Goal: Complete application form

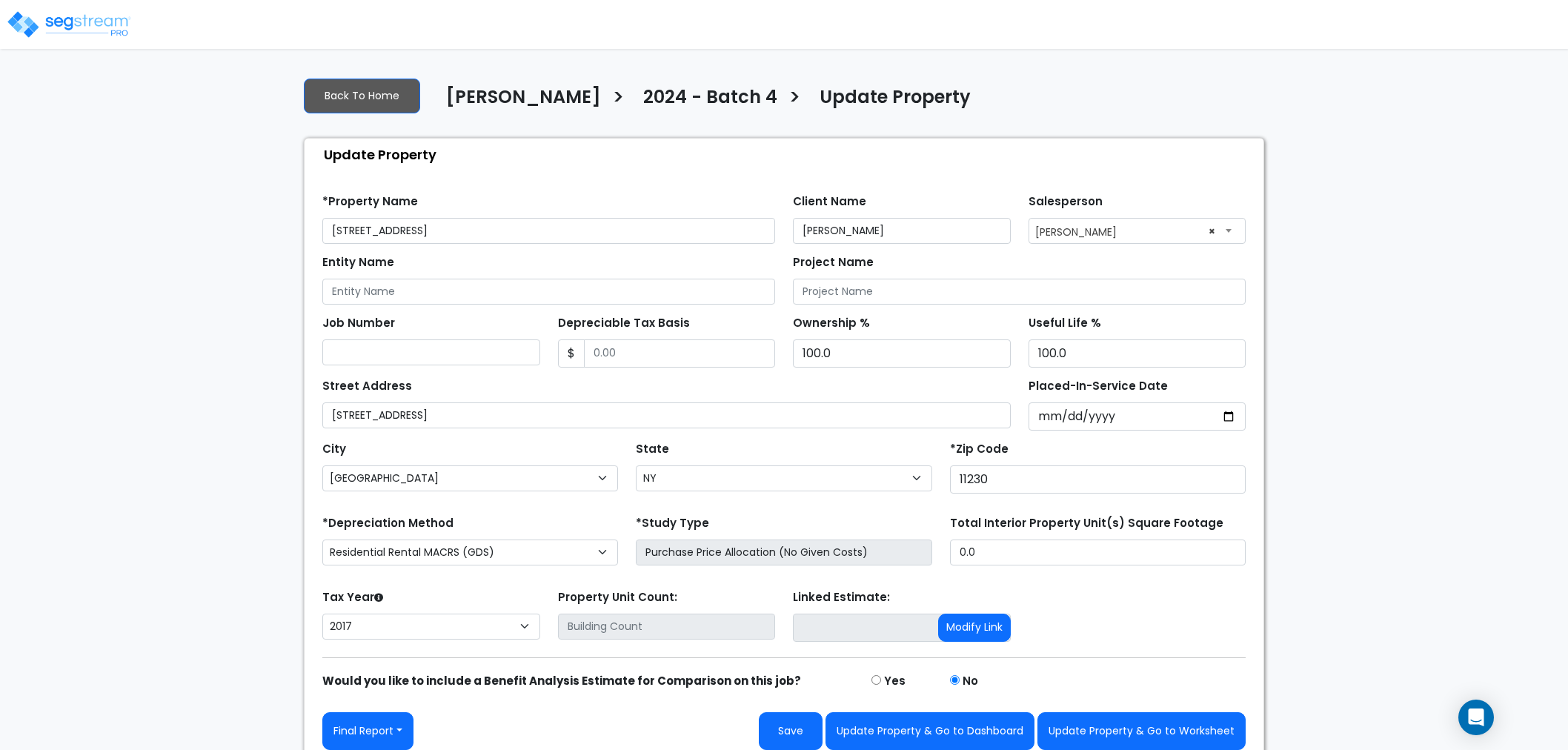
select select "NY"
select select "2017"
drag, startPoint x: 1002, startPoint y: 551, endPoint x: 902, endPoint y: 550, distance: 100.0
click at [902, 550] on div "*Depreciation Method Commercial MACRS (GDS) Residential Rental MACRS (GDS) Comm…" at bounding box center [784, 541] width 941 height 59
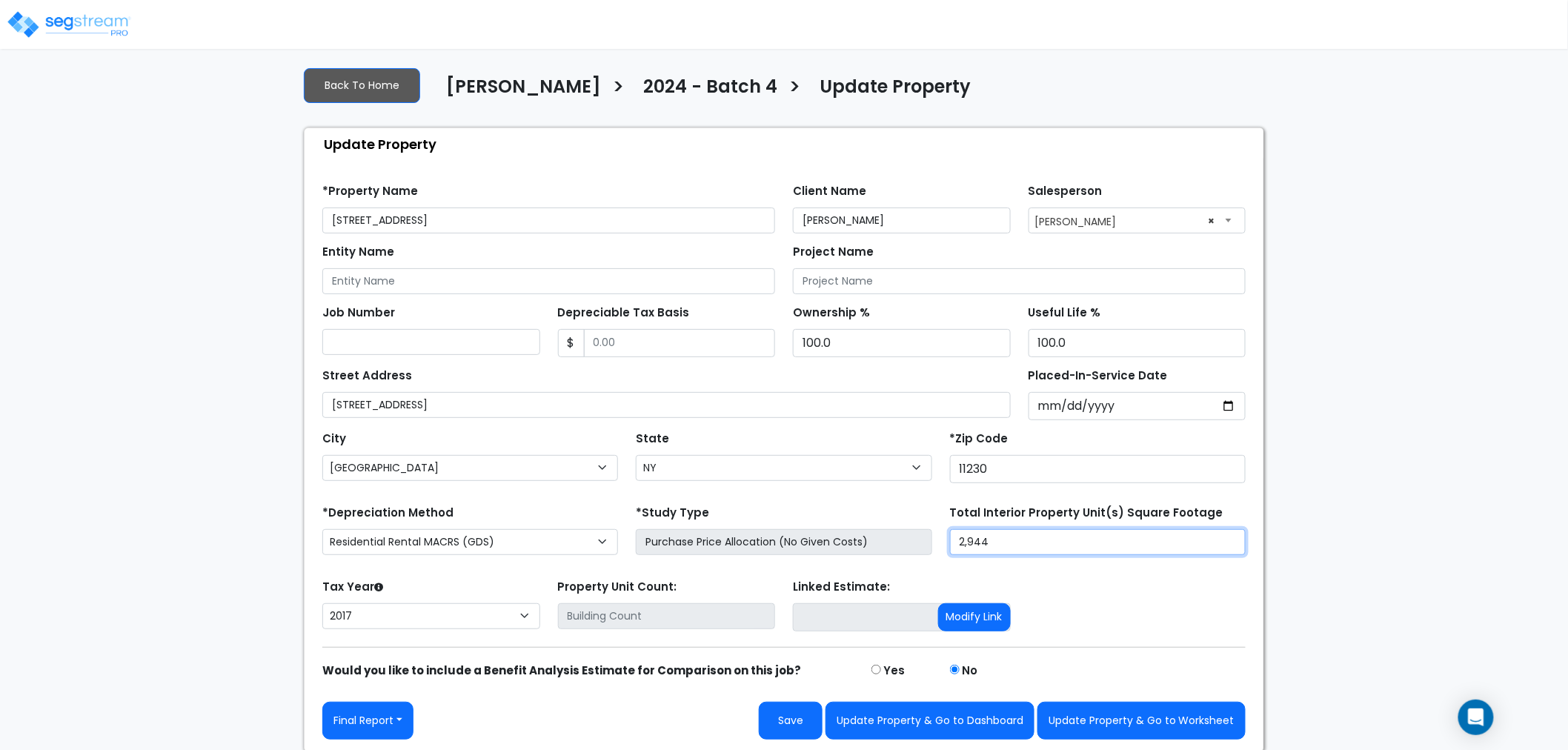
scroll to position [12, 0]
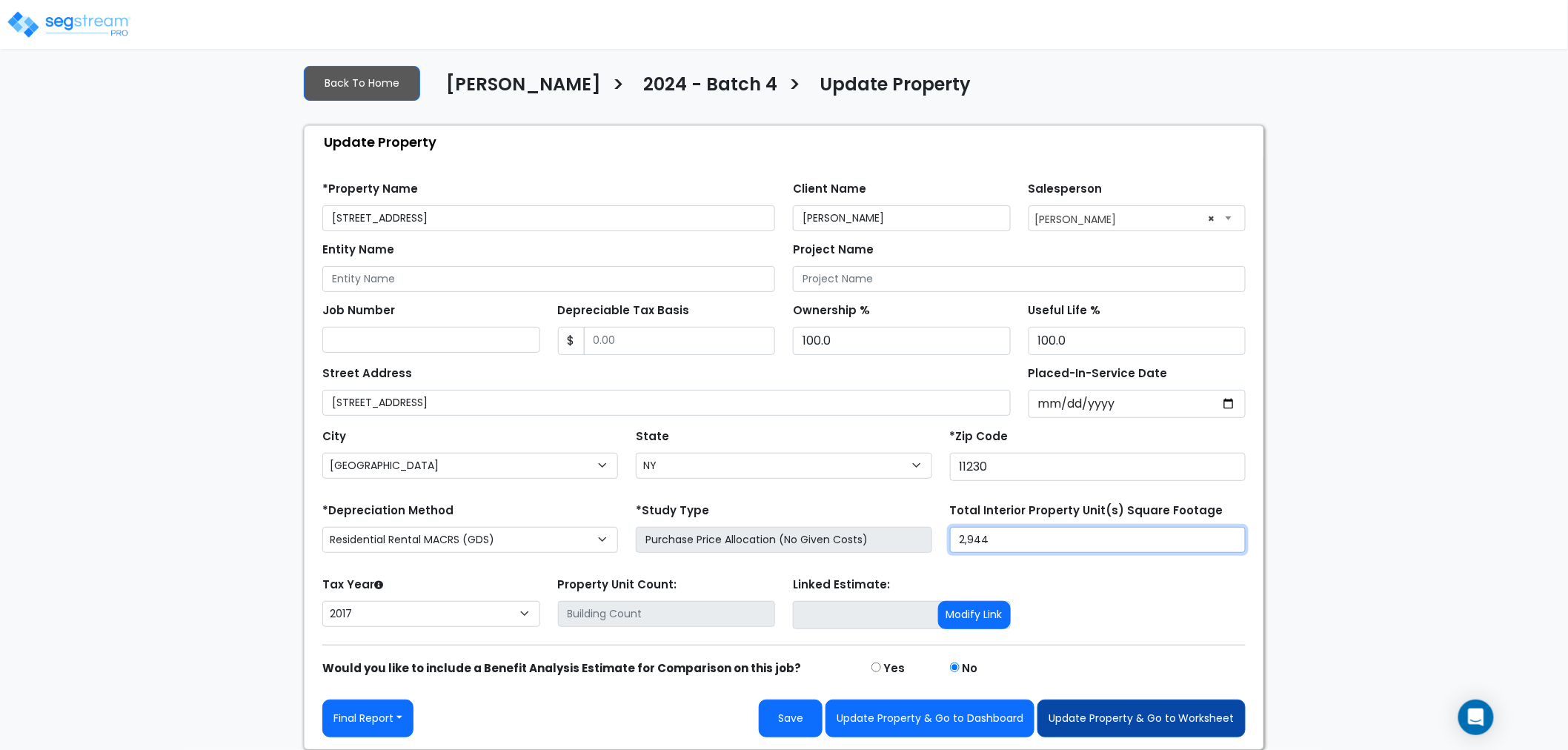
type input "2,944"
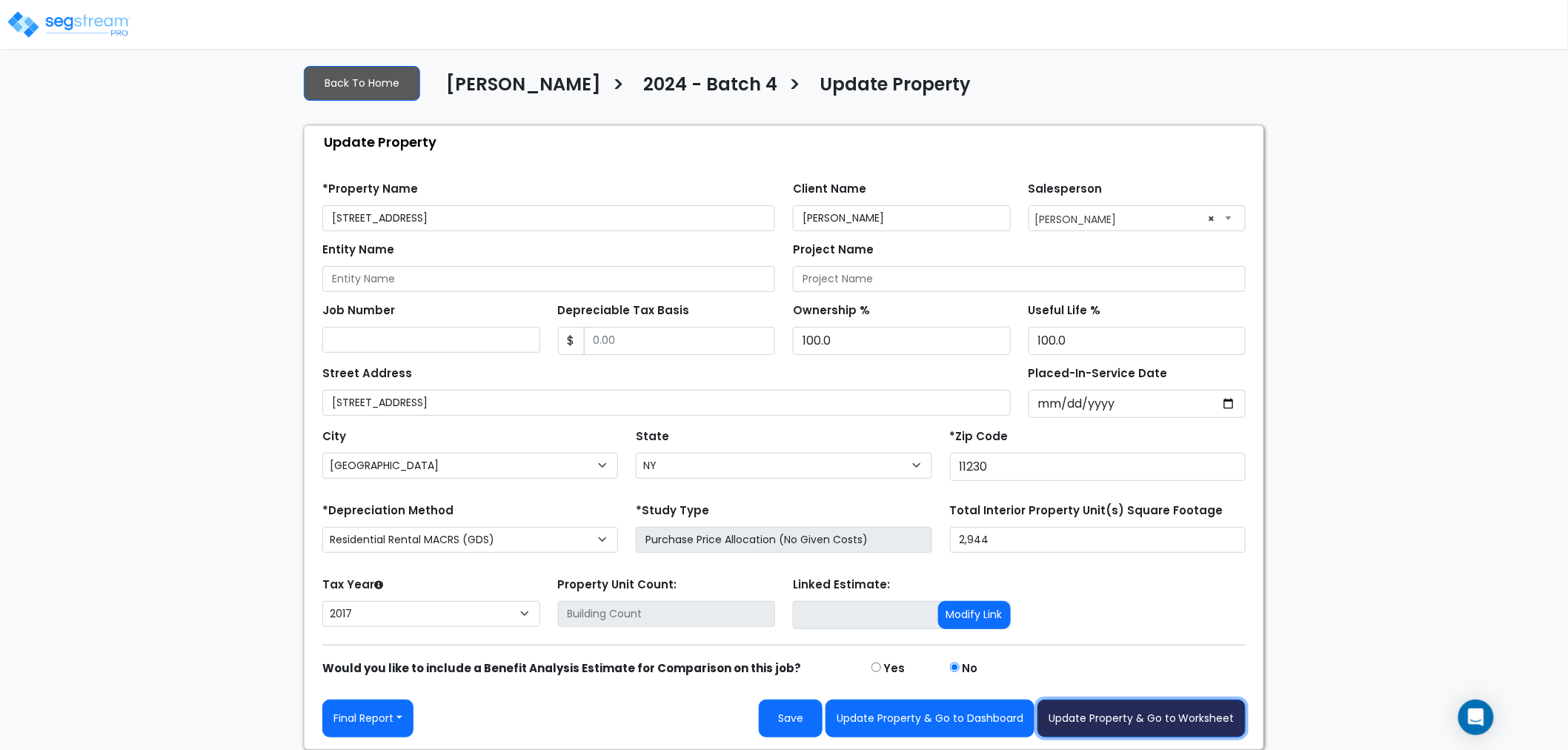
click at [1160, 717] on button "Update Property & Go to Worksheet" at bounding box center [1142, 718] width 209 height 38
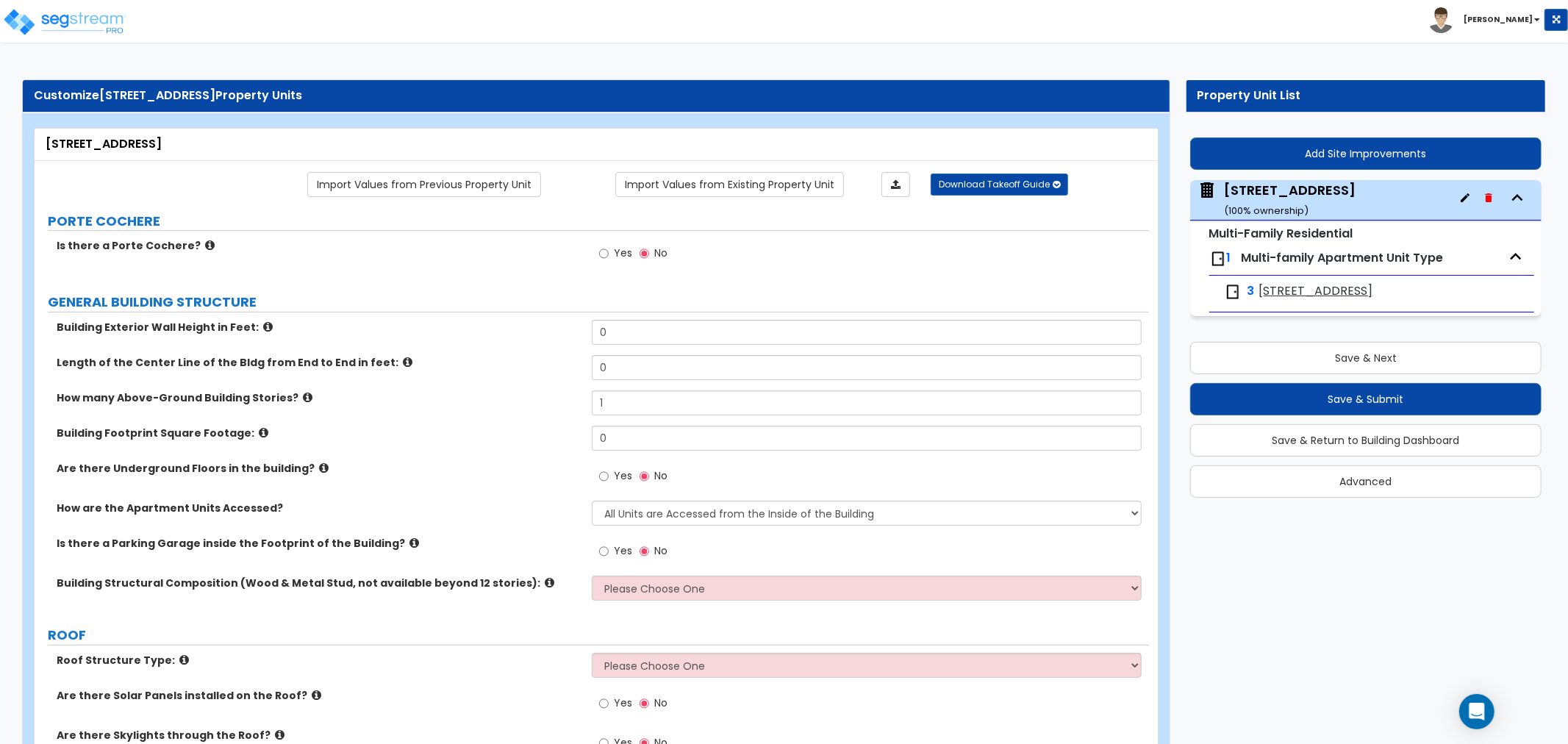
click at [1485, 199] on icon "button" at bounding box center [1489, 197] width 11 height 11
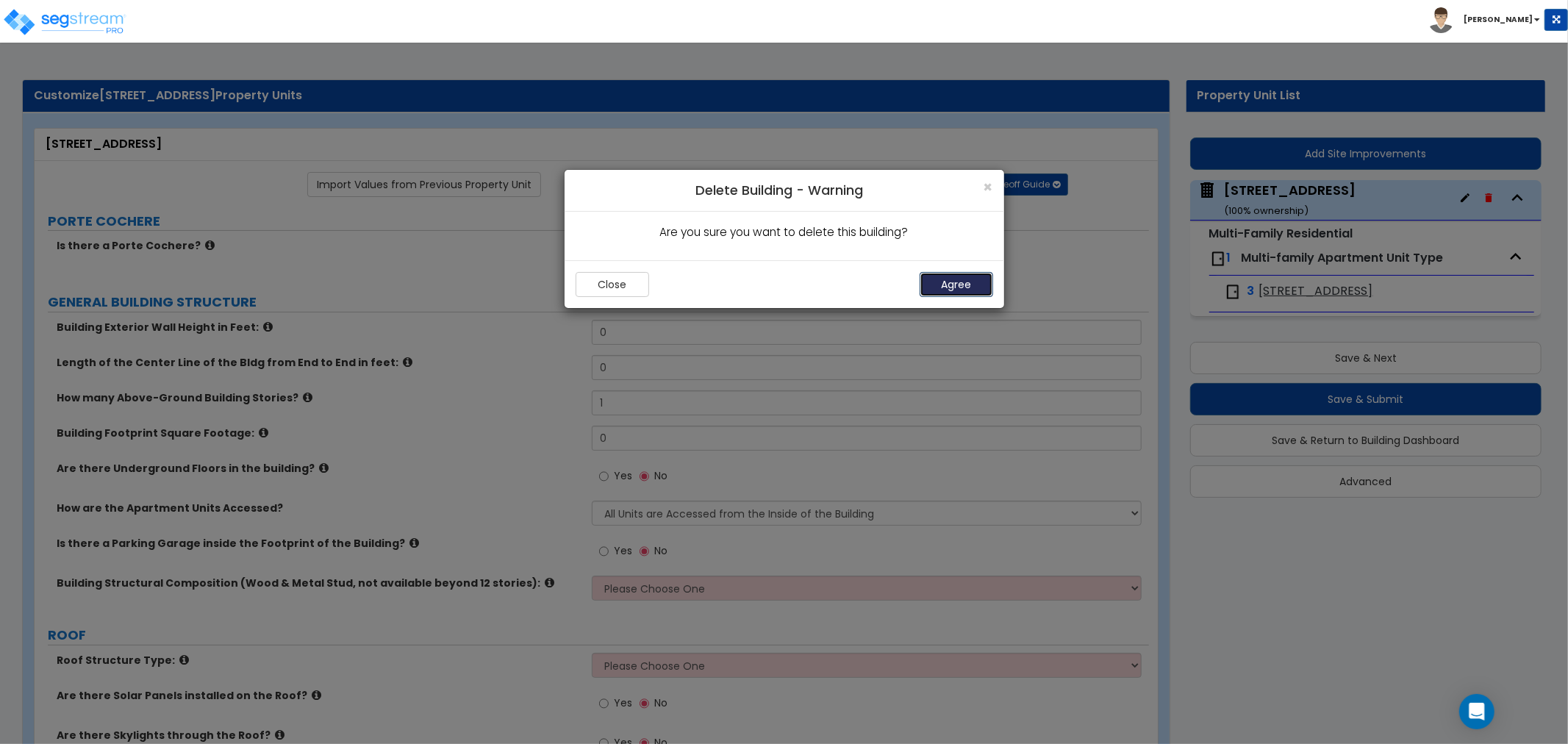
click at [977, 285] on button "Agree" at bounding box center [956, 285] width 73 height 25
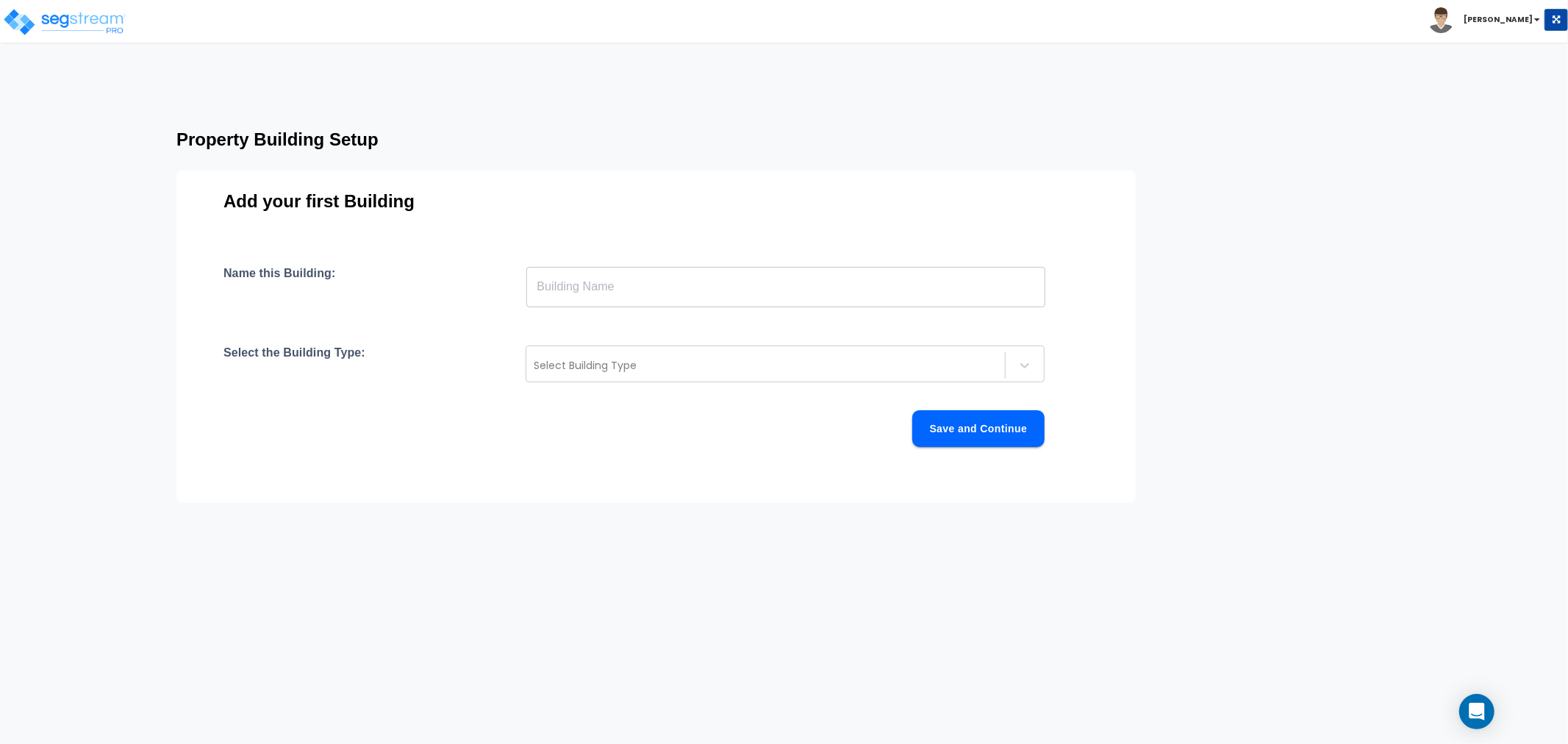
click at [645, 280] on input "text" at bounding box center [786, 286] width 519 height 41
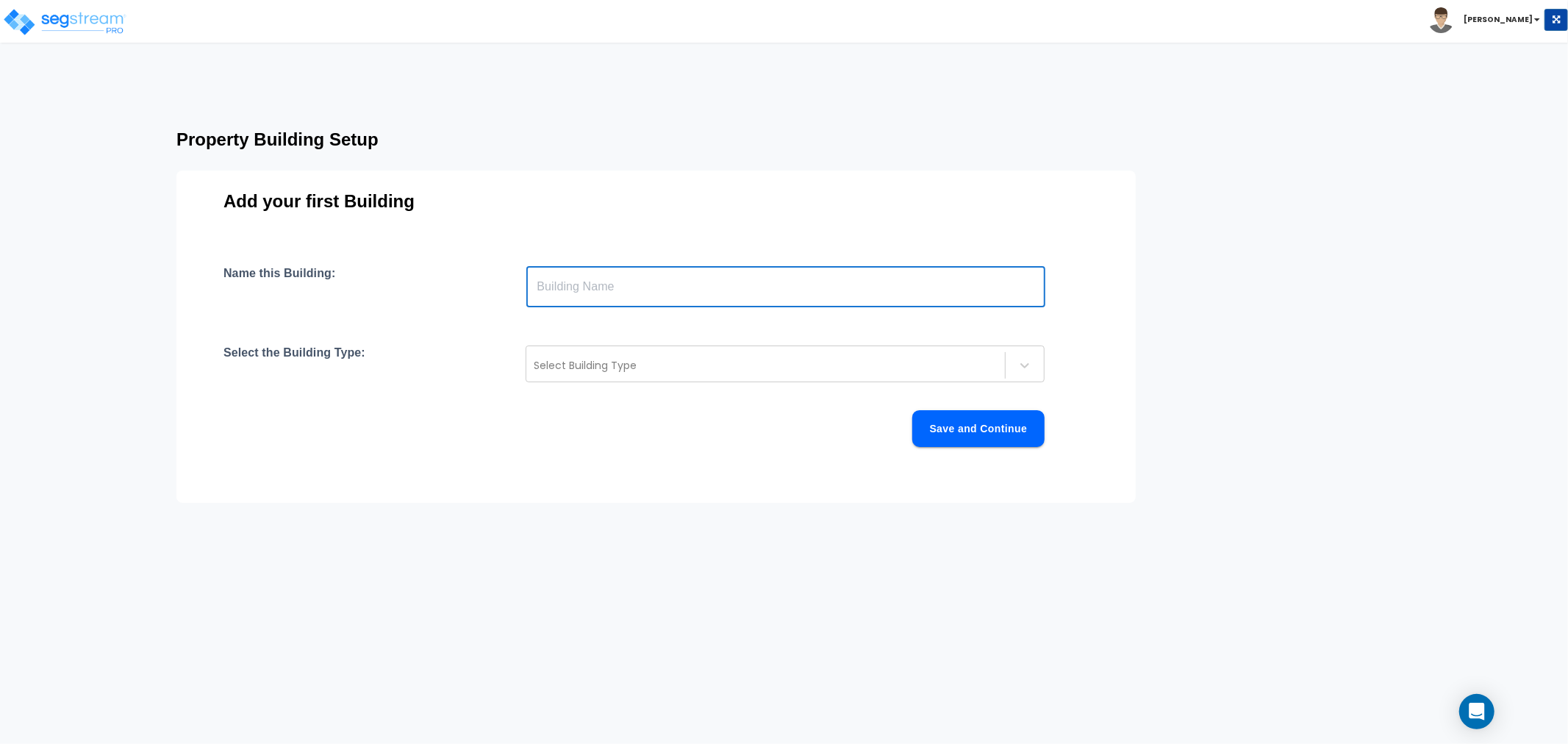
click at [590, 290] on input "text" at bounding box center [786, 286] width 519 height 41
paste input "[STREET_ADDRESS]"
type input "[STREET_ADDRESS]"
click at [658, 357] on div at bounding box center [765, 365] width 464 height 18
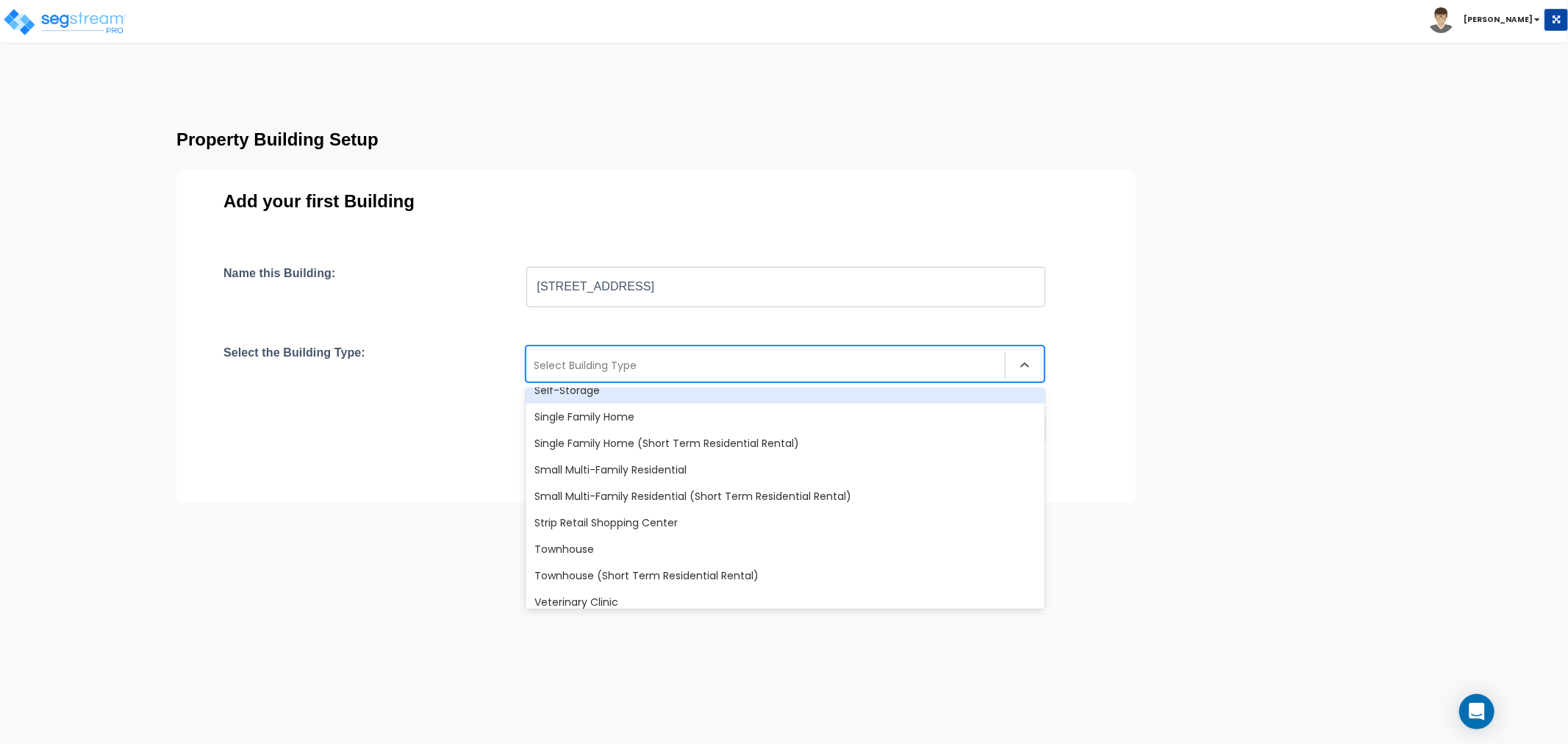
scroll to position [1265, 0]
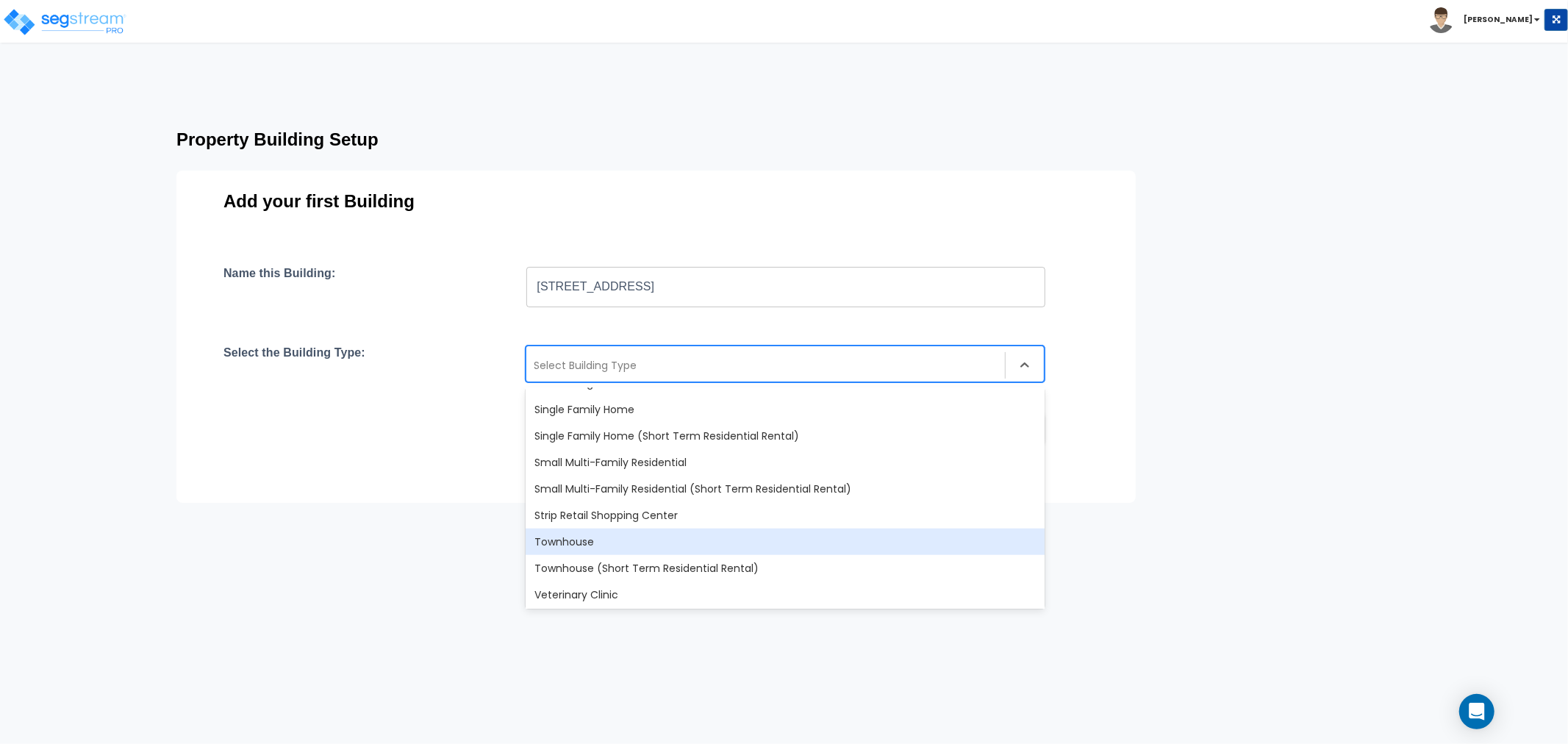
click at [600, 537] on div "Townhouse" at bounding box center [785, 542] width 519 height 27
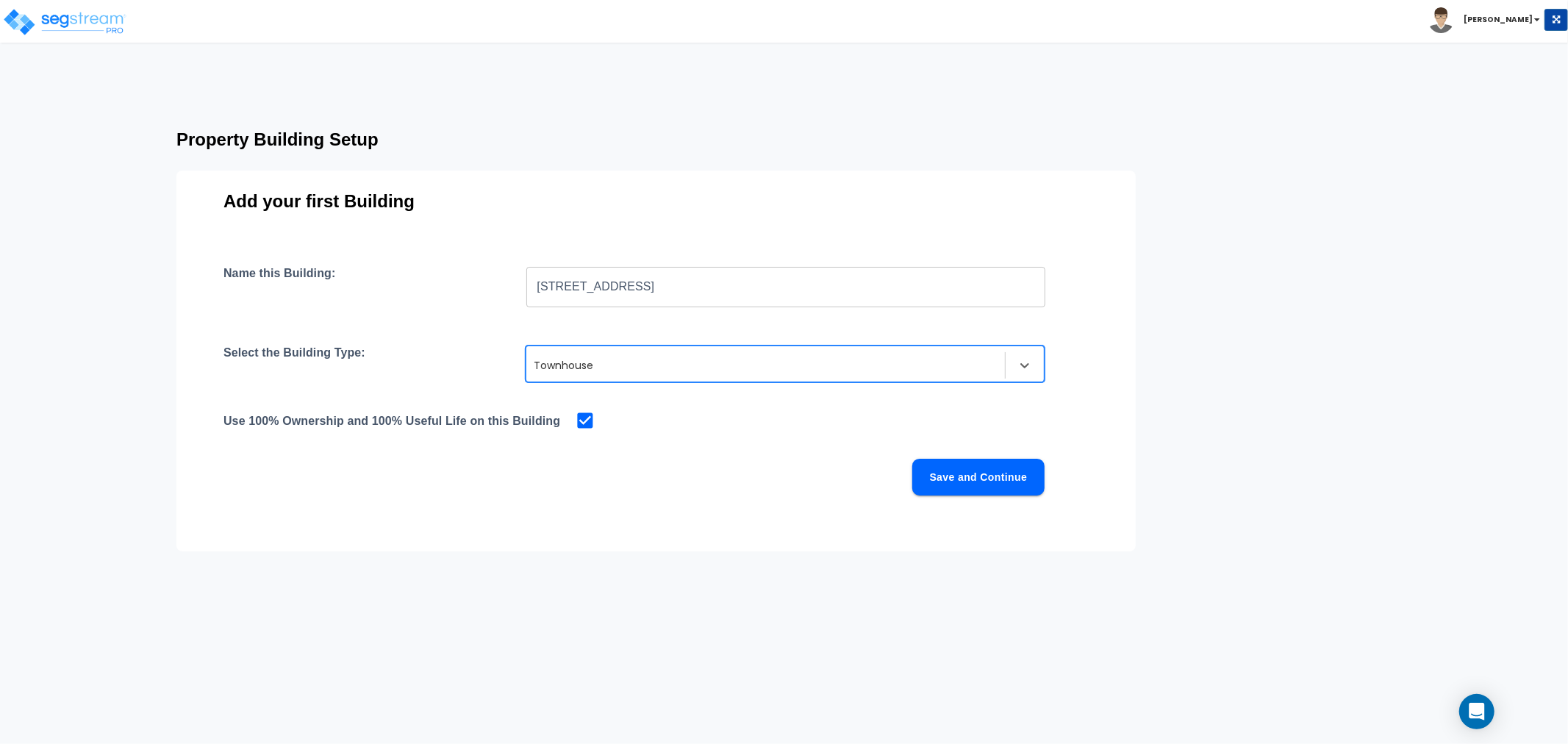
click at [961, 480] on button "Save and Continue" at bounding box center [978, 476] width 132 height 37
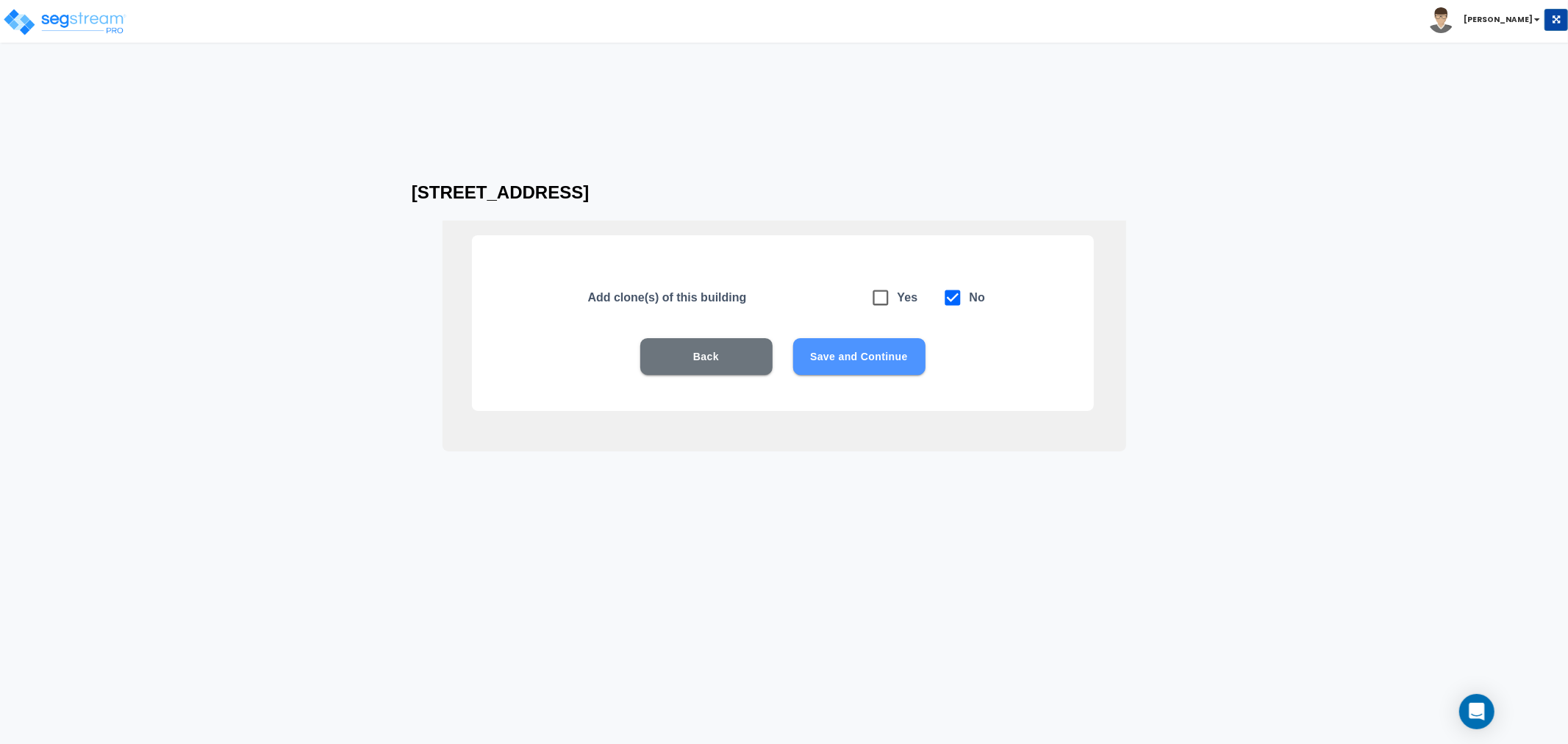
click at [887, 354] on button "Save and Continue" at bounding box center [859, 356] width 132 height 37
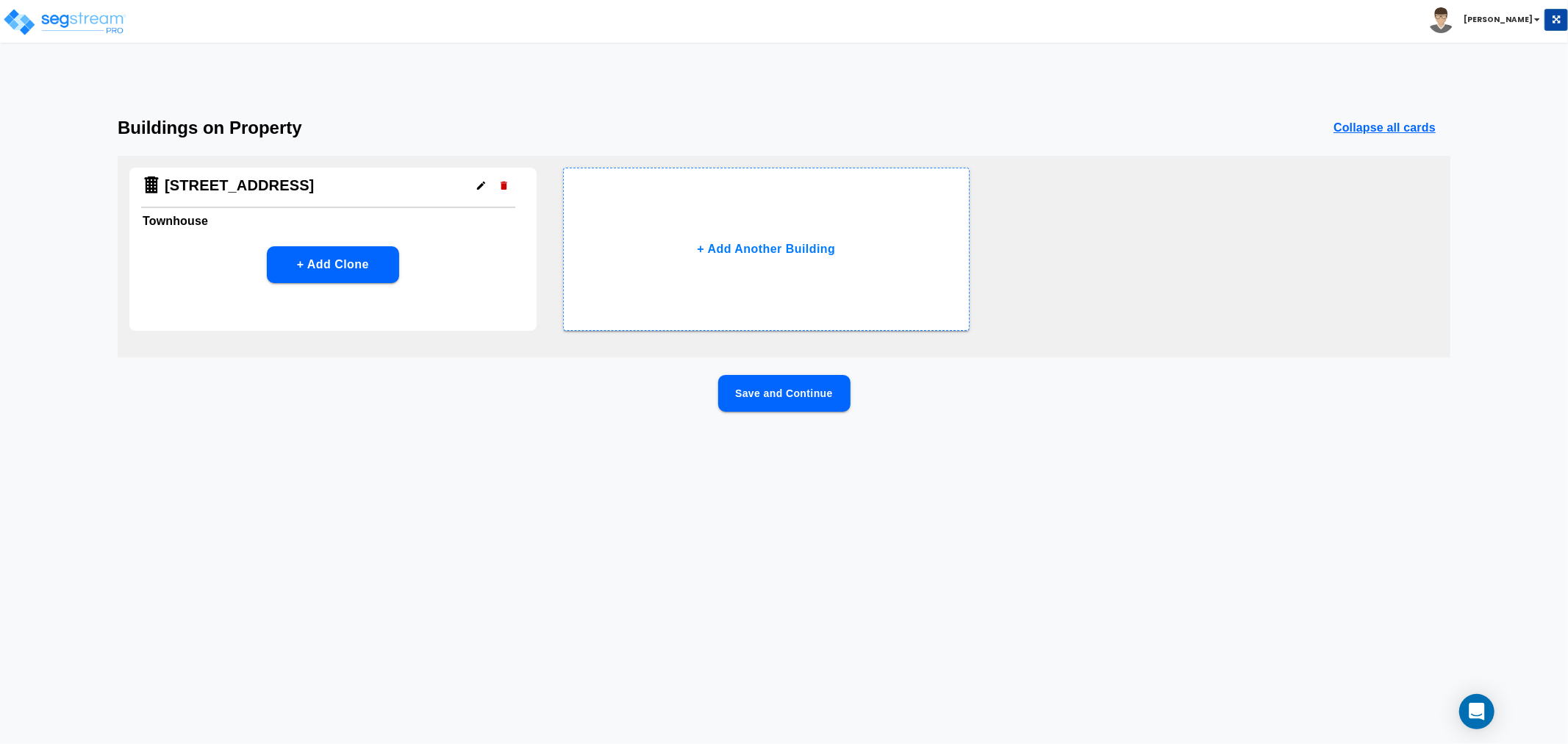
click at [811, 395] on button "Save and Continue" at bounding box center [784, 393] width 132 height 37
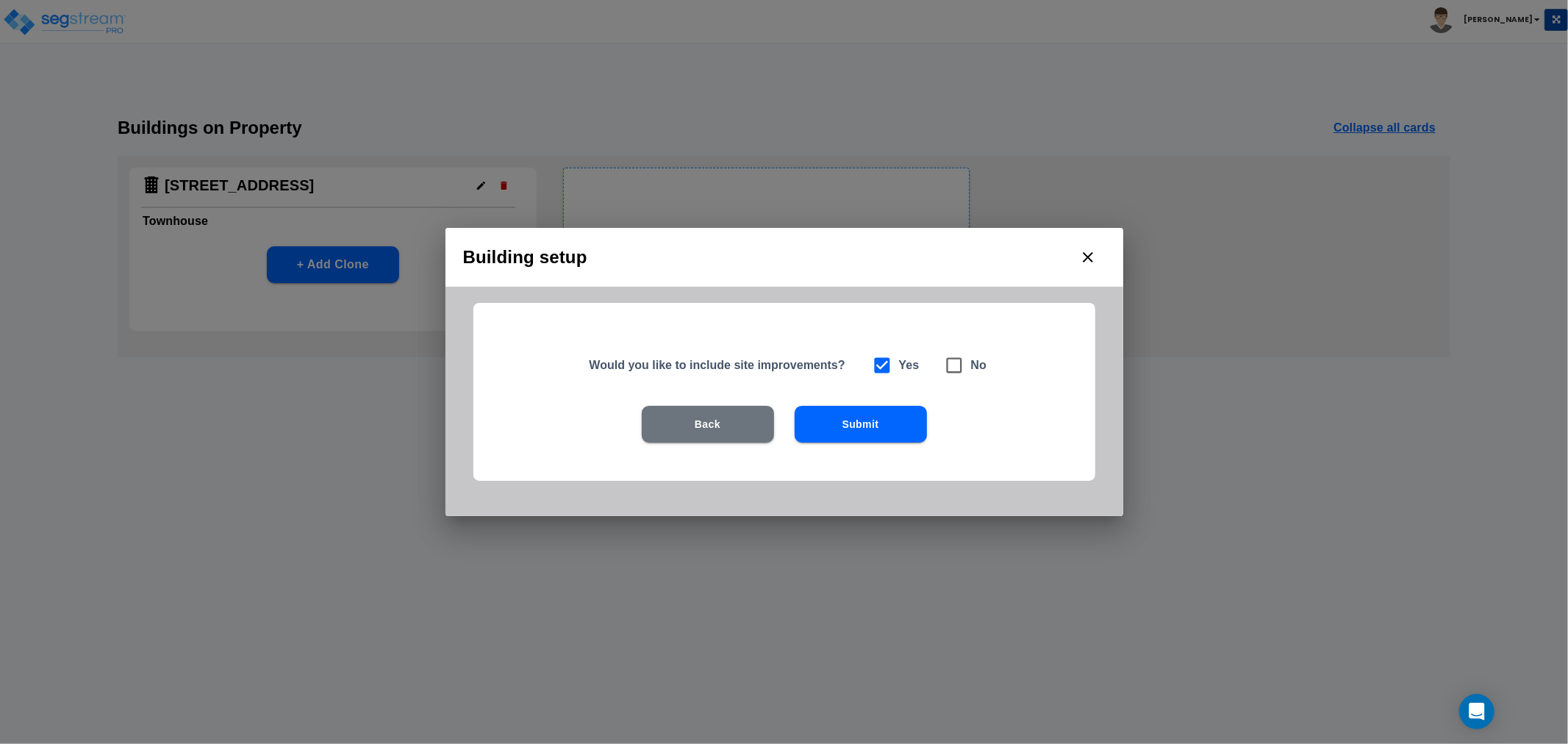
click at [813, 424] on button "Submit" at bounding box center [860, 424] width 132 height 37
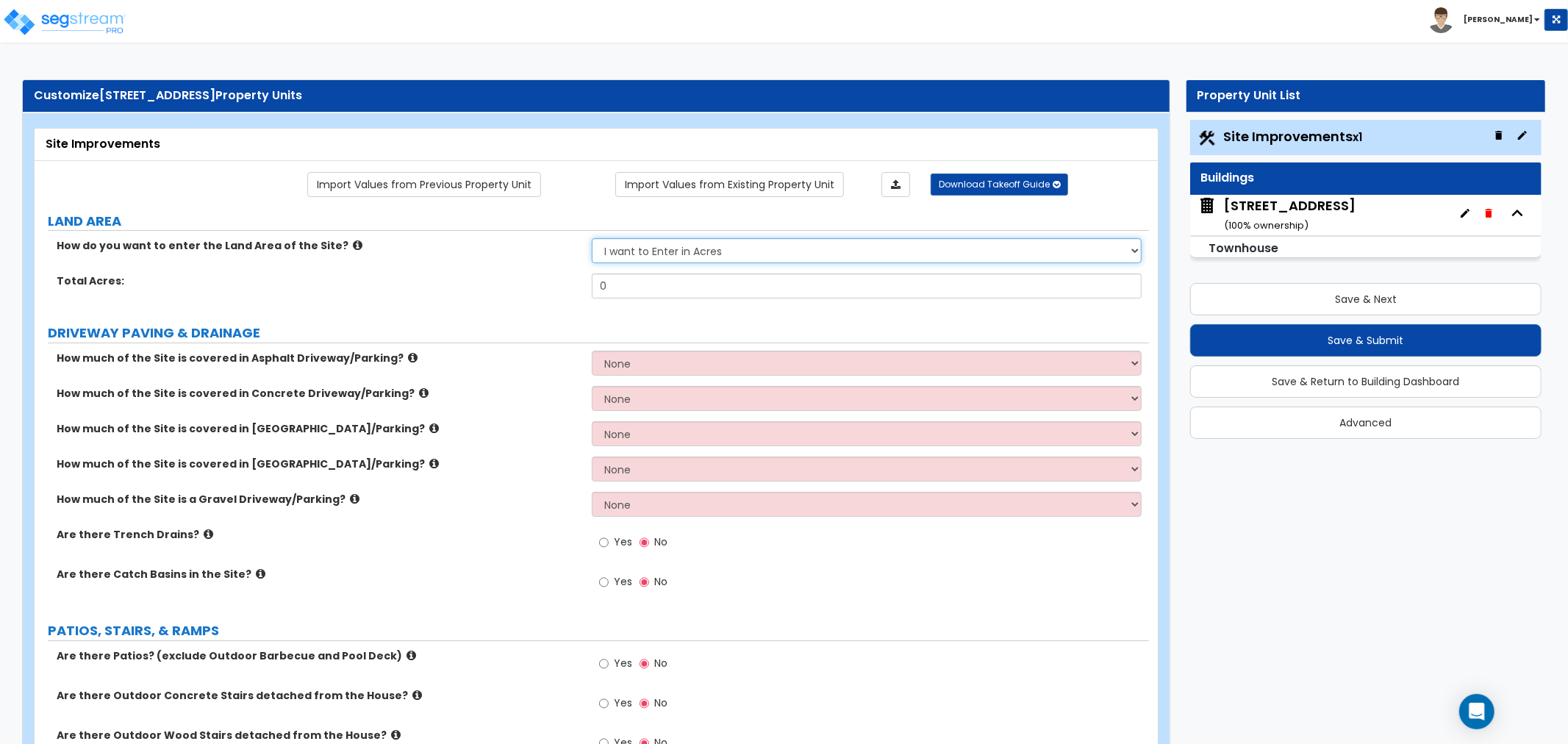
click at [662, 248] on select "I want to Enter in Acres I want to Enter in Square Feet" at bounding box center [867, 251] width 550 height 25
select select "2"
click at [592, 239] on select "I want to Enter in Acres I want to Enter in Square Feet" at bounding box center [867, 251] width 550 height 25
click at [630, 274] on input "0" at bounding box center [867, 286] width 550 height 25
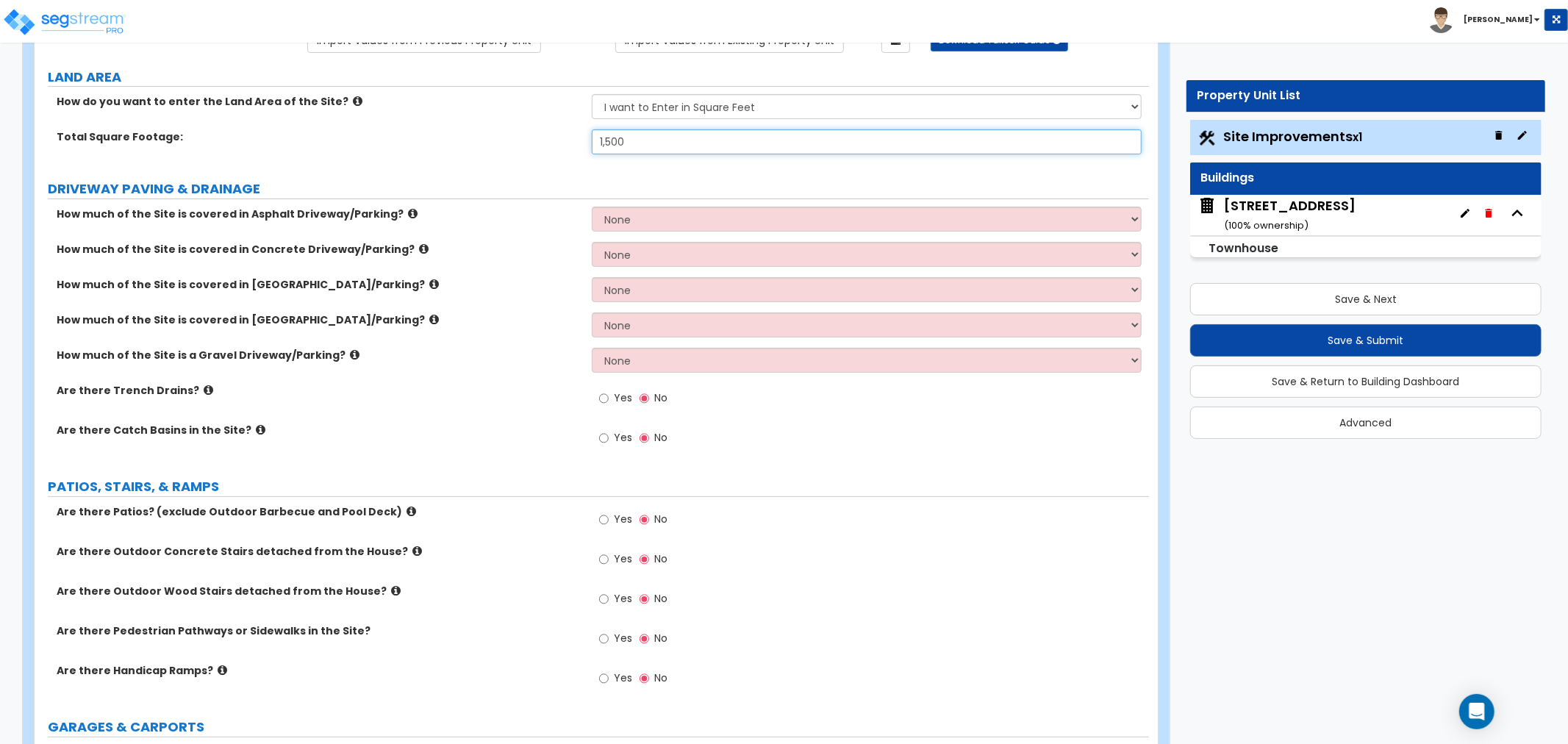
scroll to position [163, 0]
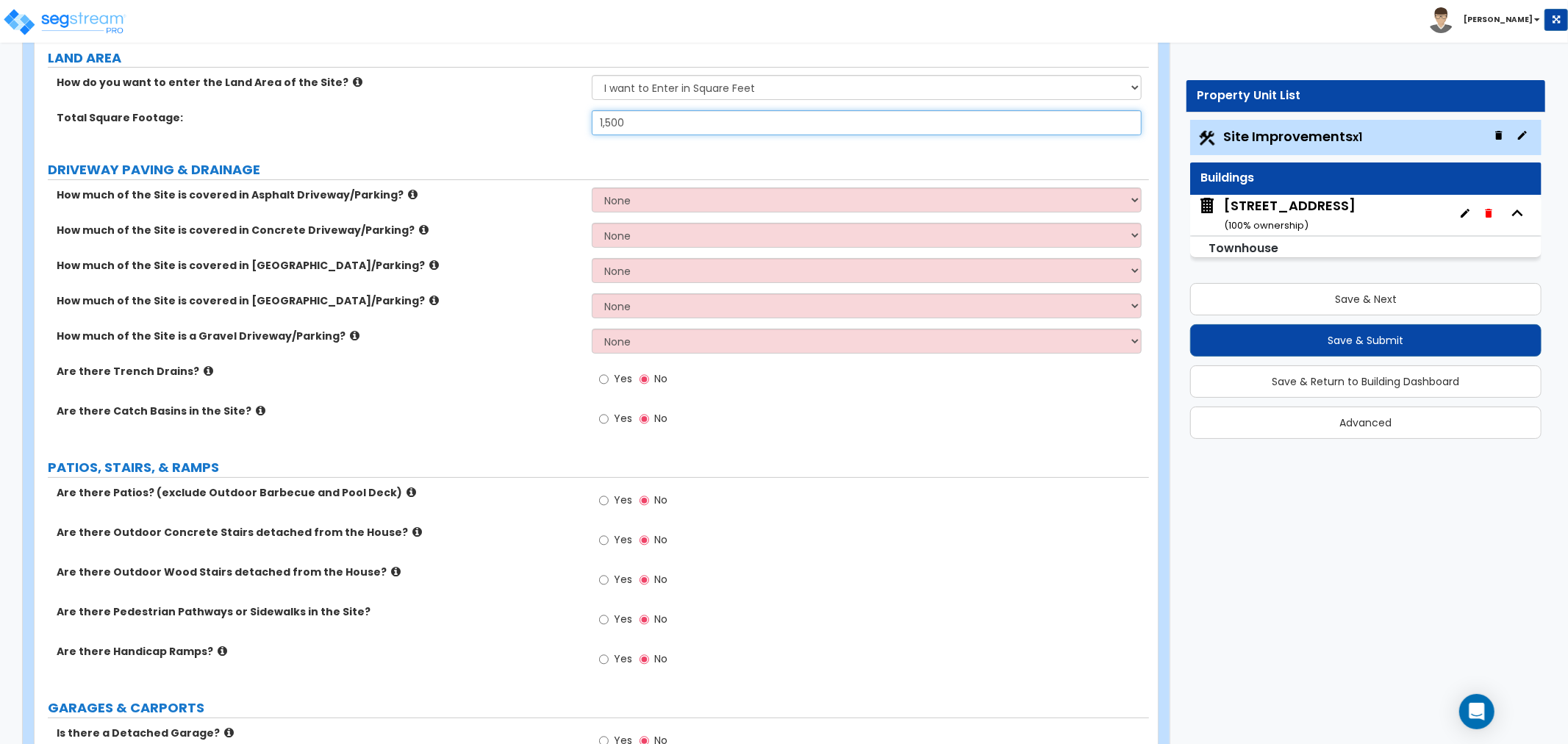
type input "1,500"
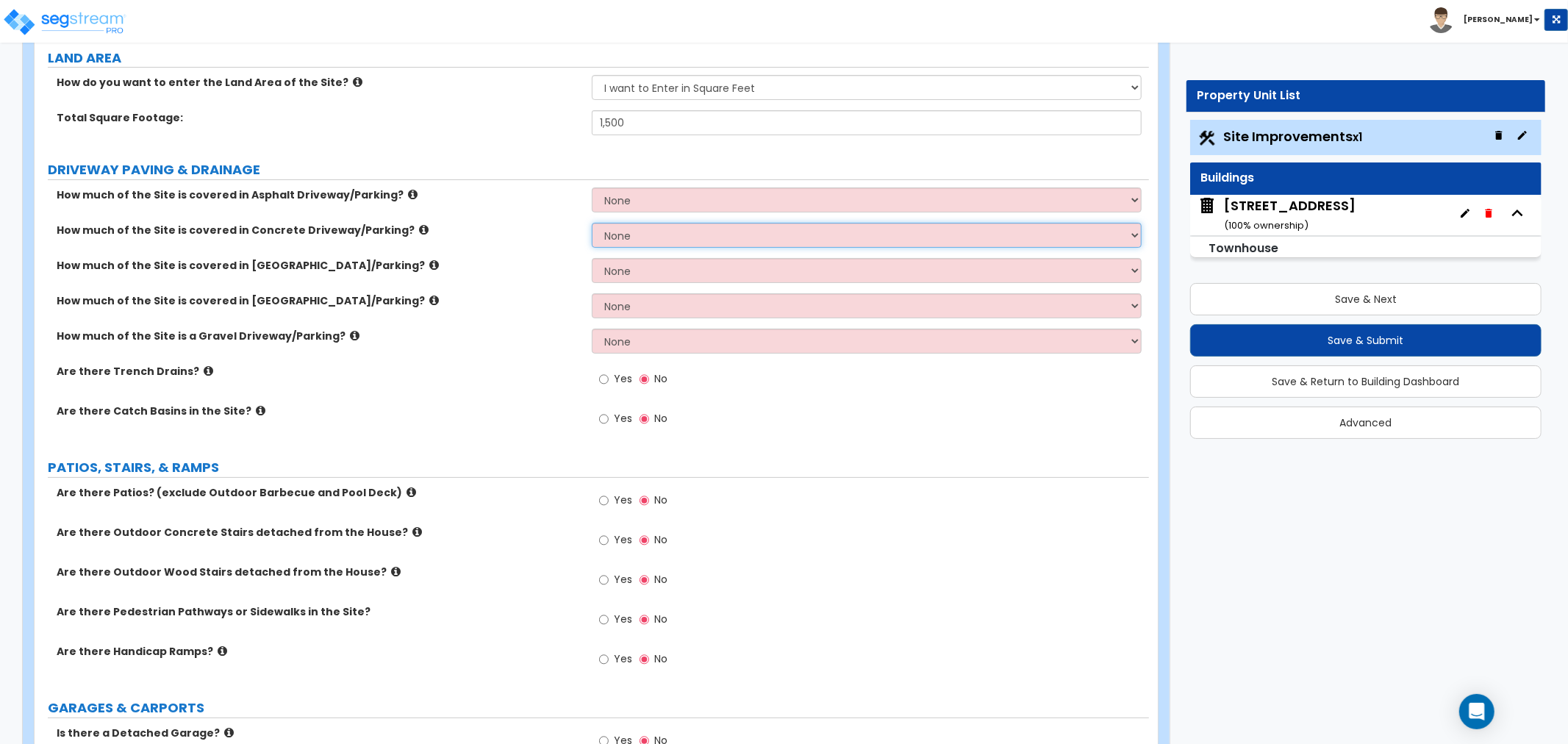
click at [648, 240] on select "None I want to Enter an Approximate Percentage I want to Enter the Square Foota…" at bounding box center [867, 235] width 550 height 25
select select "2"
click at [592, 223] on select "None I want to Enter an Approximate Percentage I want to Enter the Square Foota…" at bounding box center [867, 235] width 550 height 25
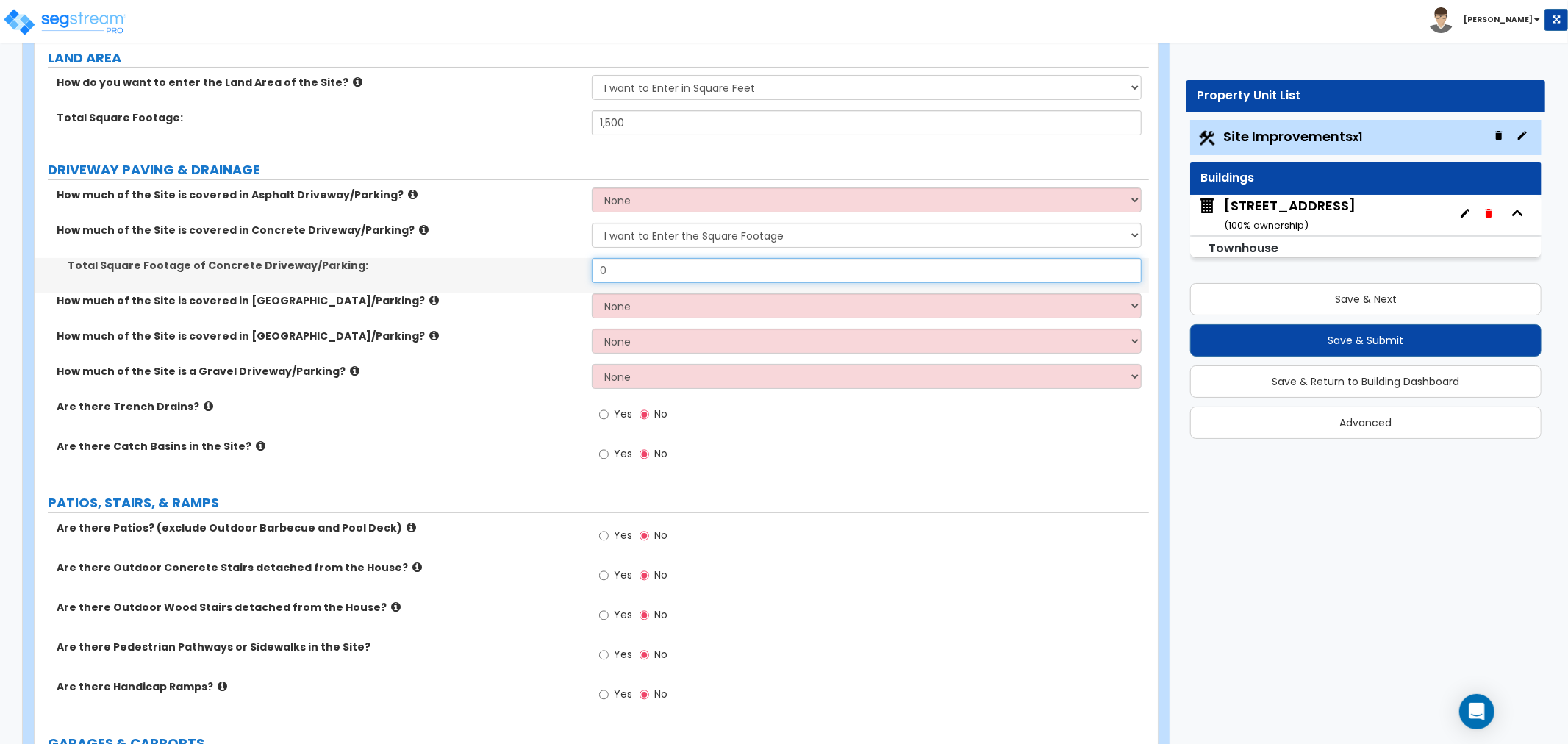
click at [625, 268] on input "0" at bounding box center [867, 270] width 550 height 25
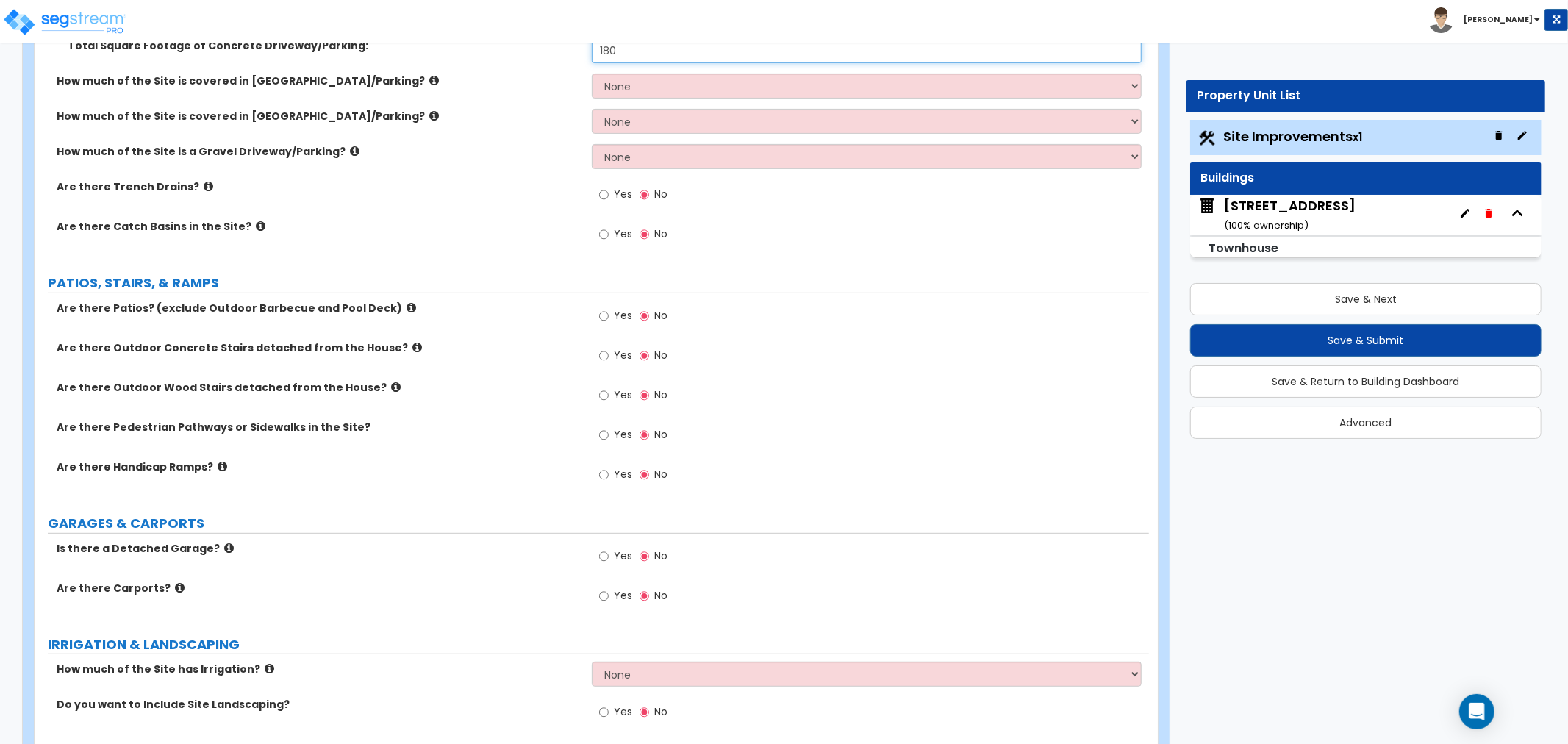
scroll to position [408, 0]
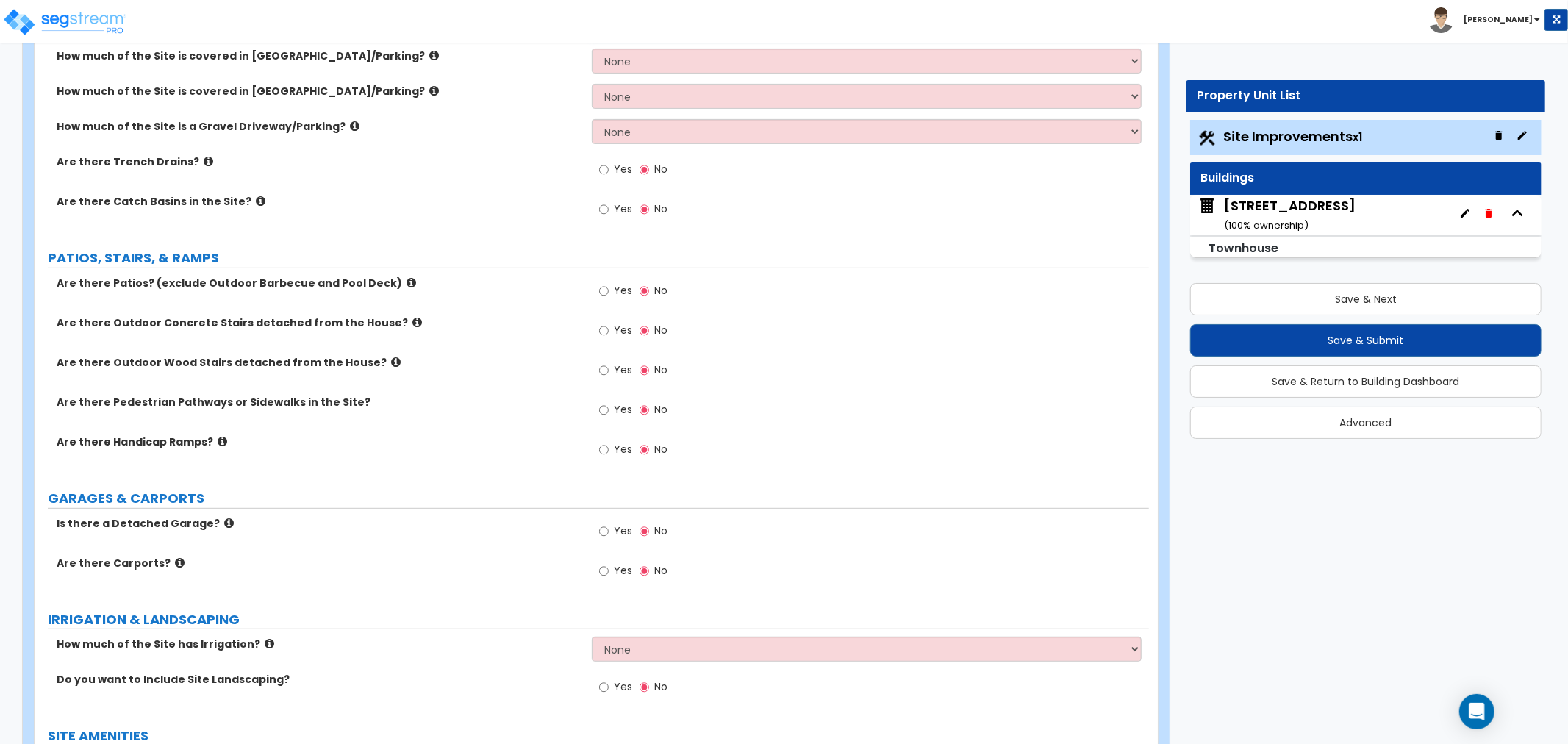
type input "180"
click at [429, 91] on icon at bounding box center [434, 91] width 9 height 11
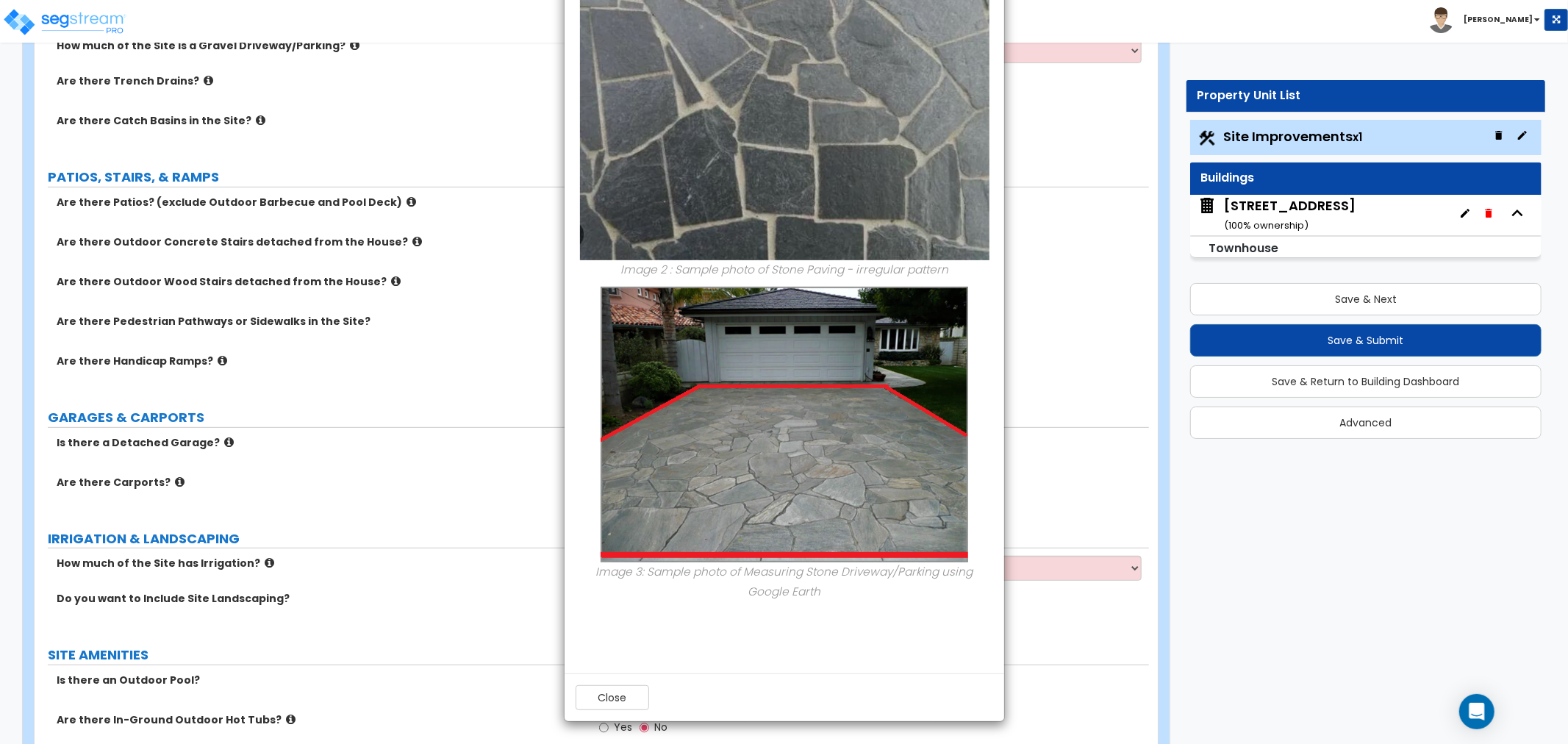
scroll to position [490, 0]
click at [618, 695] on button "Close" at bounding box center [612, 698] width 73 height 25
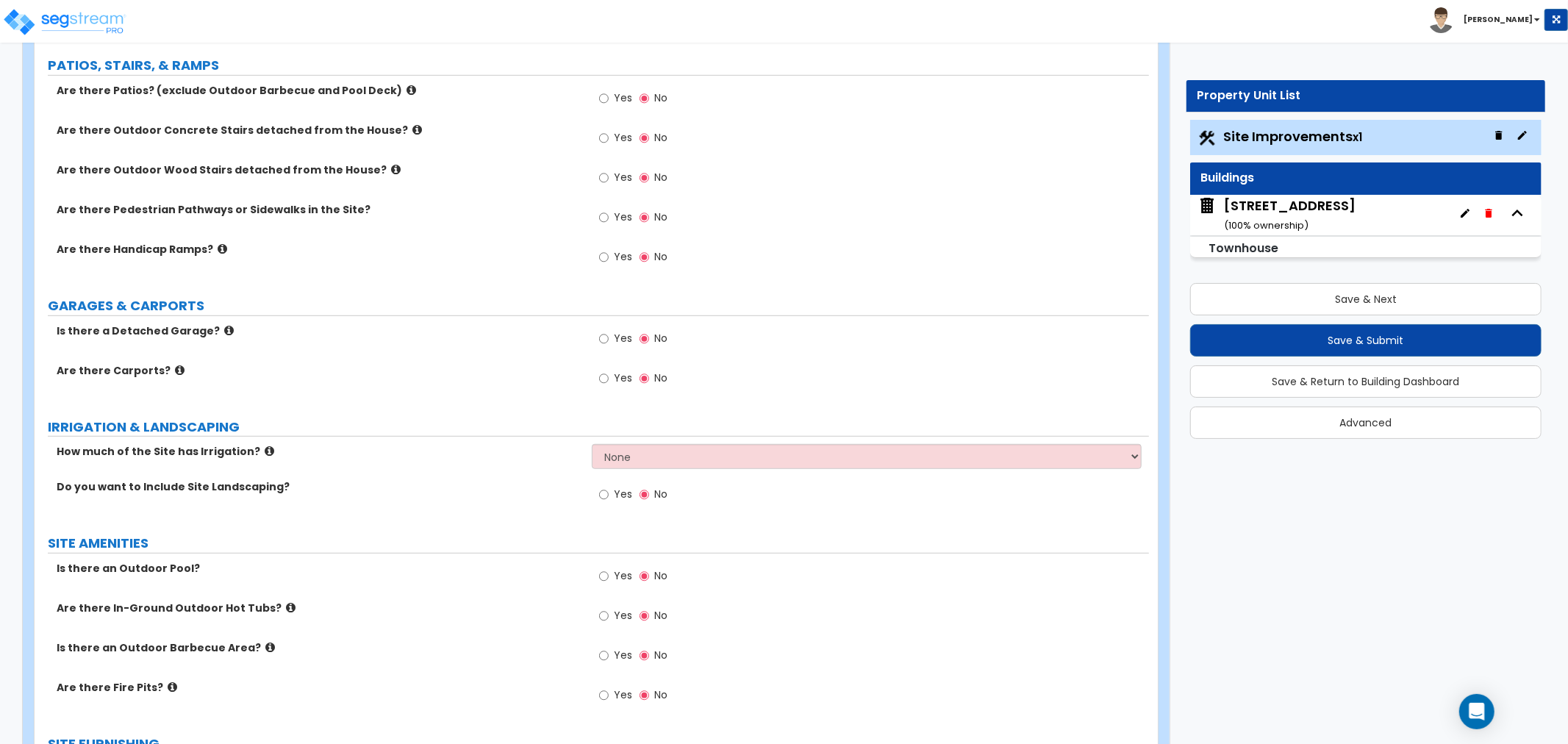
scroll to position [571, 0]
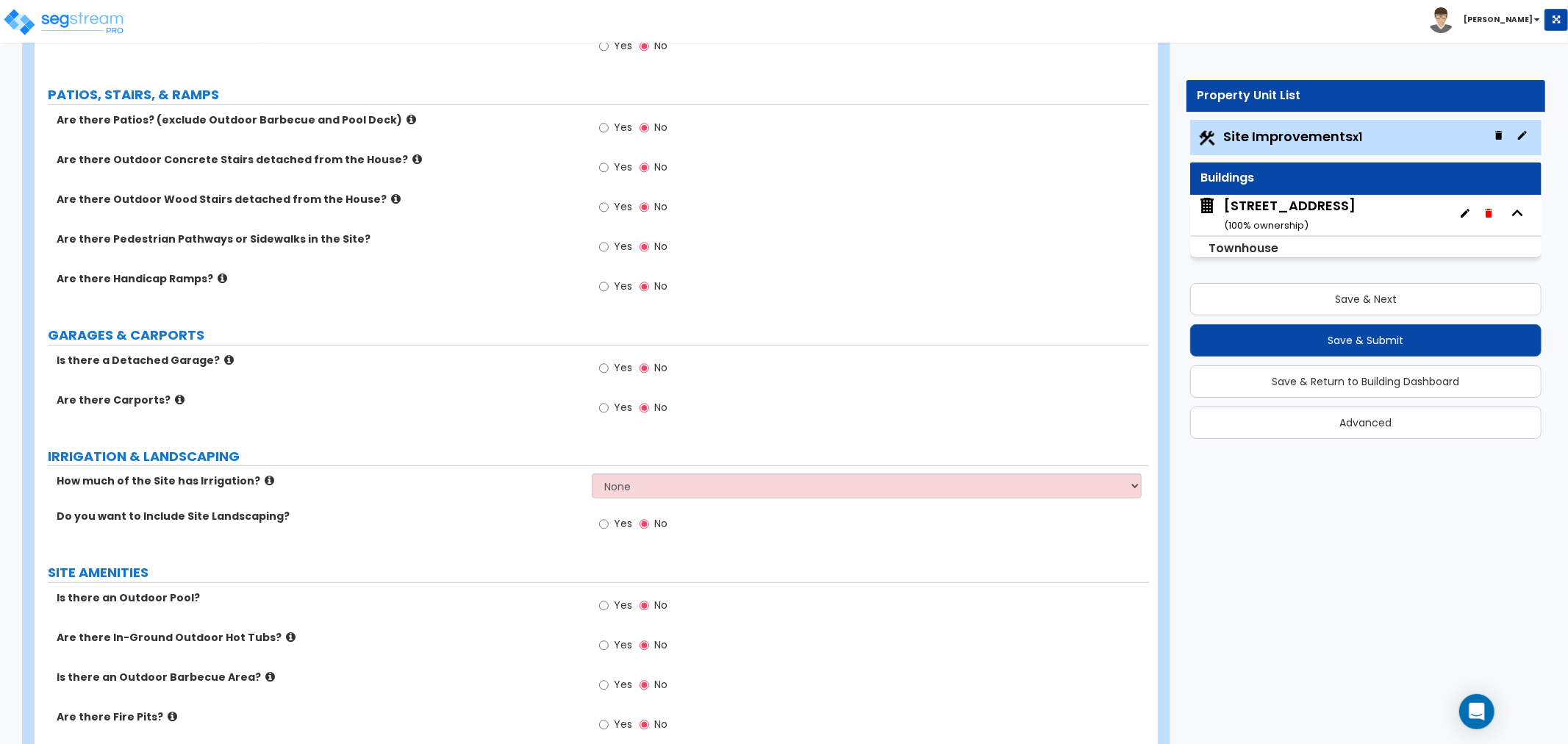
click at [413, 160] on icon at bounding box center [418, 159] width 9 height 11
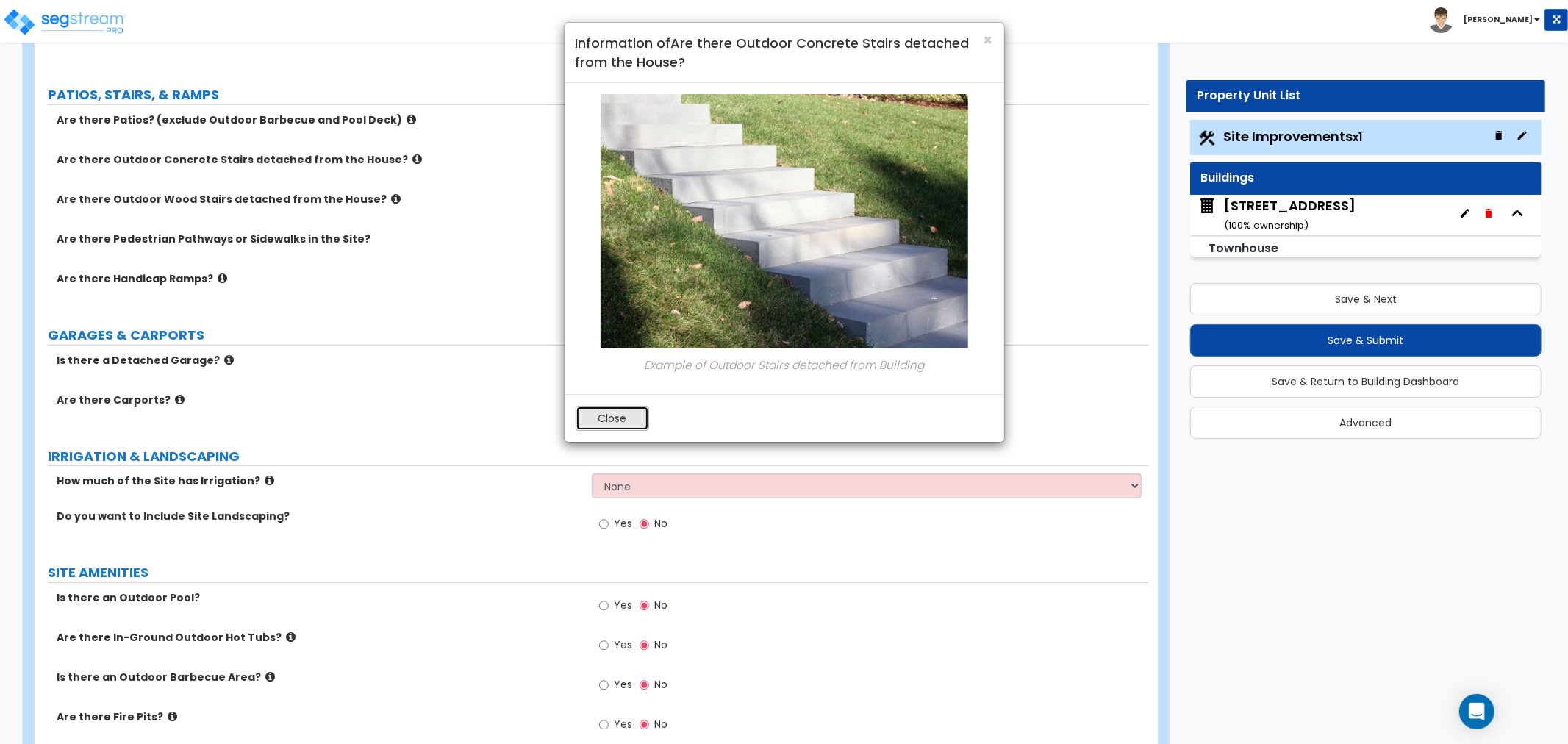
click at [605, 413] on button "Close" at bounding box center [612, 418] width 73 height 25
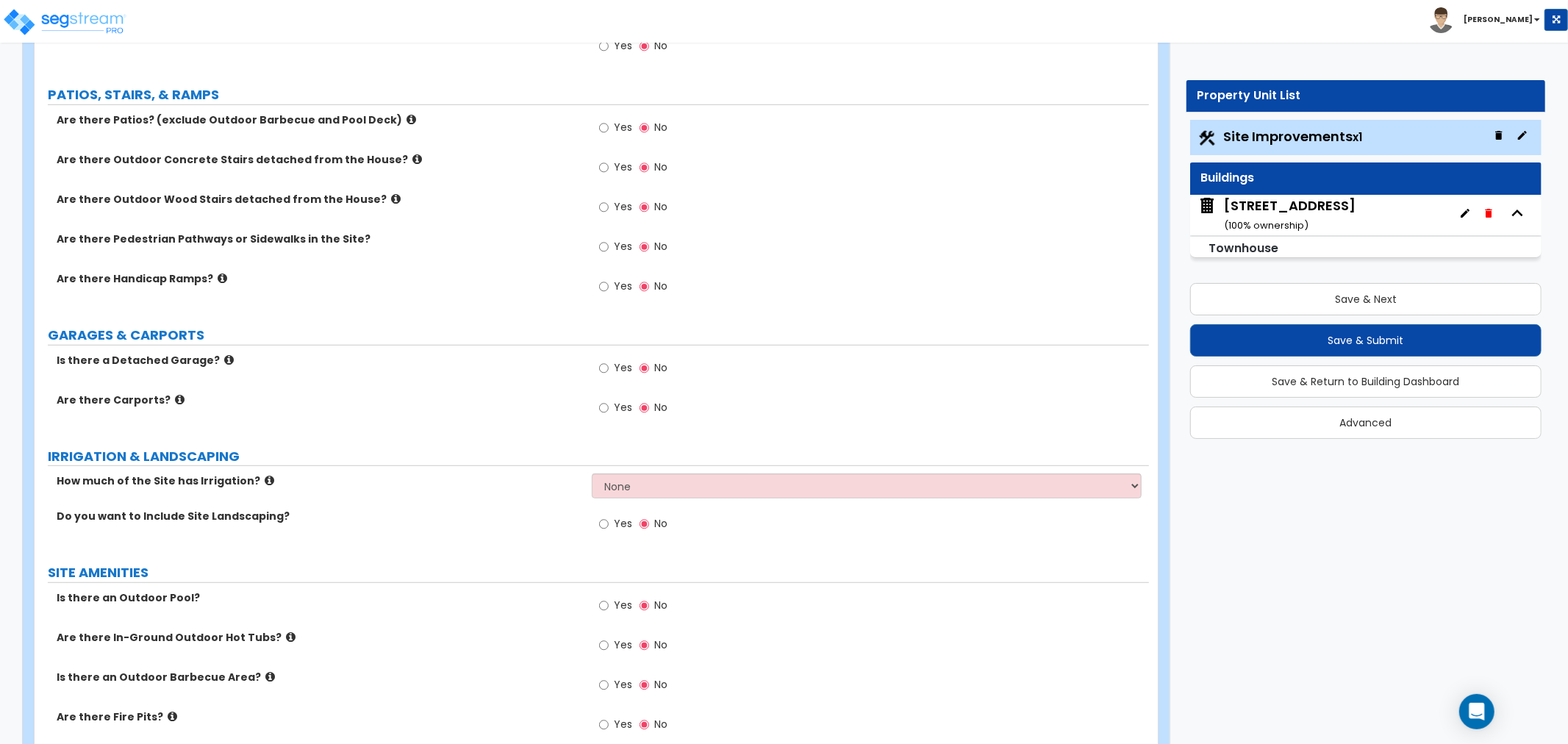
click at [391, 200] on icon at bounding box center [396, 199] width 9 height 11
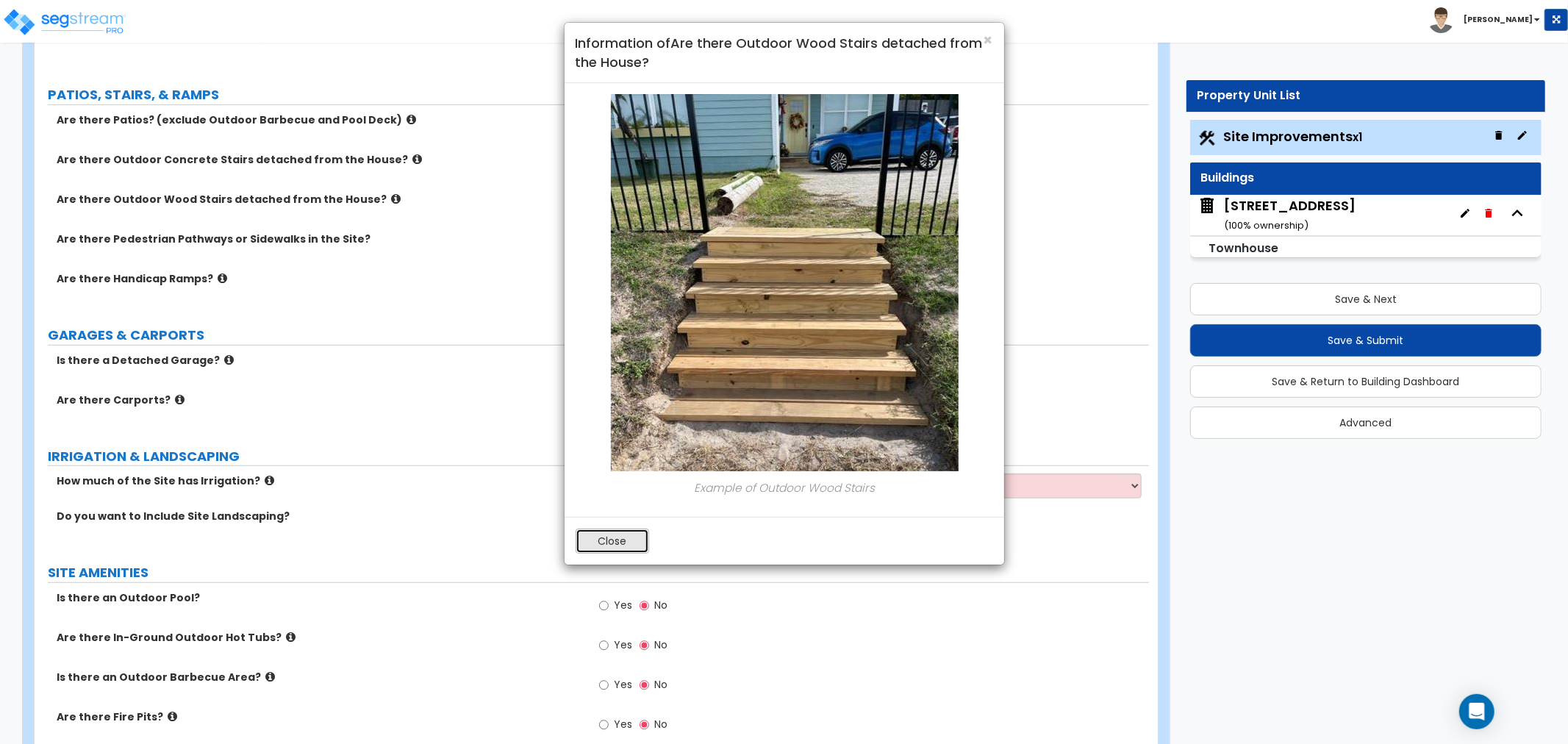
click at [629, 540] on button "Close" at bounding box center [612, 541] width 73 height 25
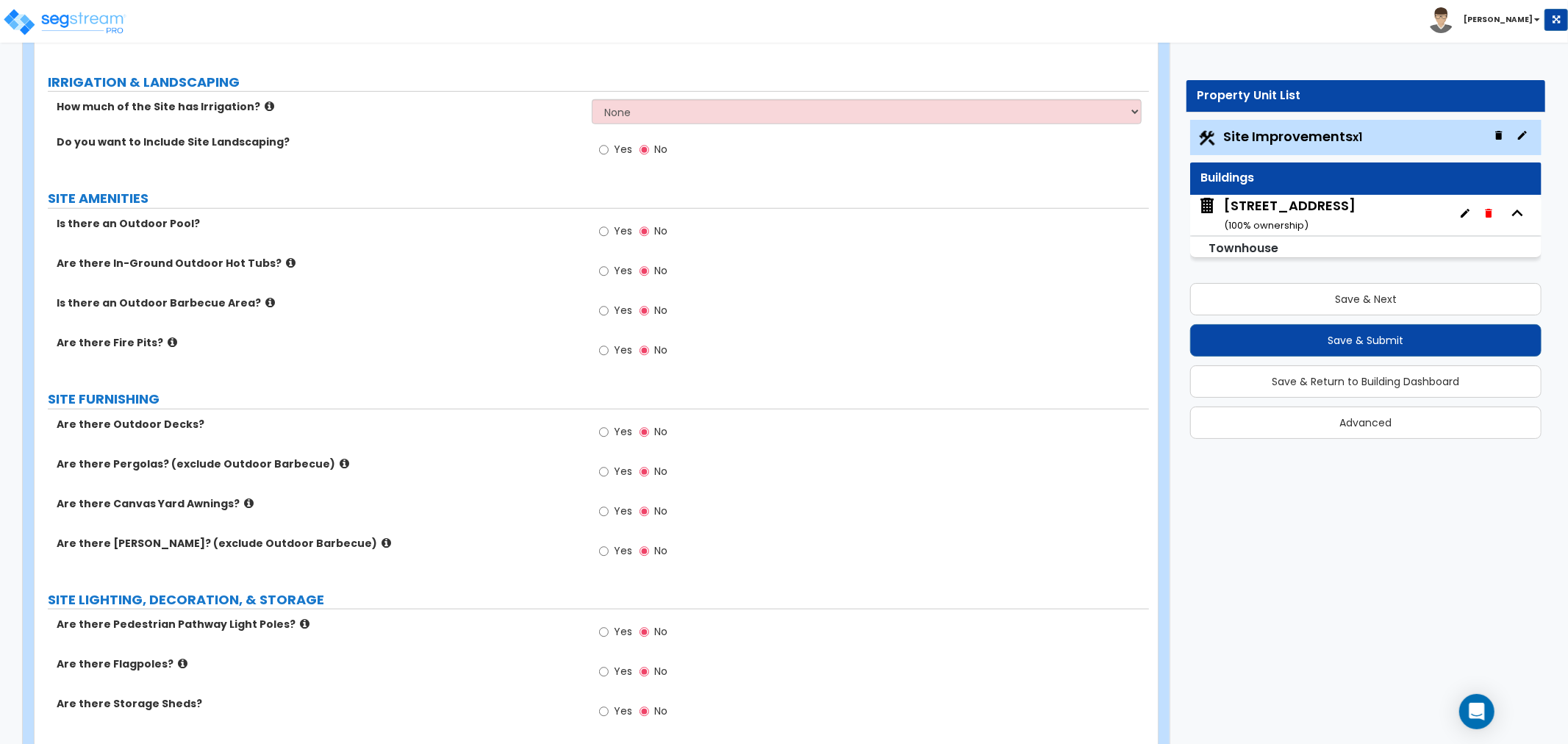
scroll to position [899, 0]
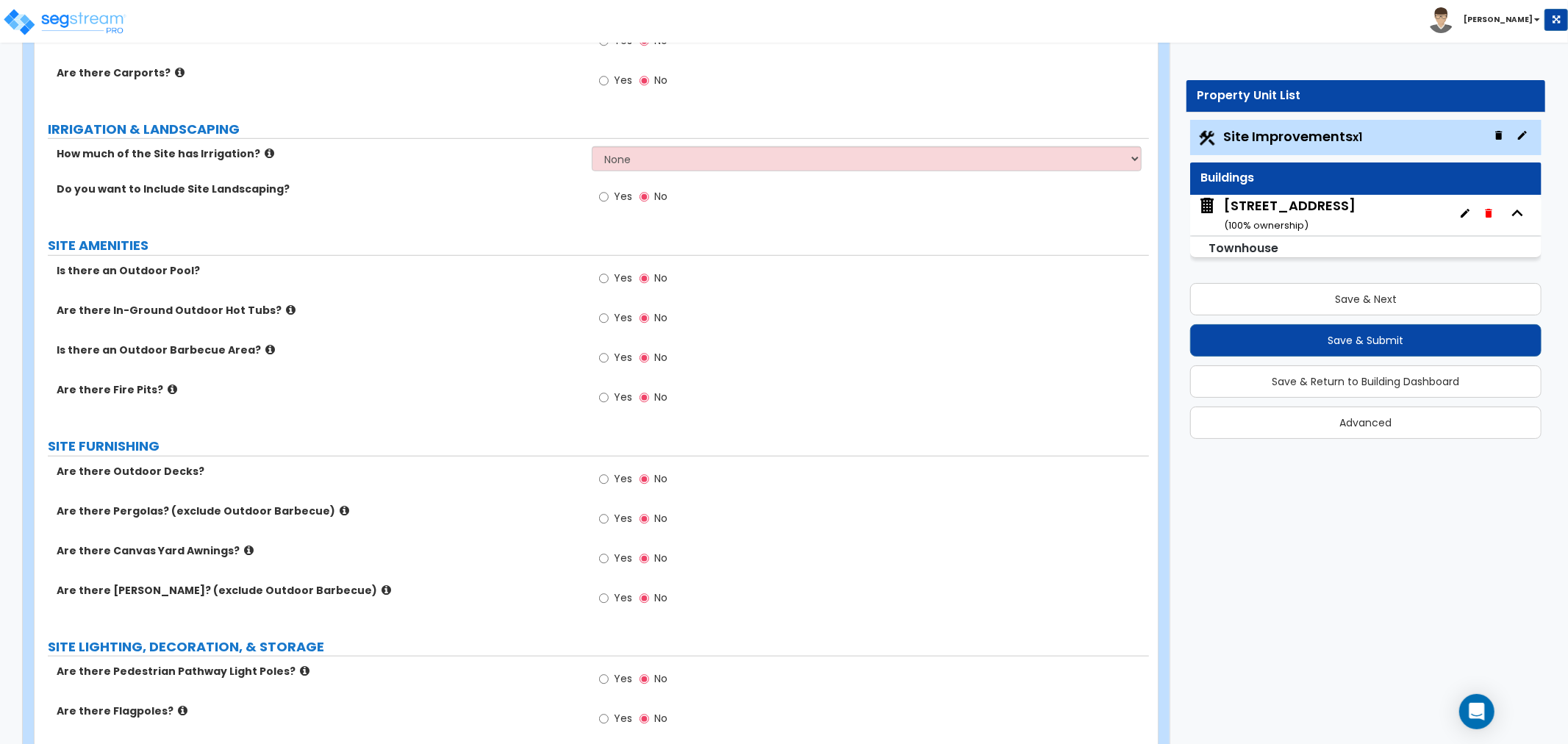
click at [265, 158] on icon at bounding box center [270, 154] width 9 height 11
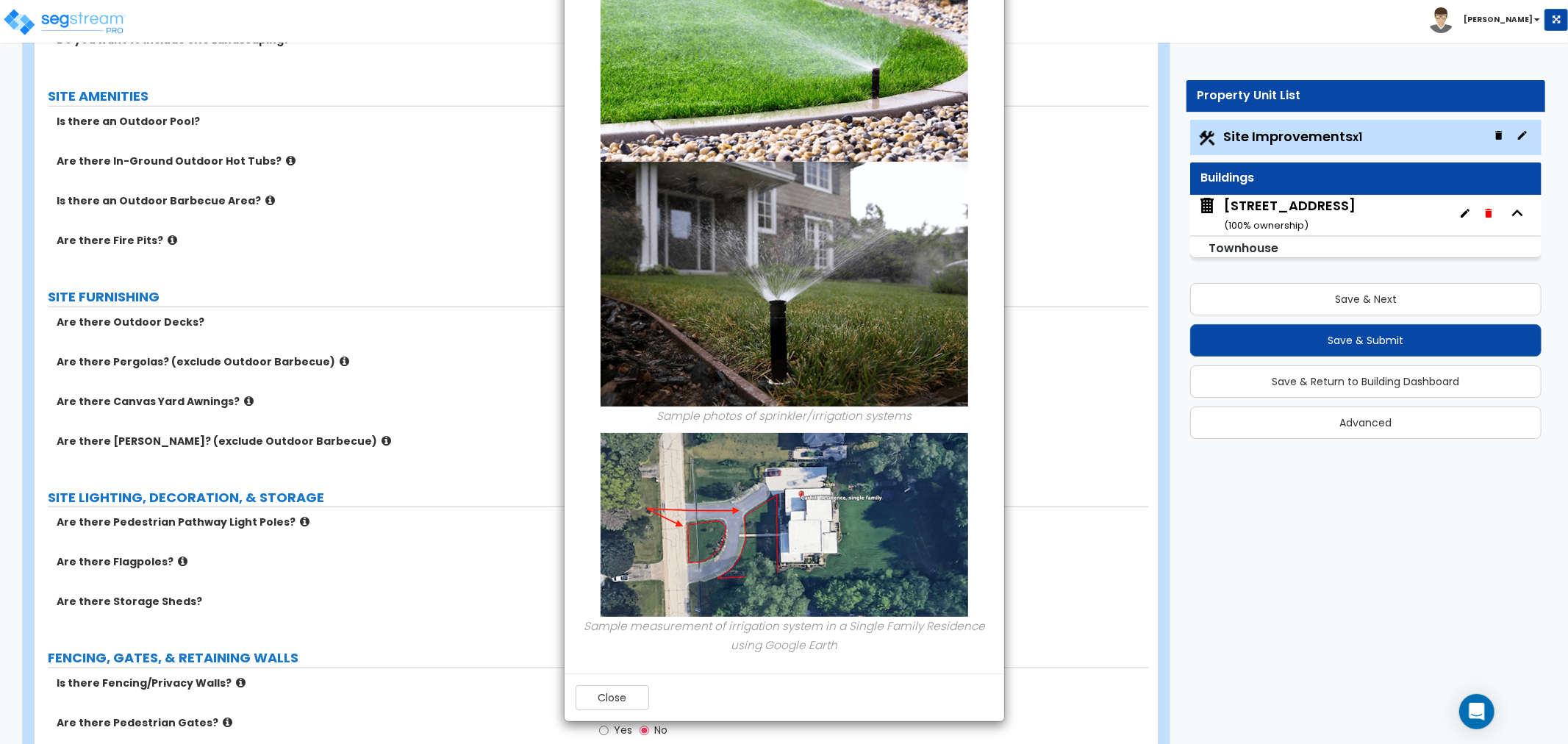
scroll to position [1062, 0]
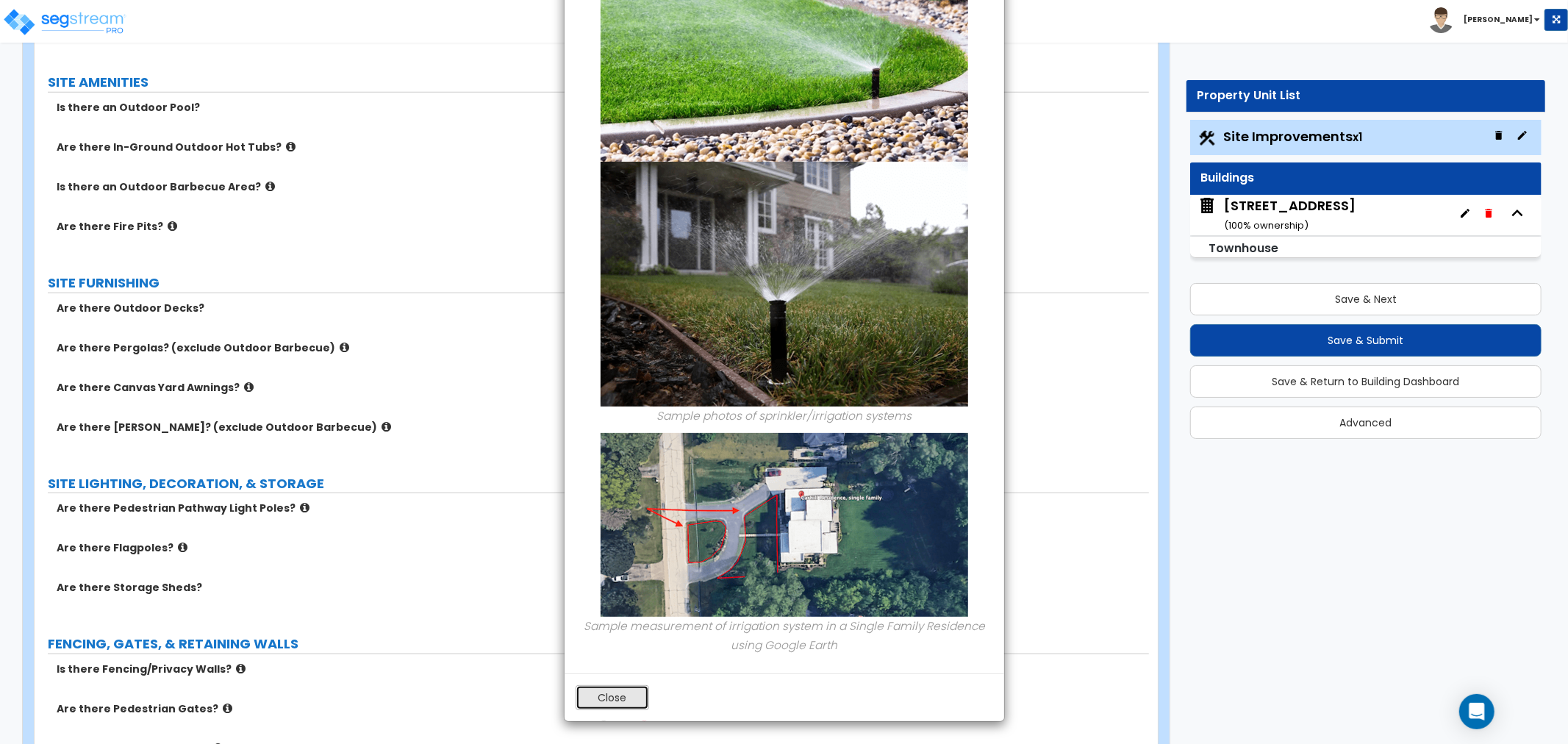
click at [644, 695] on button "Close" at bounding box center [612, 698] width 73 height 25
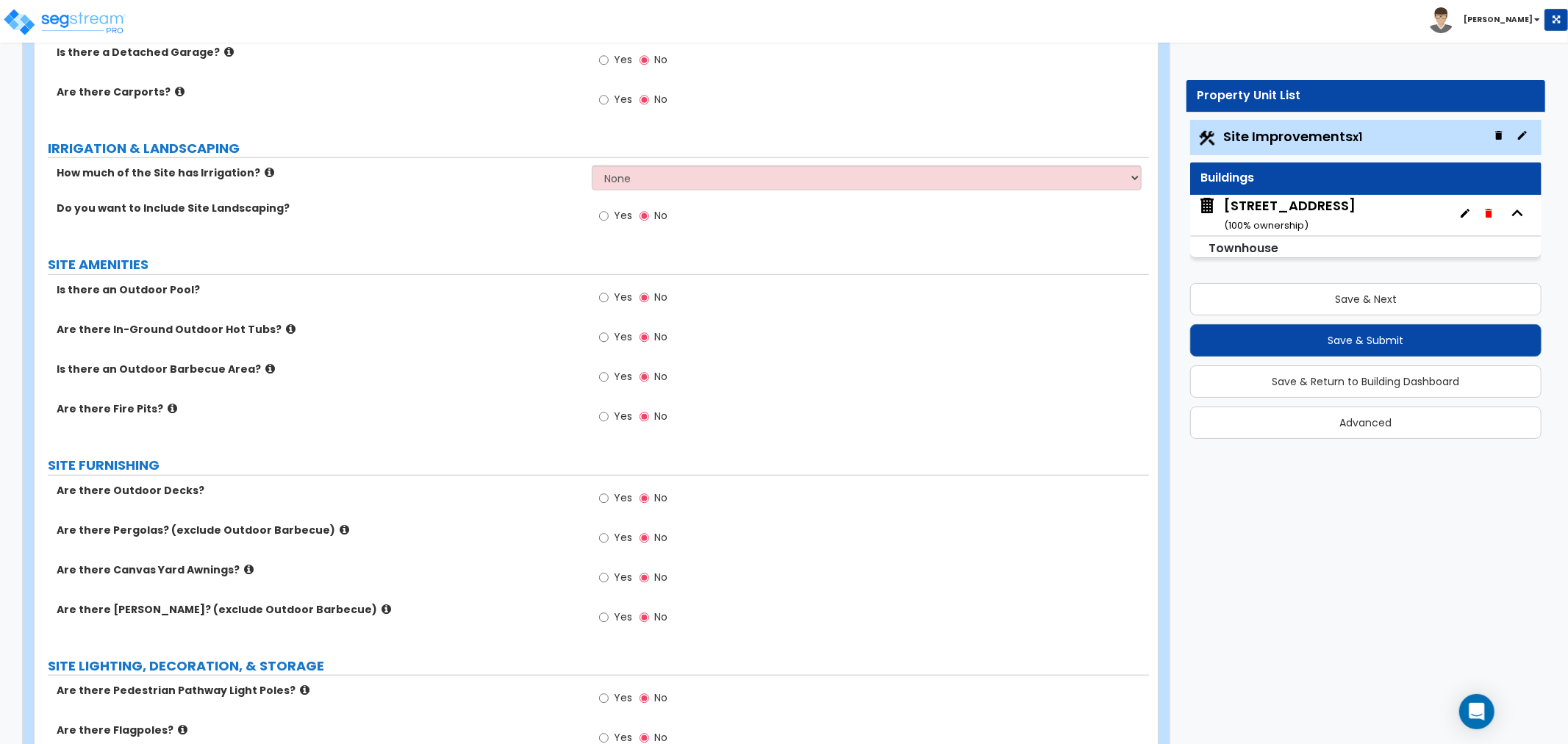
scroll to position [899, 0]
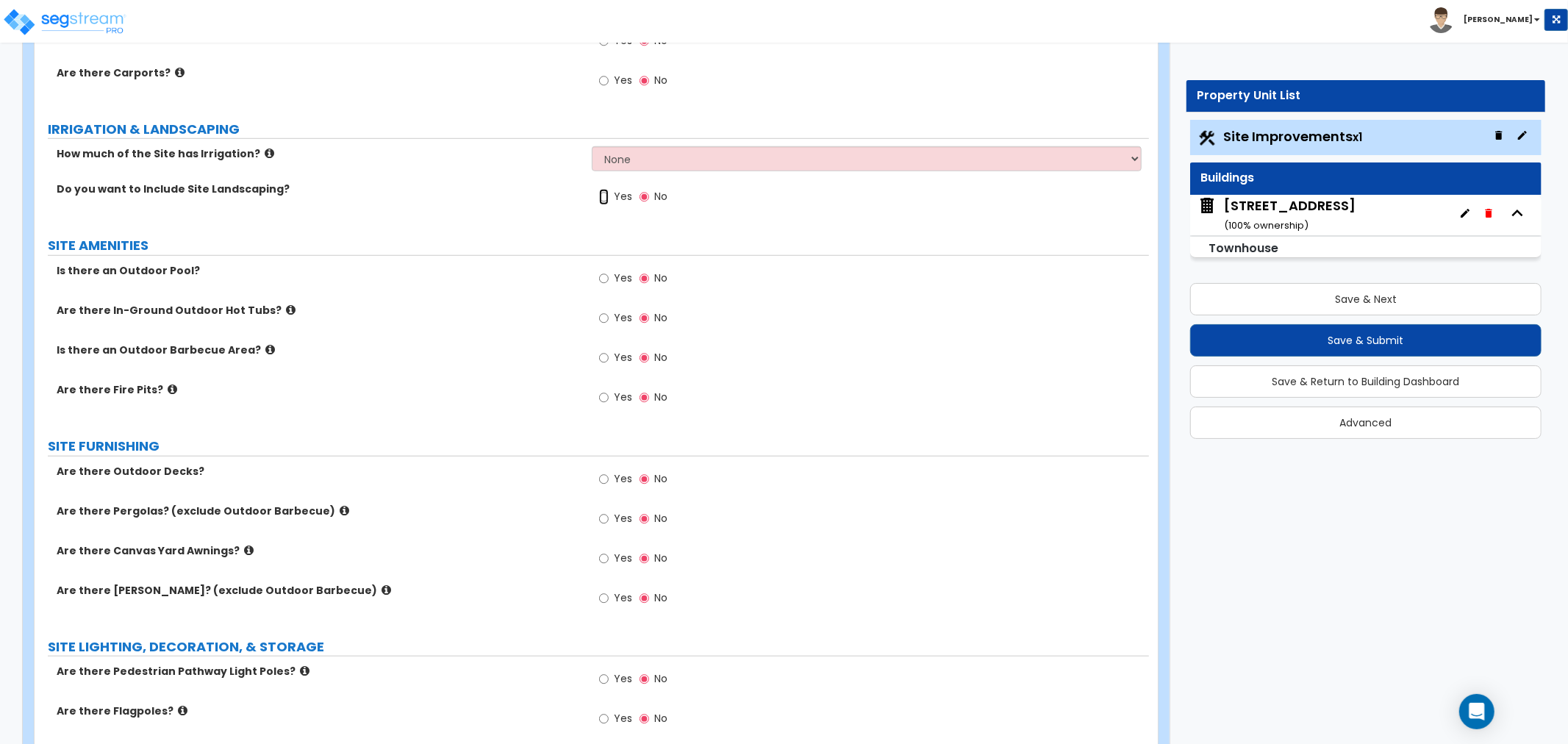
click at [602, 199] on input "Yes" at bounding box center [604, 196] width 9 height 16
radio input "true"
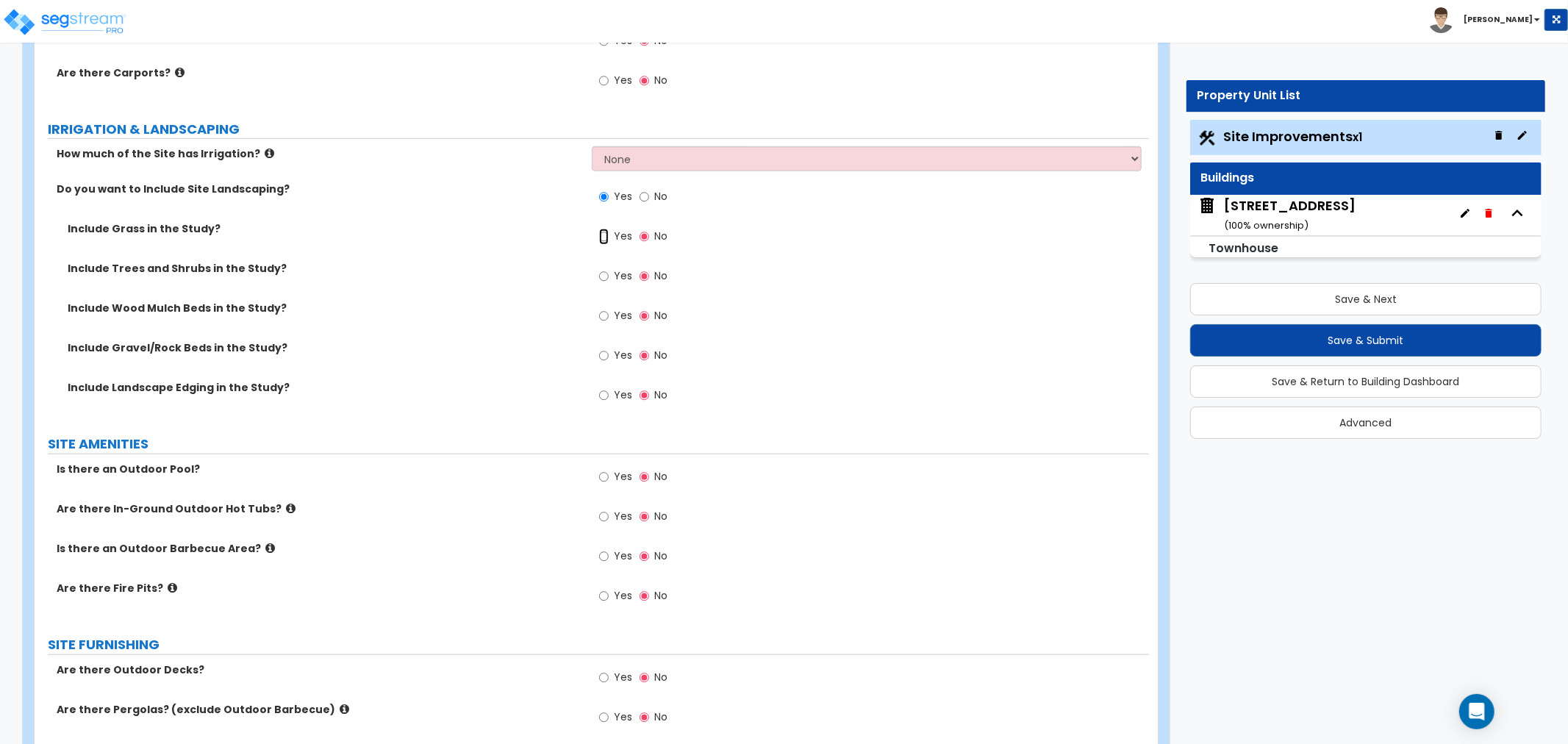
click at [605, 239] on input "Yes" at bounding box center [604, 236] width 9 height 16
radio input "true"
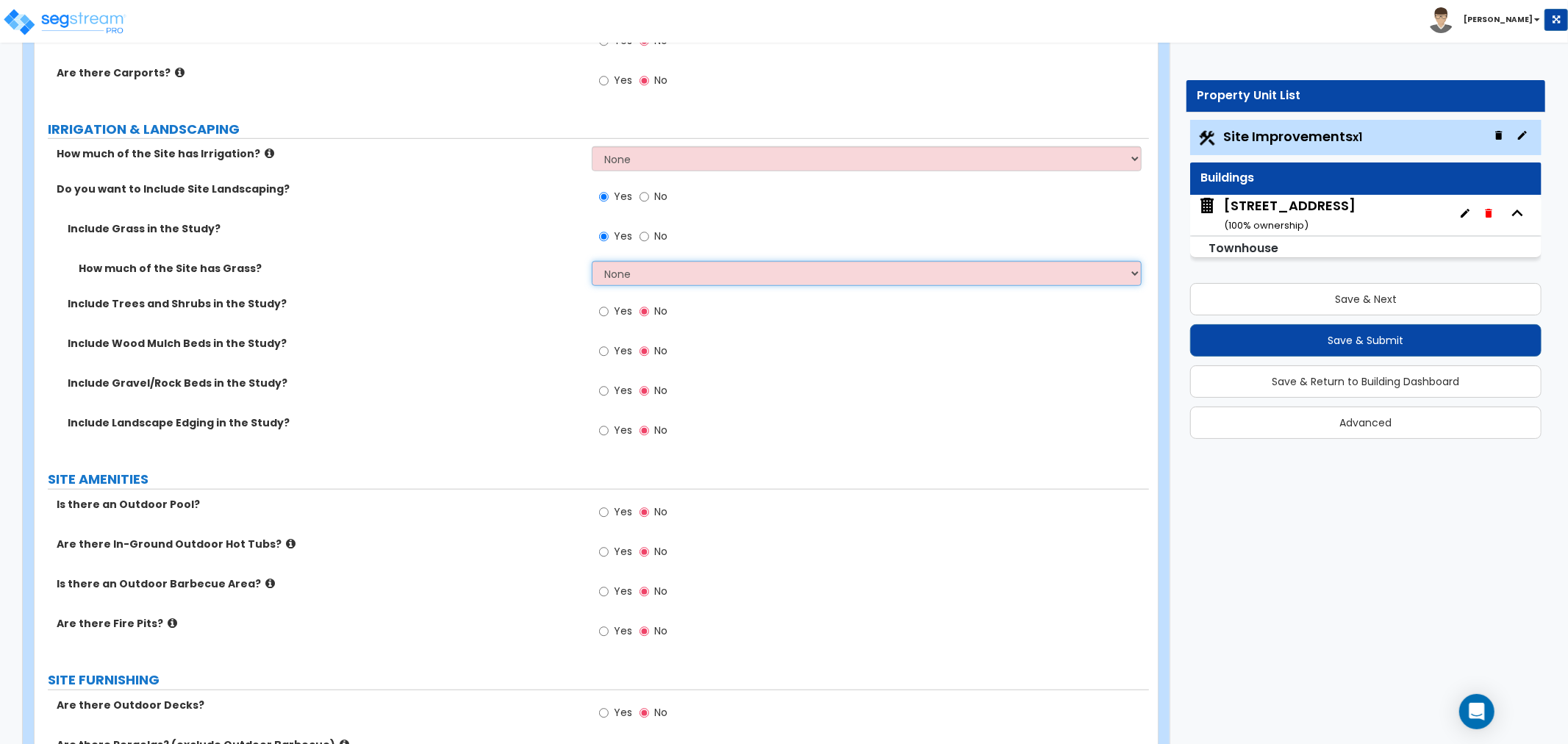
click at [614, 273] on select "None I want to Enter an Approximate Percentage I want to Enter the Square Foota…" at bounding box center [867, 273] width 550 height 25
select select "2"
click at [592, 261] on select "None I want to Enter an Approximate Percentage I want to Enter the Square Foota…" at bounding box center [867, 273] width 550 height 25
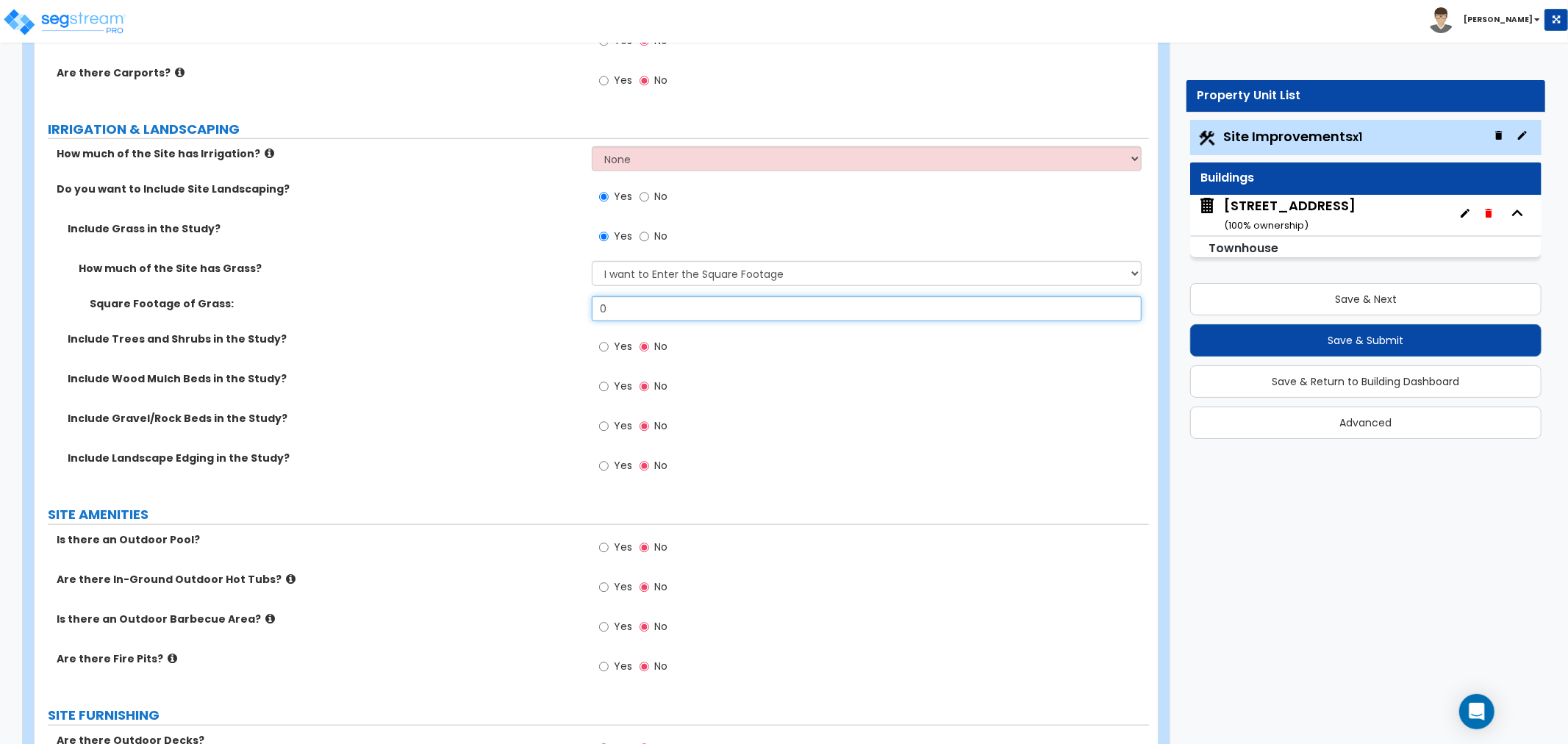
click at [656, 305] on input "0" at bounding box center [867, 308] width 550 height 25
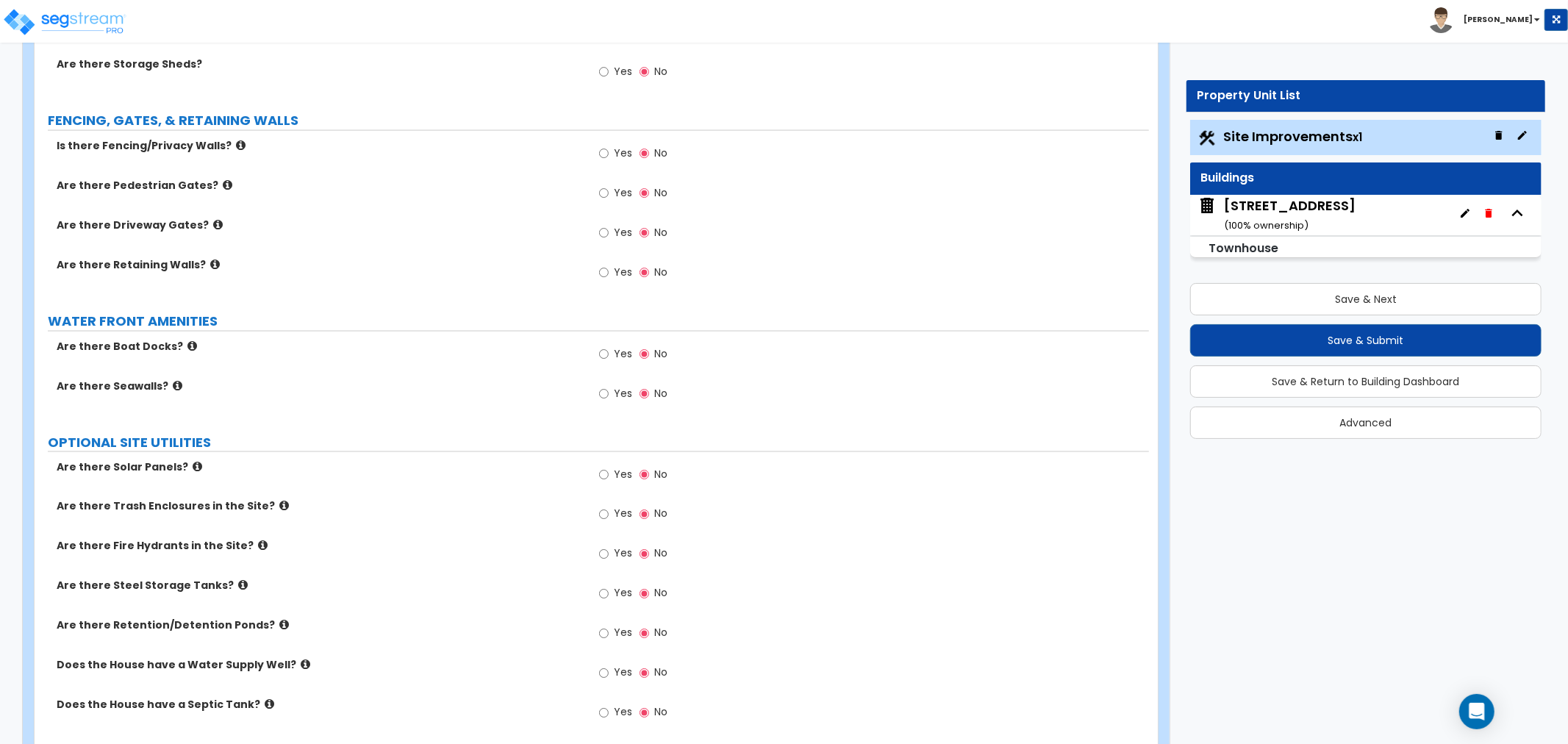
scroll to position [1878, 0]
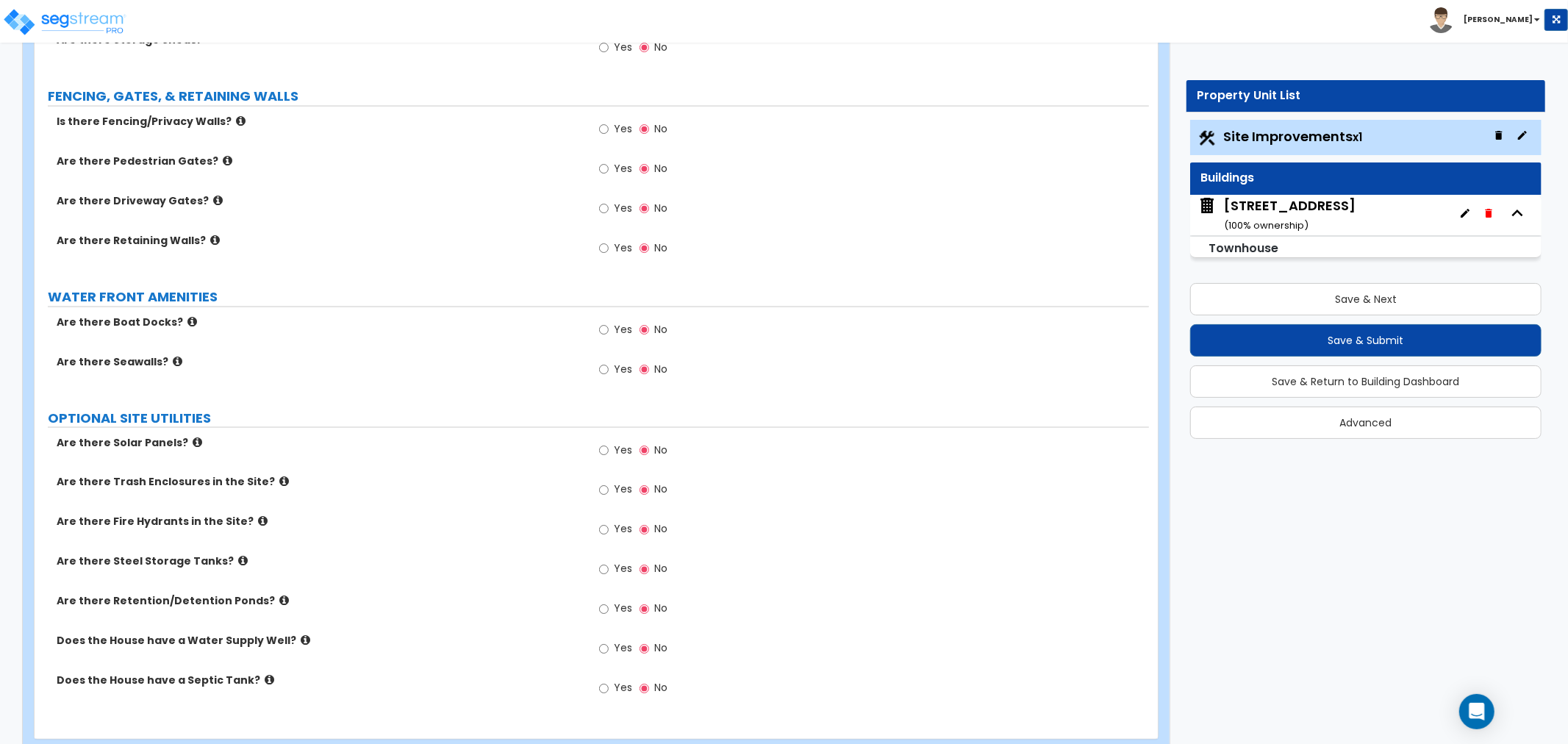
type input "339"
click at [236, 122] on icon at bounding box center [241, 121] width 9 height 11
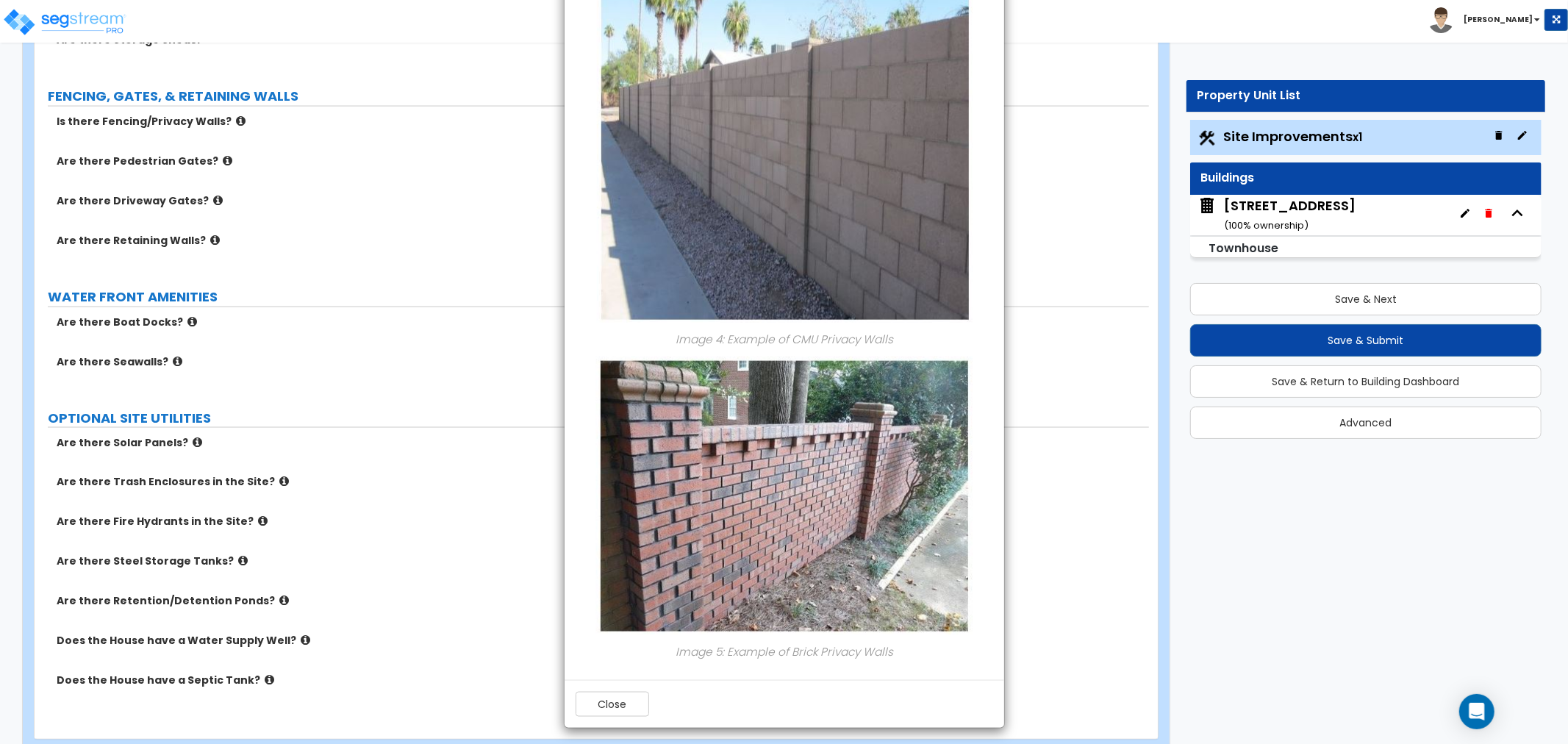
scroll to position [1424, 0]
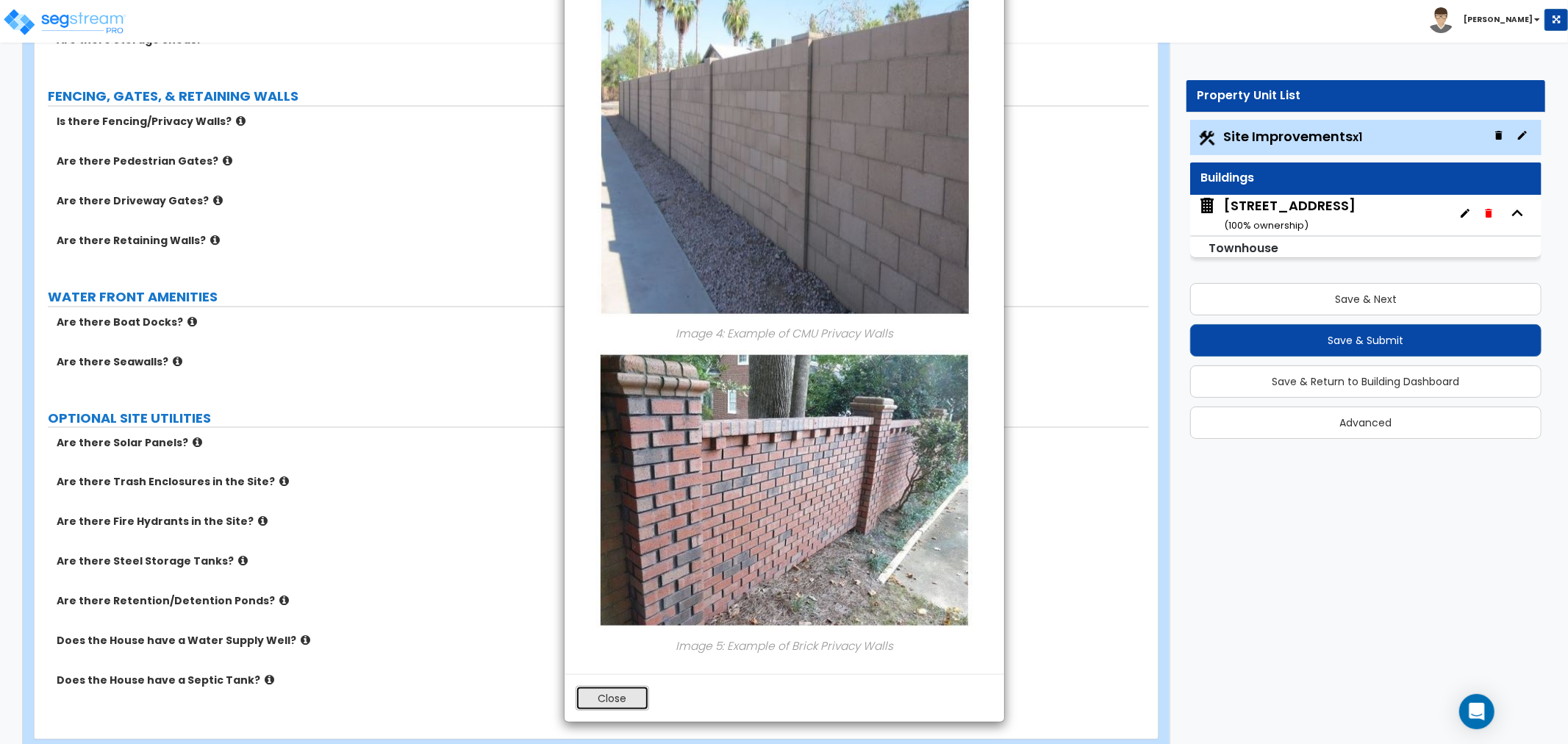
click at [612, 697] on button "Close" at bounding box center [612, 698] width 73 height 25
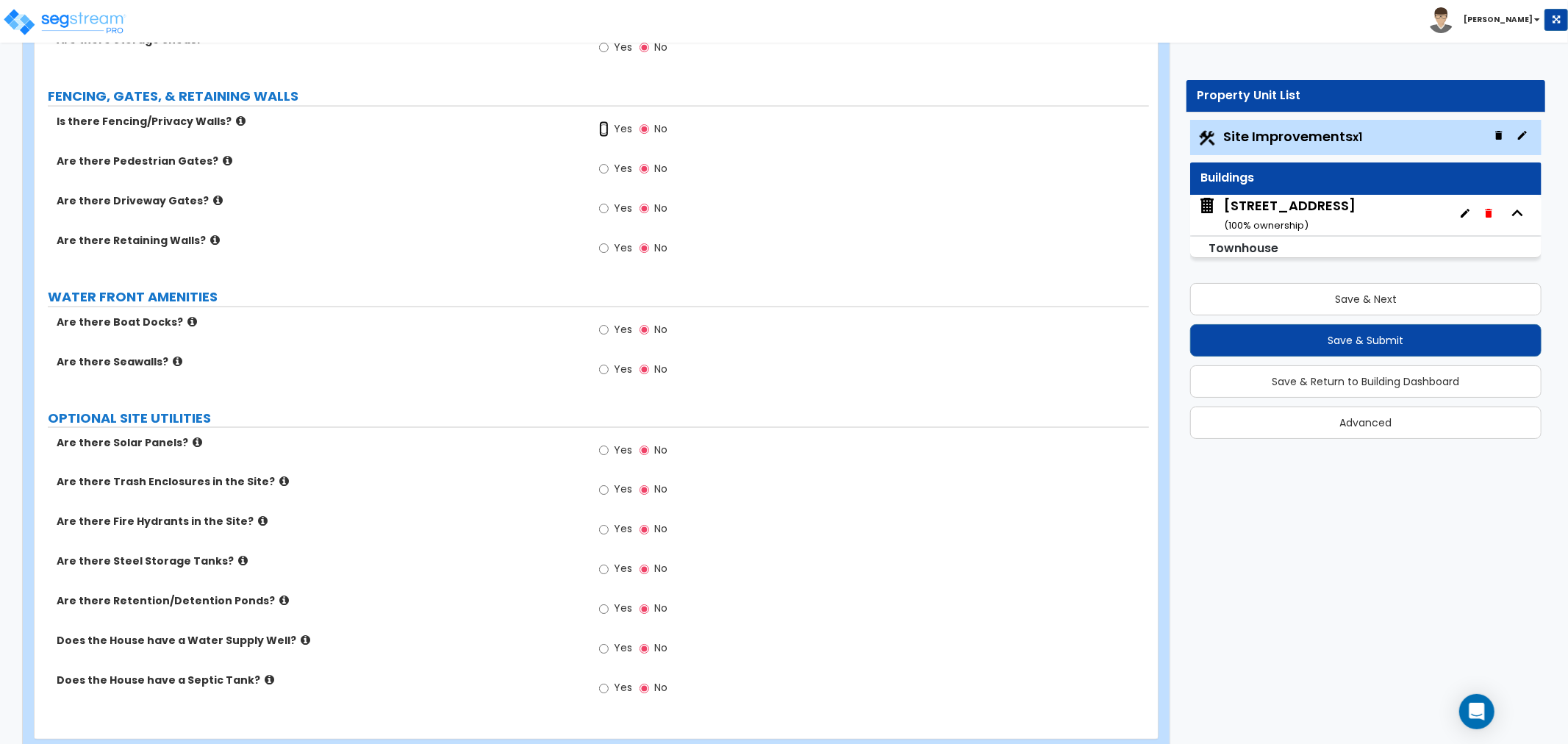
click at [606, 132] on input "Yes" at bounding box center [604, 129] width 9 height 16
radio input "true"
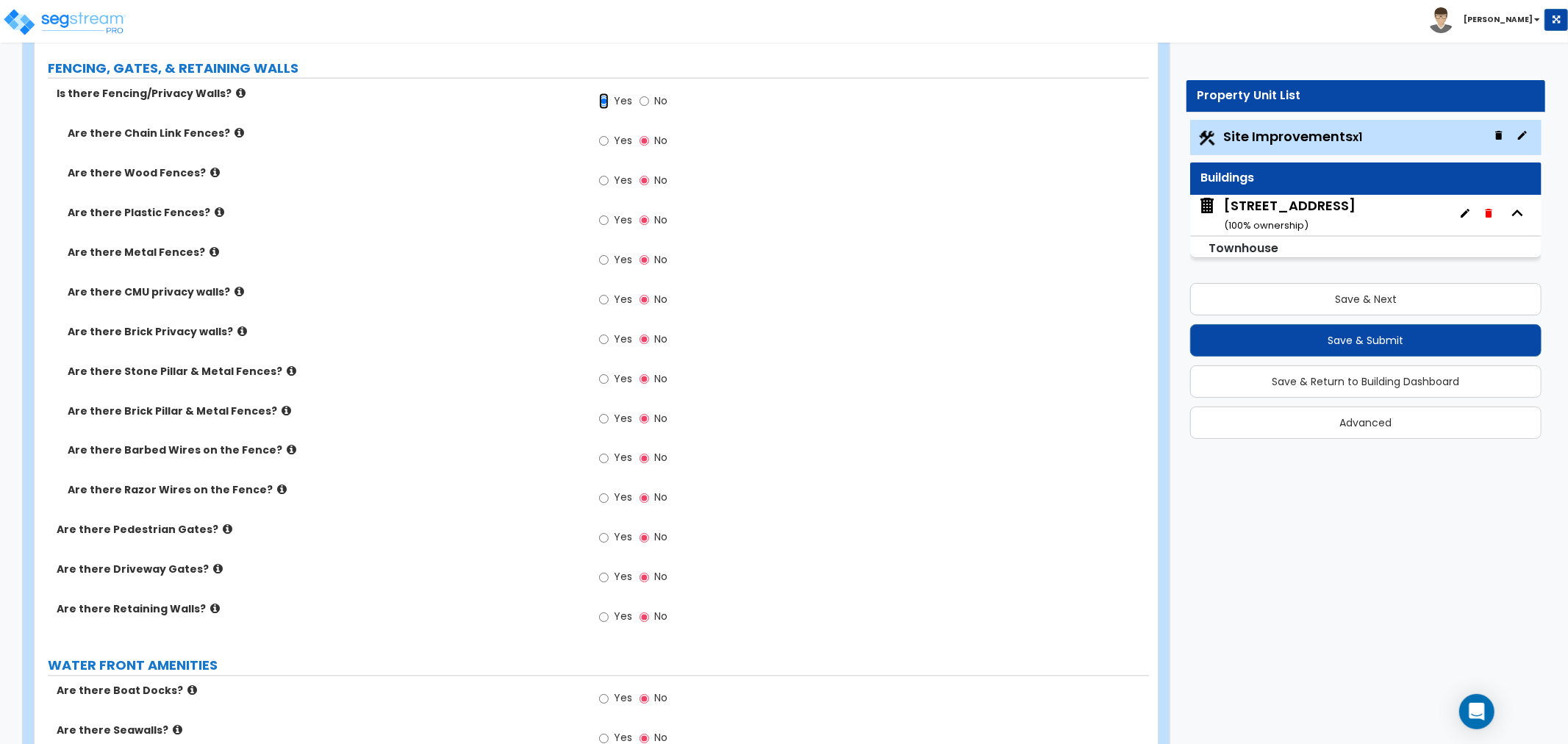
scroll to position [1878, 0]
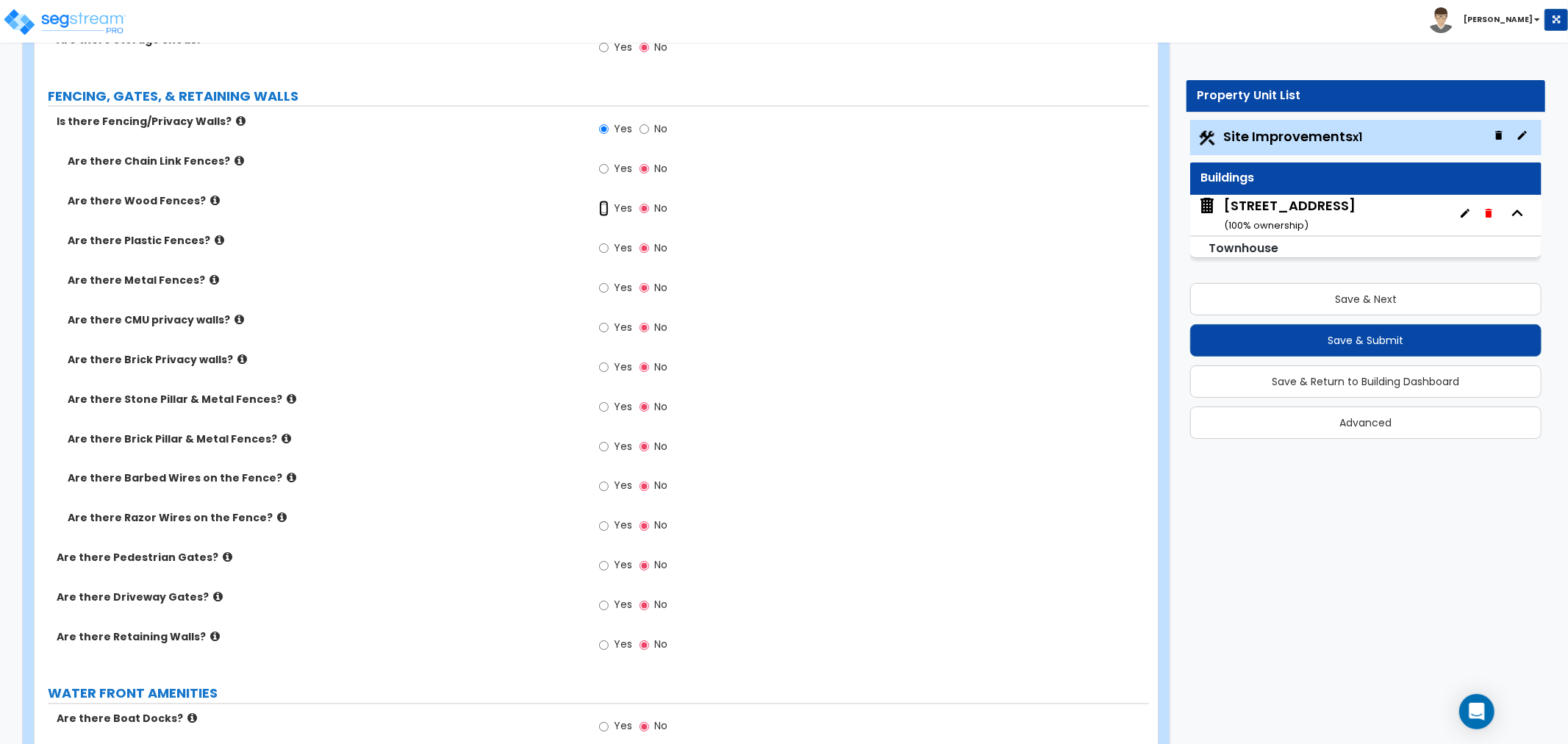
click at [603, 208] on input "Yes" at bounding box center [604, 208] width 9 height 16
radio input "true"
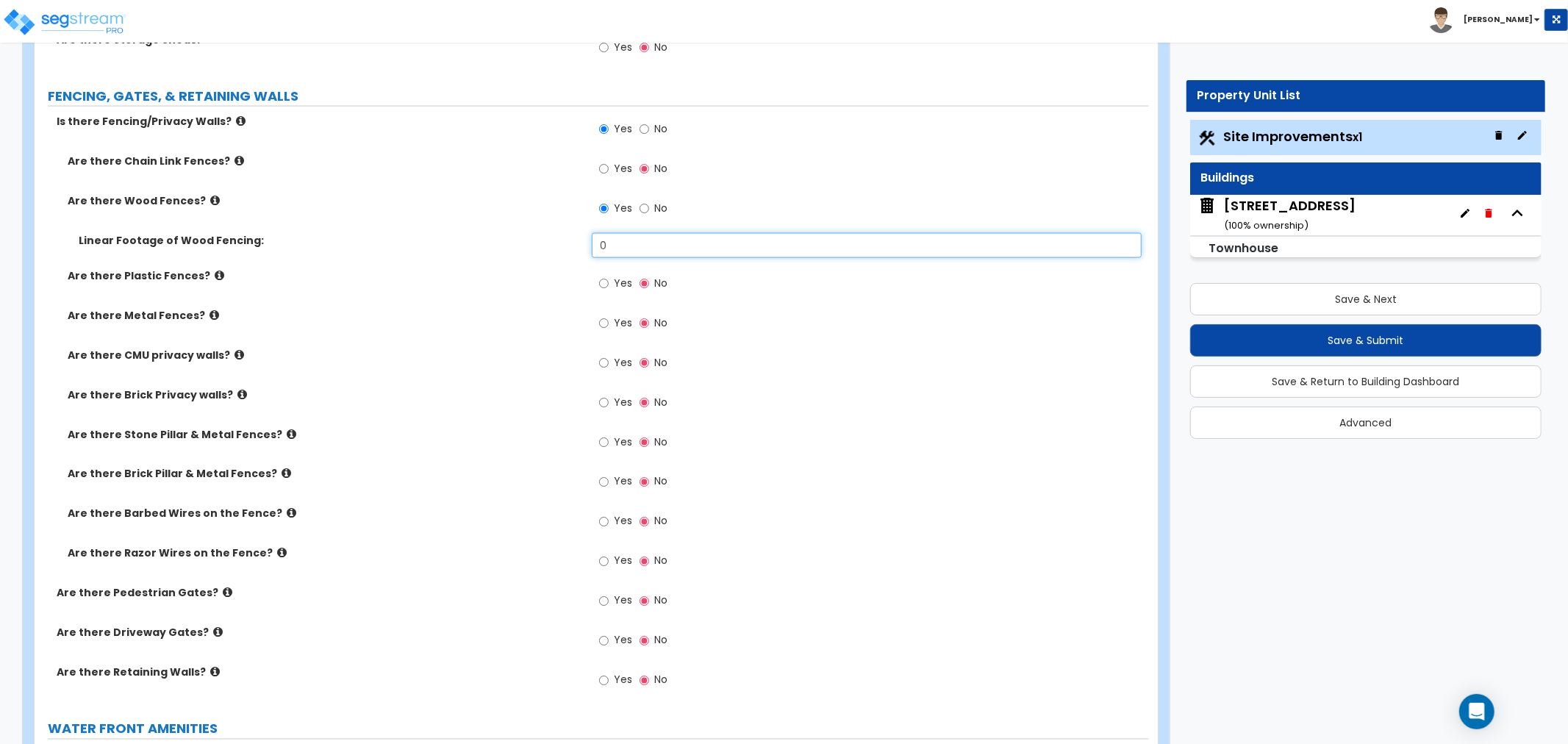
click at [620, 245] on input "0" at bounding box center [867, 246] width 550 height 25
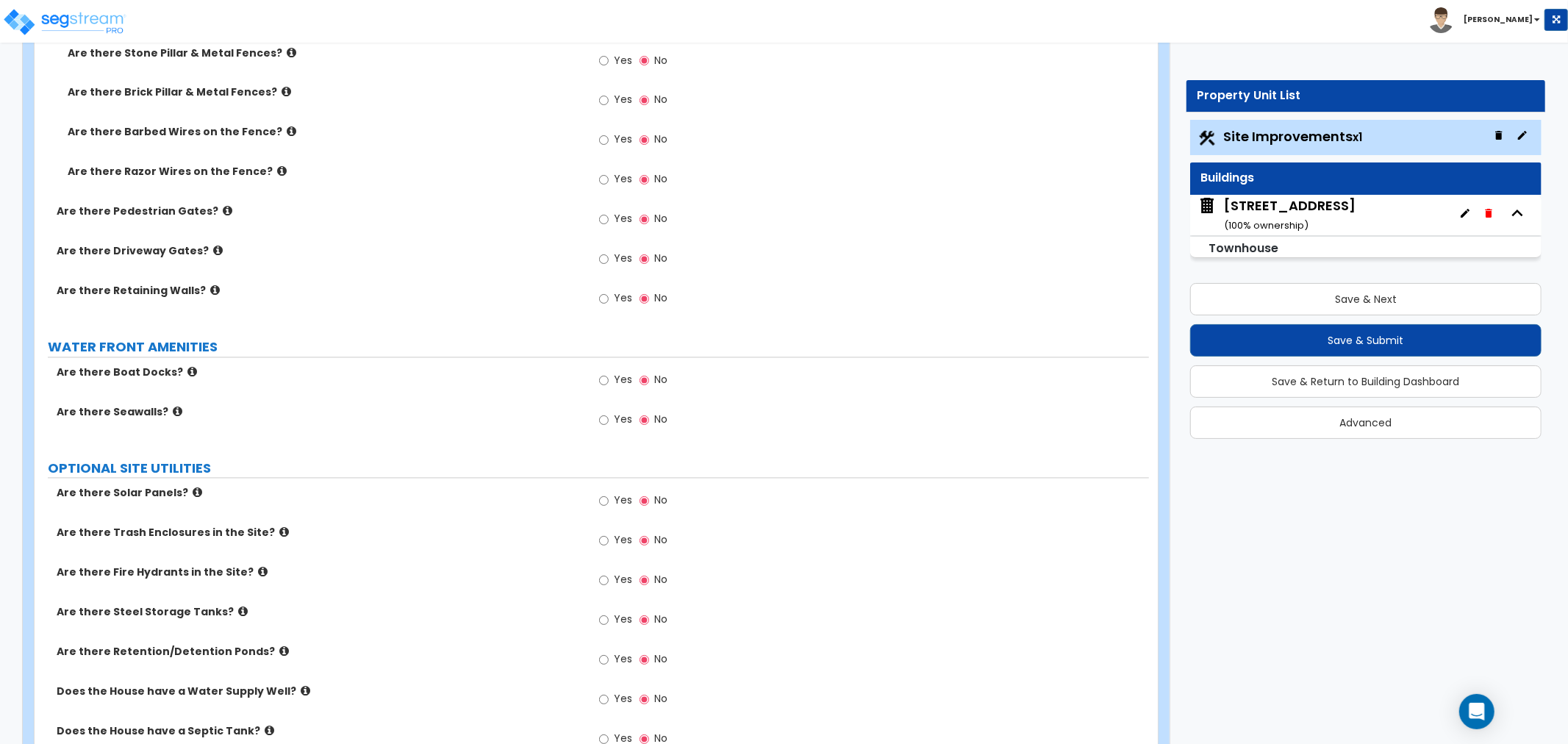
scroll to position [2287, 0]
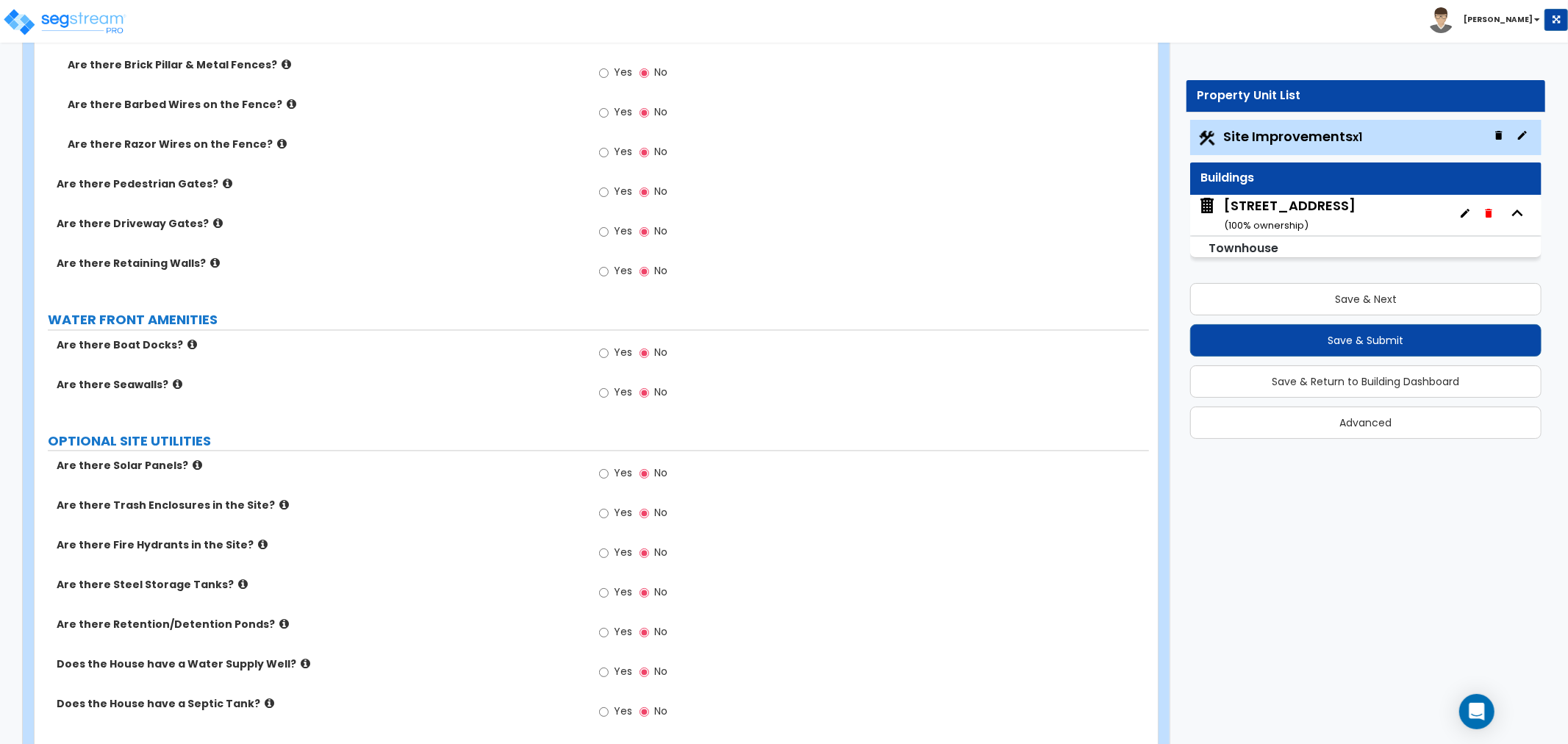
type input "10"
click at [211, 266] on icon at bounding box center [215, 264] width 9 height 11
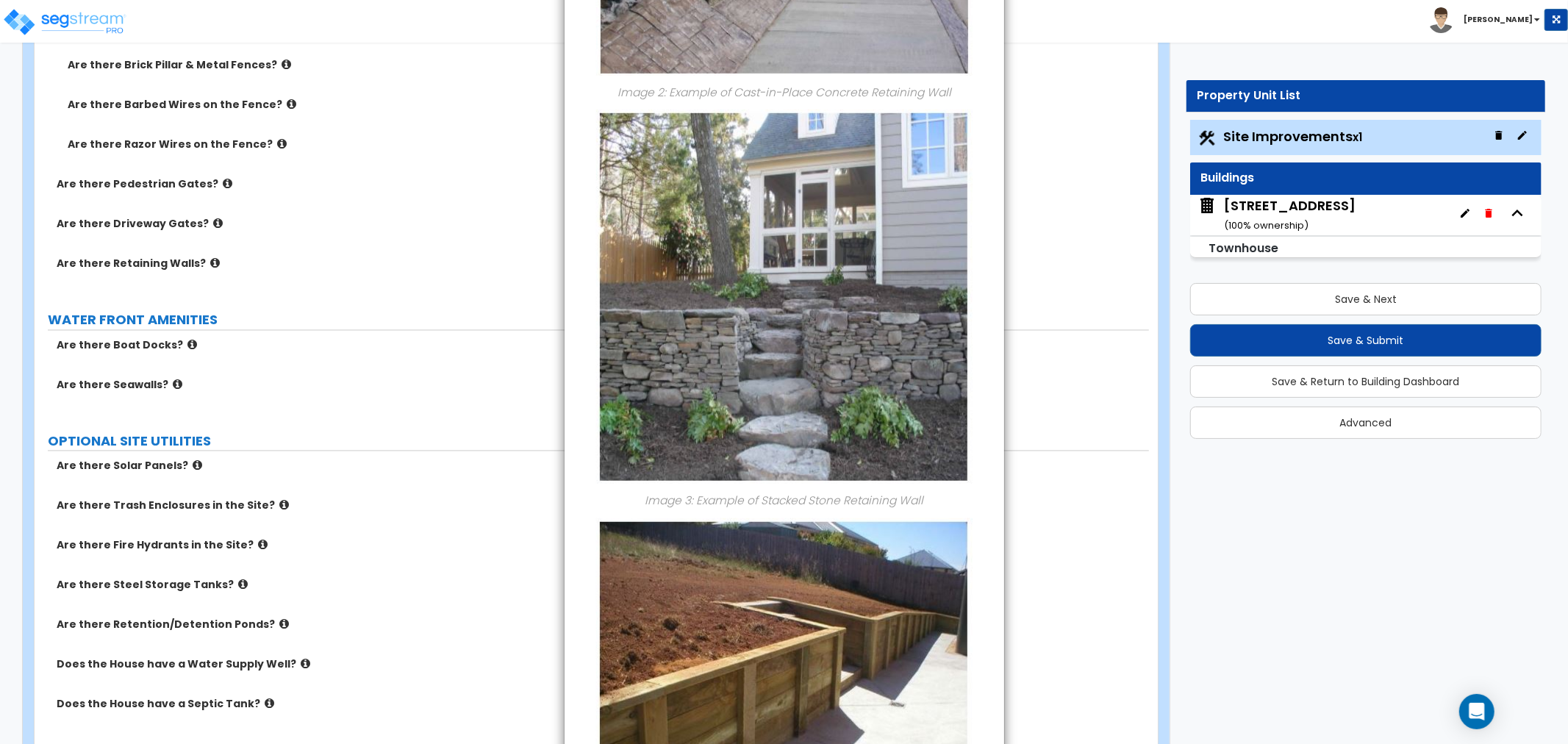
scroll to position [1018, 0]
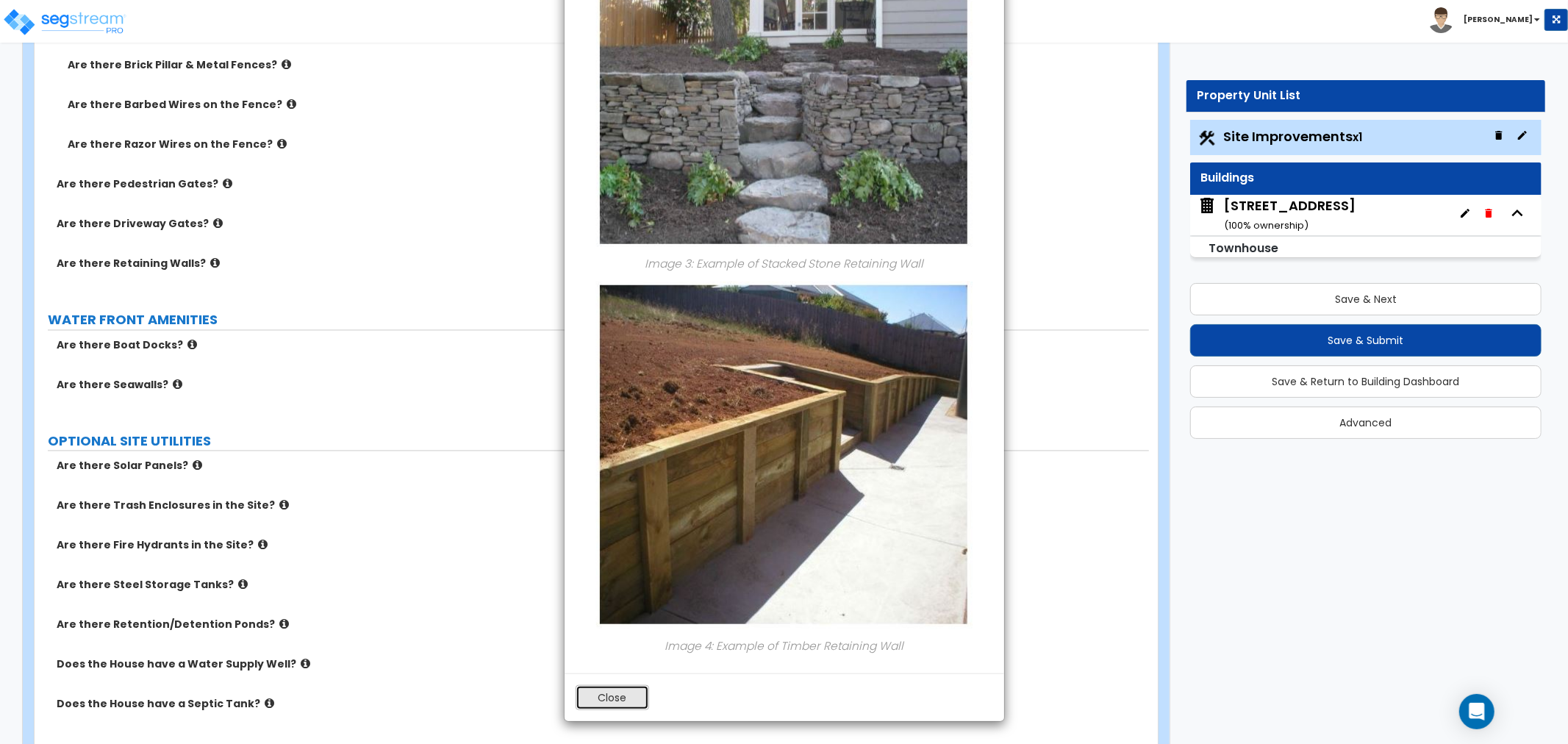
click at [640, 703] on button "Close" at bounding box center [612, 698] width 73 height 25
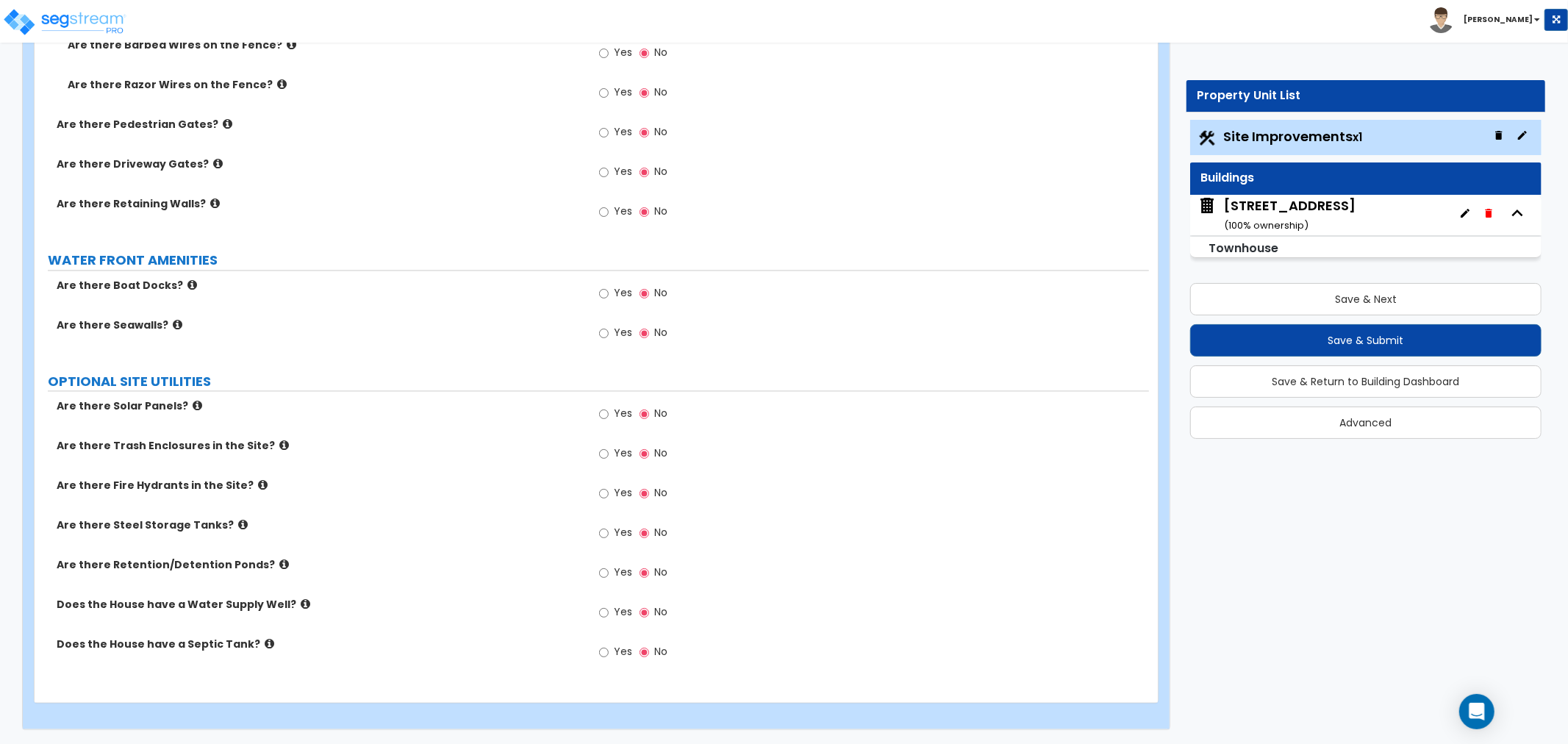
scroll to position [2348, 0]
click at [193, 404] on icon at bounding box center [197, 405] width 9 height 11
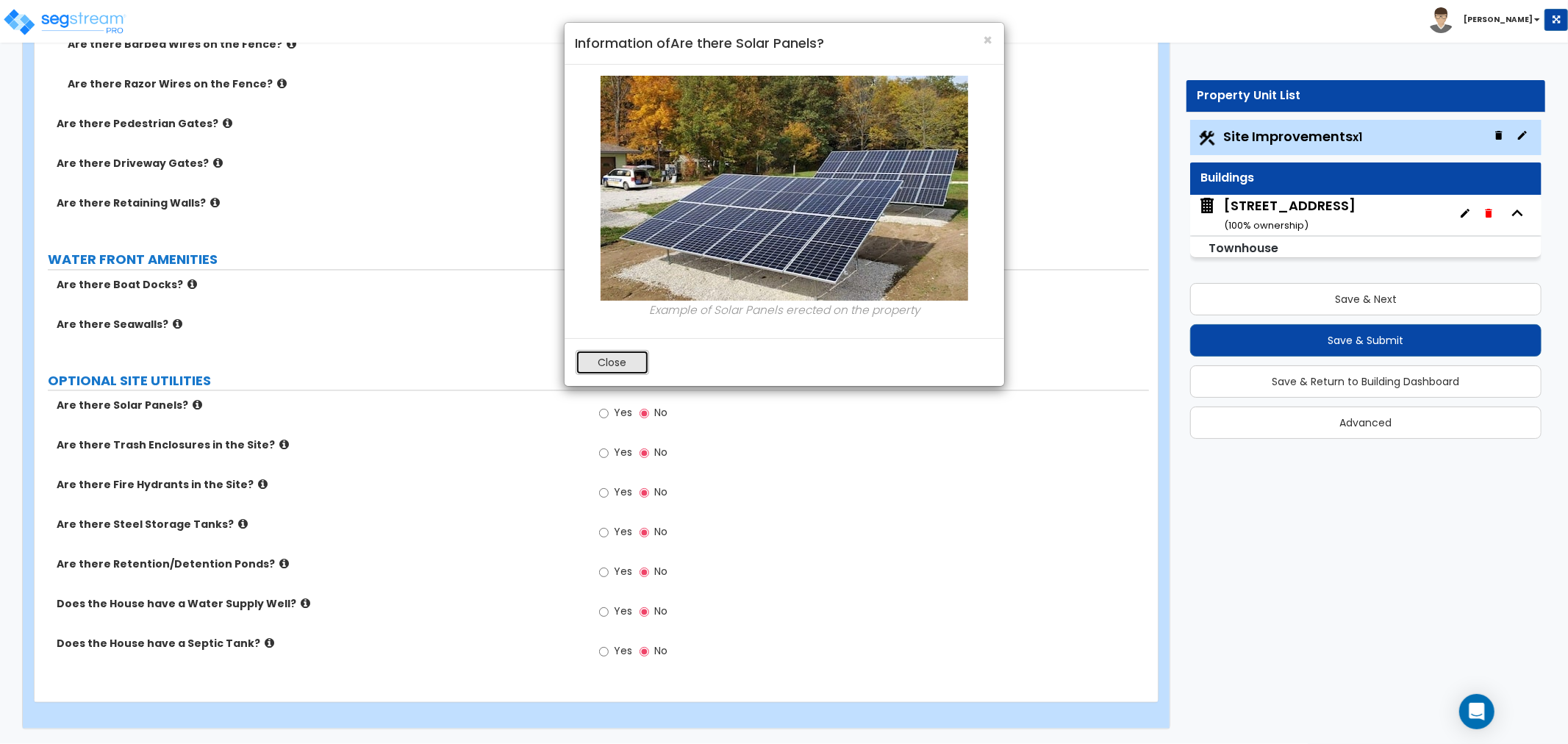
click at [627, 358] on button "Close" at bounding box center [612, 363] width 73 height 25
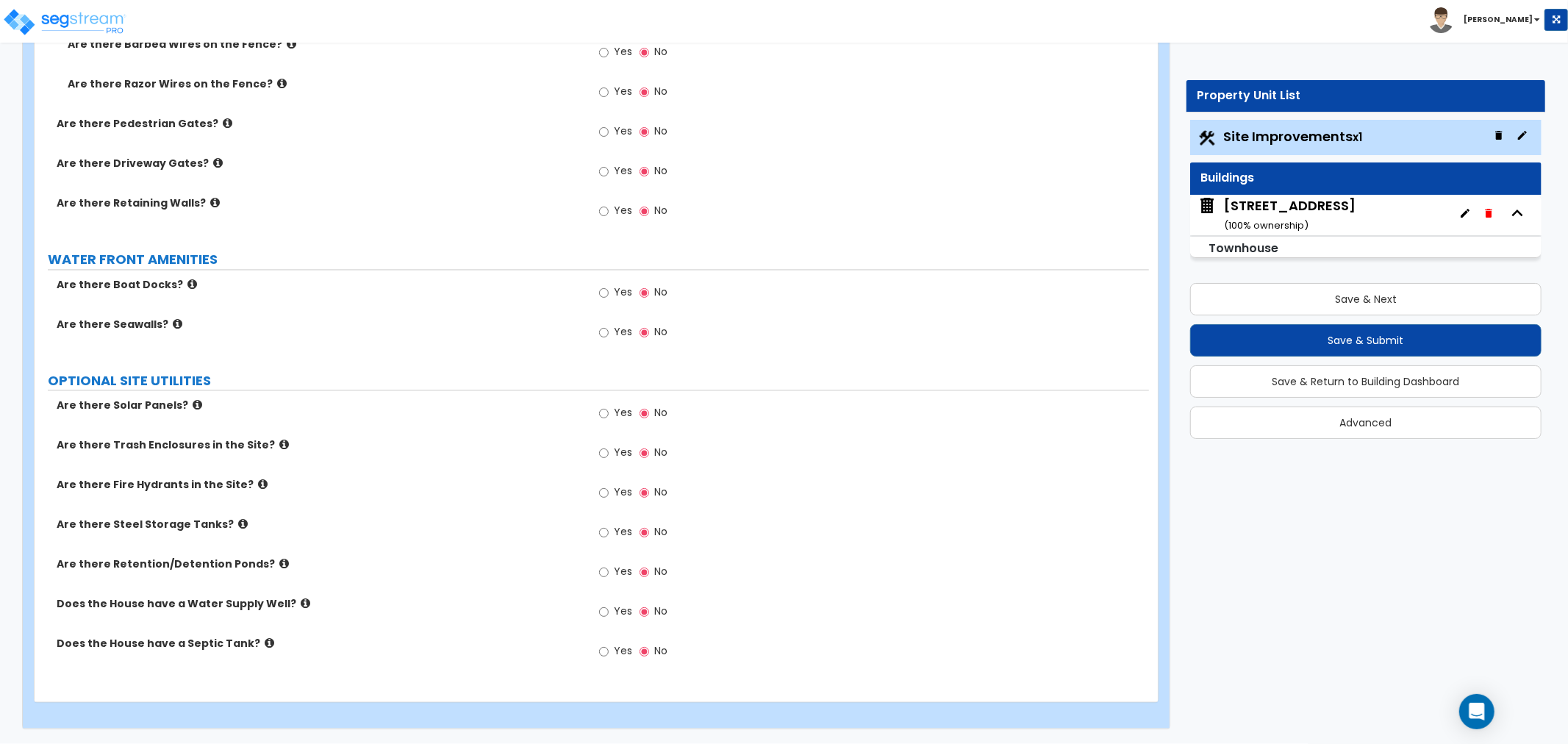
click at [279, 444] on icon at bounding box center [284, 445] width 9 height 11
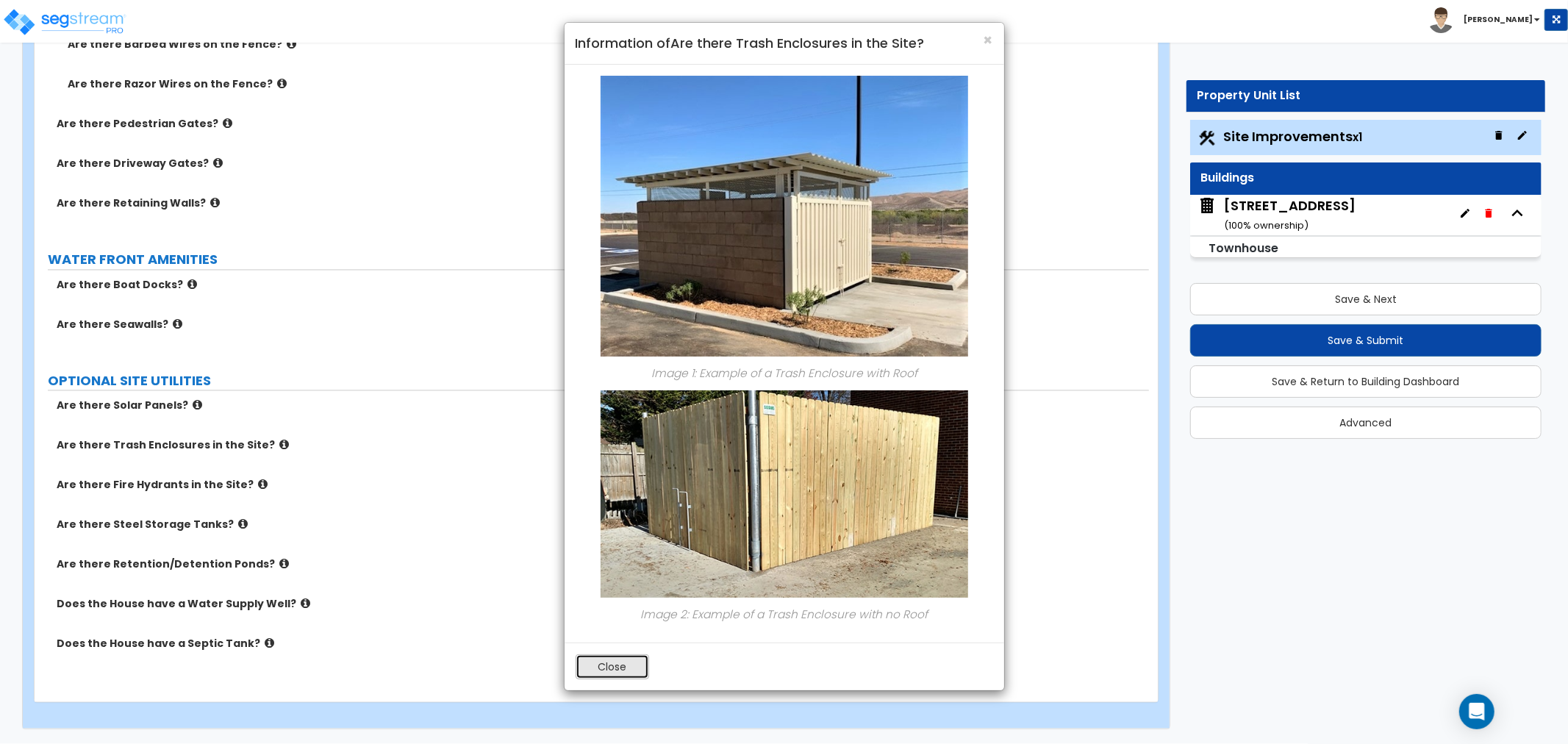
click at [623, 671] on button "Close" at bounding box center [612, 666] width 73 height 25
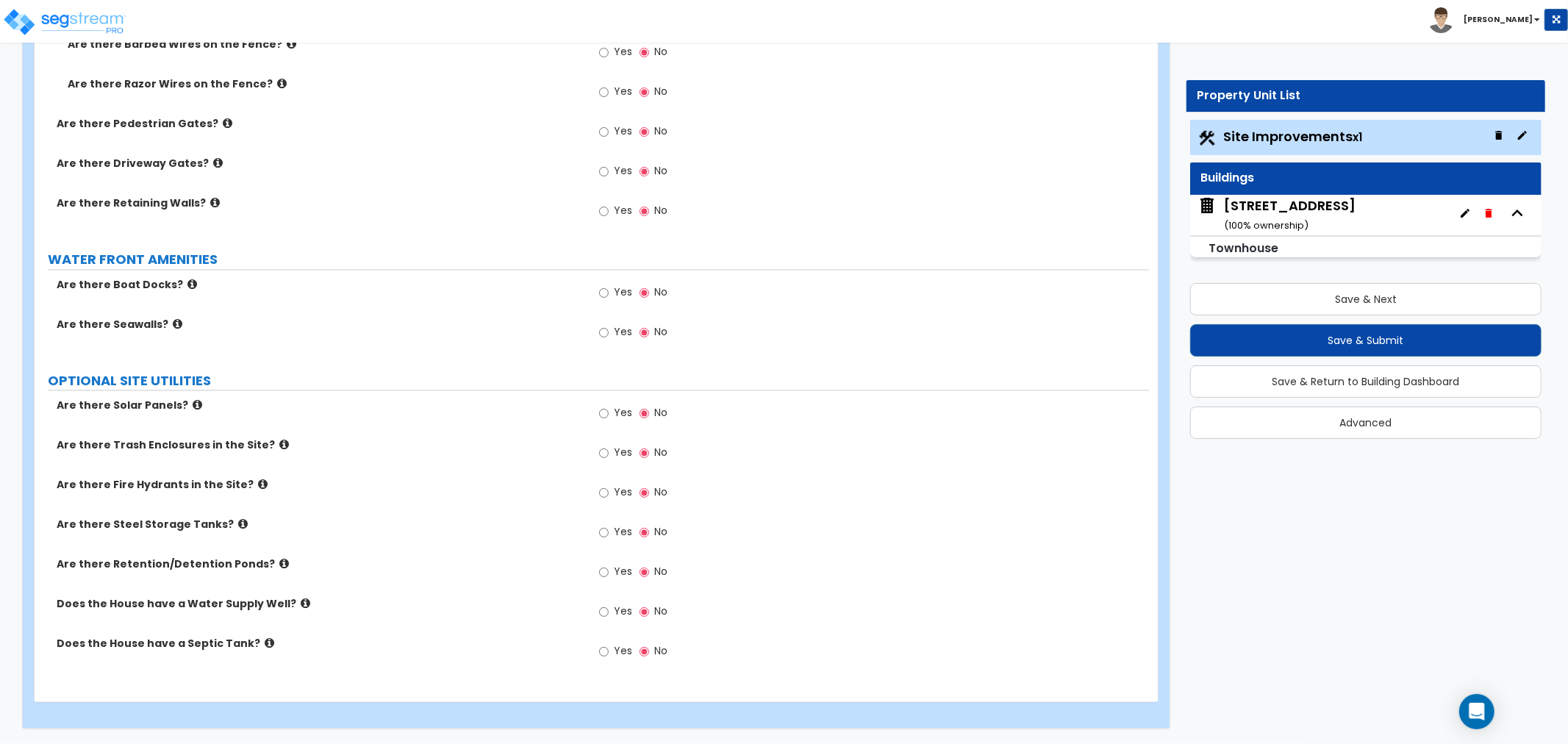
click at [301, 601] on icon at bounding box center [306, 604] width 9 height 11
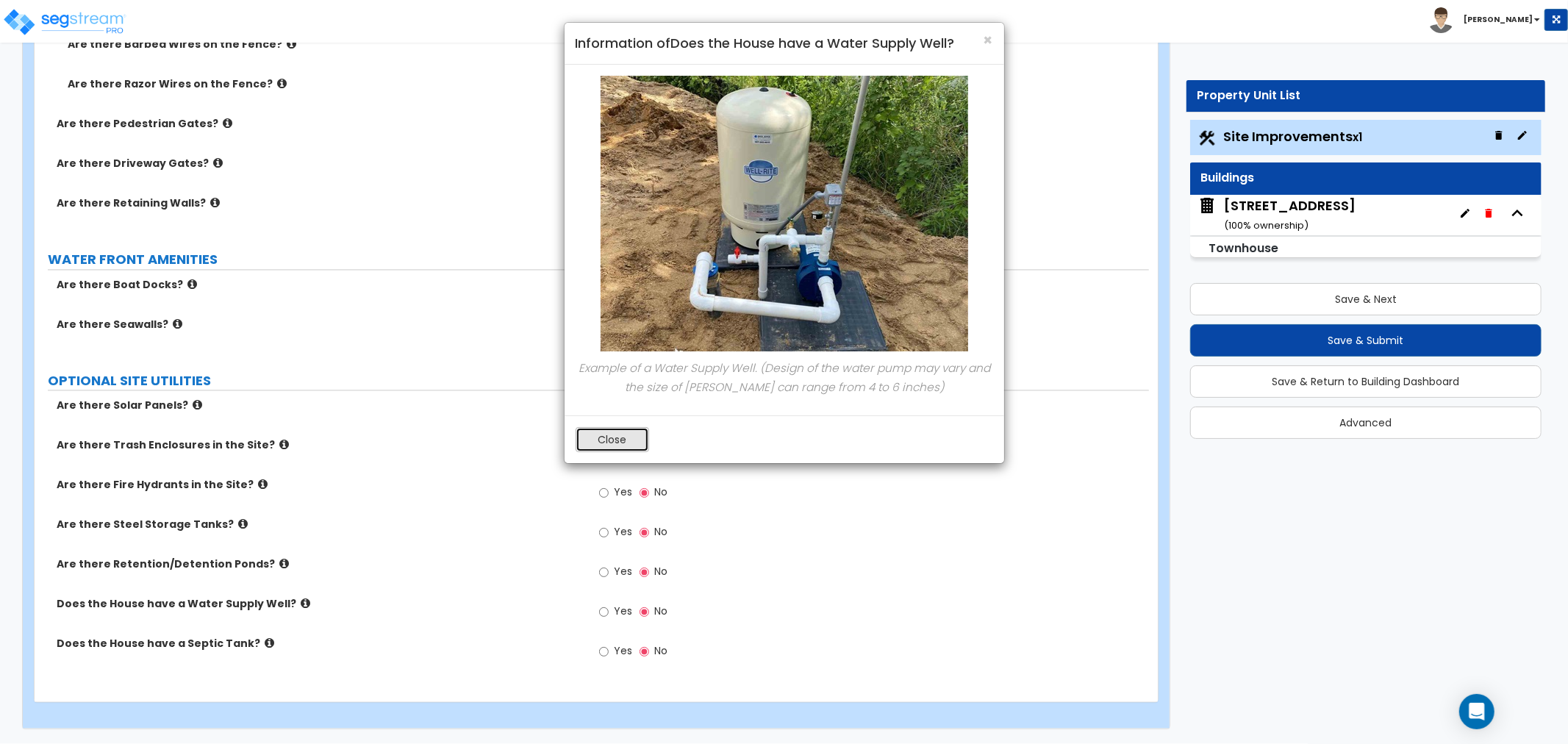
click at [622, 445] on button "Close" at bounding box center [612, 439] width 73 height 25
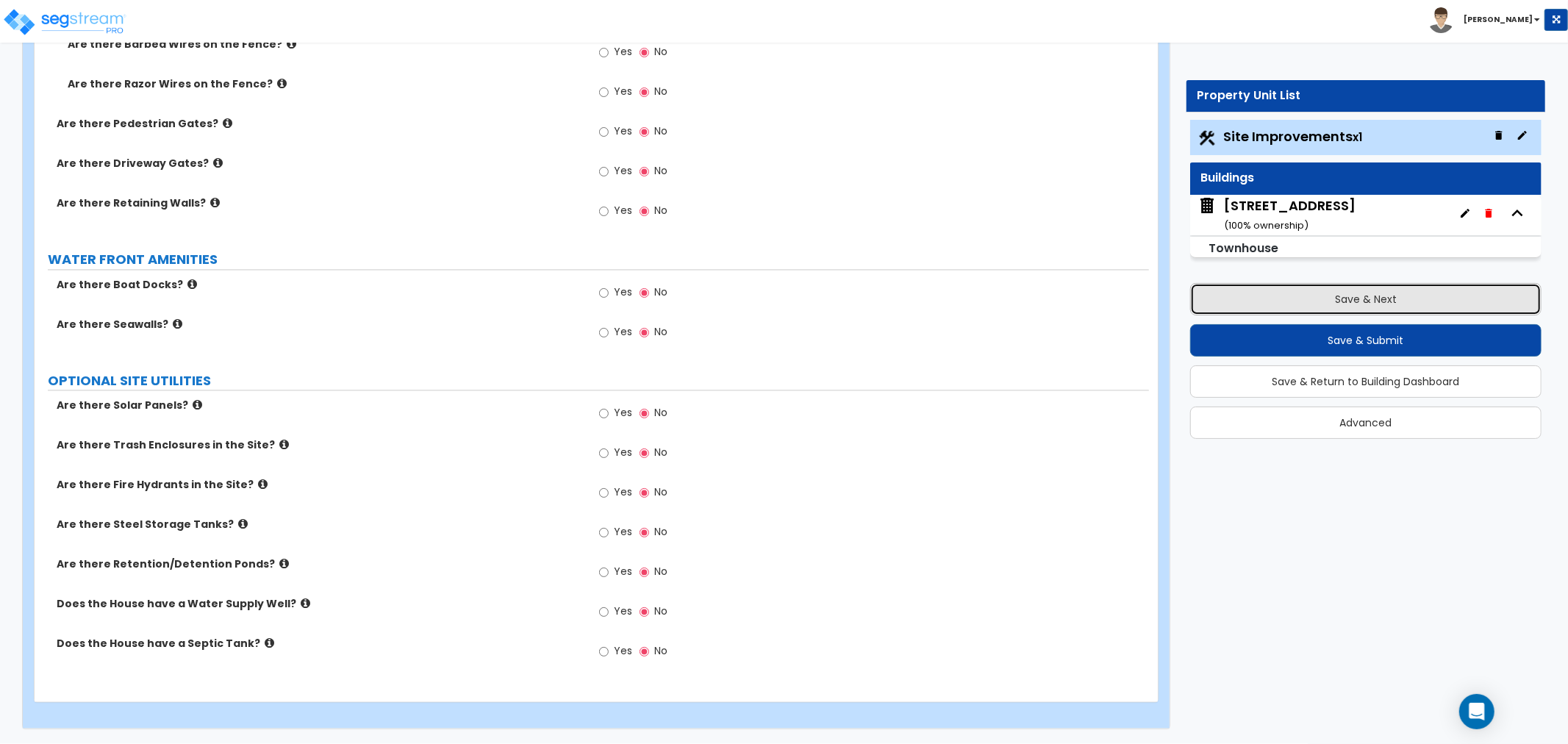
click at [1348, 298] on button "Save & Next" at bounding box center [1366, 299] width 351 height 32
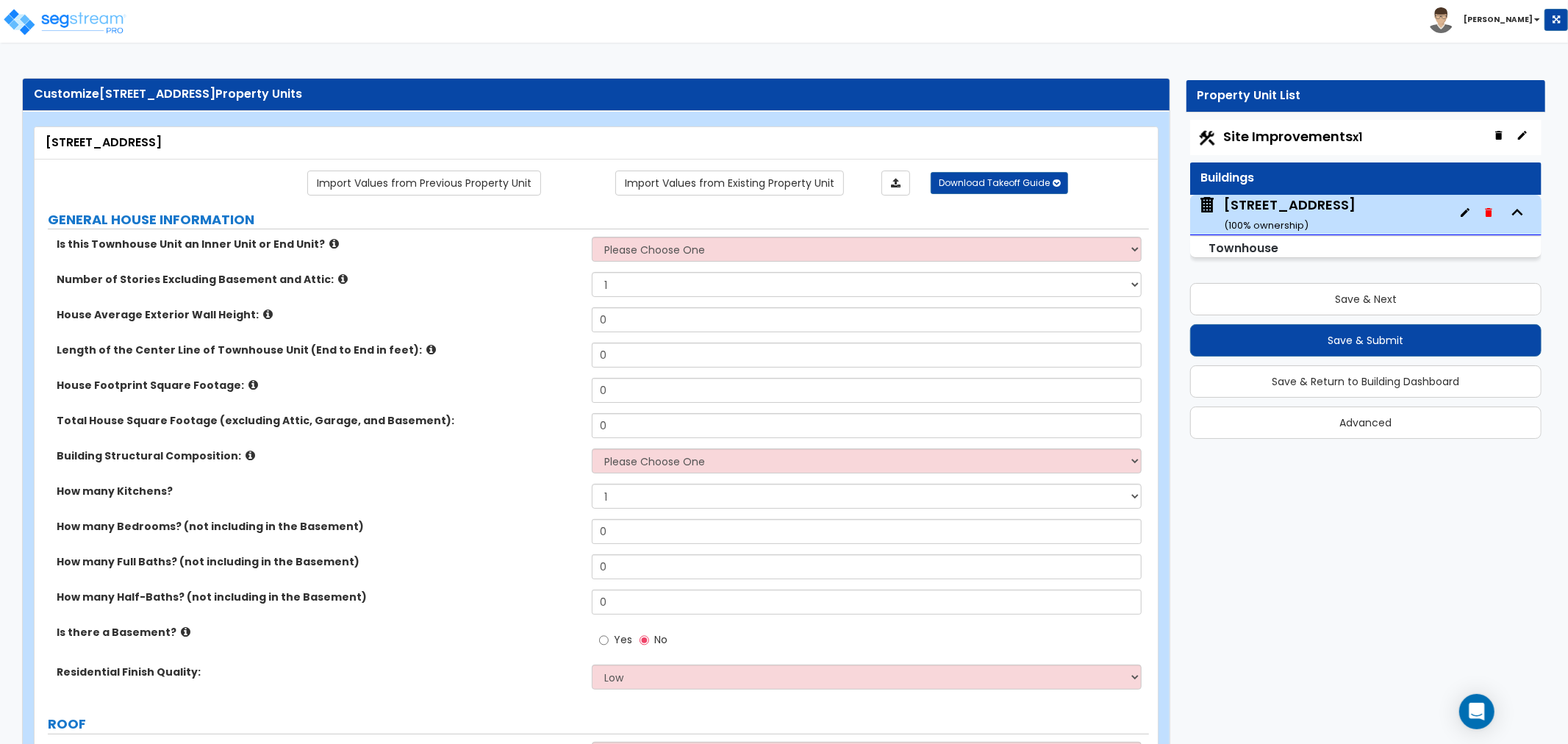
scroll to position [0, 0]
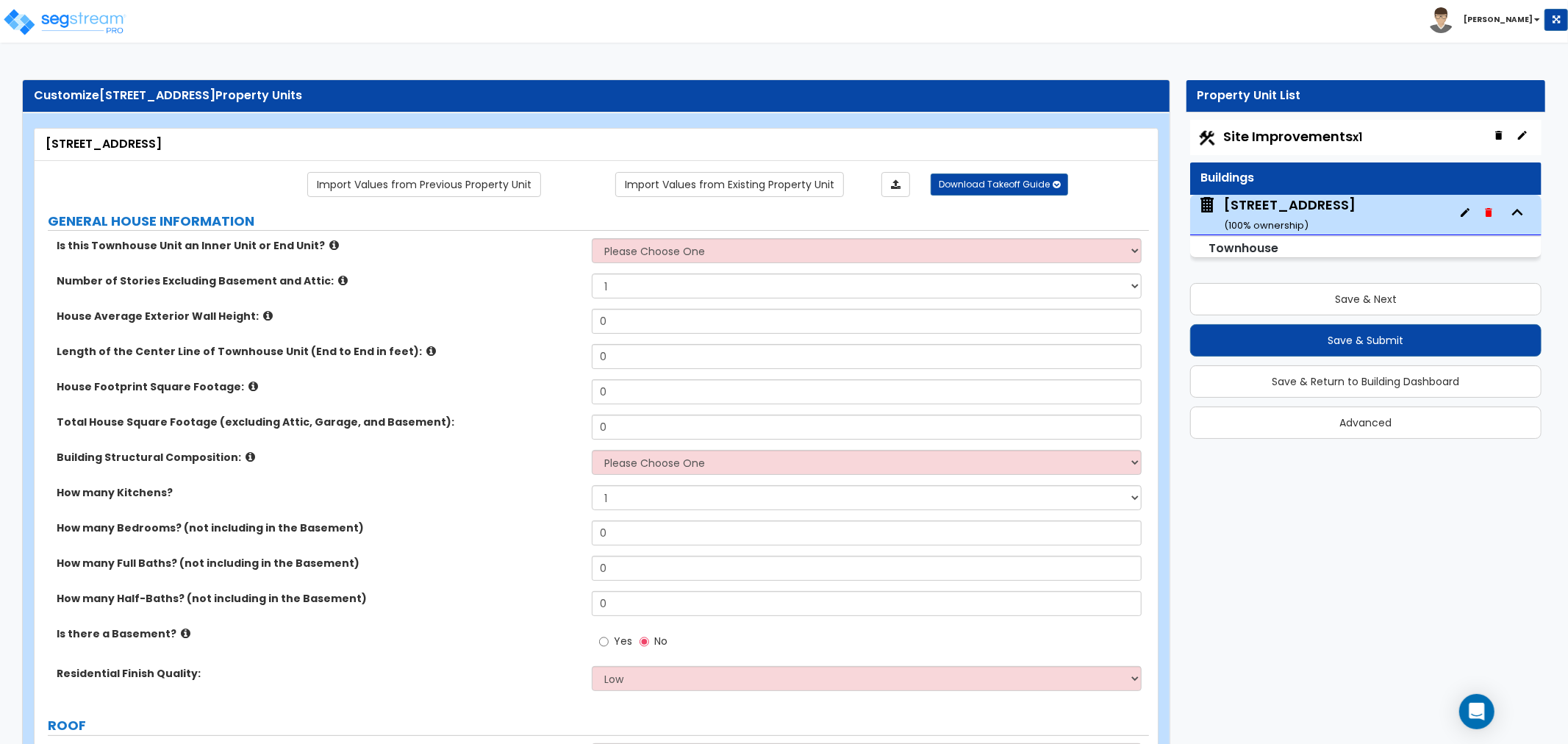
click at [329, 247] on icon at bounding box center [334, 246] width 9 height 11
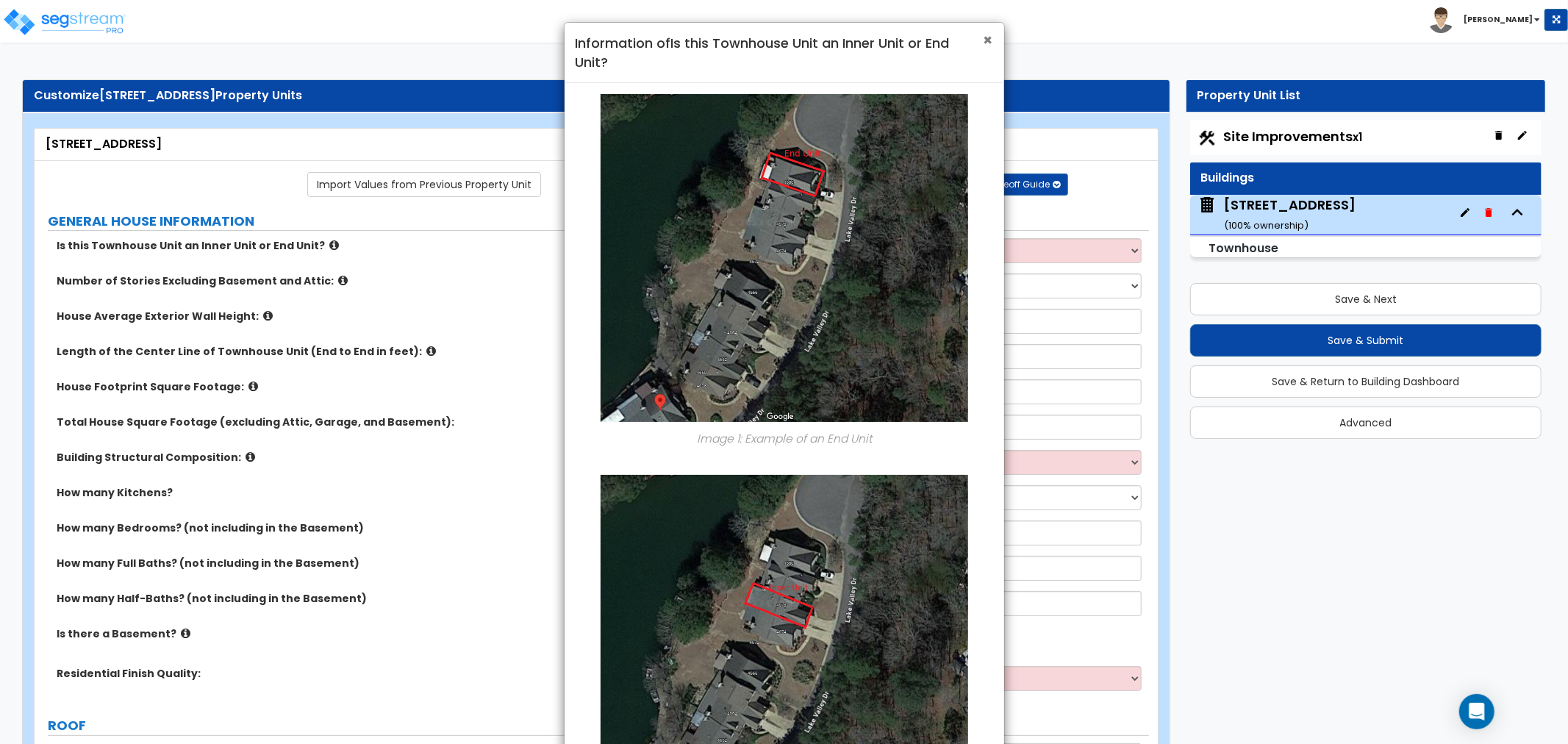
click at [993, 41] on span "×" at bounding box center [989, 40] width 9 height 21
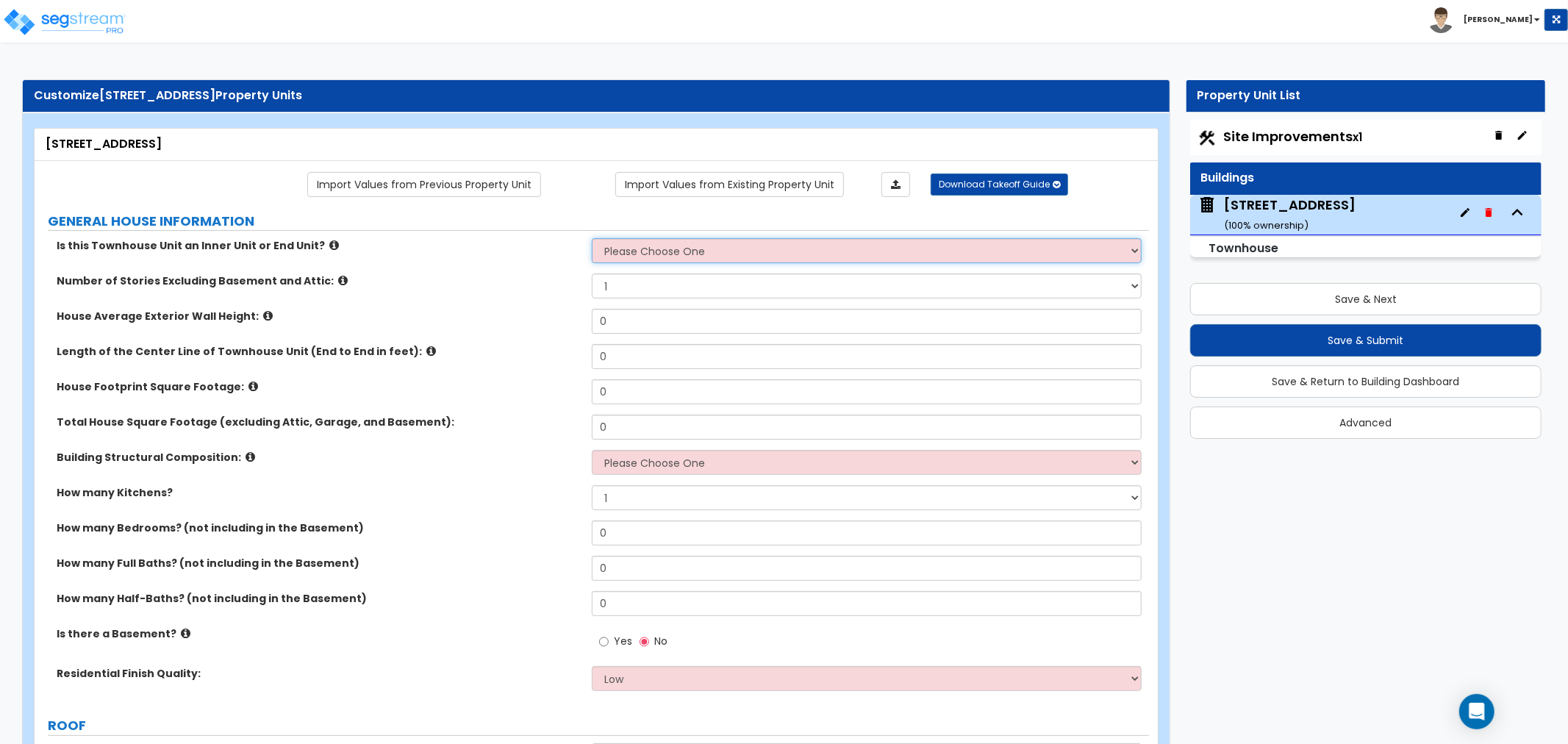
click at [632, 251] on select "Please Choose One Inner Unit End Unit" at bounding box center [867, 251] width 550 height 25
select select "2"
click at [592, 239] on select "Please Choose One Inner Unit End Unit" at bounding box center [867, 251] width 550 height 25
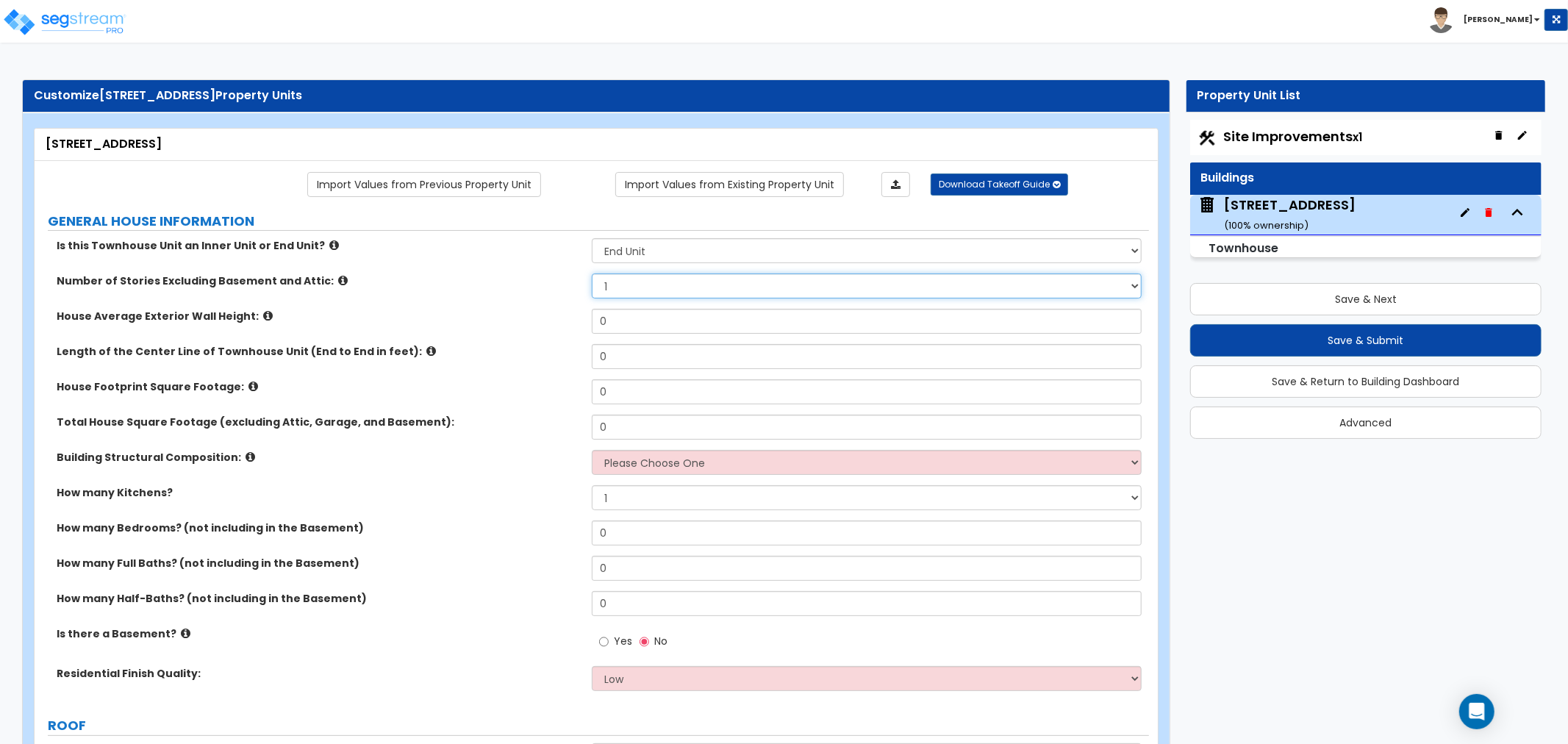
click at [634, 288] on select "1 2 3 4 5" at bounding box center [867, 286] width 550 height 25
select select "3"
click at [592, 274] on select "1 2 3 4 5" at bounding box center [867, 286] width 550 height 25
click at [608, 321] on input "0" at bounding box center [867, 321] width 550 height 25
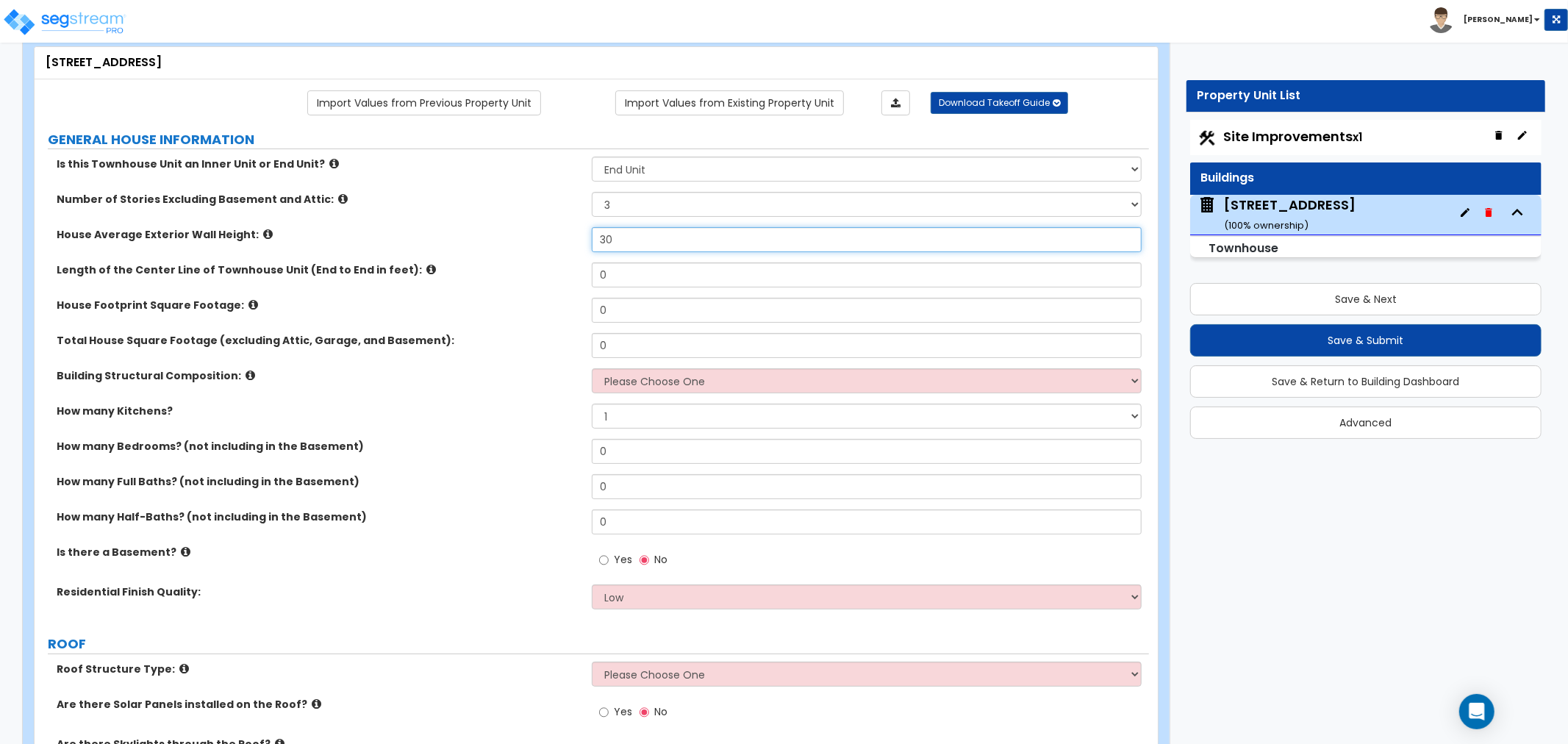
type input "30"
click at [619, 279] on input "0" at bounding box center [867, 275] width 550 height 25
type input "48"
click at [623, 311] on input "0" at bounding box center [867, 310] width 550 height 25
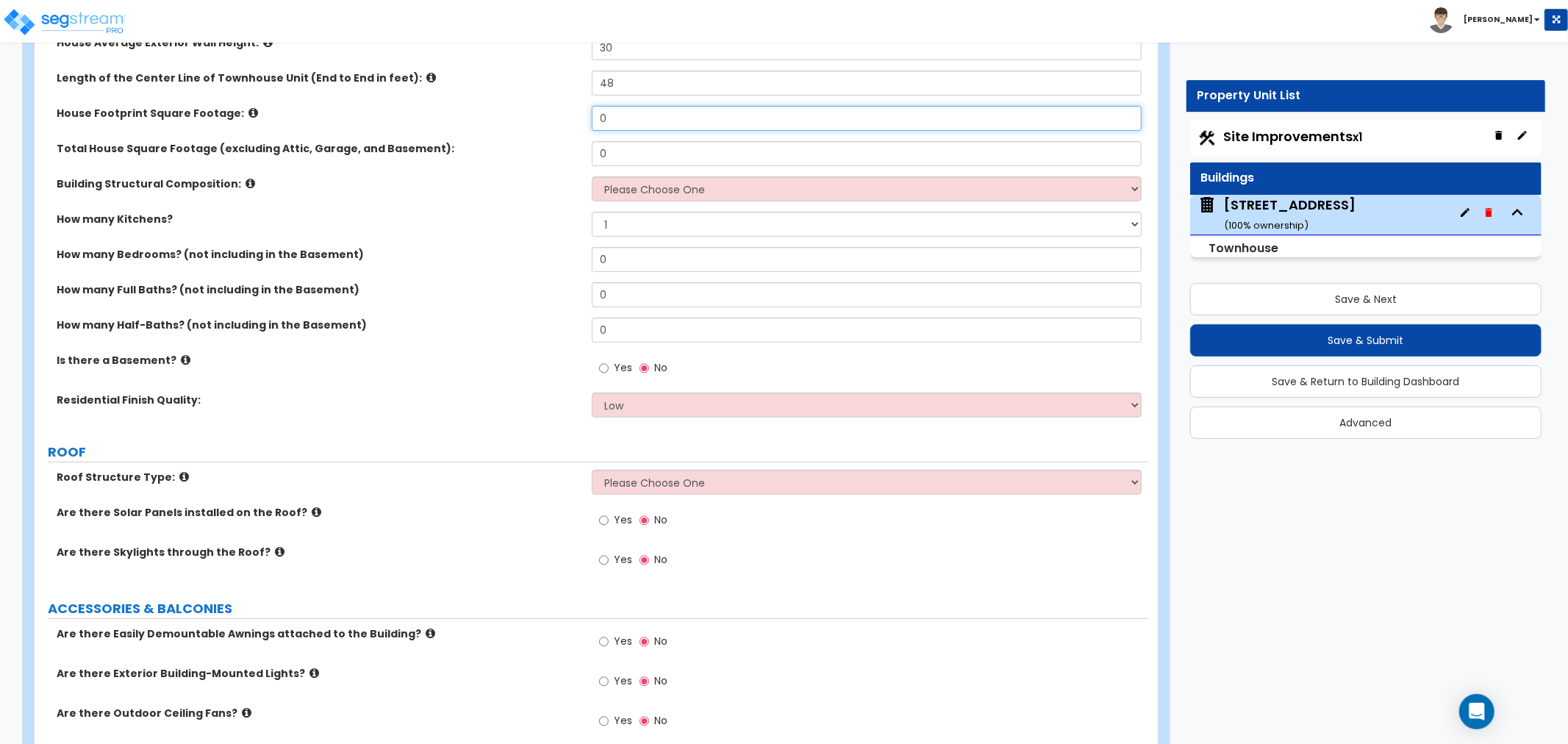
scroll to position [245, 0]
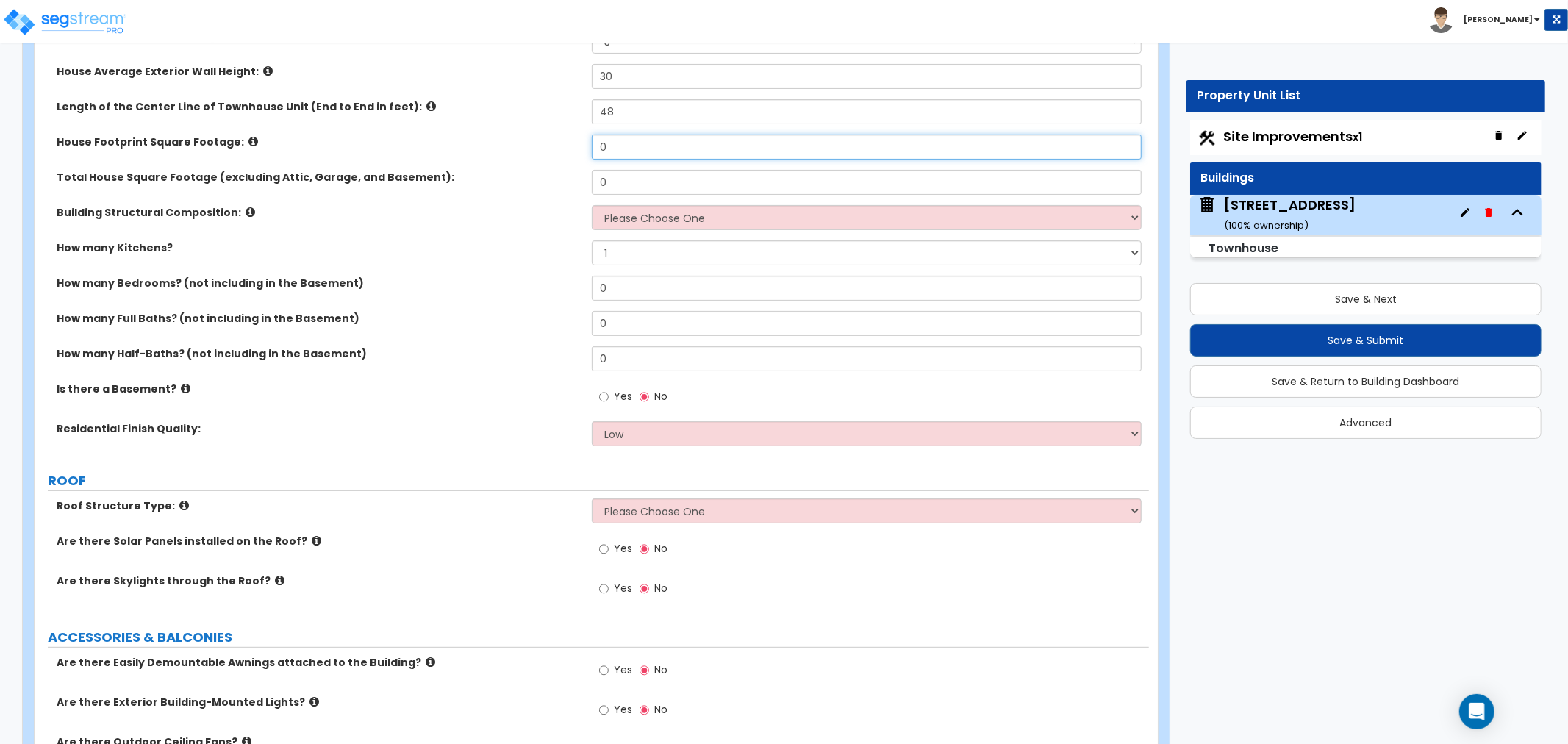
click at [633, 145] on input "0" at bounding box center [867, 147] width 550 height 25
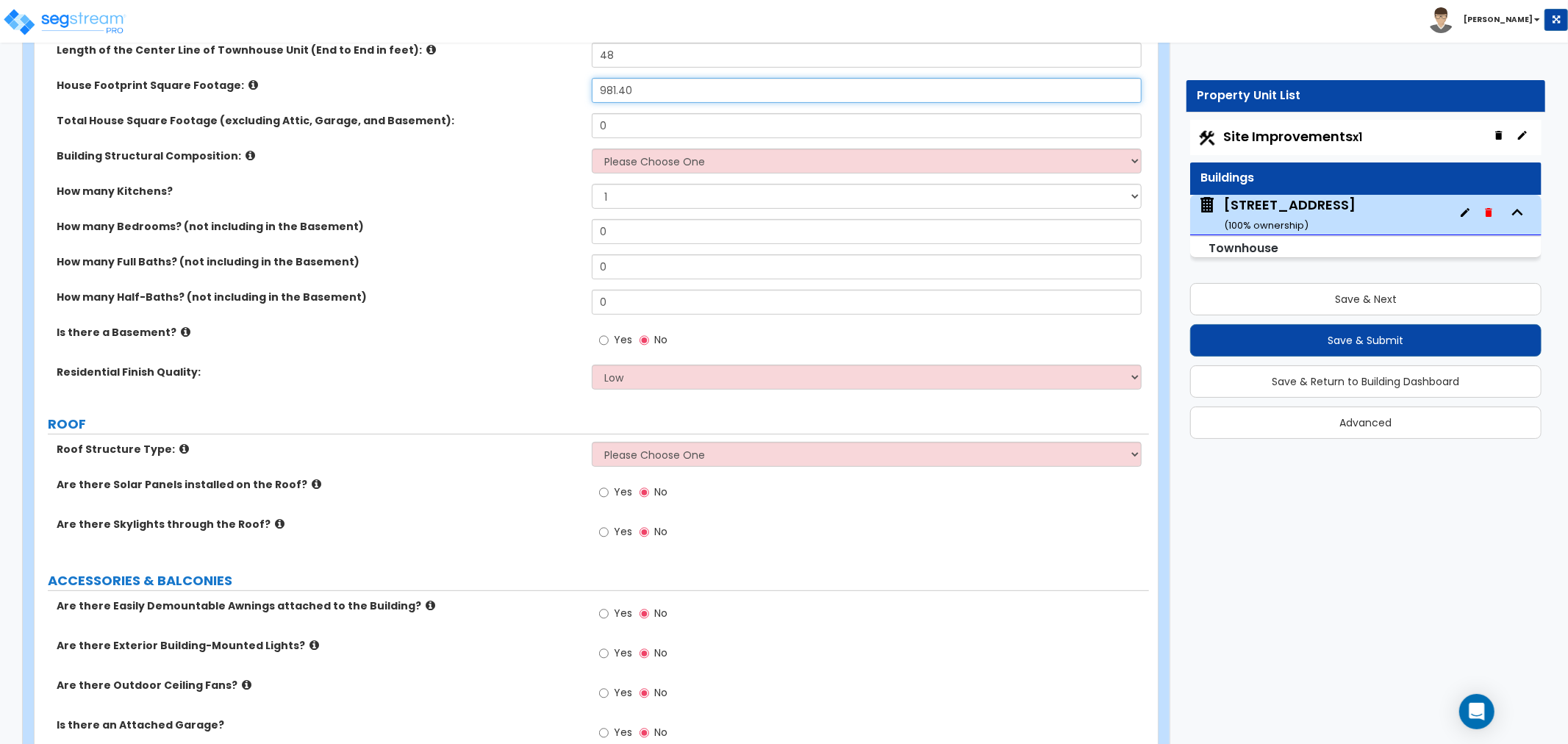
scroll to position [326, 0]
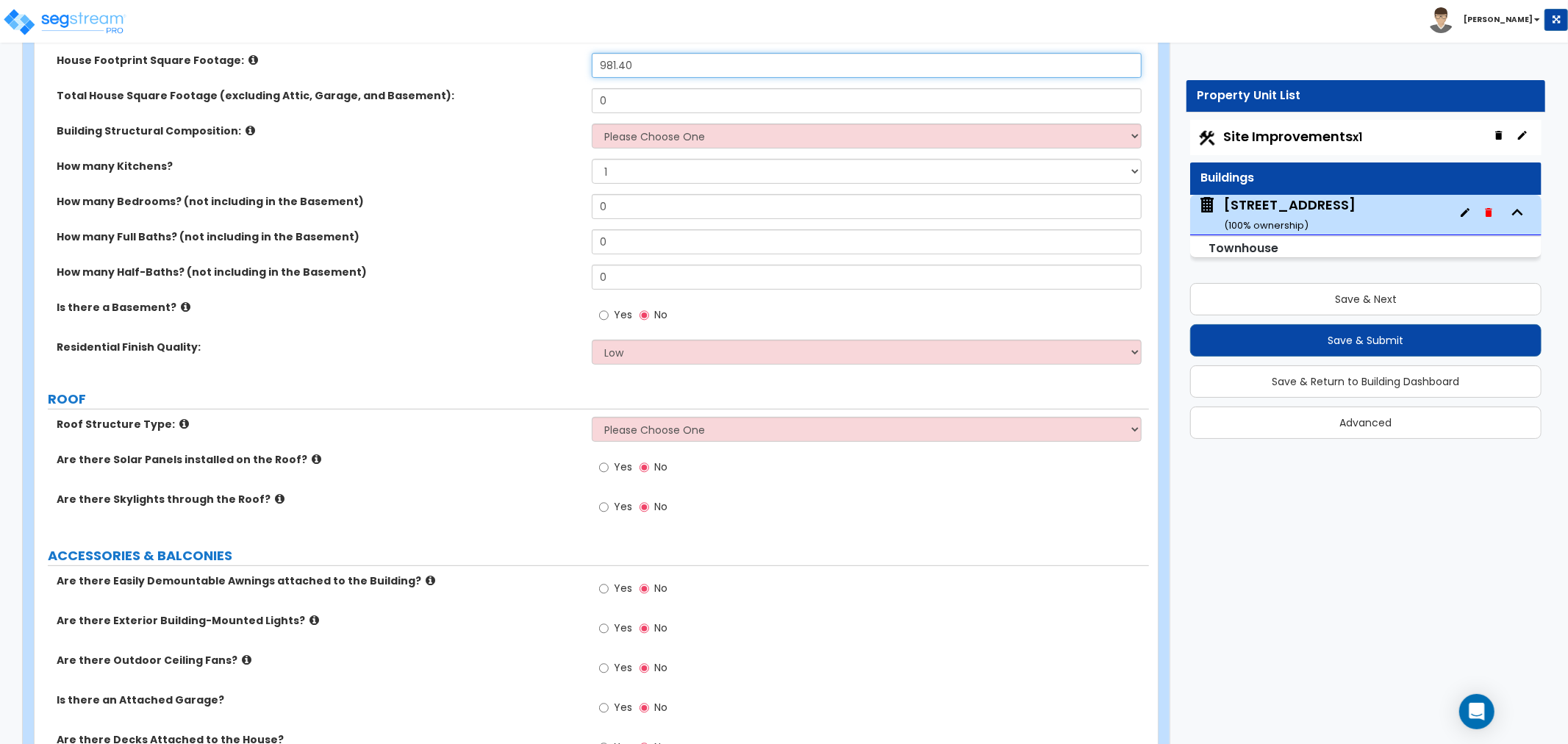
type input "981.40"
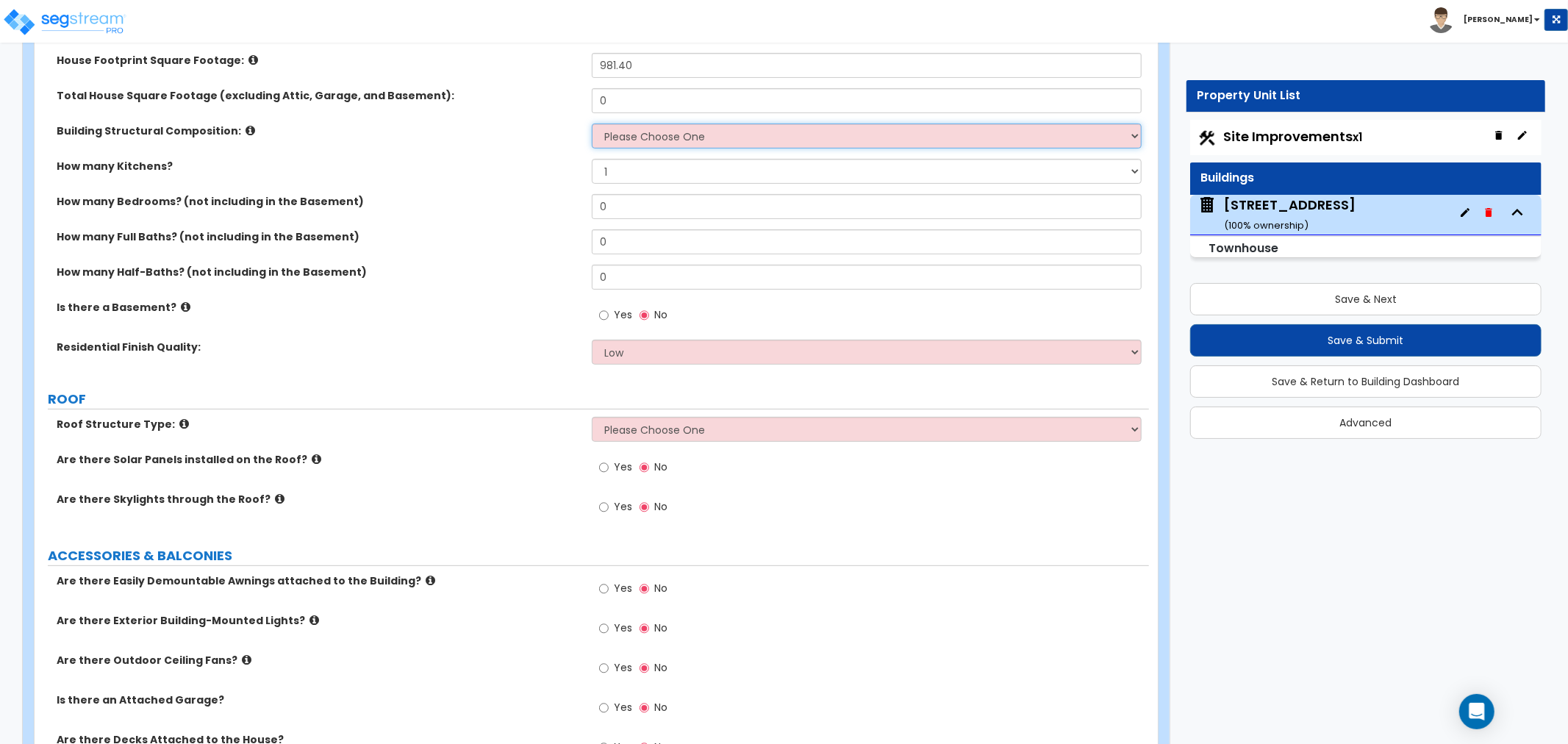
click at [635, 140] on select "Please Choose One Reinforced Concrete Structural Steel Brick Masonry CMU Masonr…" at bounding box center [867, 136] width 550 height 25
click at [493, 159] on label "How many Kitchens?" at bounding box center [319, 165] width 524 height 14
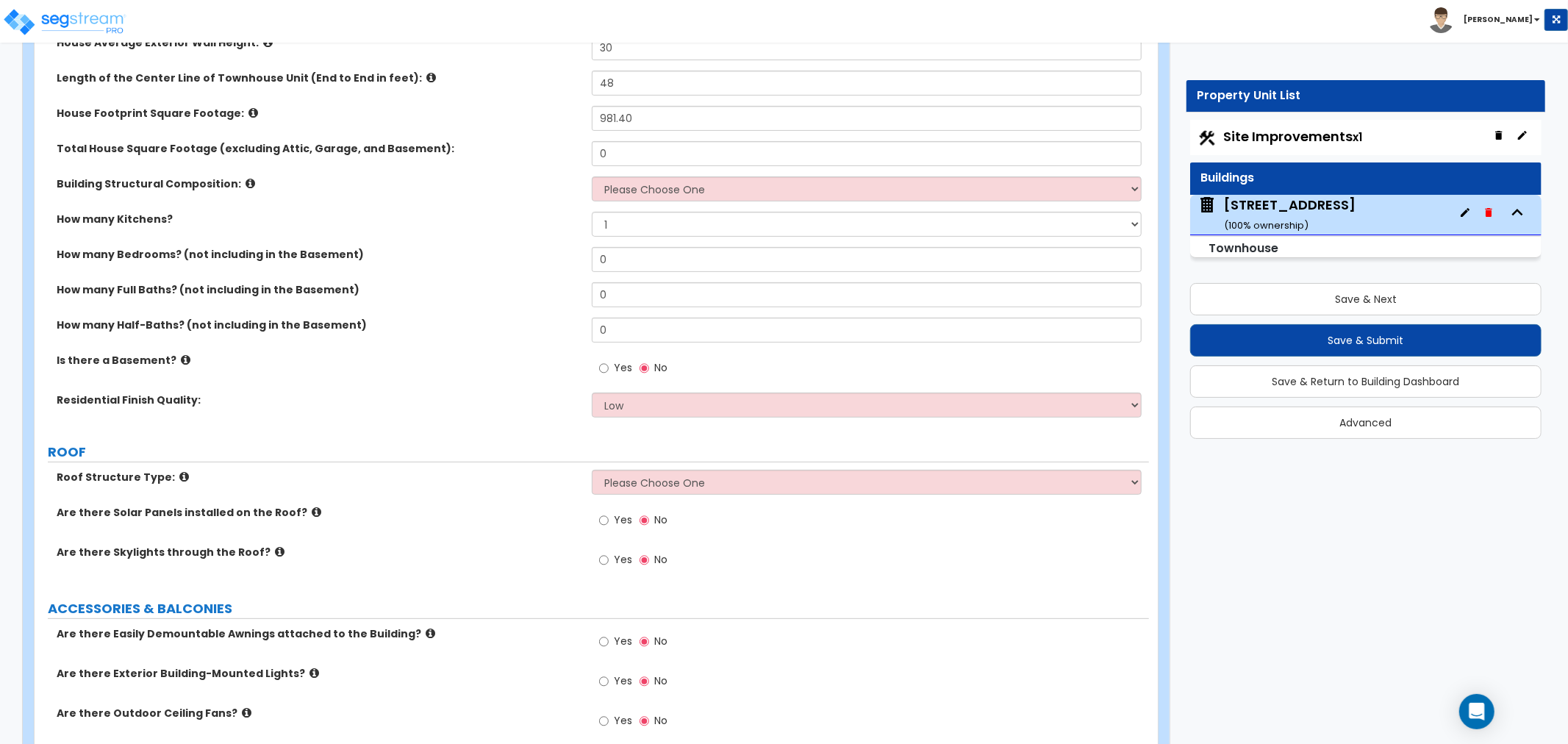
scroll to position [245, 0]
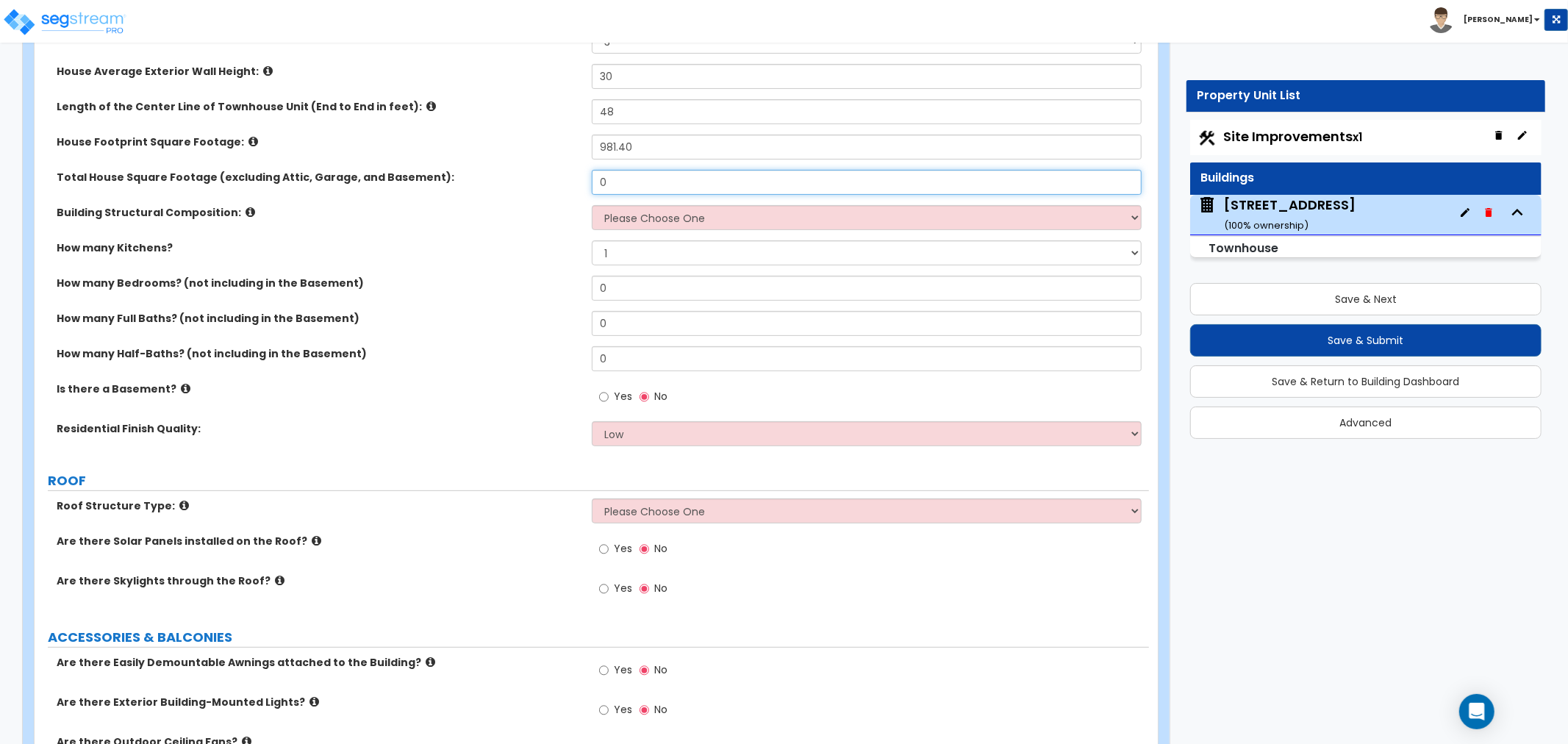
click at [613, 180] on input "0" at bounding box center [867, 182] width 550 height 25
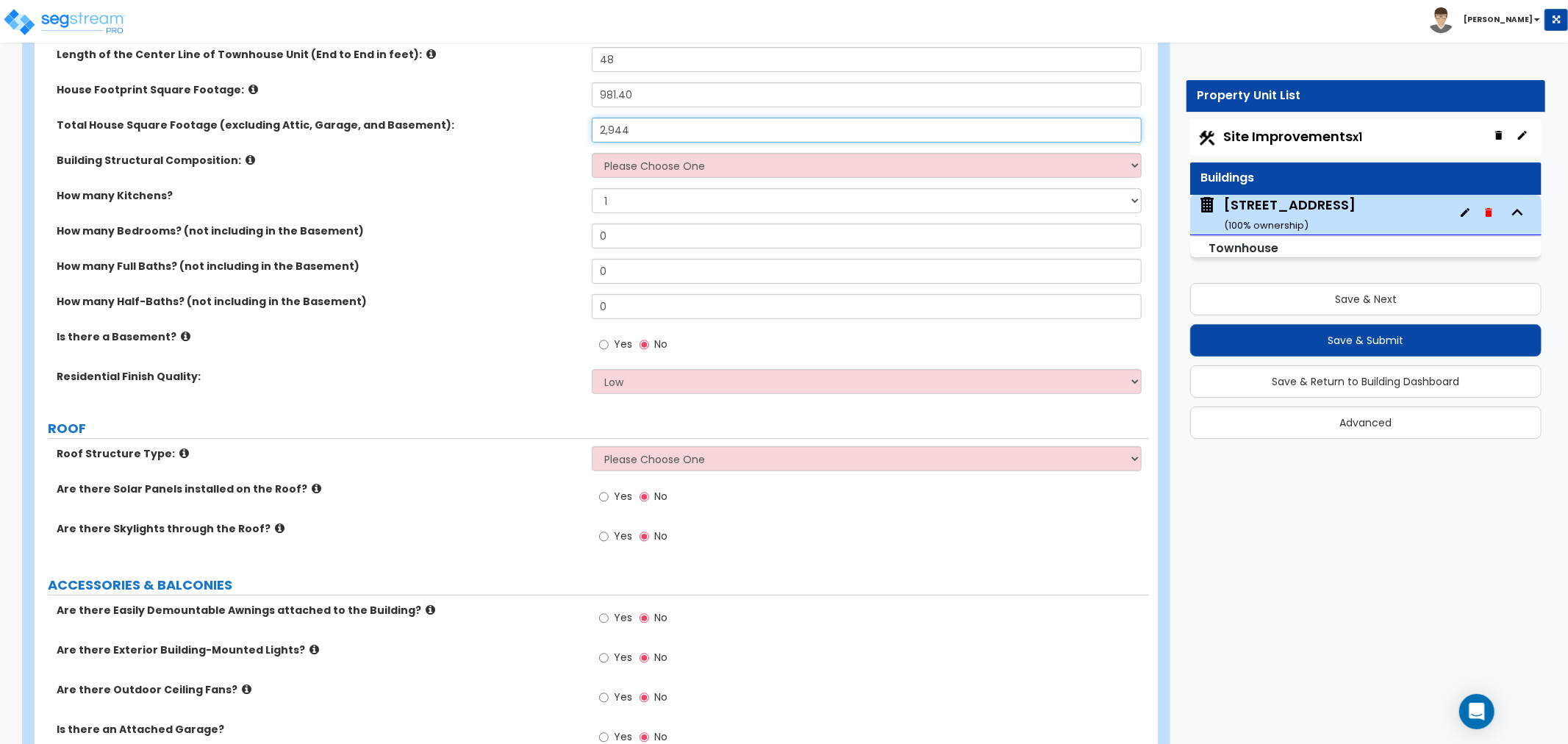
scroll to position [326, 0]
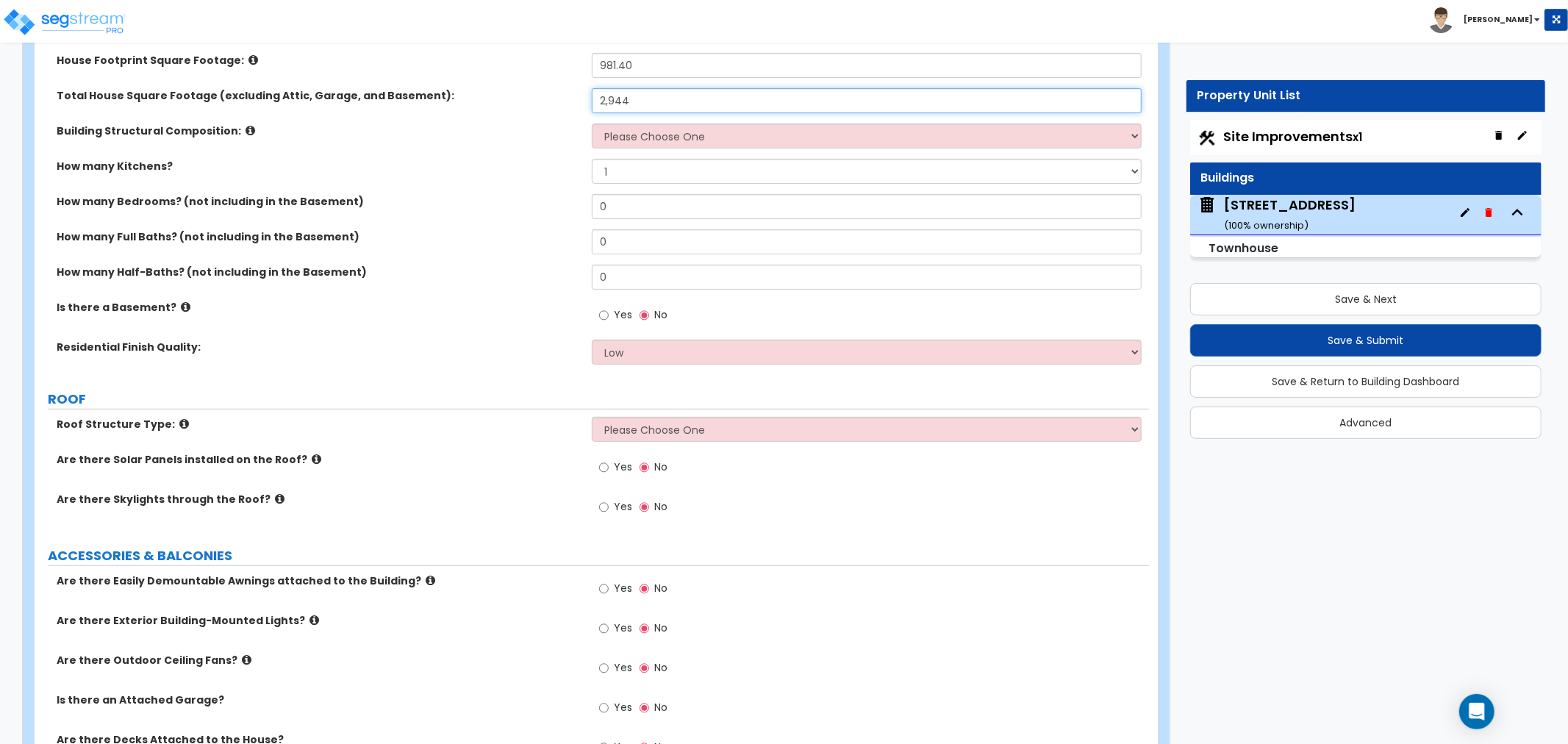
type input "2,944"
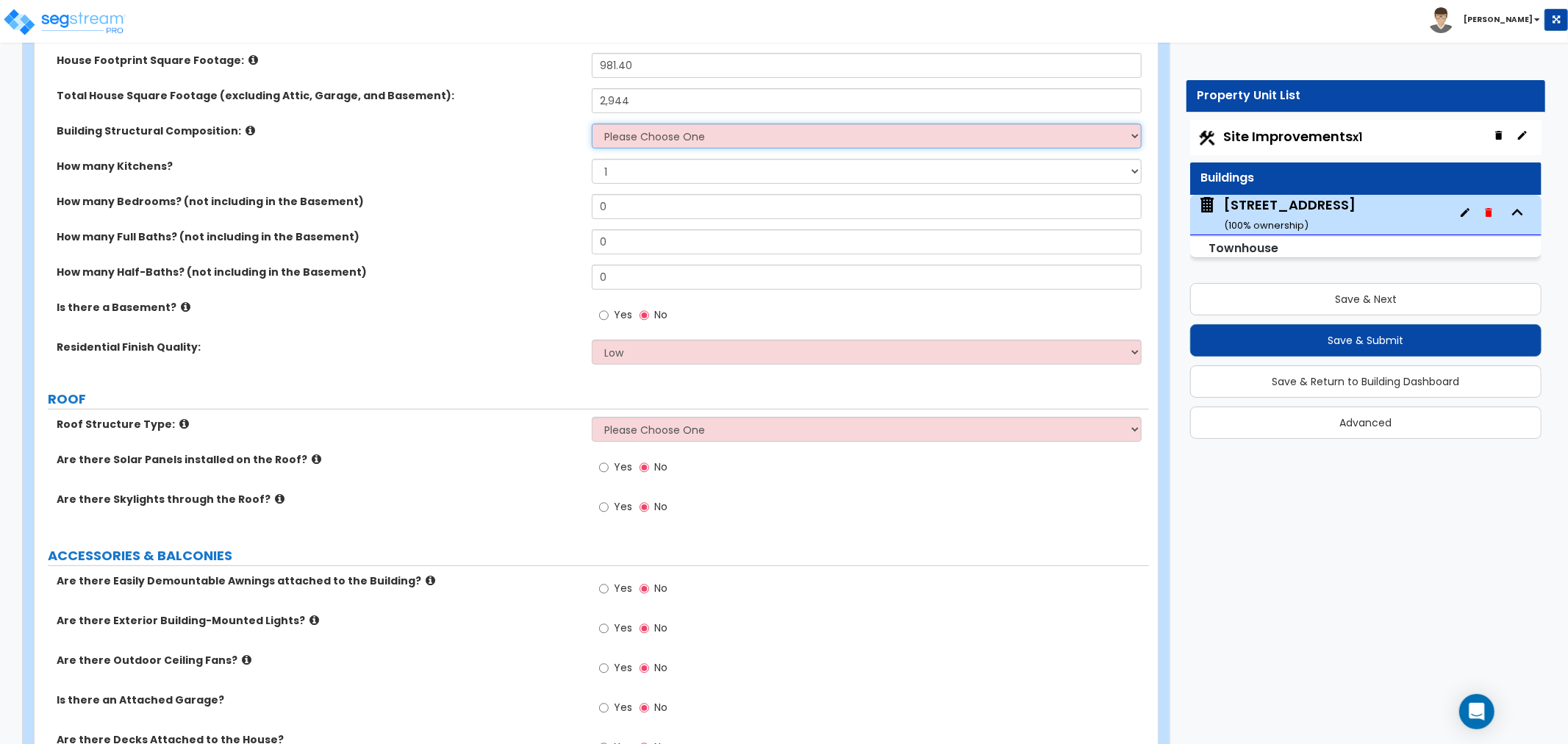
click at [638, 134] on select "Please Choose One Reinforced Concrete Structural Steel Brick Masonry CMU Masonr…" at bounding box center [867, 136] width 550 height 25
select select "7"
click at [592, 123] on select "Please Choose One Reinforced Concrete Structural Steel Brick Masonry CMU Masonr…" at bounding box center [867, 136] width 550 height 25
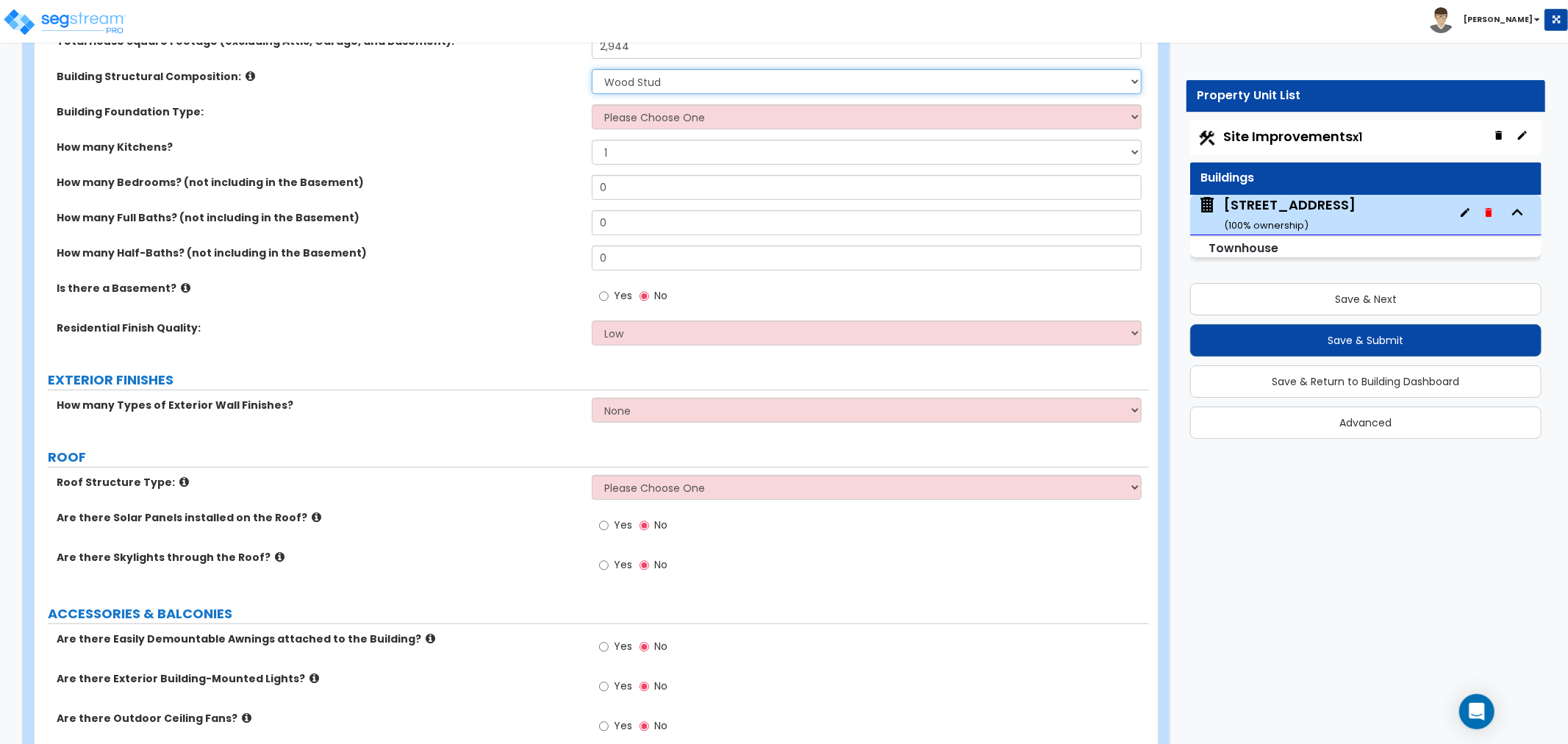
scroll to position [408, 0]
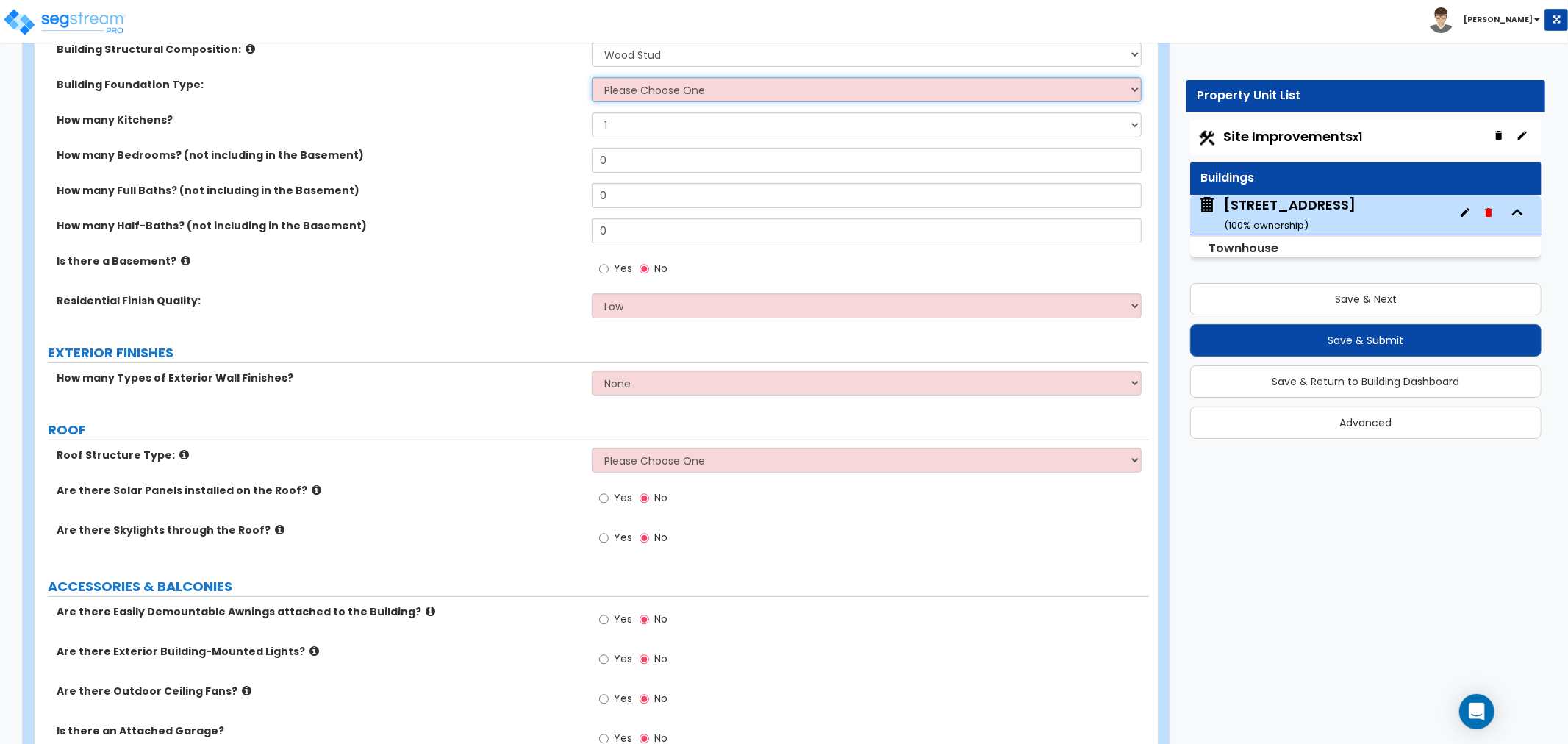
click at [650, 93] on select "Please Choose One Spread Ftg, Col, & Beam FDN Slab on Grade" at bounding box center [867, 89] width 550 height 25
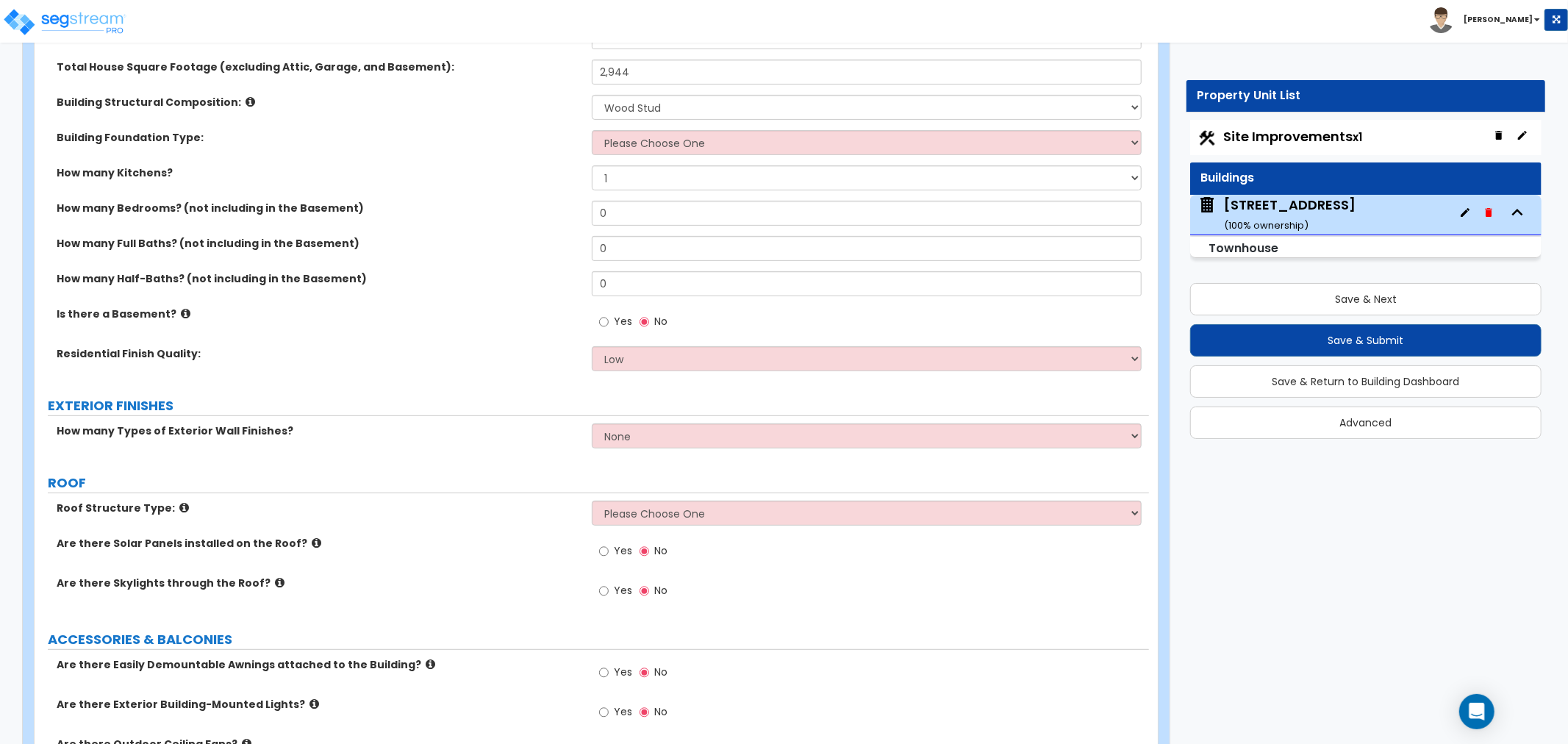
scroll to position [326, 0]
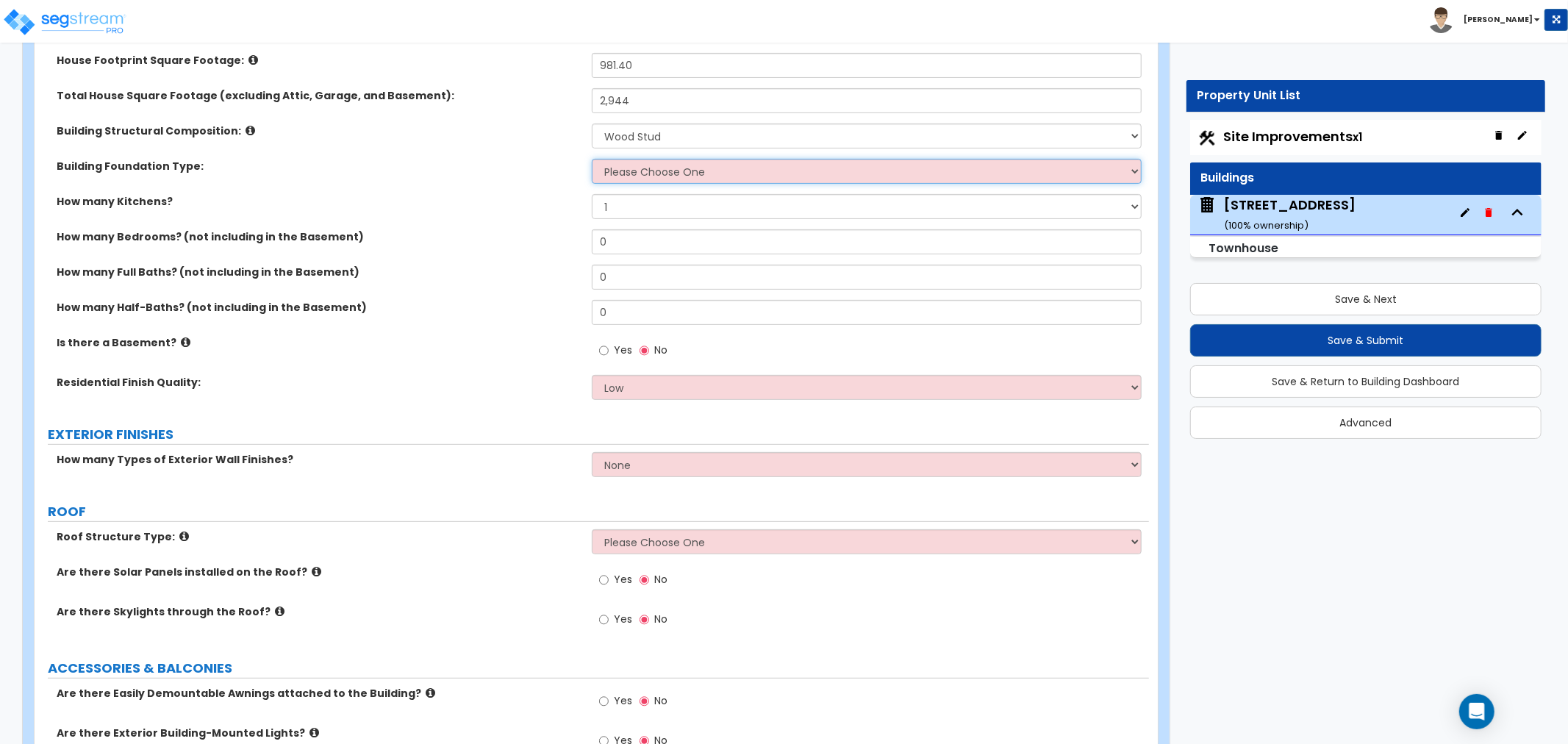
click at [659, 171] on select "Please Choose One Spread Ftg, Col, & Beam FDN Slab on Grade" at bounding box center [867, 171] width 550 height 25
select select "2"
click at [592, 158] on select "Please Choose One Spread Ftg, Col, & Beam FDN Slab on Grade" at bounding box center [867, 171] width 550 height 25
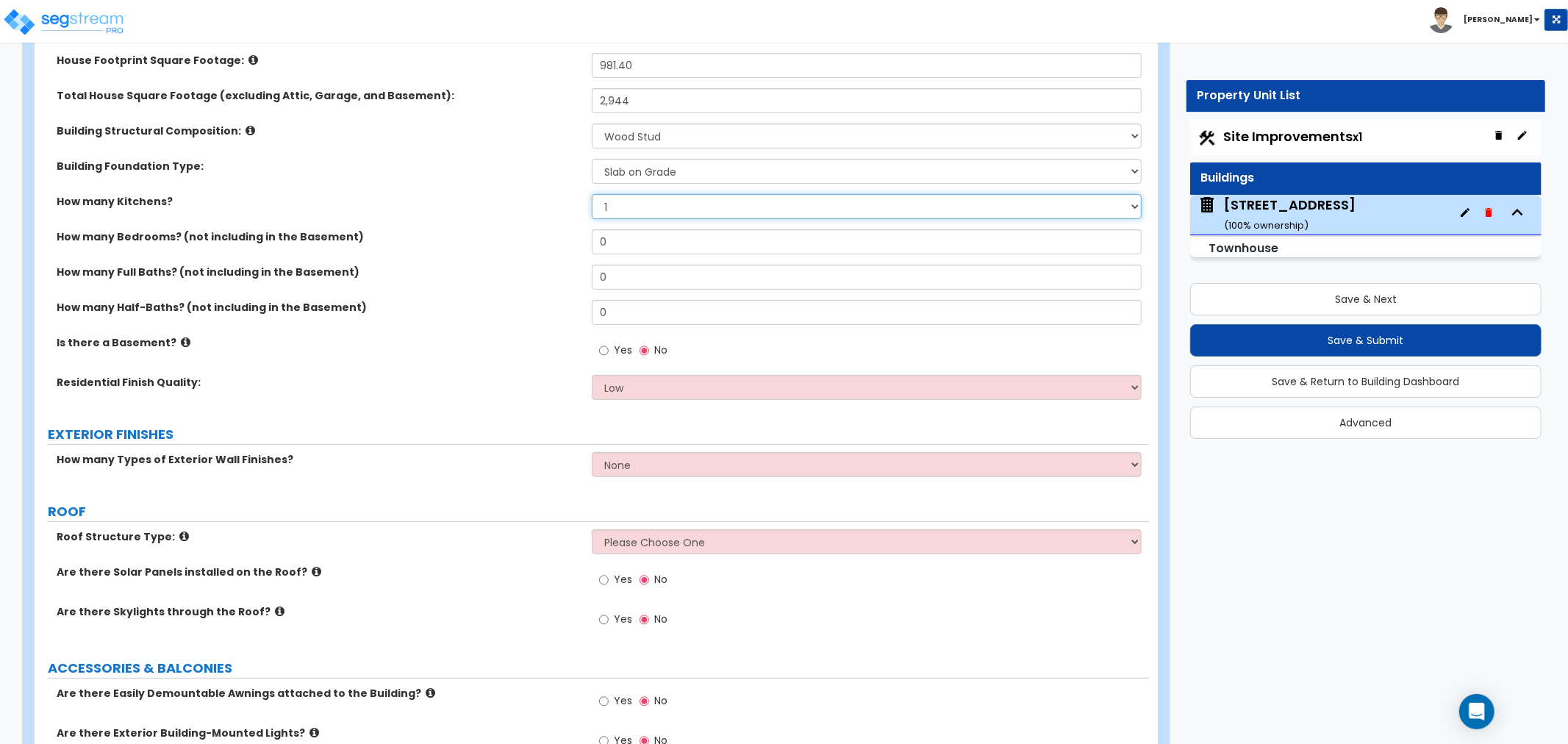
click at [635, 204] on select "1 2 3" at bounding box center [867, 207] width 550 height 25
select select "3"
click at [592, 195] on select "1 2 3" at bounding box center [867, 207] width 550 height 25
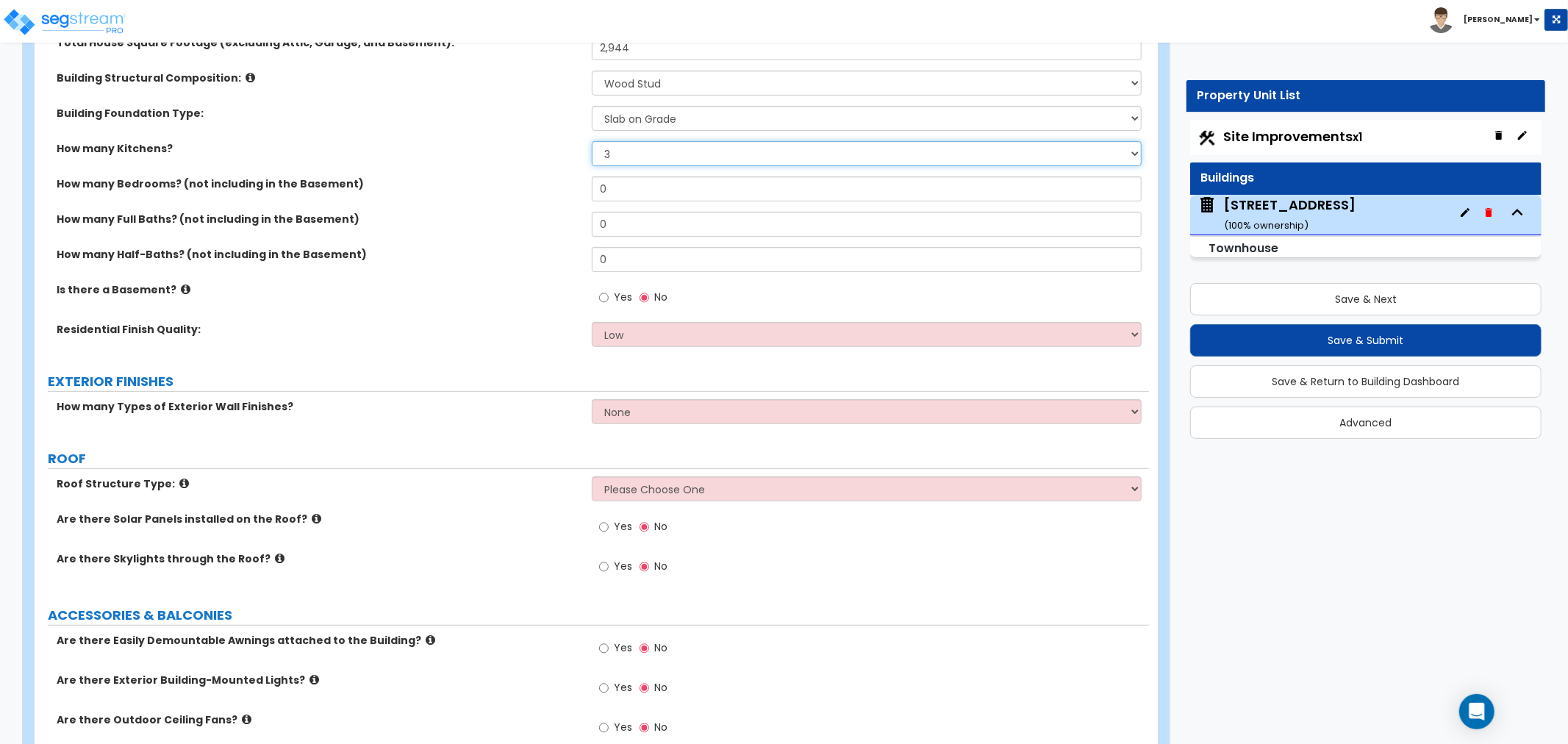
scroll to position [408, 0]
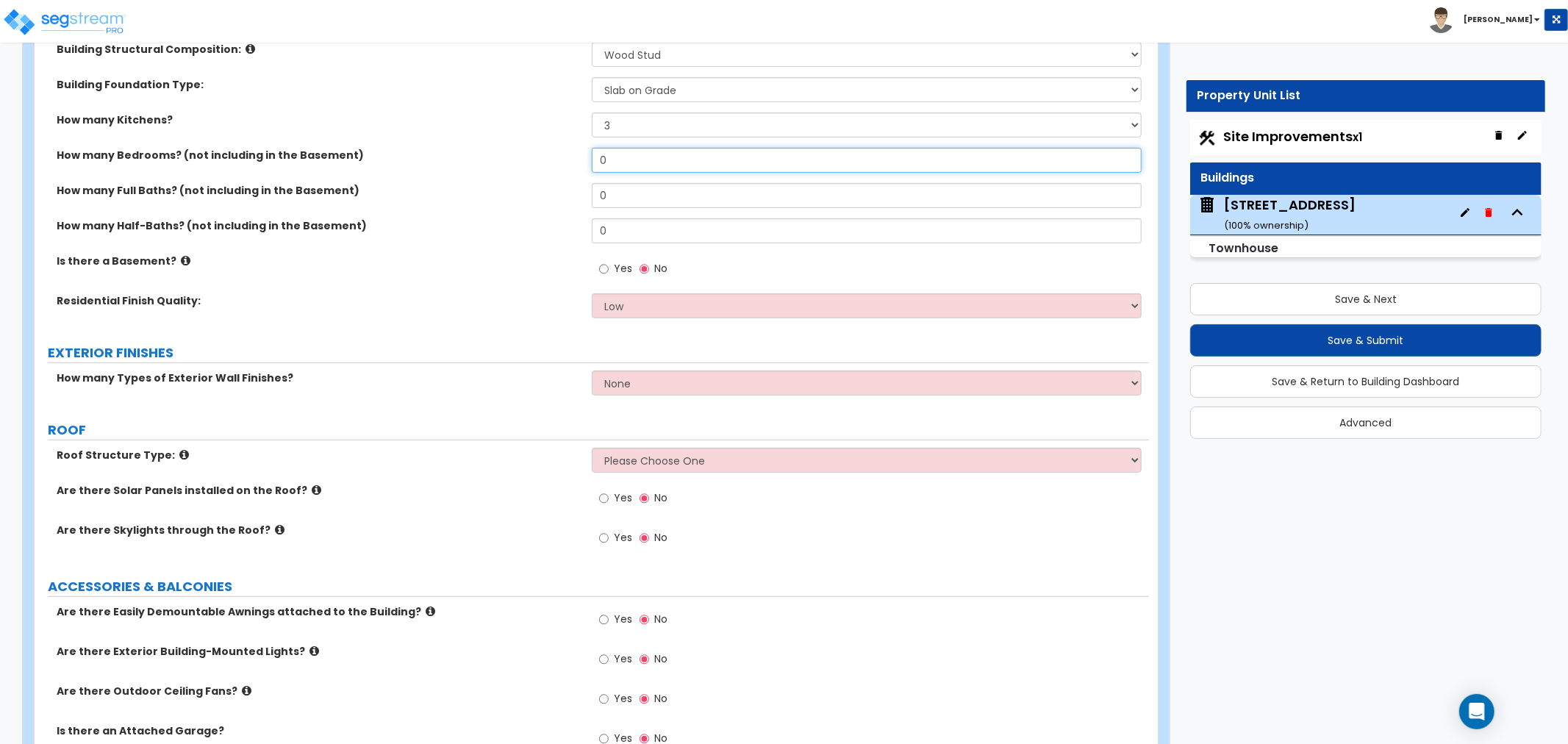
click at [615, 162] on input "0" at bounding box center [867, 160] width 550 height 25
click at [635, 164] on input "0" at bounding box center [867, 160] width 550 height 25
type input "9"
click at [622, 194] on input "0" at bounding box center [867, 195] width 550 height 25
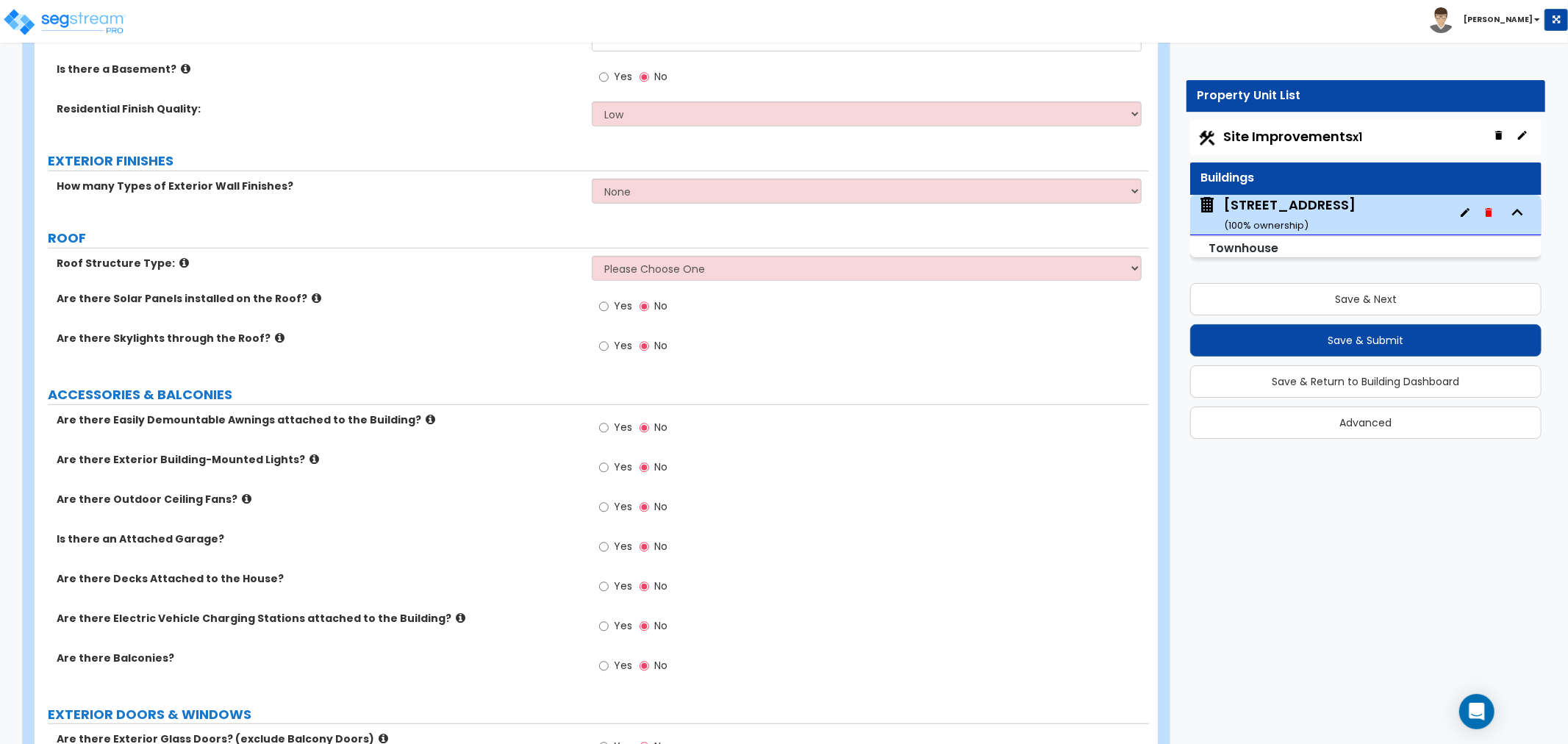
scroll to position [571, 0]
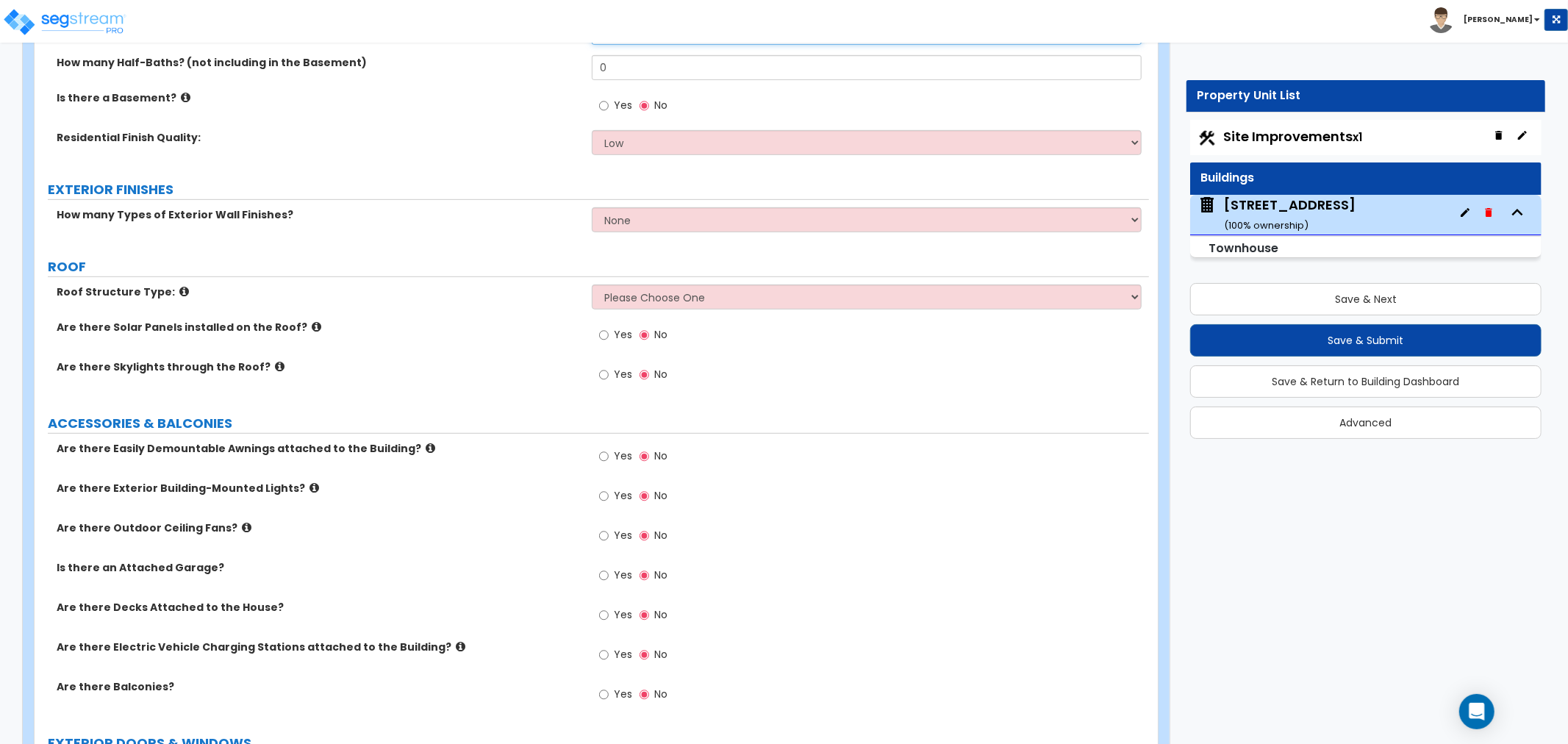
type input "6"
click at [615, 140] on select "Low Average High" at bounding box center [867, 142] width 550 height 25
select select "1"
click at [592, 130] on select "Low Average High" at bounding box center [867, 142] width 550 height 25
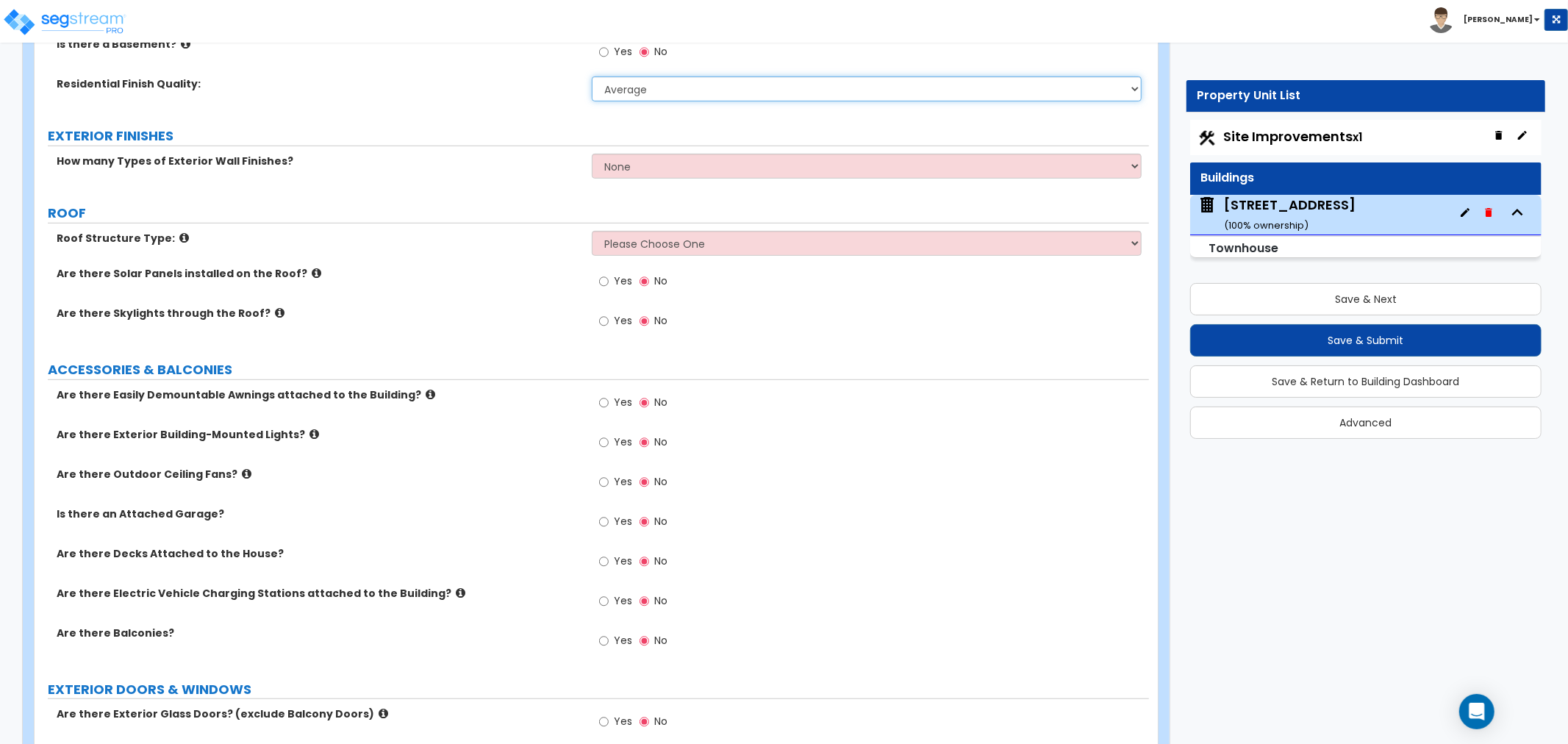
scroll to position [653, 0]
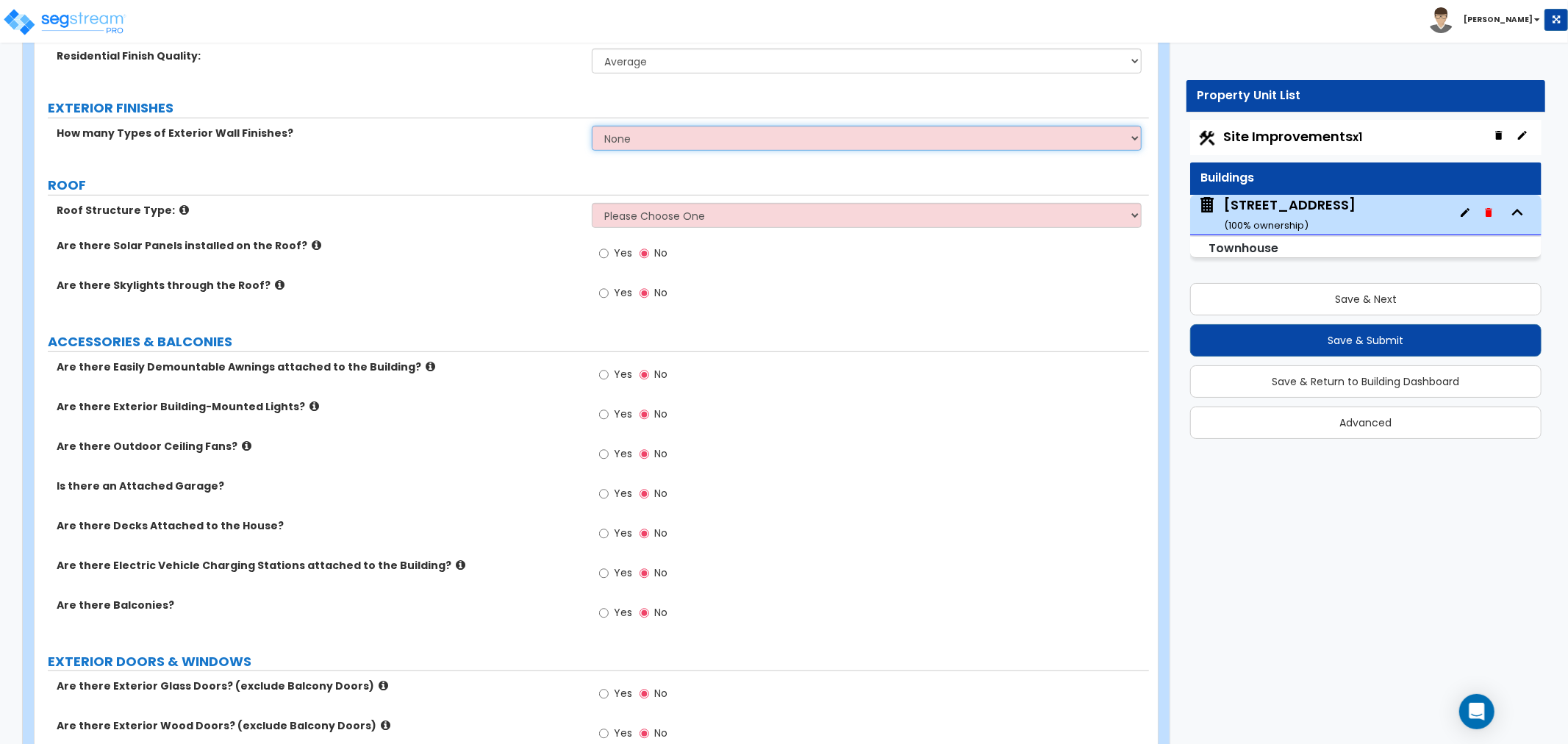
click at [638, 144] on select "None 1 2 3" at bounding box center [867, 138] width 550 height 25
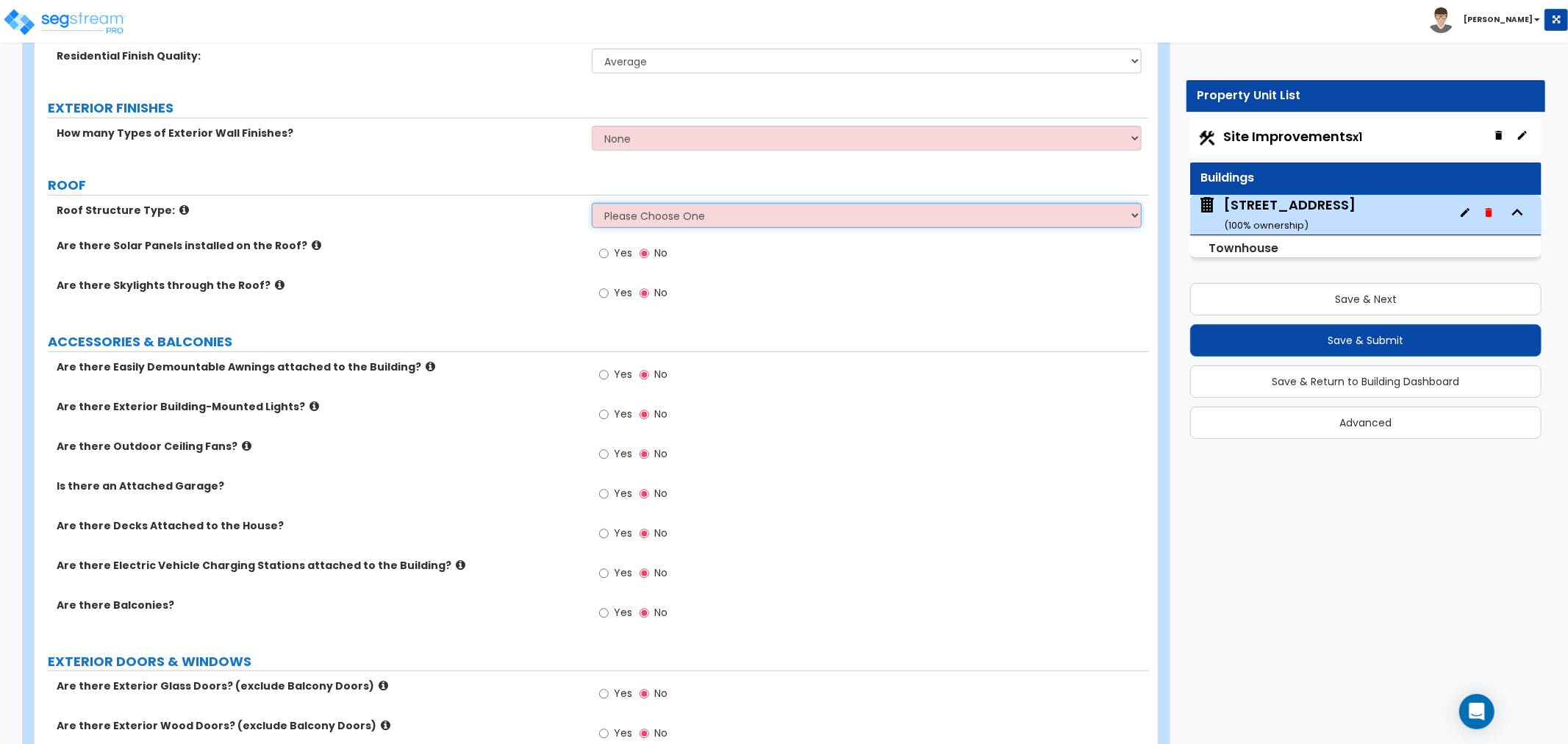
click at [694, 212] on select "Please Choose One Gable Roof Flat Roof Hybrid Gable & Flat Roof" at bounding box center [867, 215] width 550 height 25
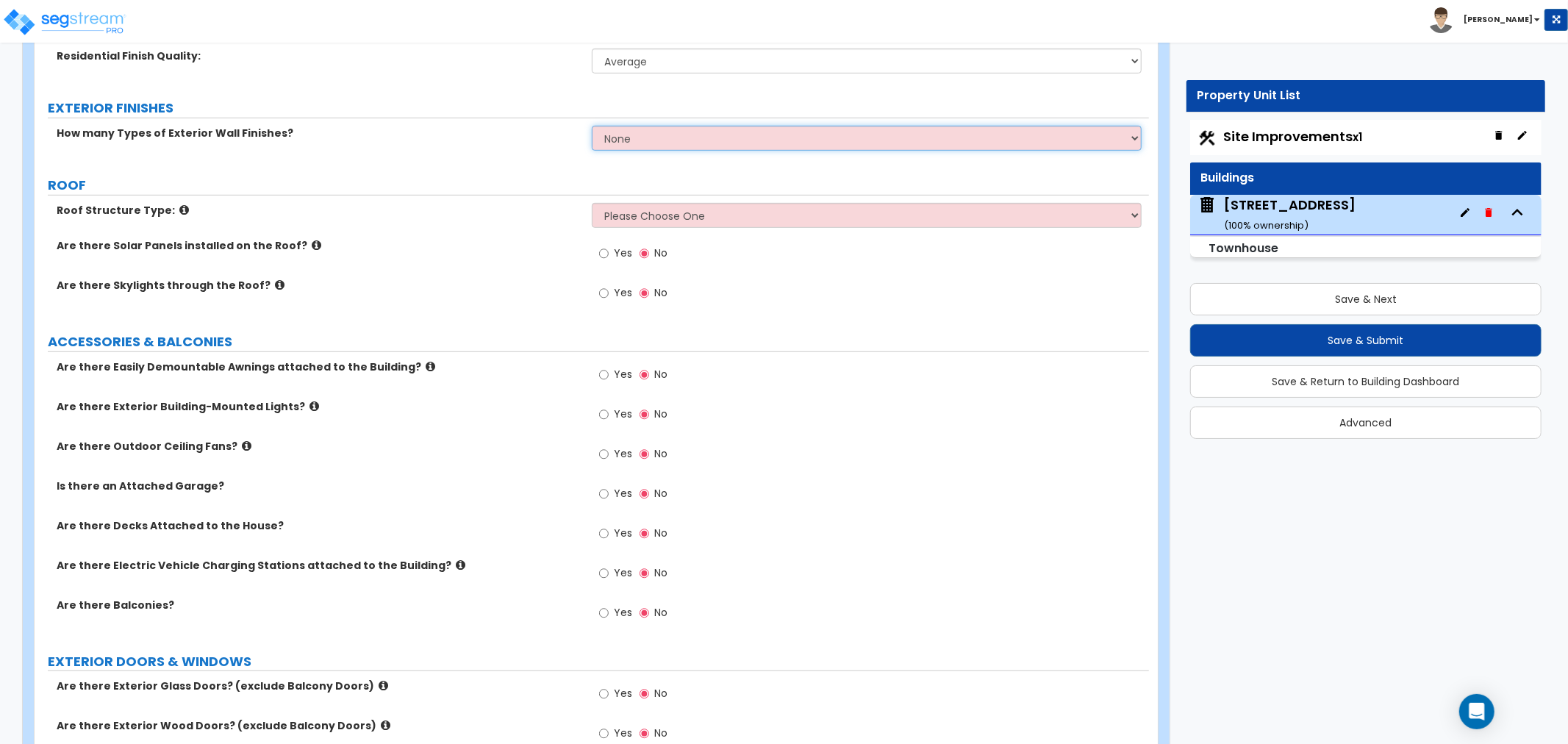
click at [706, 139] on select "None 1 2 3" at bounding box center [867, 138] width 550 height 25
select select "2"
click at [592, 125] on select "None 1 2 3" at bounding box center [867, 138] width 550 height 25
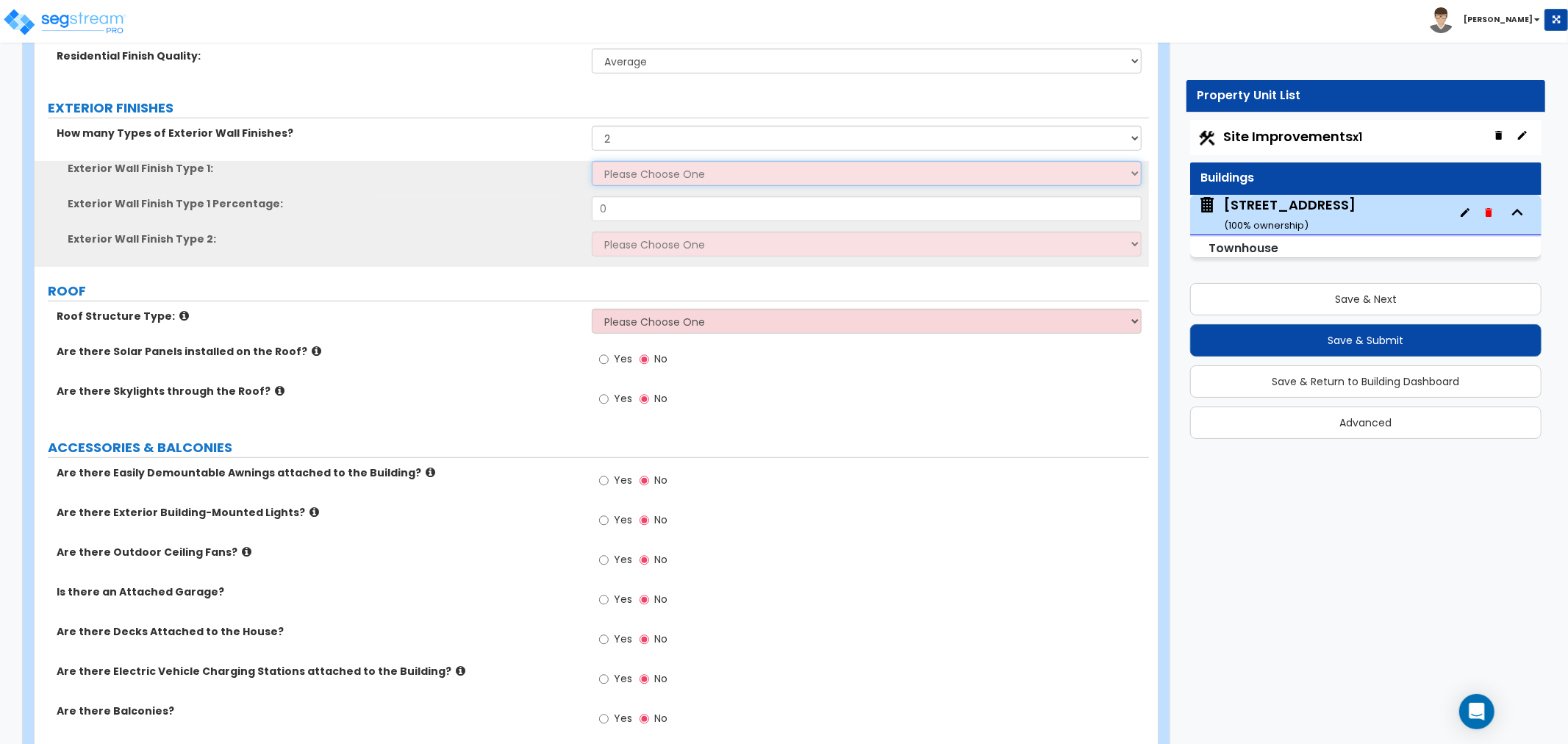
click at [733, 173] on select "Please Choose One No Finish/Shared Wall No Wall Brick Veneer Stone Veneer Wood …" at bounding box center [867, 174] width 550 height 25
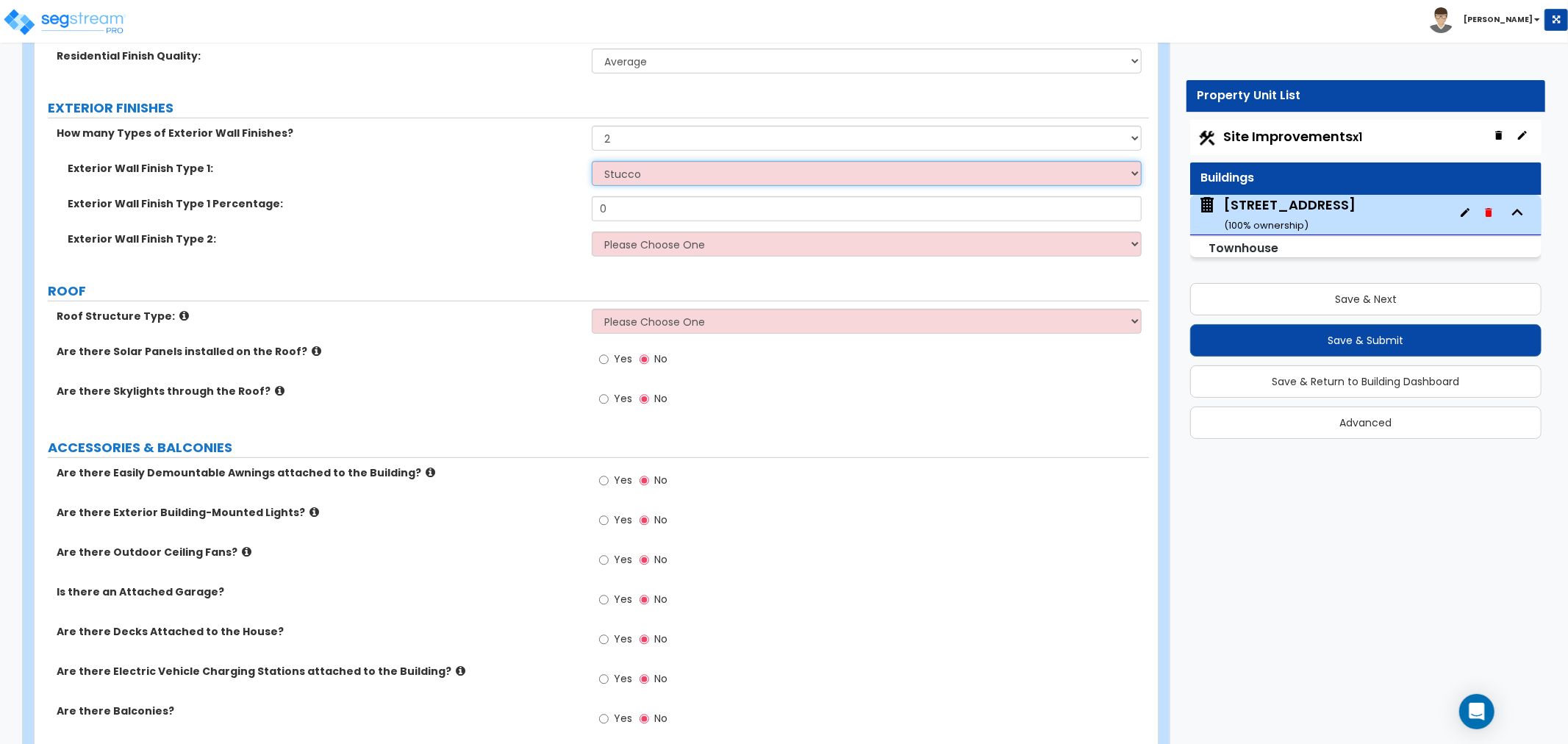
click at [592, 161] on select "Please Choose One No Finish/Shared Wall No Wall Brick Veneer Stone Veneer Wood …" at bounding box center [867, 174] width 550 height 25
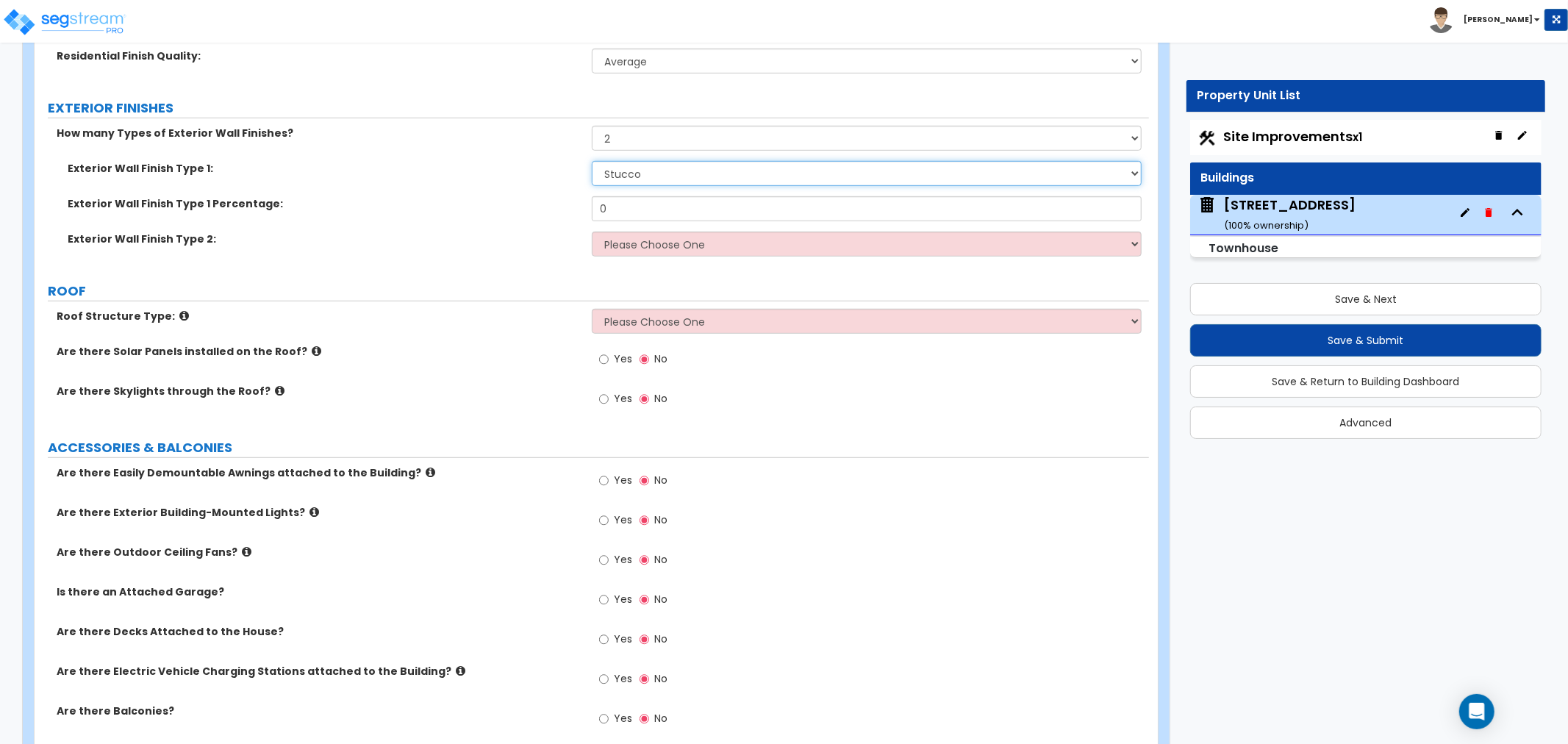
click at [643, 169] on select "Please Choose One No Finish/Shared Wall No Wall Brick Veneer Stone Veneer Wood …" at bounding box center [867, 174] width 550 height 25
select select "4"
click at [592, 161] on select "Please Choose One No Finish/Shared Wall No Wall Brick Veneer Stone Veneer Wood …" at bounding box center [867, 174] width 550 height 25
click at [625, 207] on input "0" at bounding box center [867, 209] width 550 height 25
type input "70"
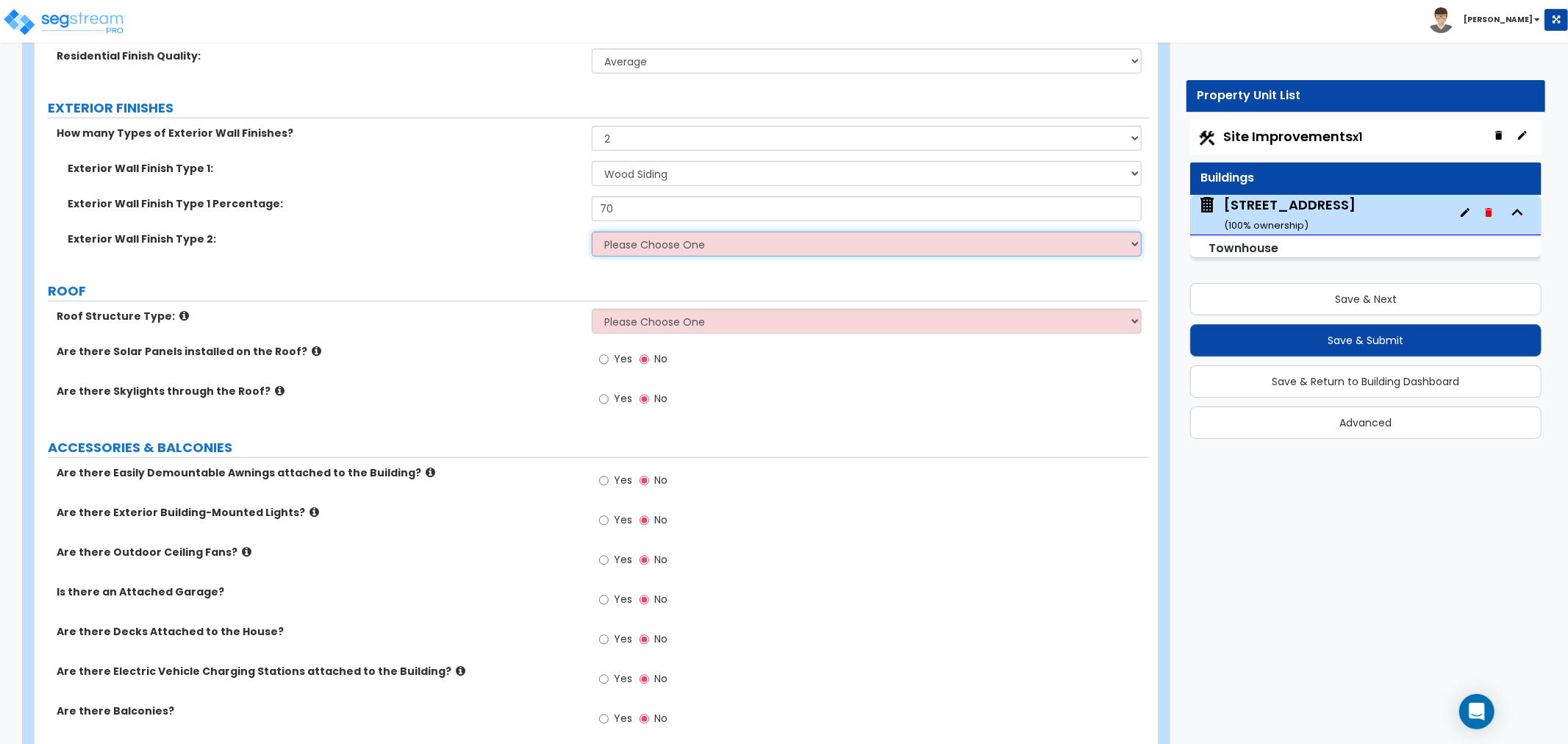
click at [630, 241] on select "Please Choose One No Finish/Shared Wall No Wall Brick Veneer Stone Veneer Wood …" at bounding box center [867, 244] width 550 height 25
select select "7"
click at [592, 232] on select "Please Choose One No Finish/Shared Wall No Wall Brick Veneer Stone Veneer Wood …" at bounding box center [867, 244] width 550 height 25
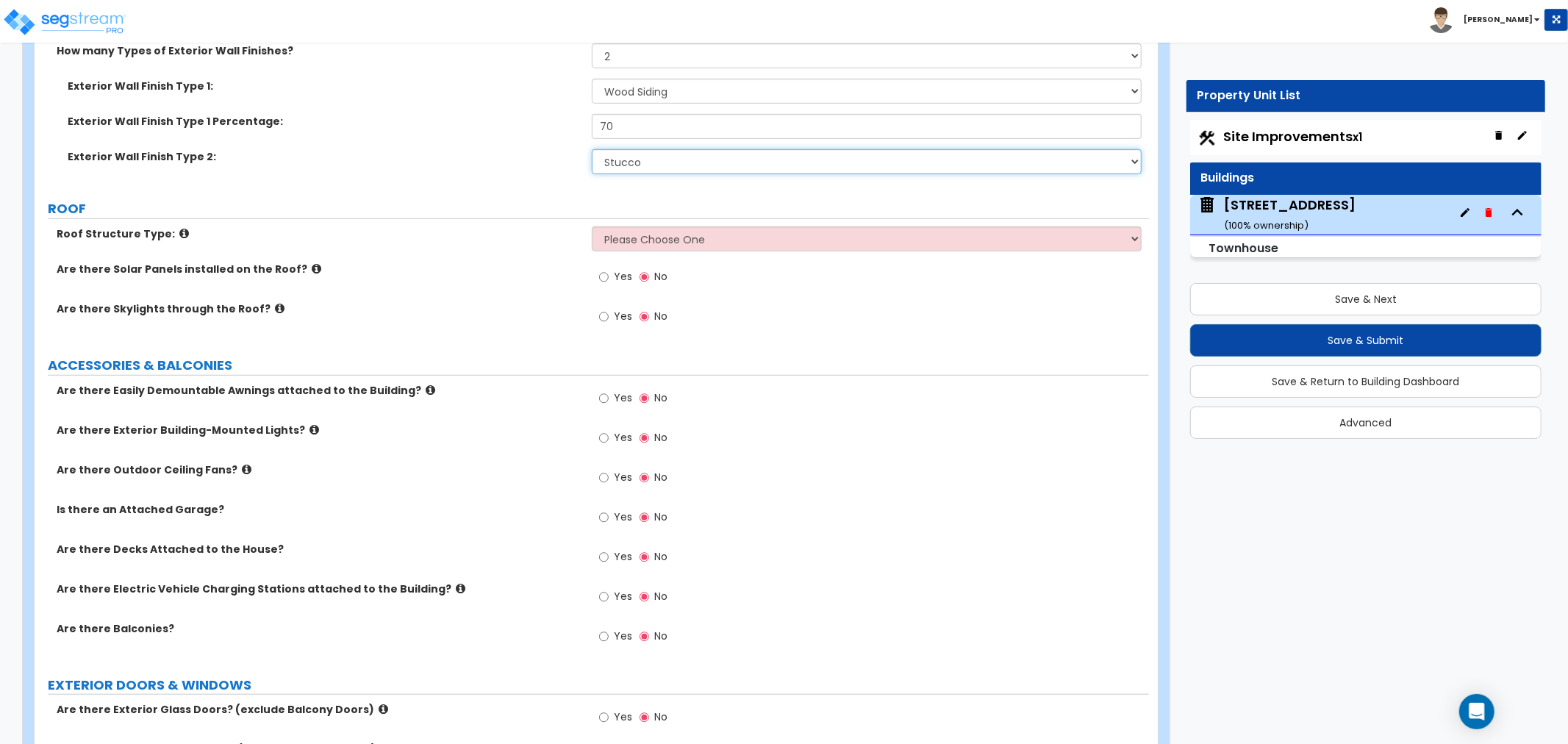
scroll to position [817, 0]
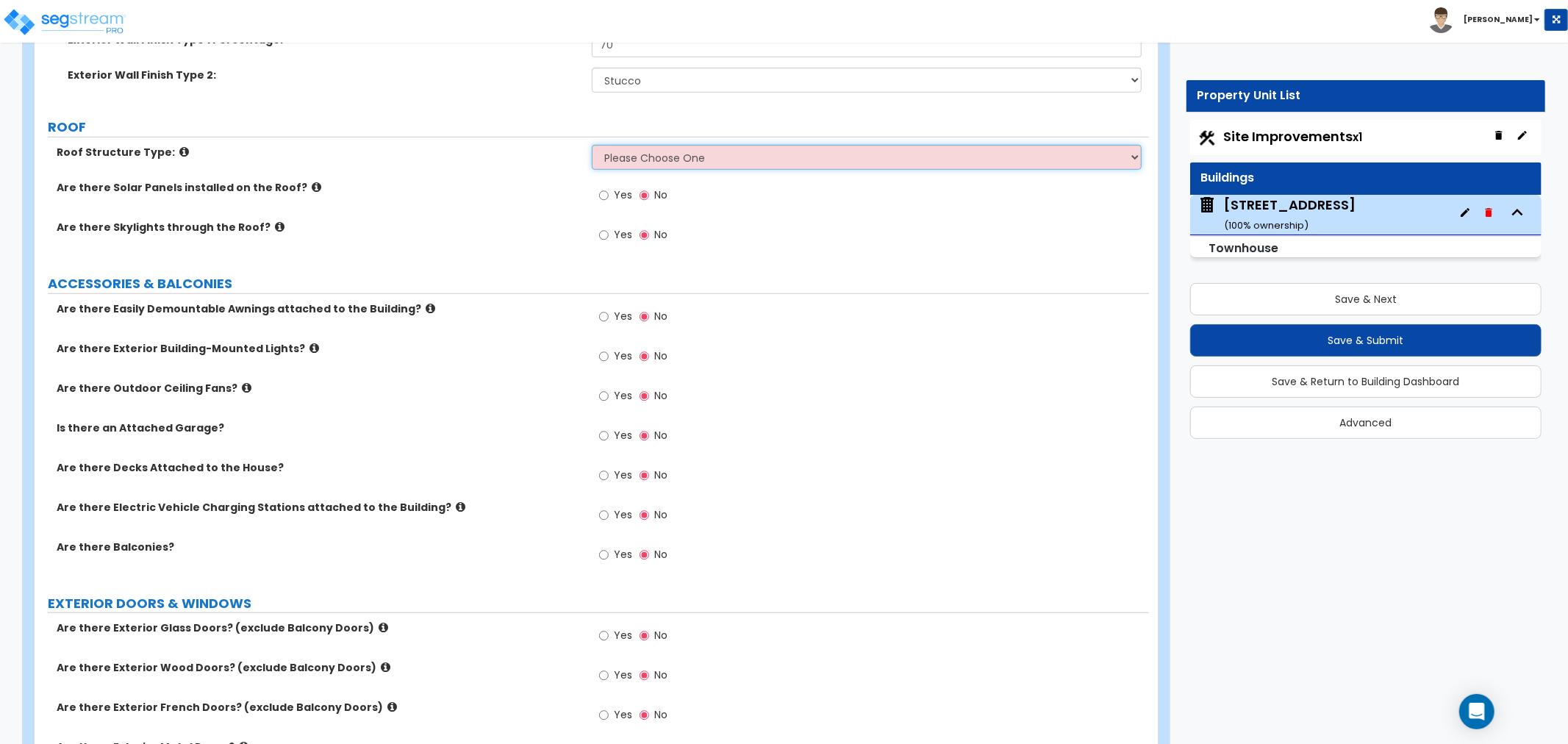
click at [628, 152] on select "Please Choose One Gable Roof Flat Roof Hybrid Gable & Flat Roof" at bounding box center [867, 158] width 550 height 25
click at [697, 158] on select "Please Choose One Gable Roof Flat Roof Hybrid Gable & Flat Roof" at bounding box center [867, 158] width 550 height 25
select select "2"
click at [592, 145] on select "Please Choose One Gable Roof Flat Roof Hybrid Gable & Flat Roof" at bounding box center [867, 158] width 550 height 25
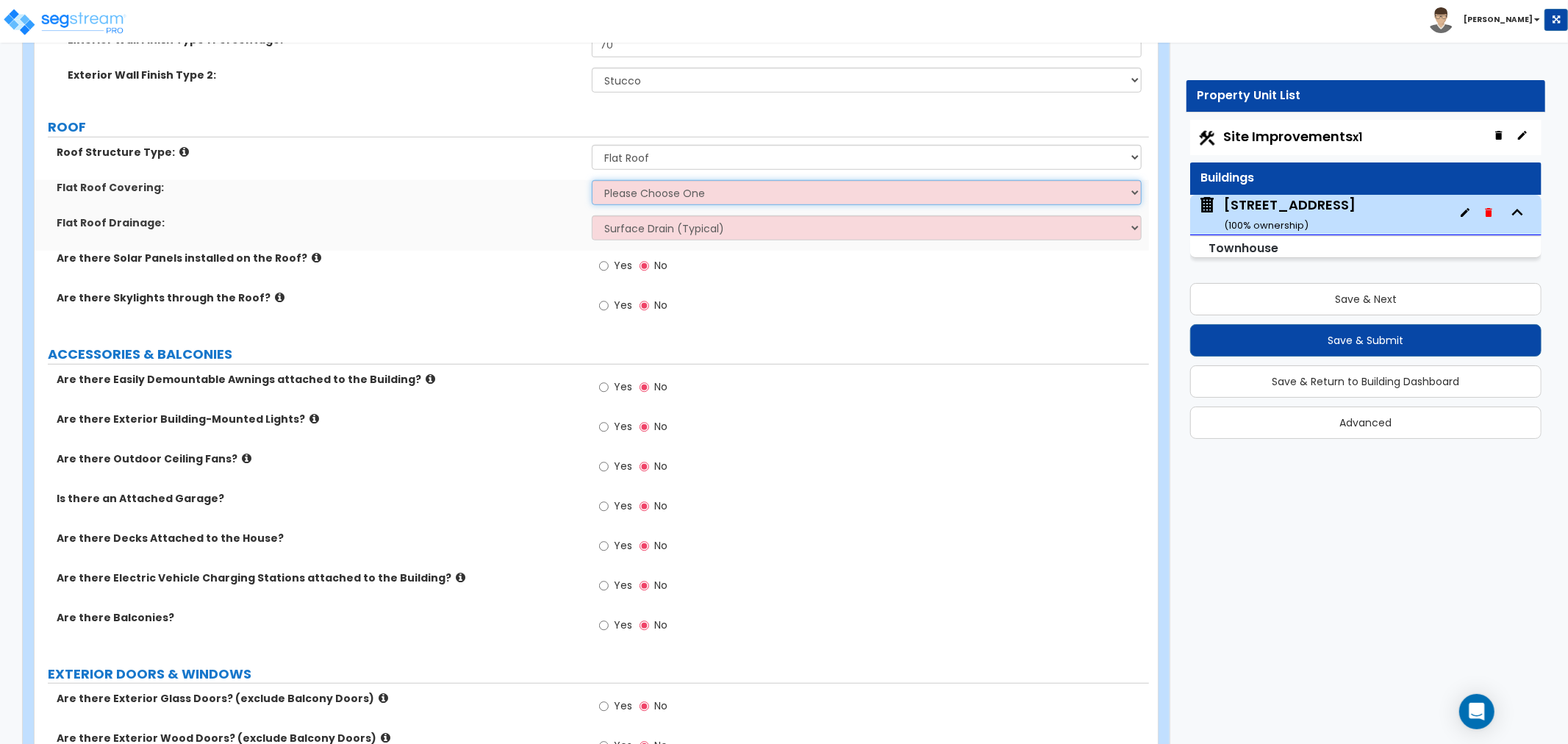
click at [654, 194] on select "Please Choose One Rolled Asphalt PVC Membrane Plastic (EPDM) Membrane Asphalt F…" at bounding box center [867, 193] width 550 height 25
select select "4"
click at [592, 180] on select "Please Choose One Rolled Asphalt PVC Membrane Plastic (EPDM) Membrane Asphalt F…" at bounding box center [867, 193] width 550 height 25
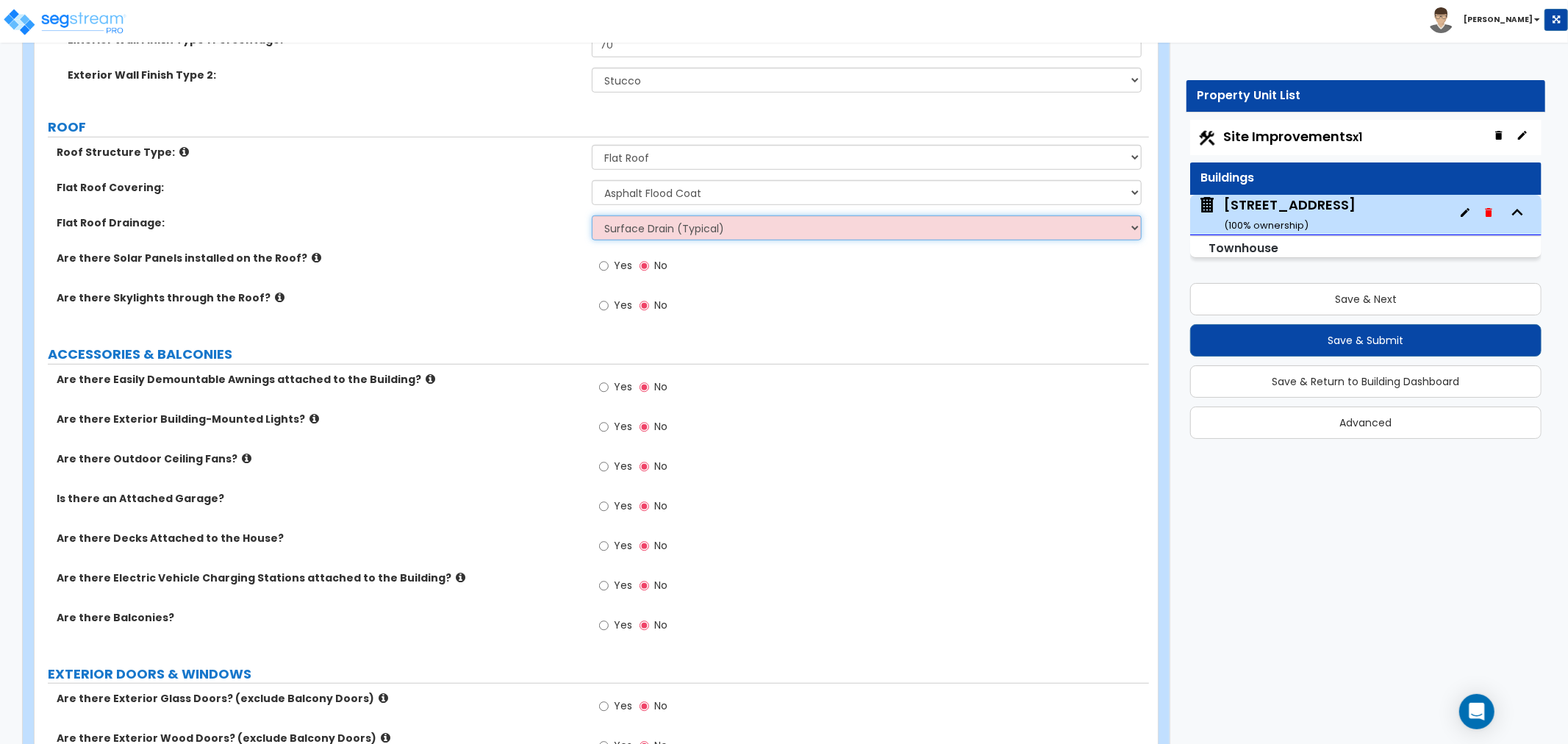
click at [653, 230] on select "Surface Drain (Typical) Gutters Downspout Only" at bounding box center [867, 228] width 550 height 25
click at [795, 230] on select "Surface Drain (Typical) Gutters Downspout Only" at bounding box center [867, 228] width 550 height 25
select select "2"
click at [592, 215] on select "Surface Drain (Typical) Gutters Downspout Only" at bounding box center [867, 228] width 550 height 25
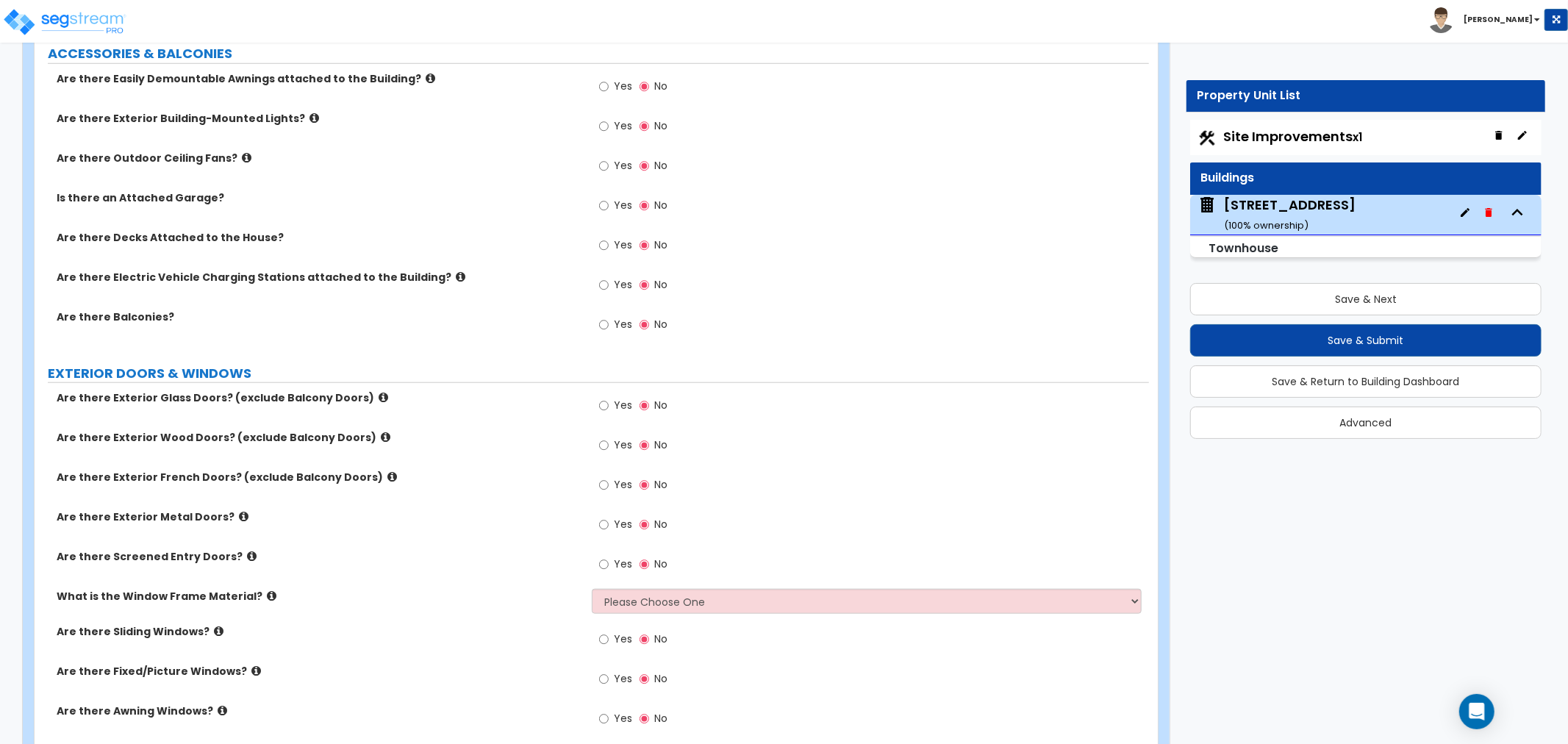
scroll to position [1144, 0]
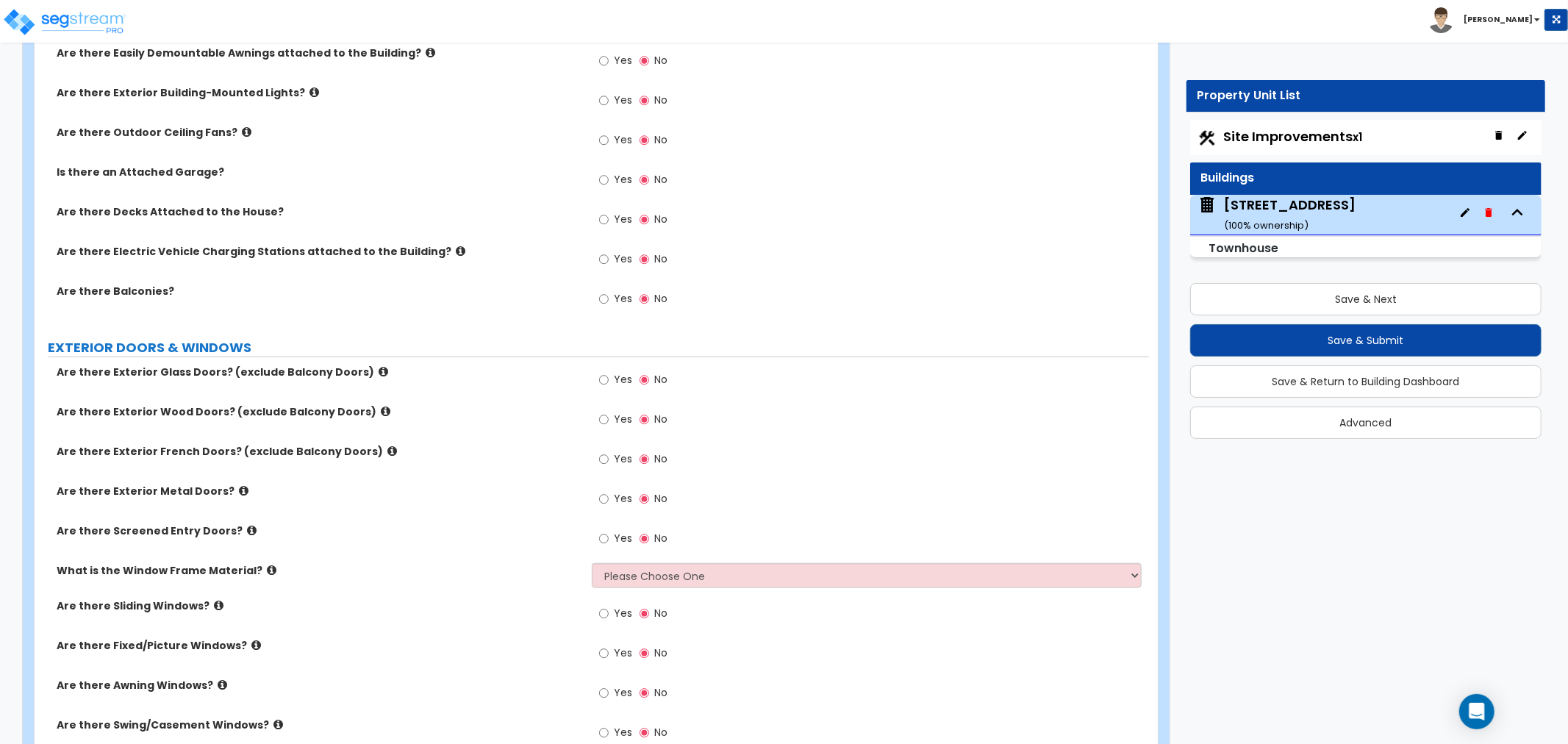
click at [309, 93] on icon at bounding box center [314, 92] width 9 height 11
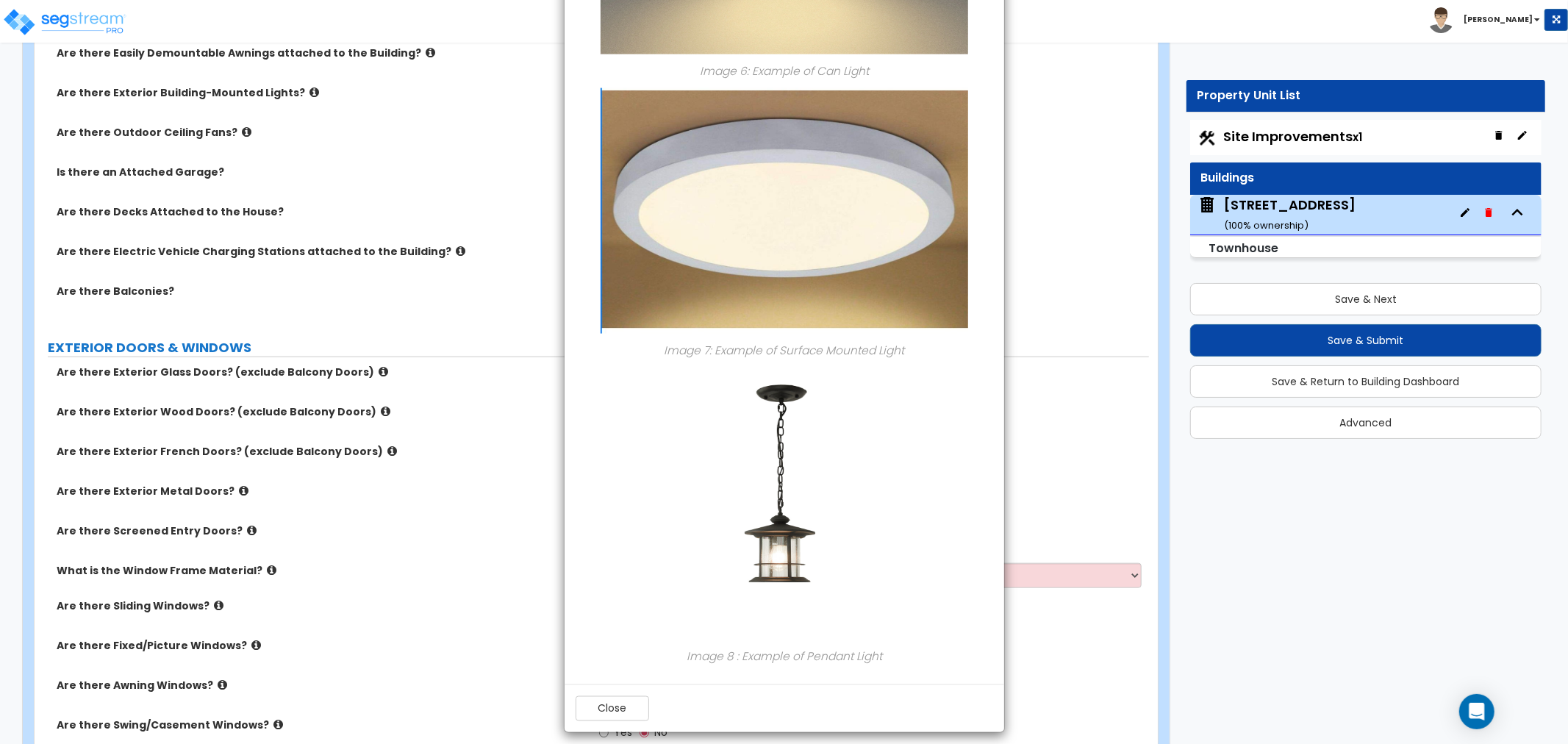
scroll to position [1738, 0]
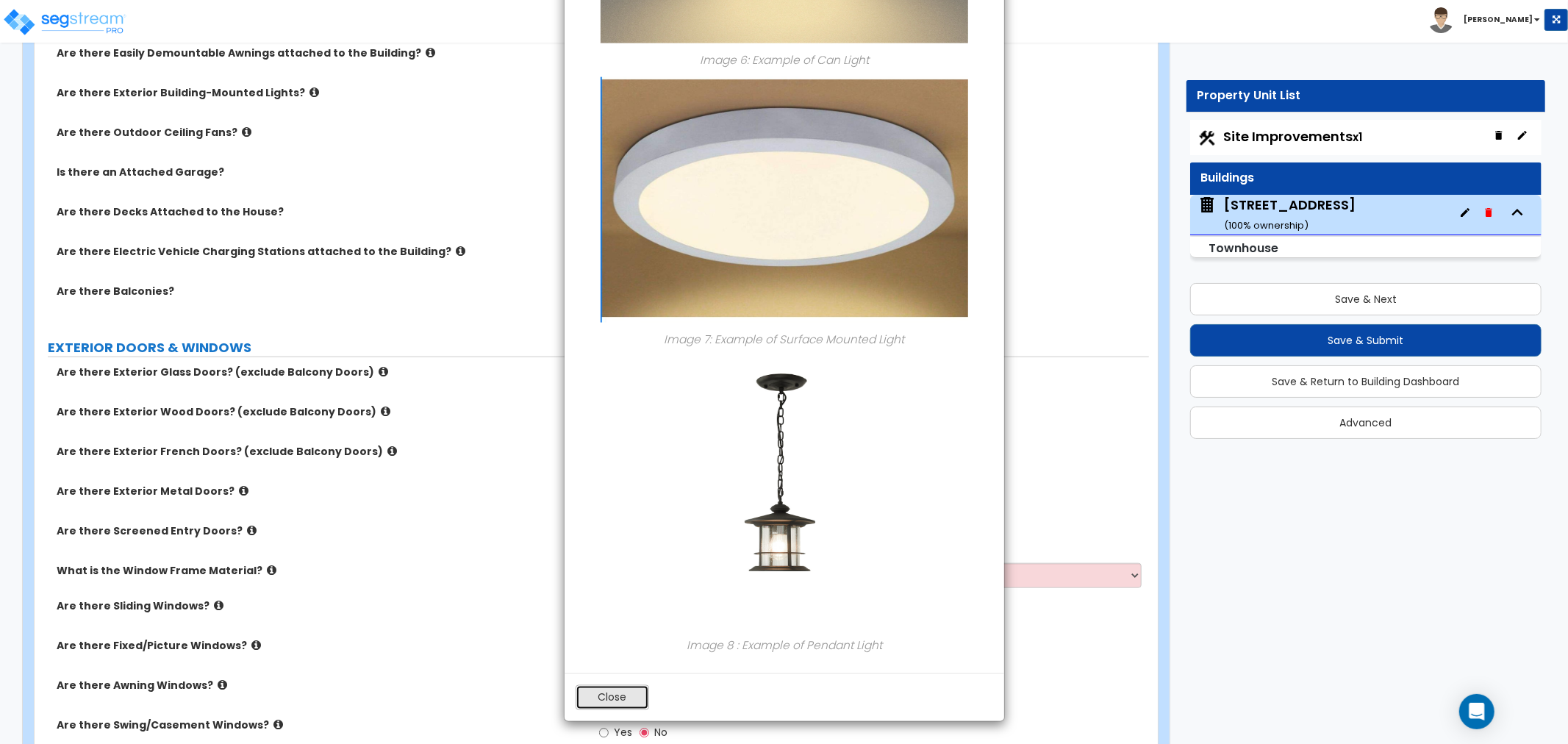
click at [583, 696] on button "Close" at bounding box center [612, 698] width 73 height 25
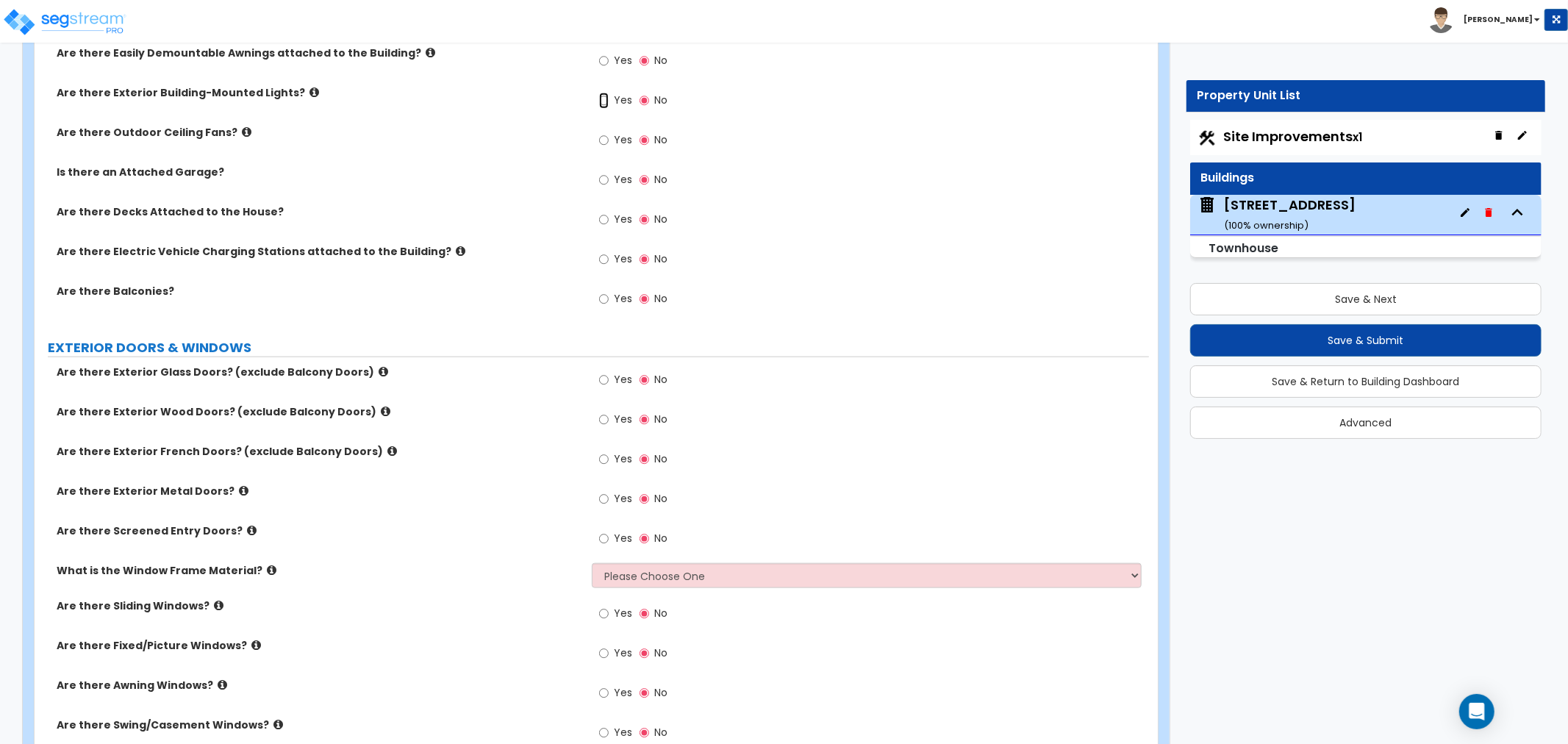
click at [606, 100] on input "Yes" at bounding box center [604, 101] width 9 height 16
radio input "true"
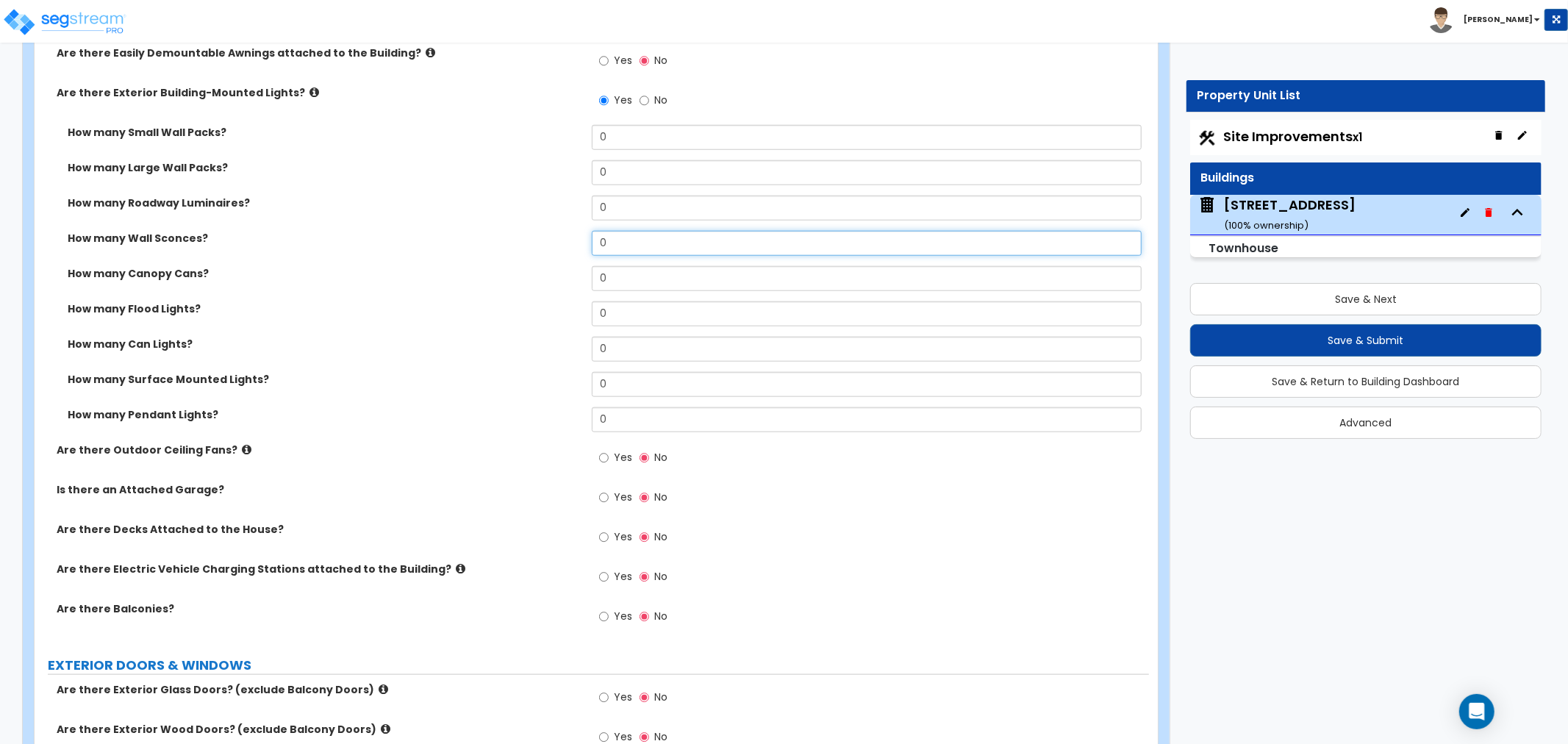
click at [607, 238] on input "0" at bounding box center [867, 243] width 550 height 25
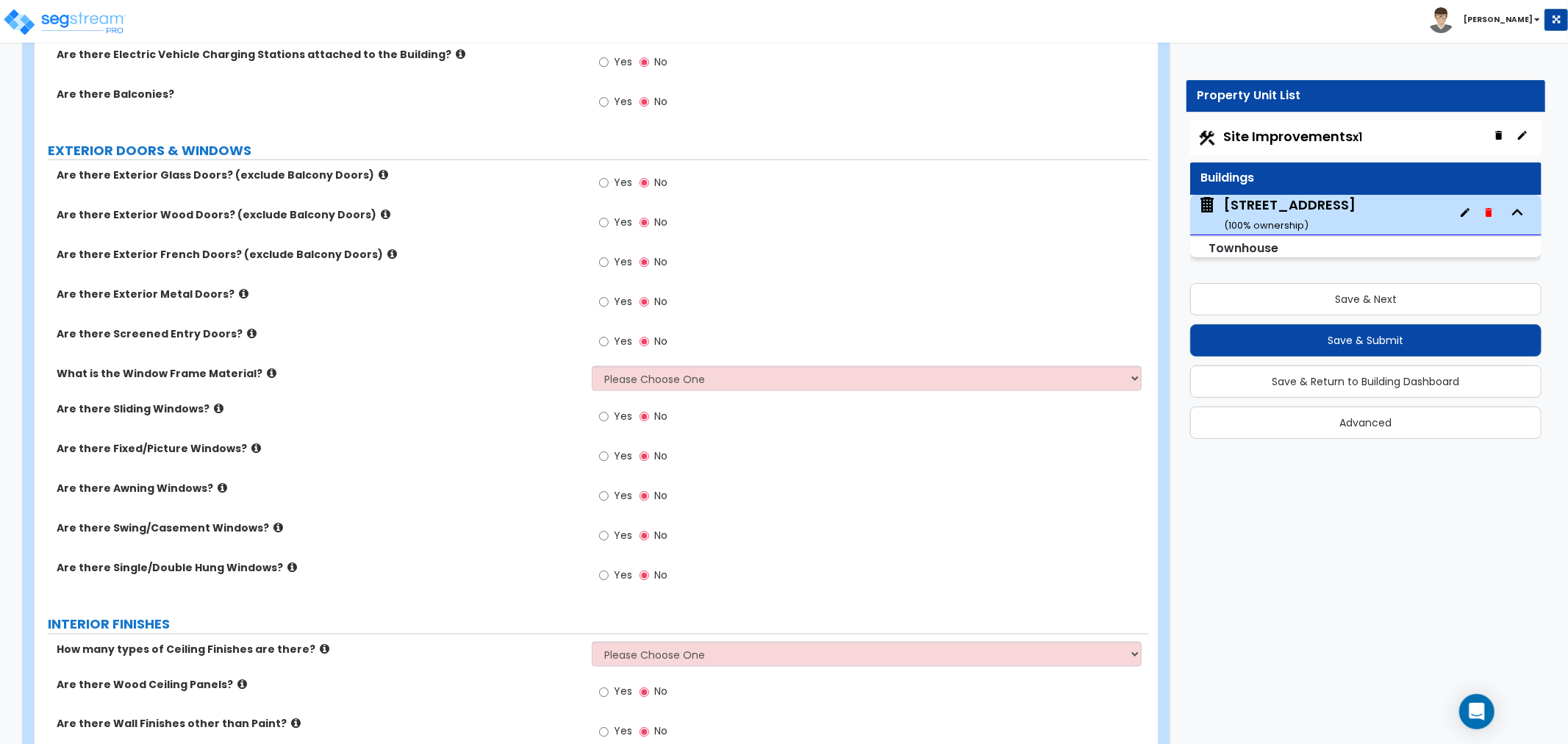
scroll to position [1633, 0]
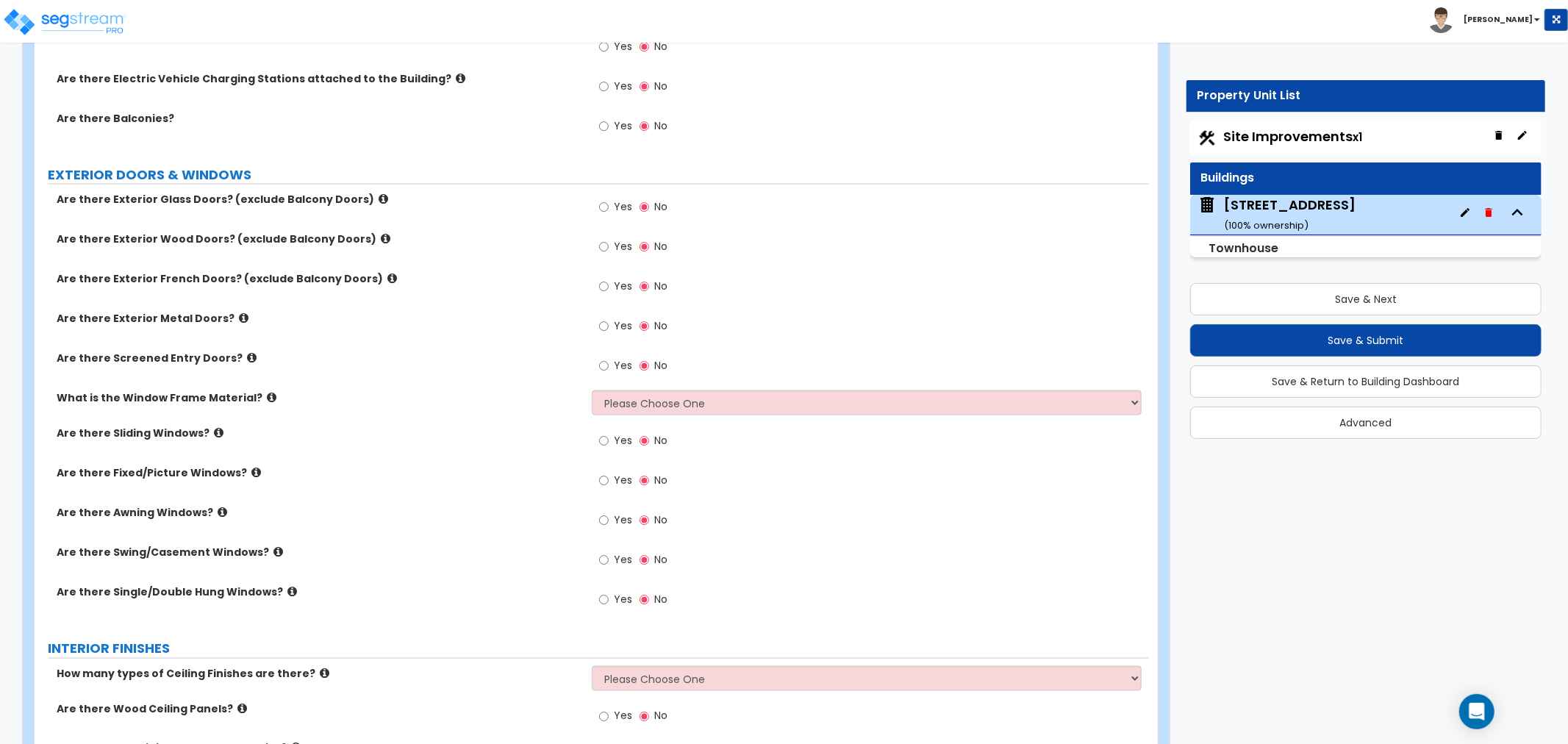
type input "5"
click at [606, 126] on input "Yes" at bounding box center [604, 126] width 9 height 16
radio input "true"
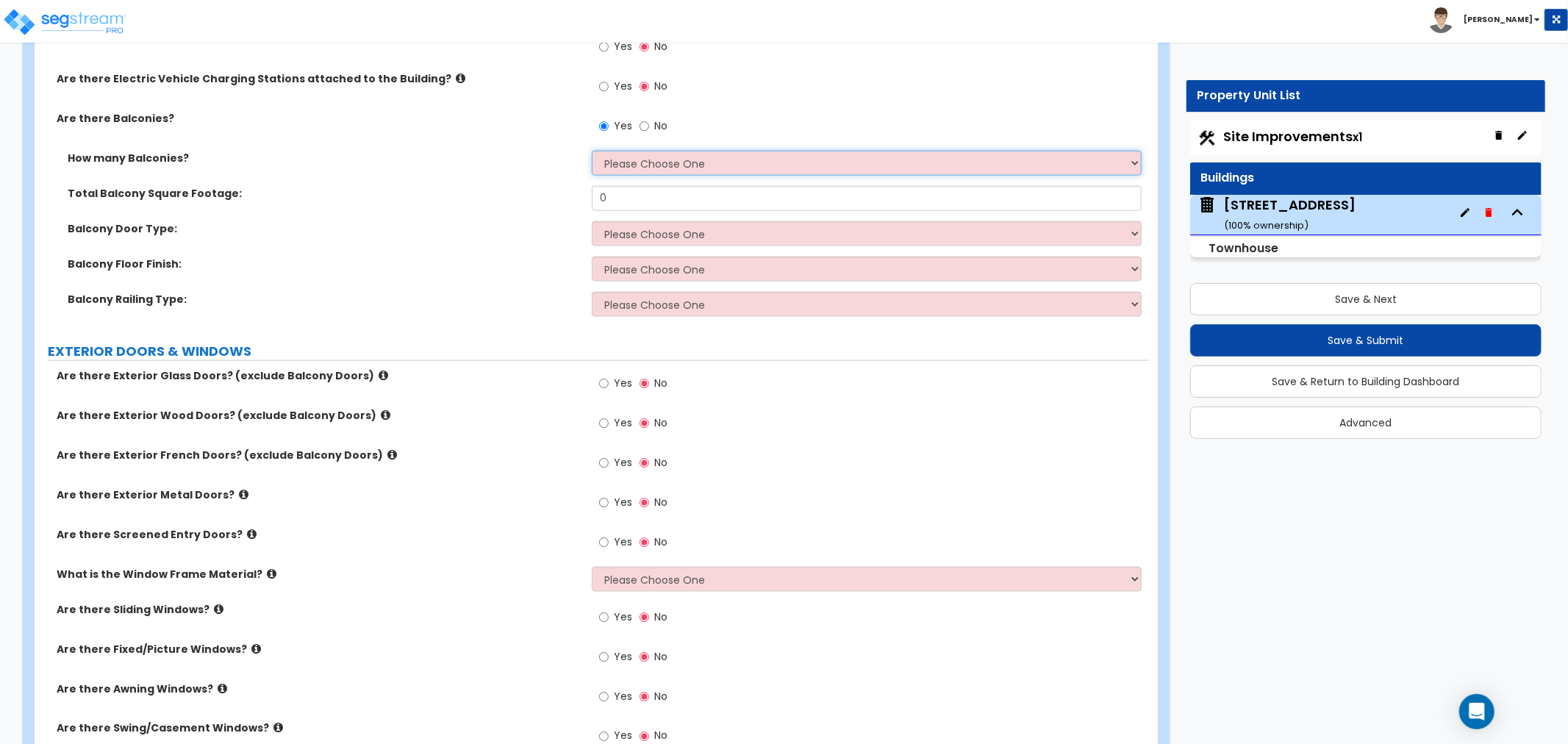
click at [632, 164] on select "Please Choose One 1 2 3 4 5" at bounding box center [867, 163] width 550 height 25
select select "1"
click at [592, 151] on select "Please Choose One 1 2 3 4 5" at bounding box center [867, 163] width 550 height 25
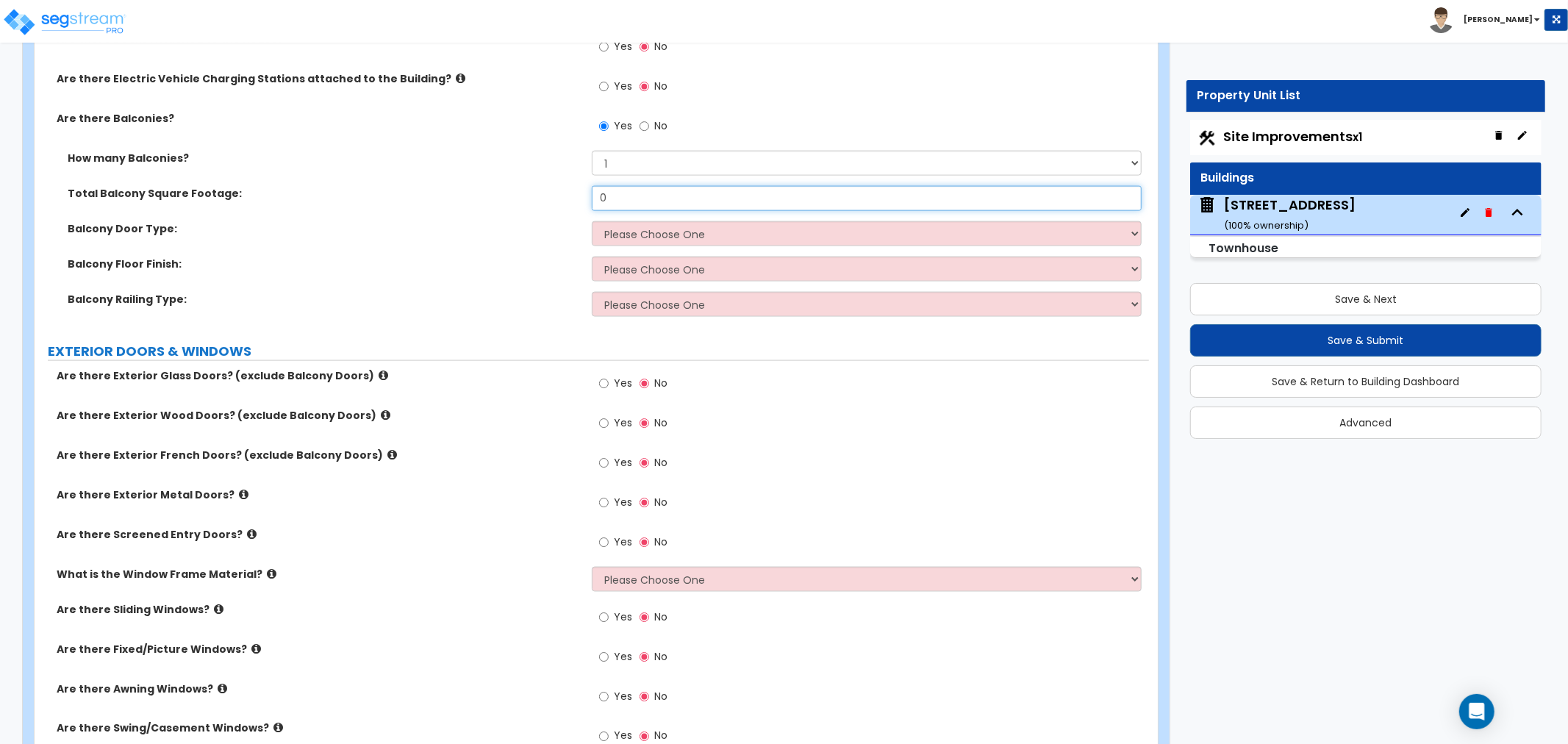
click at [817, 188] on input "0" at bounding box center [867, 198] width 550 height 25
type input "182"
click at [632, 233] on select "Please Choose One Single Hinged Doors Double Hinged Doors Sliding Glass Doors" at bounding box center [867, 233] width 550 height 25
select select "1"
click at [592, 221] on select "Please Choose One Single Hinged Doors Double Hinged Doors Sliding Glass Doors" at bounding box center [867, 233] width 550 height 25
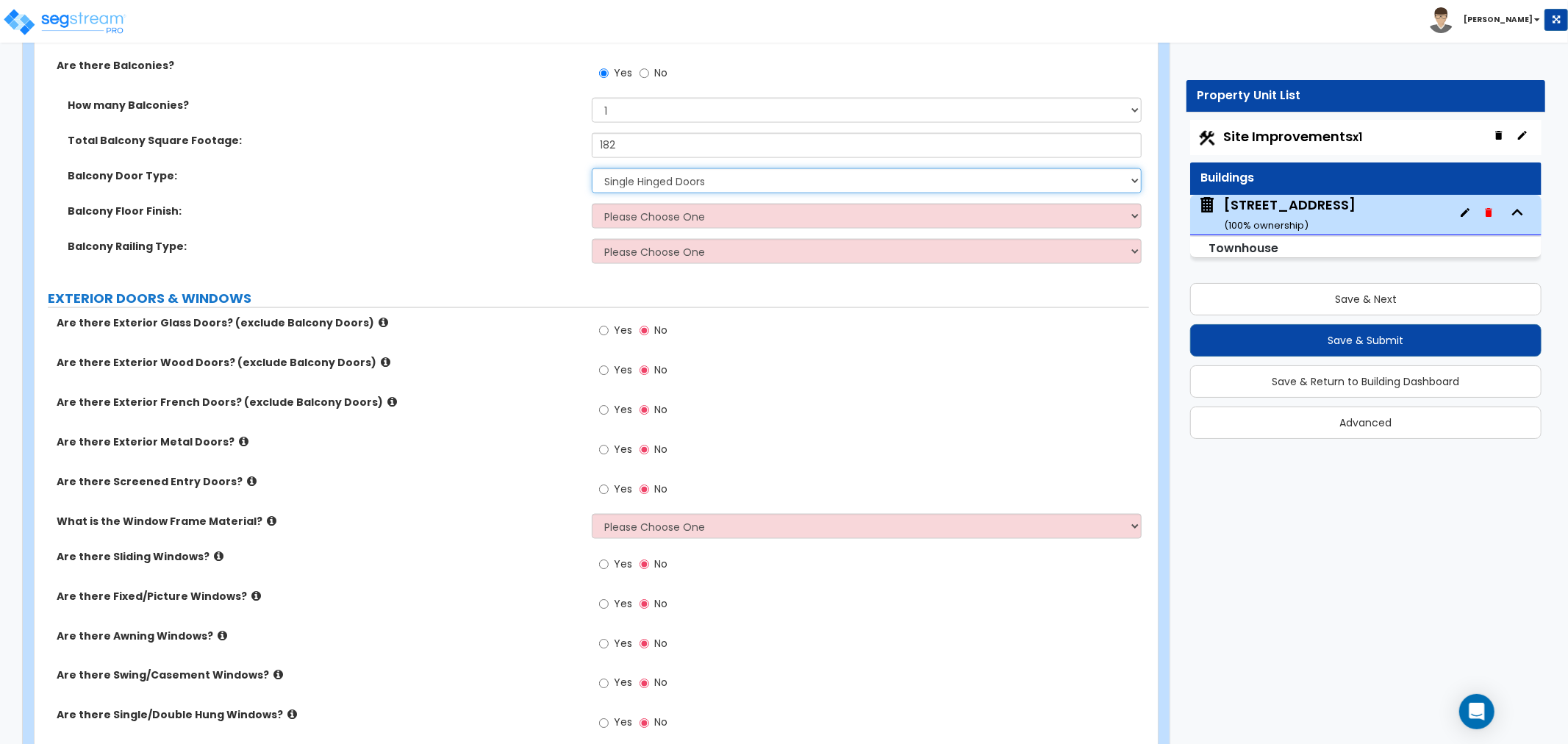
scroll to position [1715, 0]
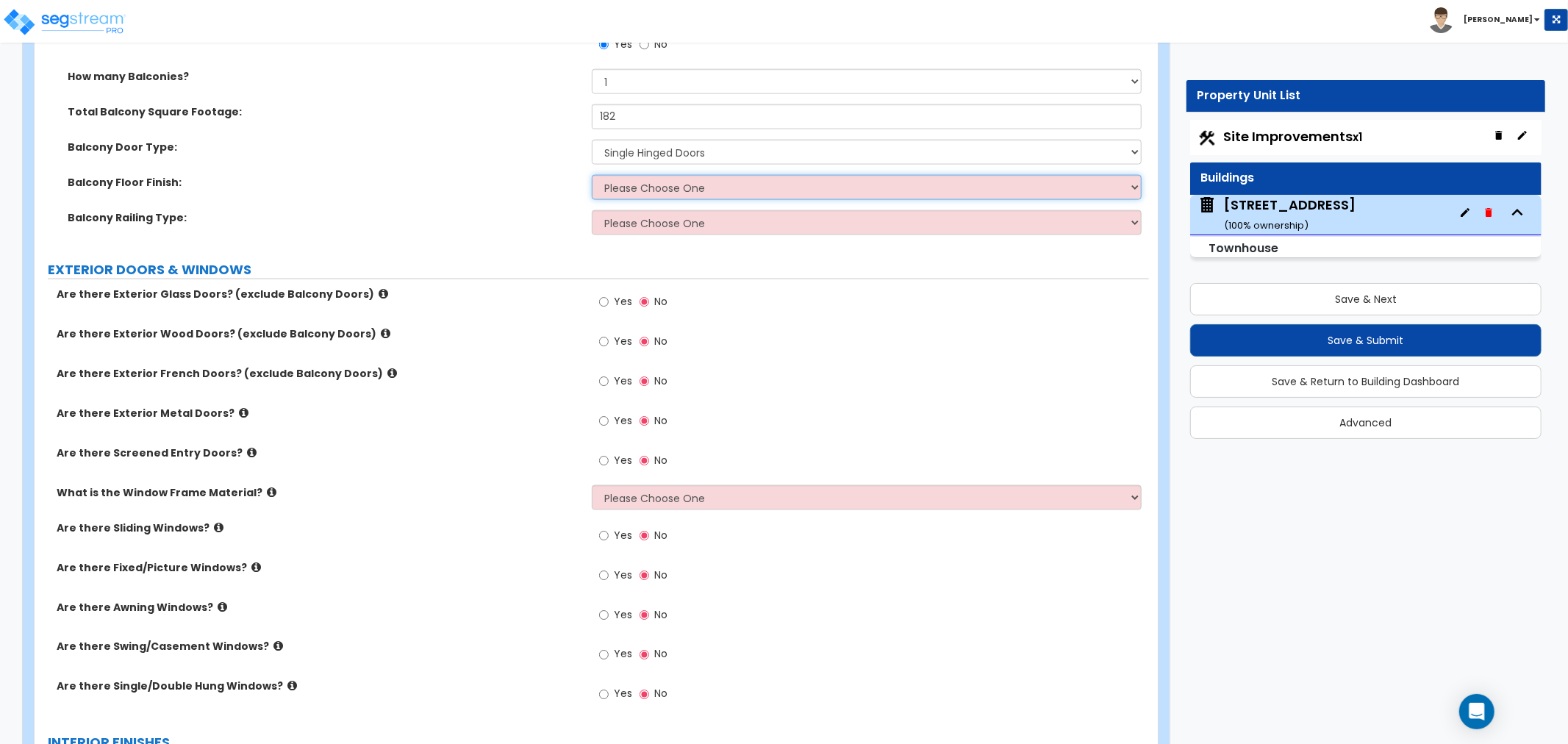
click at [657, 184] on select "Please Choose One Concrete Flooring Tile Flooring Resilient Laminate Flooring P…" at bounding box center [867, 187] width 550 height 25
click at [759, 217] on select "Please Choose One Steel Aluminum Wood Glass and Metal Wrought Iron" at bounding box center [867, 223] width 550 height 25
select select "2"
click at [592, 211] on select "Please Choose One Steel Aluminum Wood Glass and Metal Wrought Iron" at bounding box center [867, 223] width 550 height 25
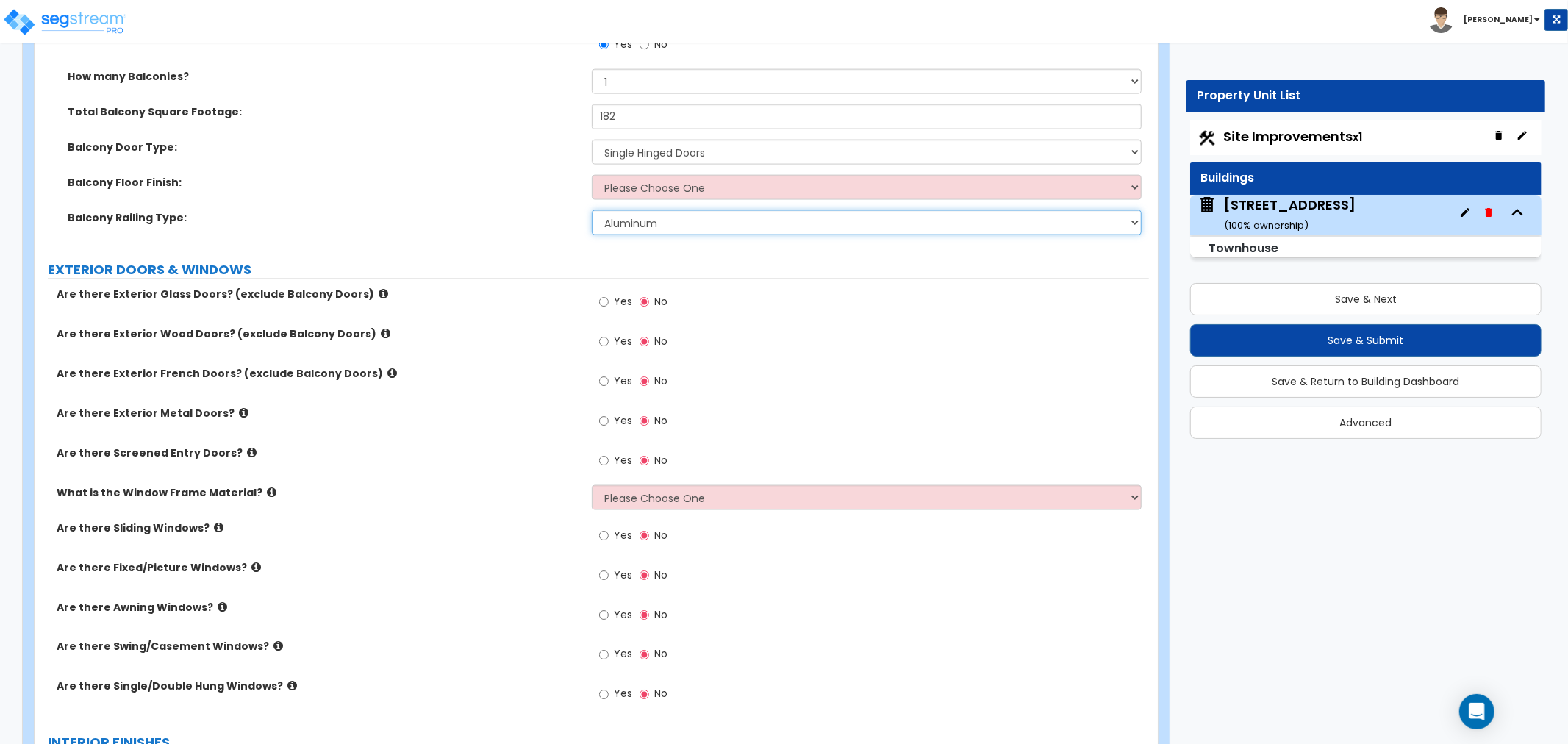
click at [651, 219] on select "Please Choose One Steel Aluminum Wood Glass and Metal Wrought Iron" at bounding box center [867, 223] width 550 height 25
click at [592, 211] on select "Please Choose One Steel Aluminum Wood Glass and Metal Wrought Iron" at bounding box center [867, 223] width 550 height 25
click at [697, 186] on select "Please Choose One Concrete Flooring Tile Flooring Resilient Laminate Flooring P…" at bounding box center [867, 187] width 550 height 25
select select "3"
click at [592, 175] on select "Please Choose One Concrete Flooring Tile Flooring Resilient Laminate Flooring P…" at bounding box center [867, 187] width 550 height 25
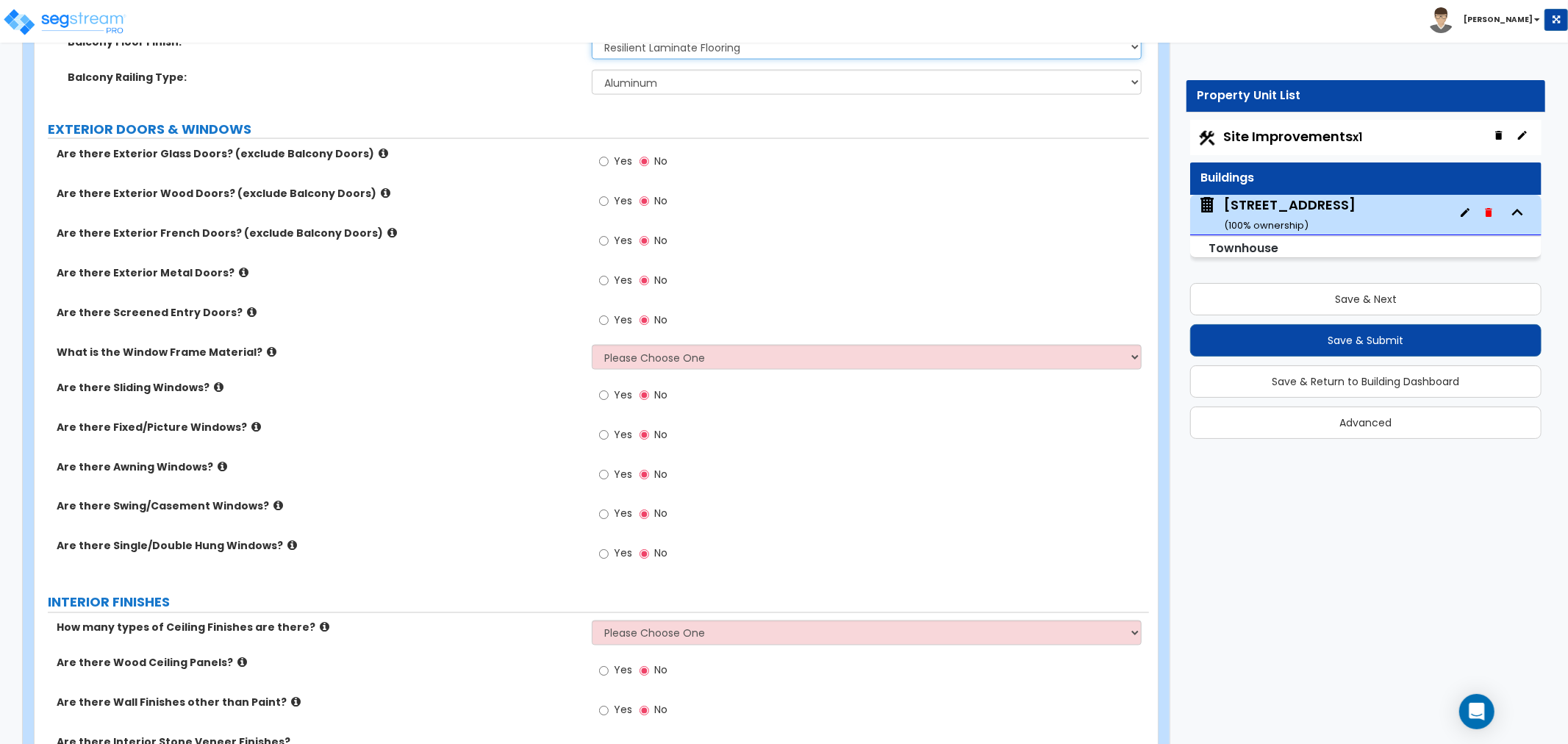
scroll to position [1878, 0]
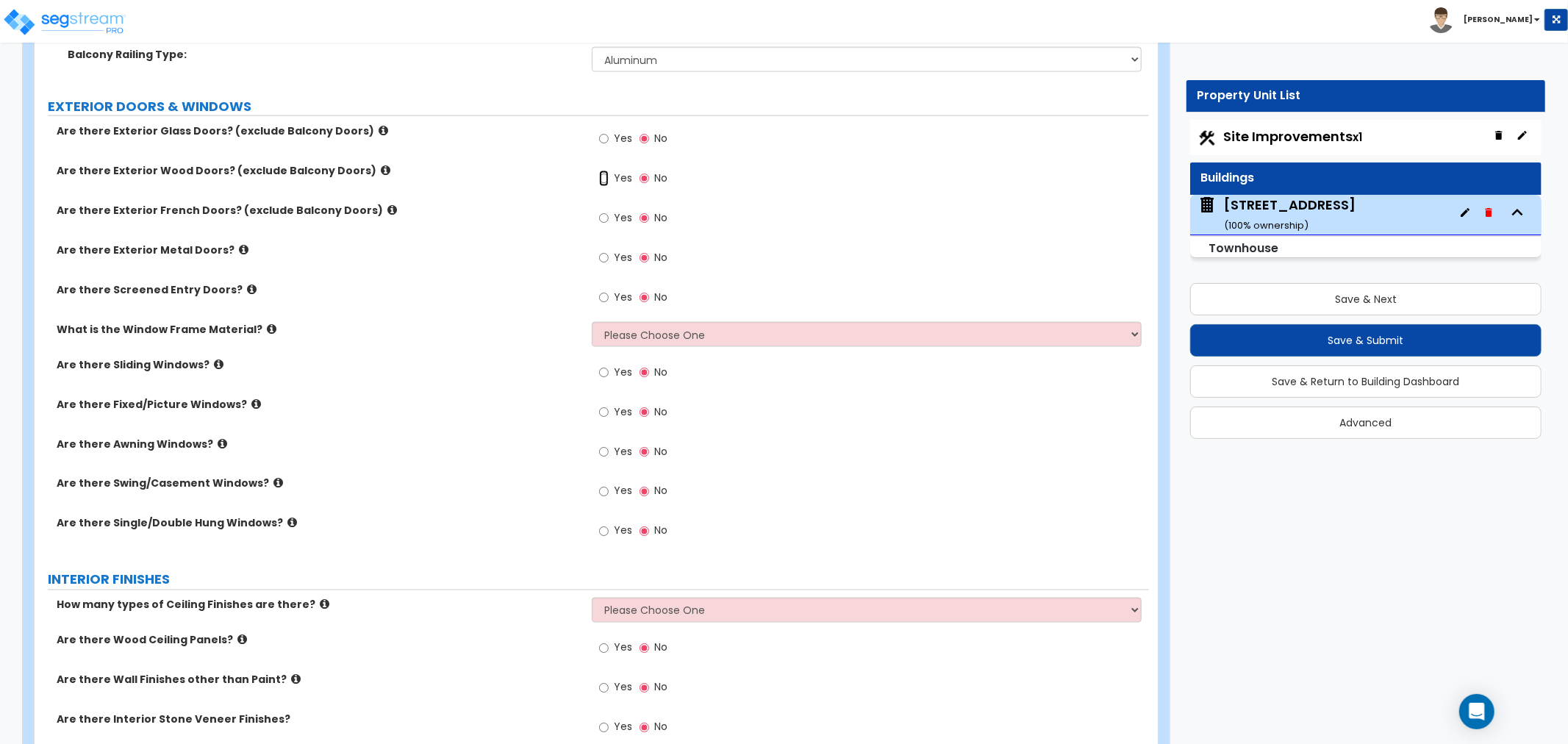
click at [602, 177] on input "Yes" at bounding box center [604, 178] width 9 height 16
radio input "true"
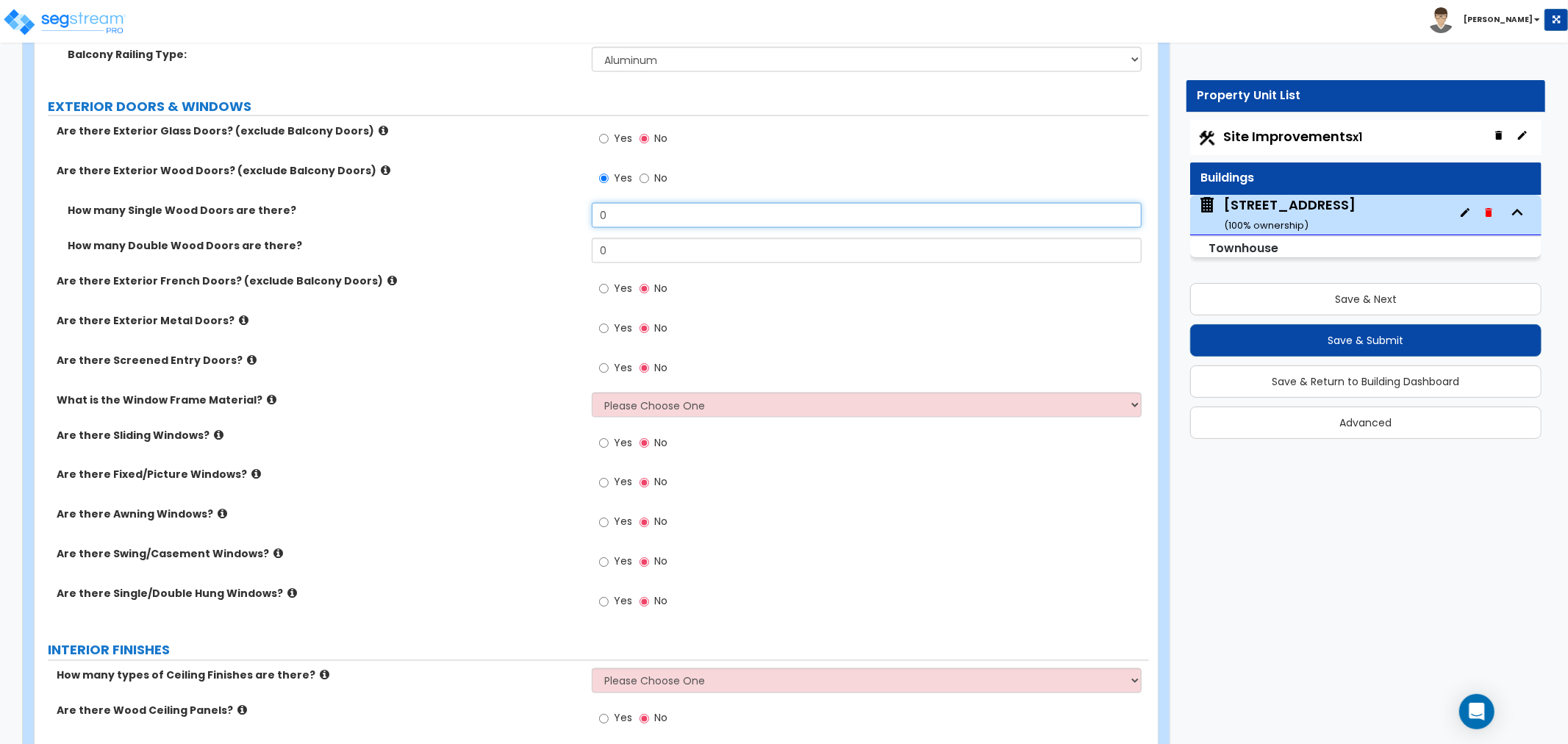
click at [622, 218] on input "0" at bounding box center [867, 215] width 550 height 25
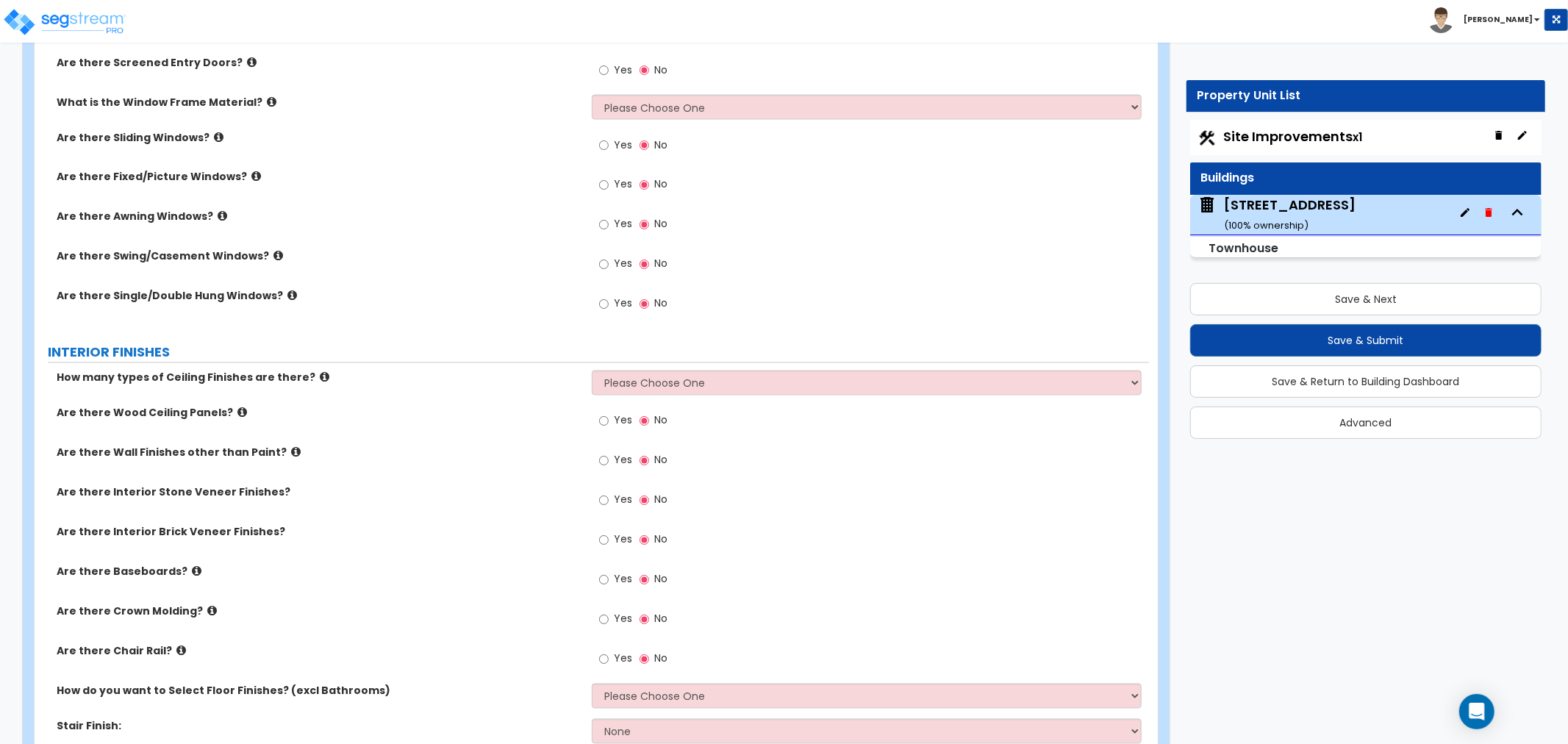
scroll to position [2205, 0]
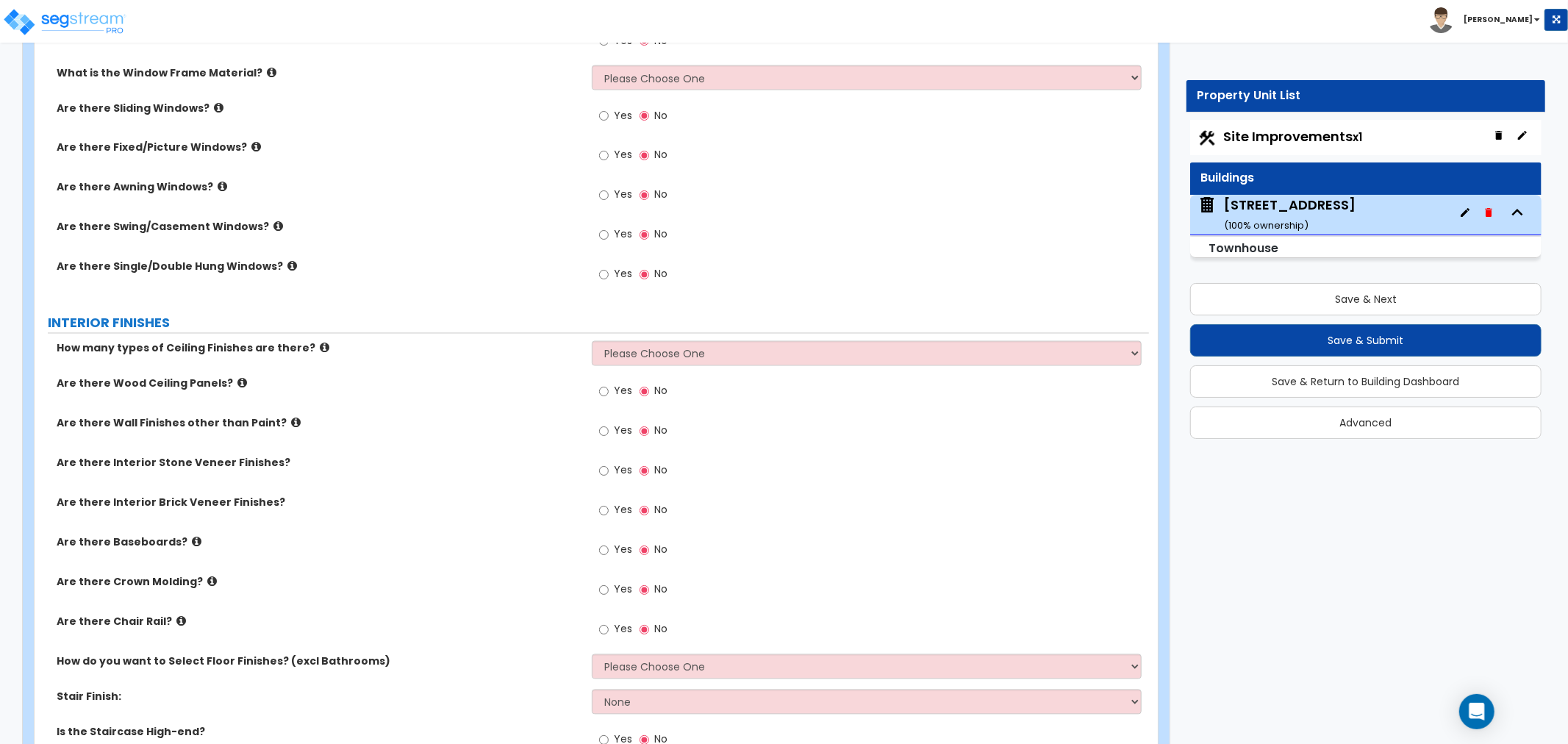
type input "4"
click at [267, 73] on icon at bounding box center [271, 72] width 9 height 11
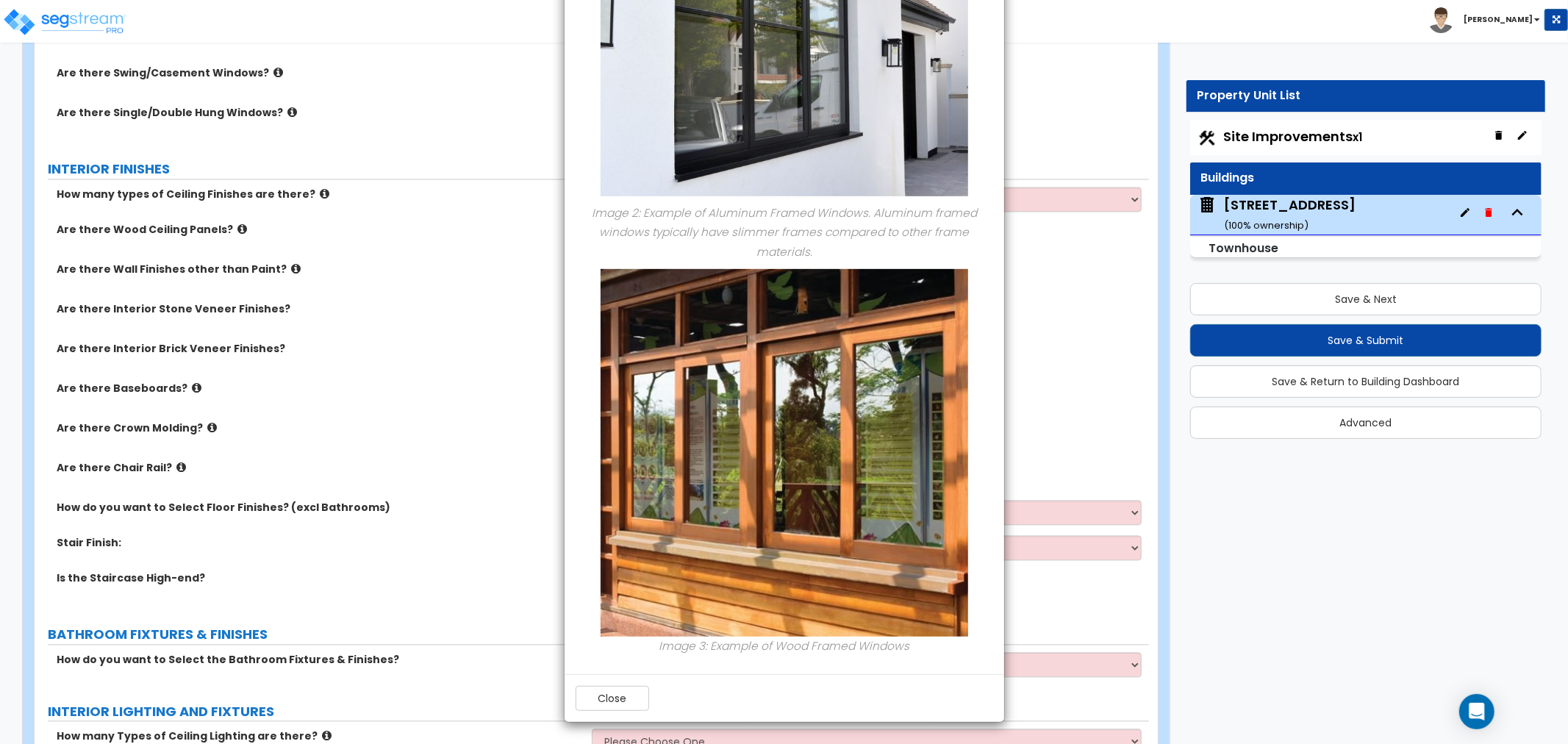
scroll to position [2450, 0]
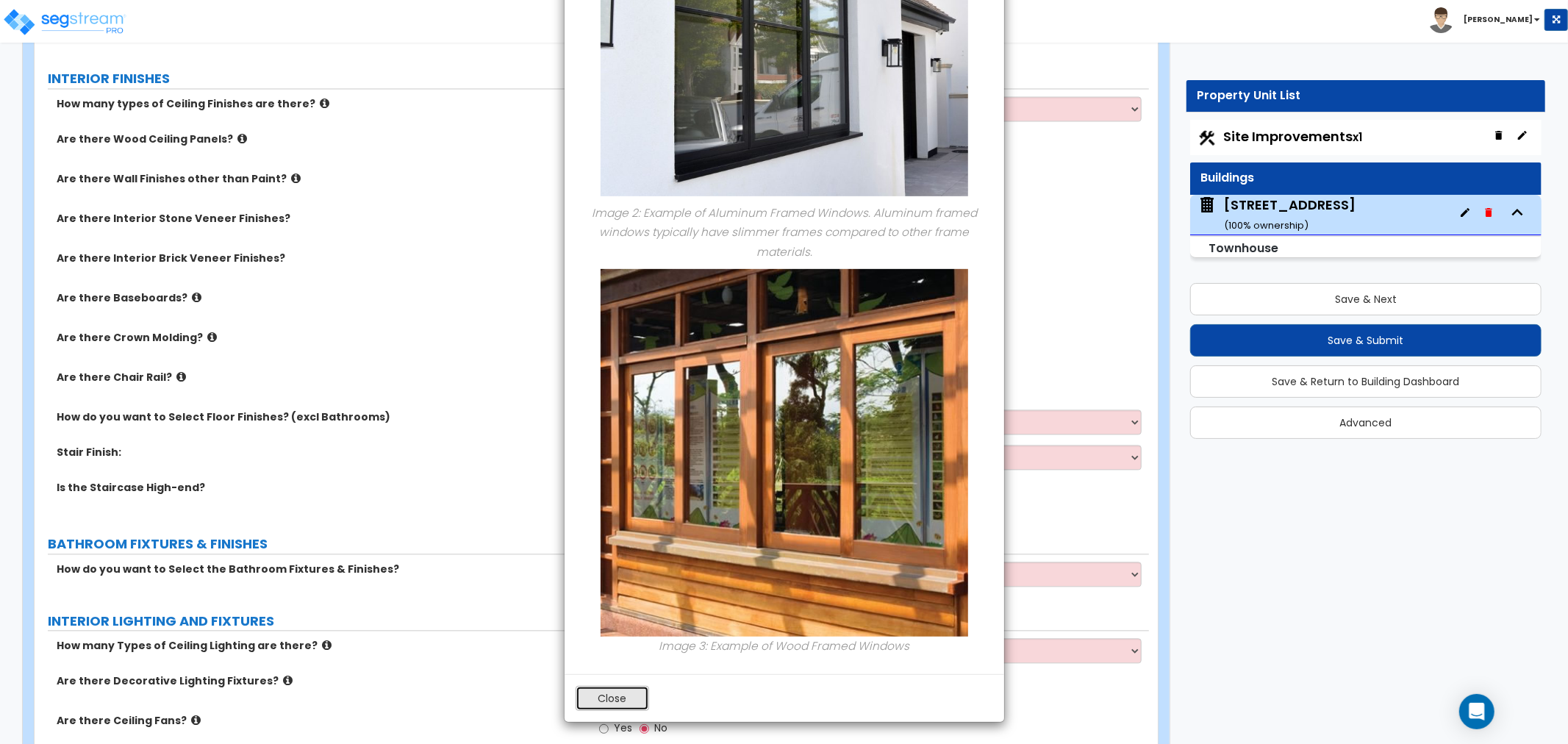
click at [606, 703] on button "Close" at bounding box center [612, 698] width 73 height 25
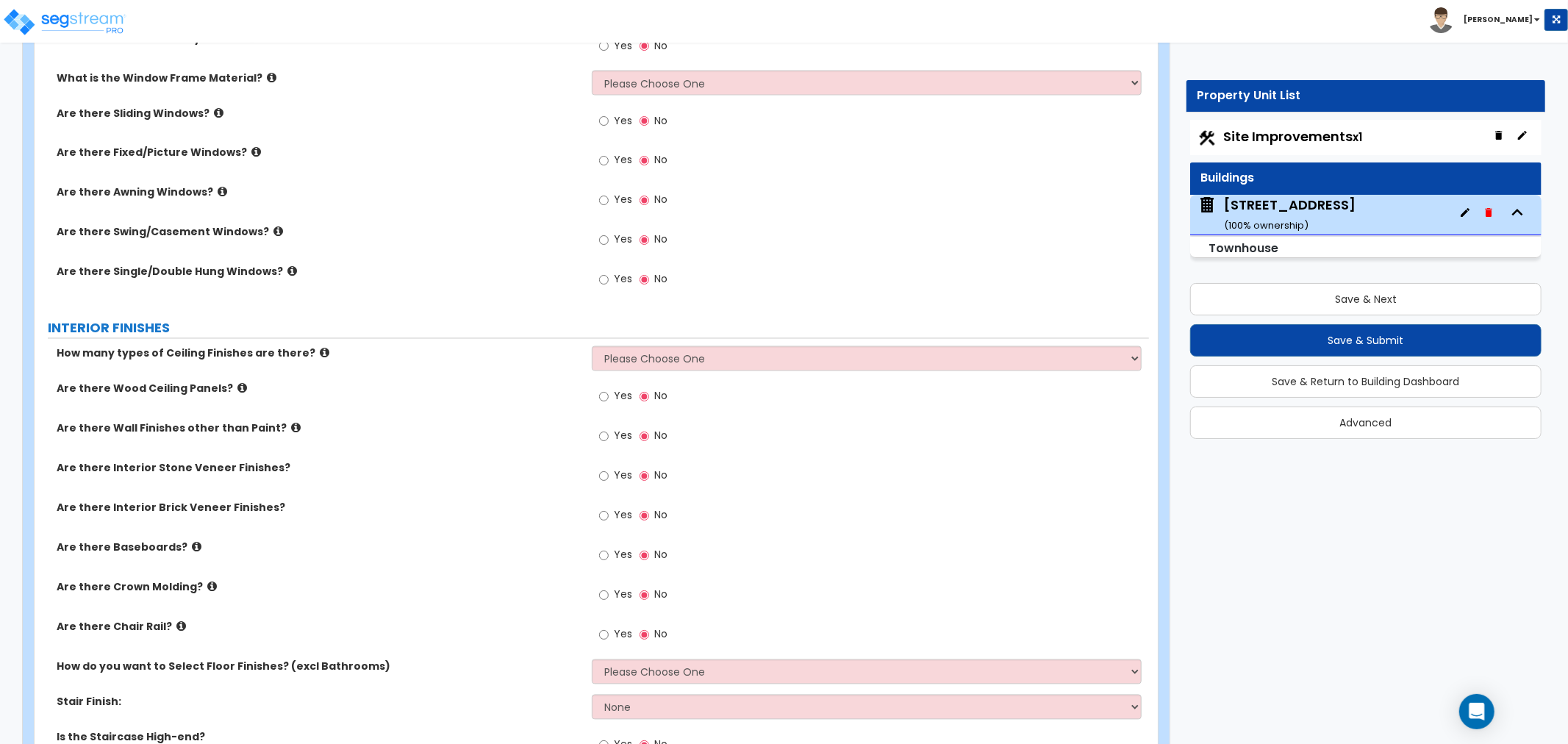
scroll to position [2123, 0]
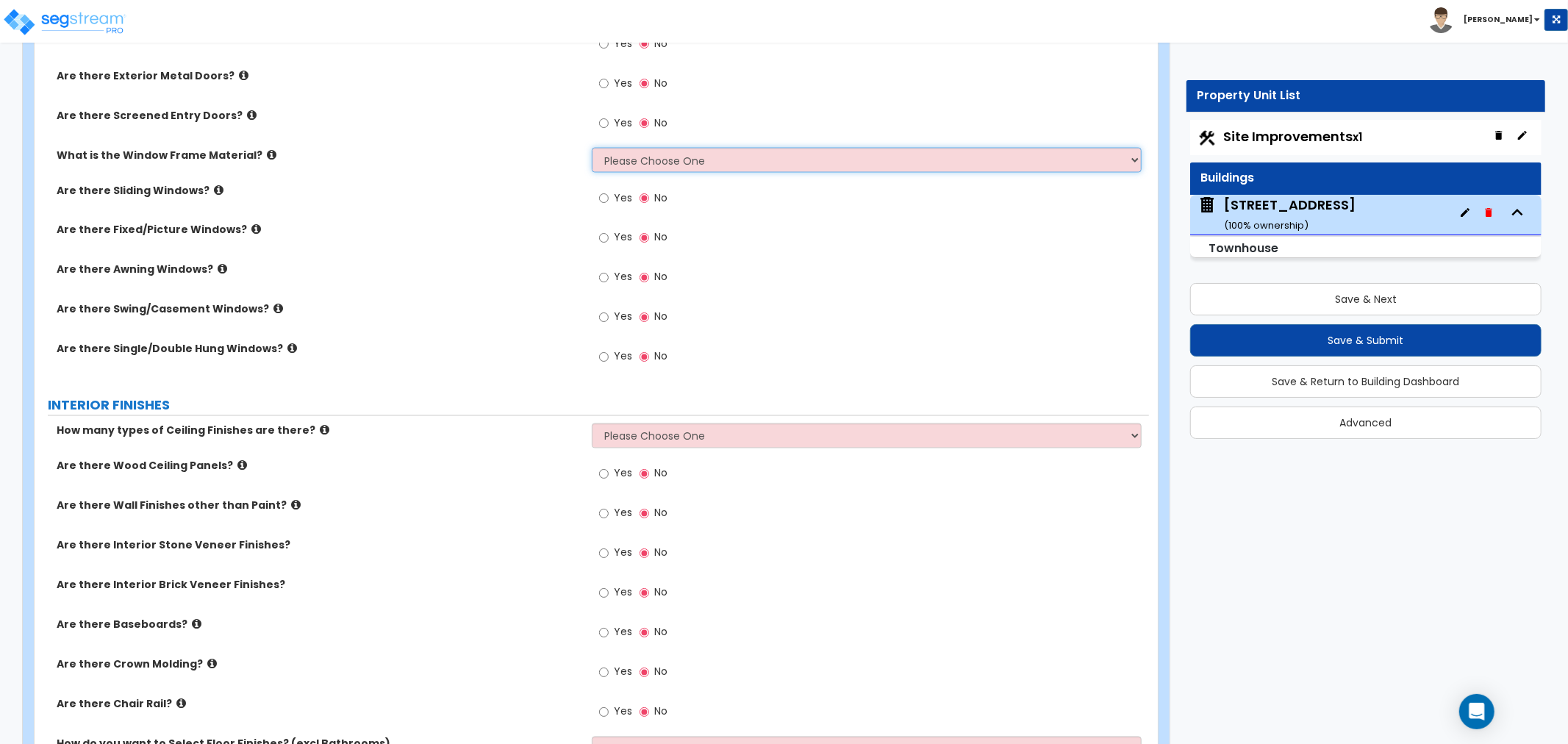
click at [693, 157] on select "Please Choose One Vinyl Aluminum Wood" at bounding box center [867, 160] width 550 height 25
select select "2"
click at [592, 148] on select "Please Choose One Vinyl Aluminum Wood" at bounding box center [867, 160] width 550 height 25
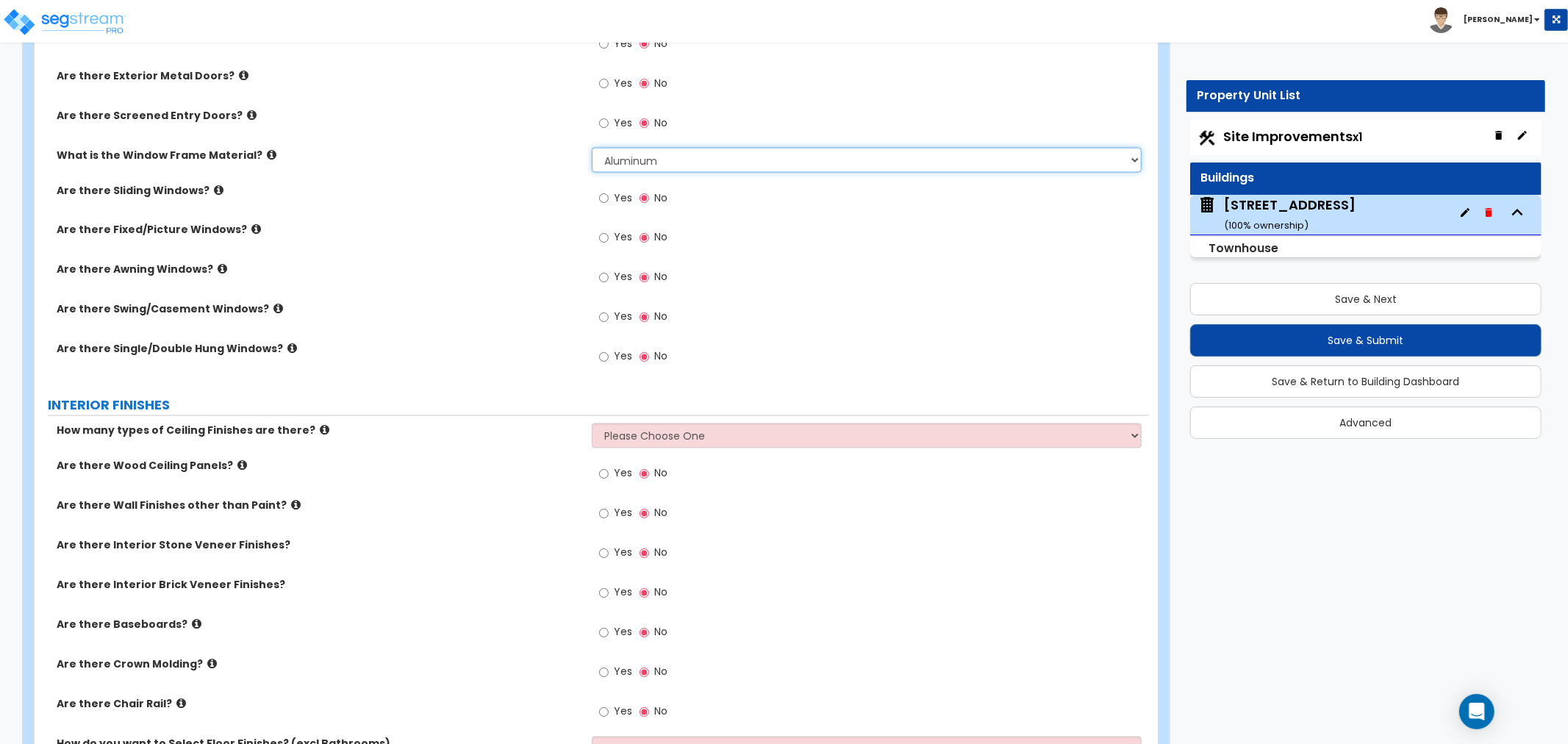
scroll to position [2205, 0]
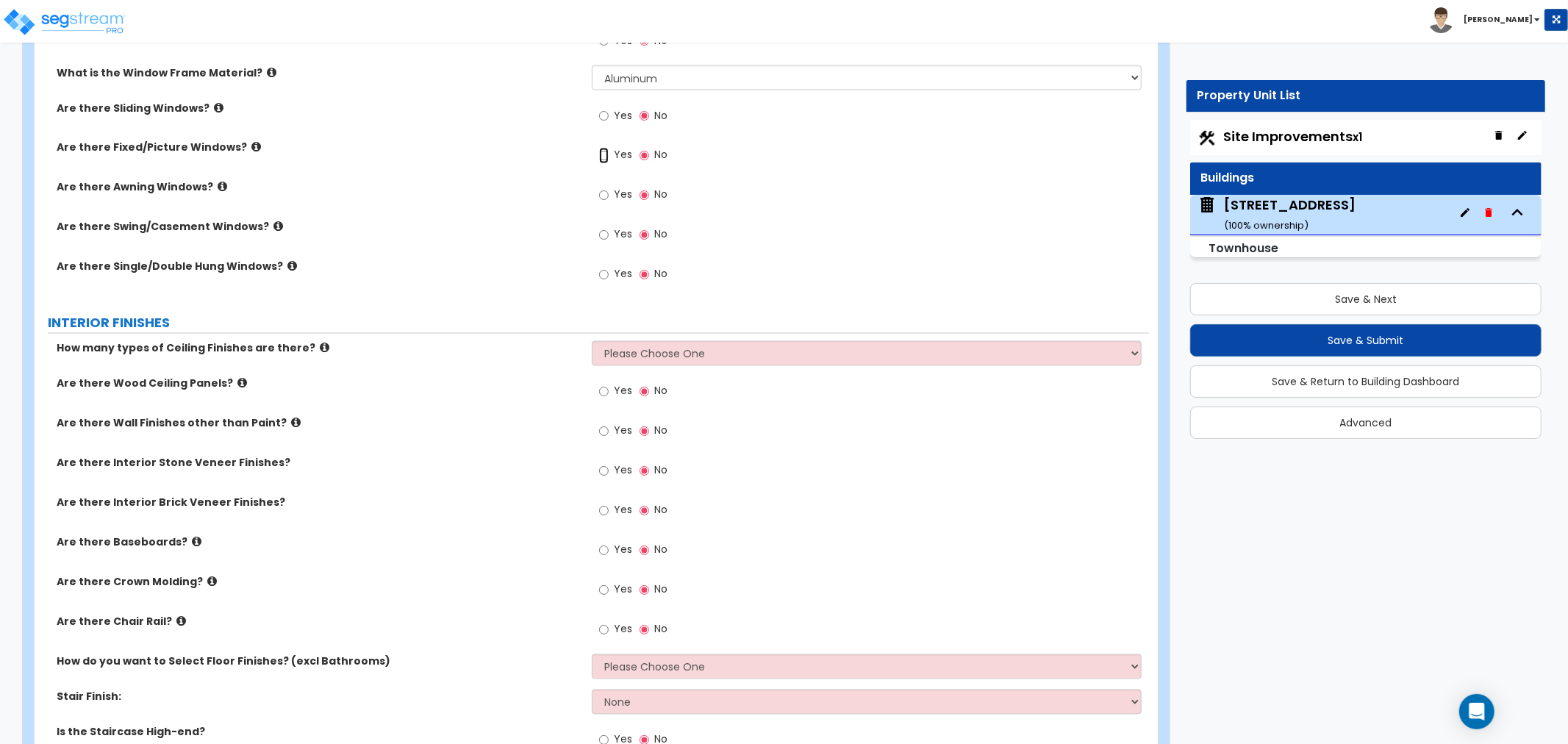
click at [601, 155] on input "Yes" at bounding box center [604, 156] width 9 height 16
radio input "true"
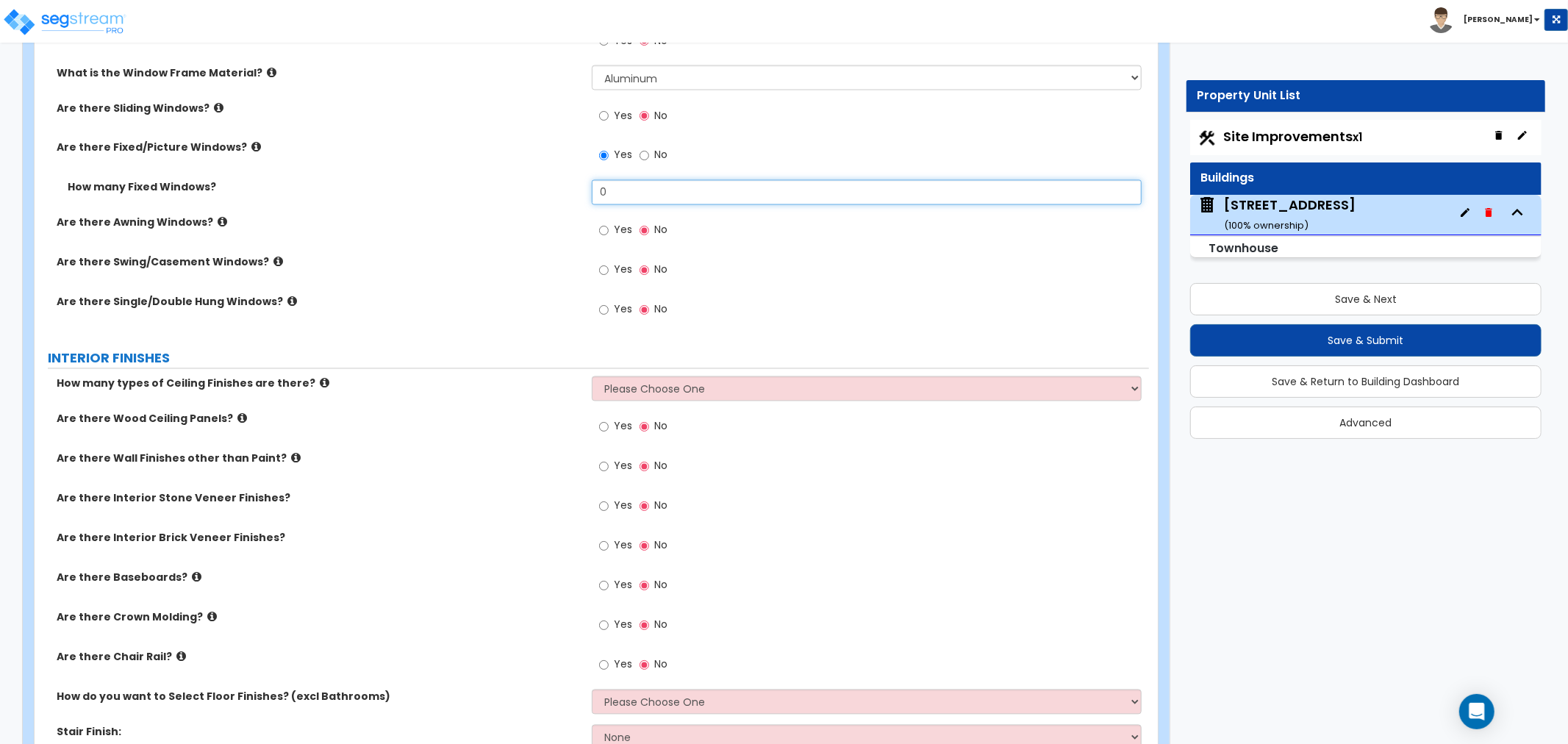
click at [623, 188] on input "0" at bounding box center [867, 193] width 550 height 25
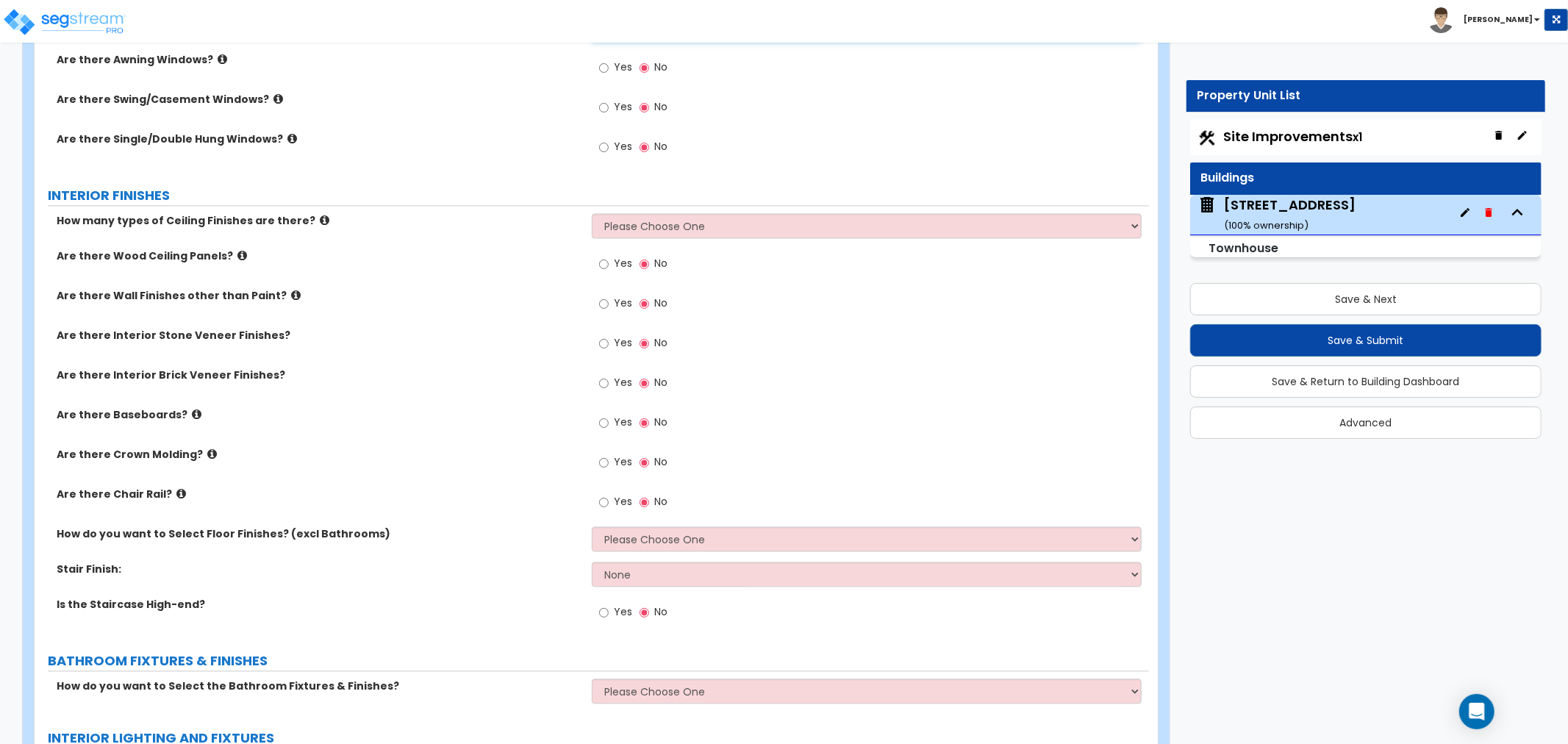
scroll to position [2287, 0]
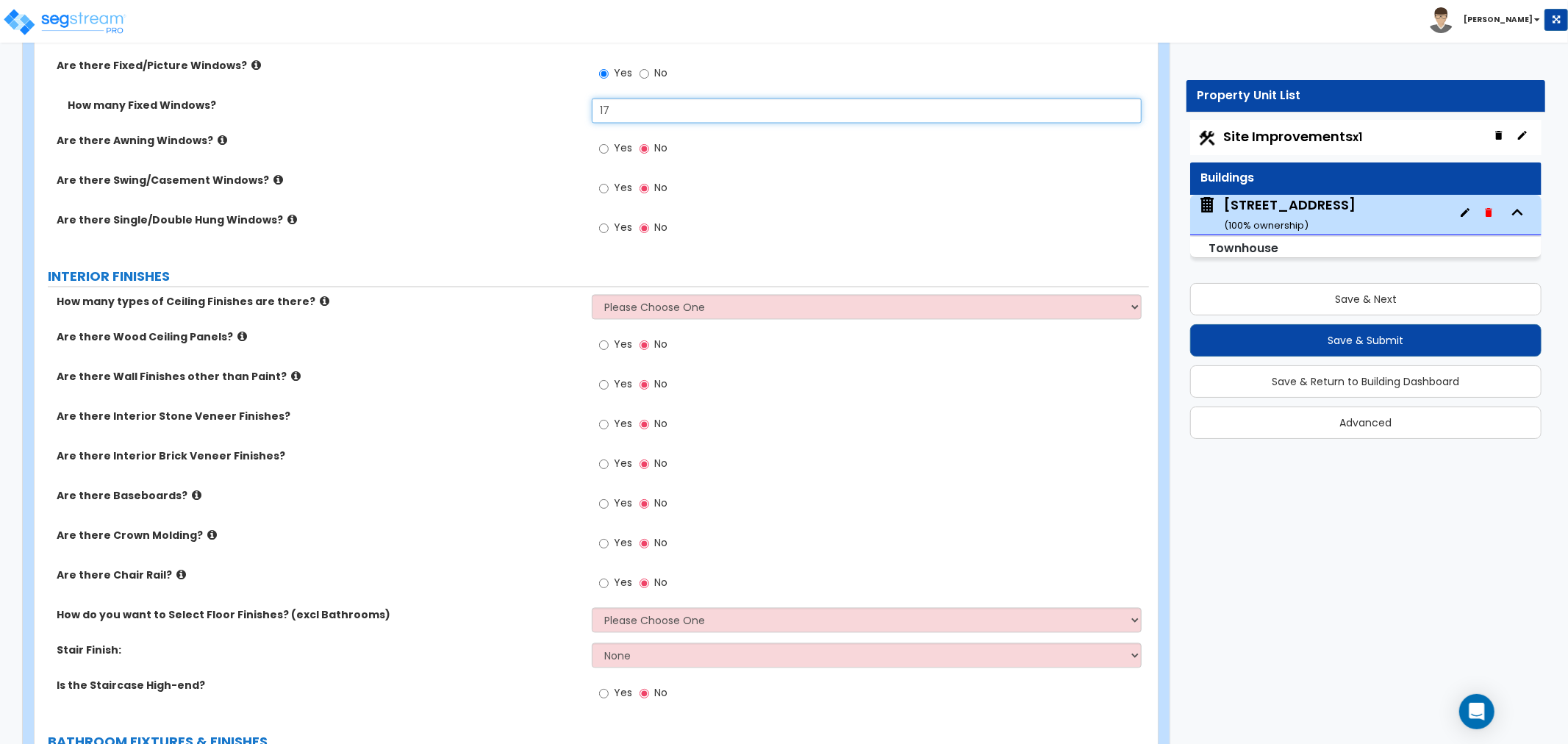
type input "17"
click at [217, 137] on icon at bounding box center [222, 141] width 9 height 11
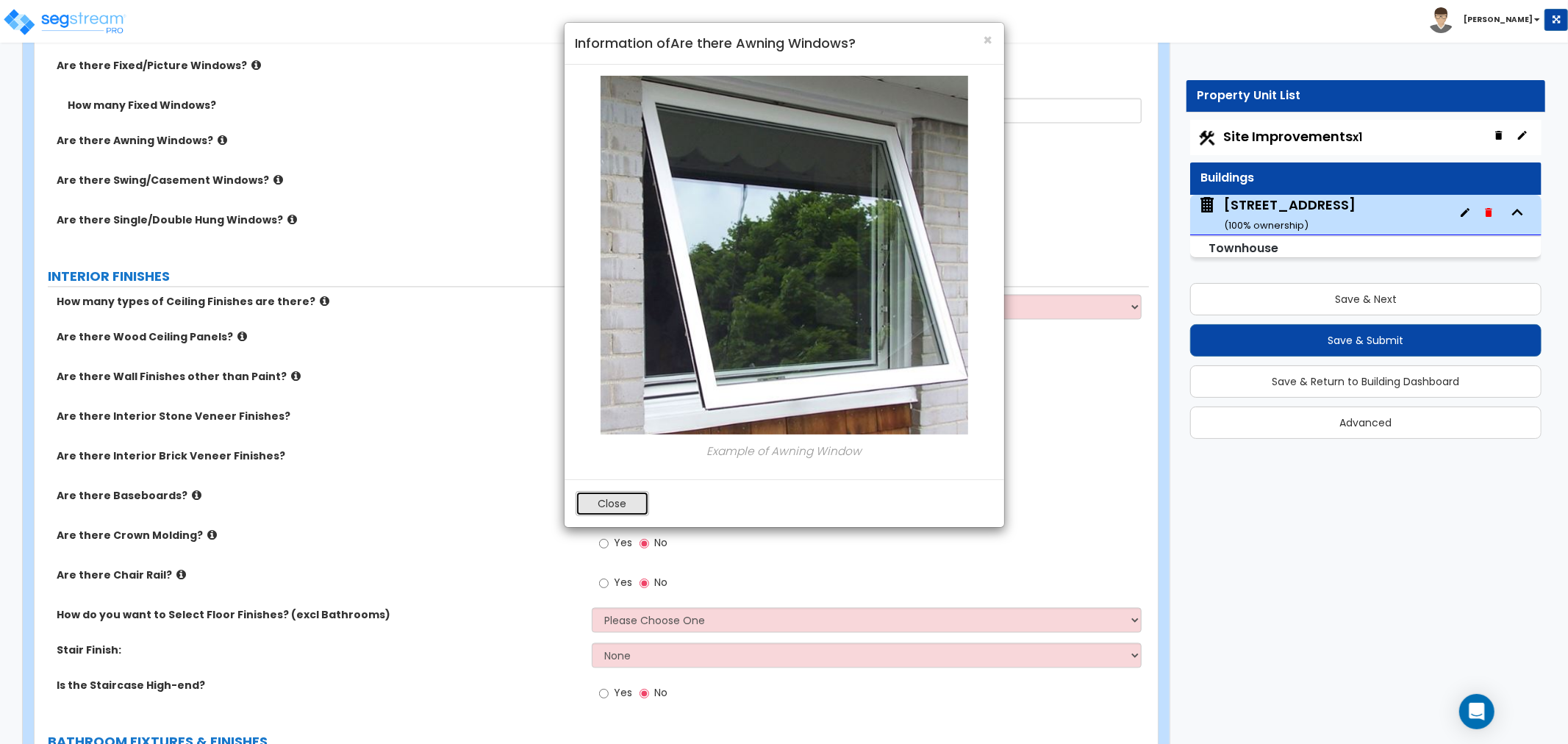
click at [615, 508] on button "Close" at bounding box center [612, 503] width 73 height 25
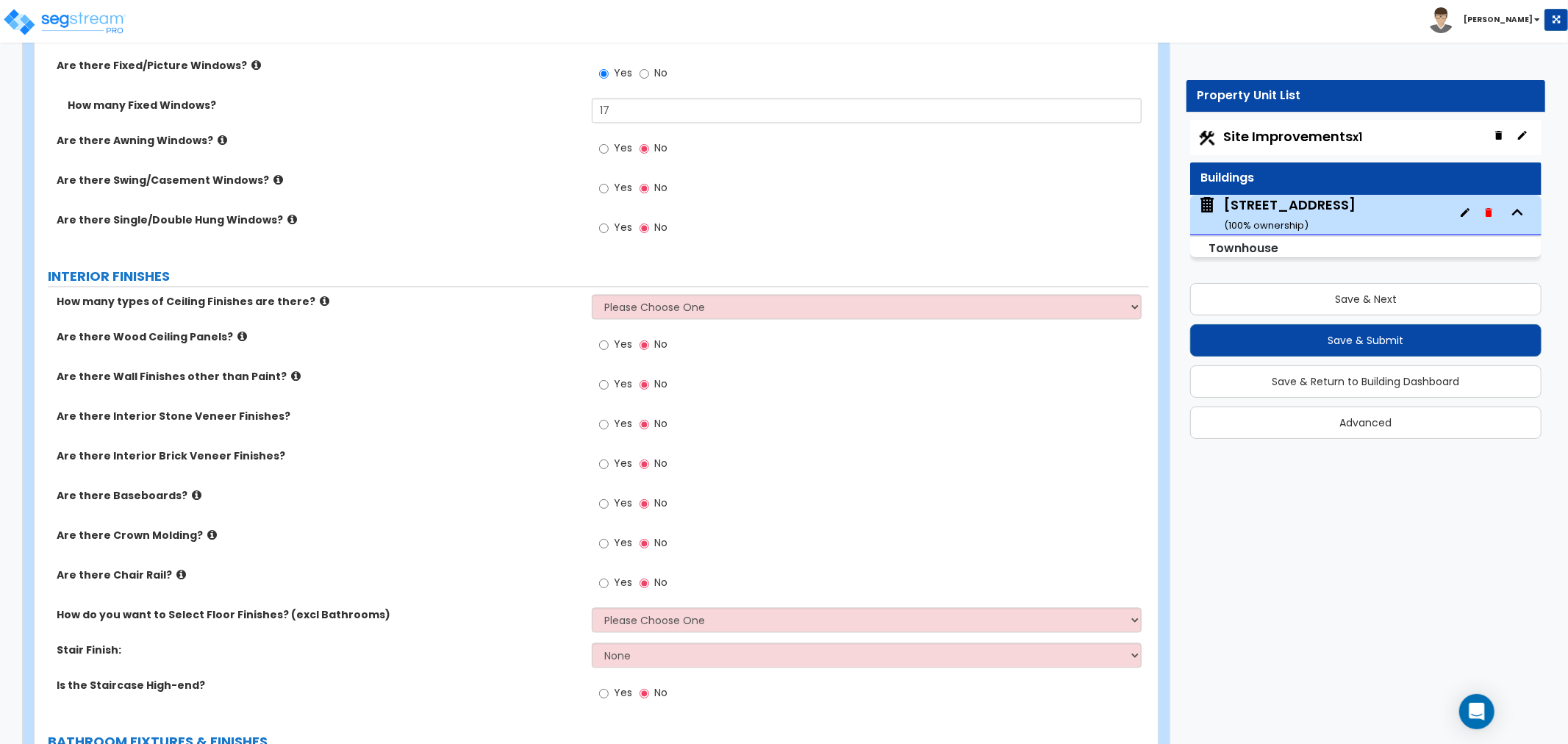
click at [273, 181] on icon at bounding box center [278, 180] width 9 height 11
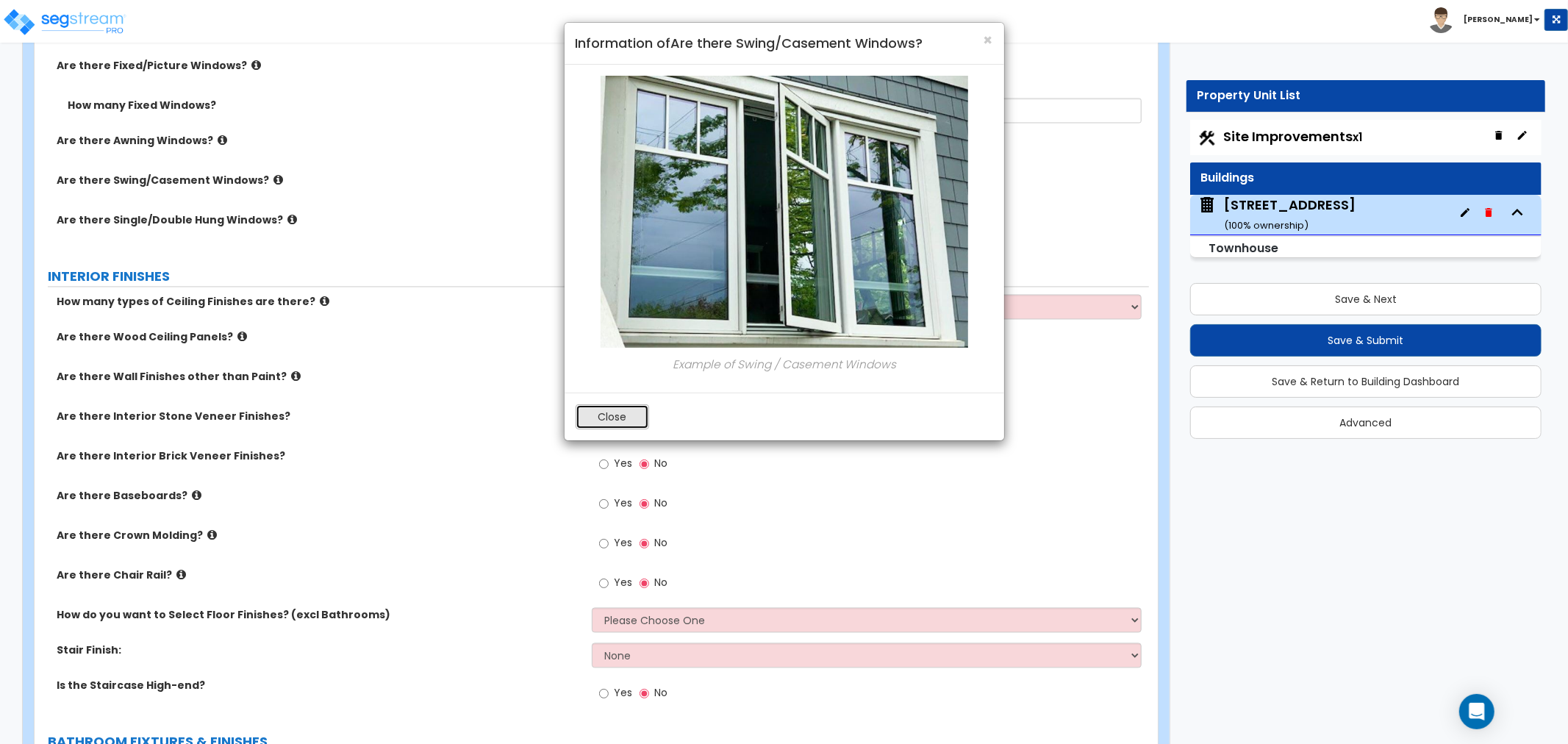
click at [615, 416] on button "Close" at bounding box center [612, 417] width 73 height 25
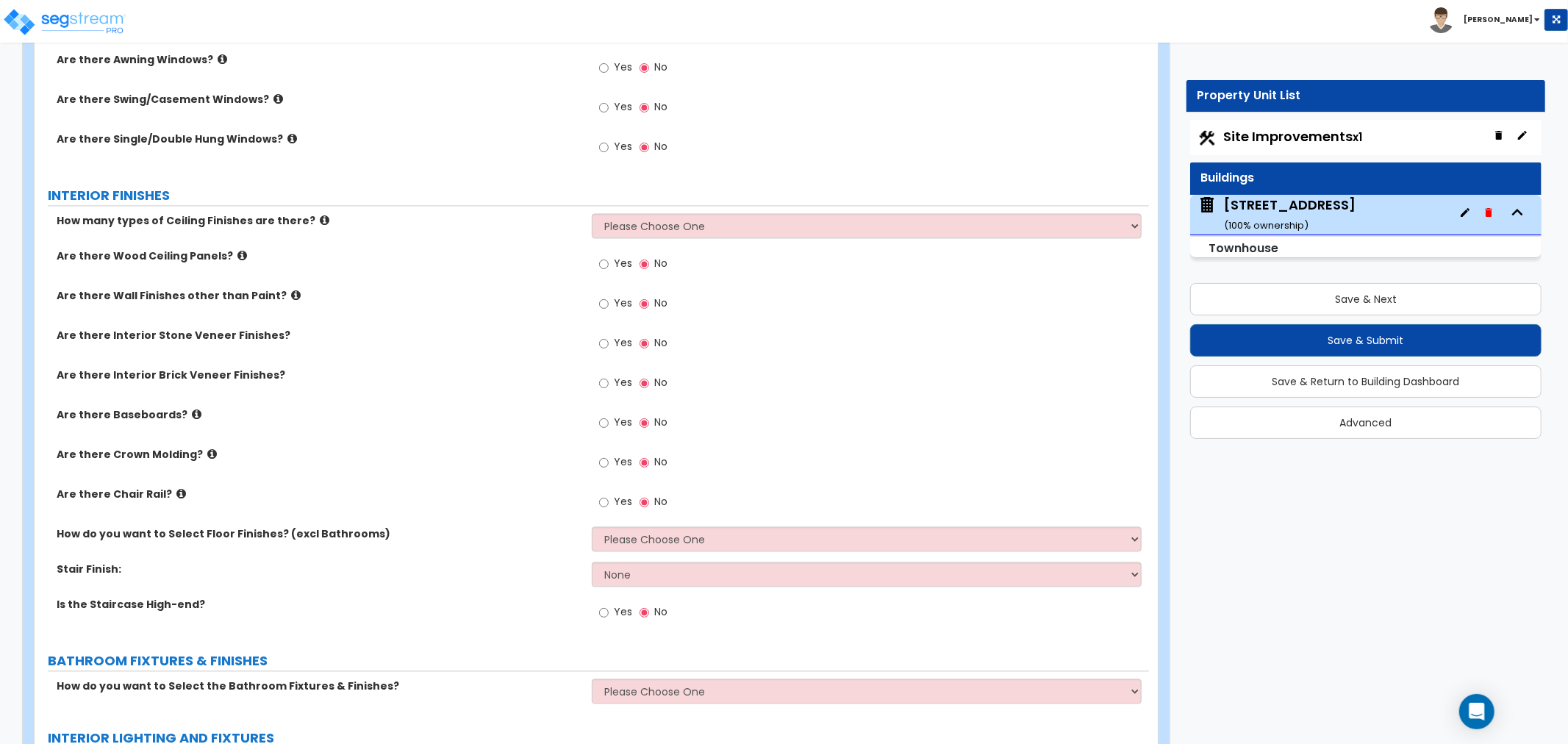
scroll to position [2450, 0]
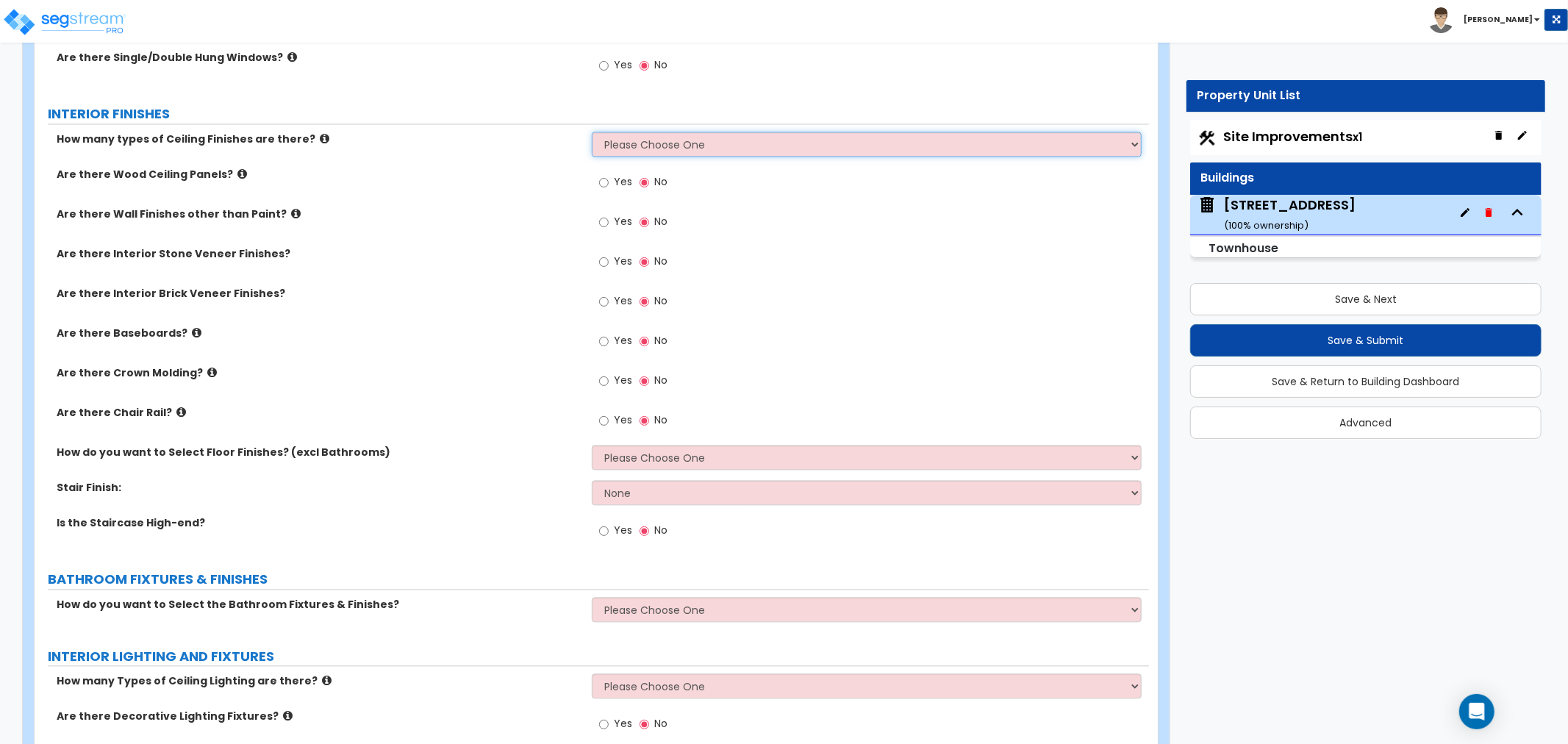
click at [606, 140] on select "Please Choose One 1 2 3" at bounding box center [867, 144] width 550 height 25
select select "1"
click at [592, 132] on select "Please Choose One 1 2 3" at bounding box center [867, 144] width 550 height 25
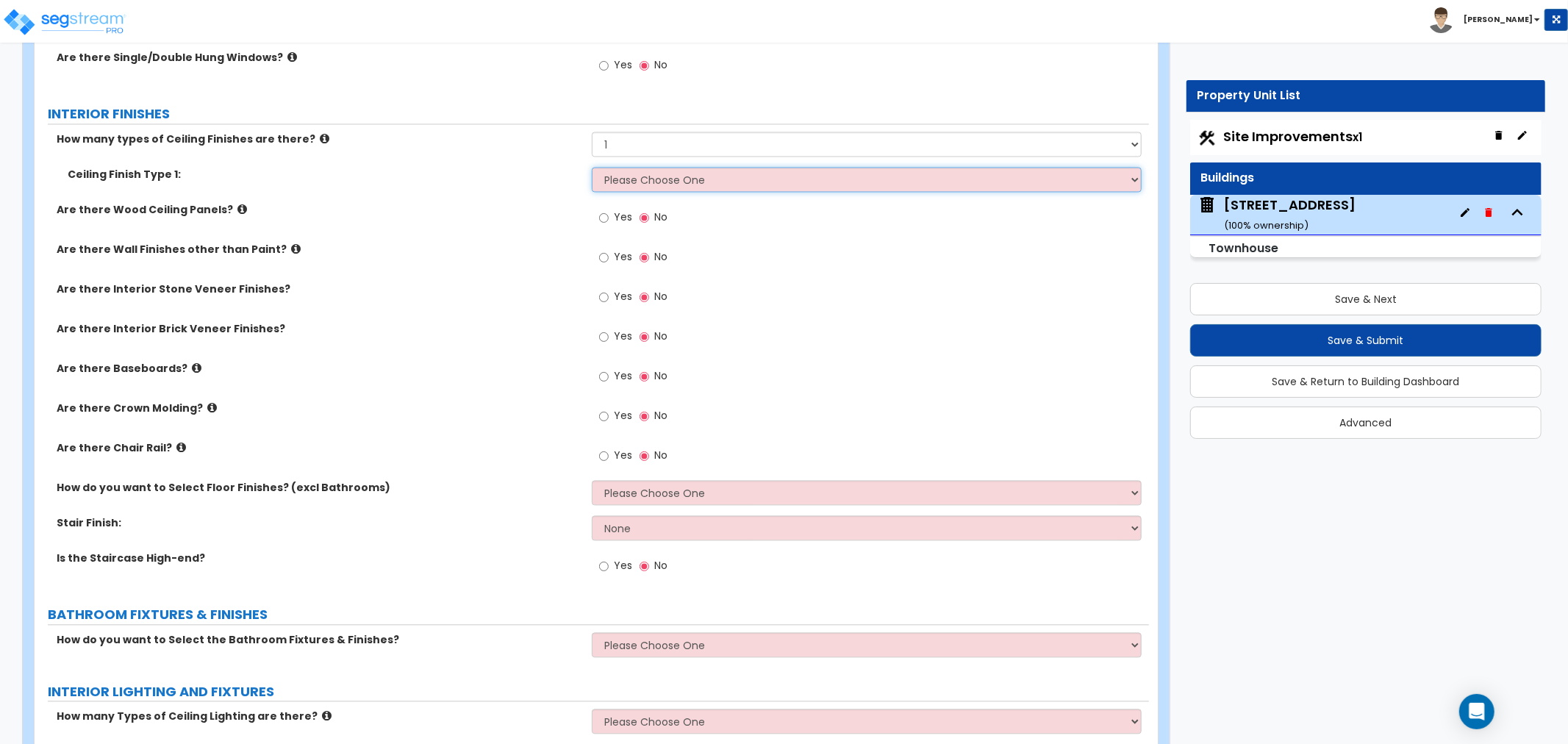
click at [627, 174] on select "Please Choose One Drop Ceiling Drywall Ceiling Open Ceiling" at bounding box center [867, 179] width 550 height 25
select select "2"
click at [592, 167] on select "Please Choose One Drop Ceiling Drywall Ceiling Open Ceiling" at bounding box center [867, 179] width 550 height 25
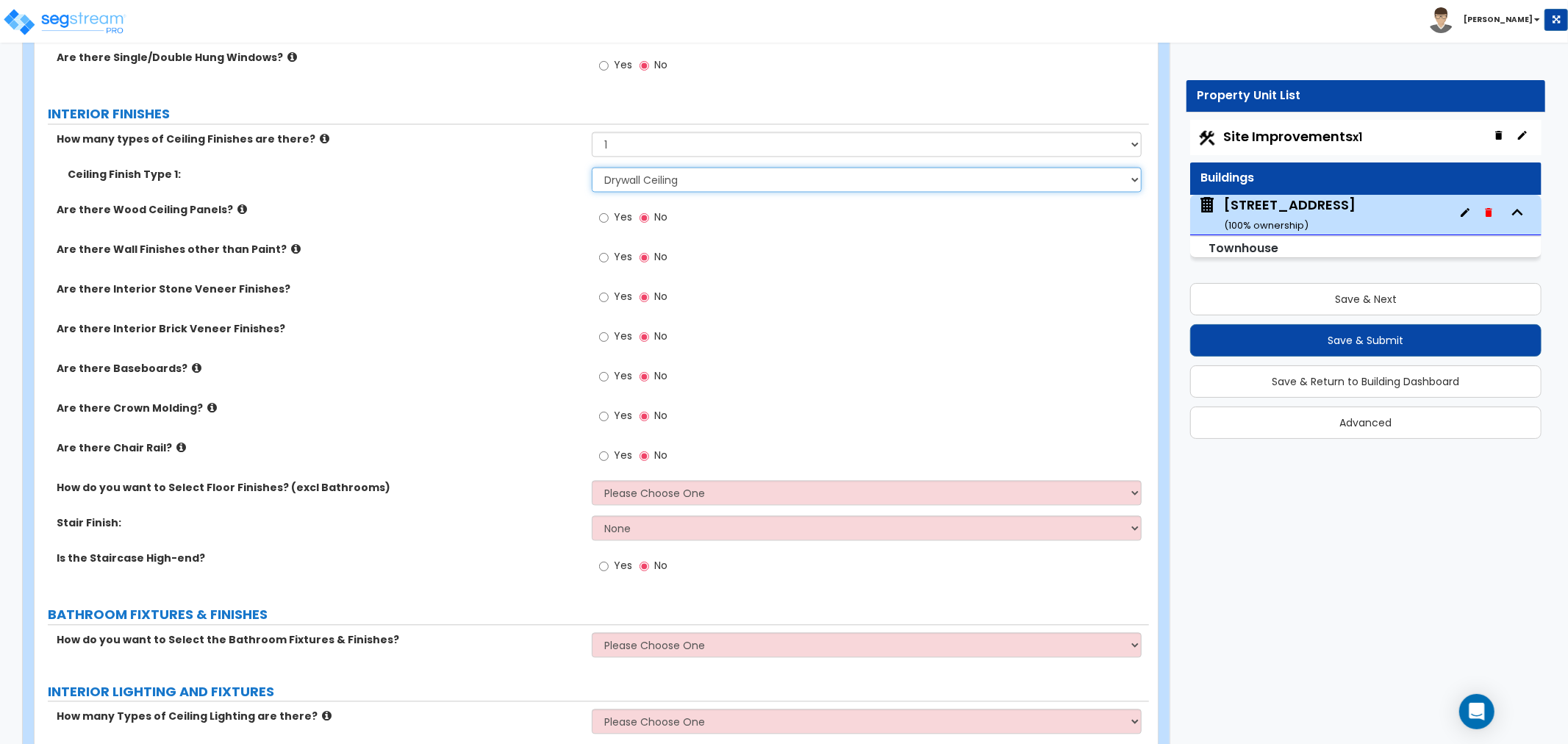
scroll to position [2532, 0]
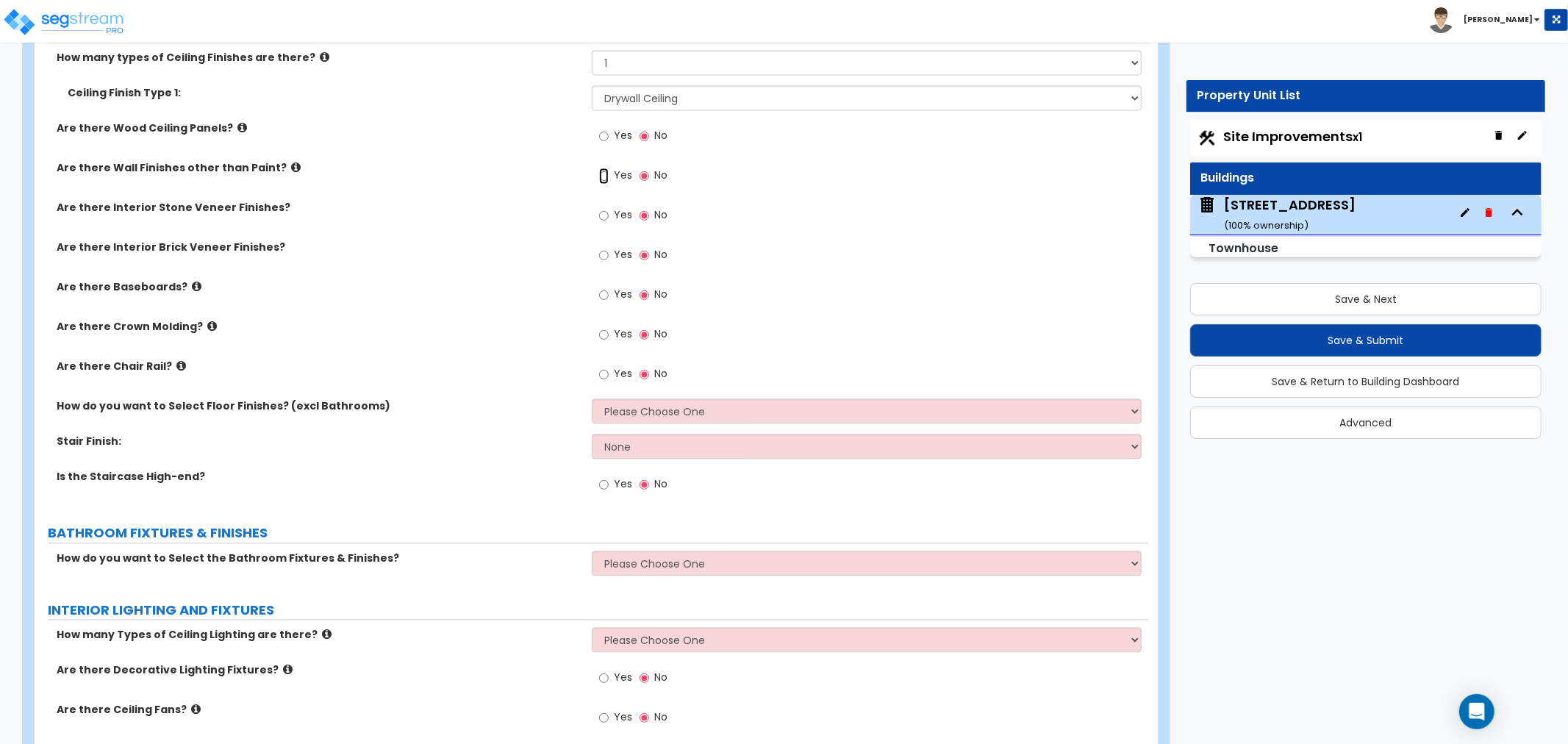
click at [605, 177] on input "Yes" at bounding box center [604, 176] width 9 height 16
radio input "true"
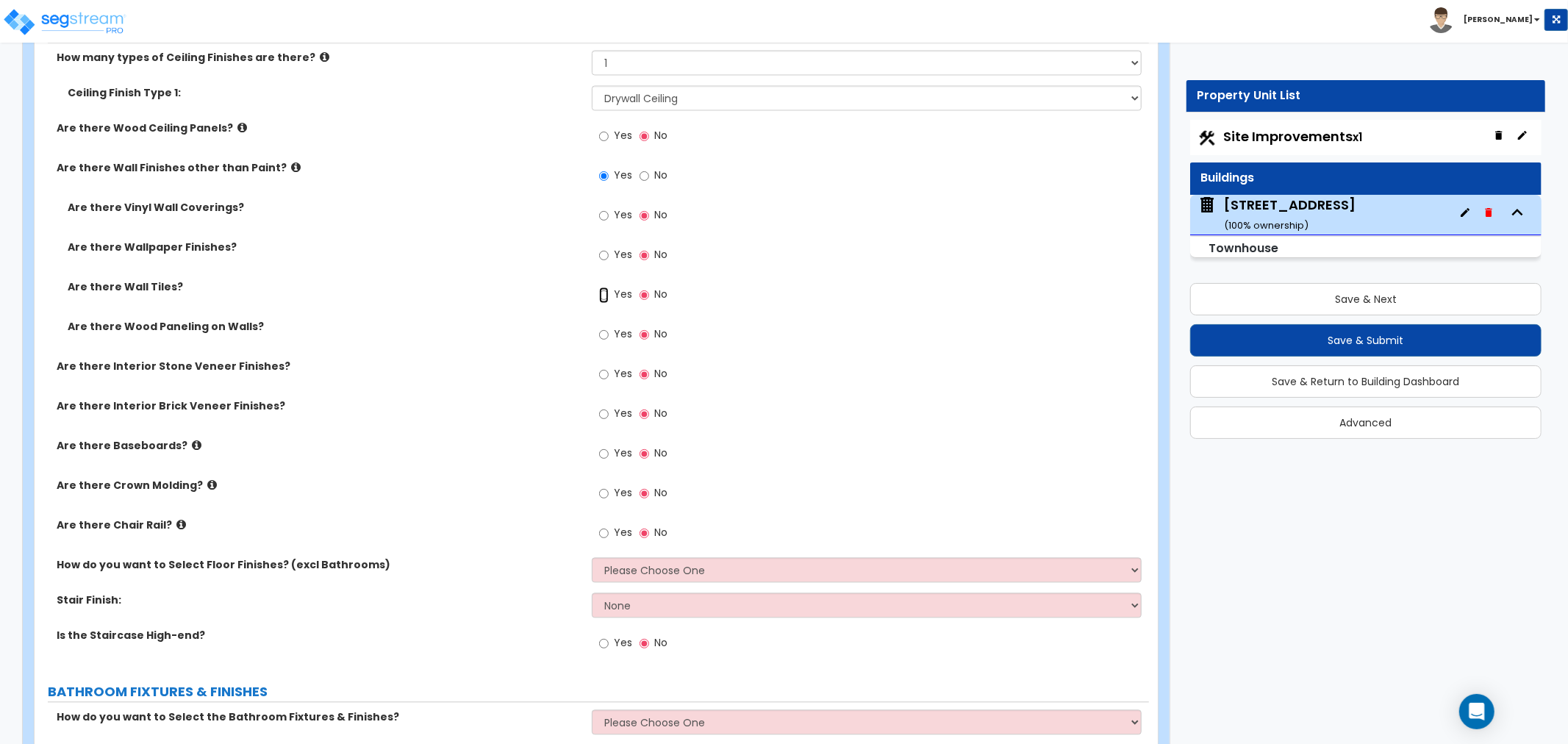
click at [603, 295] on input "Yes" at bounding box center [604, 294] width 9 height 16
radio input "true"
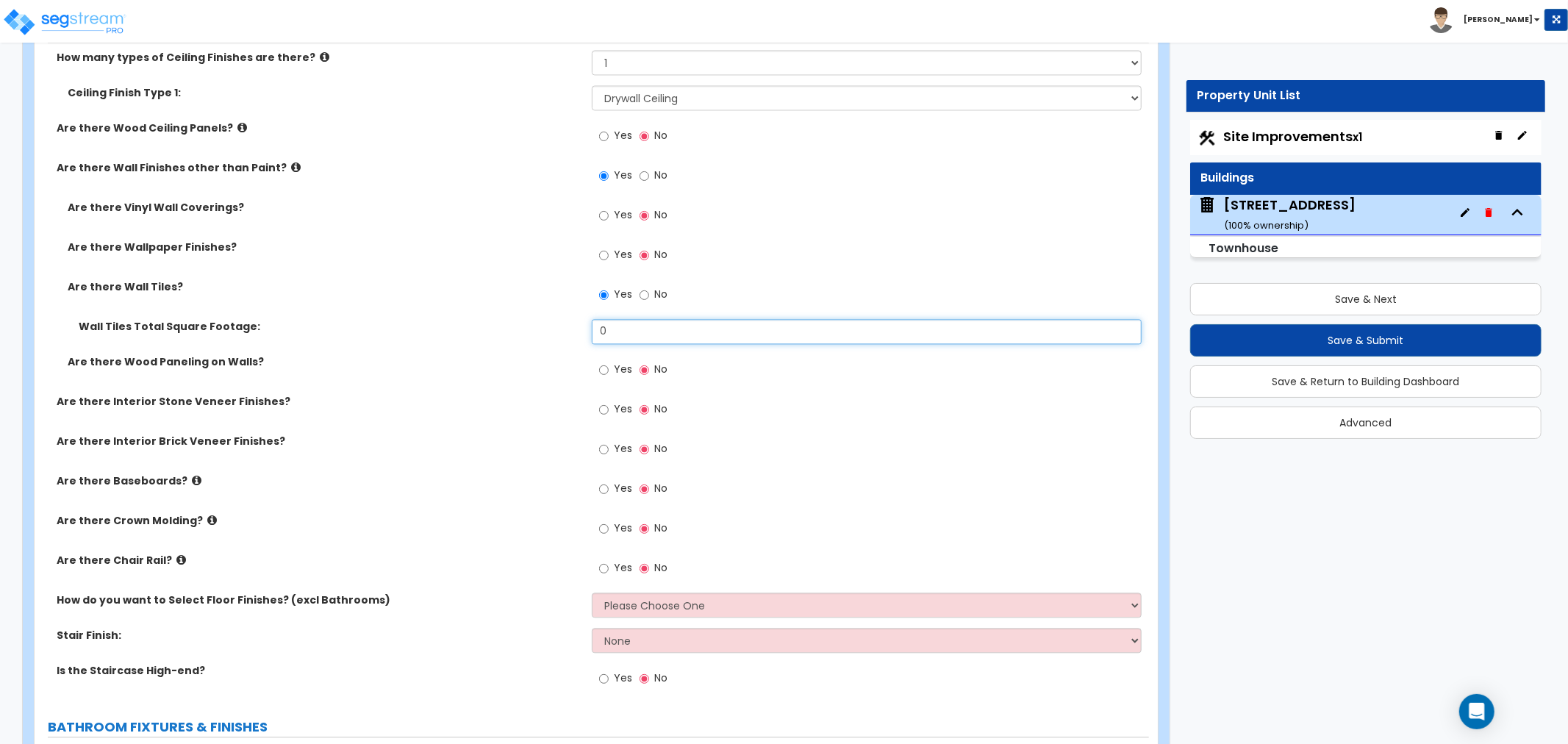
click at [637, 331] on input "0" at bounding box center [867, 331] width 550 height 25
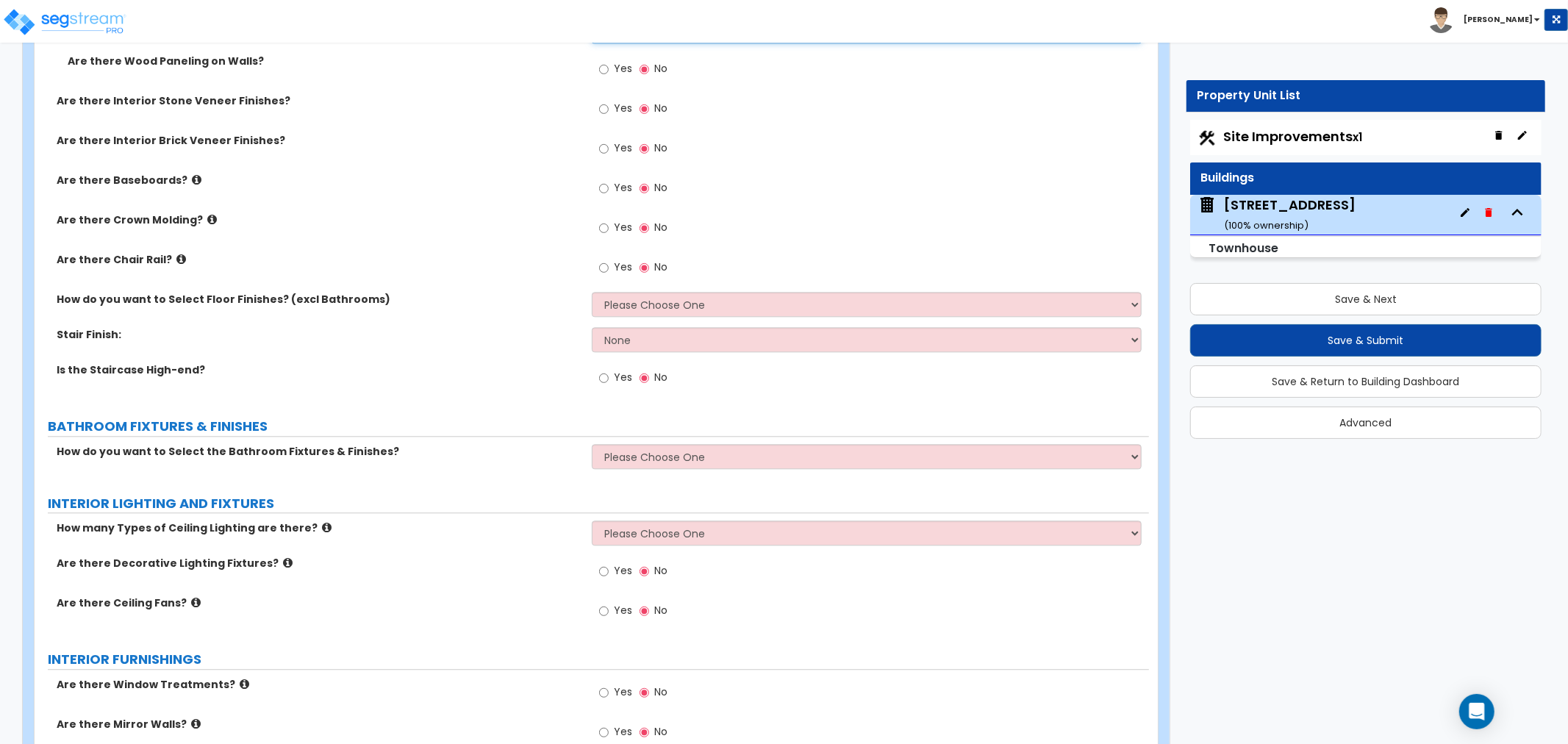
scroll to position [2858, 0]
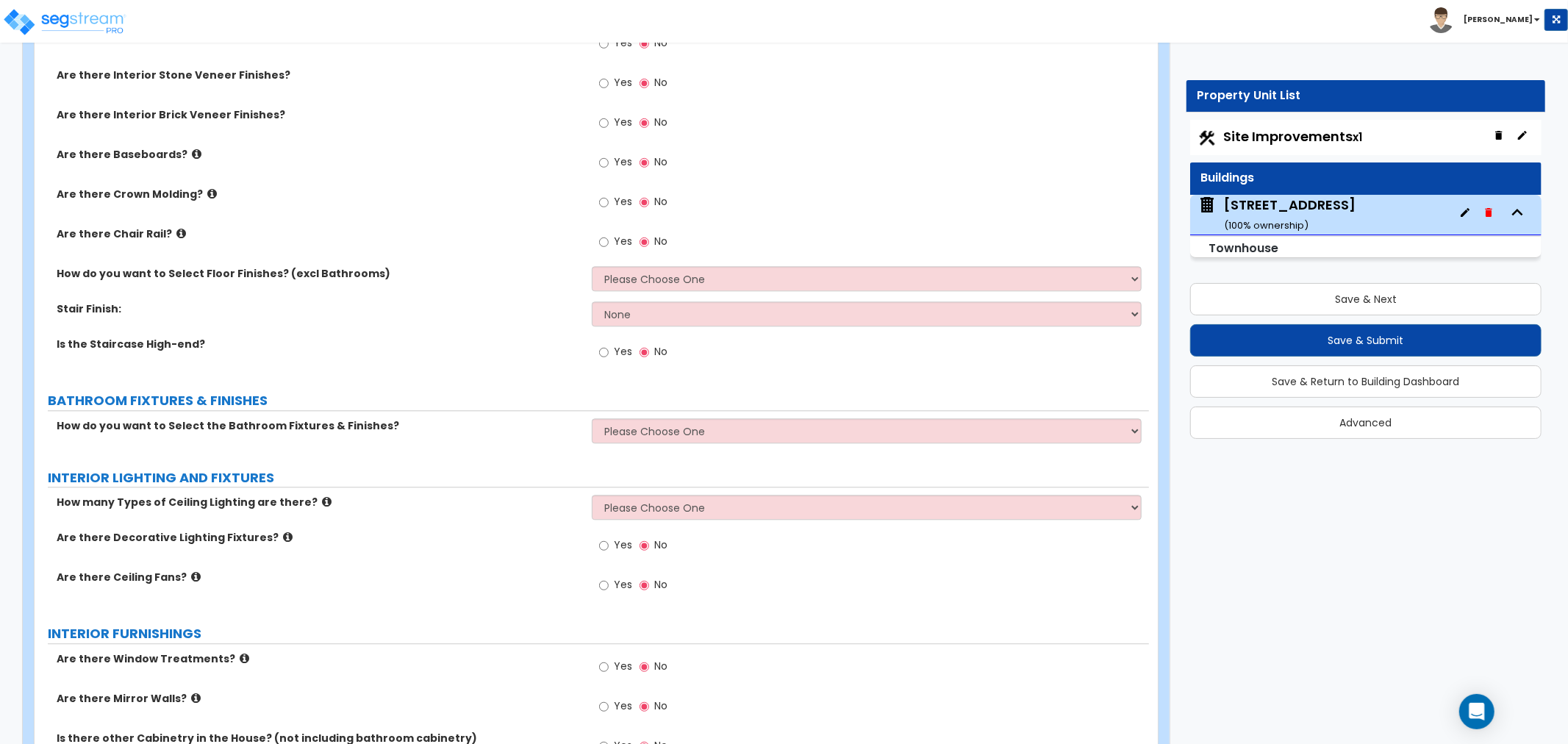
type input "540"
click at [606, 161] on input "Yes" at bounding box center [604, 162] width 9 height 16
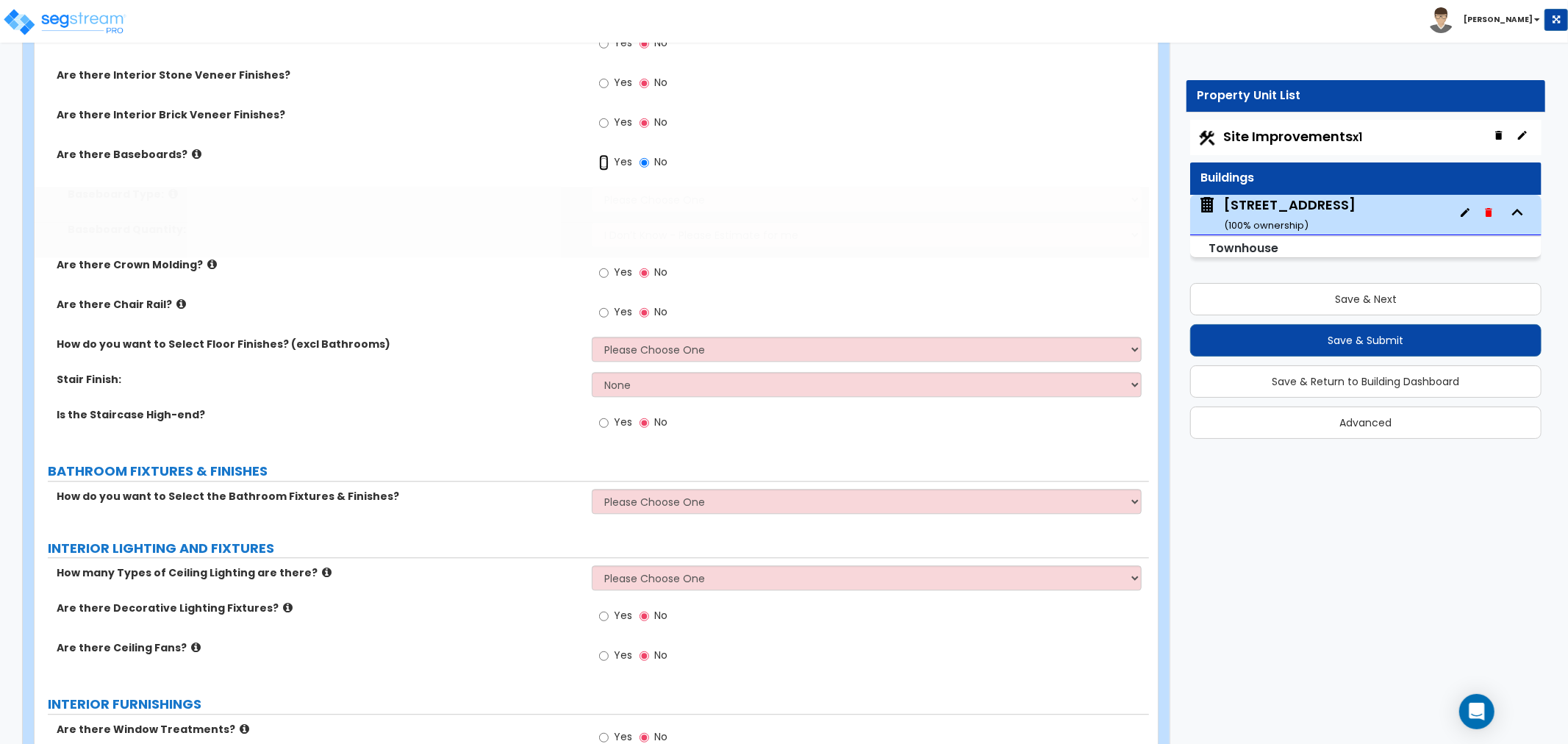
radio input "true"
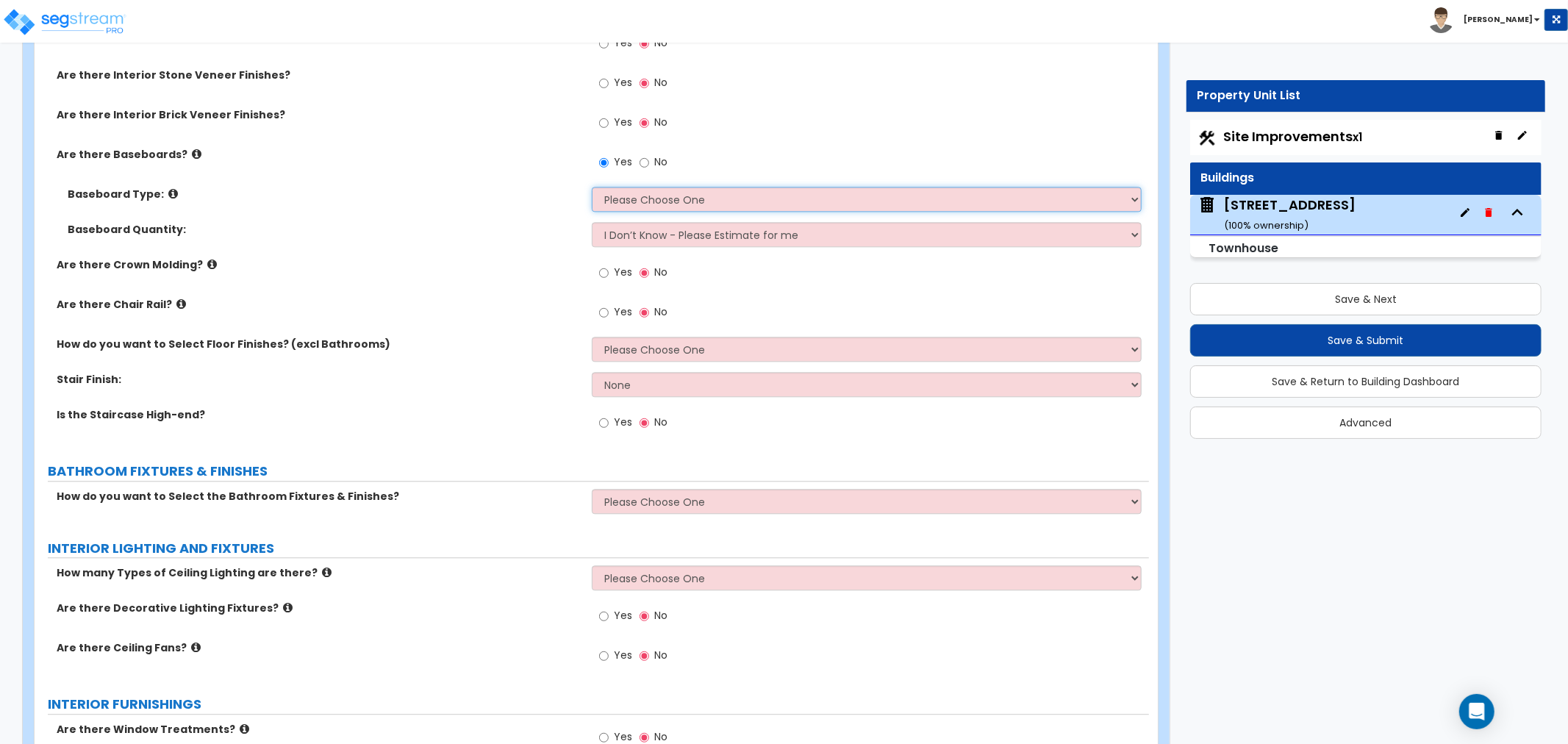
click at [623, 194] on select "Please Choose One Wood Vinyl Carpet Tile" at bounding box center [867, 199] width 550 height 25
select select "1"
click at [592, 187] on select "Please Choose One Wood Vinyl Carpet Tile" at bounding box center [867, 199] width 550 height 25
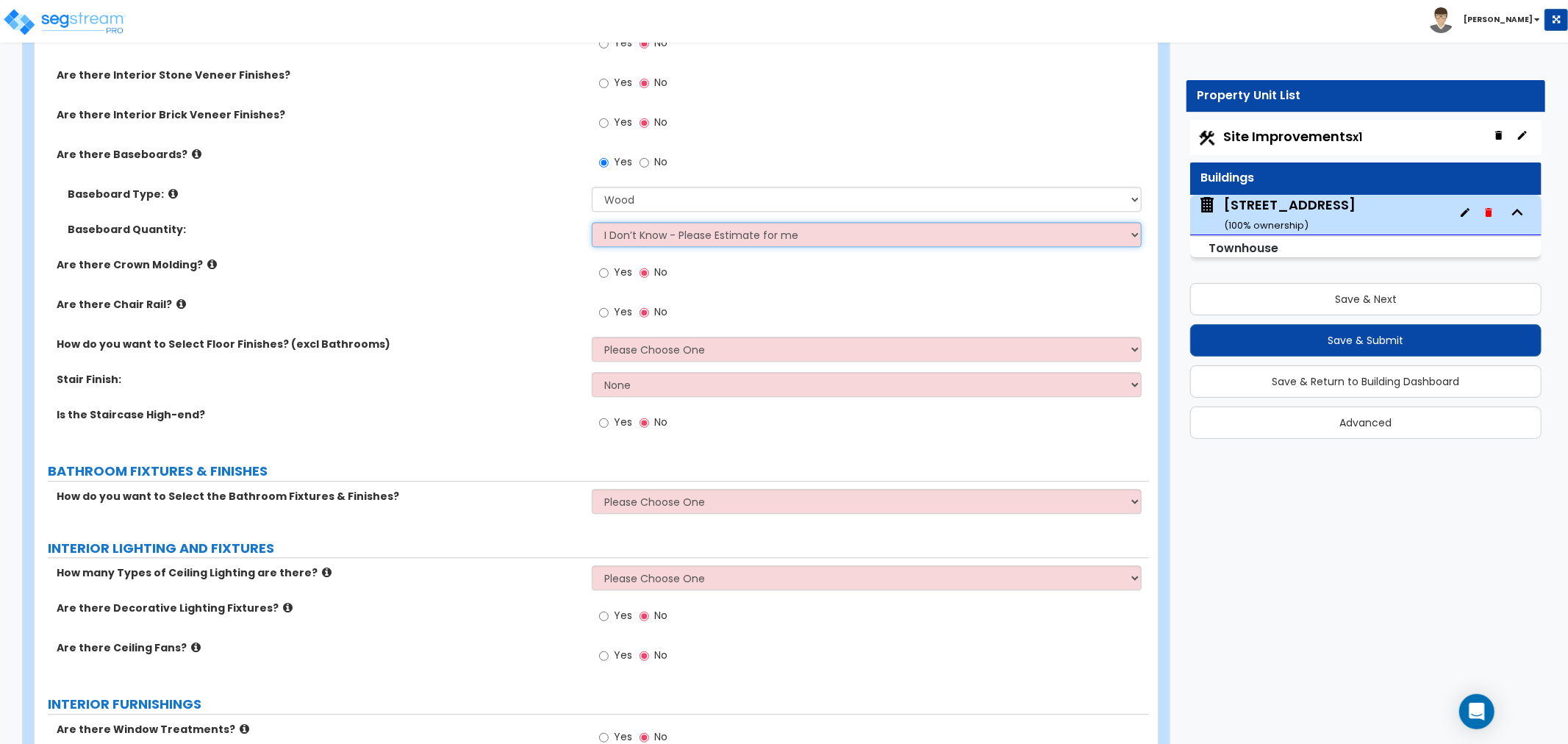
click at [637, 235] on select "I Don’t Know - Please Estimate for me I want to Enter the Linear Footage" at bounding box center [867, 234] width 550 height 25
click at [592, 222] on select "I Don’t Know - Please Estimate for me I want to Enter the Linear Footage" at bounding box center [867, 234] width 550 height 25
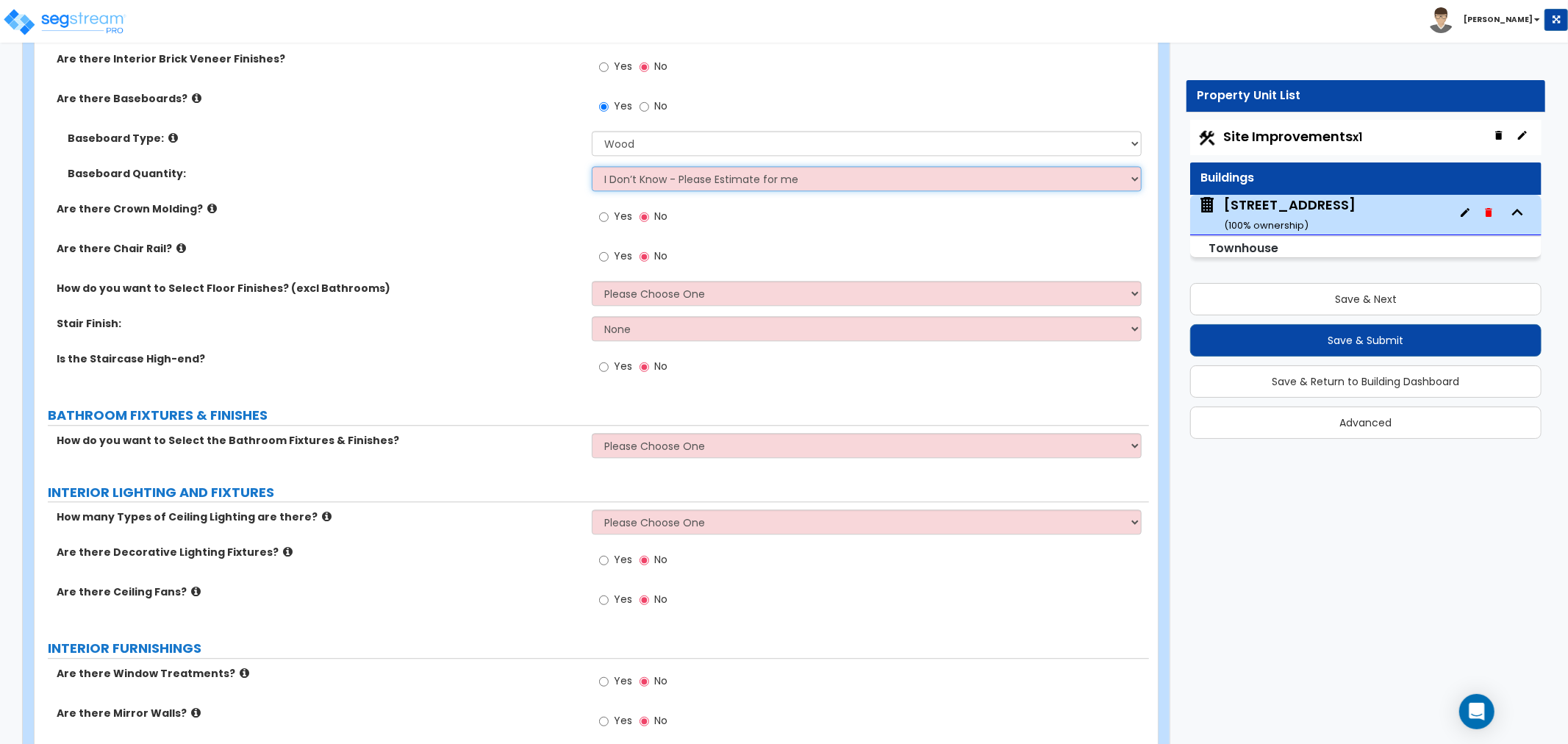
scroll to position [2941, 0]
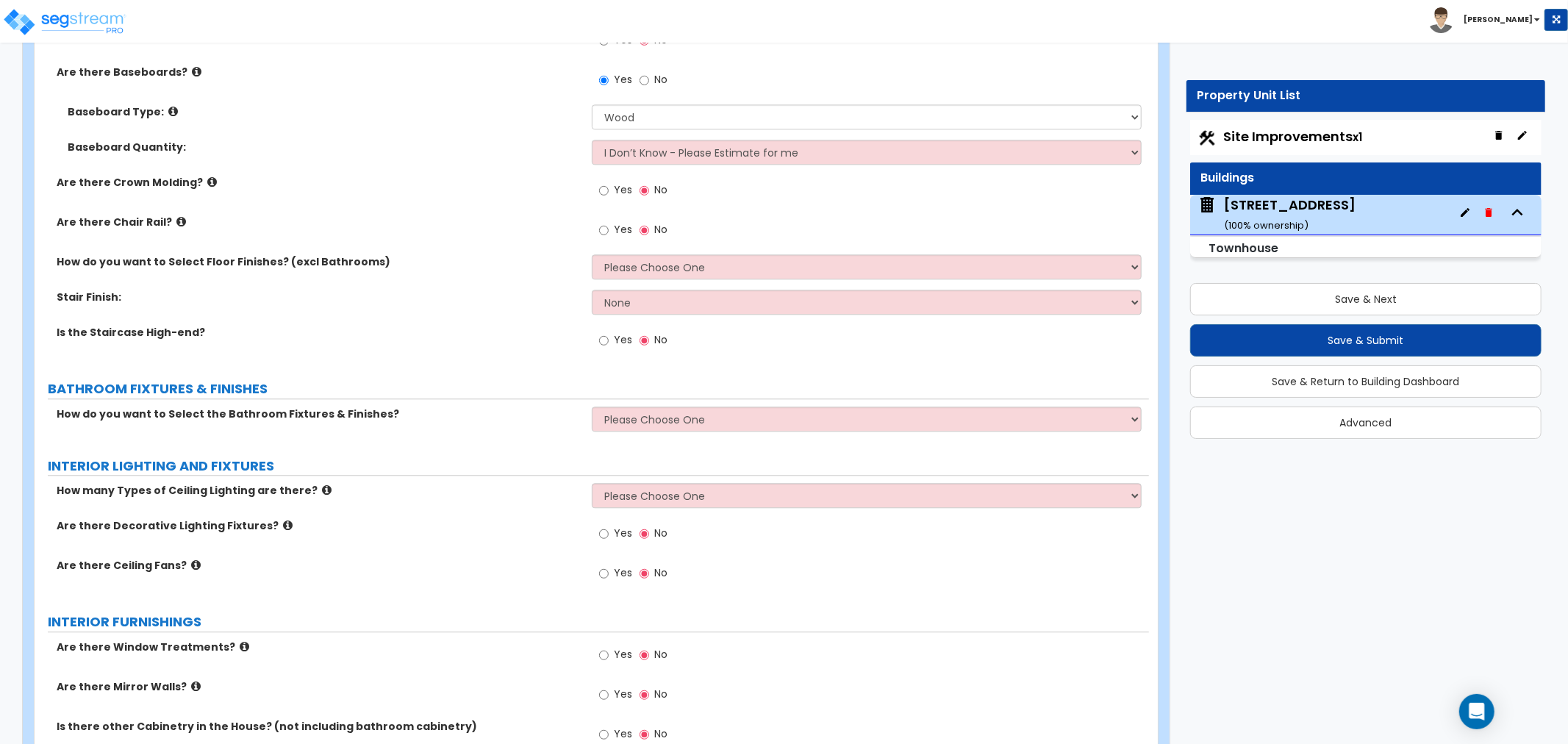
click at [177, 221] on icon at bounding box center [181, 222] width 9 height 11
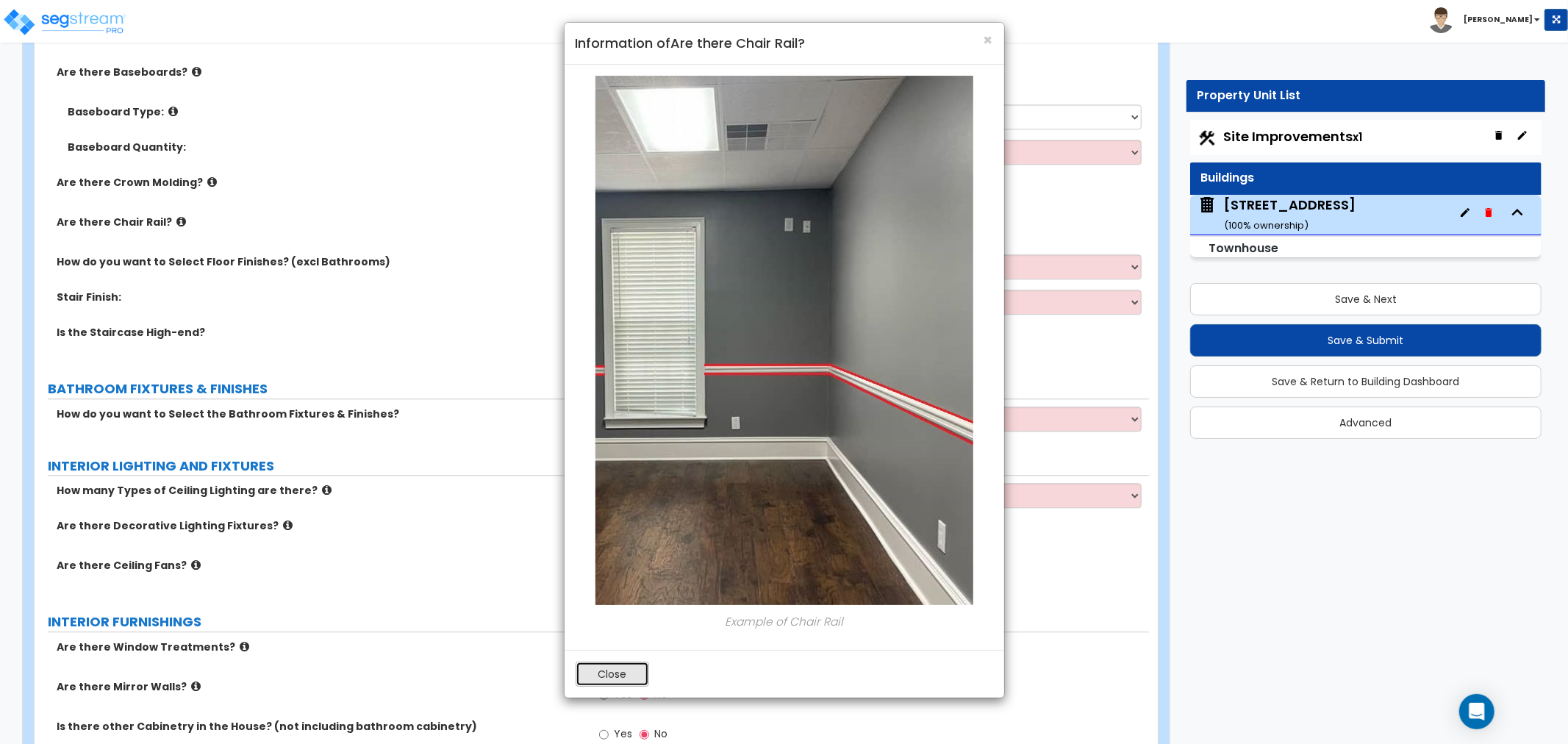
click at [608, 674] on button "Close" at bounding box center [612, 674] width 73 height 25
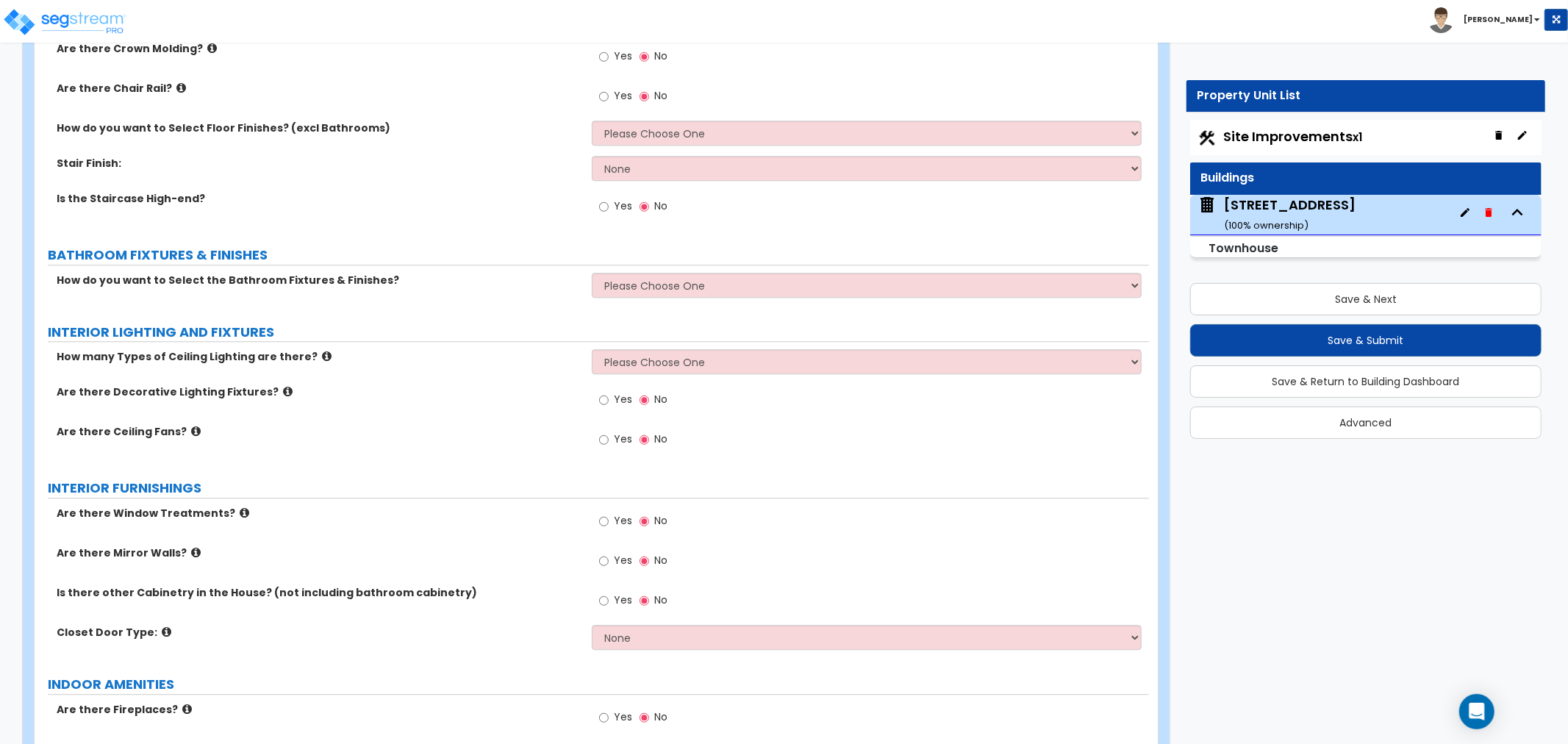
scroll to position [3104, 0]
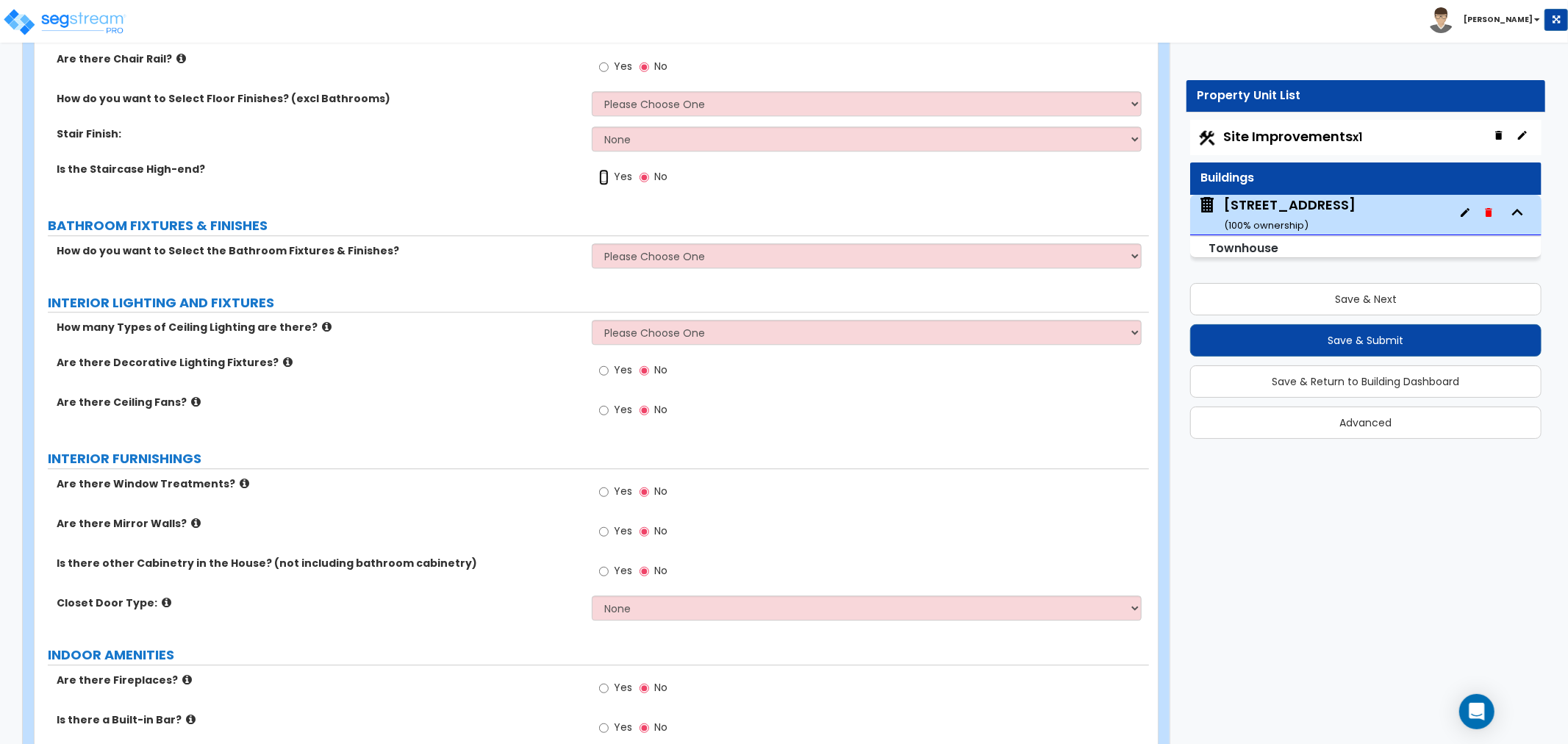
click at [606, 177] on input "Yes" at bounding box center [604, 177] width 9 height 16
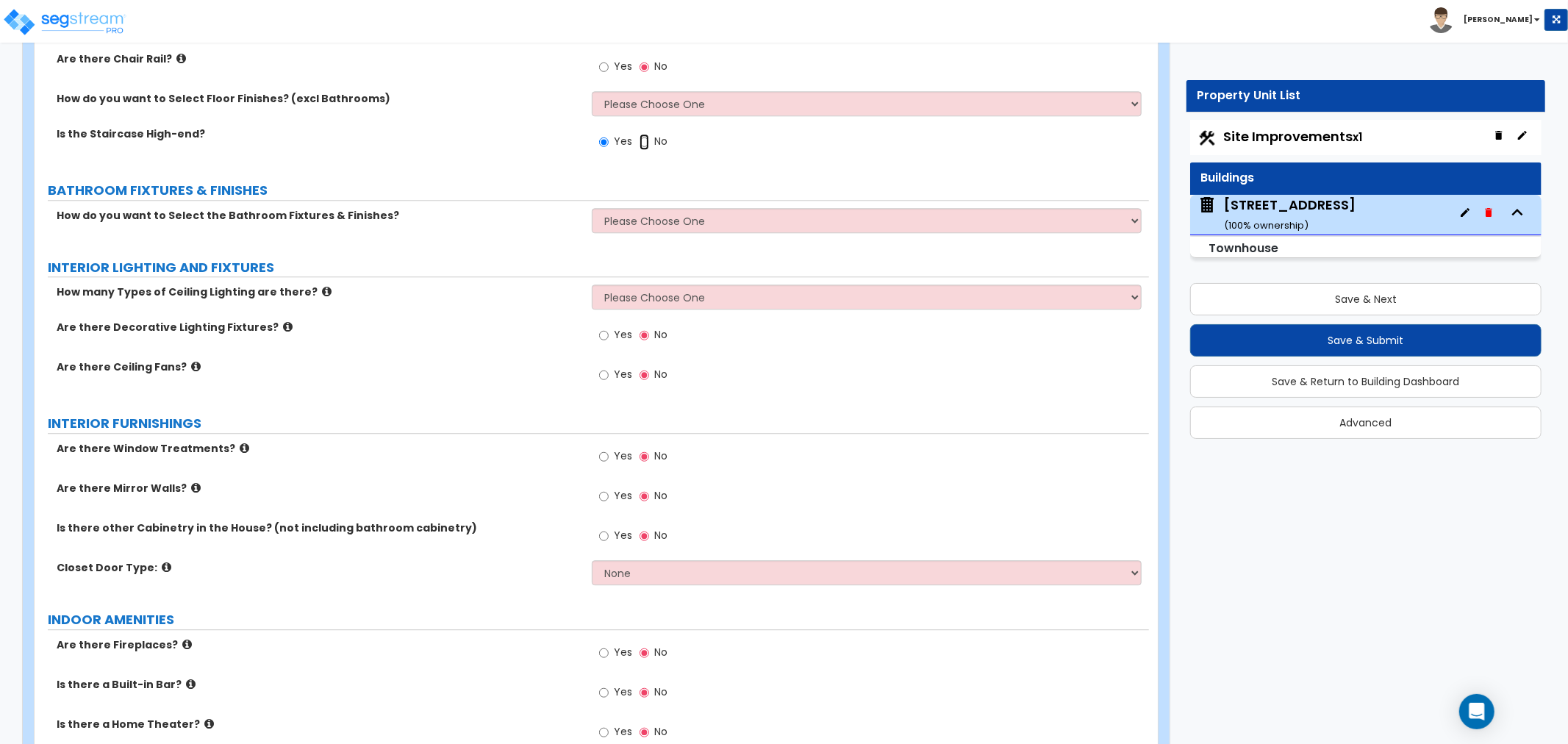
click at [640, 137] on input "No" at bounding box center [644, 141] width 9 height 16
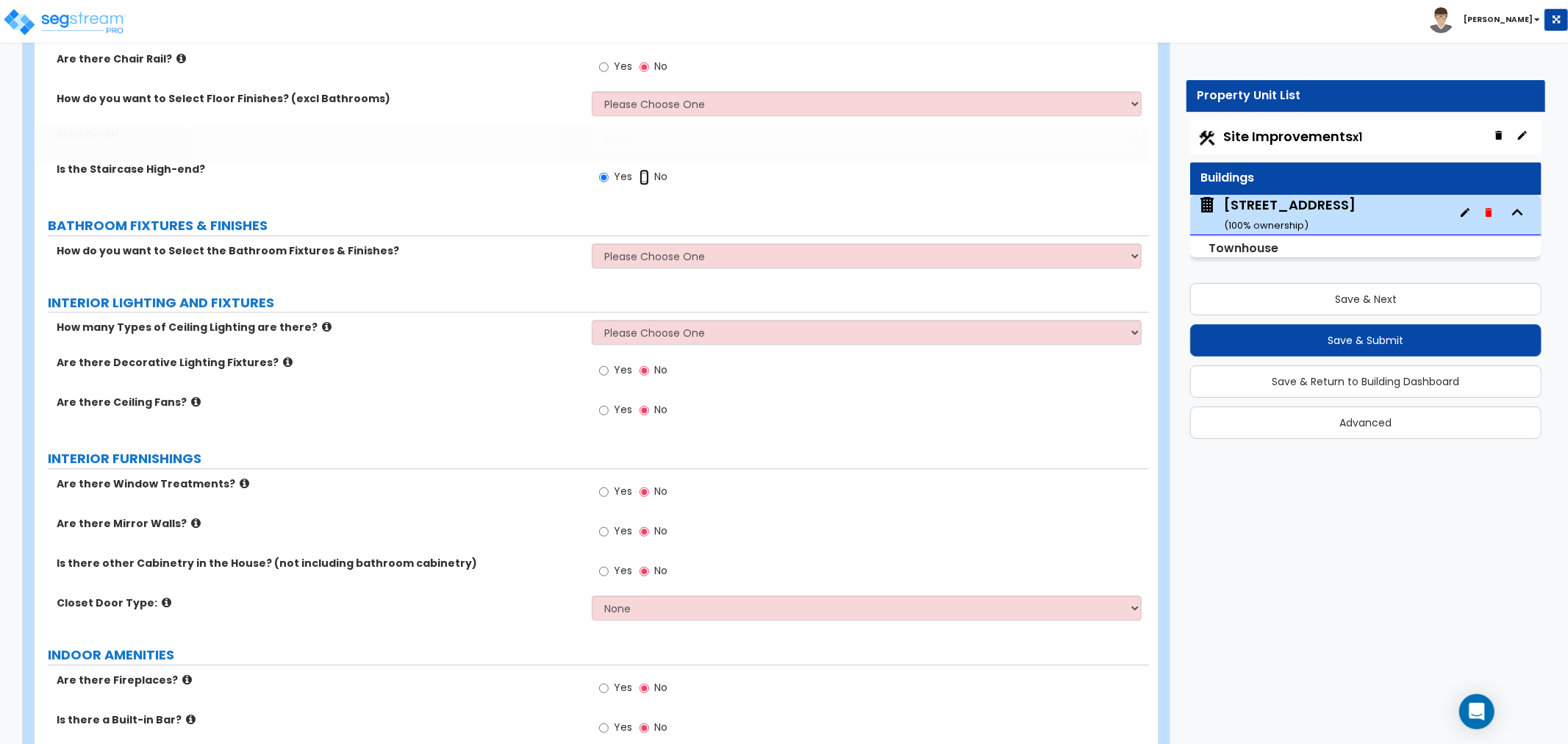
radio input "false"
radio input "true"
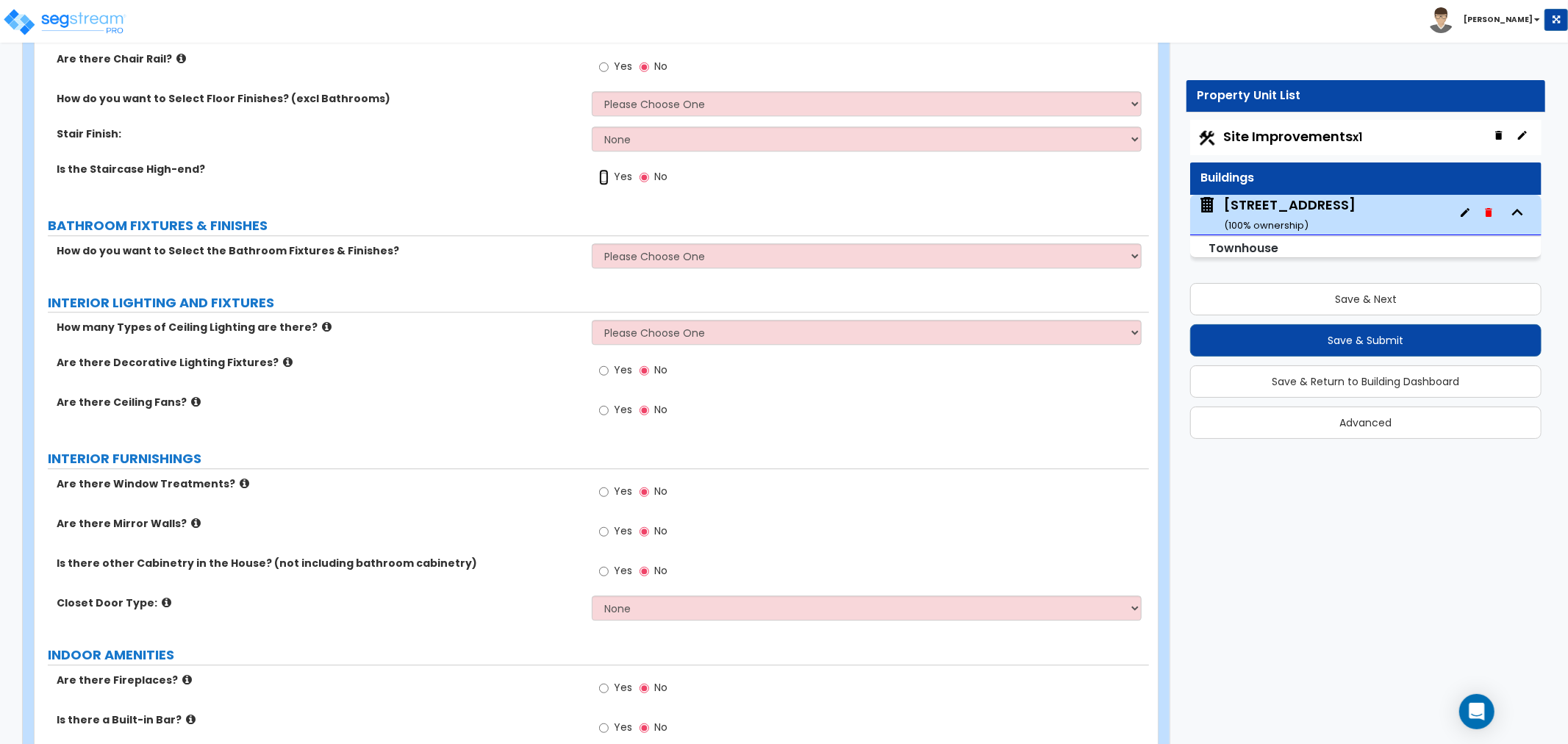
click at [601, 177] on input "Yes" at bounding box center [604, 177] width 9 height 16
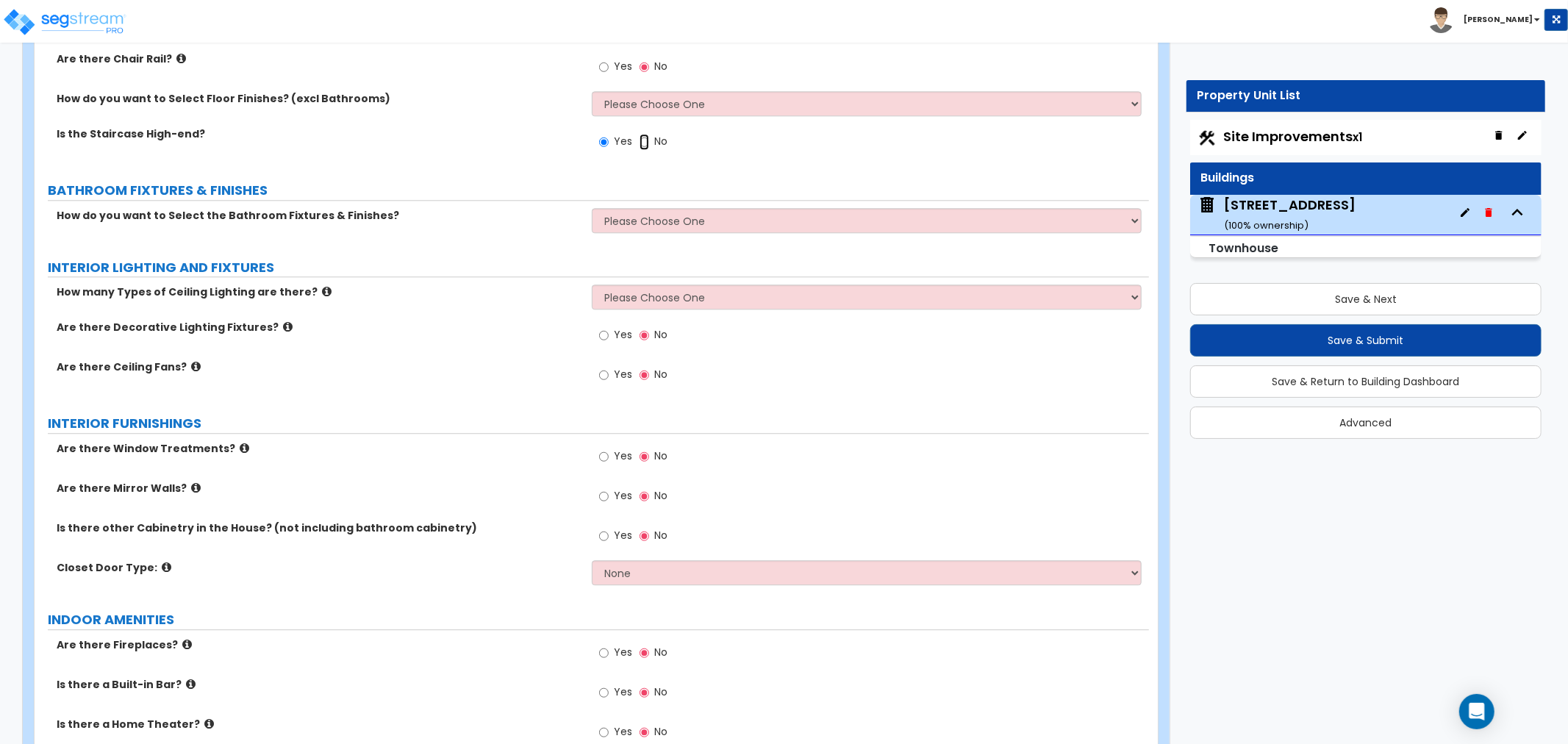
click at [644, 145] on input "No" at bounding box center [644, 141] width 9 height 16
radio input "false"
radio input "true"
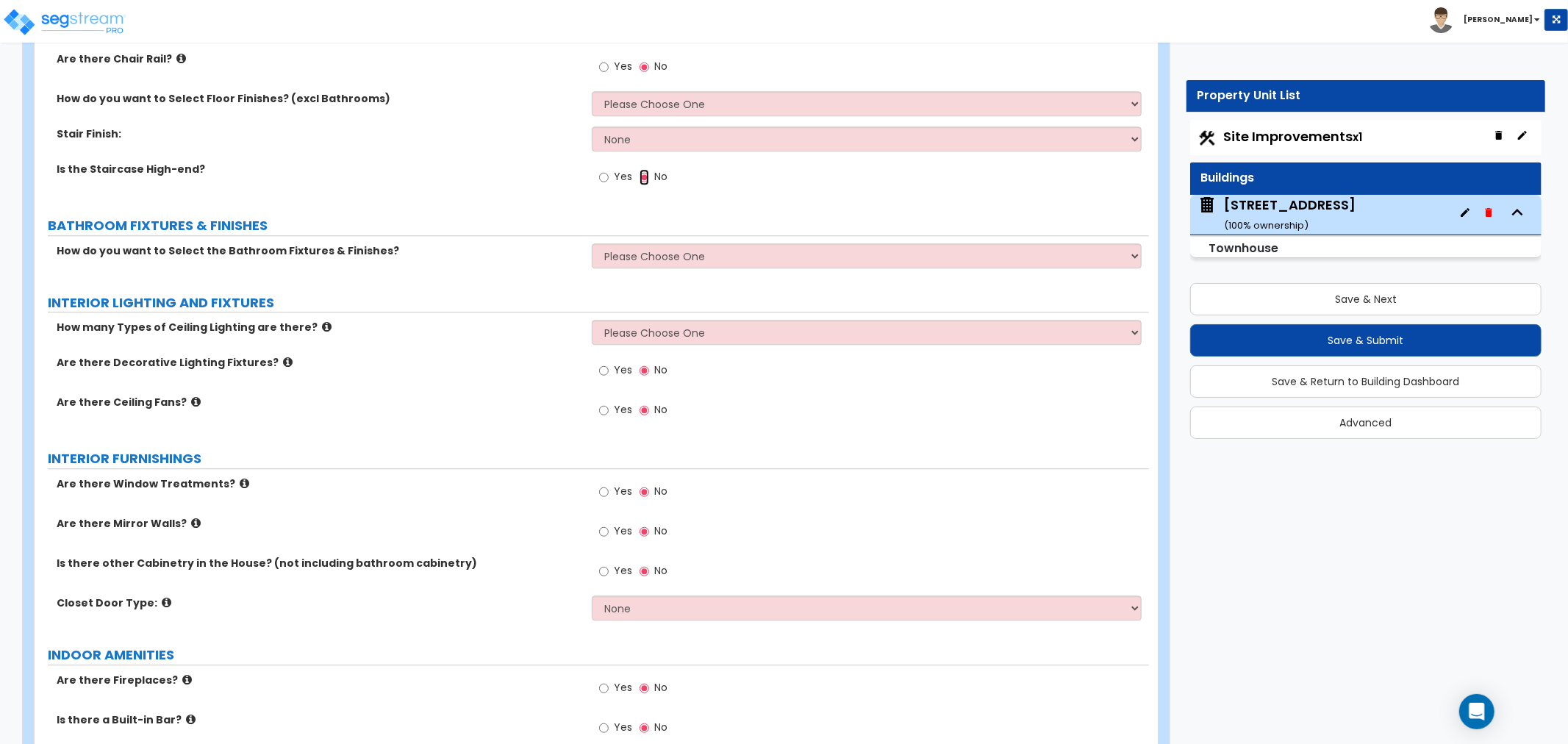
scroll to position [3186, 0]
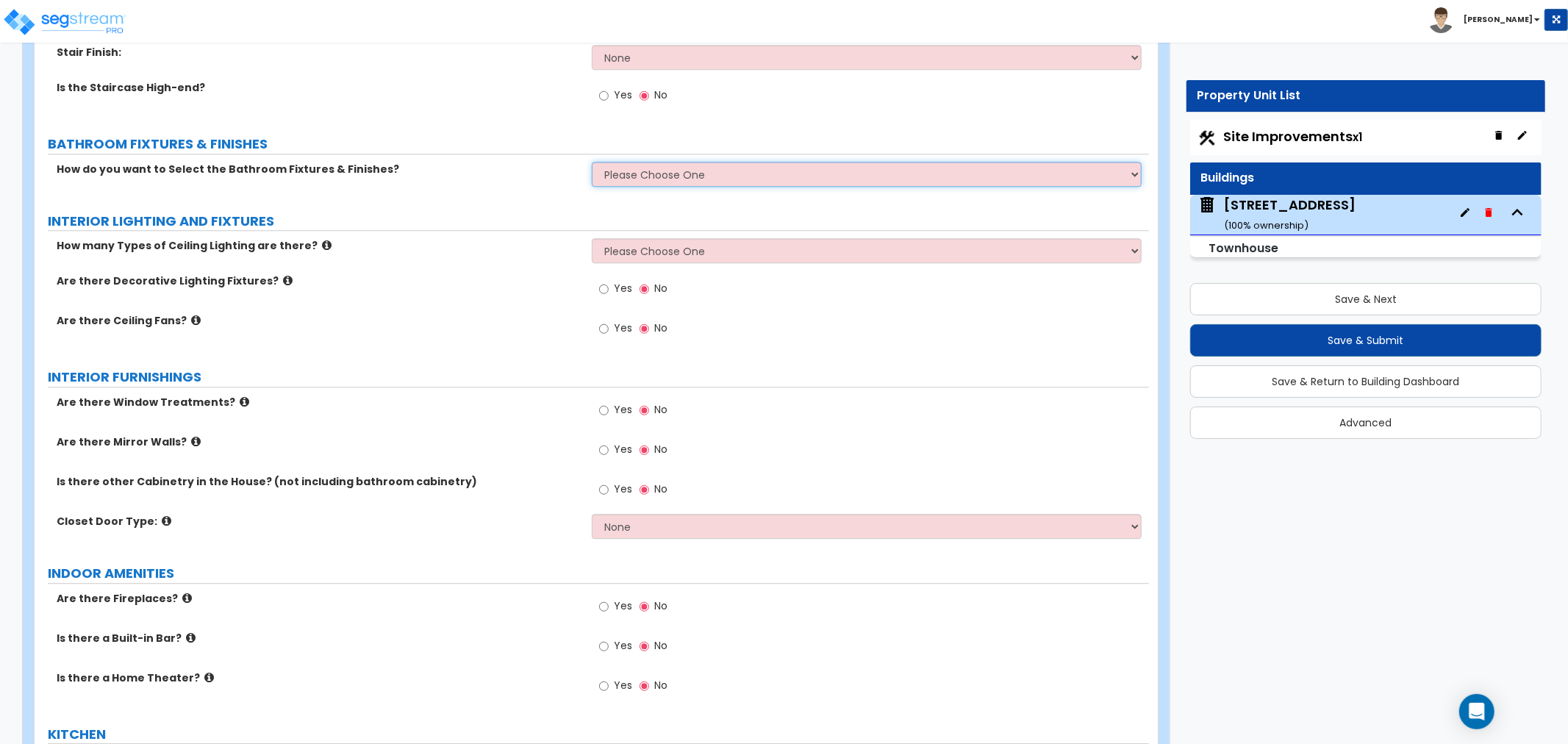
click at [619, 171] on select "Please Choose One I want to Select Fixtures and Finishes only for one Bath and …" at bounding box center [867, 174] width 550 height 25
select select "2"
click at [592, 161] on select "Please Choose One I want to Select Fixtures and Finishes only for one Bath and …" at bounding box center [867, 174] width 550 height 25
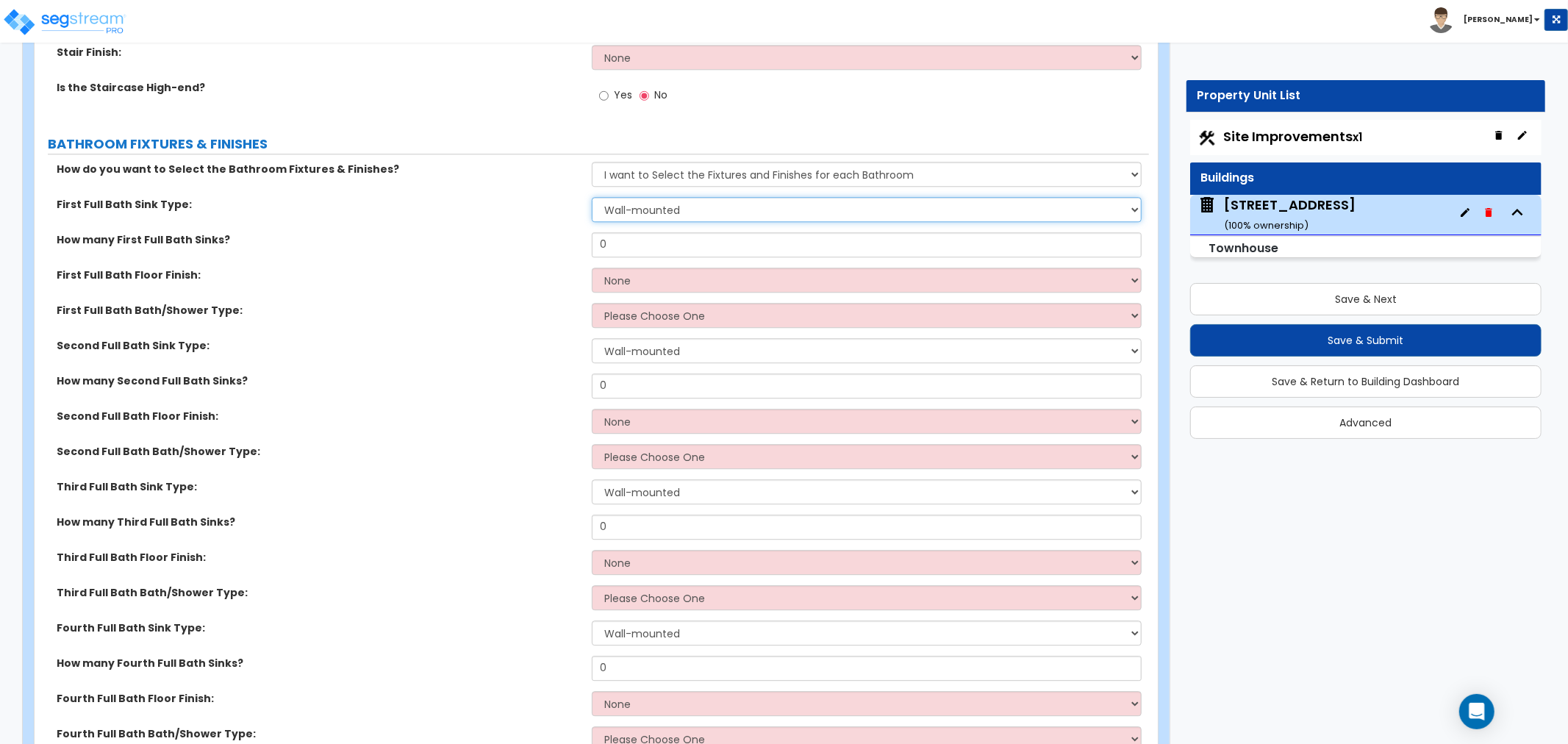
click at [634, 200] on select "Wall-mounted Pedestal-mounted Vanity-mounted" at bounding box center [867, 210] width 550 height 25
select select "3"
click at [592, 197] on select "Wall-mounted Pedestal-mounted Vanity-mounted" at bounding box center [867, 210] width 550 height 25
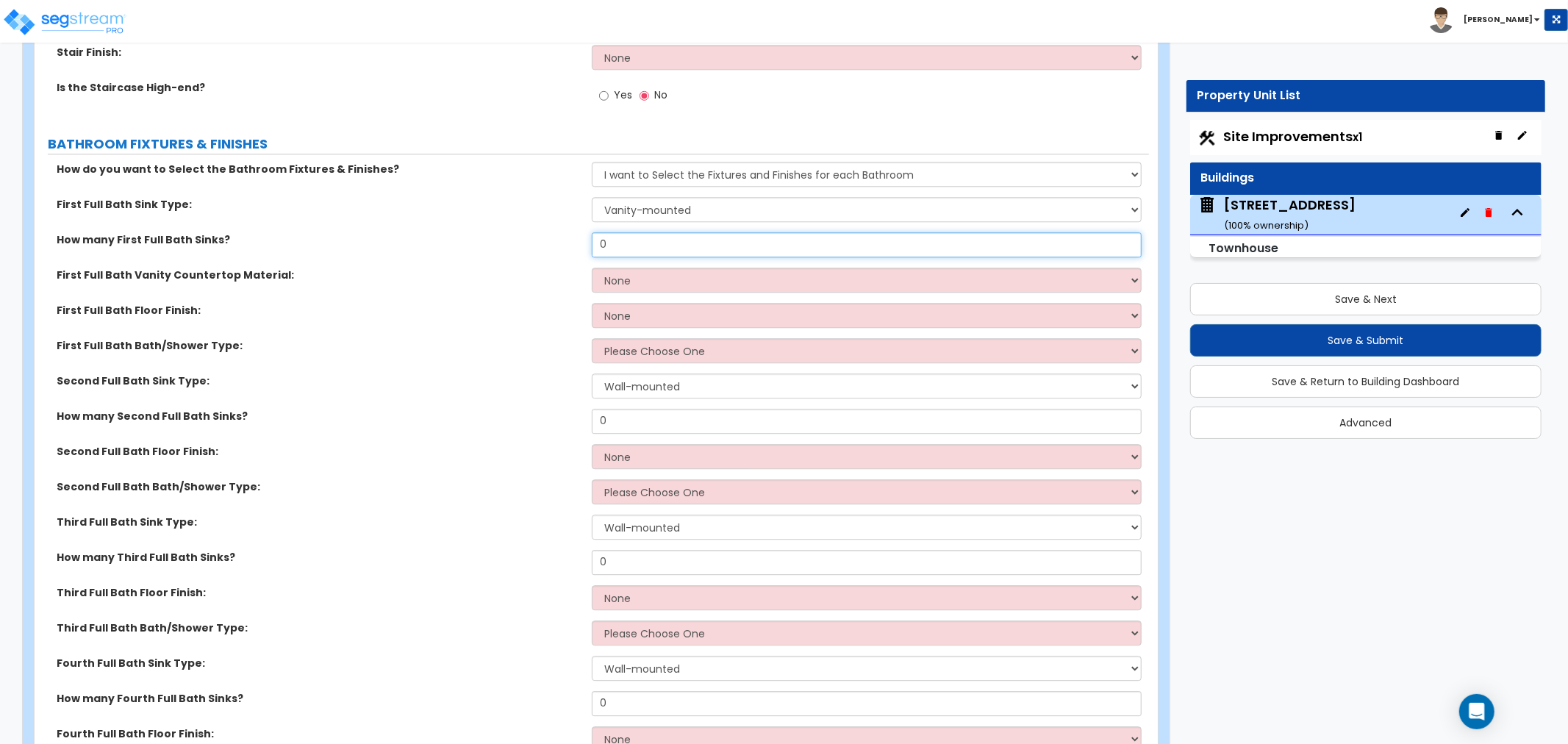
click at [644, 249] on input "0" at bounding box center [867, 245] width 550 height 25
type input "1"
click at [637, 276] on select "None Plastic Laminate Solid Surface Stone Quartz Marble Tile Wood Stainless Ste…" at bounding box center [867, 280] width 550 height 25
select select "4"
click at [592, 268] on select "None Plastic Laminate Solid Surface Stone Quartz Marble Tile Wood Stainless Ste…" at bounding box center [867, 280] width 550 height 25
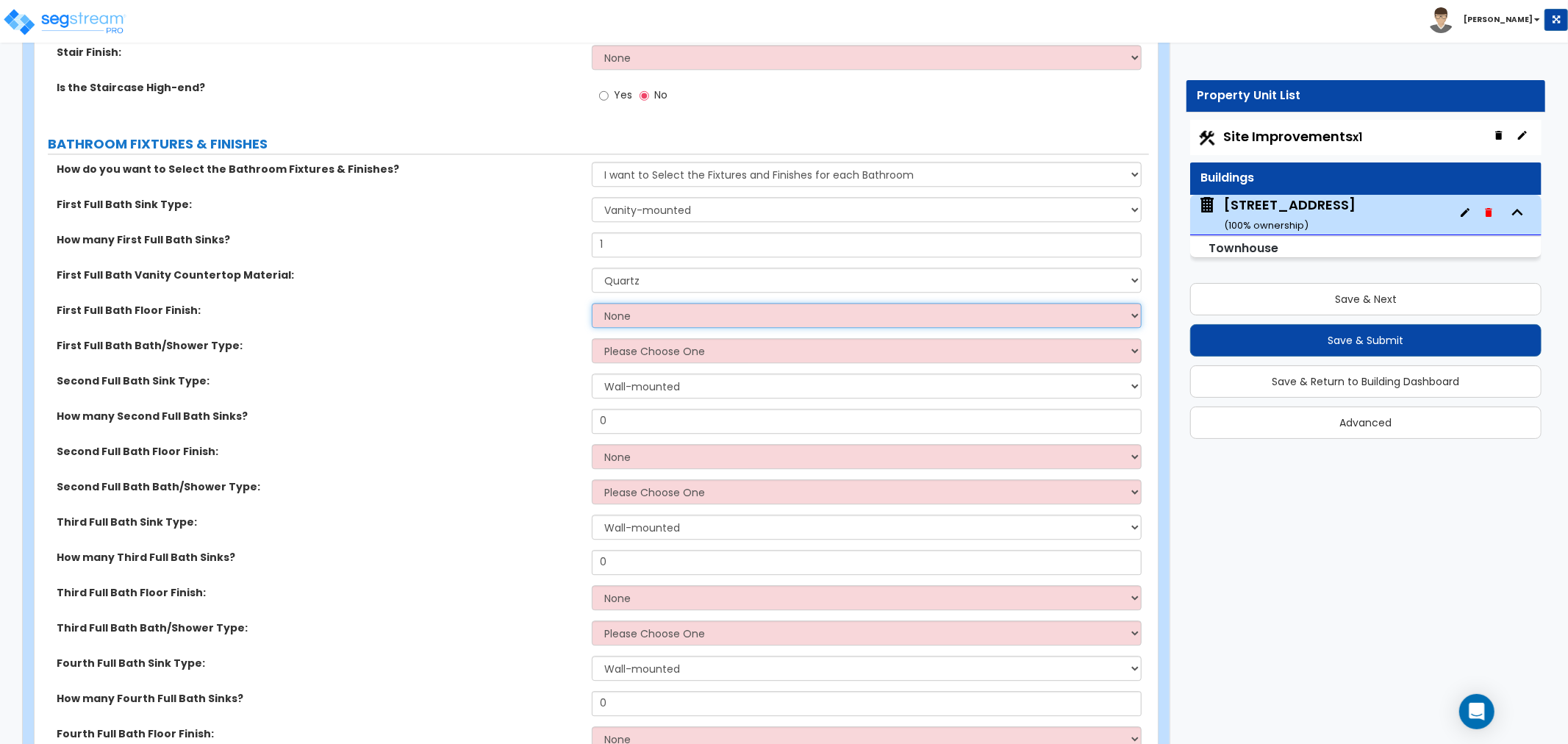
click at [624, 313] on select "None Tile Flooring Hardwood Flooring Resilient Laminate Flooring VCT Flooring S…" at bounding box center [867, 315] width 550 height 25
select select "1"
click at [592, 303] on select "None Tile Flooring Hardwood Flooring Resilient Laminate Flooring VCT Flooring S…" at bounding box center [867, 315] width 550 height 25
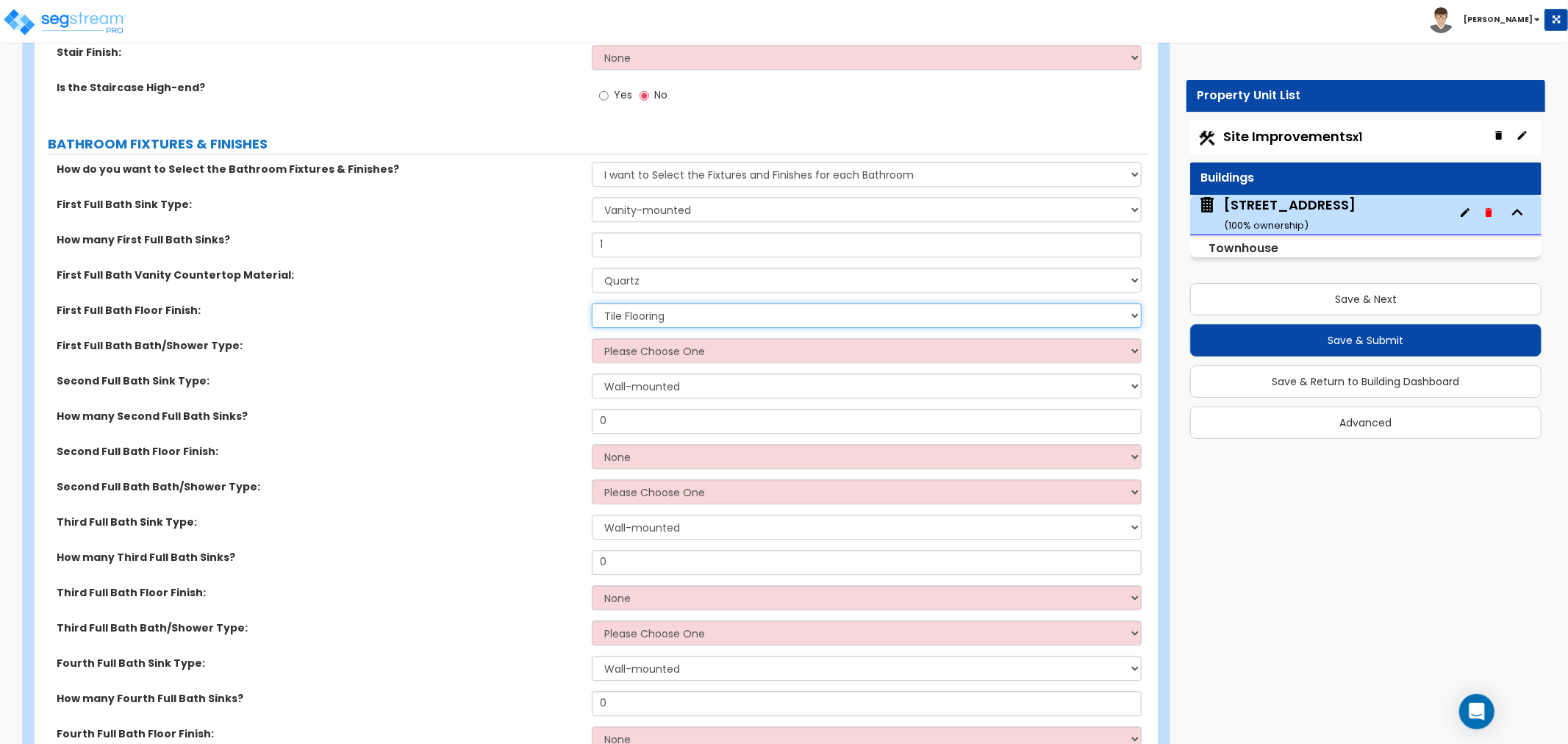
scroll to position [3267, 0]
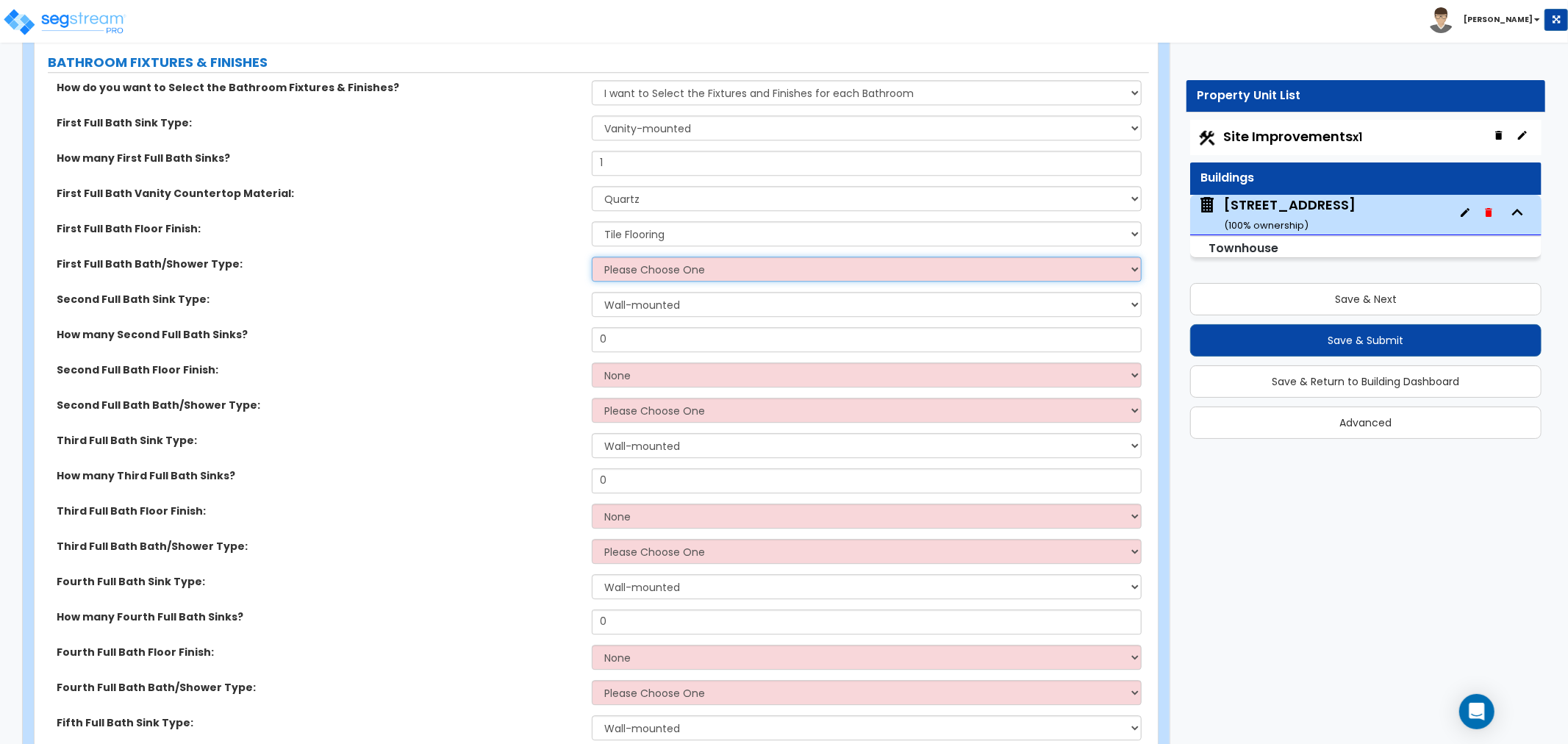
click at [637, 260] on select "Please Choose One Standalone Shower Bathtub - Shower Combo" at bounding box center [867, 269] width 550 height 25
select select "2"
click at [592, 256] on select "Please Choose One Standalone Shower Bathtub - Shower Combo" at bounding box center [867, 269] width 550 height 25
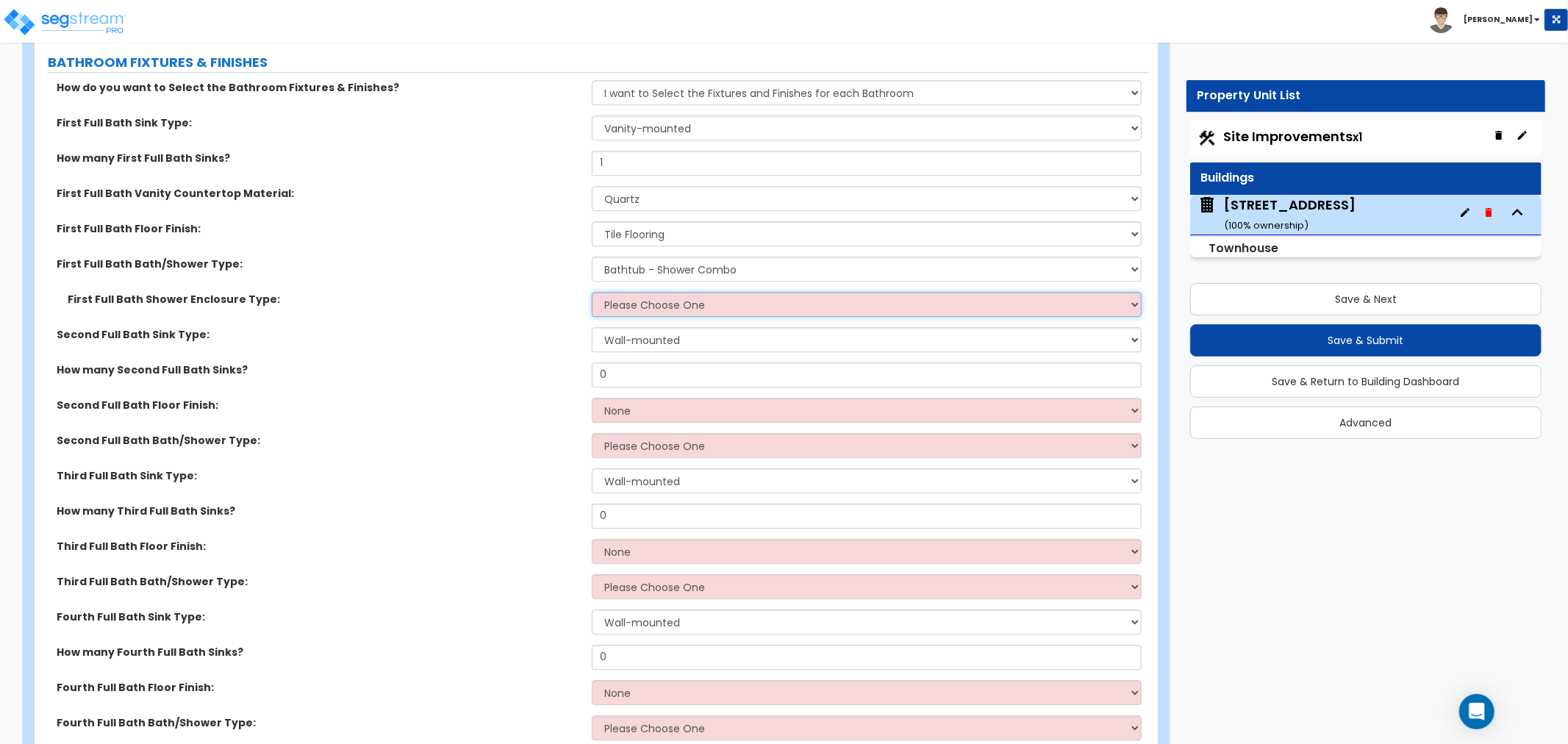
click at [644, 300] on select "Please Choose One Curtain & Rod Glass Sliding Doors Glass Hinged Doors" at bounding box center [867, 305] width 550 height 25
select select "1"
click at [592, 292] on select "Please Choose One Curtain & Rod Glass Sliding Doors Glass Hinged Doors" at bounding box center [867, 305] width 550 height 25
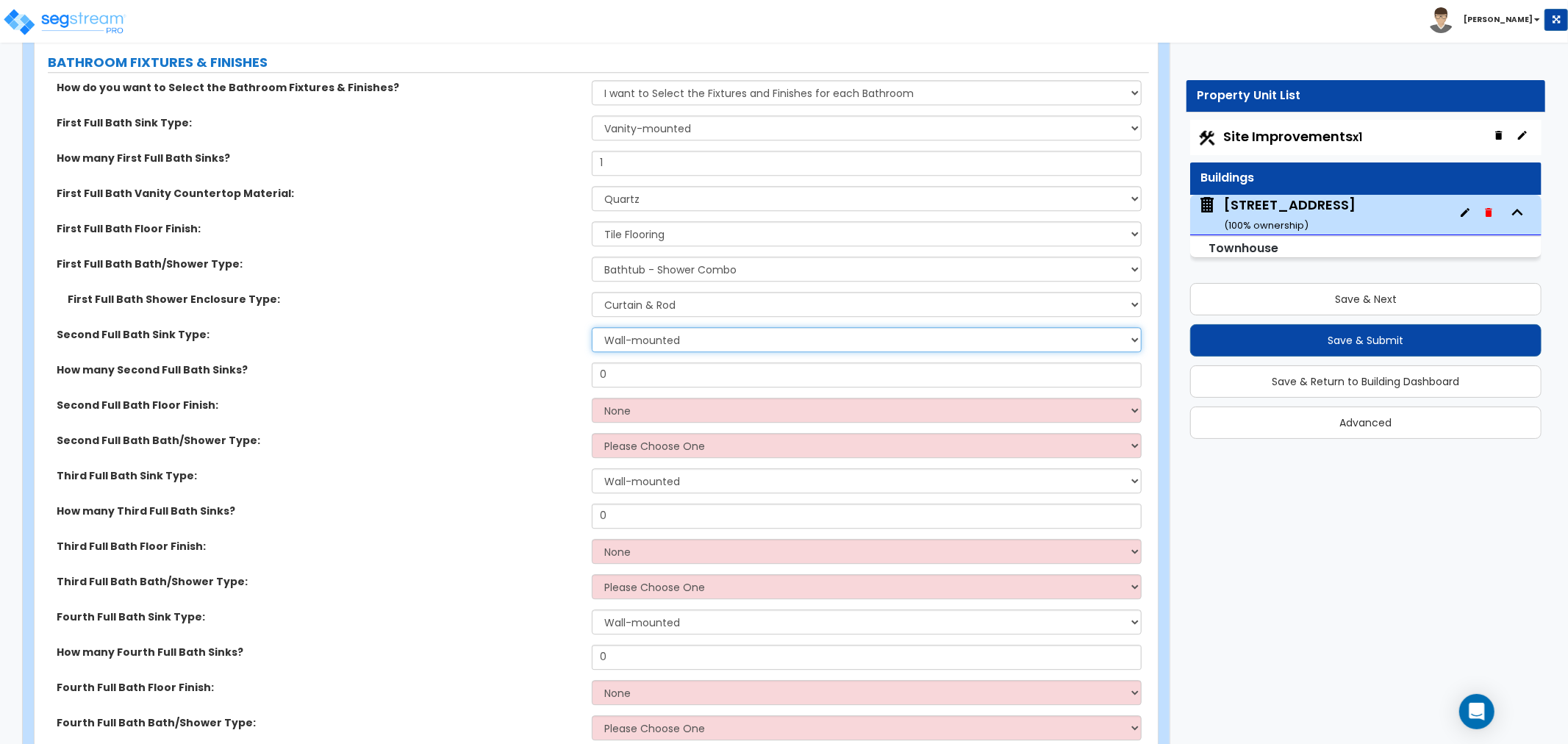
click at [650, 337] on select "Wall-mounted Pedestal-mounted Vanity-mounted" at bounding box center [867, 340] width 550 height 25
select select "3"
click at [592, 327] on select "Wall-mounted Pedestal-mounted Vanity-mounted" at bounding box center [867, 340] width 550 height 25
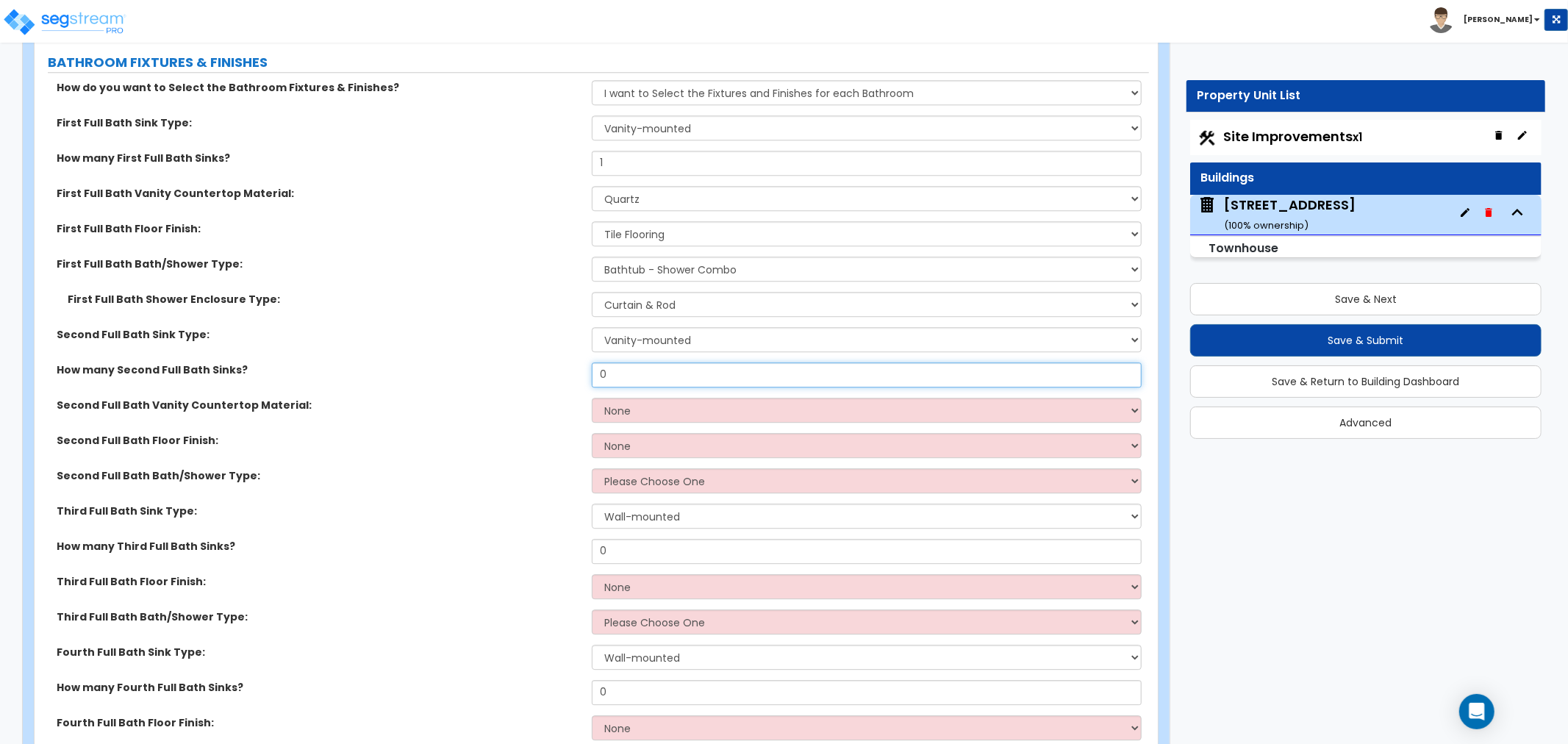
click at [645, 376] on input "0" at bounding box center [867, 375] width 550 height 25
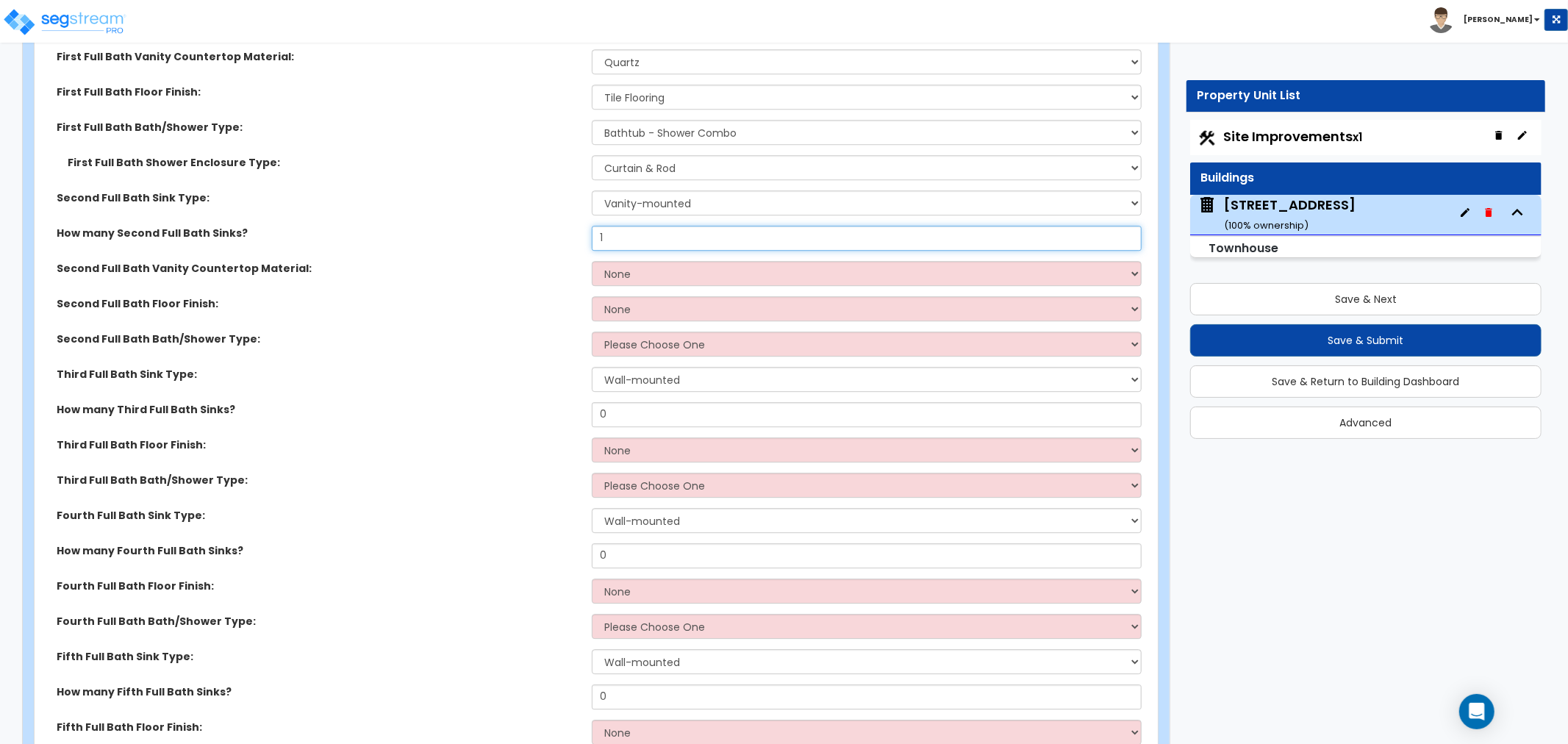
scroll to position [3431, 0]
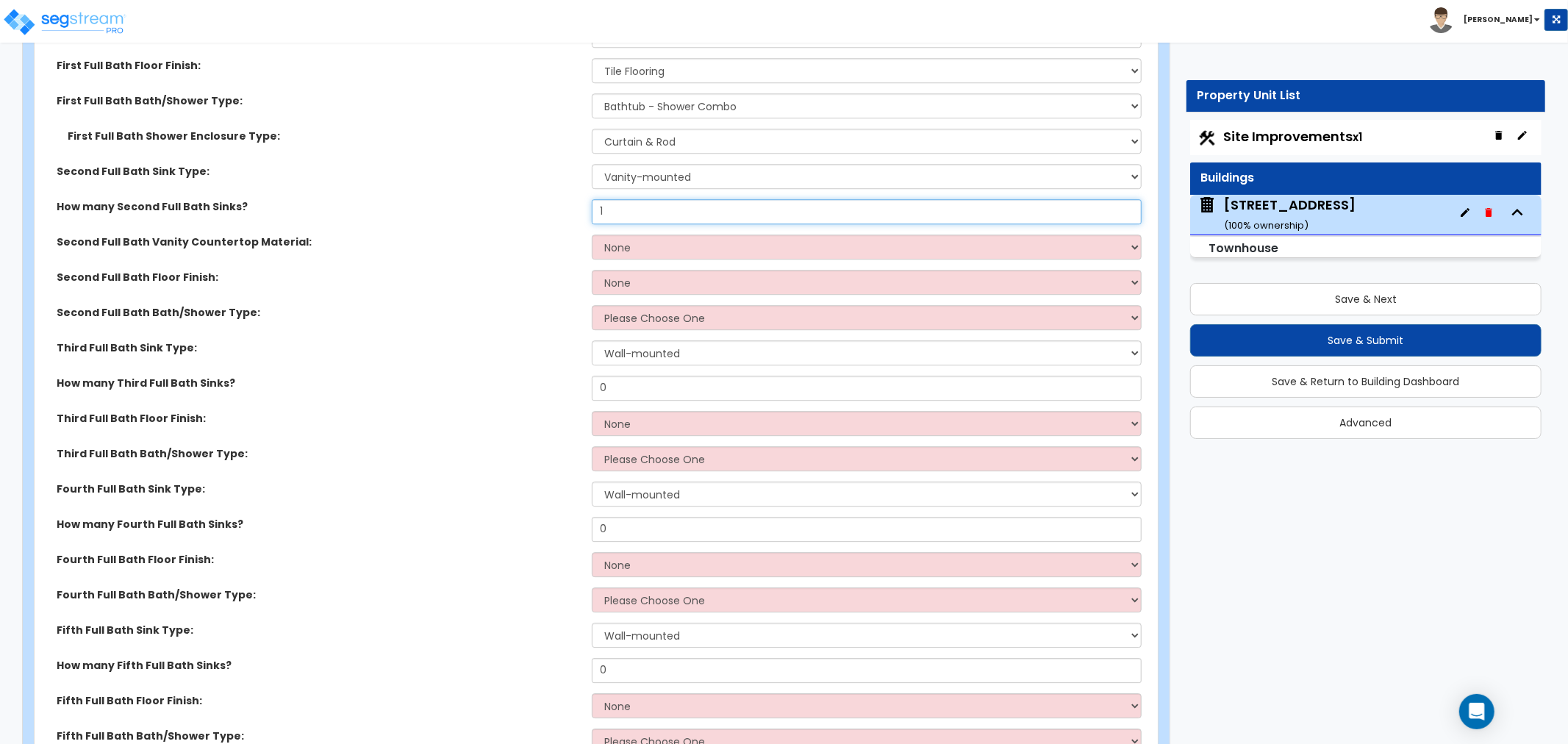
type input "1"
click at [622, 245] on select "None Plastic Laminate Solid Surface Stone Quartz Marble Tile Wood Stainless Ste…" at bounding box center [867, 247] width 550 height 25
select select "4"
click at [592, 234] on select "None Plastic Laminate Solid Surface Stone Quartz Marble Tile Wood Stainless Ste…" at bounding box center [867, 247] width 550 height 25
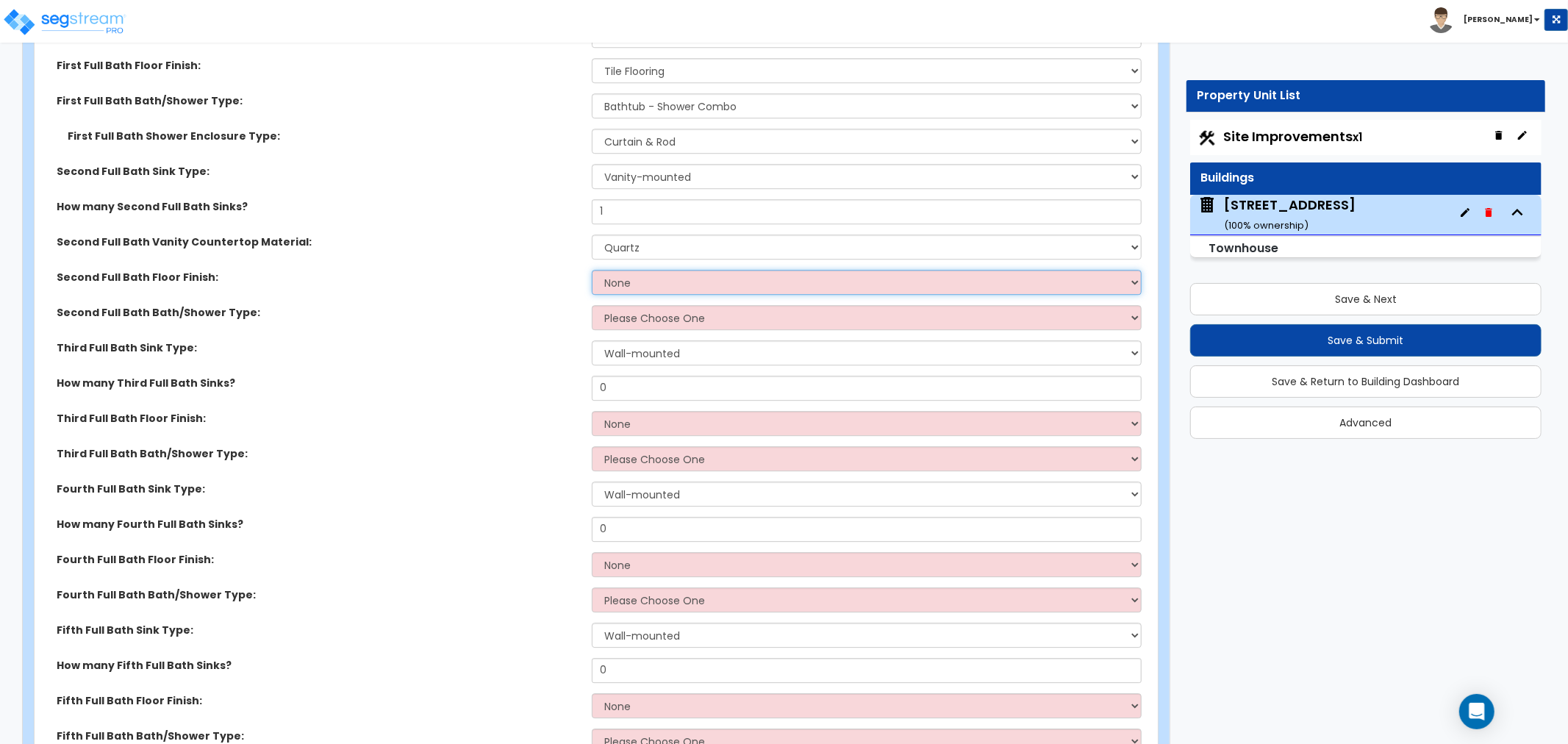
click at [624, 277] on select "None Tile Flooring Hardwood Flooring Resilient Laminate Flooring VCT Flooring S…" at bounding box center [867, 282] width 550 height 25
select select "1"
click at [592, 270] on select "None Tile Flooring Hardwood Flooring Resilient Laminate Flooring VCT Flooring S…" at bounding box center [867, 282] width 550 height 25
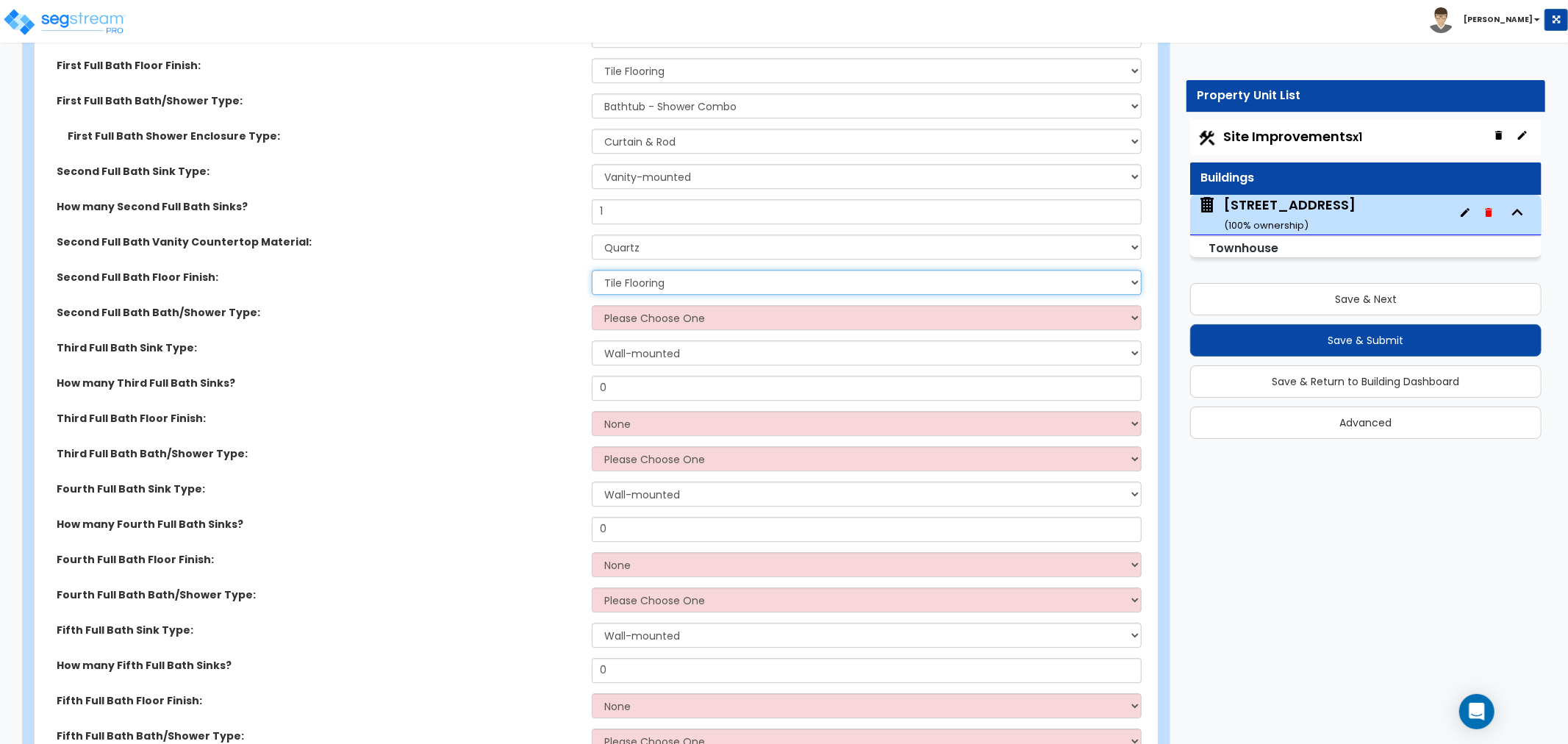
scroll to position [3512, 0]
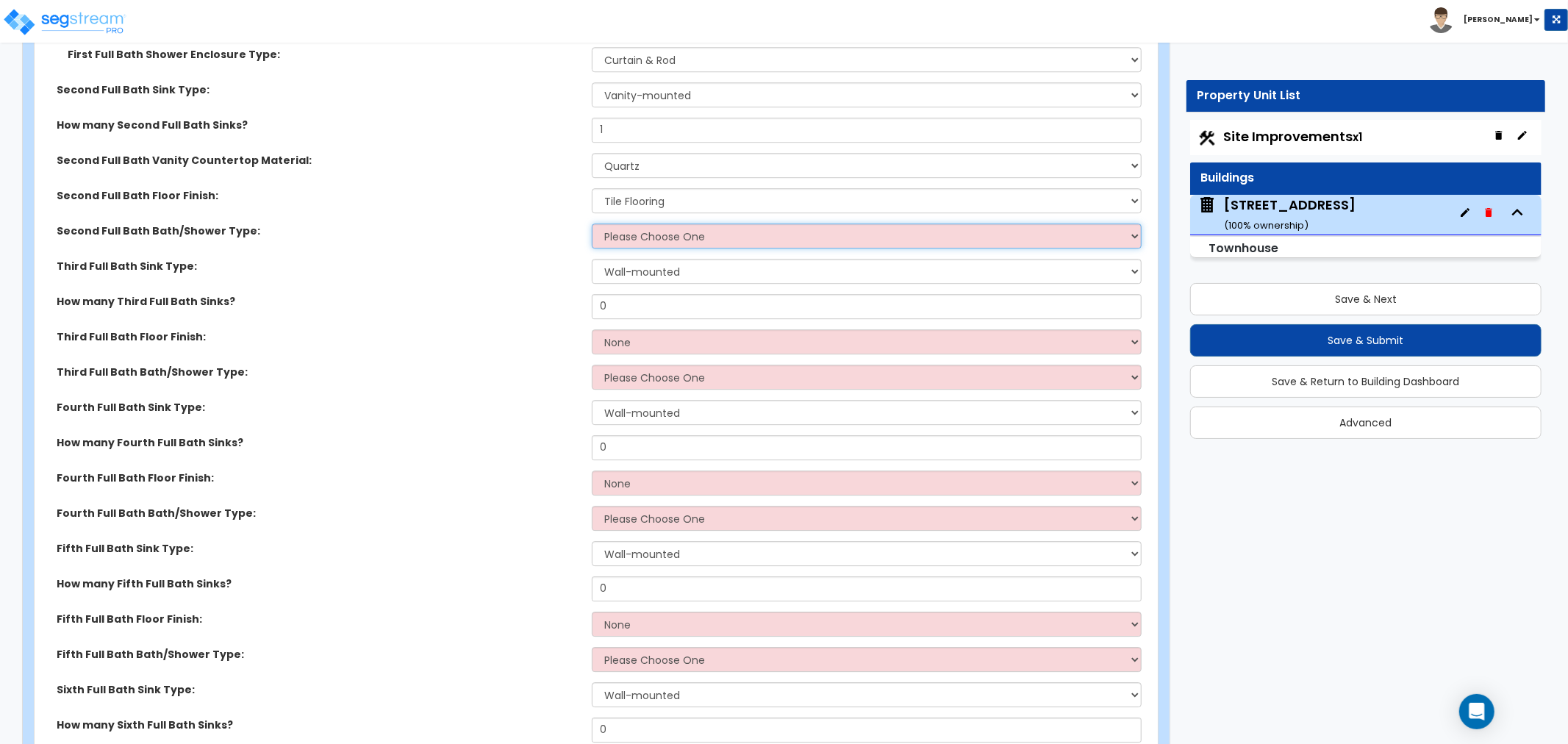
click at [648, 236] on select "Please Choose One Standalone Shower Bathtub - Shower Combo" at bounding box center [867, 236] width 550 height 25
select select "1"
click at [592, 224] on select "Please Choose One Standalone Shower Bathtub - Shower Combo" at bounding box center [867, 236] width 550 height 25
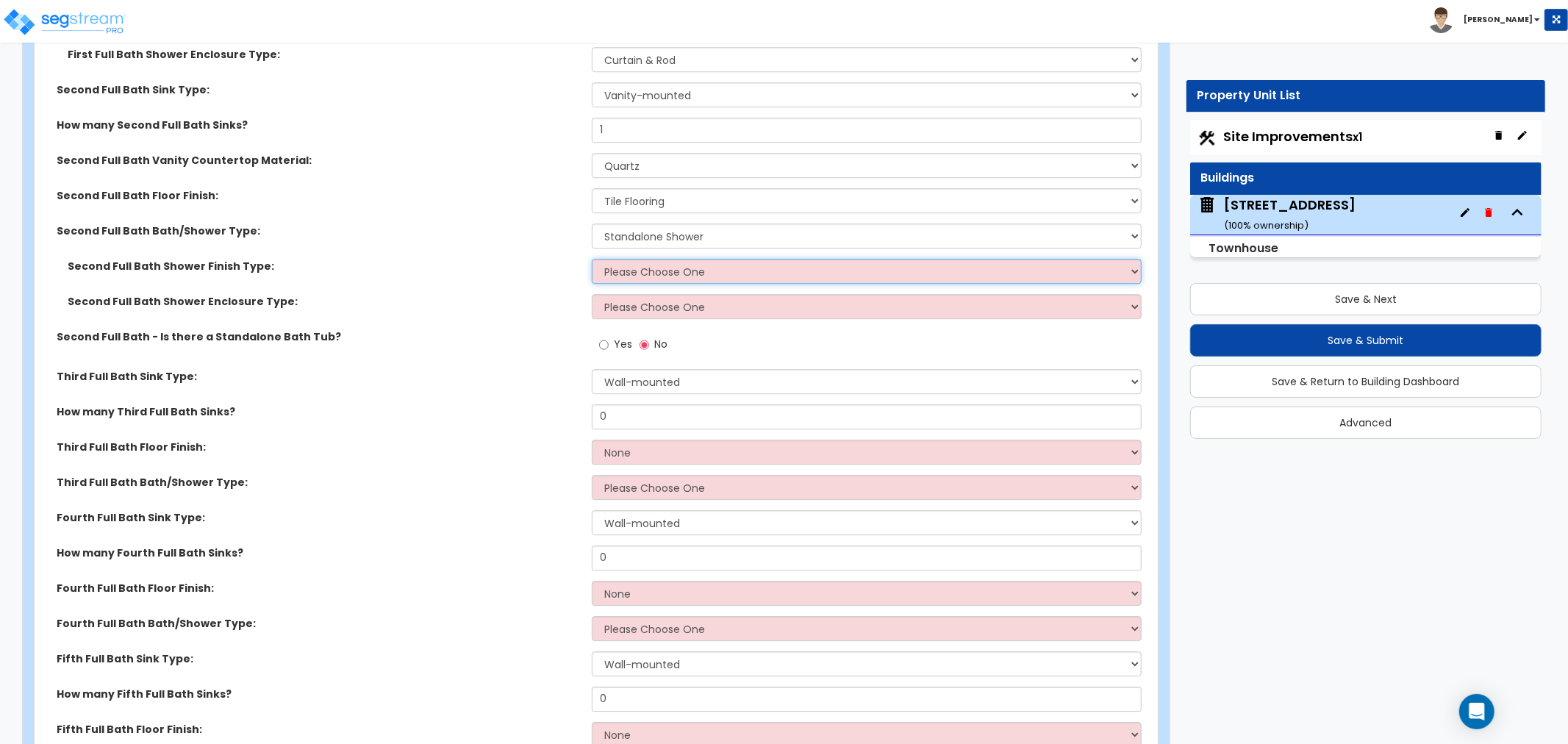
click at [644, 270] on select "Please Choose One Plastic Tile Stone" at bounding box center [867, 271] width 550 height 25
select select "2"
click at [592, 259] on select "Please Choose One Plastic Tile Stone" at bounding box center [867, 271] width 550 height 25
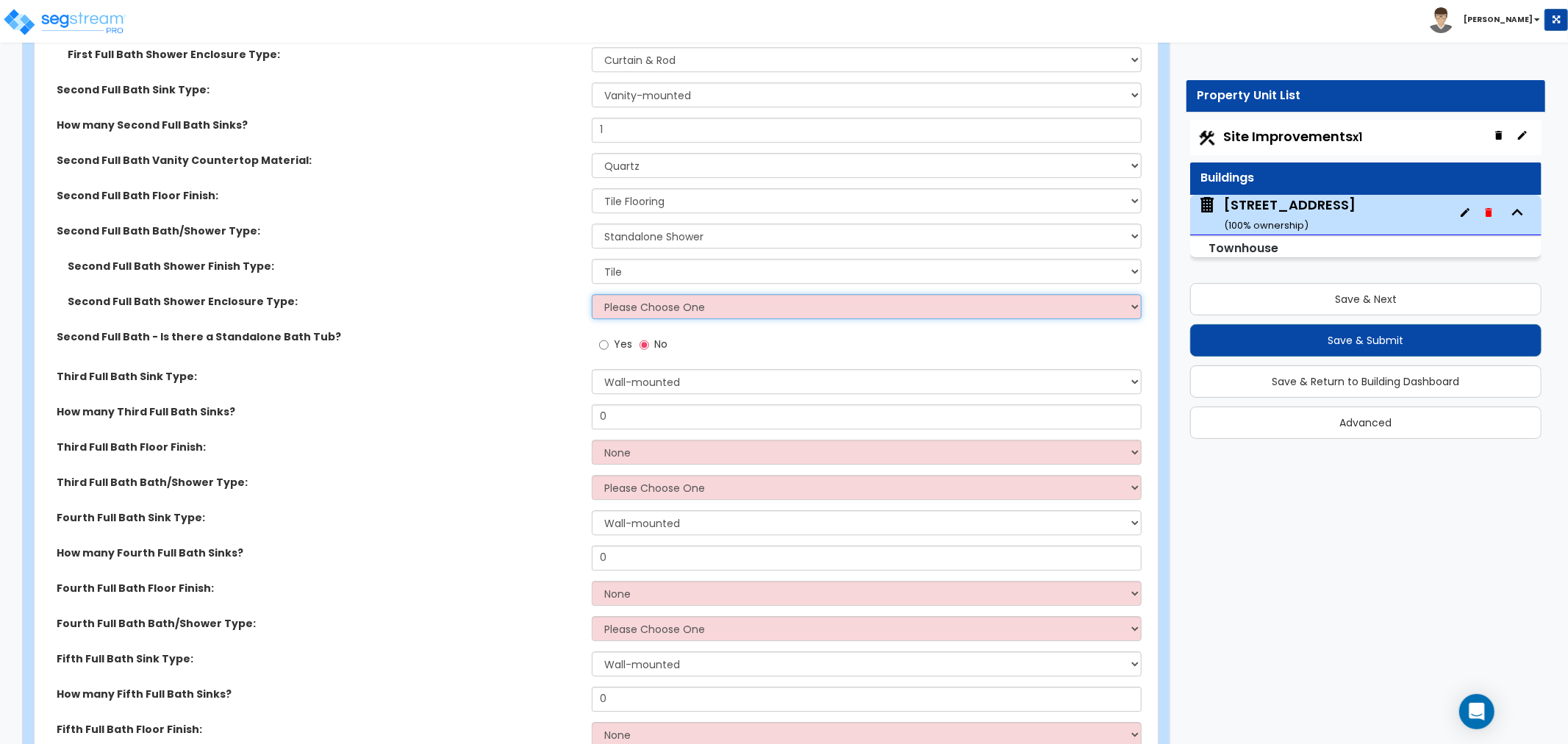
click at [642, 302] on select "Please Choose One Curtain & Rod Glass Sliding Doors Glass Hinged Doors" at bounding box center [867, 307] width 550 height 25
select select "1"
click at [592, 294] on select "Please Choose One Curtain & Rod Glass Sliding Doors Glass Hinged Doors" at bounding box center [867, 307] width 550 height 25
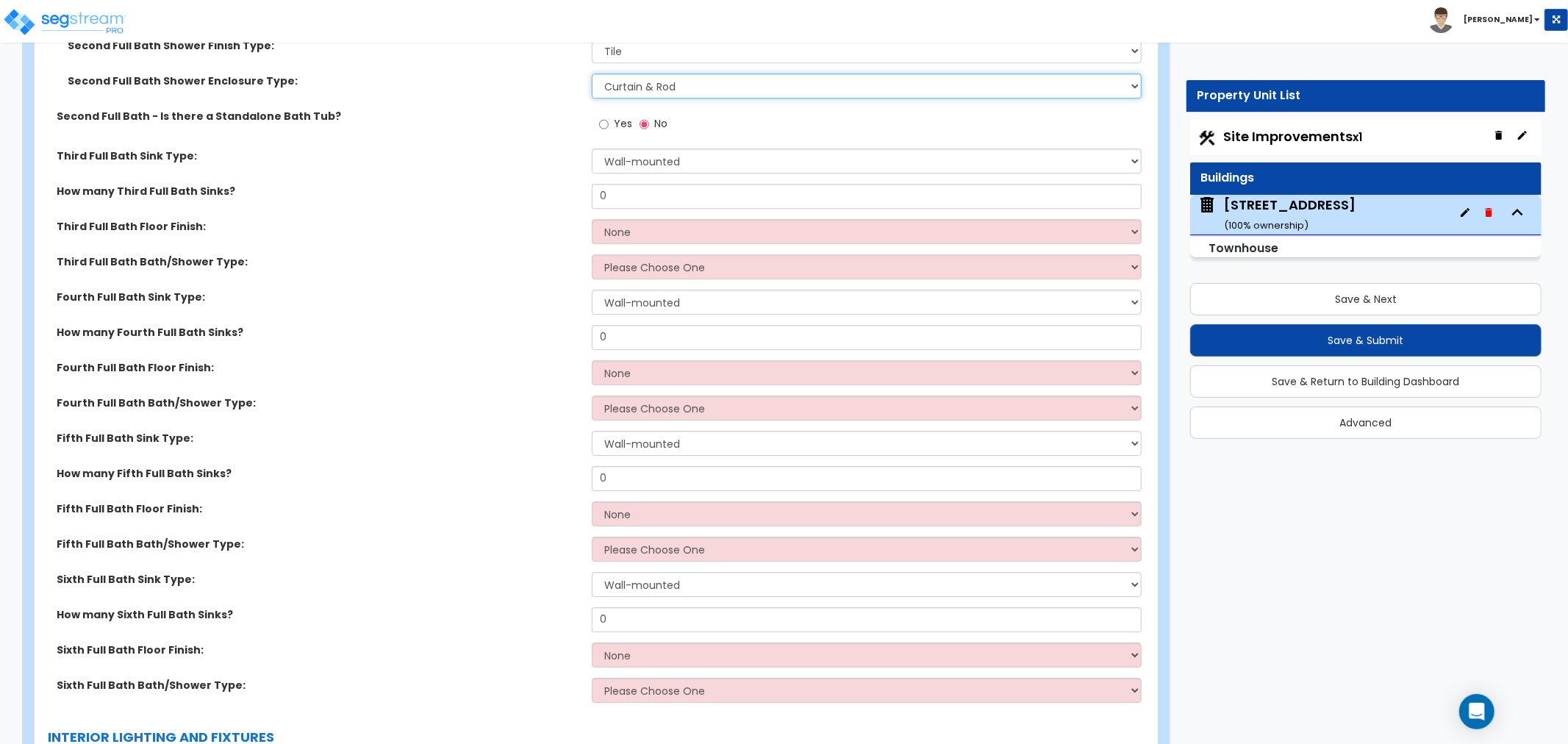
scroll to position [3757, 0]
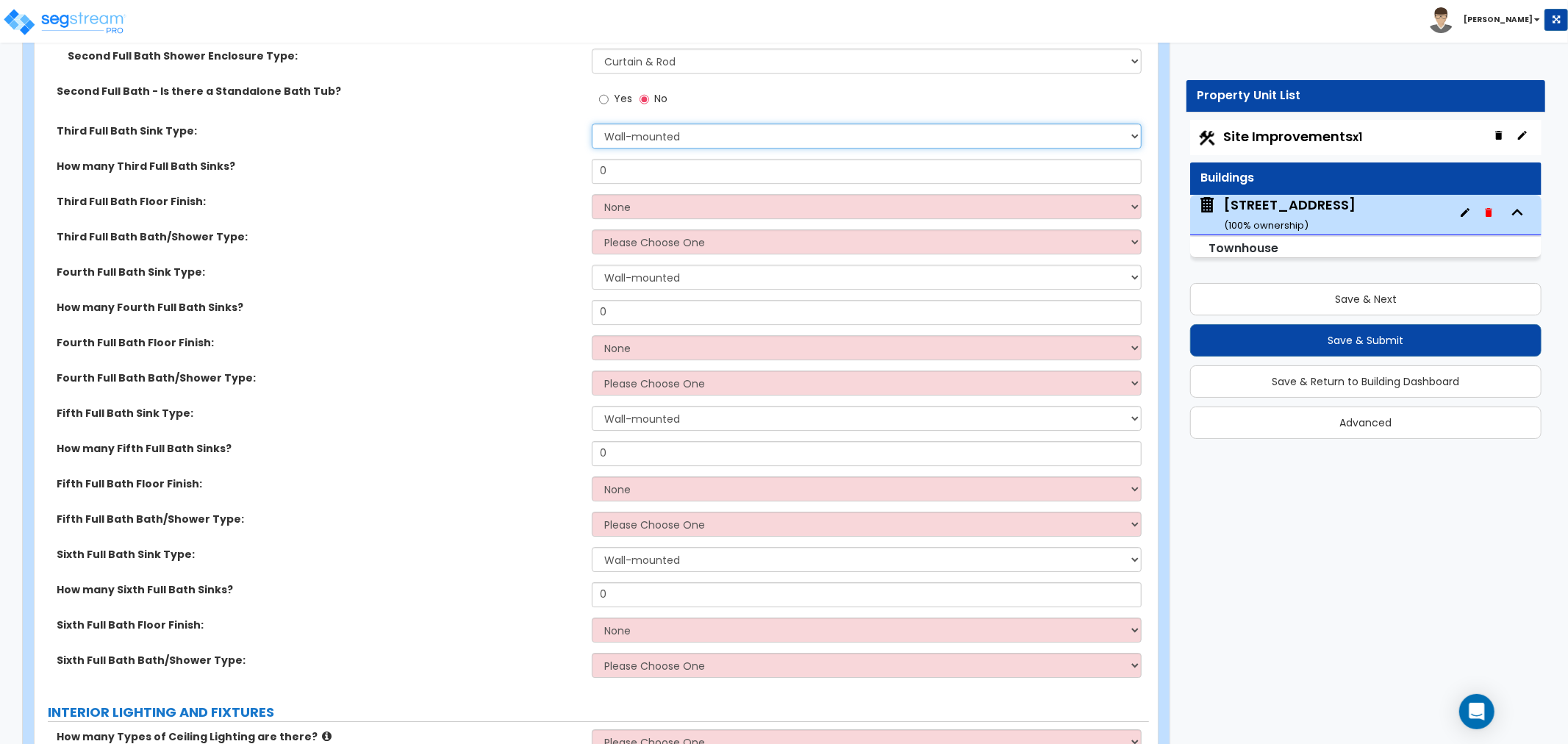
click at [642, 133] on select "Wall-mounted Pedestal-mounted Vanity-mounted" at bounding box center [867, 136] width 550 height 25
select select "3"
click at [592, 123] on select "Wall-mounted Pedestal-mounted Vanity-mounted" at bounding box center [867, 136] width 550 height 25
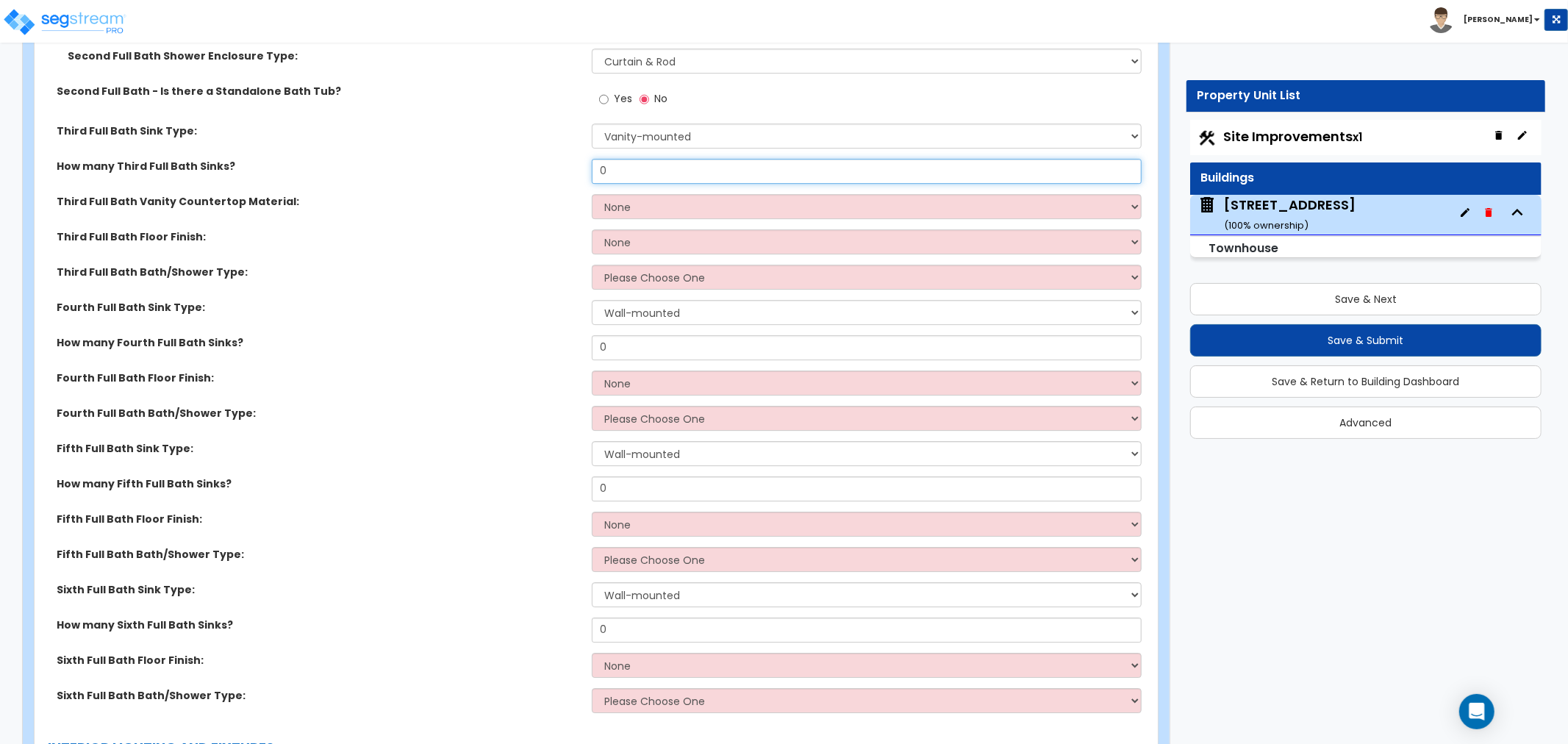
click at [637, 168] on input "0" at bounding box center [867, 171] width 550 height 25
type input "1"
click at [627, 200] on select "None Plastic Laminate Solid Surface Stone Quartz Marble Tile Wood Stainless Ste…" at bounding box center [867, 207] width 550 height 25
select select "4"
click at [592, 195] on select "None Plastic Laminate Solid Surface Stone Quartz Marble Tile Wood Stainless Ste…" at bounding box center [867, 207] width 550 height 25
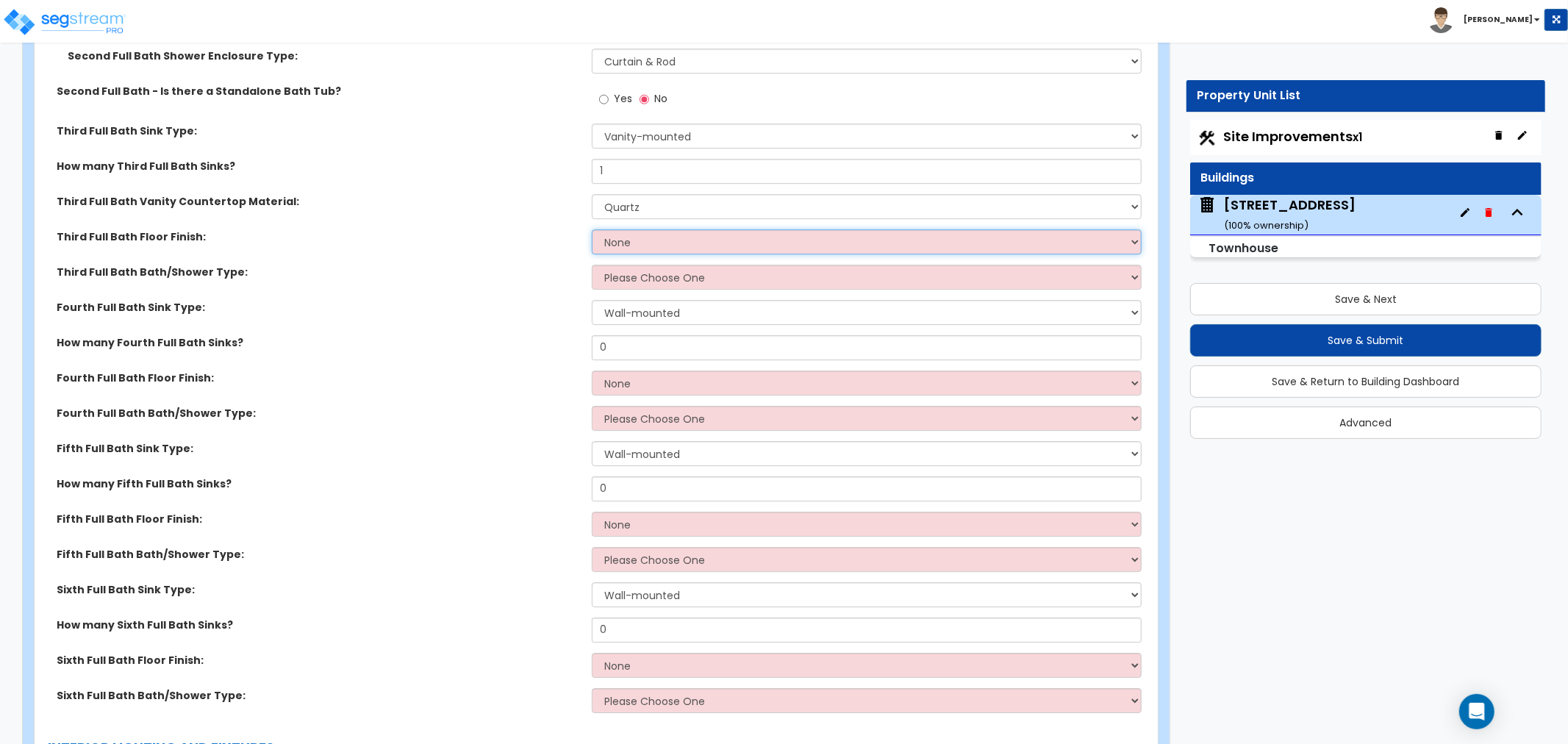
click at [622, 243] on select "None Tile Flooring Hardwood Flooring Resilient Laminate Flooring VCT Flooring S…" at bounding box center [867, 242] width 550 height 25
select select "1"
click at [592, 230] on select "None Tile Flooring Hardwood Flooring Resilient Laminate Flooring VCT Flooring S…" at bounding box center [867, 242] width 550 height 25
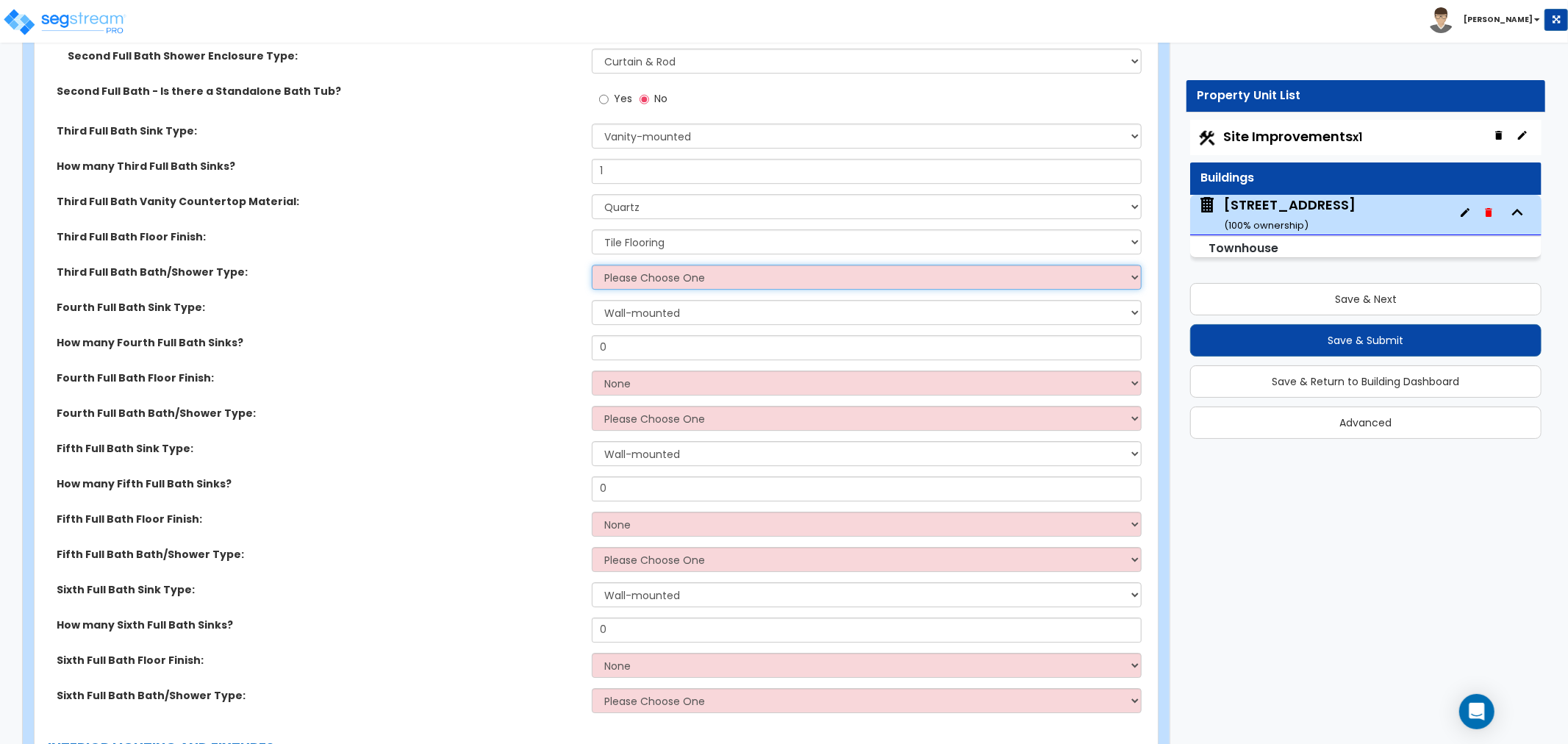
click at [626, 272] on select "Please Choose One Standalone Shower Bathtub - Shower Combo" at bounding box center [867, 277] width 550 height 25
select select "2"
click at [592, 265] on select "Please Choose One Standalone Shower Bathtub - Shower Combo" at bounding box center [867, 277] width 550 height 25
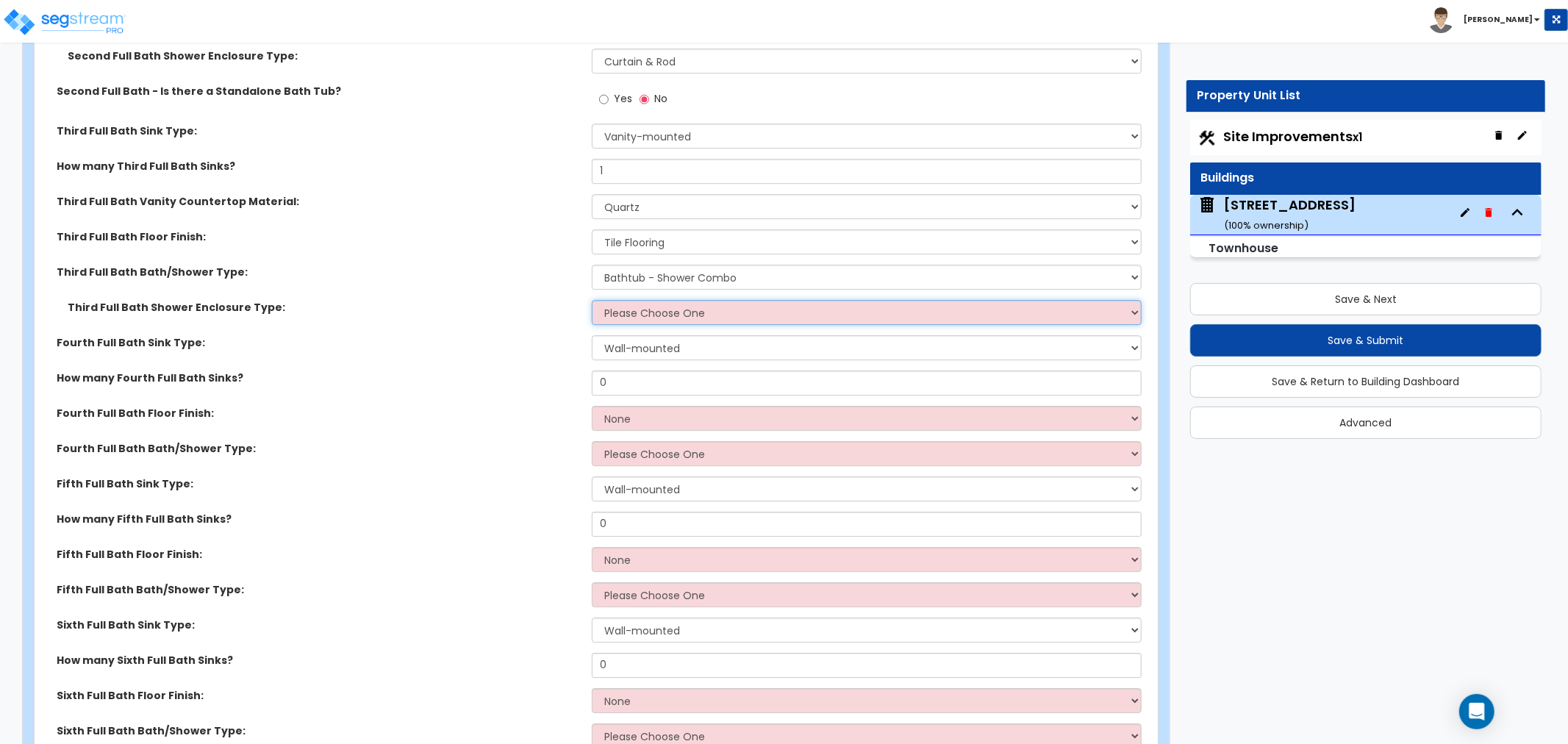
click at [633, 311] on select "Please Choose One Curtain & Rod Glass Sliding Doors Glass Hinged Doors" at bounding box center [867, 312] width 550 height 25
select select "1"
click at [592, 300] on select "Please Choose One Curtain & Rod Glass Sliding Doors Glass Hinged Doors" at bounding box center [867, 312] width 550 height 25
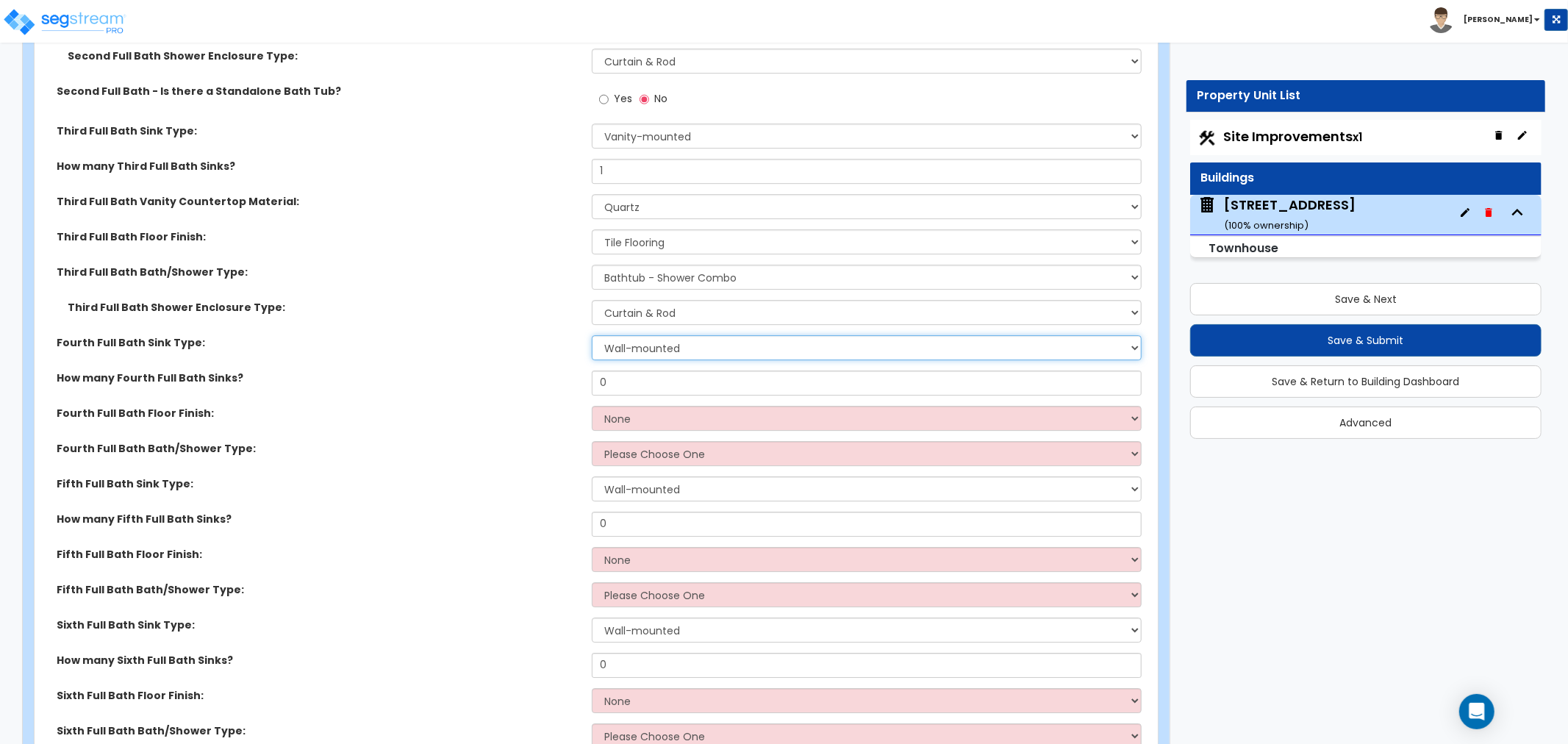
click at [635, 342] on select "Wall-mounted Pedestal-mounted Vanity-mounted" at bounding box center [867, 347] width 550 height 25
select select "3"
click at [592, 335] on select "Wall-mounted Pedestal-mounted Vanity-mounted" at bounding box center [867, 347] width 550 height 25
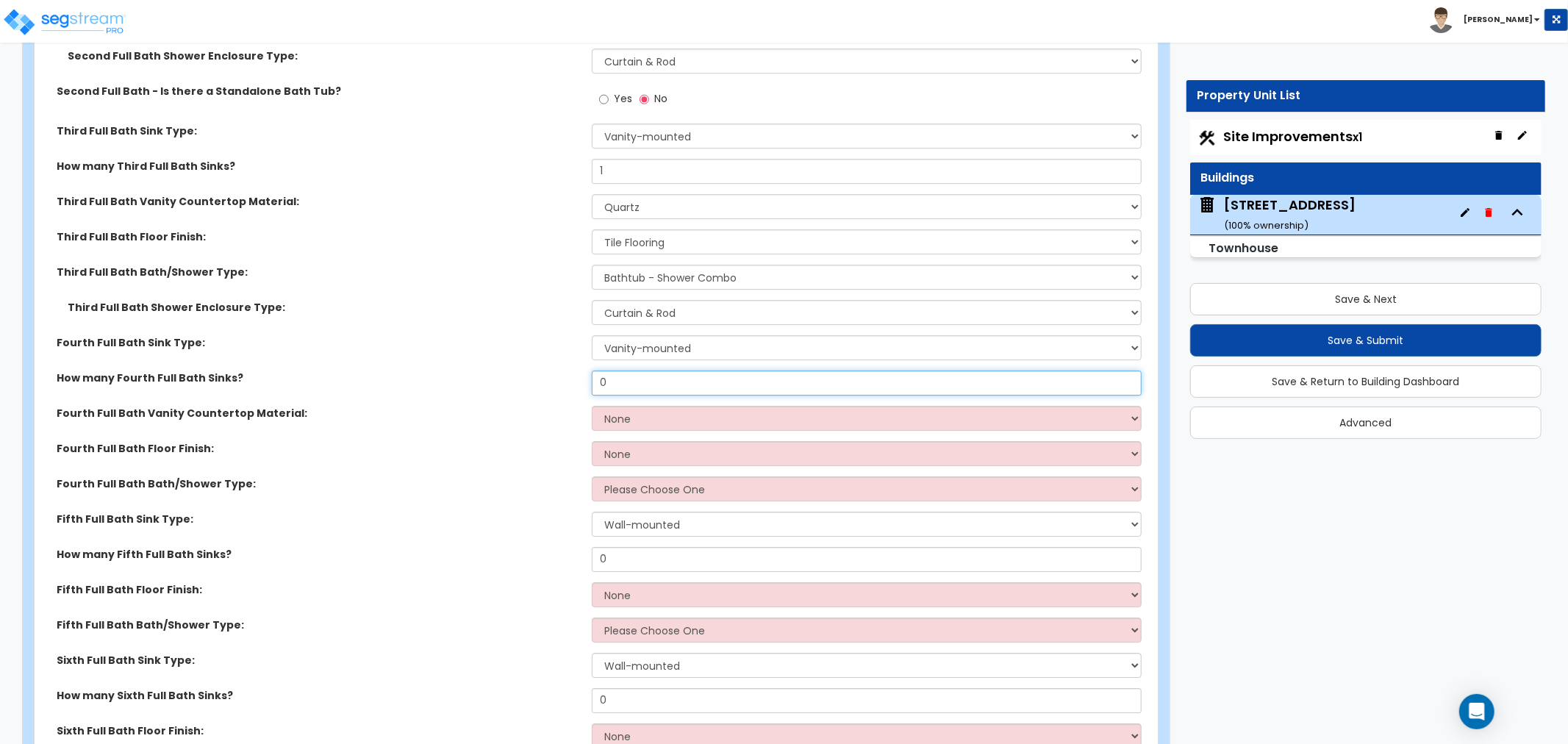
click at [625, 376] on input "0" at bounding box center [867, 382] width 550 height 25
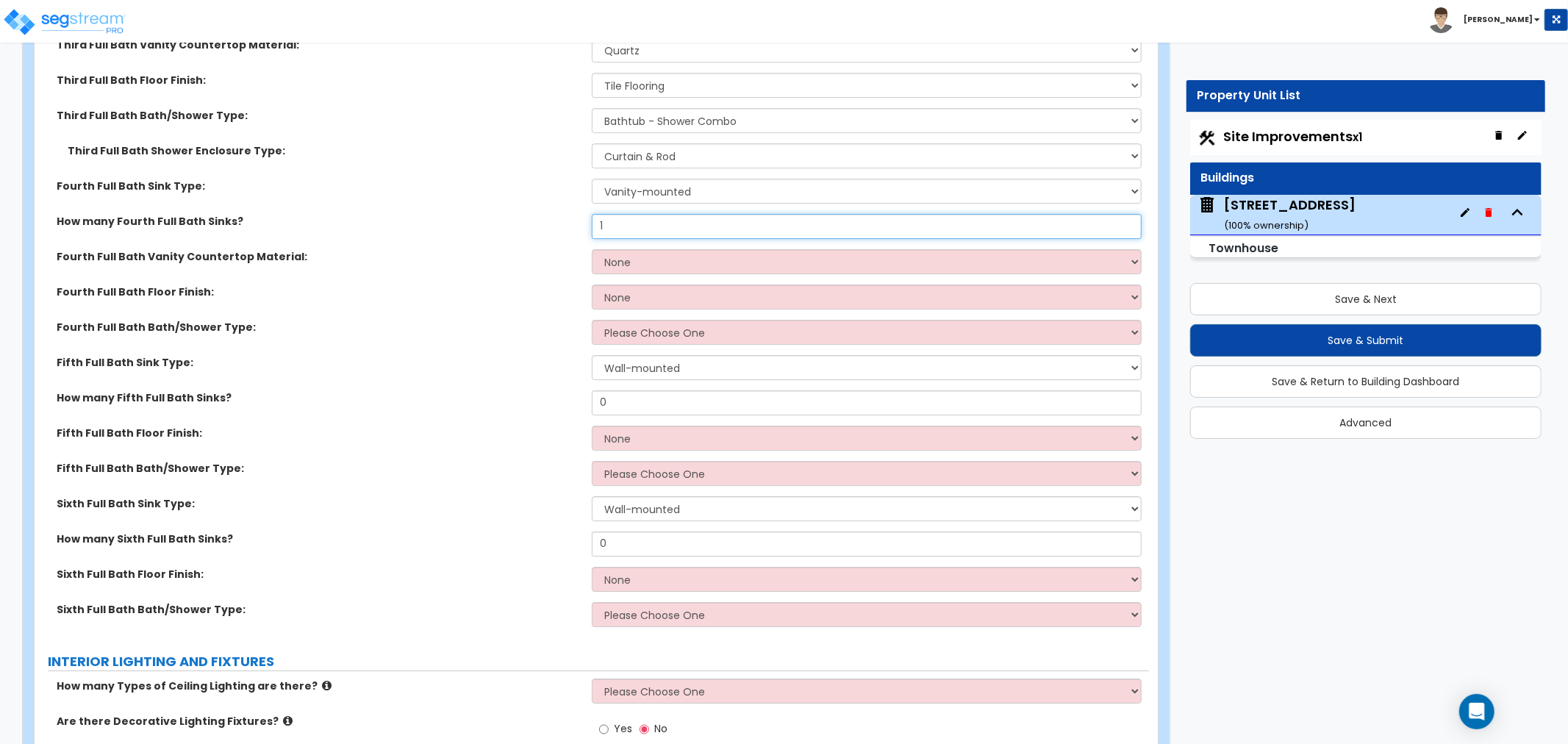
scroll to position [3920, 0]
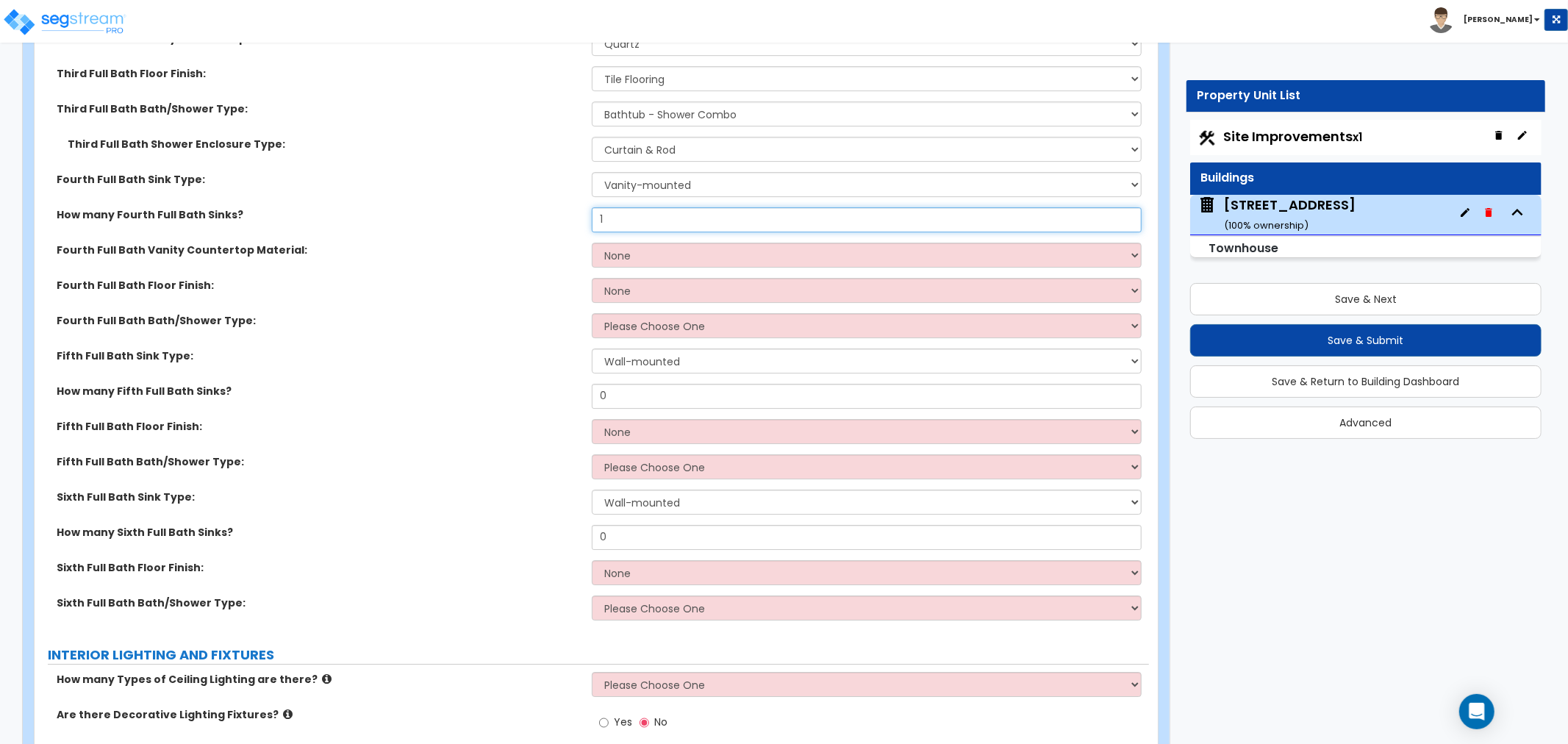
type input "1"
click at [626, 252] on select "None Plastic Laminate Solid Surface Stone Quartz Marble Tile Wood Stainless Ste…" at bounding box center [867, 255] width 550 height 25
select select "4"
click at [592, 243] on select "None Plastic Laminate Solid Surface Stone Quartz Marble Tile Wood Stainless Ste…" at bounding box center [867, 255] width 550 height 25
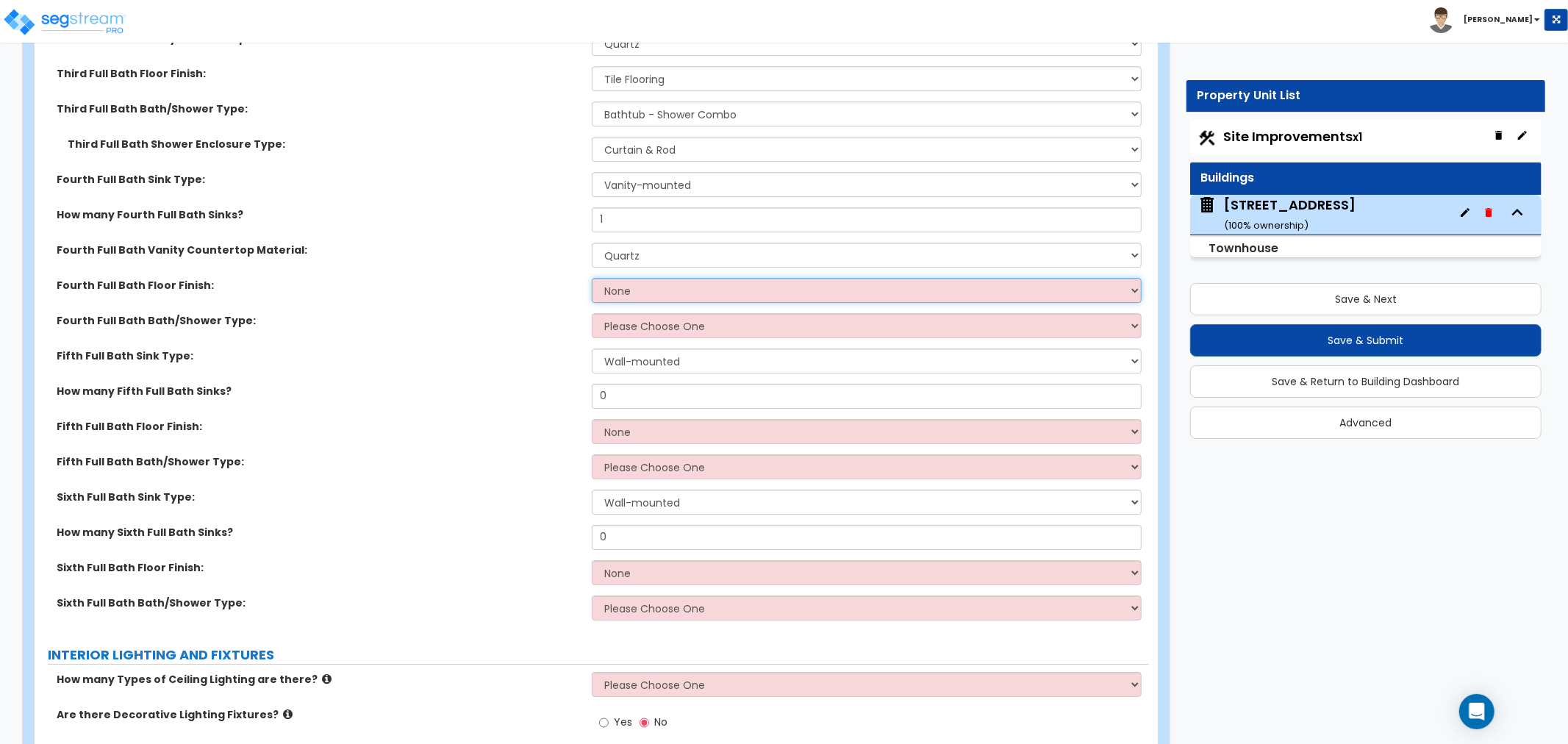
click at [616, 294] on select "None Tile Flooring Hardwood Flooring Resilient Laminate Flooring VCT Flooring S…" at bounding box center [867, 290] width 550 height 25
select select "1"
click at [592, 278] on select "None Tile Flooring Hardwood Flooring Resilient Laminate Flooring VCT Flooring S…" at bounding box center [867, 290] width 550 height 25
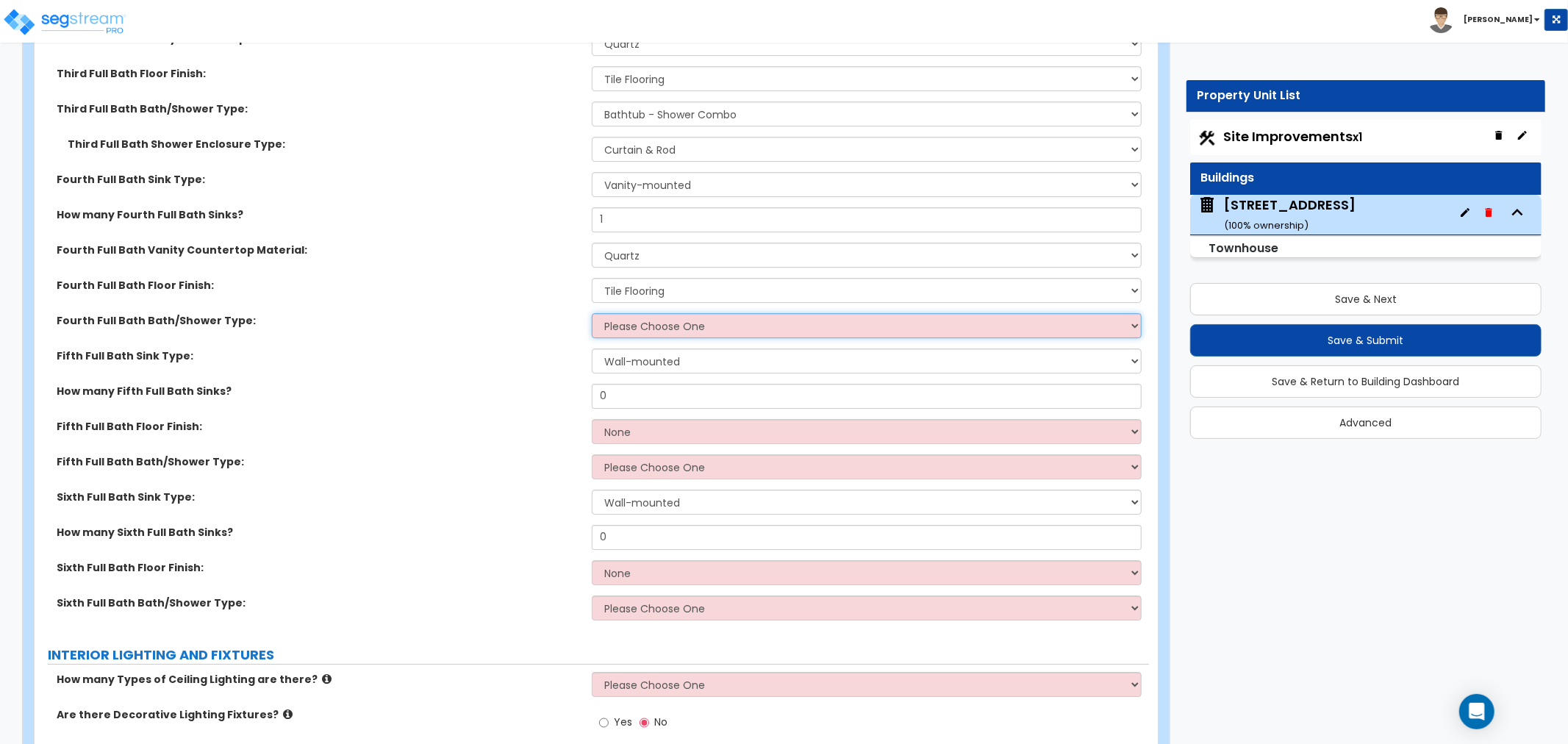
click at [635, 322] on select "Please Choose One Standalone Shower Bathtub - Shower Combo" at bounding box center [867, 326] width 550 height 25
select select "1"
click at [592, 313] on select "Please Choose One Standalone Shower Bathtub - Shower Combo" at bounding box center [867, 326] width 550 height 25
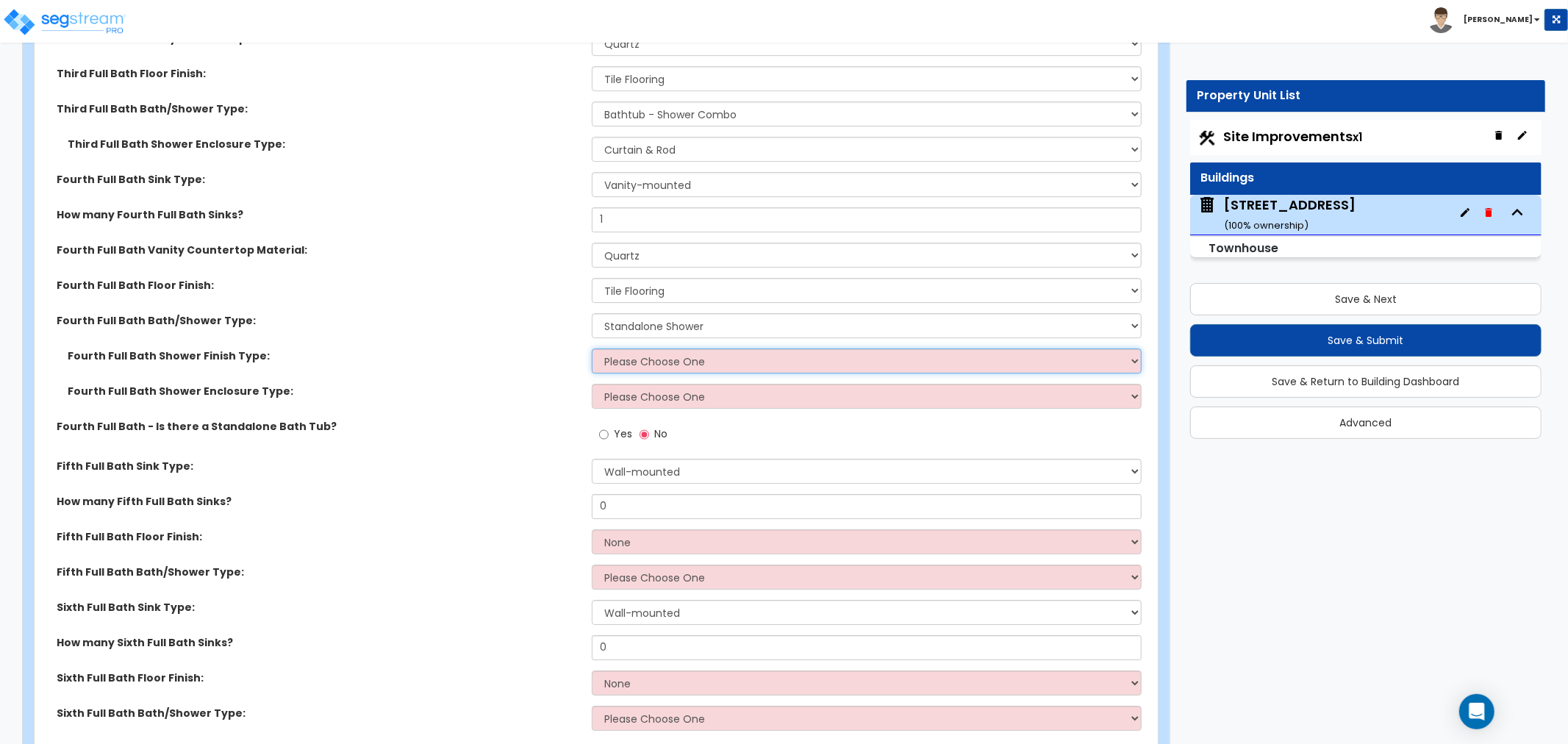
click at [652, 356] on select "Please Choose One Plastic Tile Stone" at bounding box center [867, 361] width 550 height 25
select select "2"
click at [592, 348] on select "Please Choose One Plastic Tile Stone" at bounding box center [867, 361] width 550 height 25
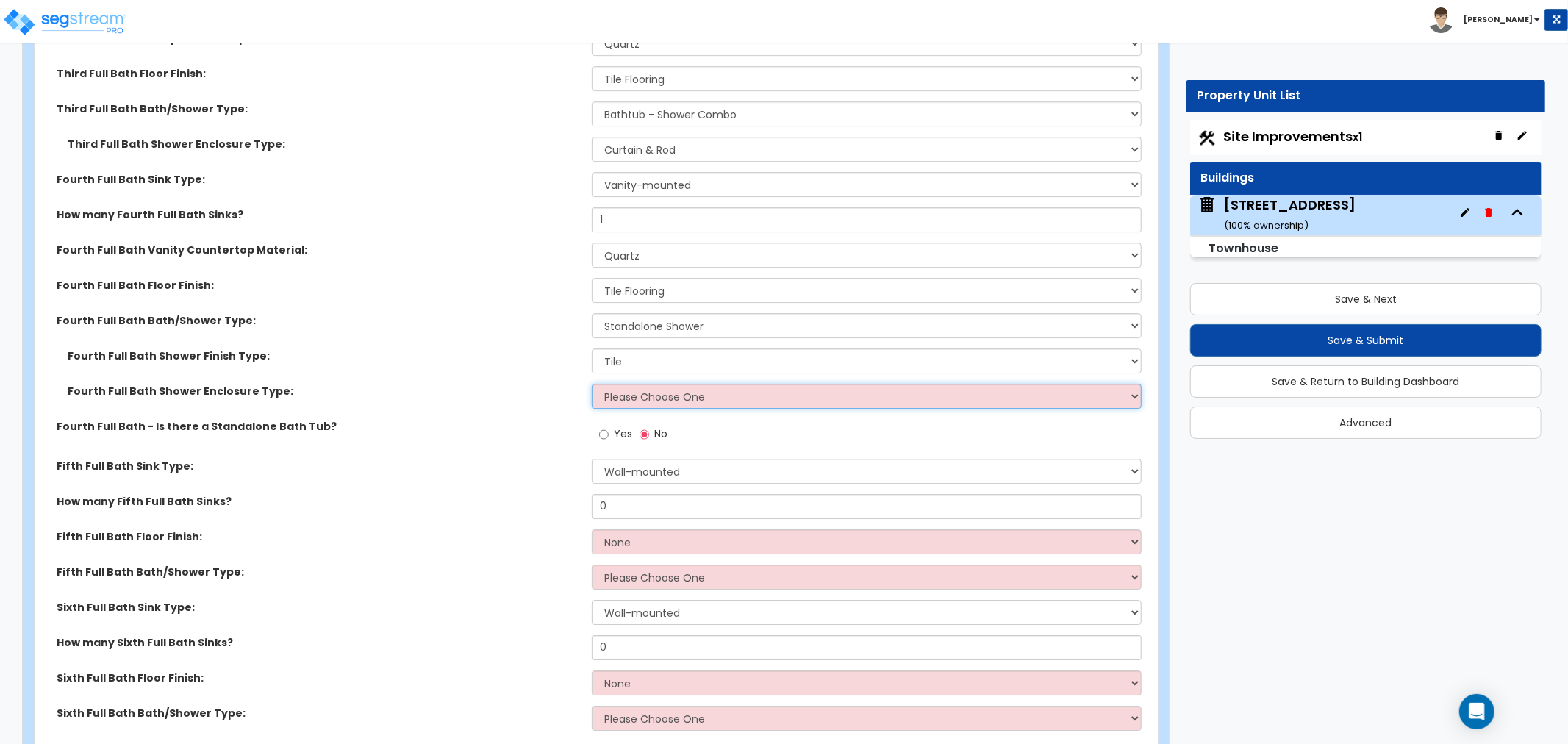
click at [645, 394] on select "Please Choose One Curtain & Rod Glass Sliding Doors Glass Hinged Doors" at bounding box center [867, 396] width 550 height 25
select select "1"
click at [592, 383] on select "Please Choose One Curtain & Rod Glass Sliding Doors Glass Hinged Doors" at bounding box center [867, 396] width 550 height 25
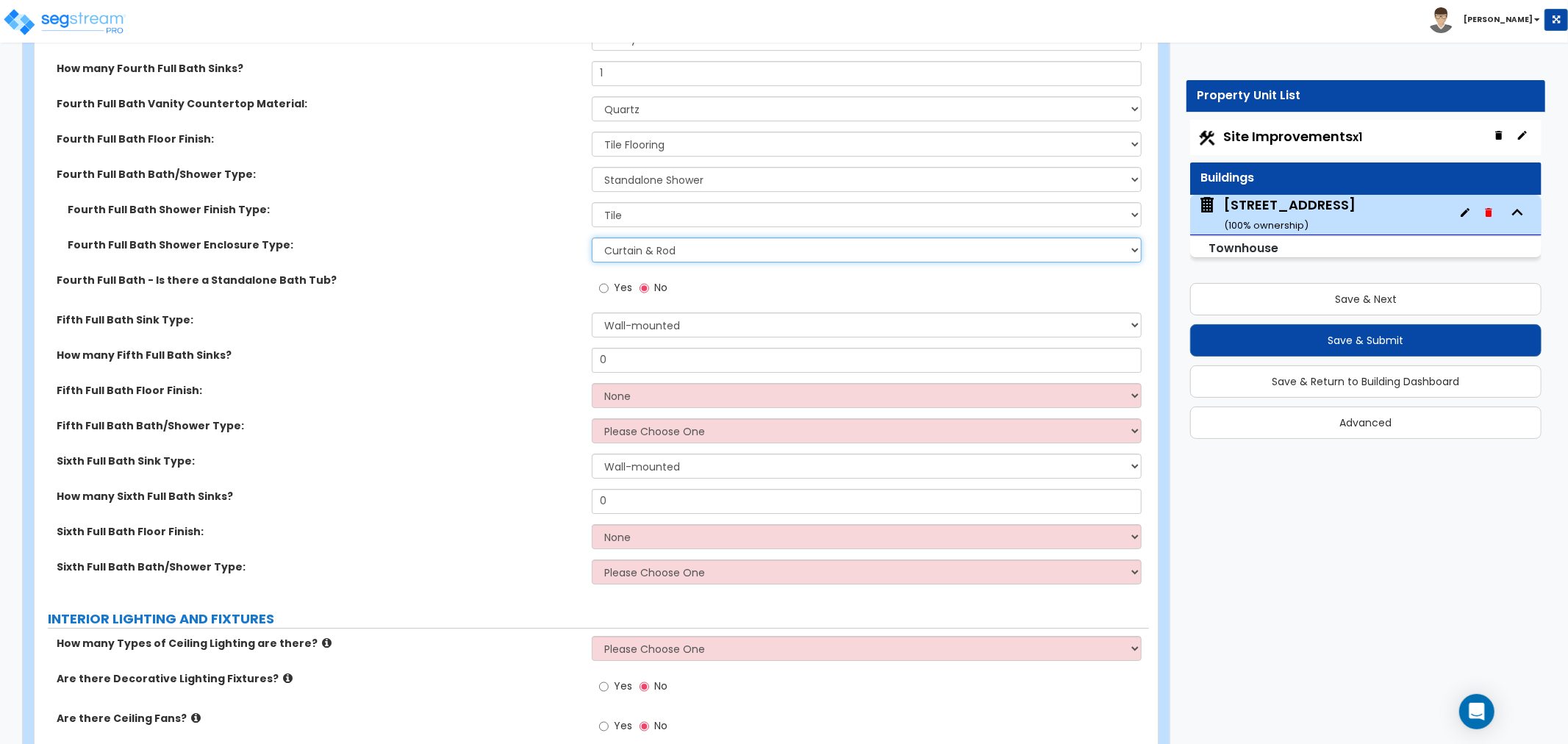
scroll to position [4083, 0]
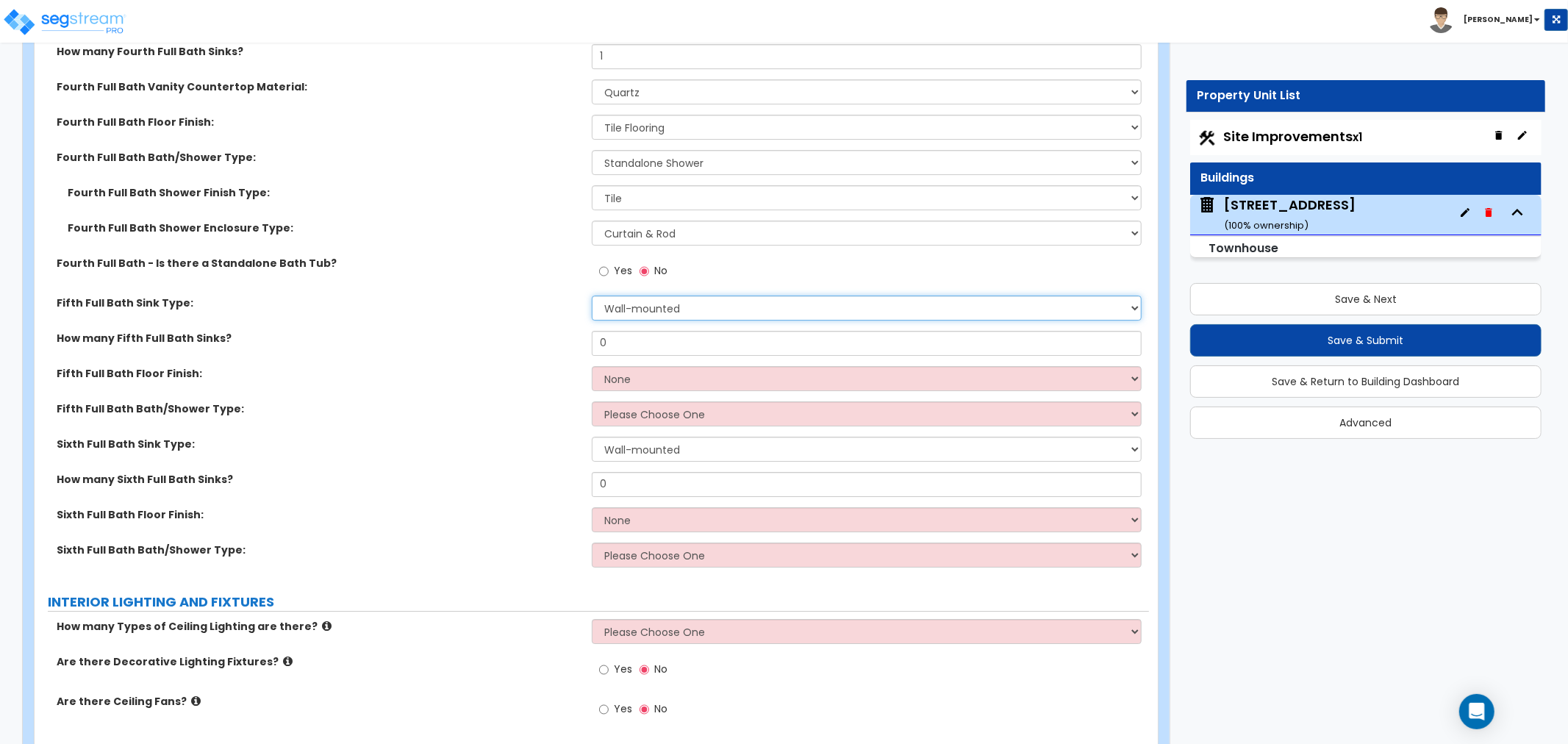
click at [659, 305] on select "Wall-mounted Pedestal-mounted Vanity-mounted" at bounding box center [867, 307] width 550 height 25
select select "3"
click at [592, 295] on select "Wall-mounted Pedestal-mounted Vanity-mounted" at bounding box center [867, 307] width 550 height 25
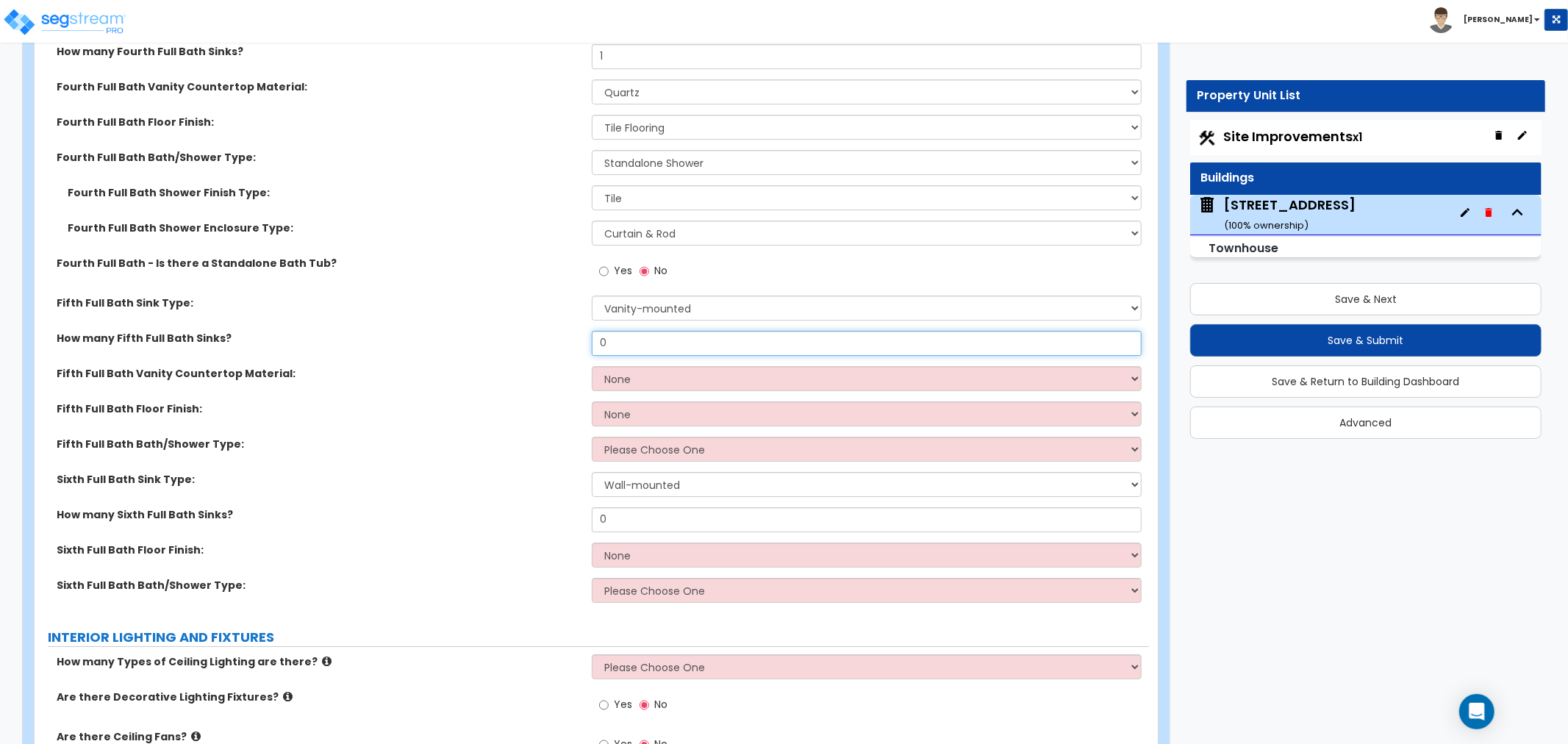
click at [655, 342] on input "0" at bounding box center [867, 344] width 550 height 25
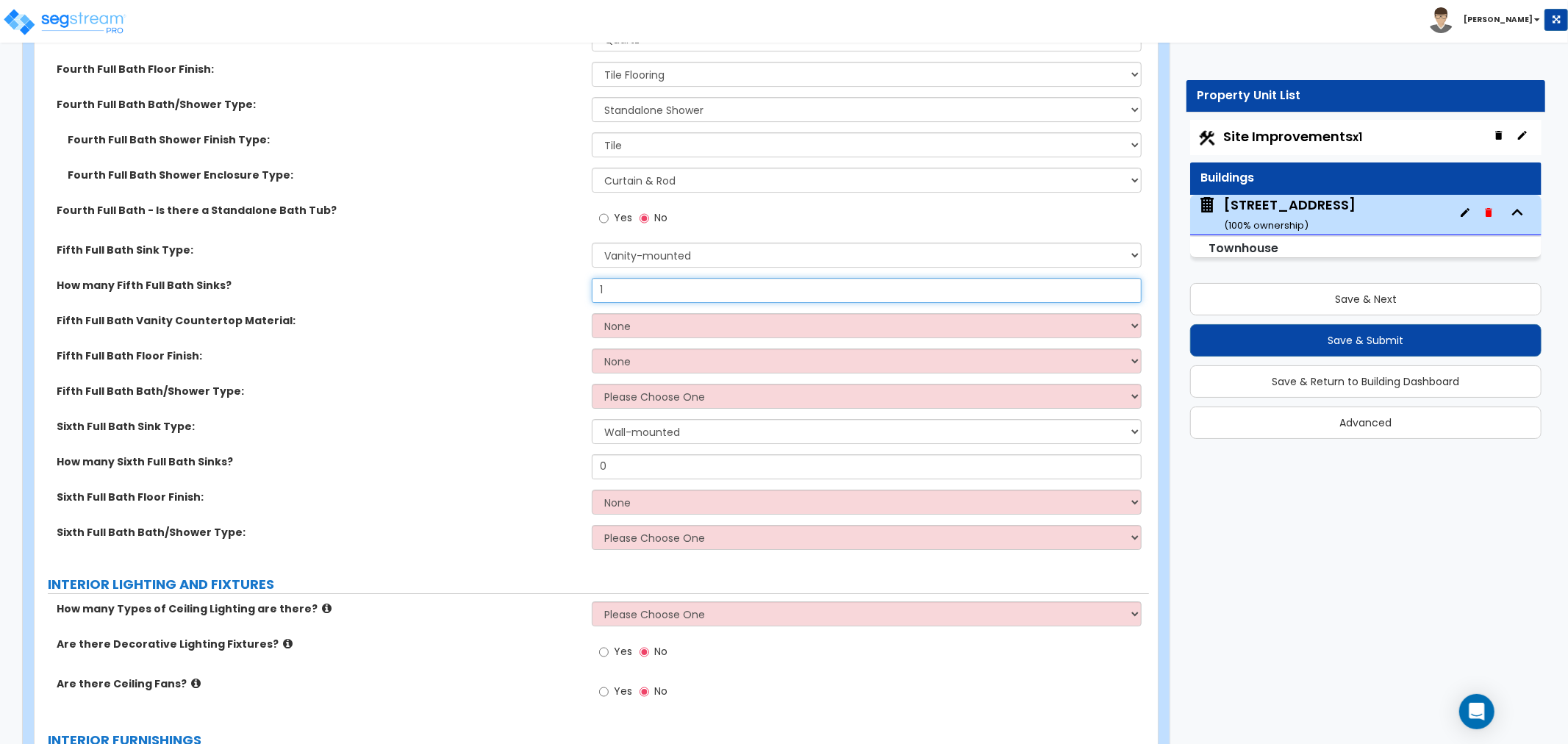
scroll to position [4165, 0]
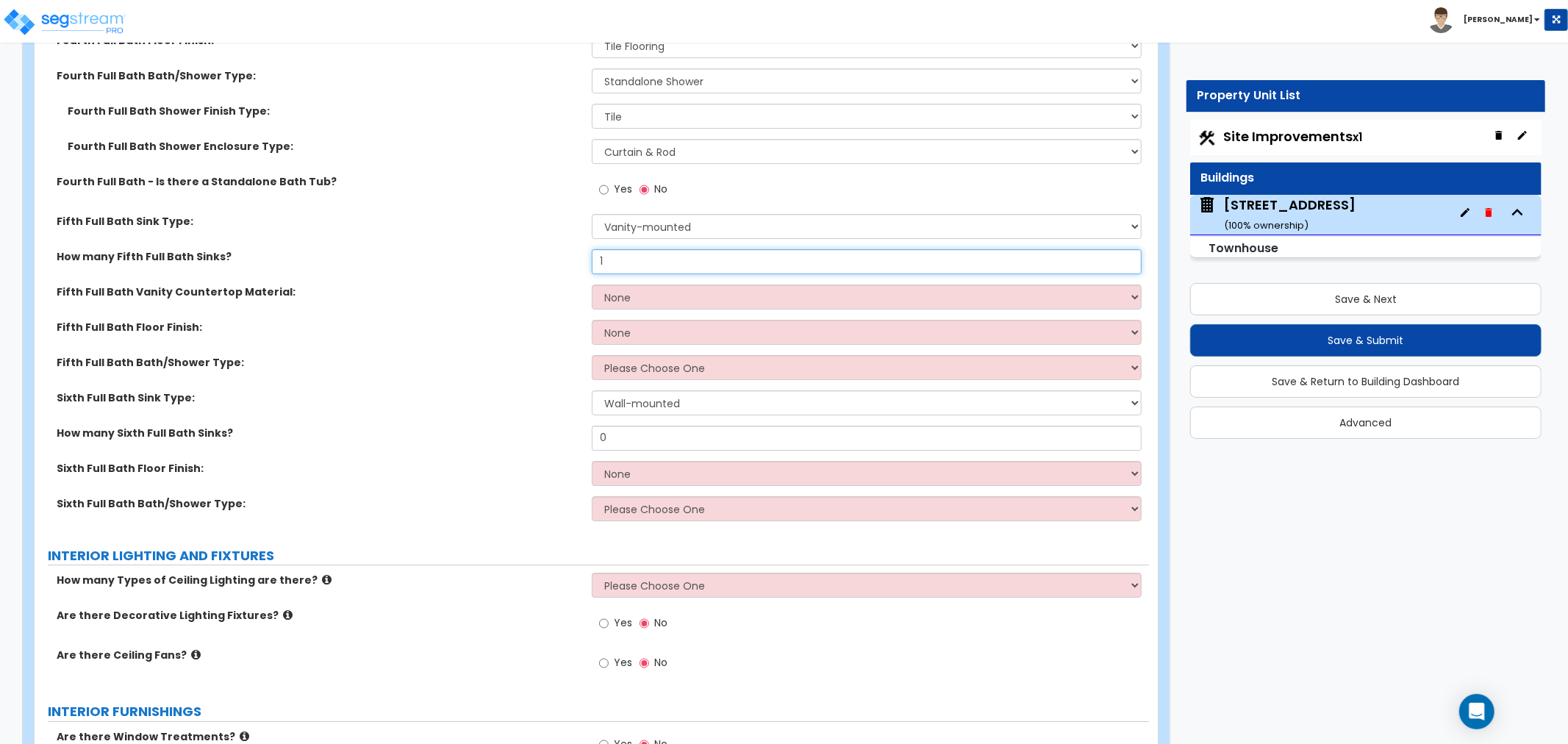
type input "1"
click at [635, 292] on select "None Plastic Laminate Solid Surface Stone Quartz Marble Tile Wood Stainless Ste…" at bounding box center [867, 297] width 550 height 25
select select "4"
click at [592, 285] on select "None Plastic Laminate Solid Surface Stone Quartz Marble Tile Wood Stainless Ste…" at bounding box center [867, 297] width 550 height 25
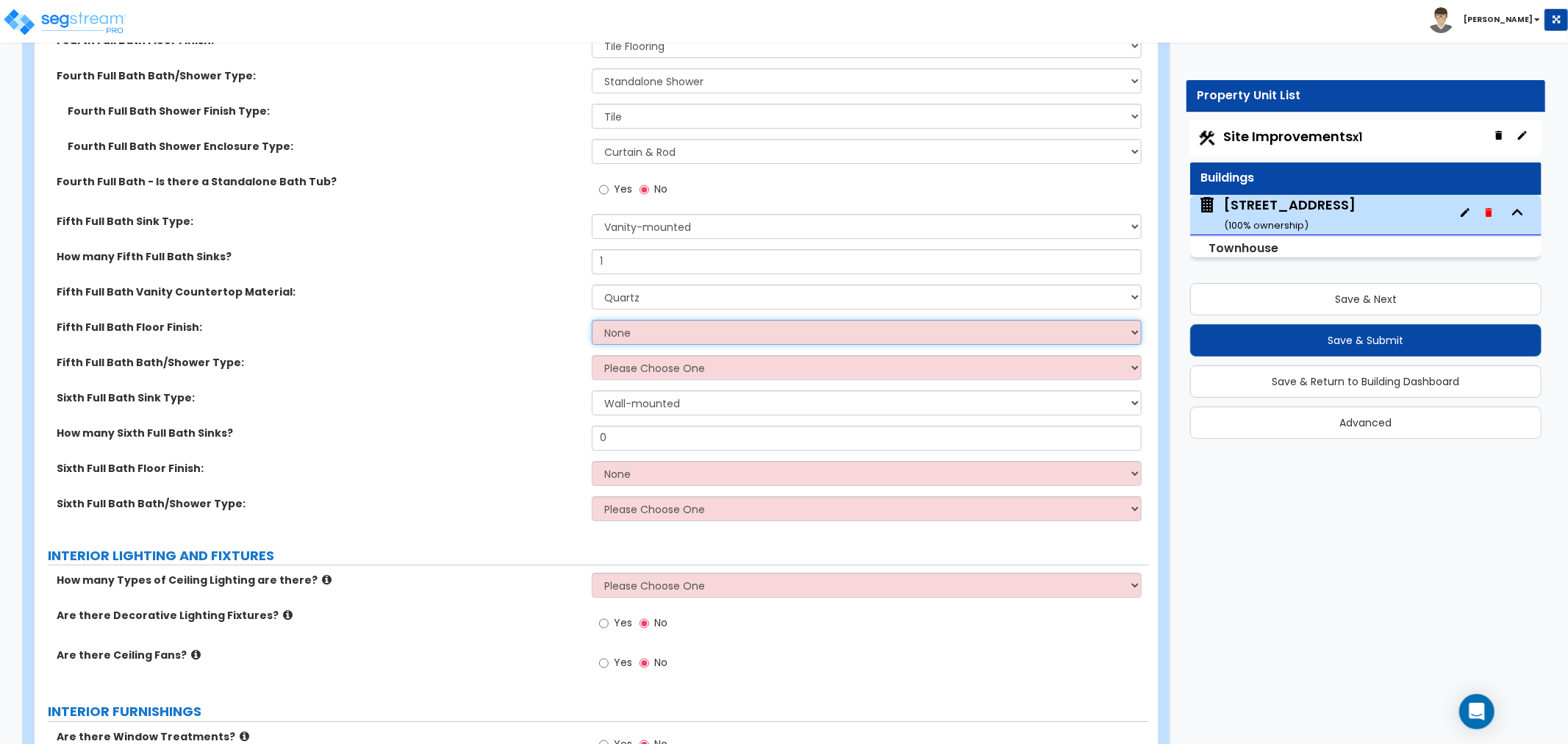
click at [628, 331] on select "None Tile Flooring Hardwood Flooring Resilient Laminate Flooring VCT Flooring S…" at bounding box center [867, 332] width 550 height 25
select select "1"
click at [592, 320] on select "None Tile Flooring Hardwood Flooring Resilient Laminate Flooring VCT Flooring S…" at bounding box center [867, 332] width 550 height 25
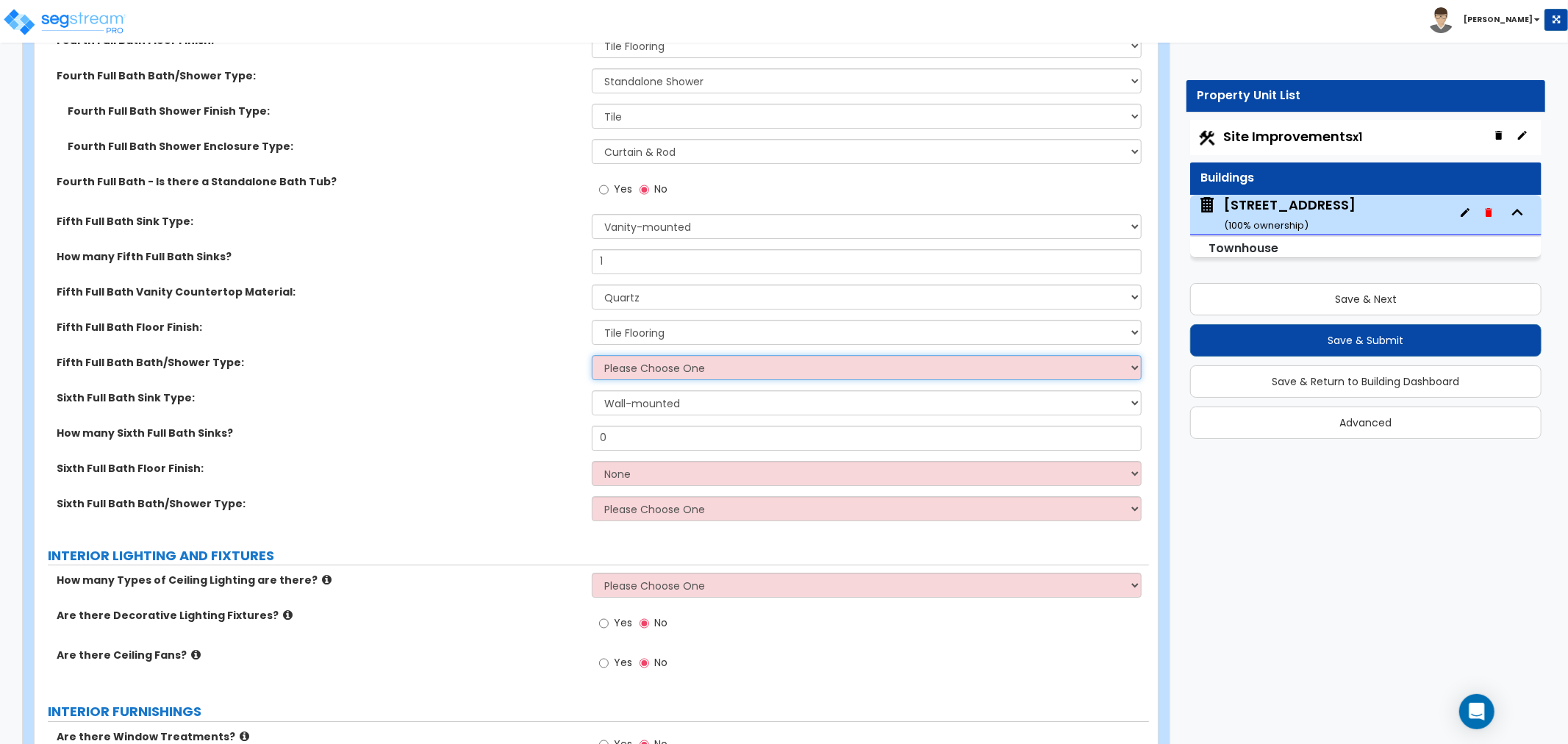
click at [635, 361] on select "Please Choose One Standalone Shower Bathtub - Shower Combo" at bounding box center [867, 367] width 550 height 25
select select "2"
click at [592, 355] on select "Please Choose One Standalone Shower Bathtub - Shower Combo" at bounding box center [867, 367] width 550 height 25
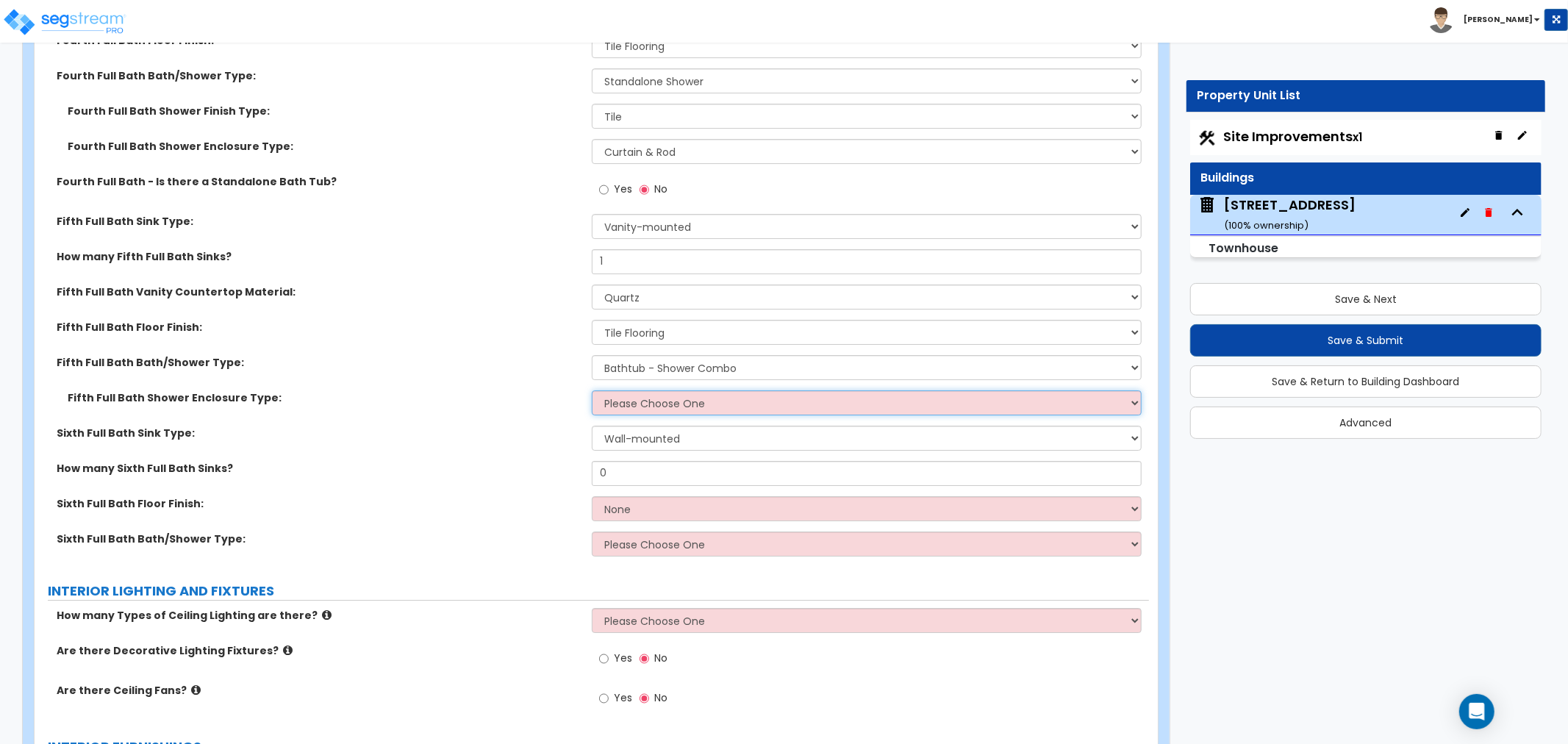
click at [649, 405] on select "Please Choose One Curtain & Rod Glass Sliding Doors Glass Hinged Doors" at bounding box center [867, 402] width 550 height 25
select select "1"
click at [592, 390] on select "Please Choose One Curtain & Rod Glass Sliding Doors Glass Hinged Doors" at bounding box center [867, 402] width 550 height 25
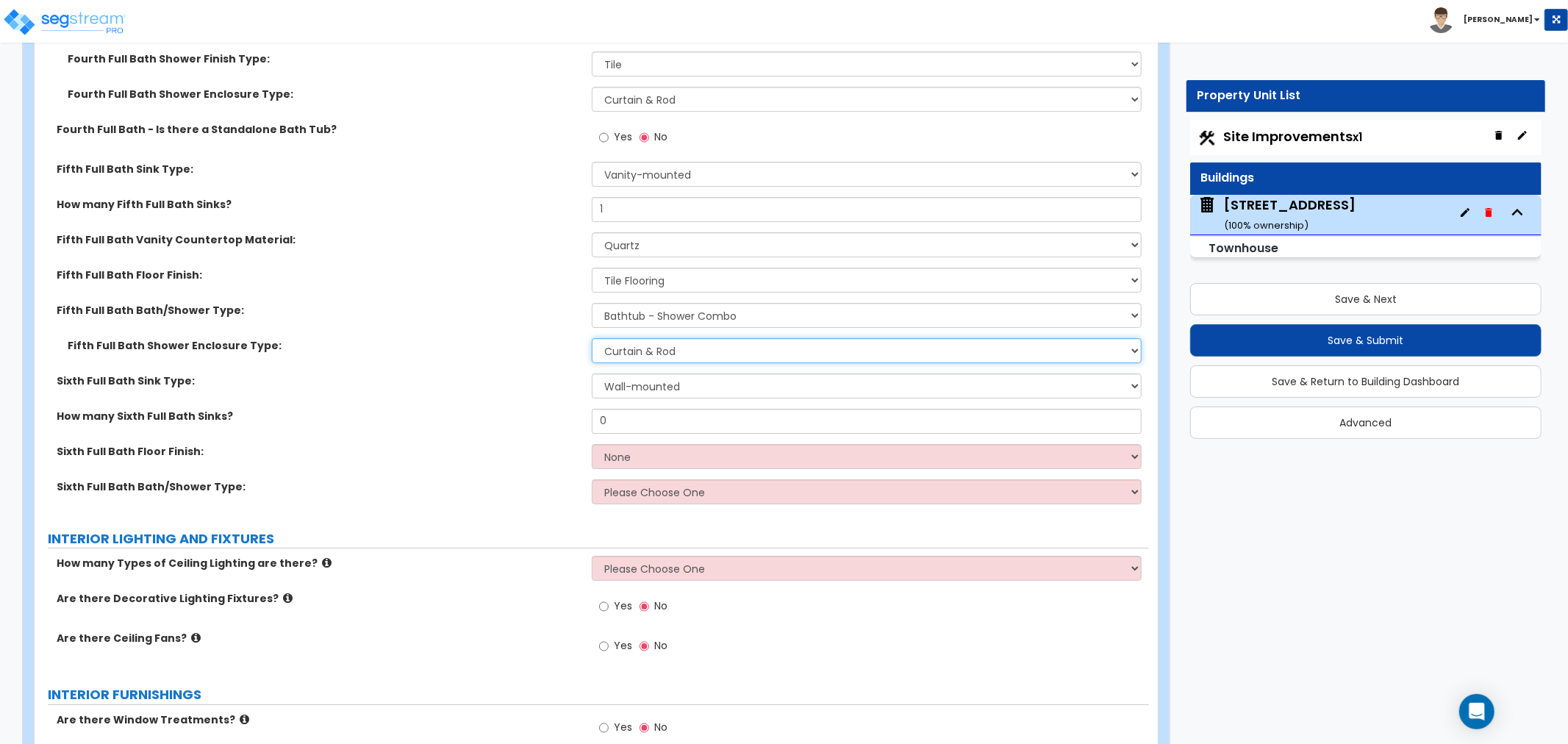
scroll to position [4247, 0]
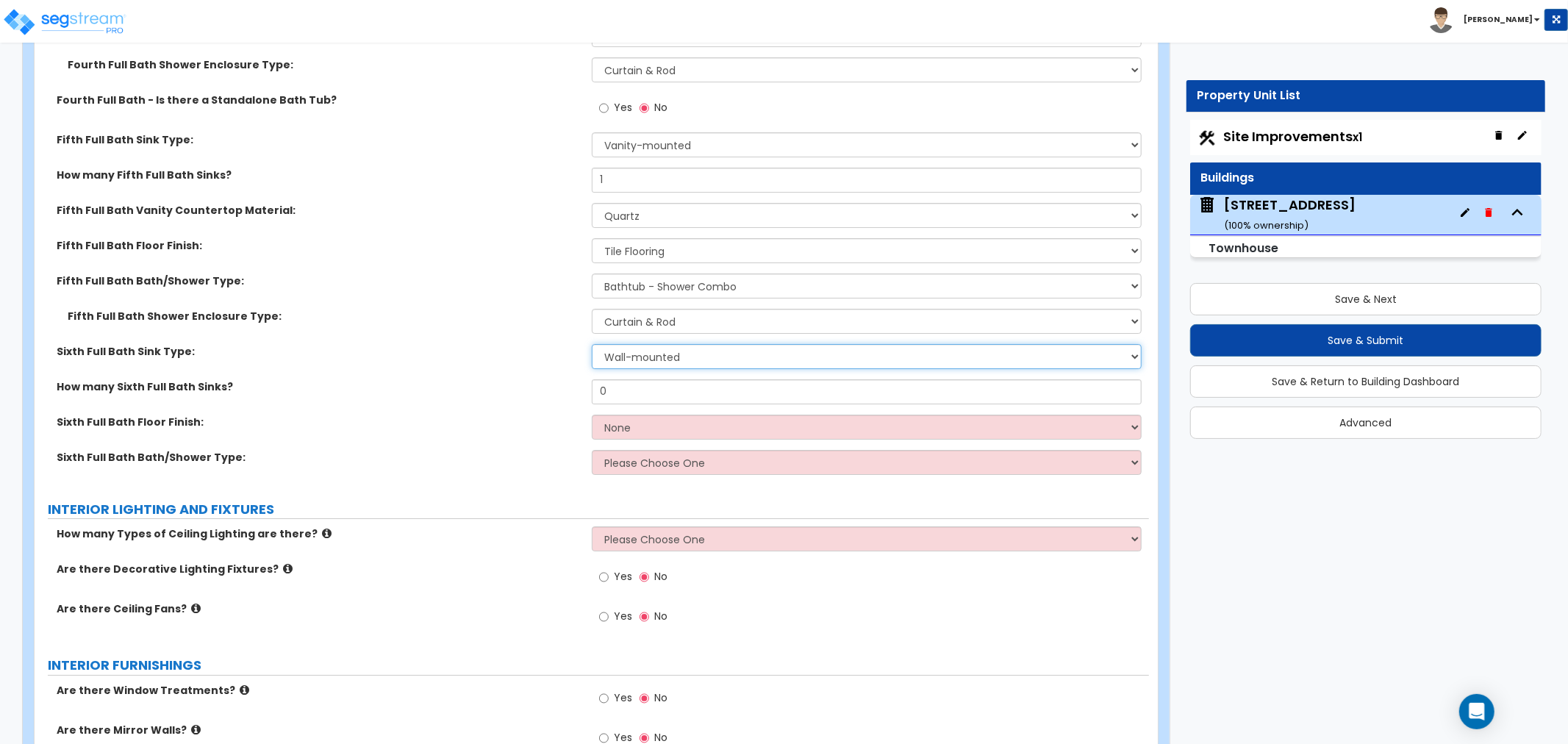
click at [632, 351] on select "Wall-mounted Pedestal-mounted Vanity-mounted" at bounding box center [867, 357] width 550 height 25
select select "3"
click at [592, 344] on select "Wall-mounted Pedestal-mounted Vanity-mounted" at bounding box center [867, 357] width 550 height 25
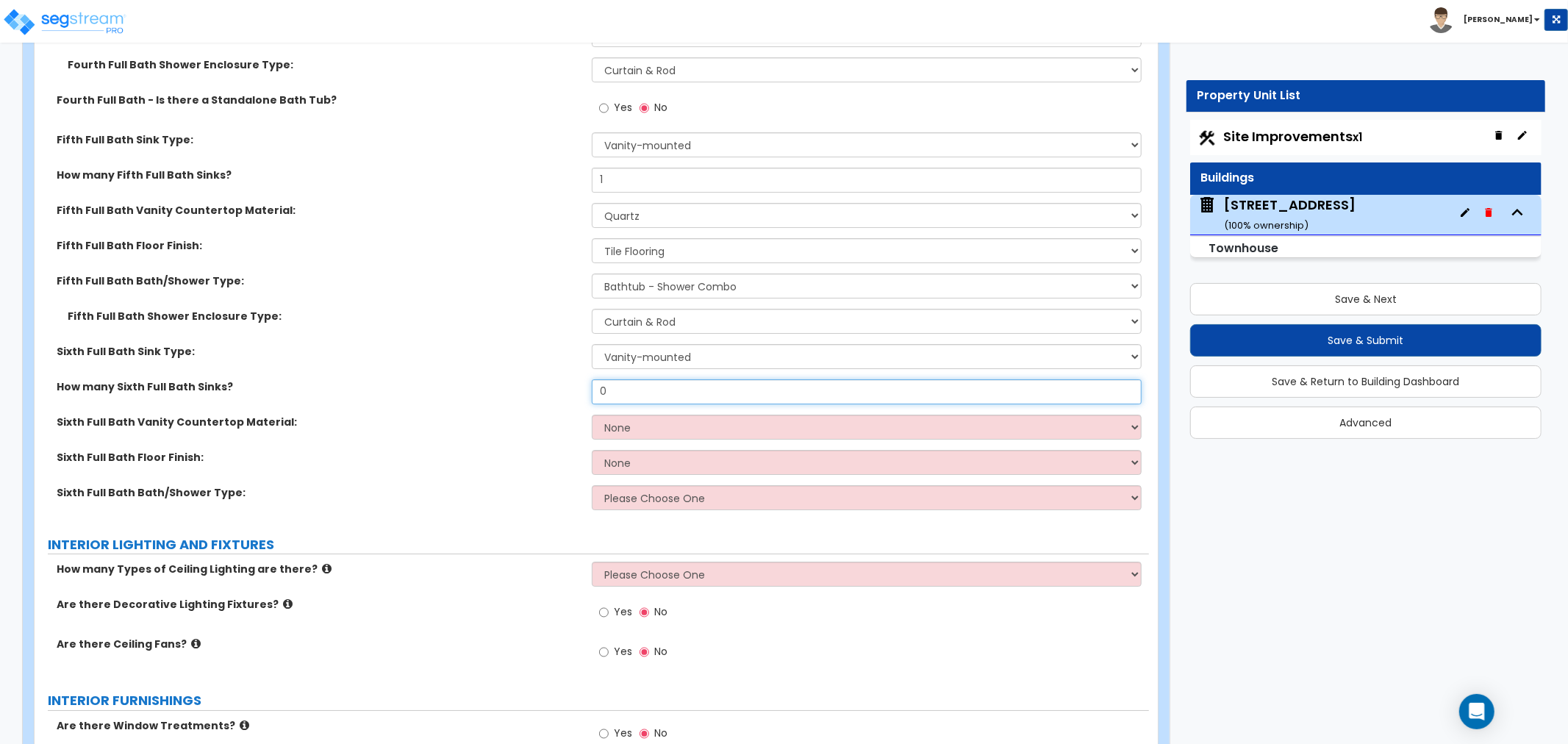
click at [637, 386] on input "0" at bounding box center [867, 392] width 550 height 25
type input "1"
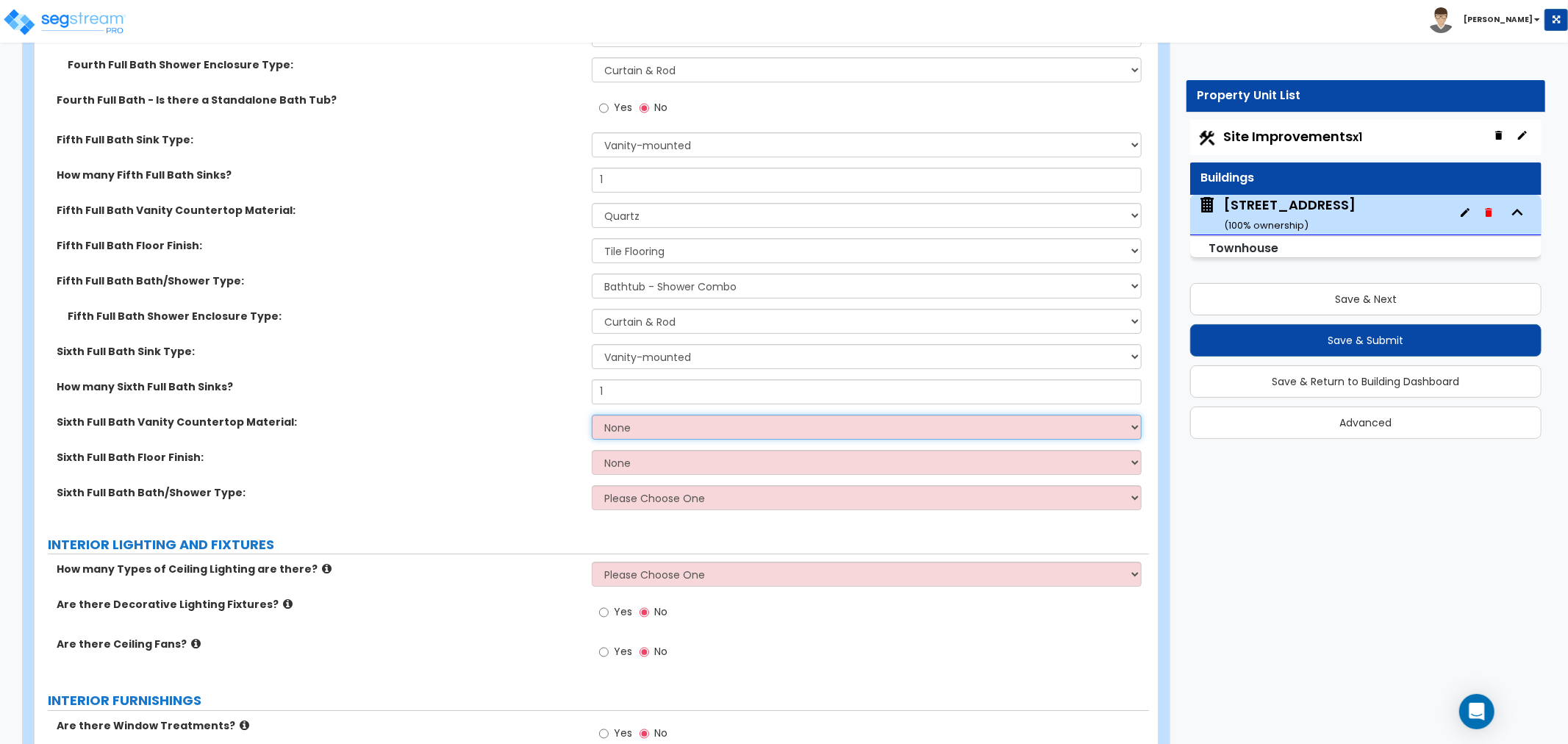
click at [635, 417] on select "None Plastic Laminate Solid Surface Stone Quartz Marble Tile Wood Stainless Ste…" at bounding box center [867, 427] width 550 height 25
select select "4"
click at [592, 415] on select "None Plastic Laminate Solid Surface Stone Quartz Marble Tile Wood Stainless Ste…" at bounding box center [867, 427] width 550 height 25
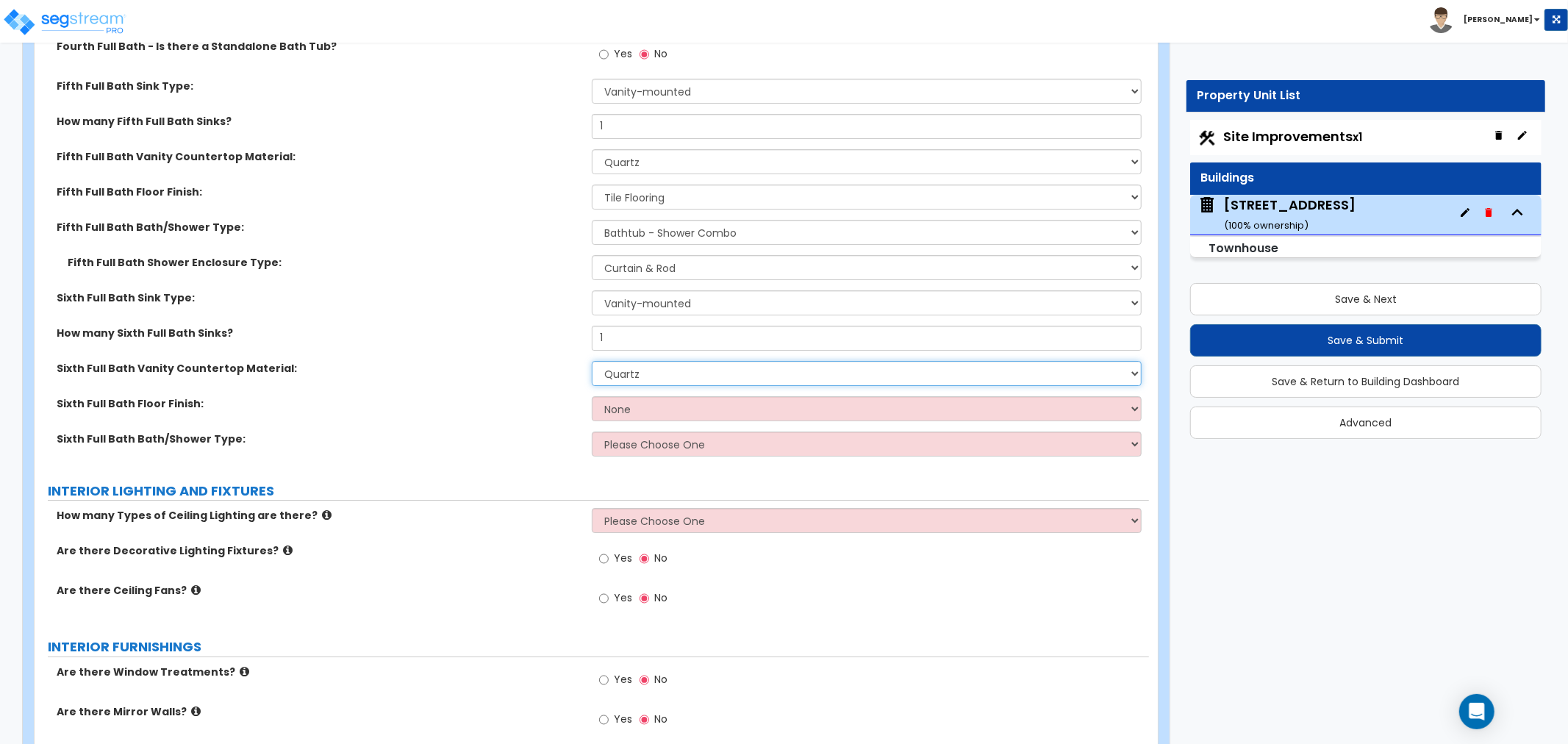
scroll to position [4328, 0]
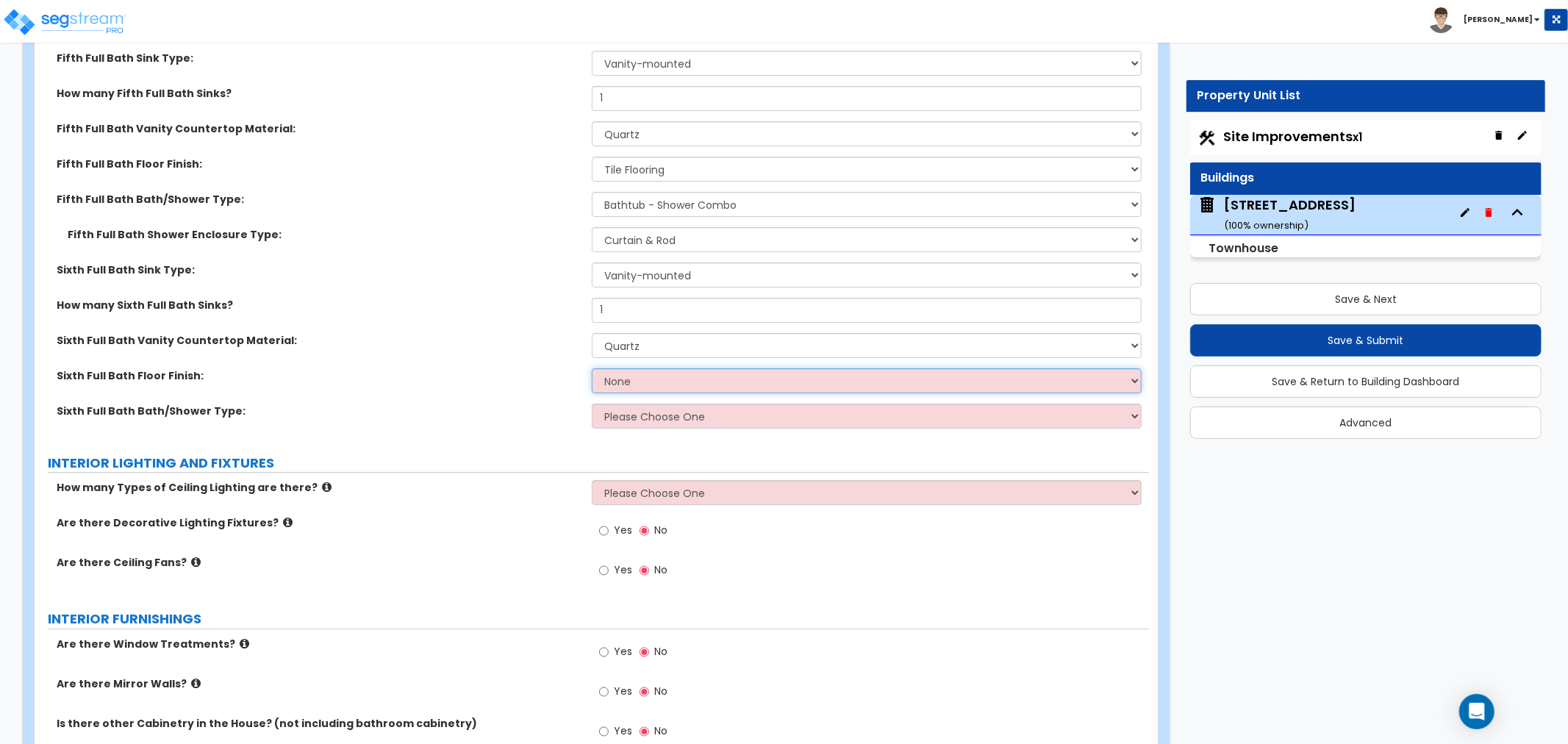
click at [619, 378] on select "None Tile Flooring Hardwood Flooring Resilient Laminate Flooring VCT Flooring S…" at bounding box center [867, 381] width 550 height 25
select select "1"
click at [592, 368] on select "None Tile Flooring Hardwood Flooring Resilient Laminate Flooring VCT Flooring S…" at bounding box center [867, 381] width 550 height 25
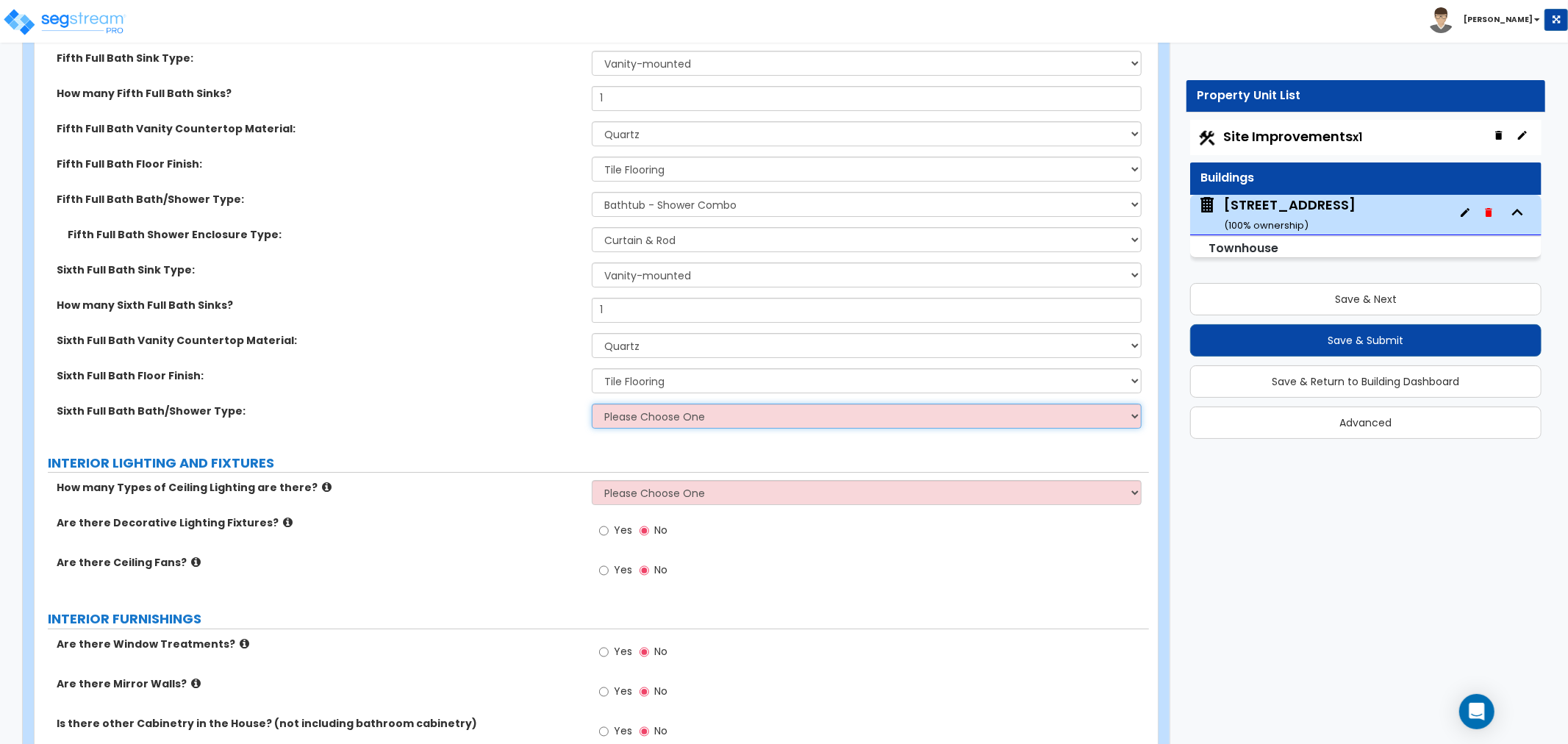
drag, startPoint x: 624, startPoint y: 408, endPoint x: 623, endPoint y: 419, distance: 11.0
click at [624, 408] on select "Please Choose One Standalone Shower Bathtub - Shower Combo" at bounding box center [867, 416] width 550 height 25
select select "1"
click at [592, 403] on select "Please Choose One Standalone Shower Bathtub - Shower Combo" at bounding box center [867, 416] width 550 height 25
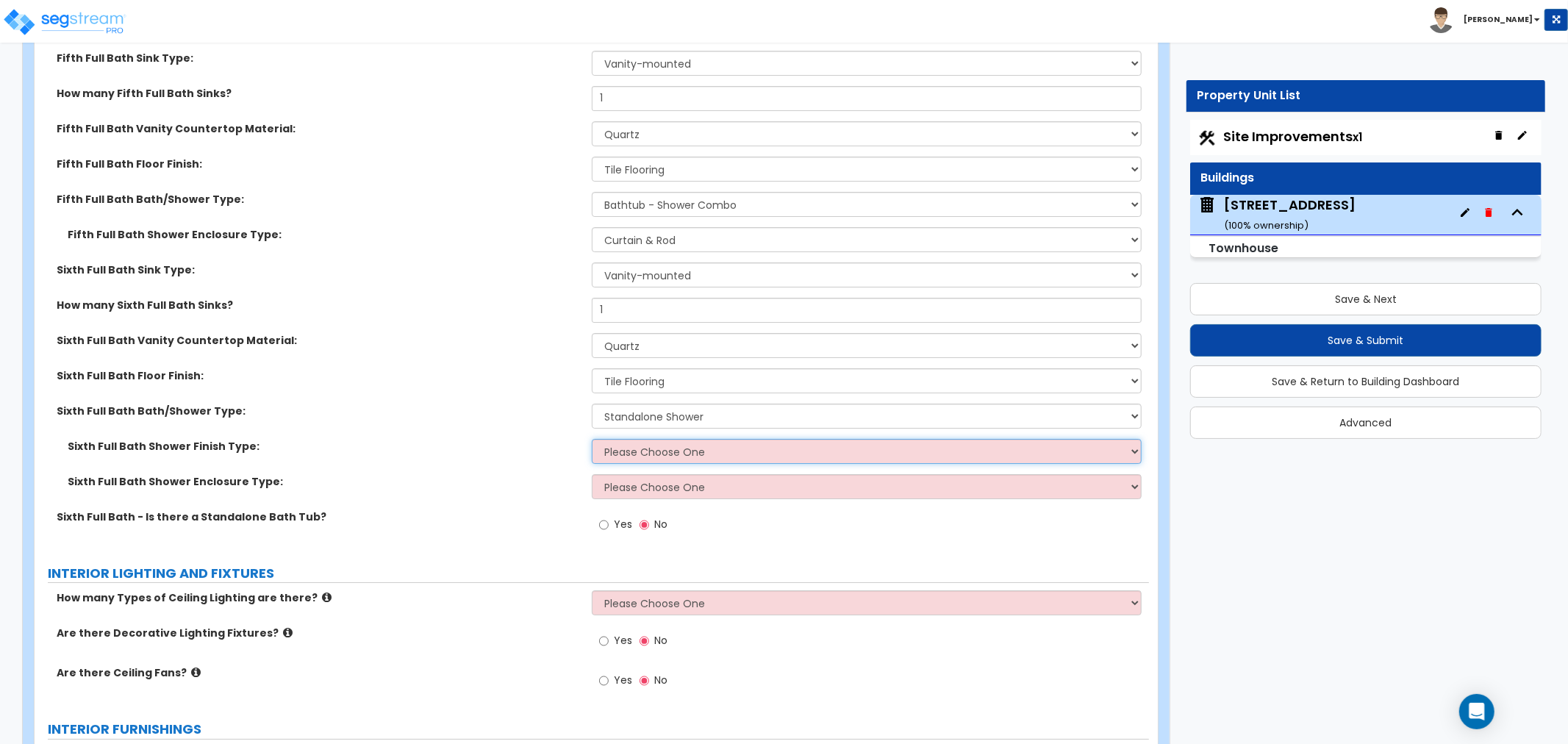
click at [671, 447] on select "Please Choose One Plastic Tile Stone" at bounding box center [867, 451] width 550 height 25
select select "2"
click at [592, 438] on select "Please Choose One Plastic Tile Stone" at bounding box center [867, 451] width 550 height 25
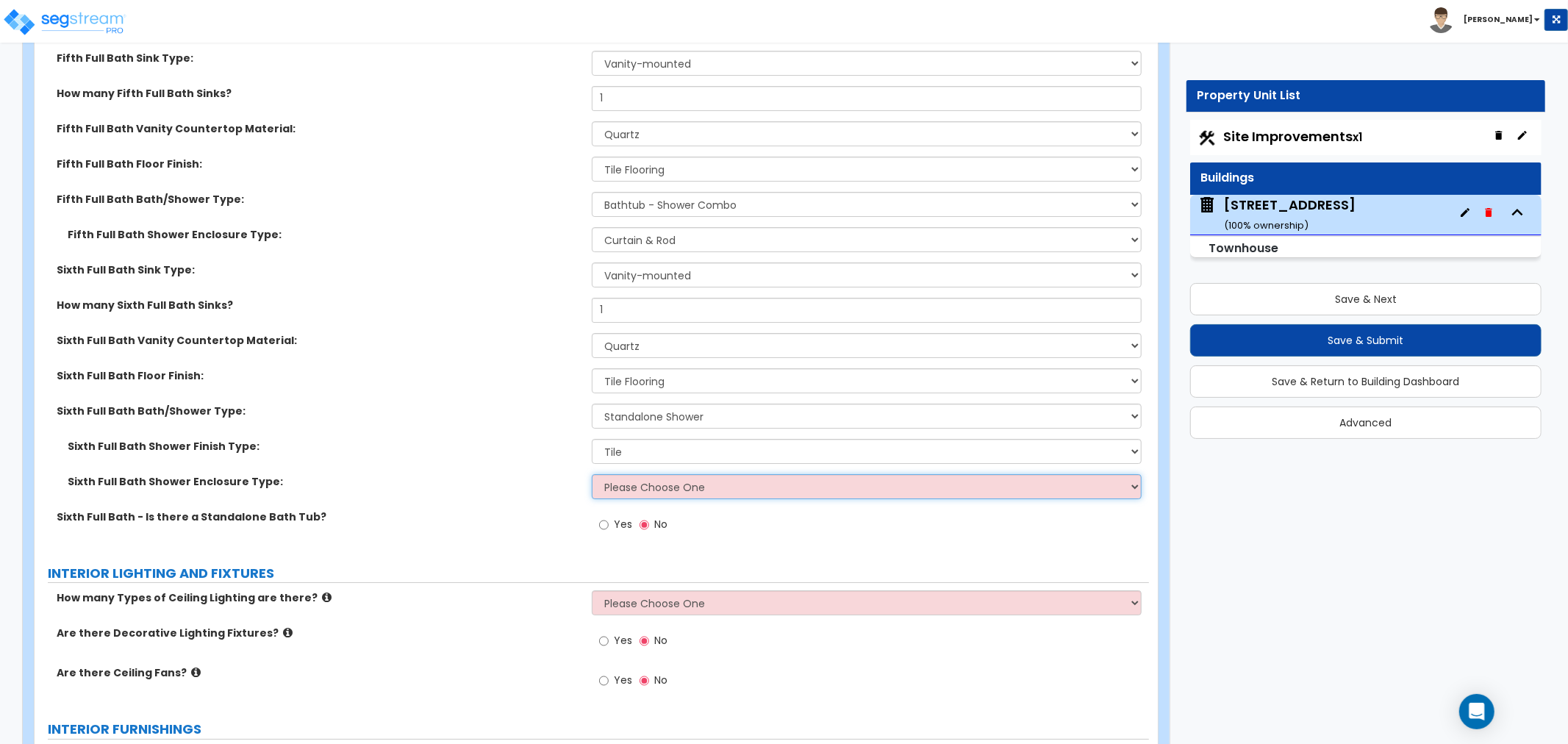
click at [644, 484] on select "Please Choose One Curtain & Rod Glass Sliding Doors Glass Hinged Doors" at bounding box center [867, 487] width 550 height 25
select select "1"
click at [592, 474] on select "Please Choose One Curtain & Rod Glass Sliding Doors Glass Hinged Doors" at bounding box center [867, 487] width 550 height 25
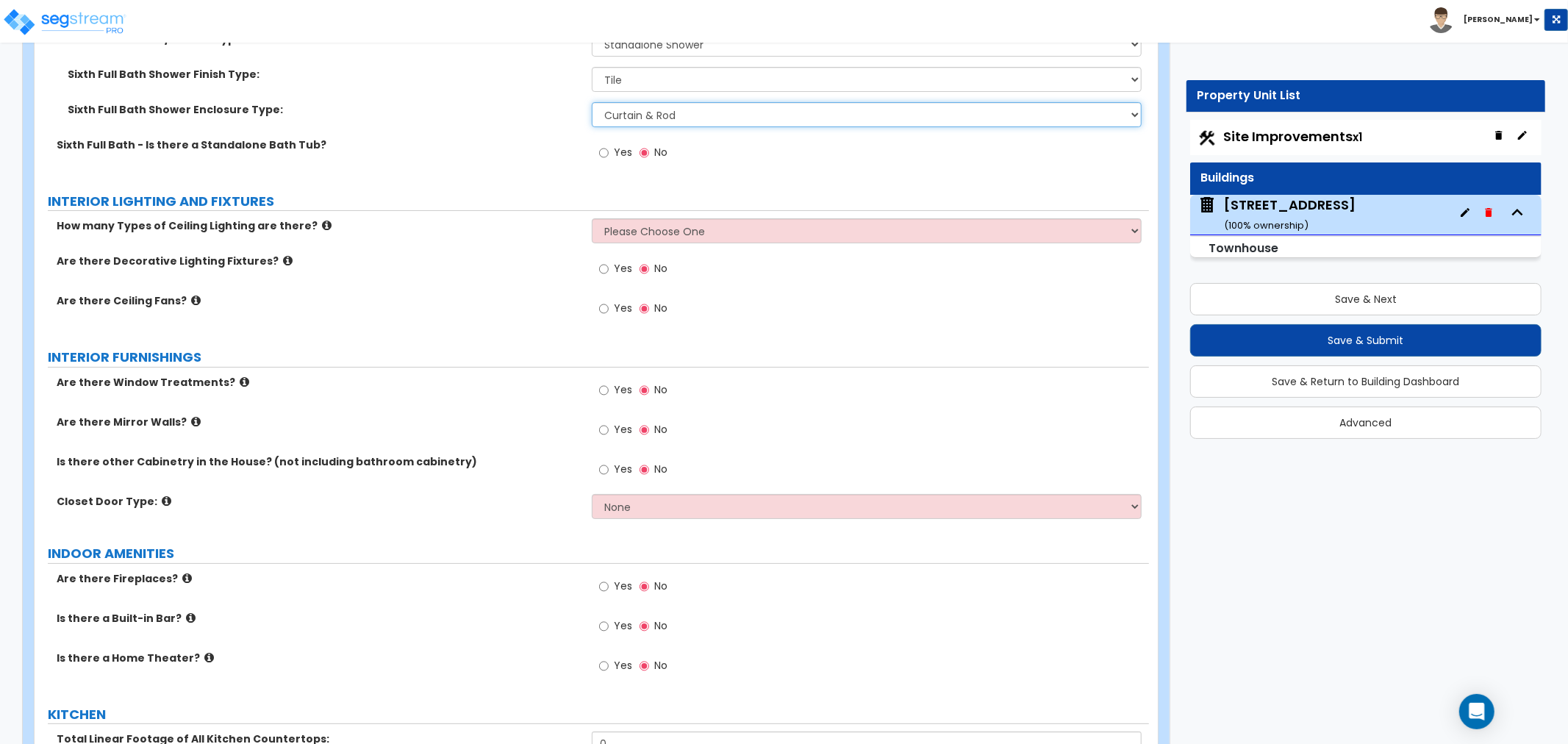
scroll to position [4737, 0]
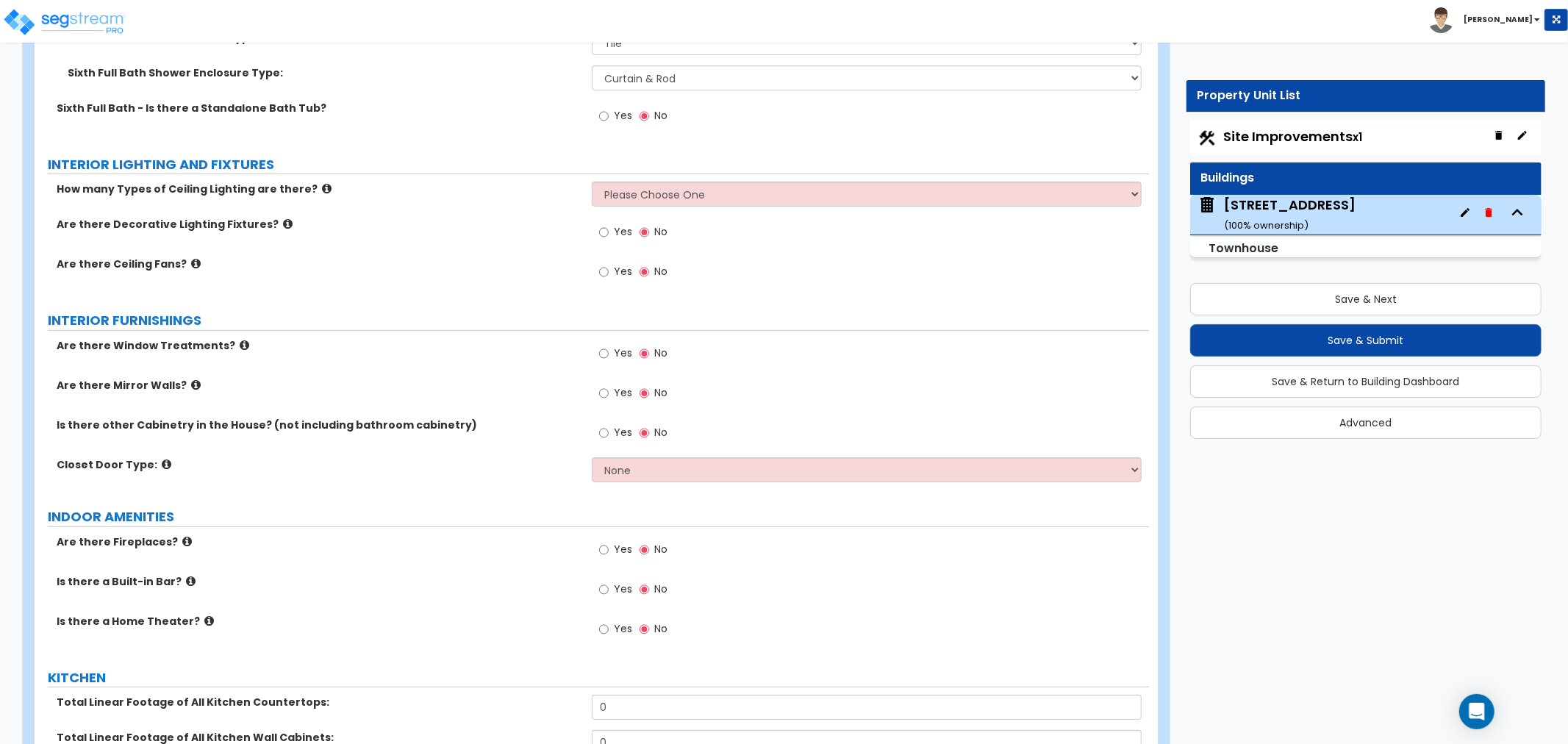
click at [322, 184] on icon at bounding box center [327, 189] width 9 height 11
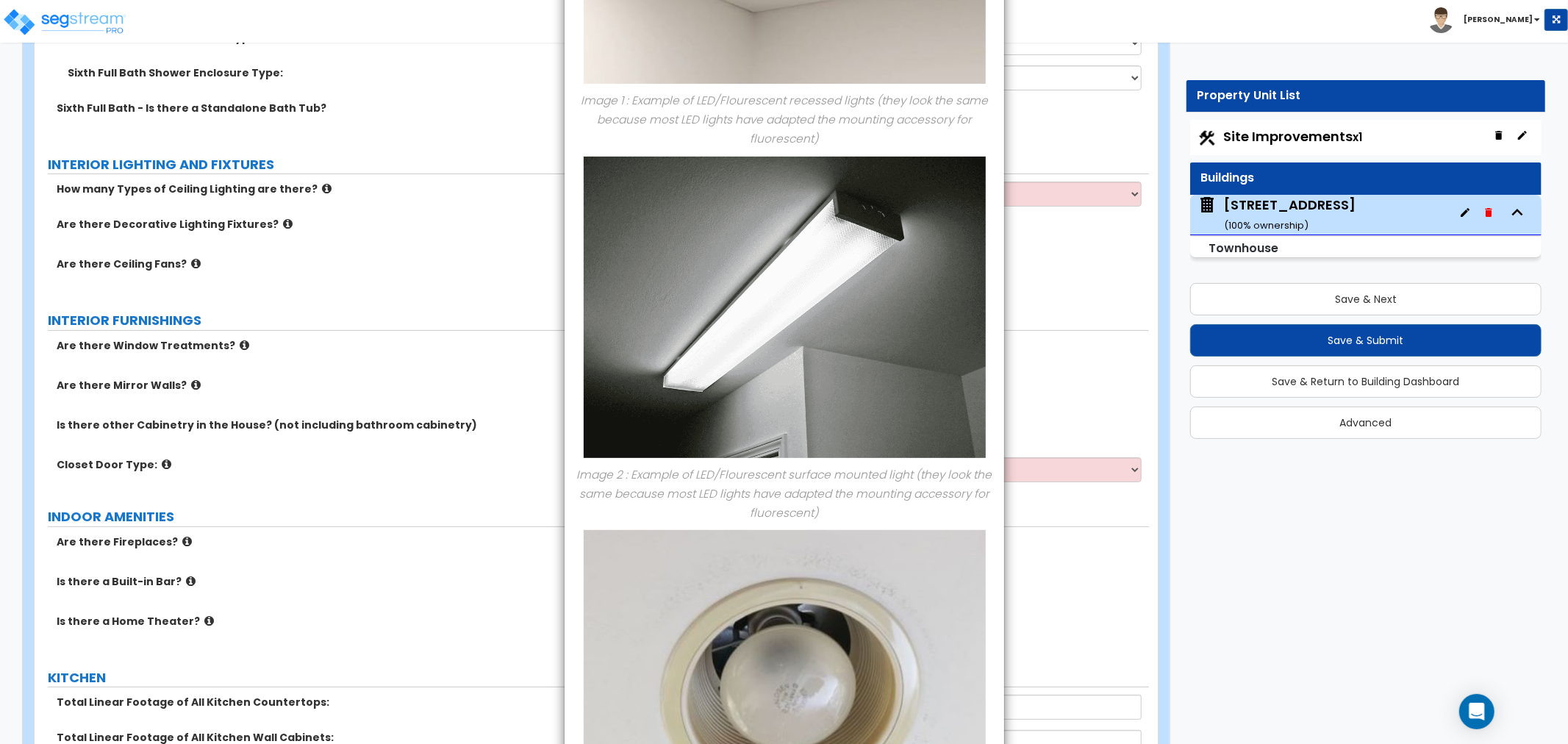
scroll to position [533, 0]
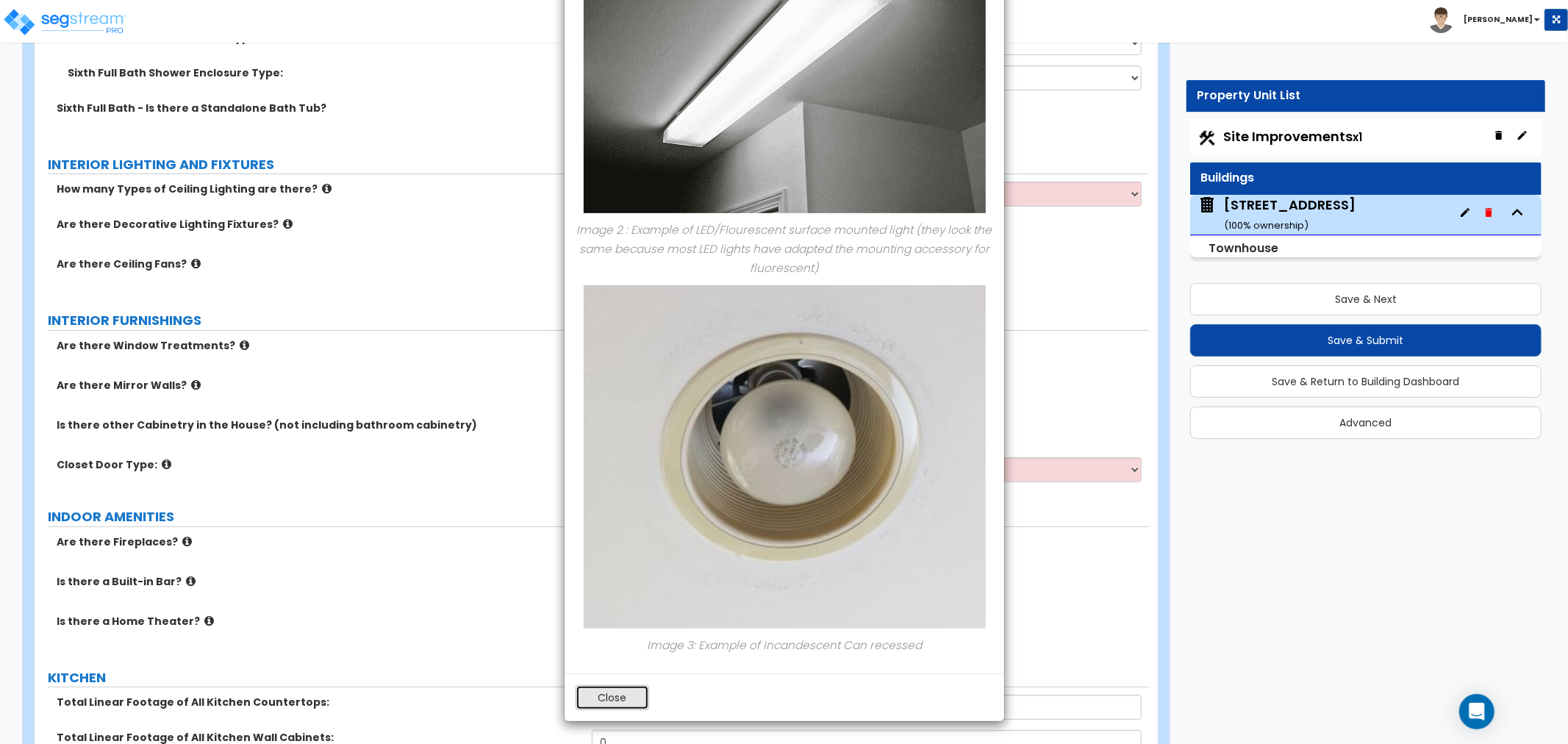
click at [591, 699] on button "Close" at bounding box center [612, 698] width 73 height 25
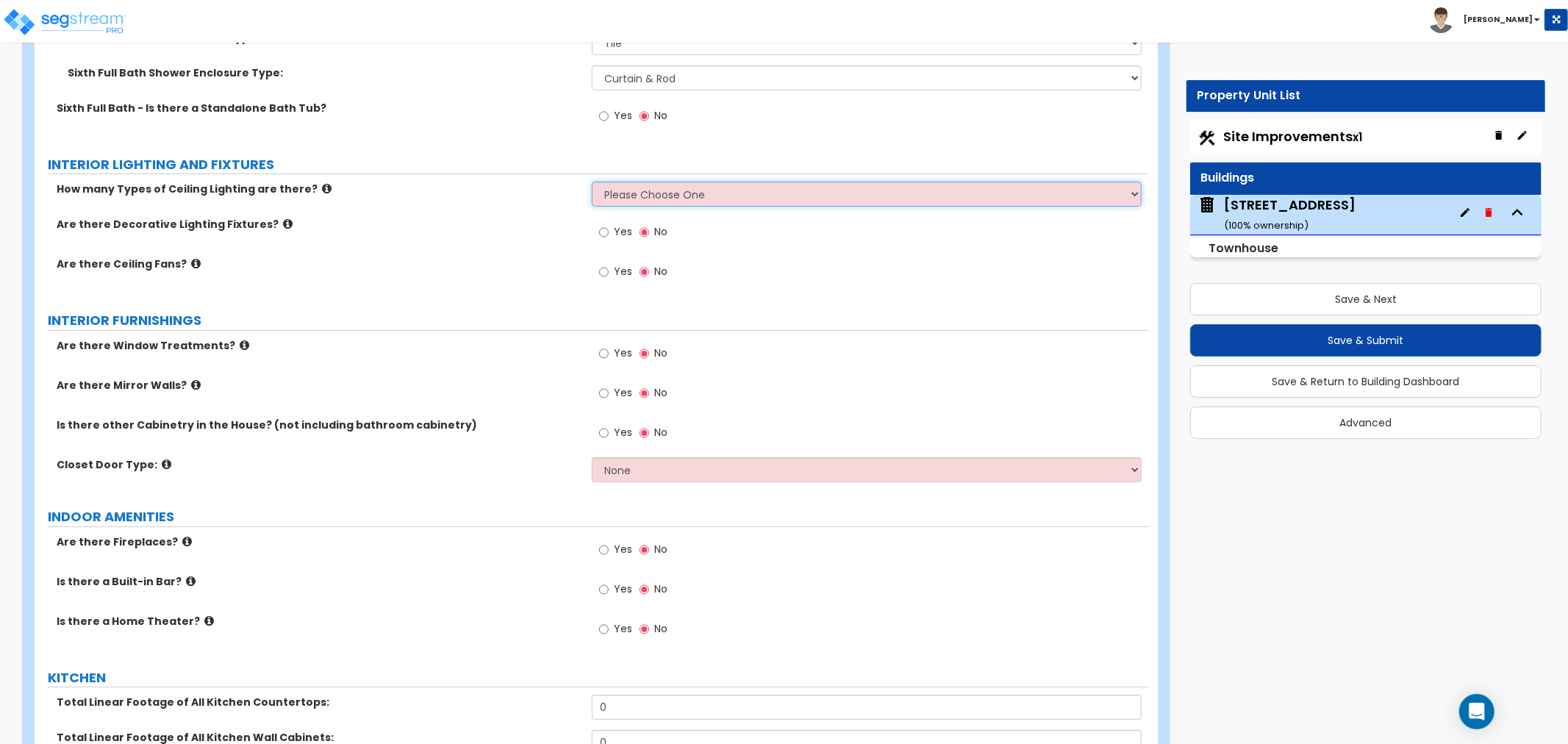
click at [625, 193] on select "Please Choose One 1 2 3" at bounding box center [867, 194] width 550 height 25
select select "2"
click at [592, 181] on select "Please Choose One 1 2 3" at bounding box center [867, 194] width 550 height 25
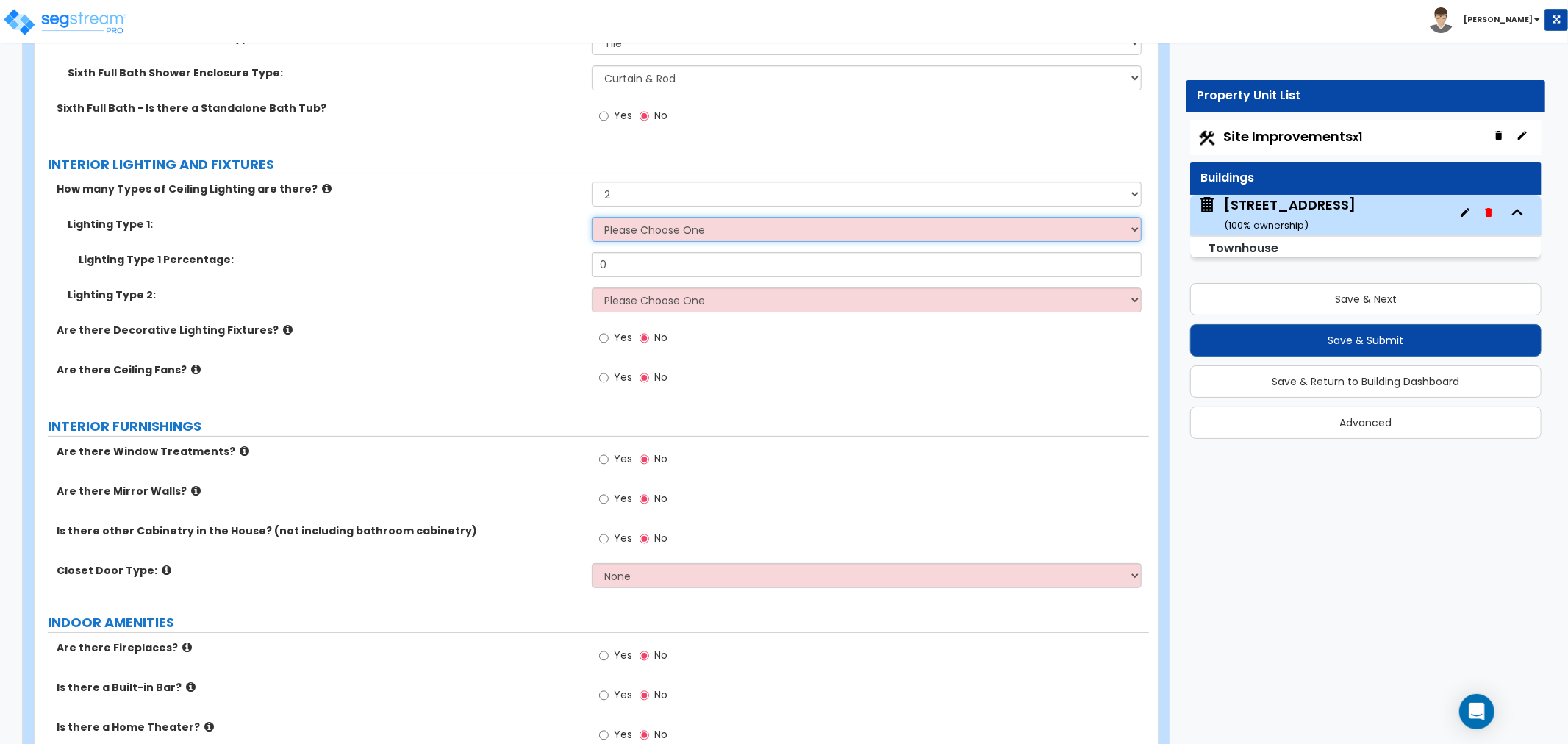
click at [634, 225] on select "Please Choose One LED Surface-Mounted LED Recessed Fluorescent Surface-Mounted …" at bounding box center [867, 230] width 550 height 25
click at [592, 217] on select "Please Choose One LED Surface-Mounted LED Recessed Fluorescent Surface-Mounted …" at bounding box center [867, 230] width 550 height 25
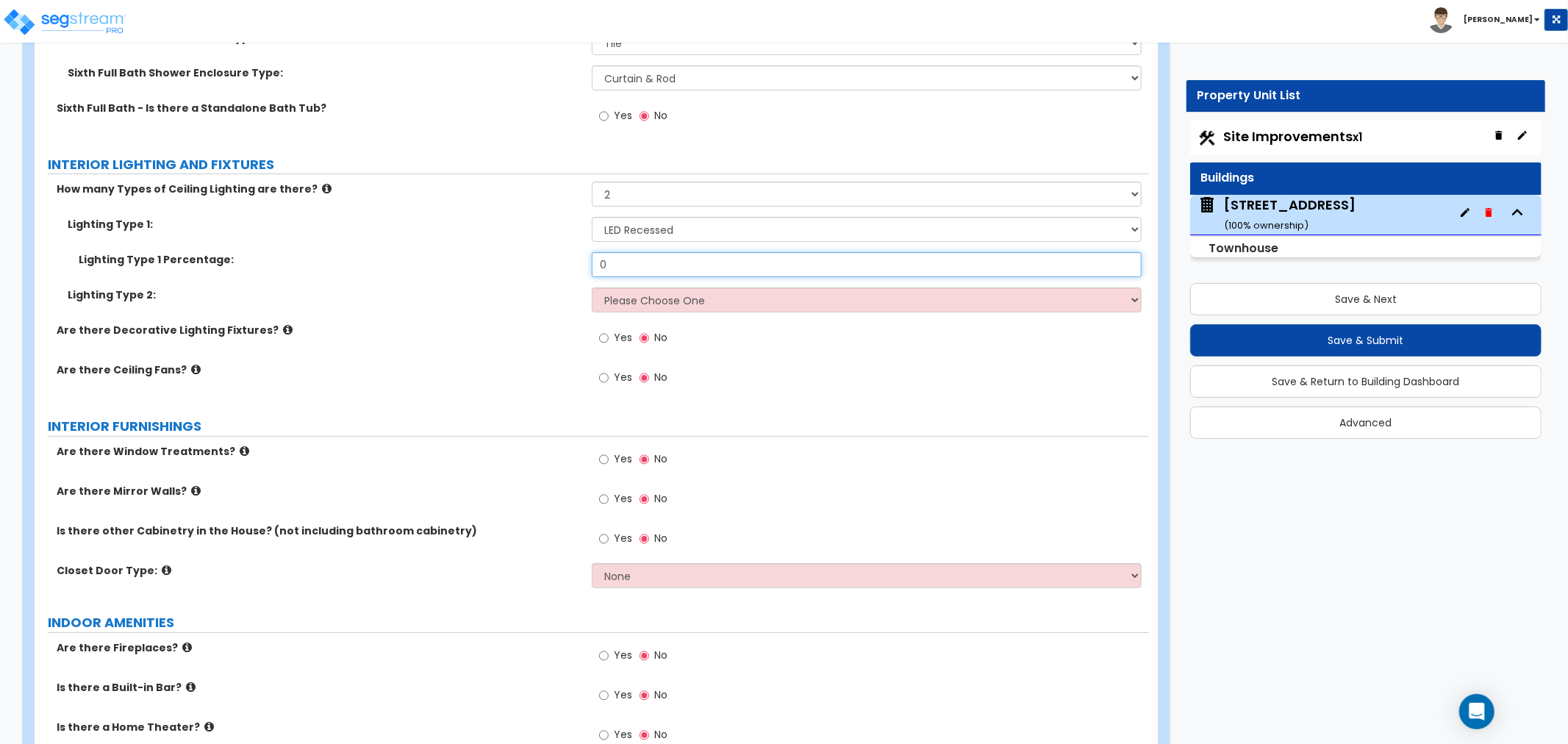
click at [635, 261] on input "0" at bounding box center [867, 265] width 550 height 25
click at [700, 225] on select "Please Choose One LED Surface-Mounted LED Recessed Fluorescent Surface-Mounted …" at bounding box center [867, 230] width 550 height 25
select select "5"
click at [592, 217] on select "Please Choose One LED Surface-Mounted LED Recessed Fluorescent Surface-Mounted …" at bounding box center [867, 230] width 550 height 25
click at [651, 263] on input "0" at bounding box center [867, 265] width 550 height 25
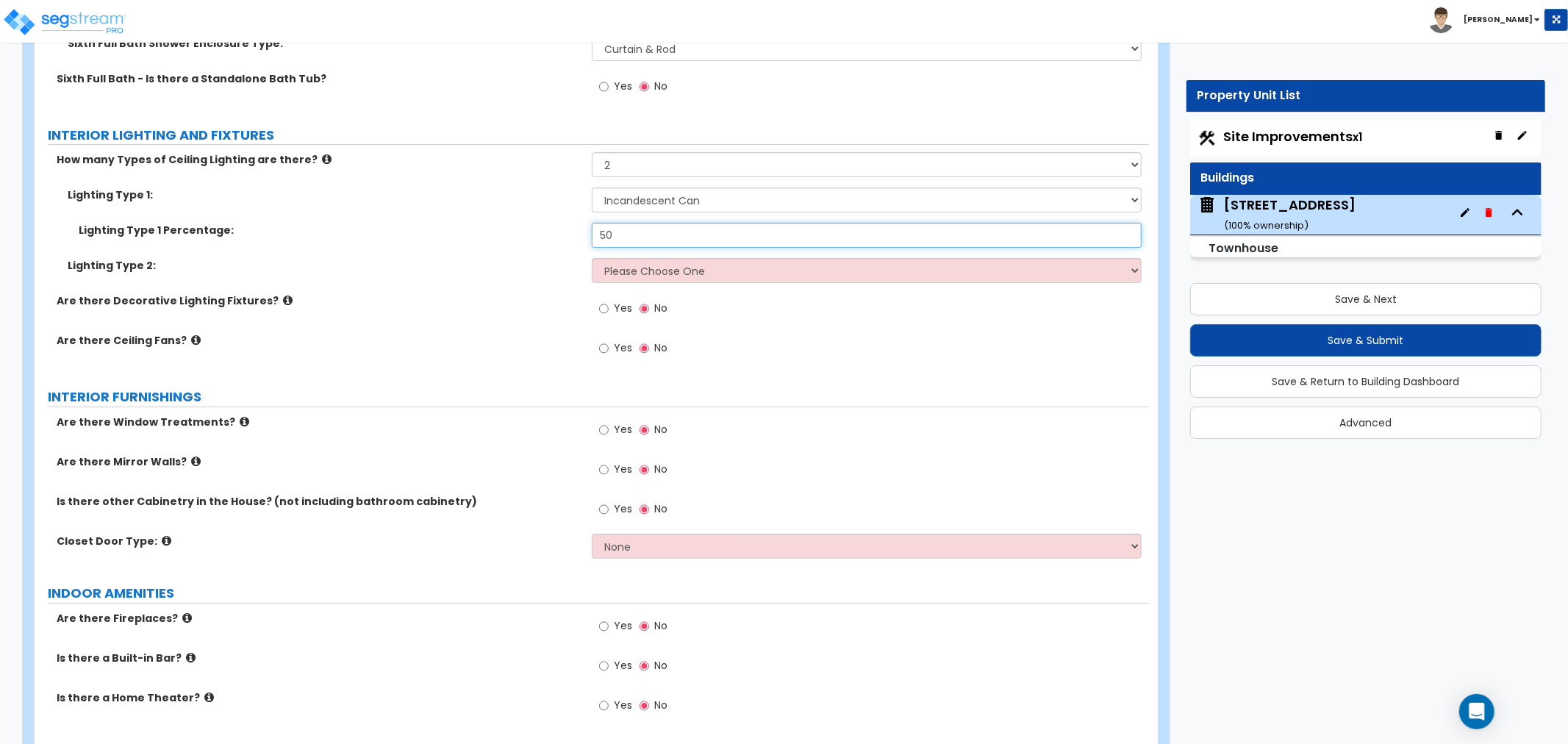
scroll to position [4819, 0]
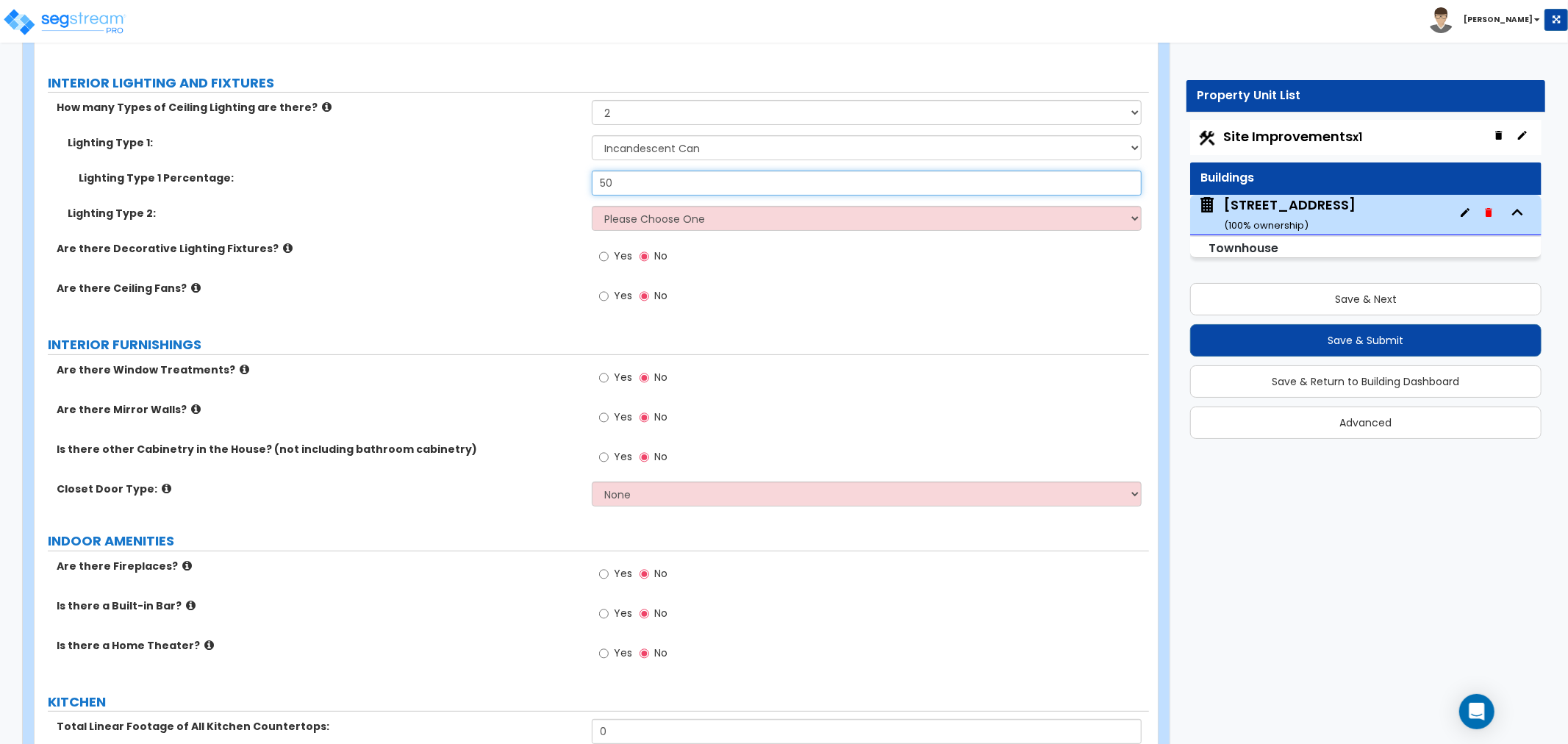
type input "50"
click at [633, 217] on select "Please Choose One LED Surface-Mounted LED Recessed Fluorescent Surface-Mounted …" at bounding box center [867, 218] width 550 height 25
select select "2"
click at [592, 206] on select "Please Choose One LED Surface-Mounted LED Recessed Fluorescent Surface-Mounted …" at bounding box center [867, 218] width 550 height 25
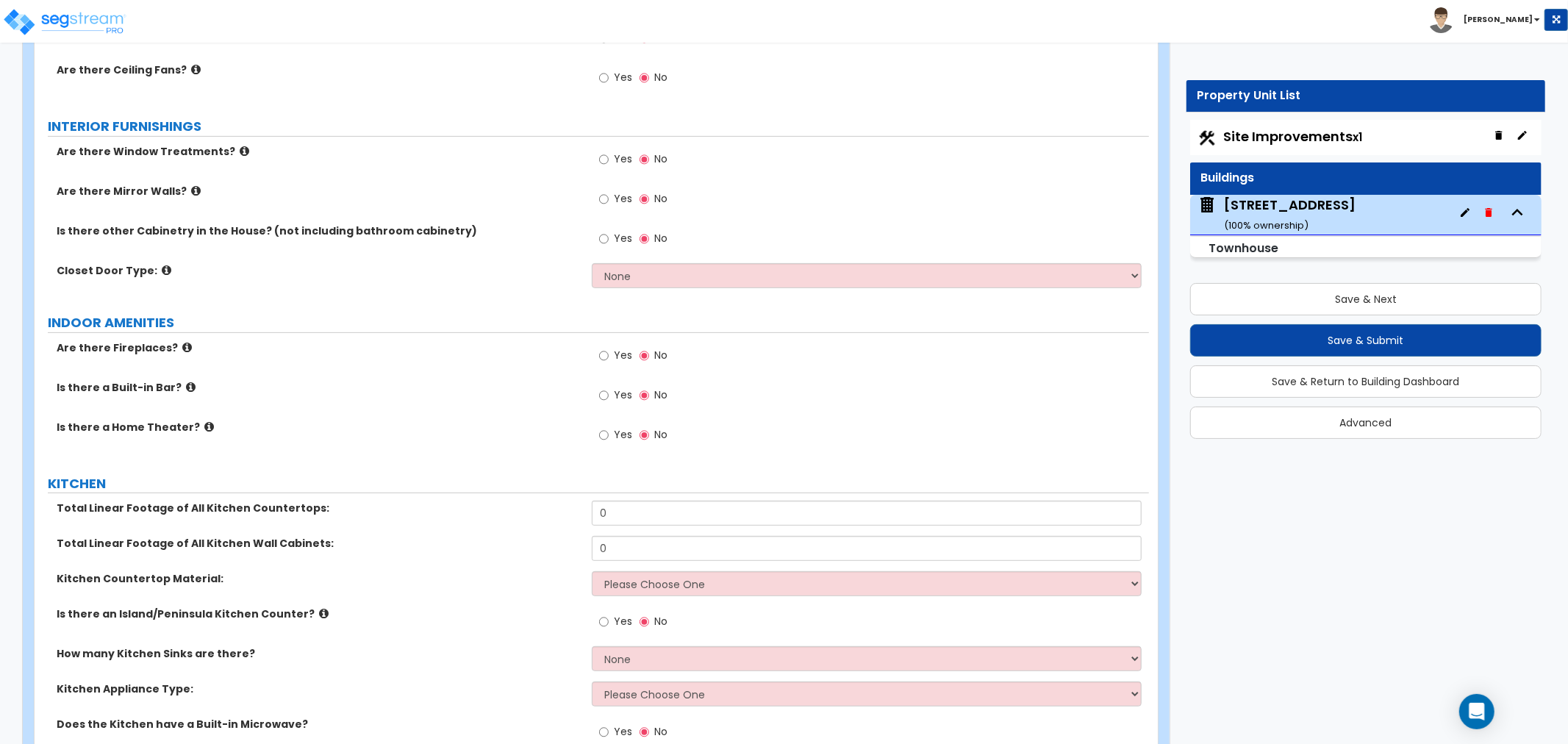
scroll to position [5064, 0]
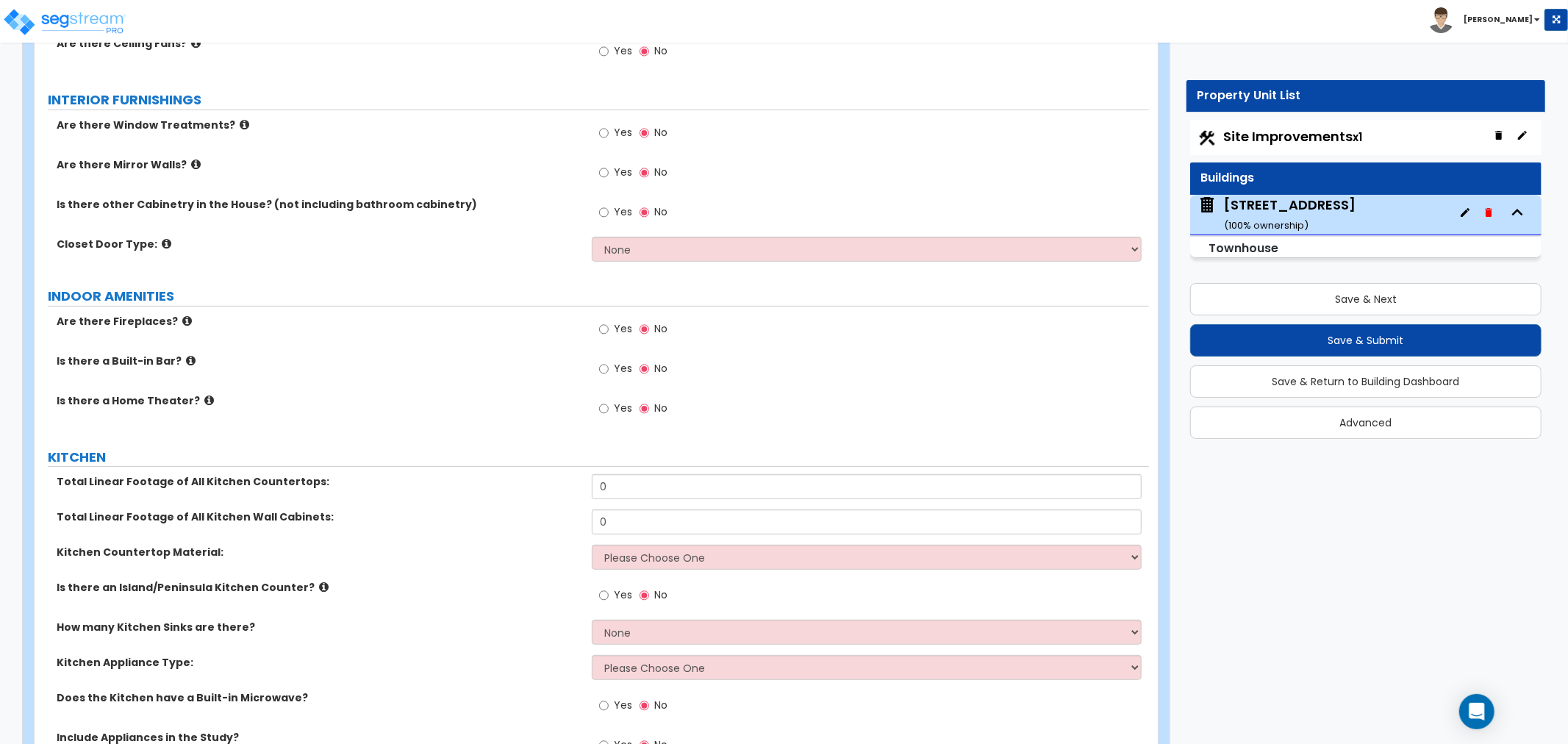
click at [240, 121] on icon at bounding box center [245, 124] width 9 height 11
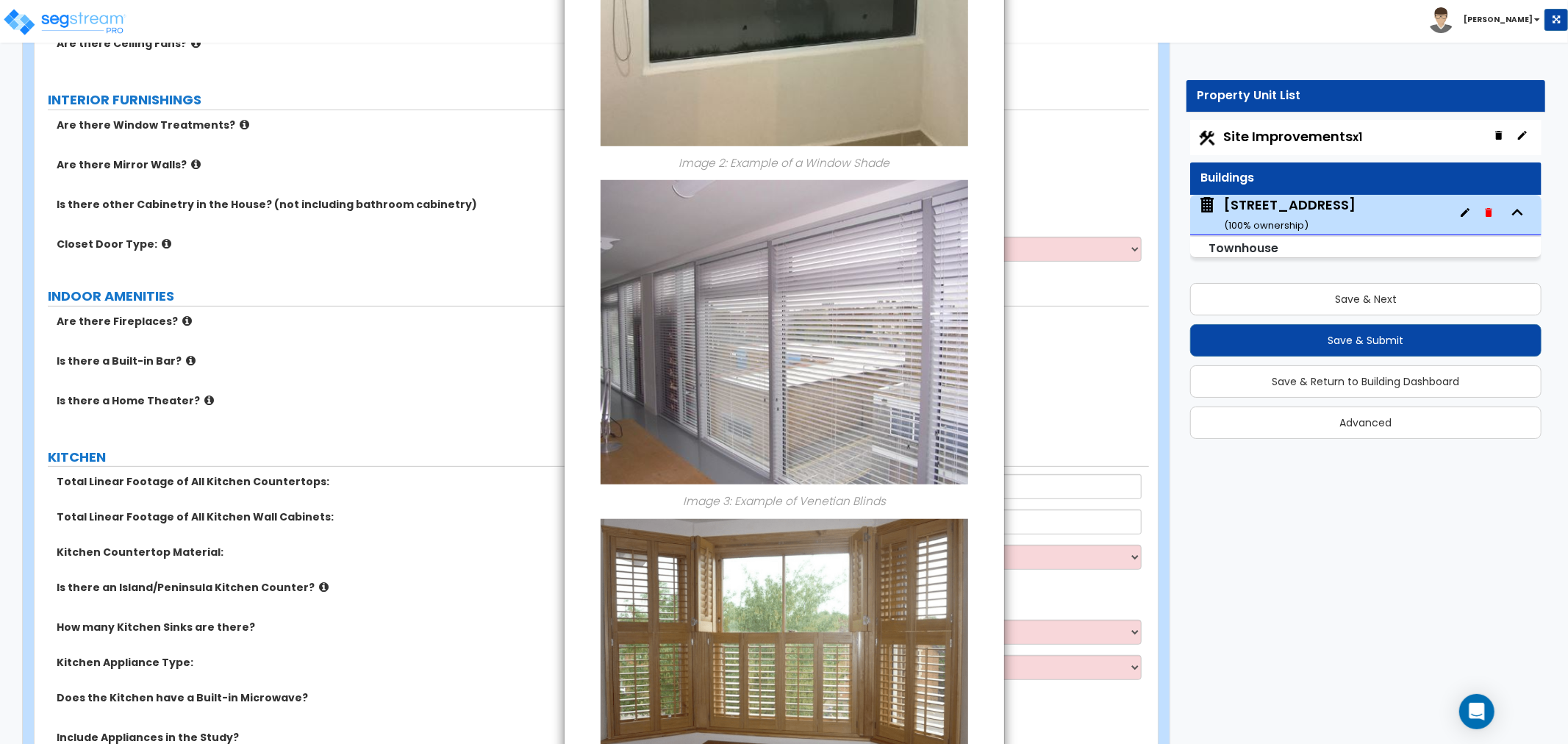
scroll to position [980, 0]
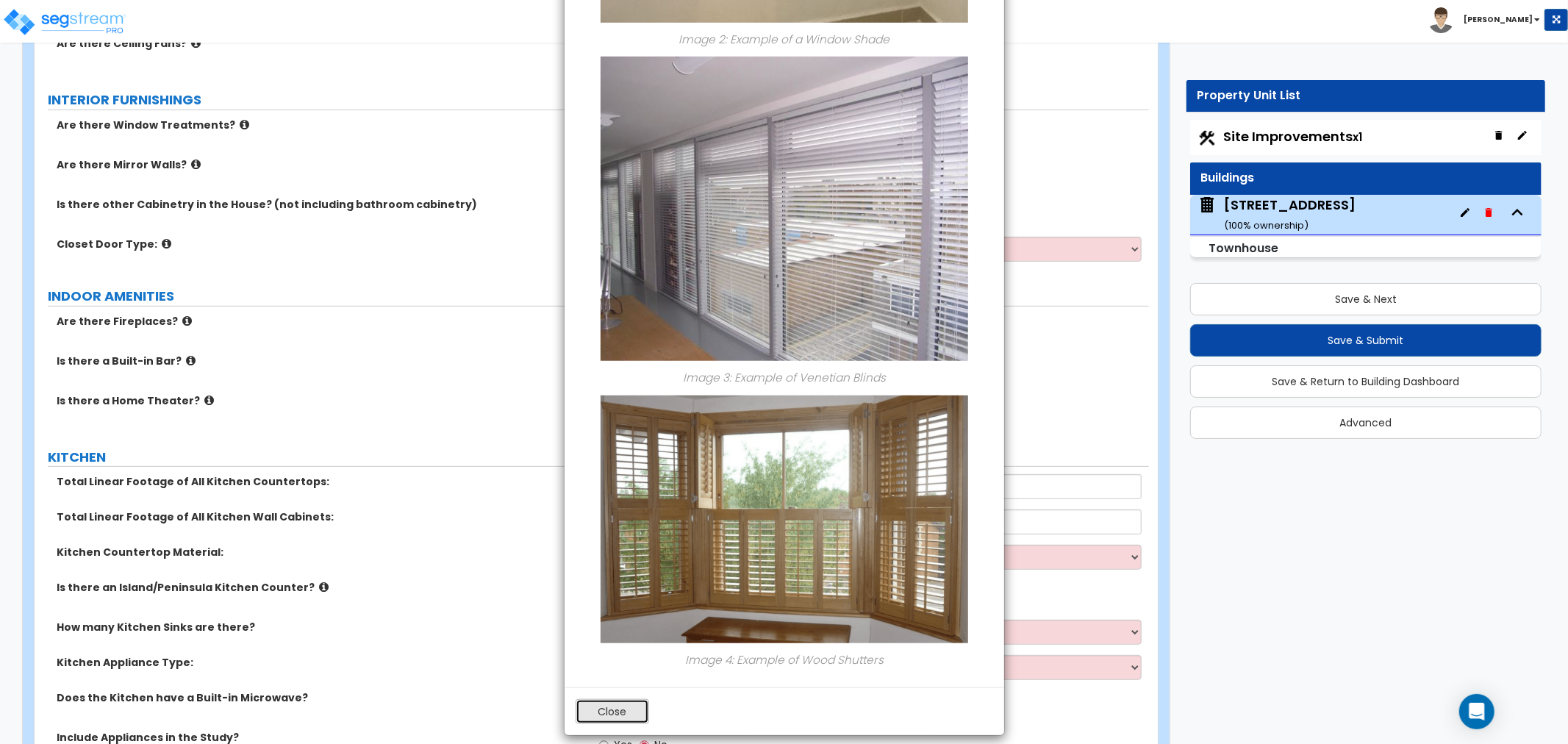
click at [613, 709] on button "Close" at bounding box center [612, 712] width 73 height 25
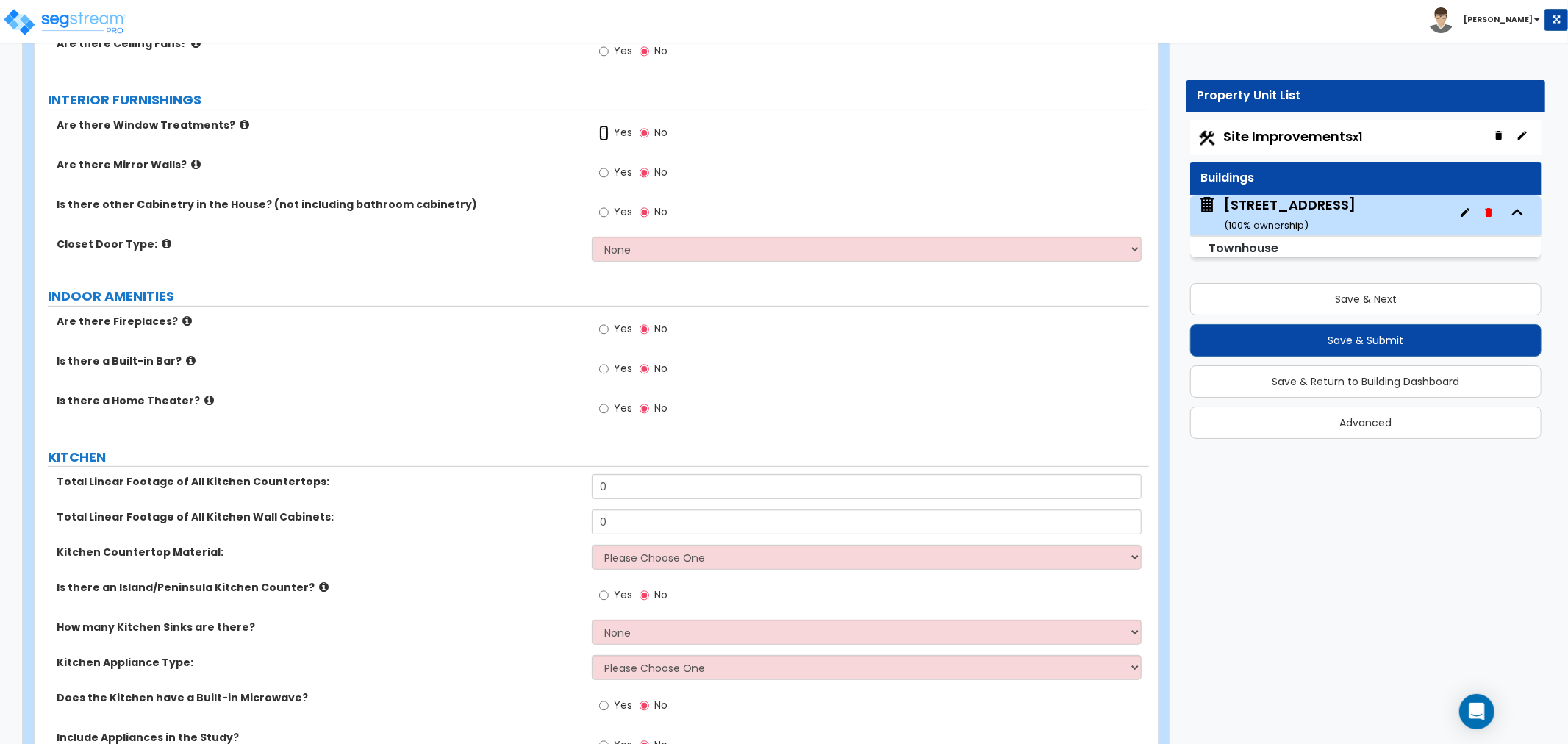
click at [602, 129] on input "Yes" at bounding box center [604, 133] width 9 height 16
radio input "true"
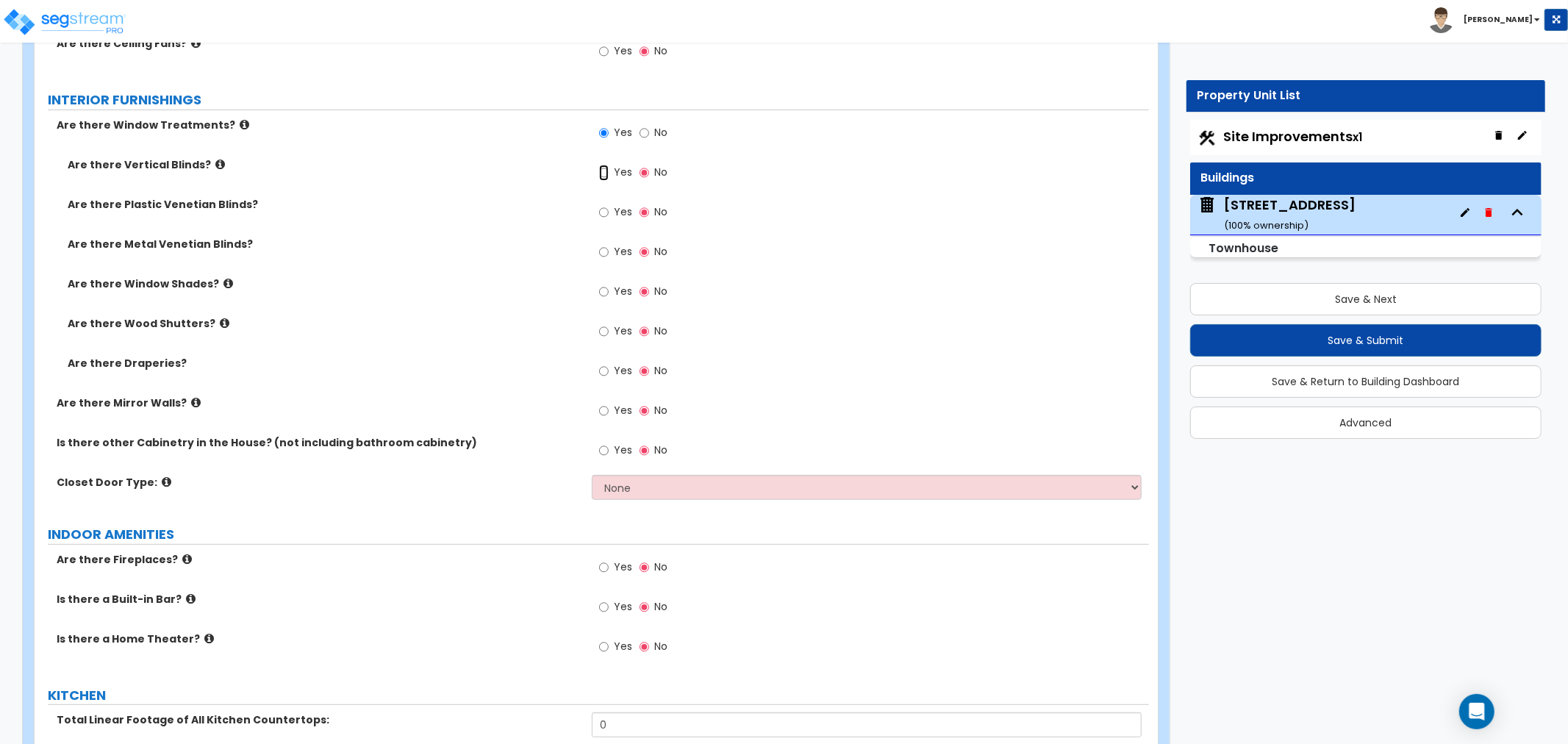
click at [601, 171] on input "Yes" at bounding box center [604, 173] width 9 height 16
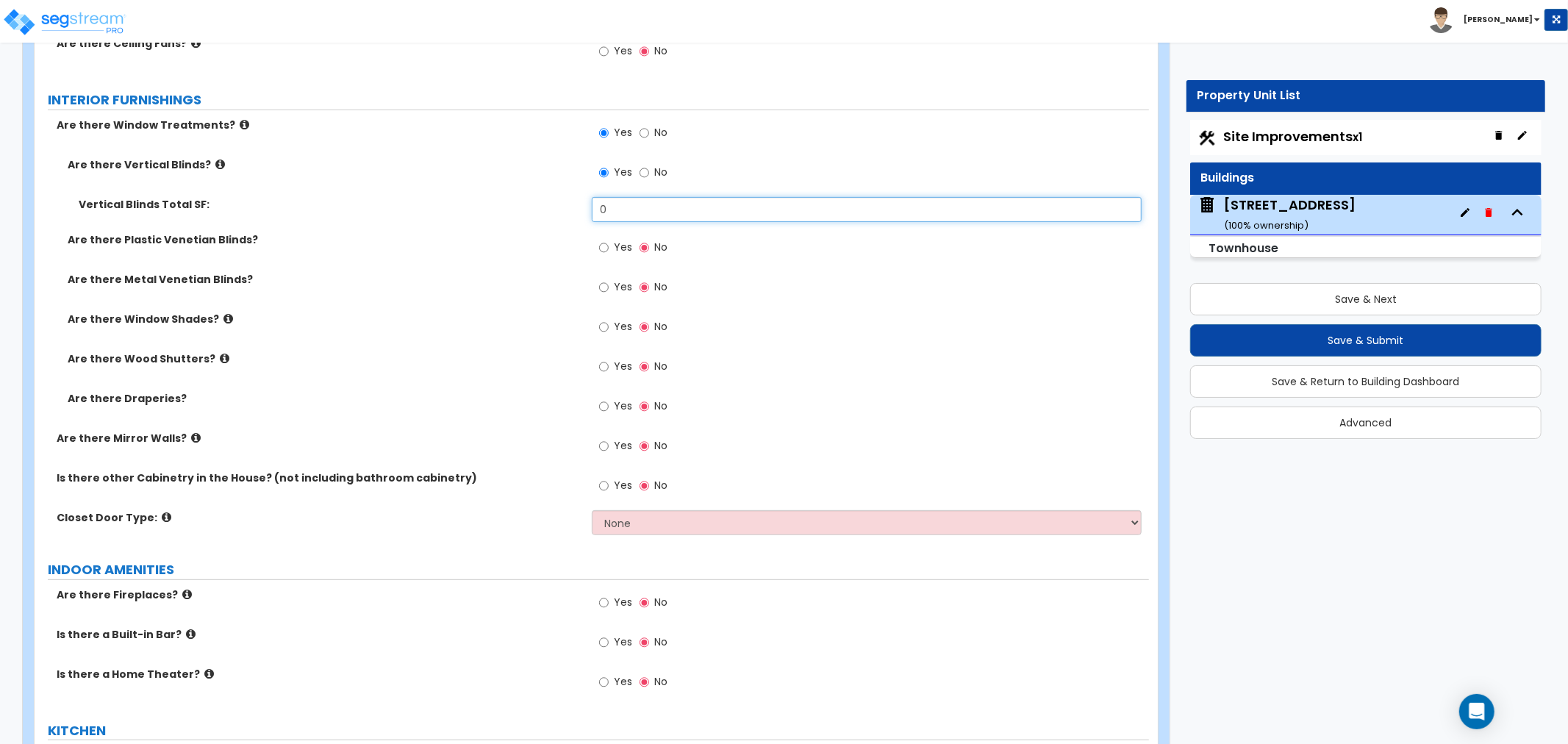
click at [625, 207] on input "0" at bounding box center [867, 210] width 550 height 25
click at [644, 167] on input "No" at bounding box center [644, 173] width 9 height 16
radio input "false"
radio input "true"
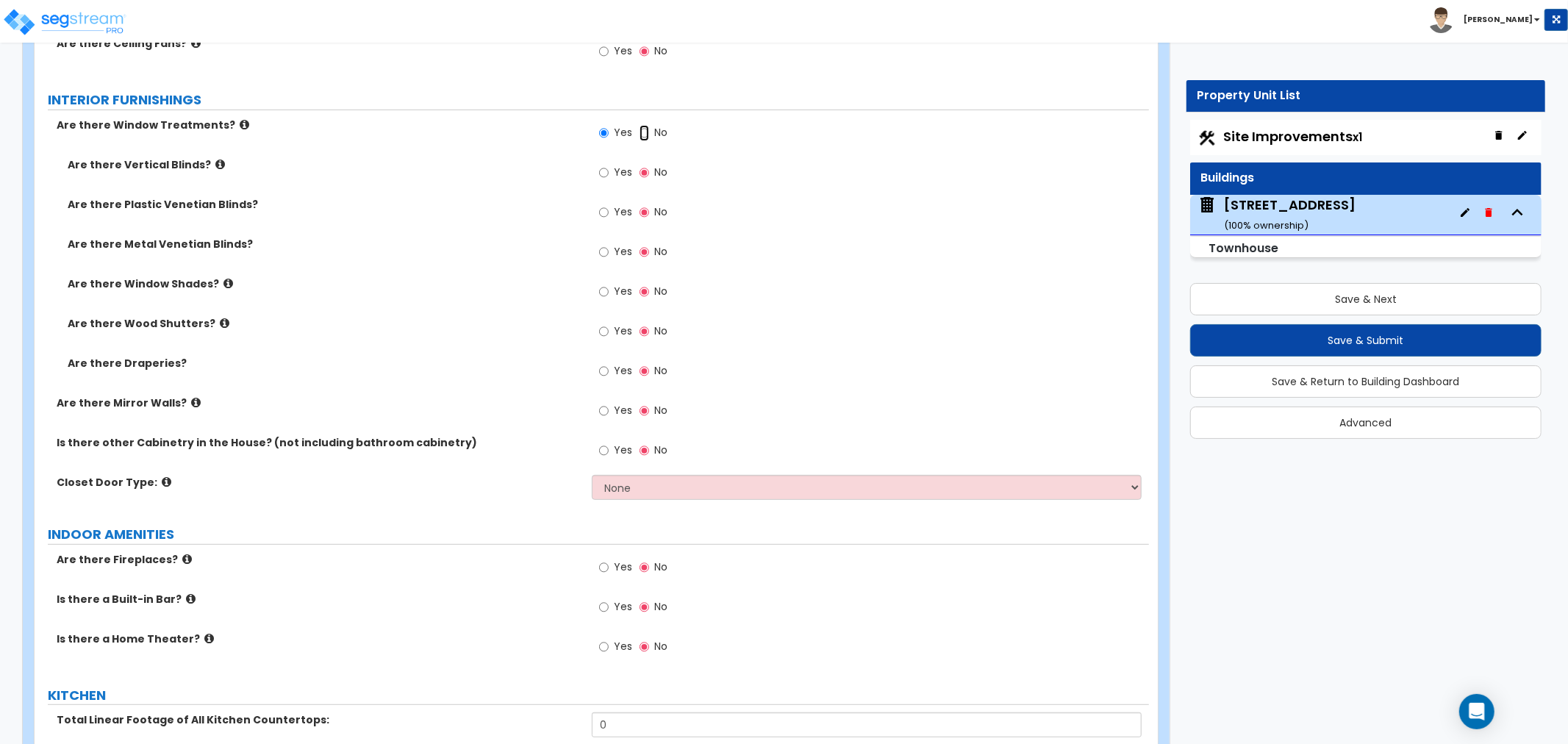
click at [642, 132] on input "No" at bounding box center [644, 133] width 9 height 16
radio input "false"
radio input "true"
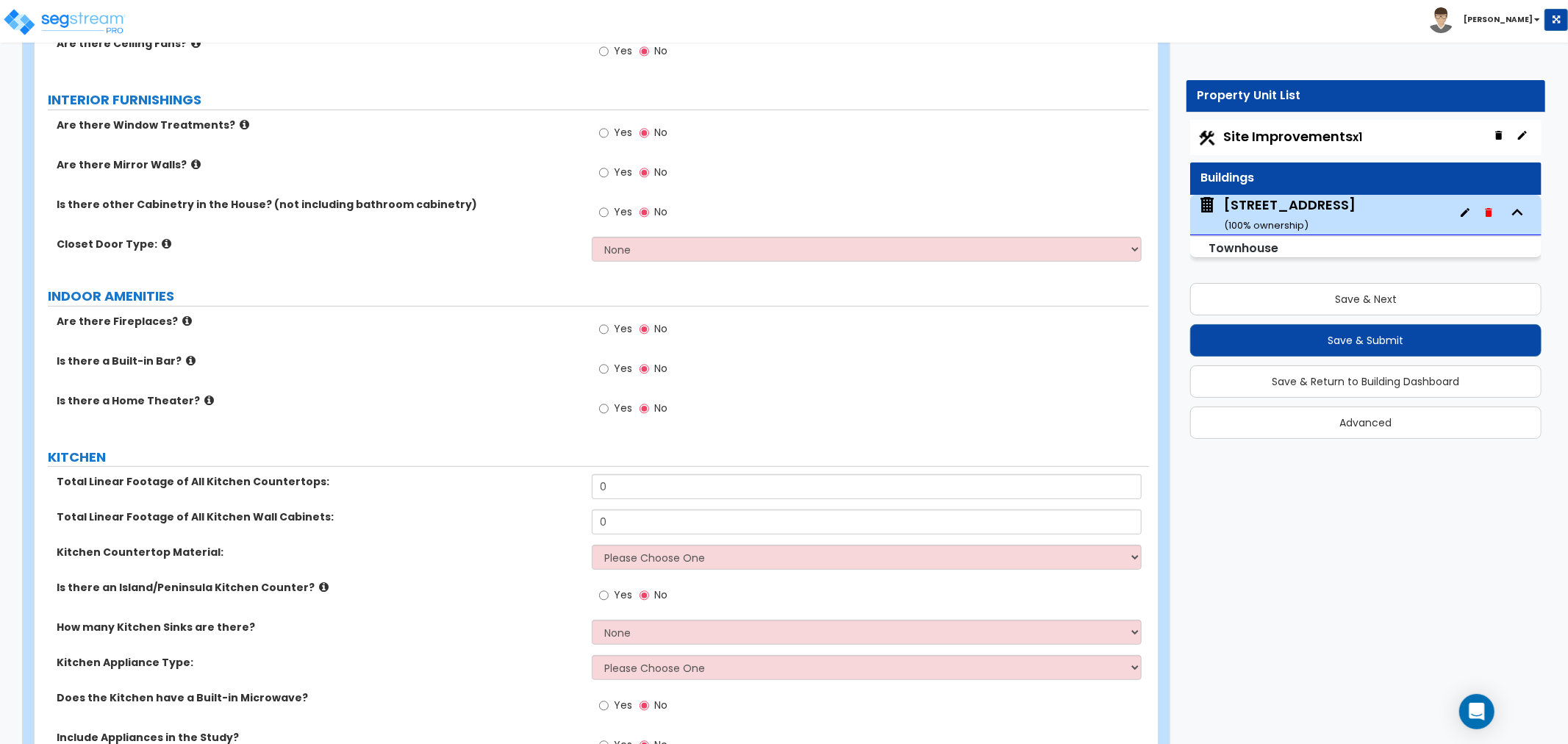
click at [610, 130] on label "Yes" at bounding box center [615, 135] width 33 height 25
click at [608, 130] on input "Yes" at bounding box center [604, 133] width 9 height 16
radio input "true"
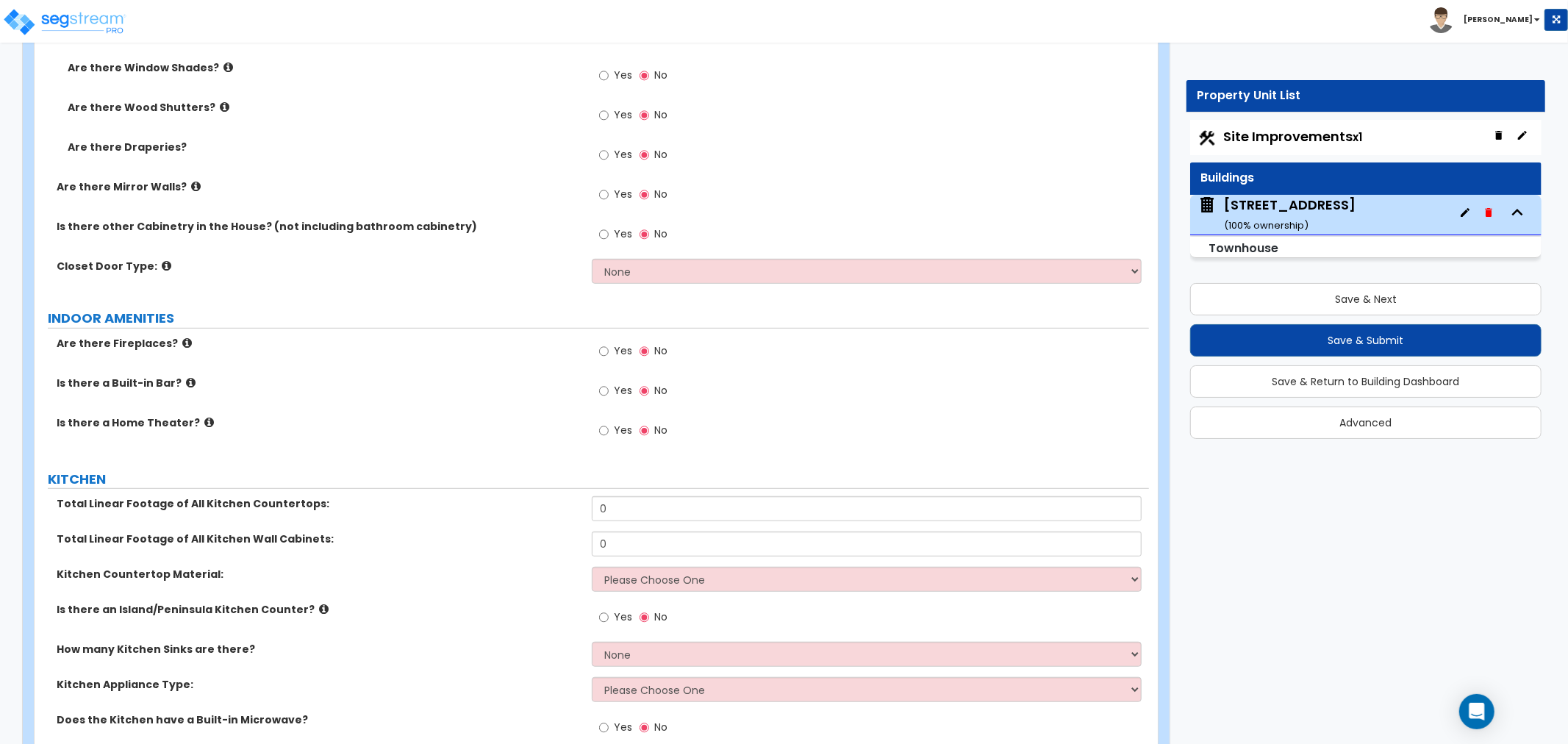
scroll to position [5310, 0]
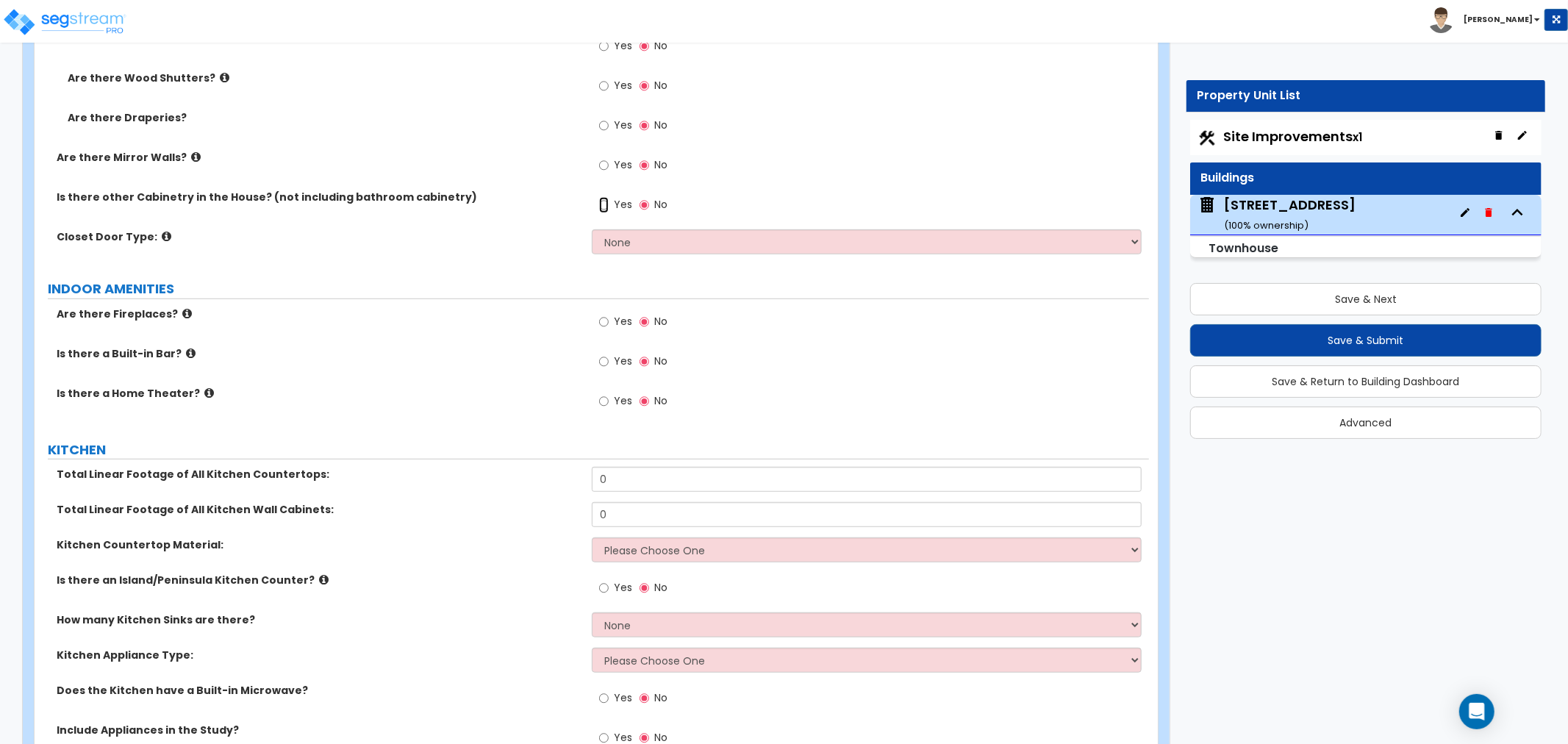
click at [603, 200] on input "Yes" at bounding box center [604, 205] width 9 height 16
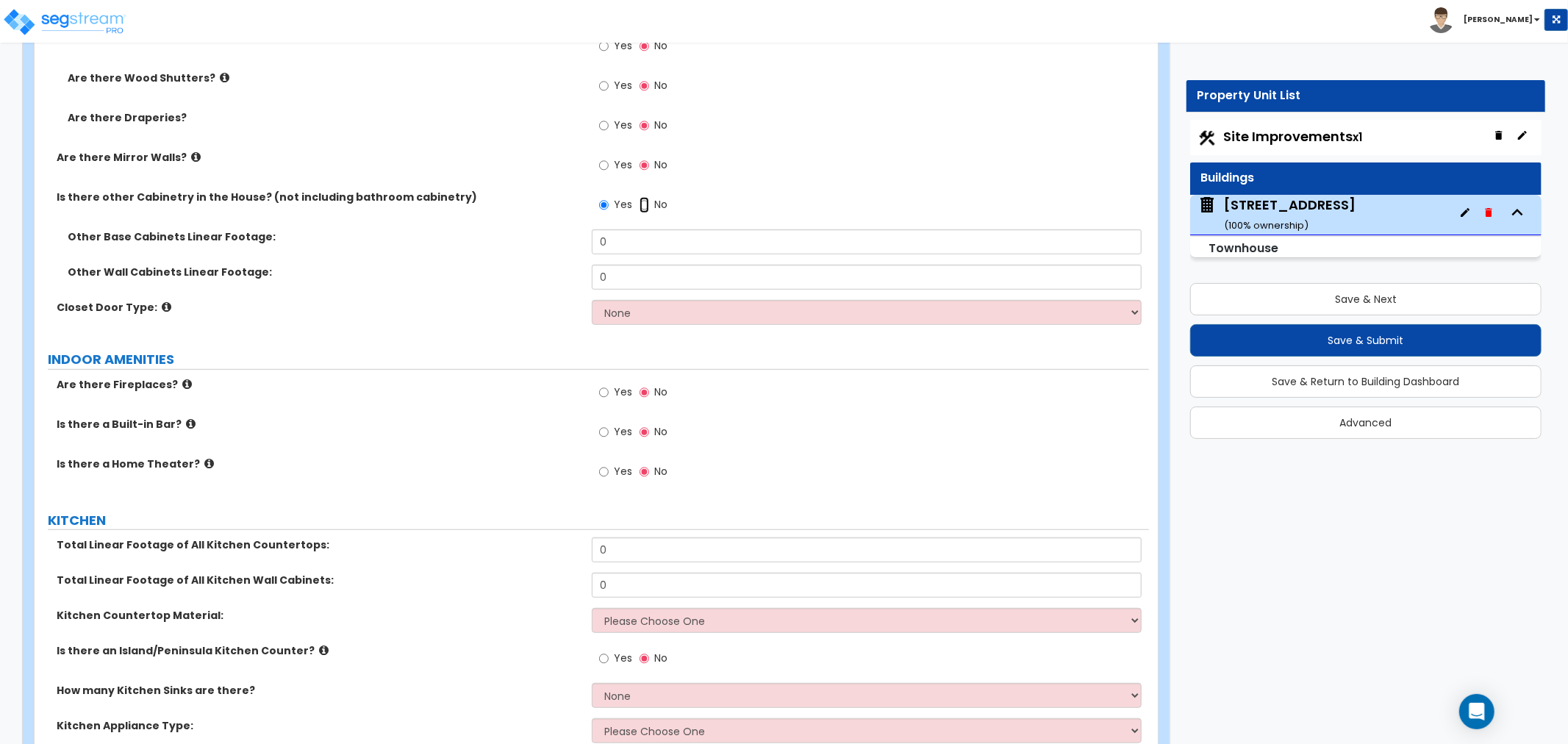
click at [647, 203] on input "No" at bounding box center [644, 205] width 9 height 16
radio input "false"
radio input "true"
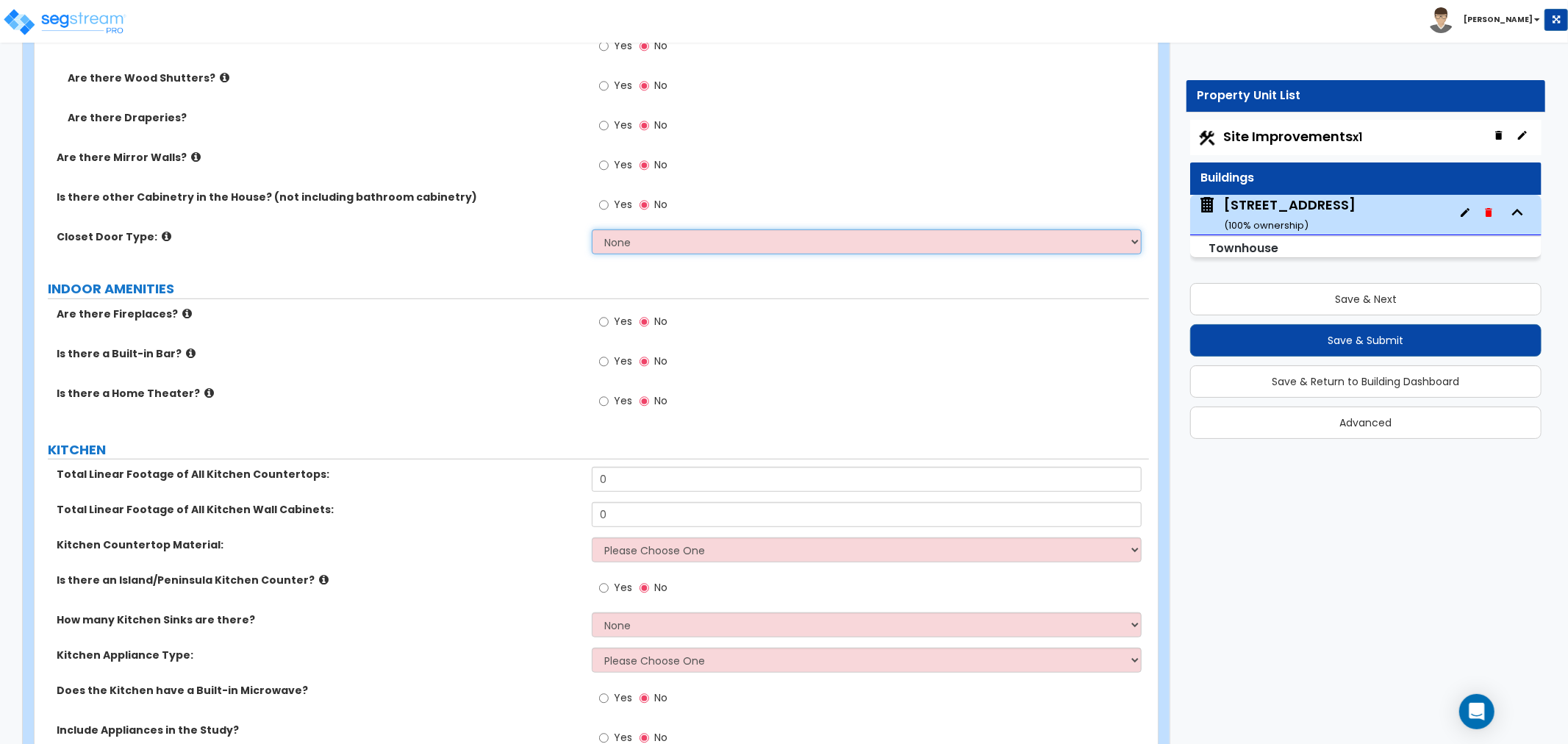
click at [666, 240] on select "None Bi-fold Louvered Doors Bi-fold Panel Doors Sliding Doors Hinged Wood Door" at bounding box center [867, 242] width 550 height 25
select select "3"
click at [592, 230] on select "None Bi-fold Louvered Doors Bi-fold Panel Doors Sliding Doors Hinged Wood Door" at bounding box center [867, 242] width 550 height 25
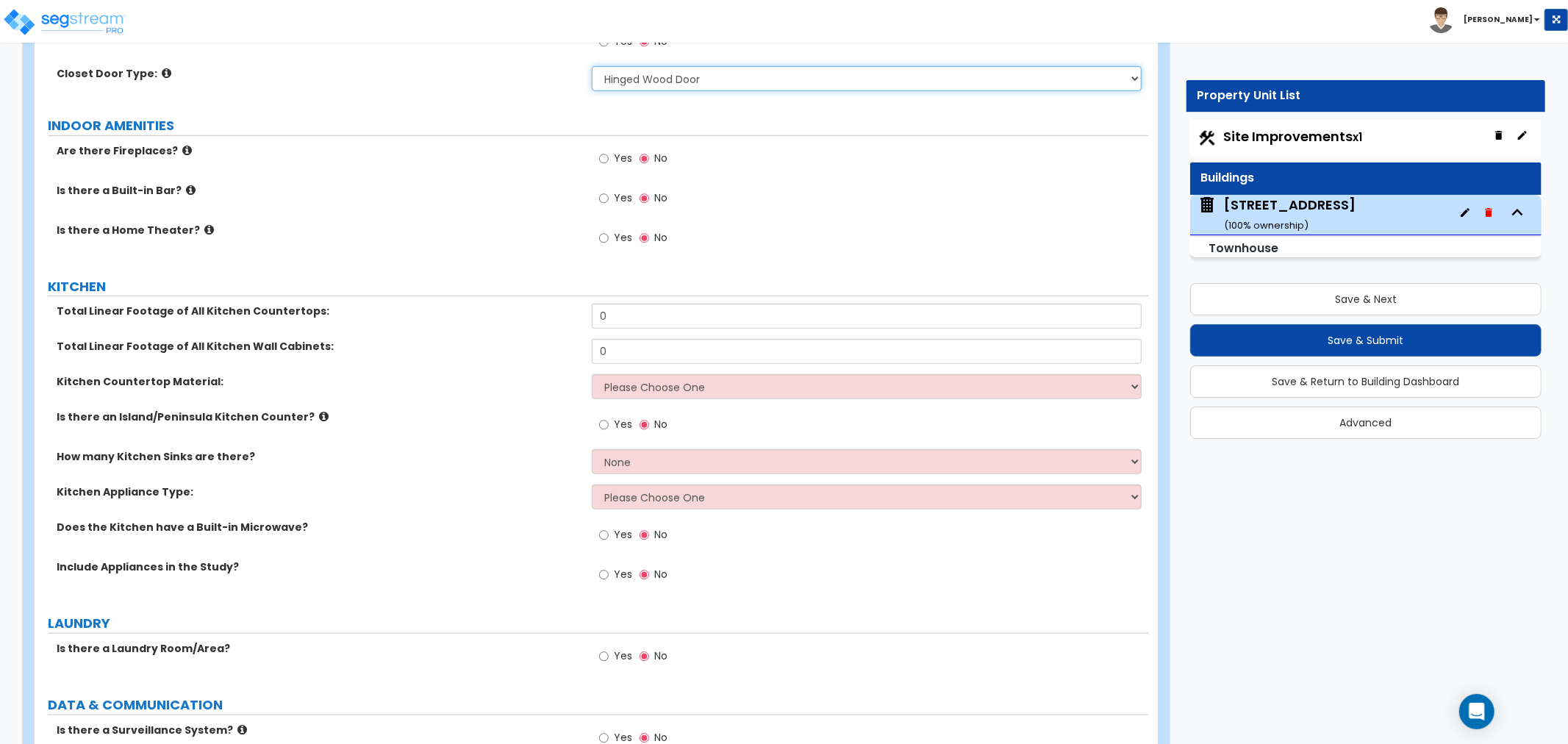
scroll to position [5554, 0]
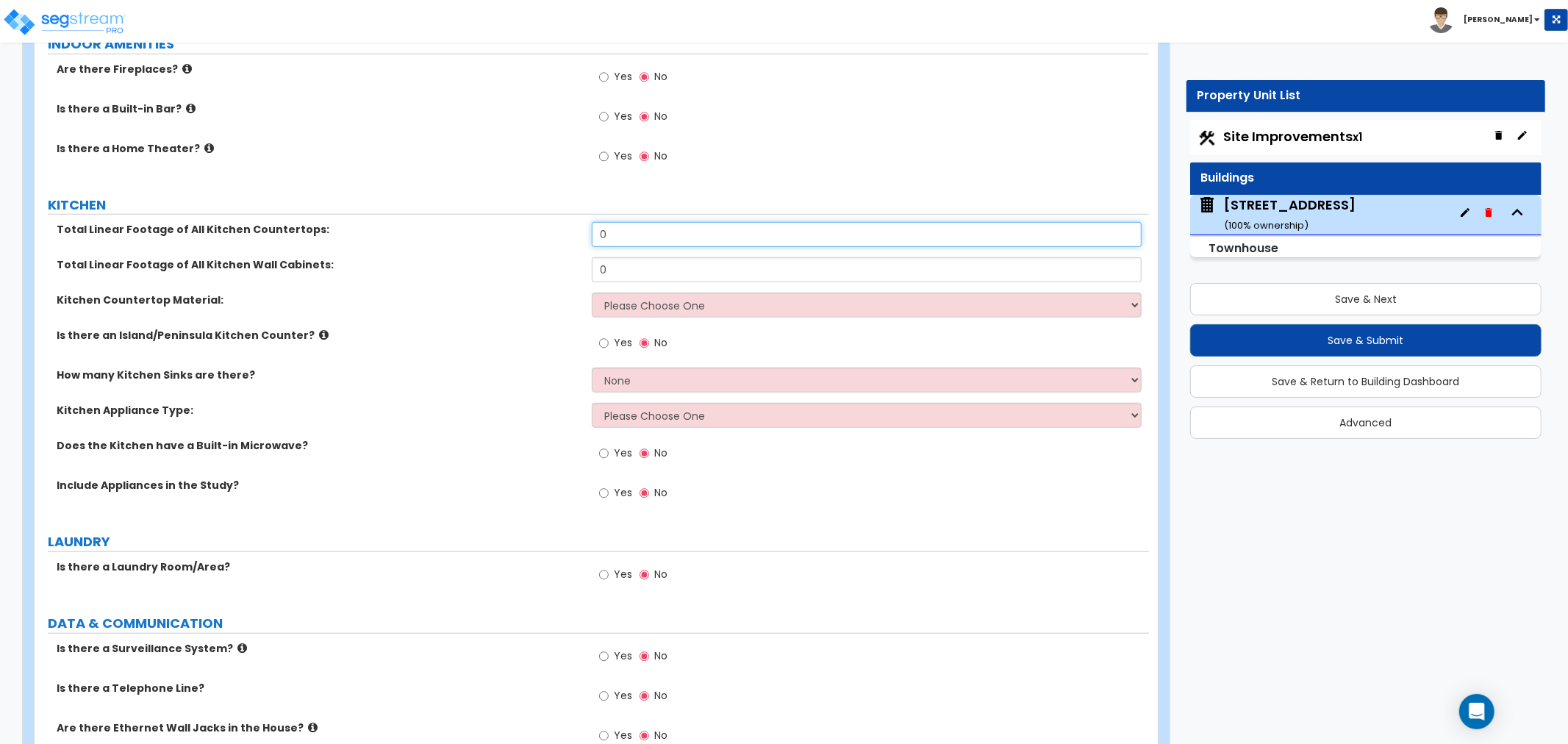
click at [618, 236] on input "0" at bounding box center [867, 234] width 550 height 25
type input "20"
click at [627, 272] on input "0" at bounding box center [867, 270] width 550 height 25
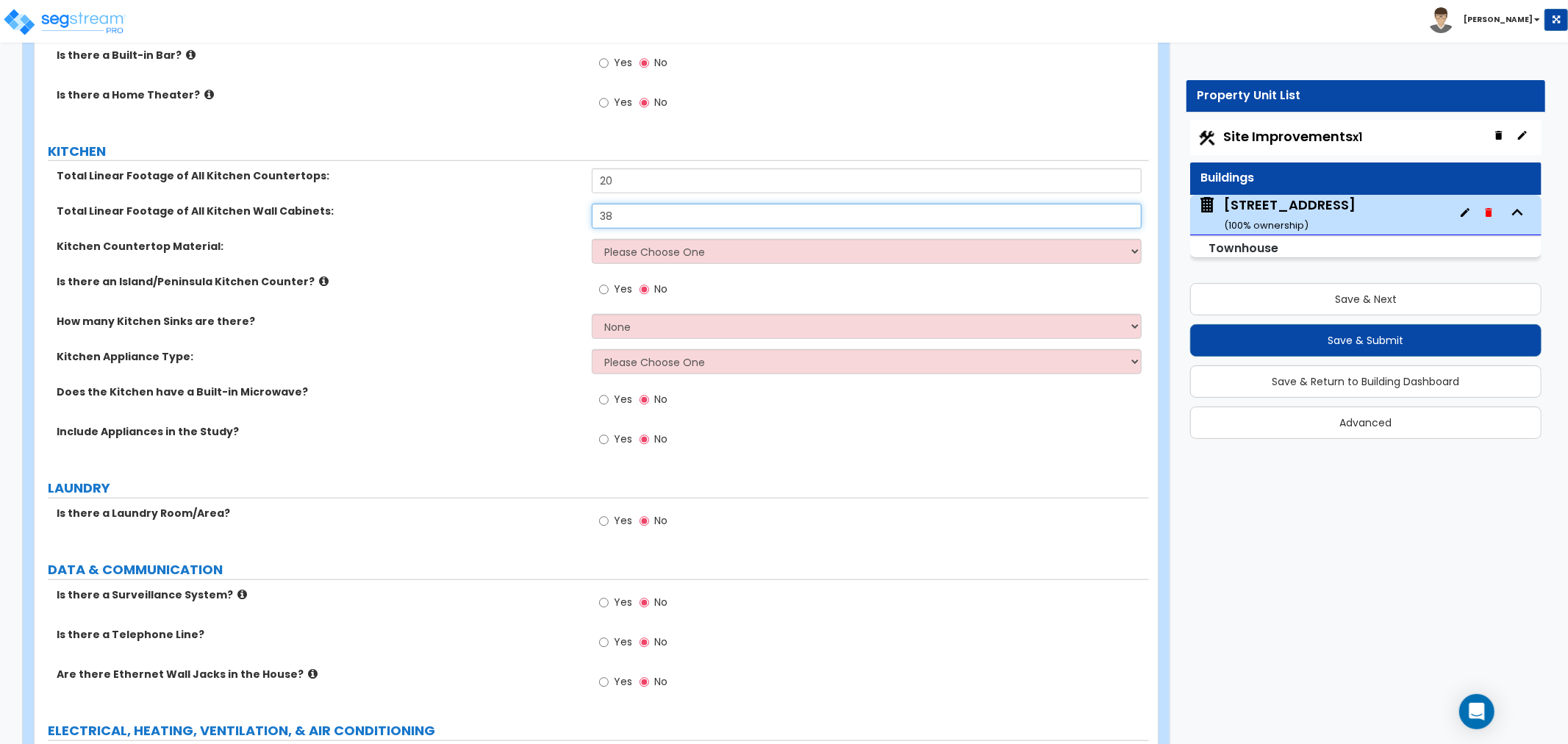
scroll to position [5636, 0]
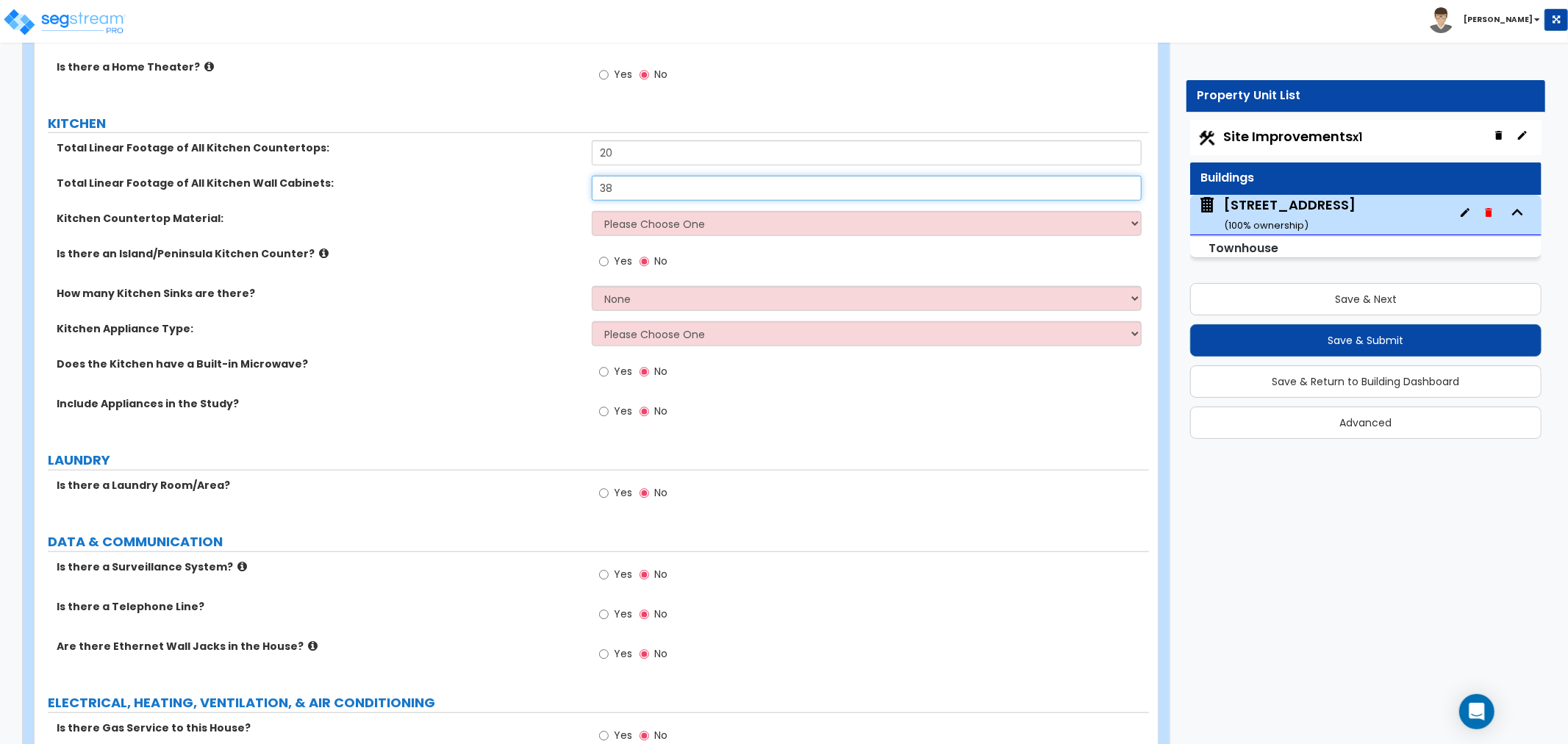
type input "38"
click at [647, 216] on select "Please Choose One Plastic Laminate Solid Surface Stone Quartz Marble Tile Wood …" at bounding box center [867, 223] width 550 height 25
select select "4"
click at [592, 211] on select "Please Choose One Plastic Laminate Solid Surface Stone Quartz Marble Tile Wood …" at bounding box center [867, 223] width 550 height 25
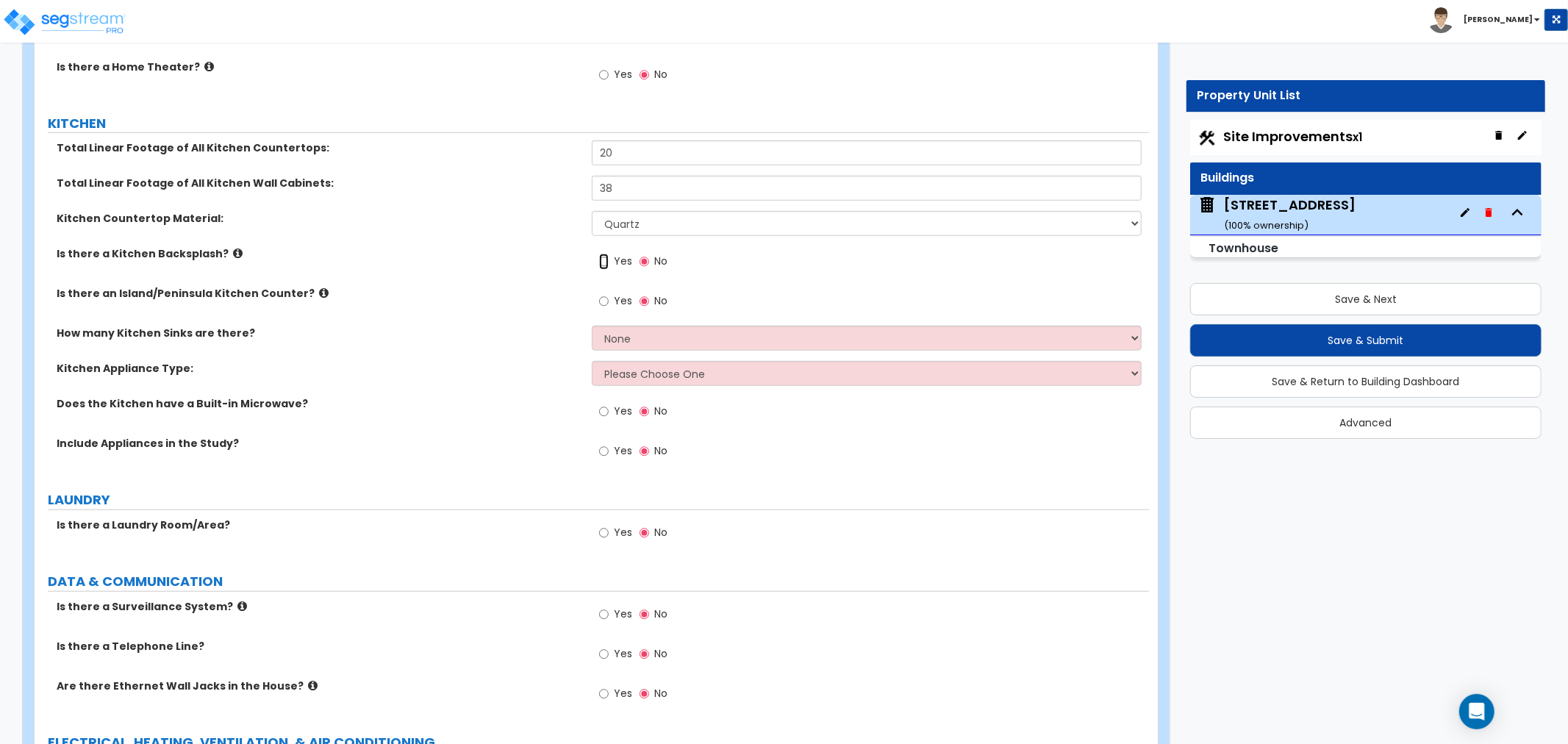
click at [605, 259] on input "Yes" at bounding box center [604, 261] width 9 height 16
radio input "true"
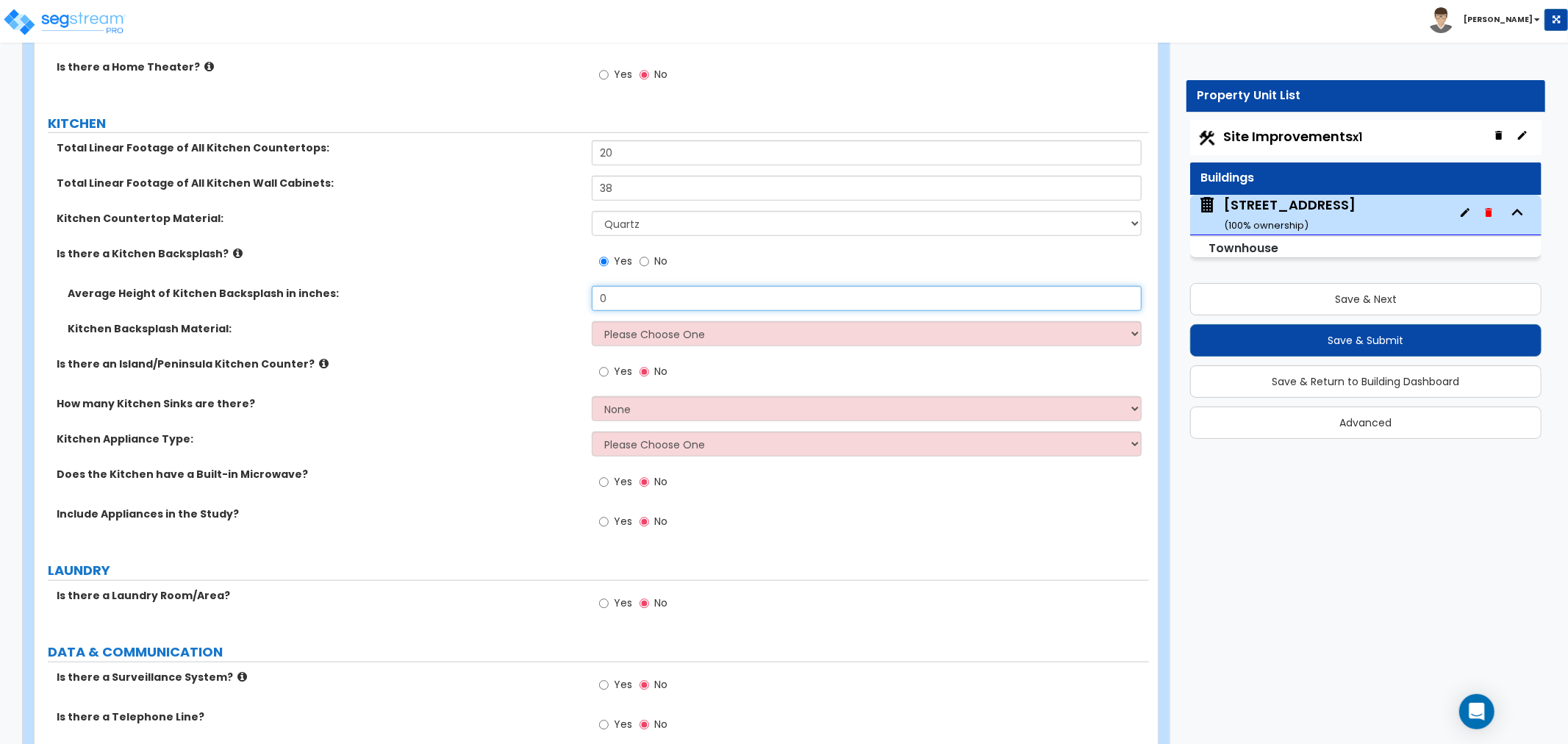
drag, startPoint x: 619, startPoint y: 299, endPoint x: 638, endPoint y: 304, distance: 19.6
click at [620, 299] on input "0" at bounding box center [867, 298] width 550 height 25
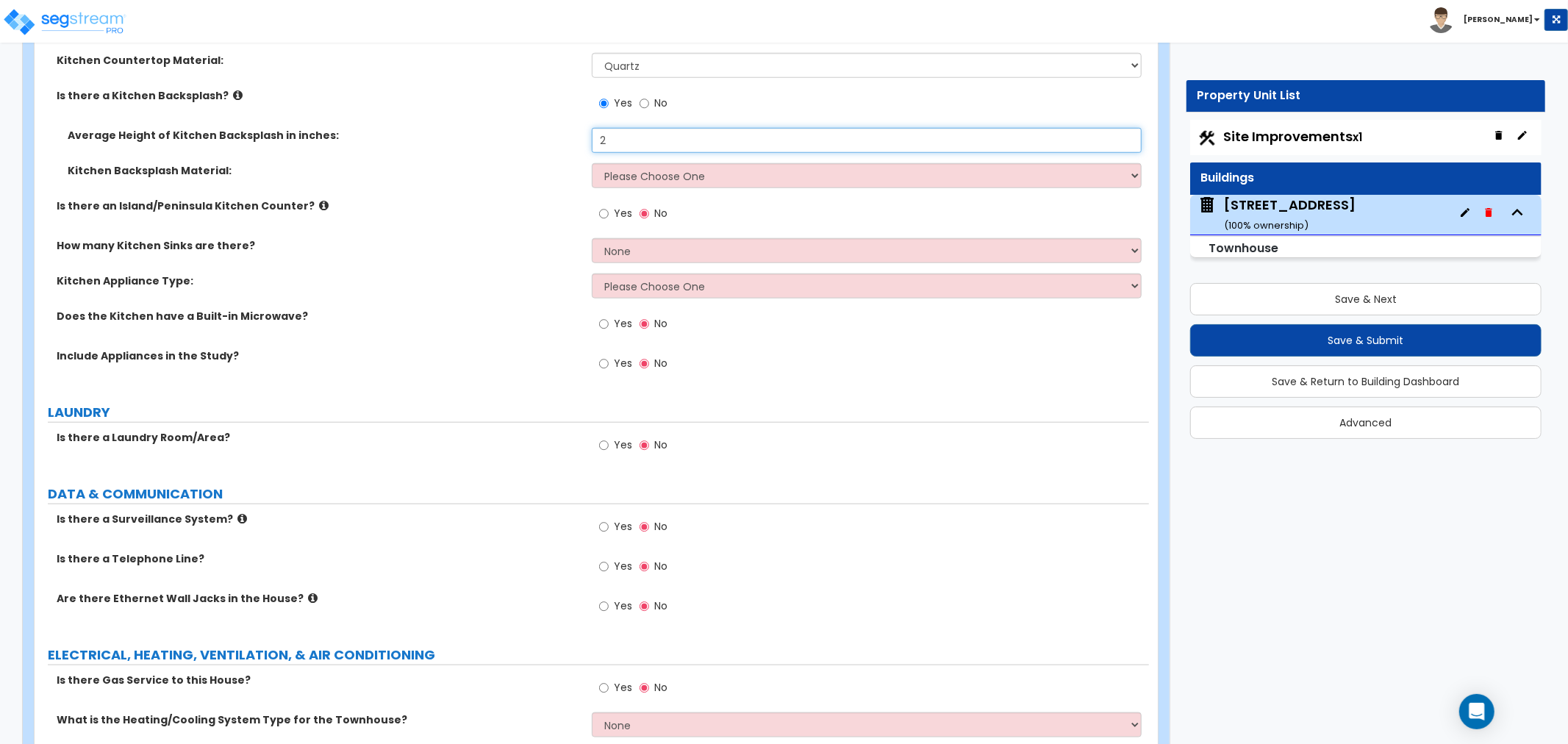
scroll to position [5799, 0]
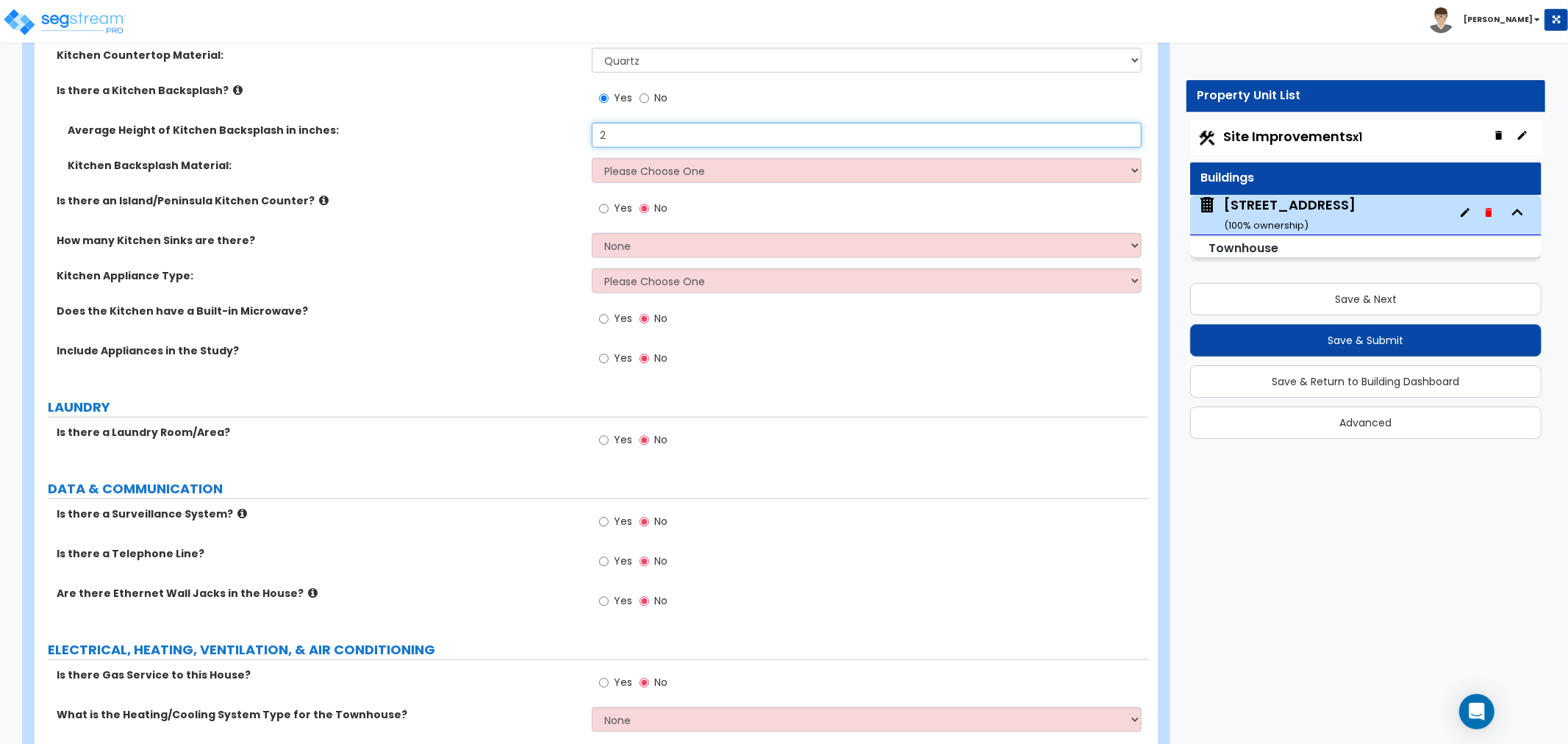
type input "2"
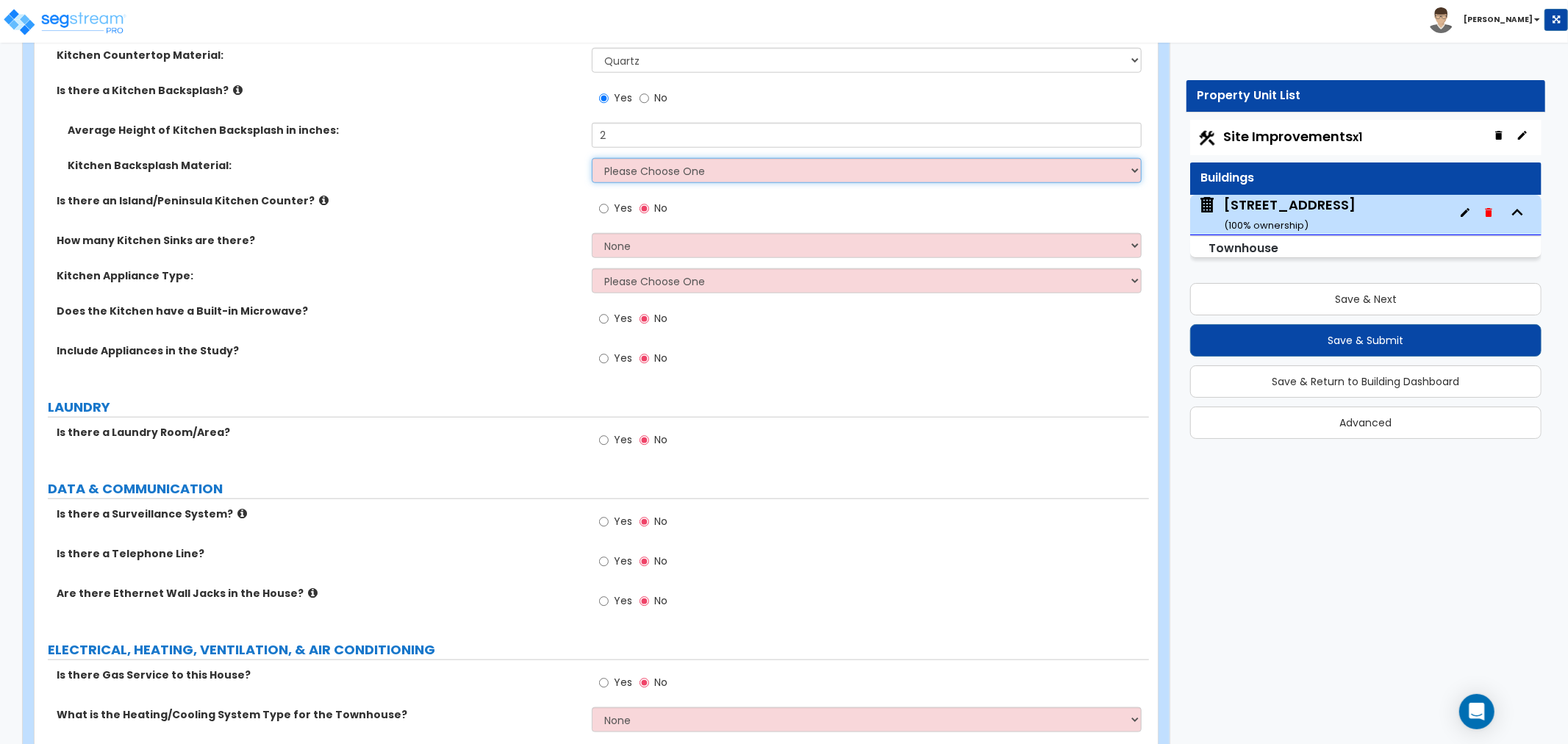
click at [623, 171] on select "Please Choose One Plastic Laminate Solid Surface Stone Quartz Tile Stainless St…" at bounding box center [867, 171] width 550 height 25
select select "6"
click at [592, 158] on select "Please Choose One Plastic Laminate Solid Surface Stone Quartz Tile Stainless St…" at bounding box center [867, 171] width 550 height 25
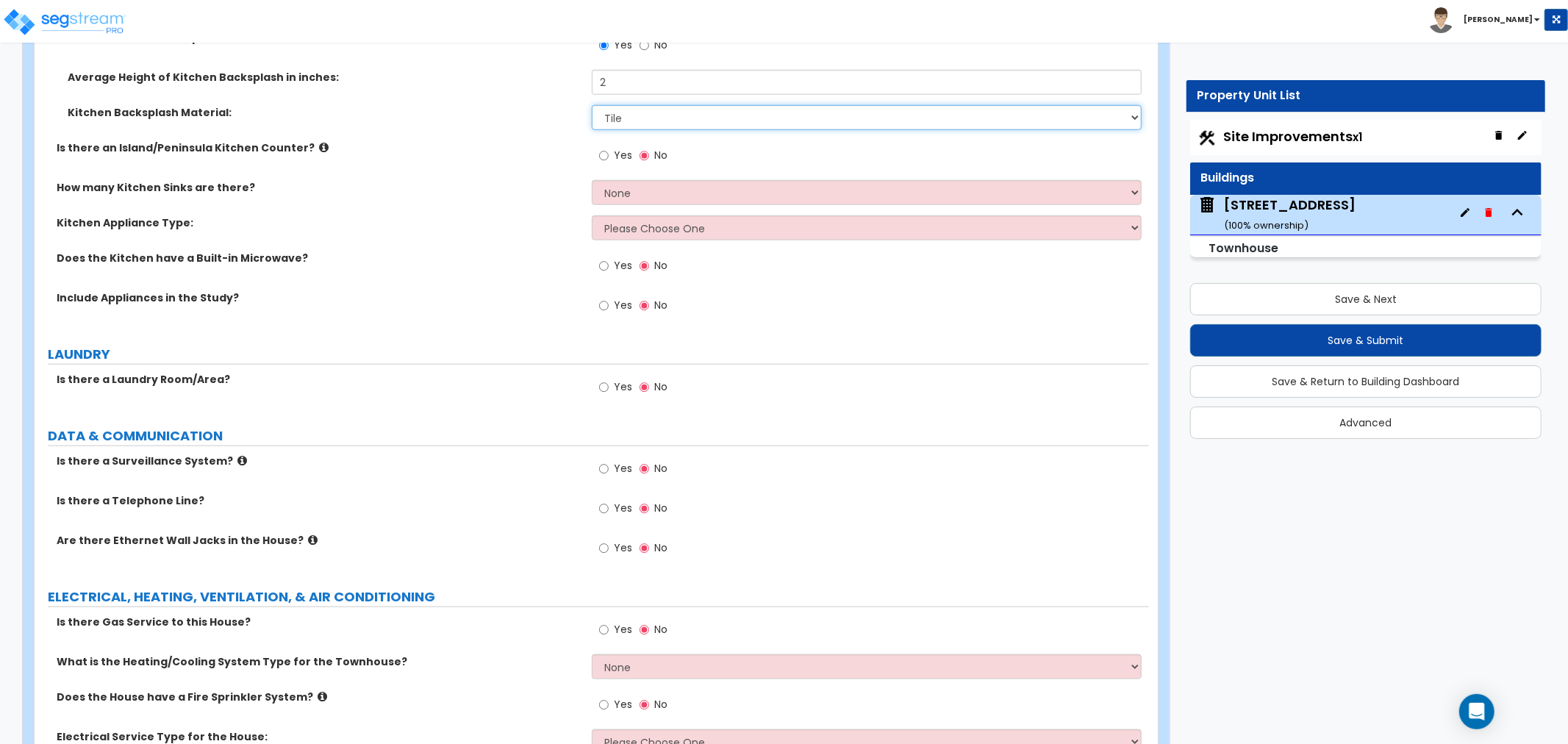
scroll to position [5881, 0]
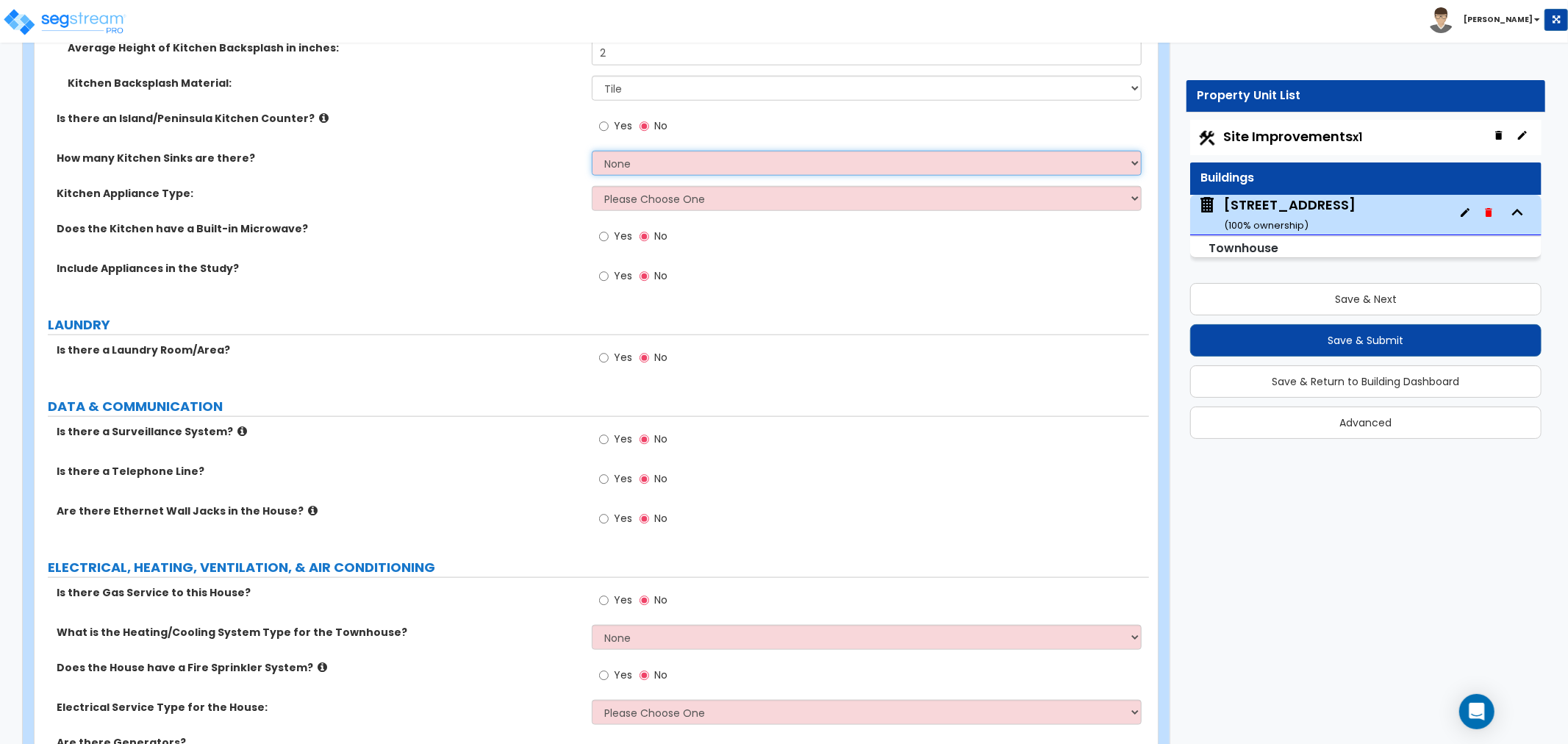
click at [632, 165] on select "None 1 2 3" at bounding box center [867, 163] width 550 height 25
select select "3"
click at [592, 151] on select "None 1 2 3" at bounding box center [867, 163] width 550 height 25
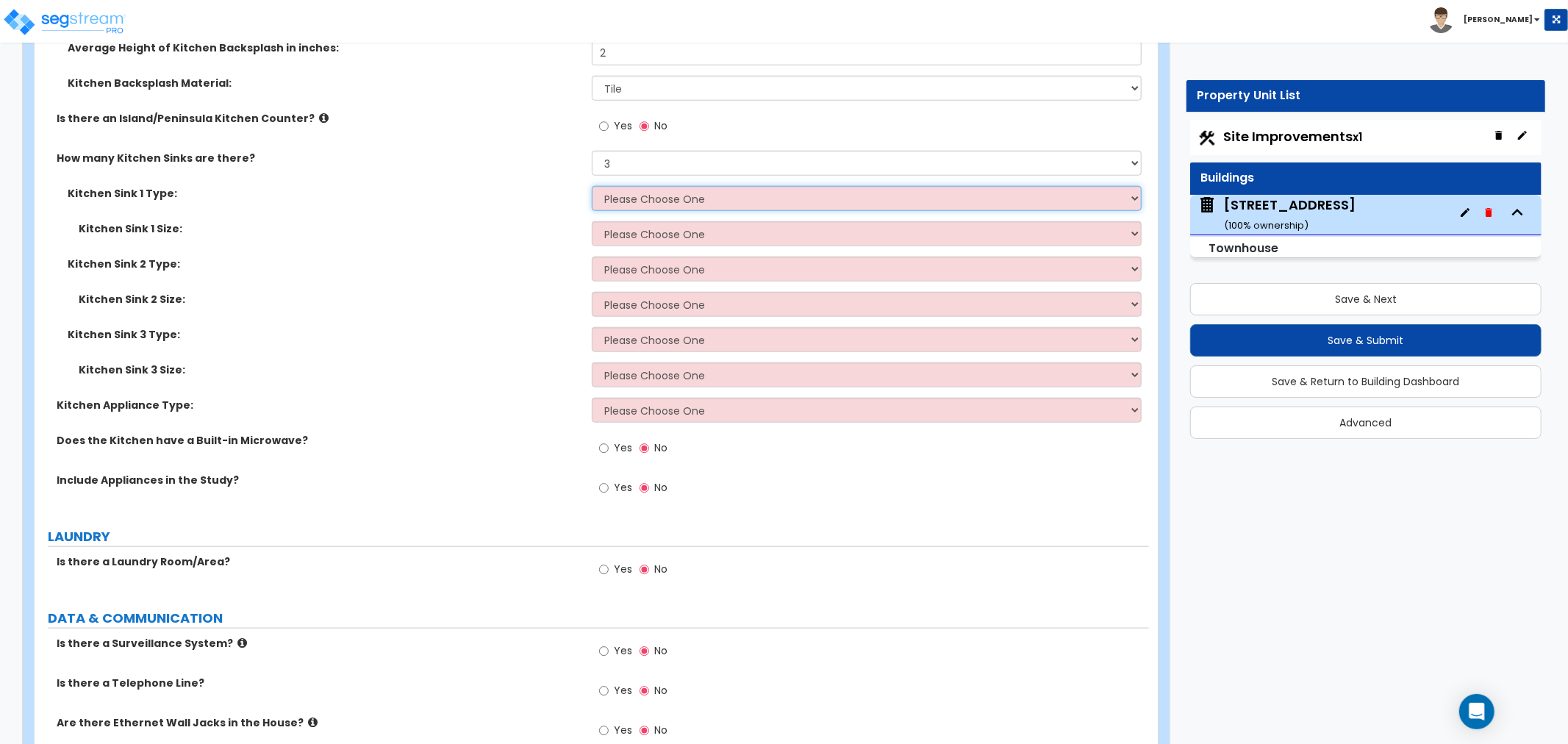
click at [632, 197] on select "Please Choose One Stainless Steel Porcelain Enamel Cast Iron Granite Composite" at bounding box center [867, 198] width 550 height 25
select select "1"
click at [592, 186] on select "Please Choose One Stainless Steel Porcelain Enamel Cast Iron Granite Composite" at bounding box center [867, 198] width 550 height 25
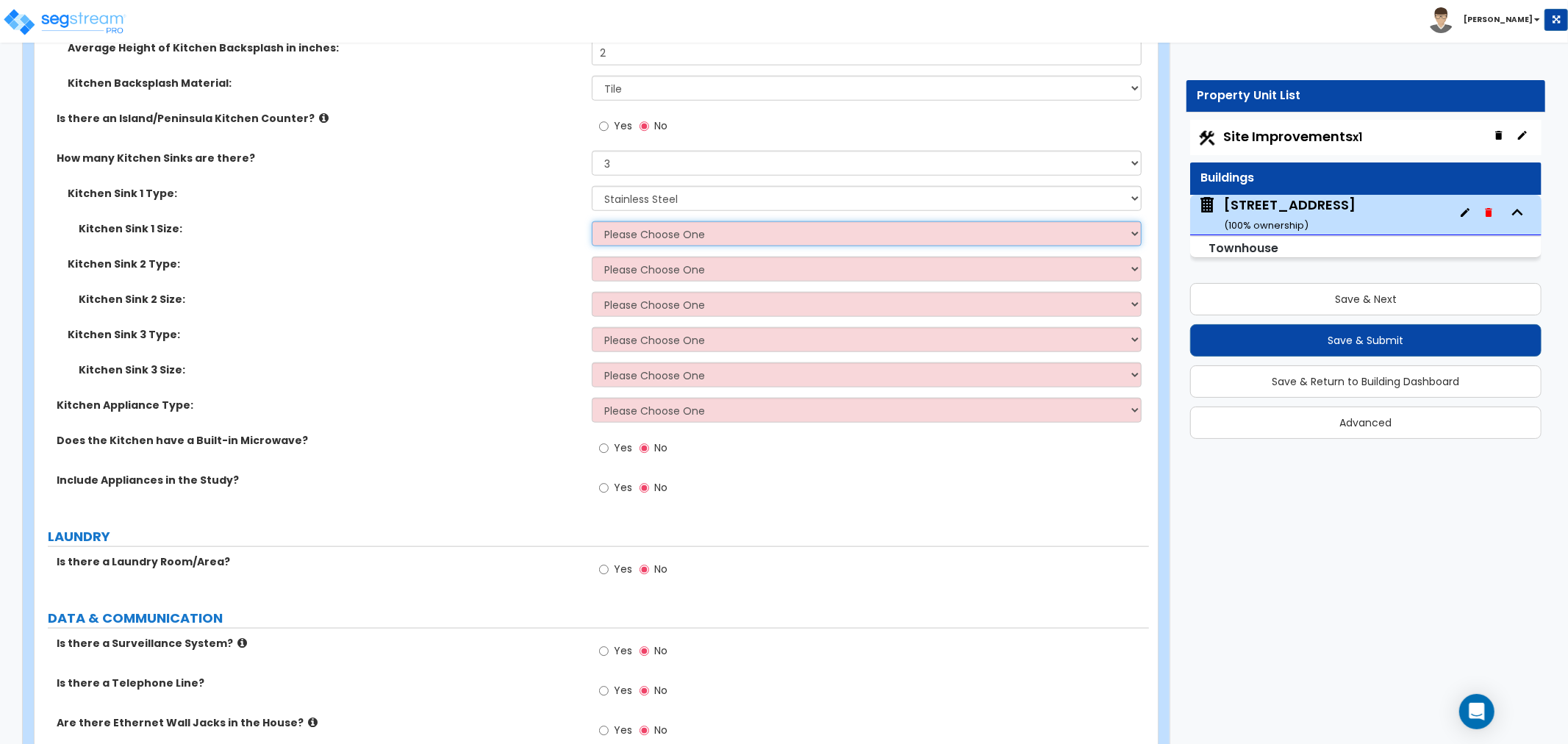
click at [641, 235] on select "Please Choose One Single Sink Double Sink" at bounding box center [867, 233] width 550 height 25
select select "1"
click at [592, 221] on select "Please Choose One Single Sink Double Sink" at bounding box center [867, 233] width 550 height 25
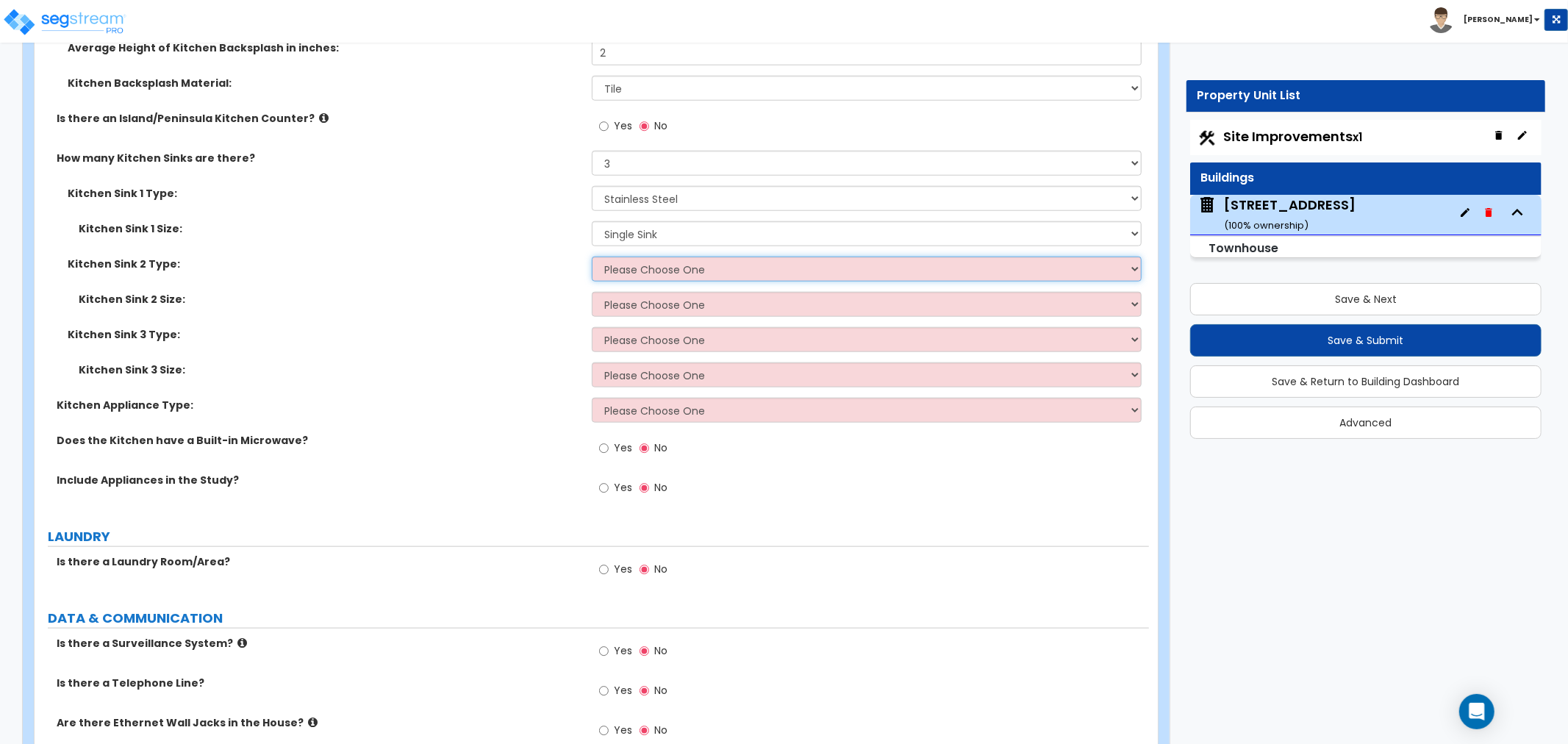
click at [640, 270] on select "Please Choose One Stainless Steel Porcelain Enamel Cast Iron Granite Composite" at bounding box center [867, 269] width 550 height 25
select select "1"
click at [592, 256] on select "Please Choose One Stainless Steel Porcelain Enamel Cast Iron Granite Composite" at bounding box center [867, 269] width 550 height 25
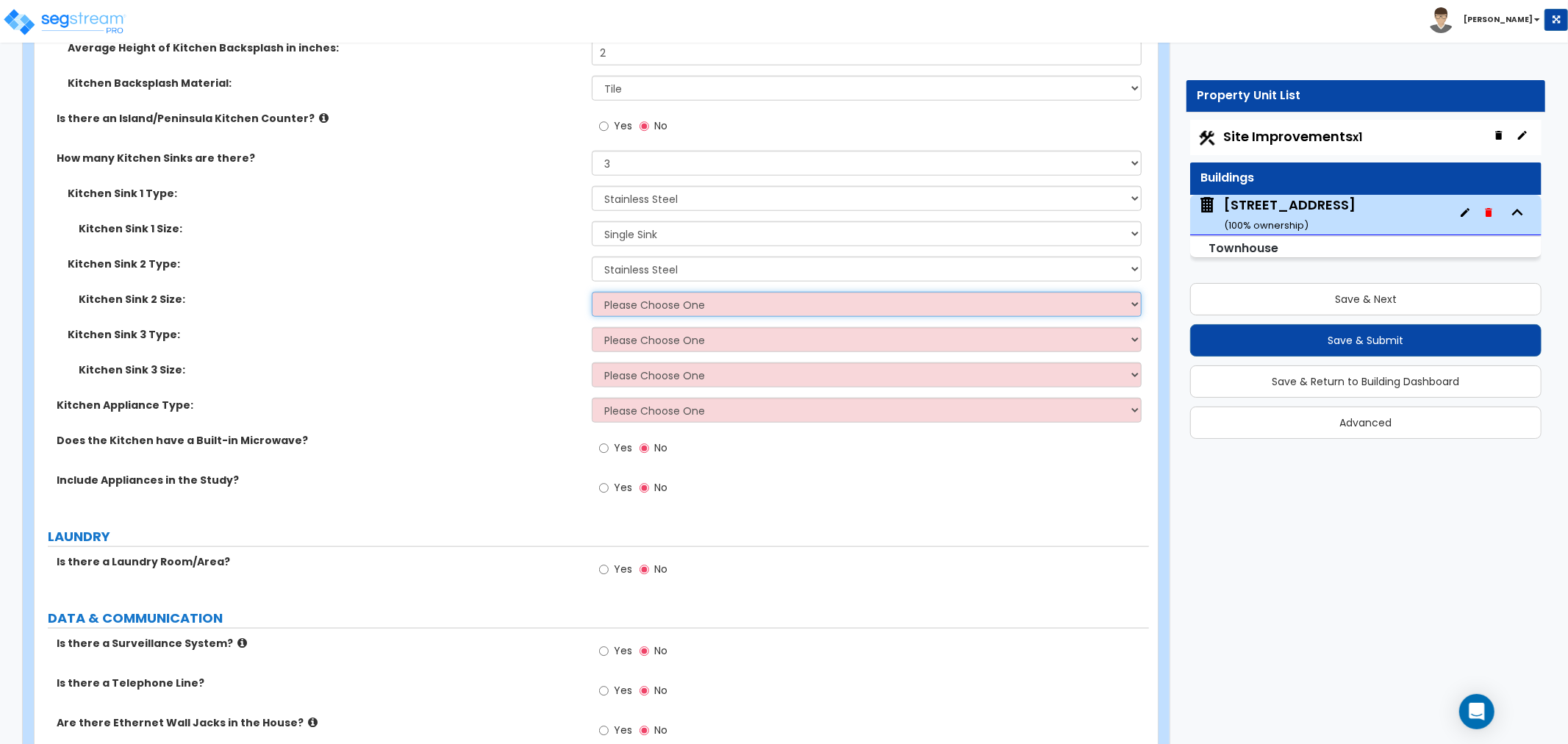
click at [642, 310] on select "Please Choose One Single Sink Double Sink" at bounding box center [867, 305] width 550 height 25
select select "1"
click at [592, 292] on select "Please Choose One Single Sink Double Sink" at bounding box center [867, 305] width 550 height 25
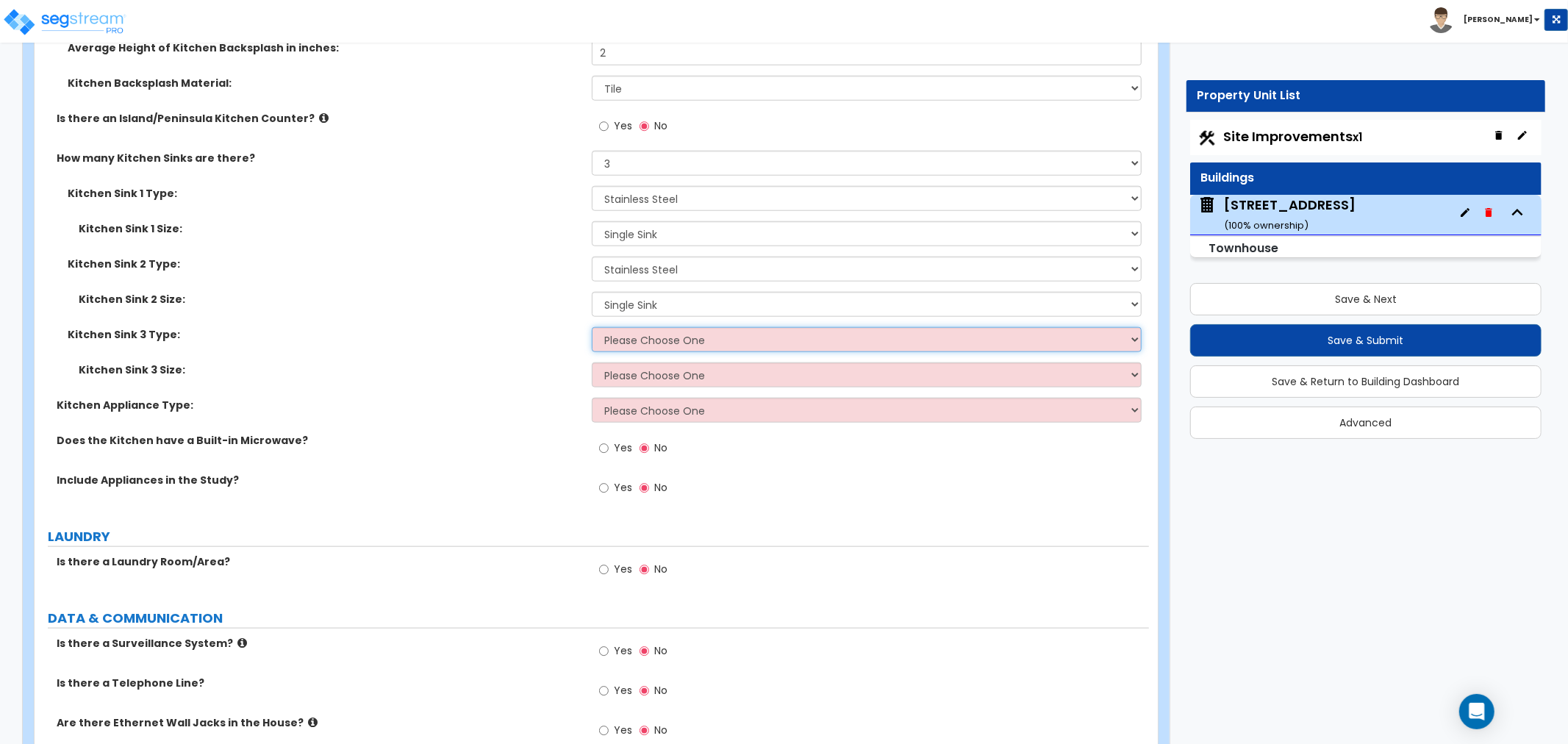
click at [644, 336] on select "Please Choose One Stainless Steel Porcelain Enamel Cast Iron Granite Composite" at bounding box center [867, 340] width 550 height 25
select select "1"
click at [592, 327] on select "Please Choose One Stainless Steel Porcelain Enamel Cast Iron Granite Composite" at bounding box center [867, 340] width 550 height 25
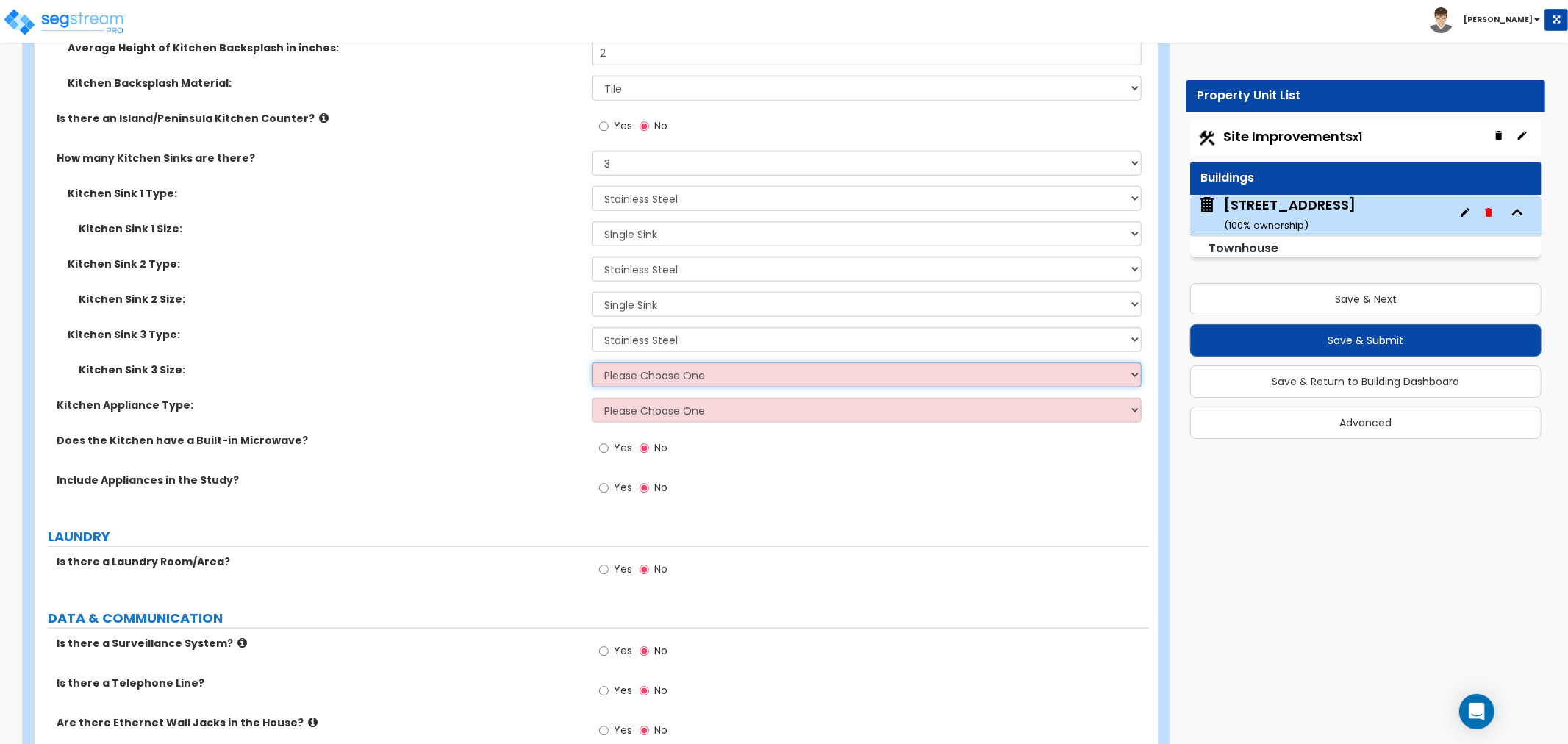
click at [649, 375] on select "Please Choose One Single Sink Double Sink" at bounding box center [867, 375] width 550 height 25
select select "1"
click at [592, 363] on select "Please Choose One Single Sink Double Sink" at bounding box center [867, 375] width 550 height 25
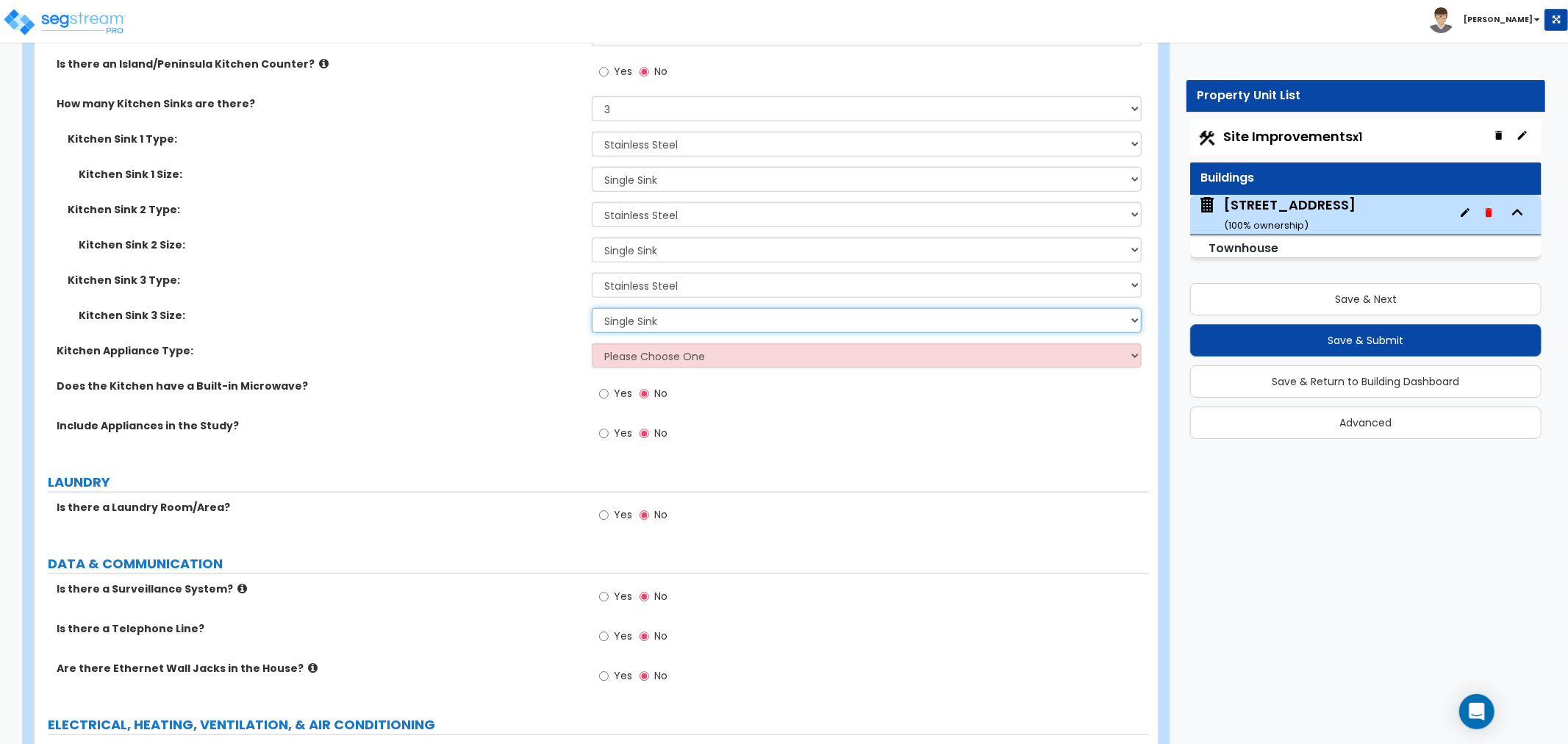
scroll to position [5962, 0]
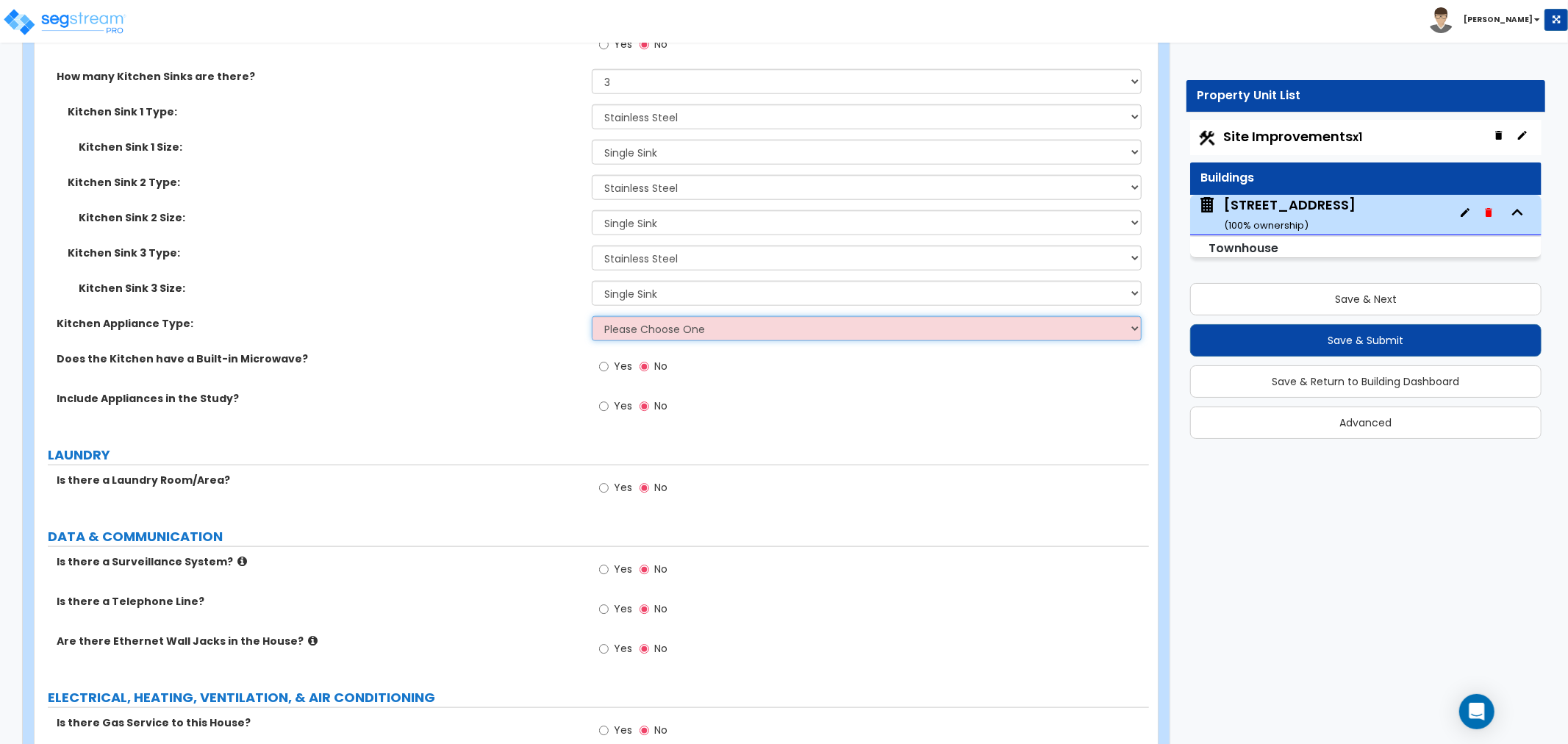
click at [643, 329] on select "Please Choose One Gas Electric" at bounding box center [867, 328] width 550 height 25
select select "1"
click at [592, 316] on select "Please Choose One Gas Electric" at bounding box center [867, 328] width 550 height 25
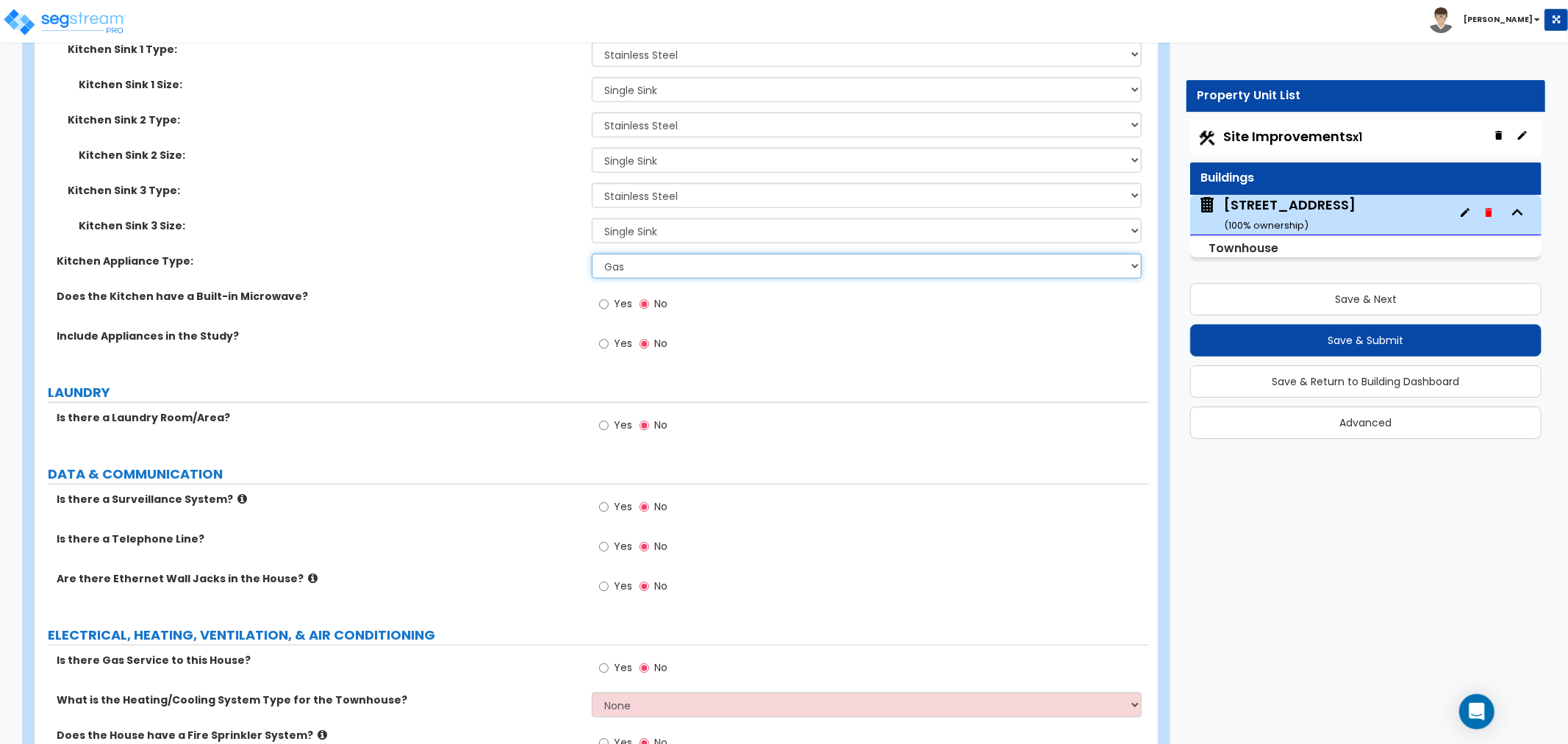
scroll to position [6044, 0]
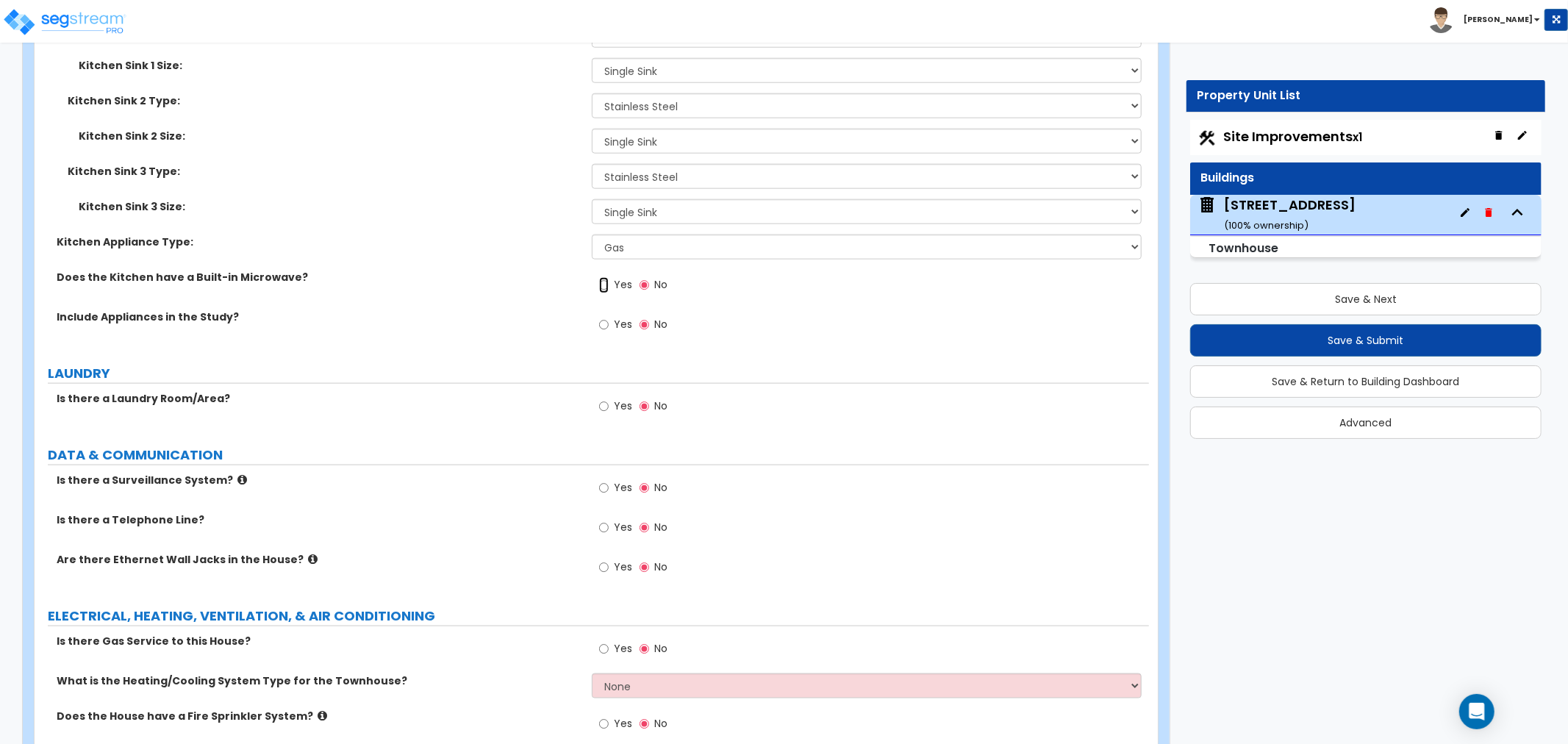
click at [606, 282] on input "Yes" at bounding box center [604, 285] width 9 height 16
radio input "true"
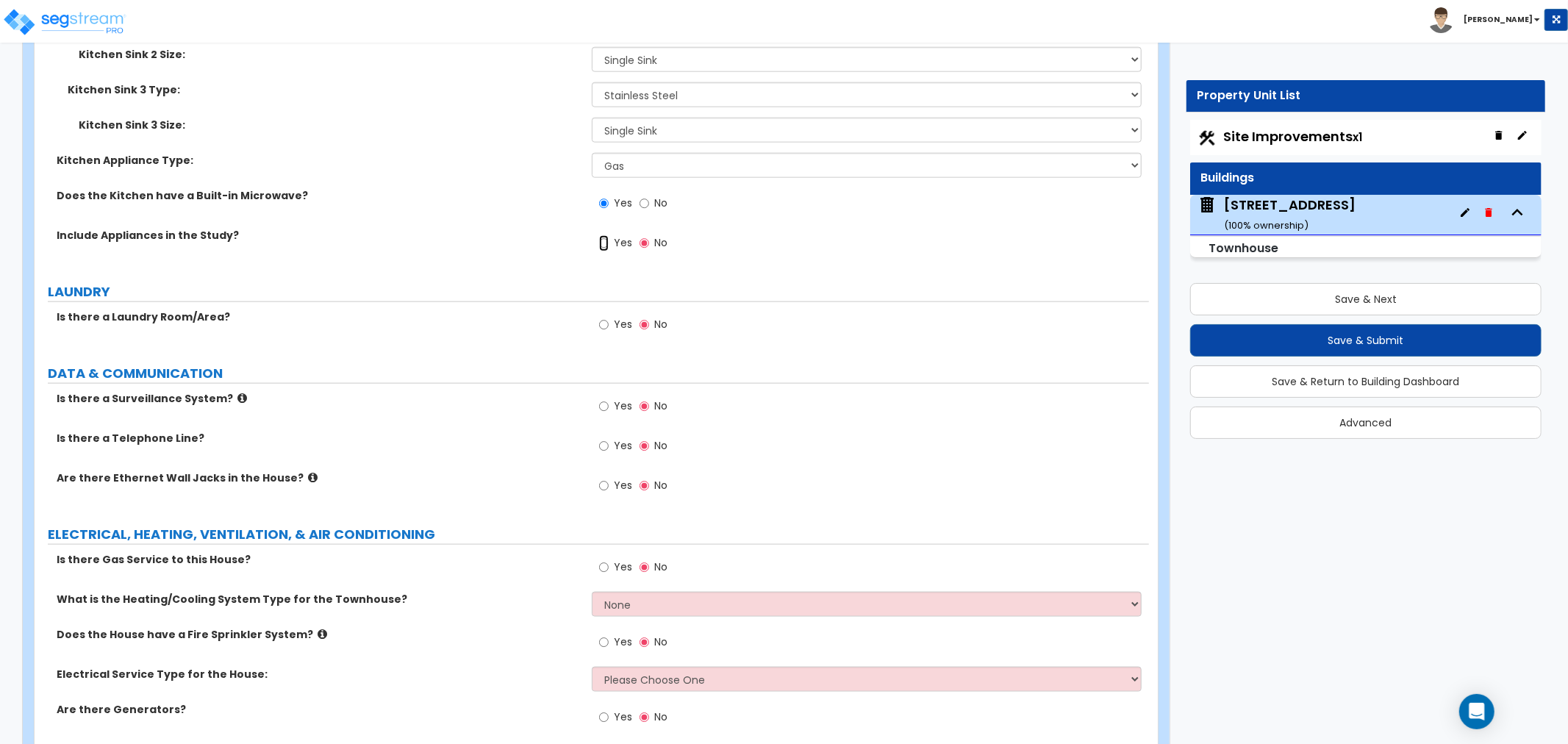
click at [603, 240] on input "Yes" at bounding box center [604, 243] width 9 height 16
radio input "true"
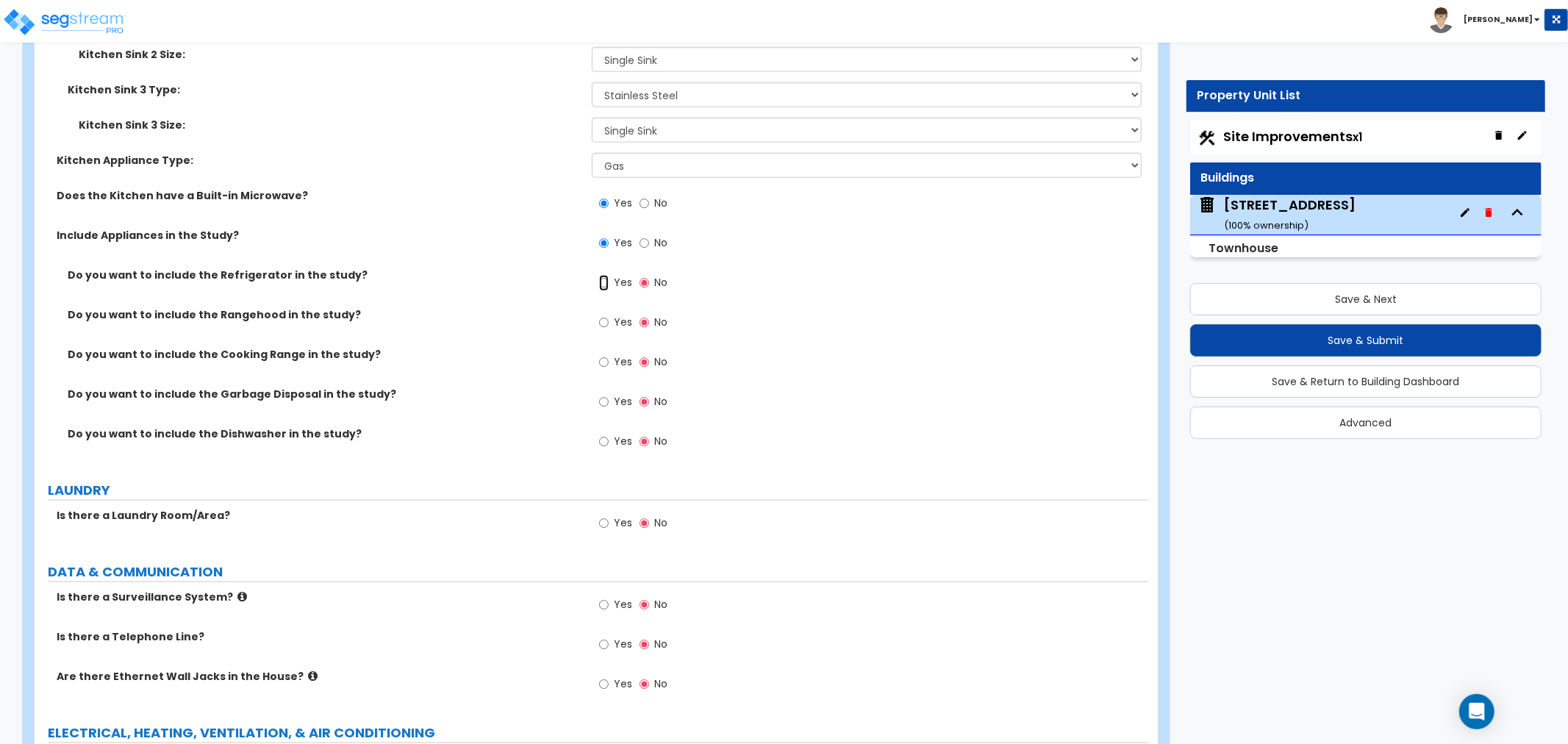
click at [603, 280] on input "Yes" at bounding box center [604, 283] width 9 height 16
radio input "true"
click at [601, 318] on input "Yes" at bounding box center [604, 323] width 9 height 16
radio input "true"
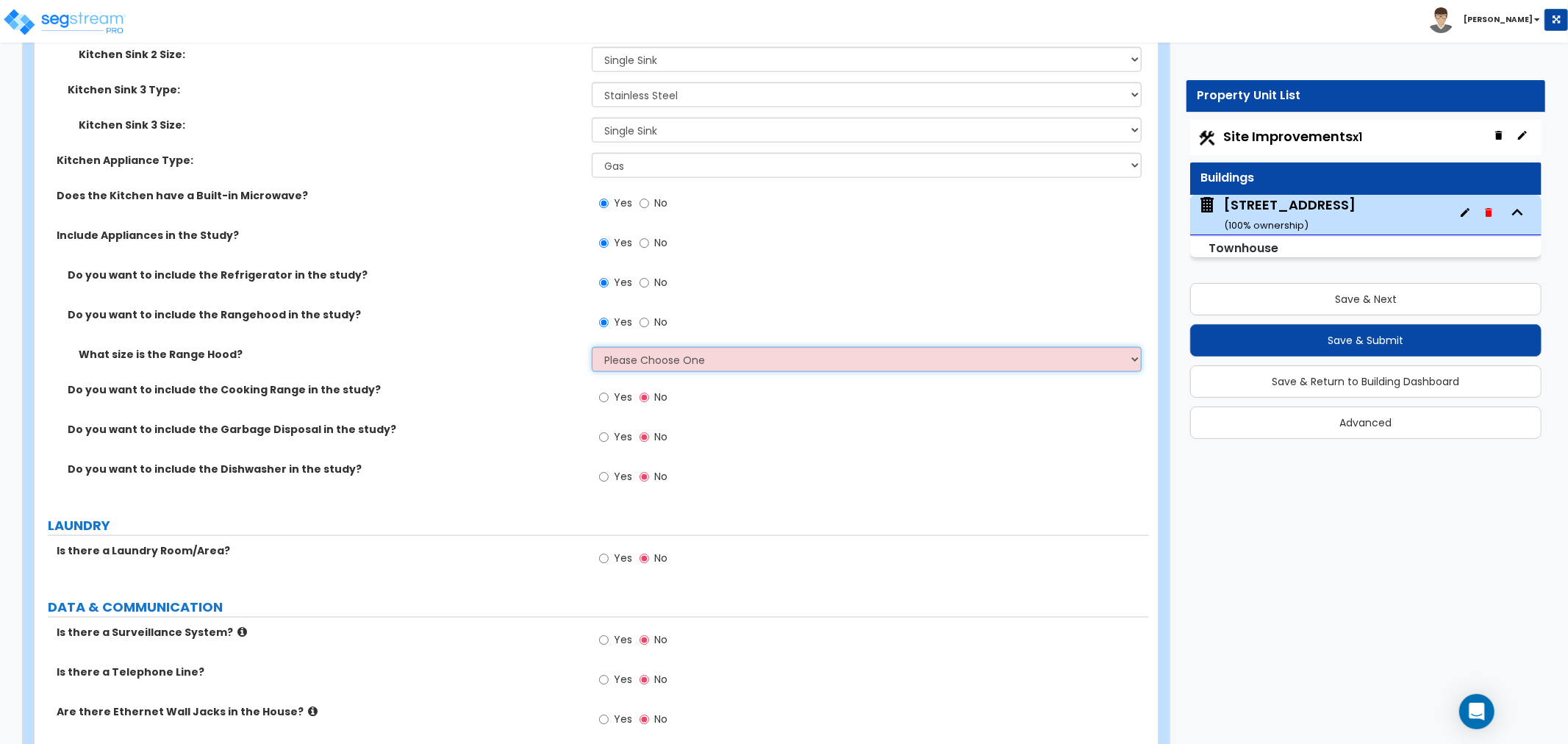
click at [610, 363] on select "Please Choose One Normal - 30" Wide - 42"" at bounding box center [867, 360] width 550 height 25
select select "1"
click at [592, 347] on select "Please Choose One Normal - 30" Wide - 42"" at bounding box center [867, 360] width 550 height 25
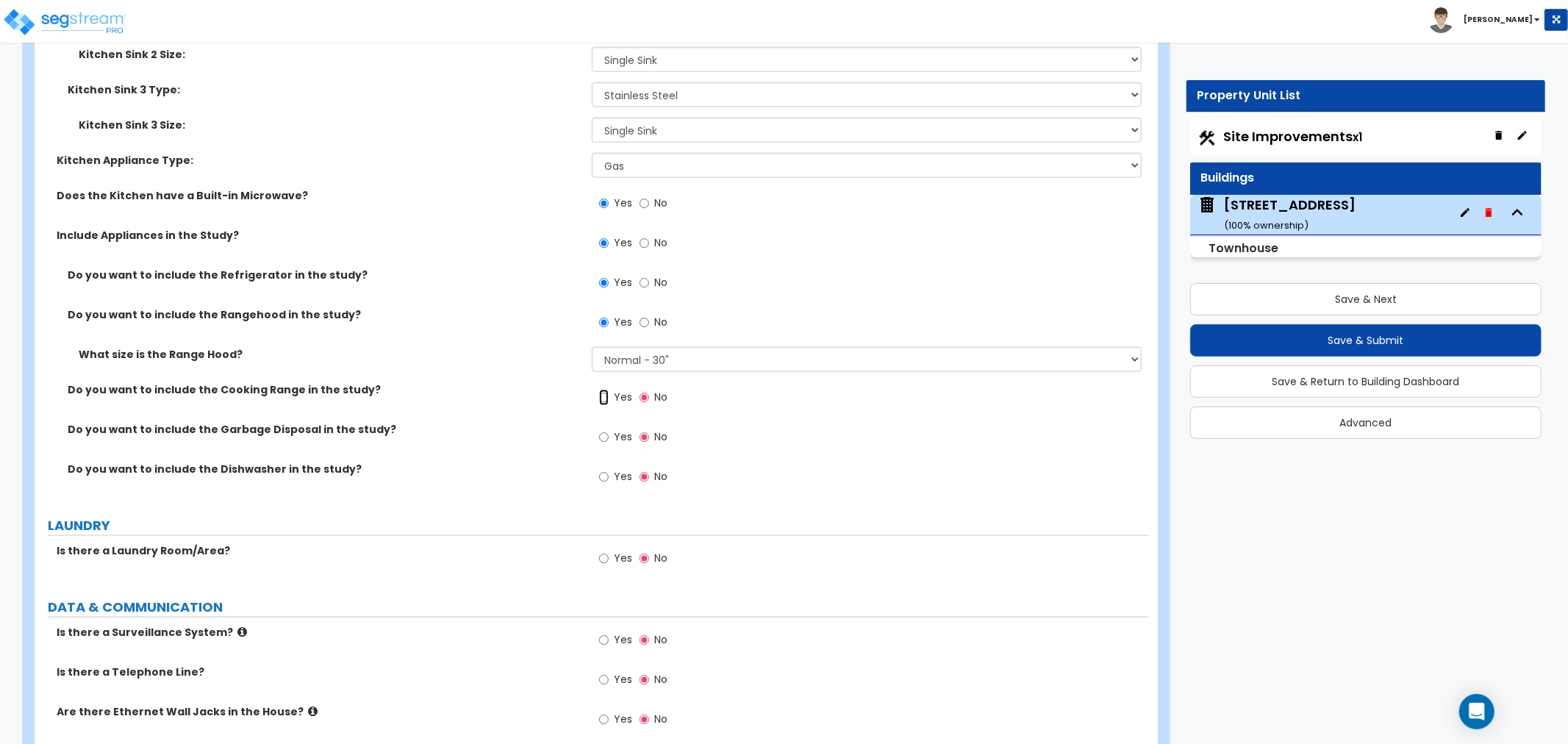
click at [606, 393] on input "Yes" at bounding box center [604, 398] width 9 height 16
radio input "true"
click at [601, 433] on input "Yes" at bounding box center [604, 437] width 9 height 16
radio input "true"
click at [605, 471] on input "Yes" at bounding box center [604, 476] width 9 height 16
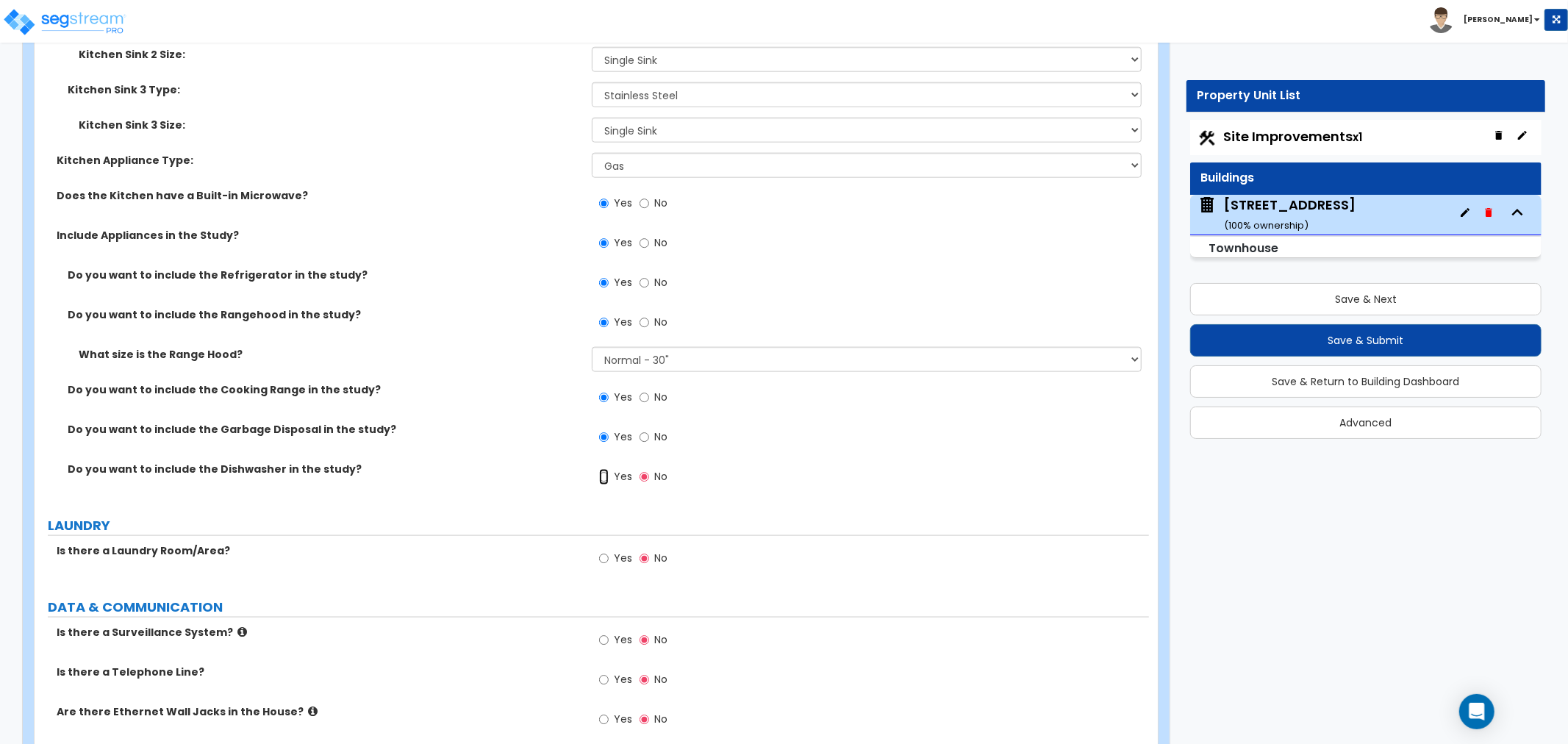
radio input "true"
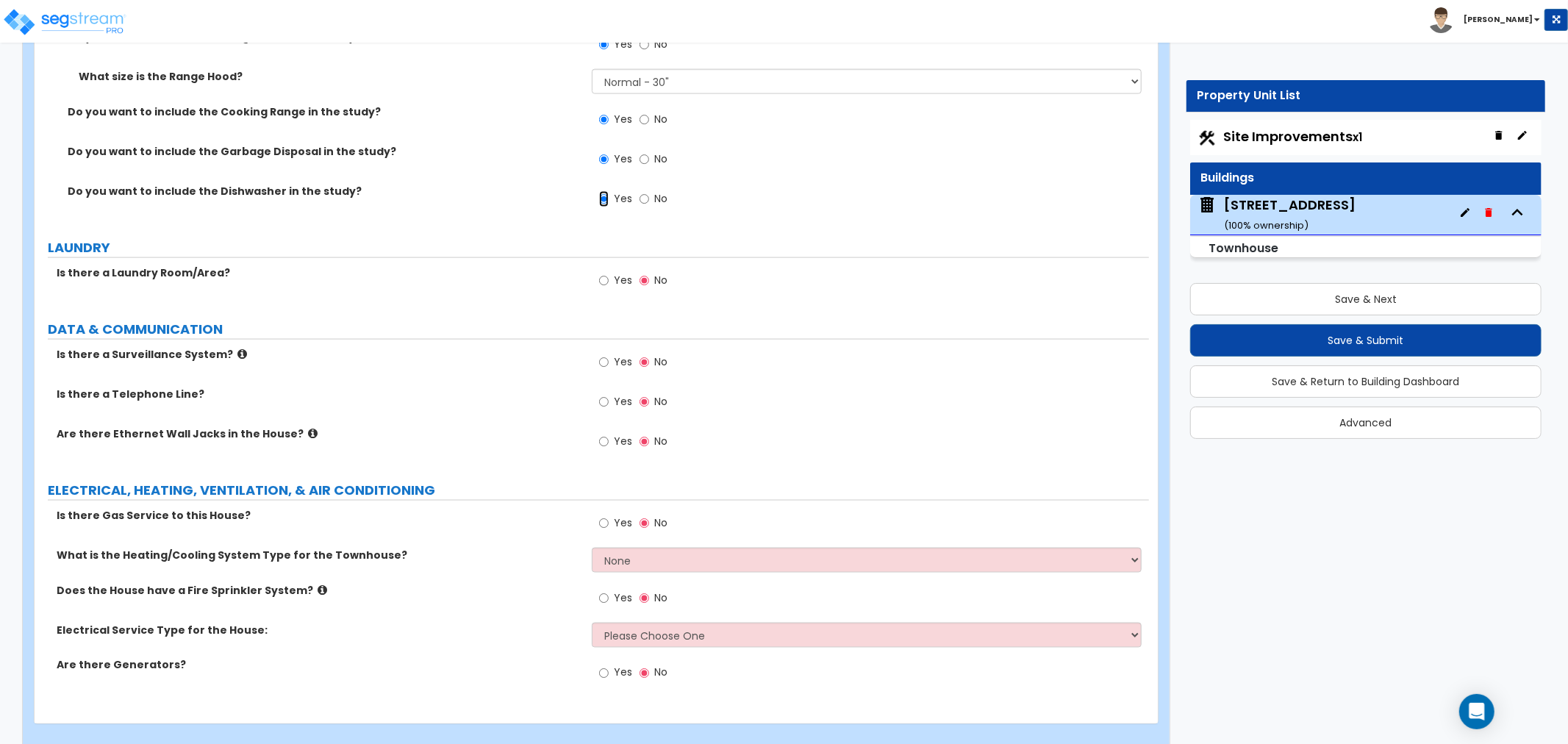
scroll to position [6422, 0]
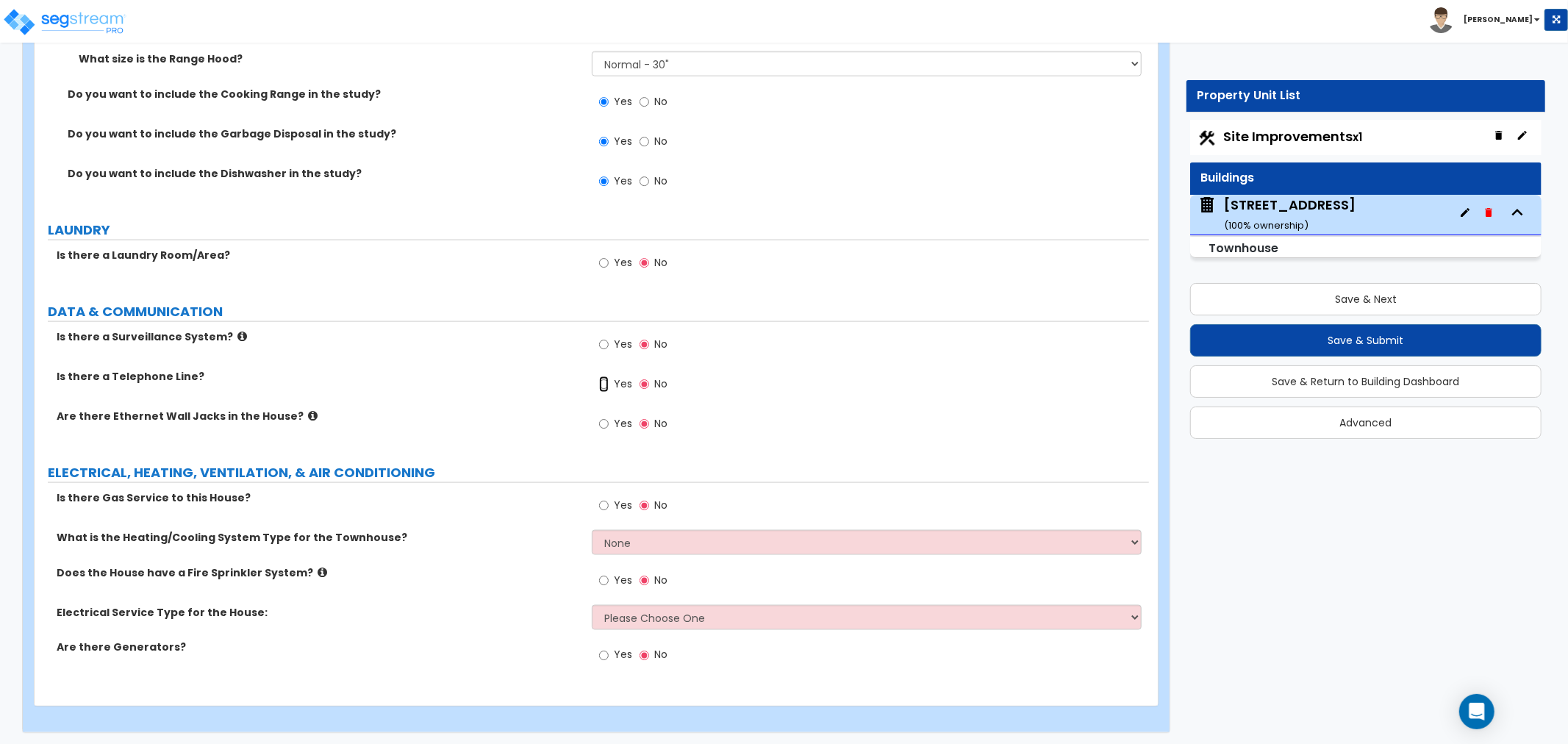
click at [605, 382] on input "Yes" at bounding box center [604, 384] width 9 height 16
radio input "true"
click at [604, 422] on input "Yes" at bounding box center [604, 423] width 9 height 16
radio input "true"
click at [607, 501] on input "Yes" at bounding box center [604, 505] width 9 height 16
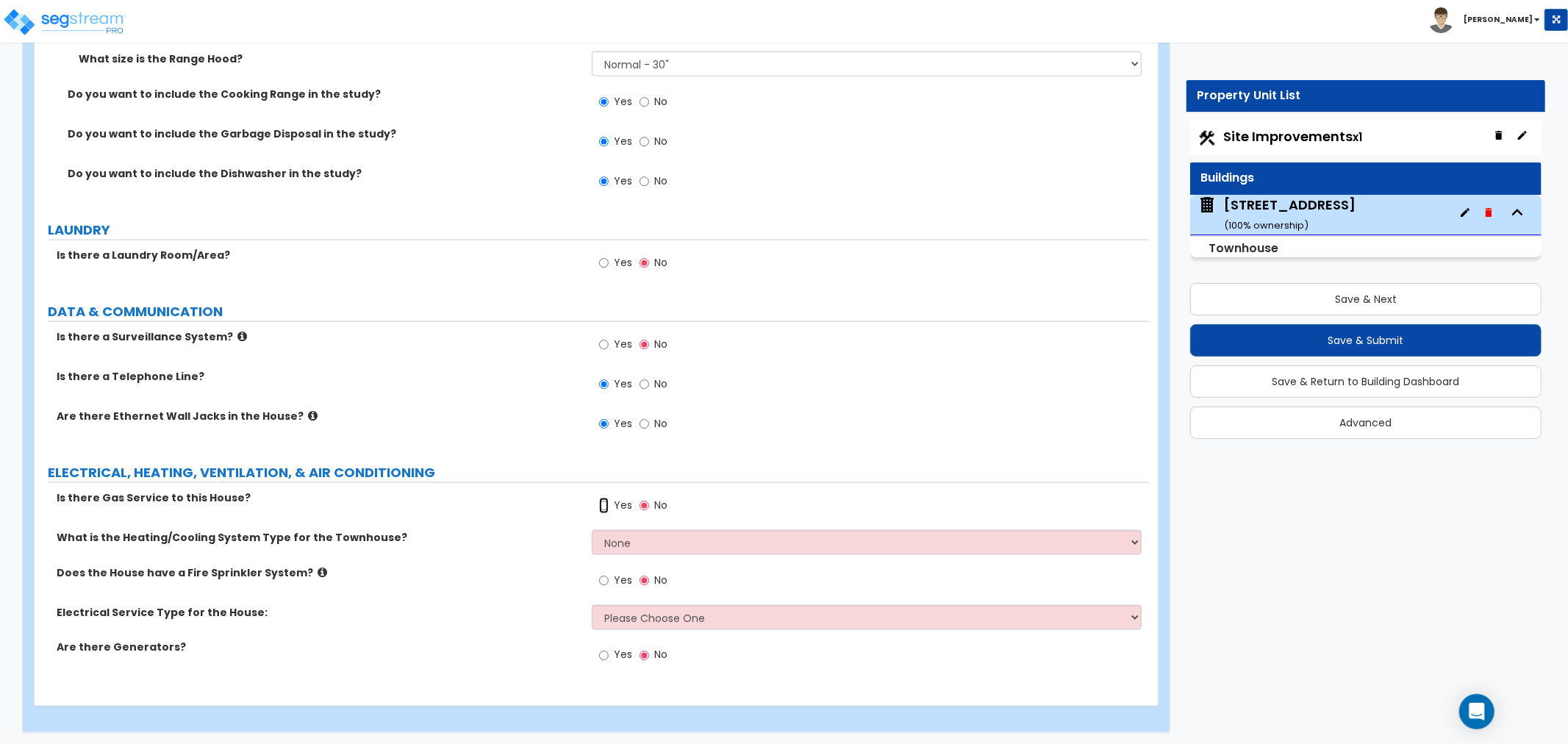
radio input "true"
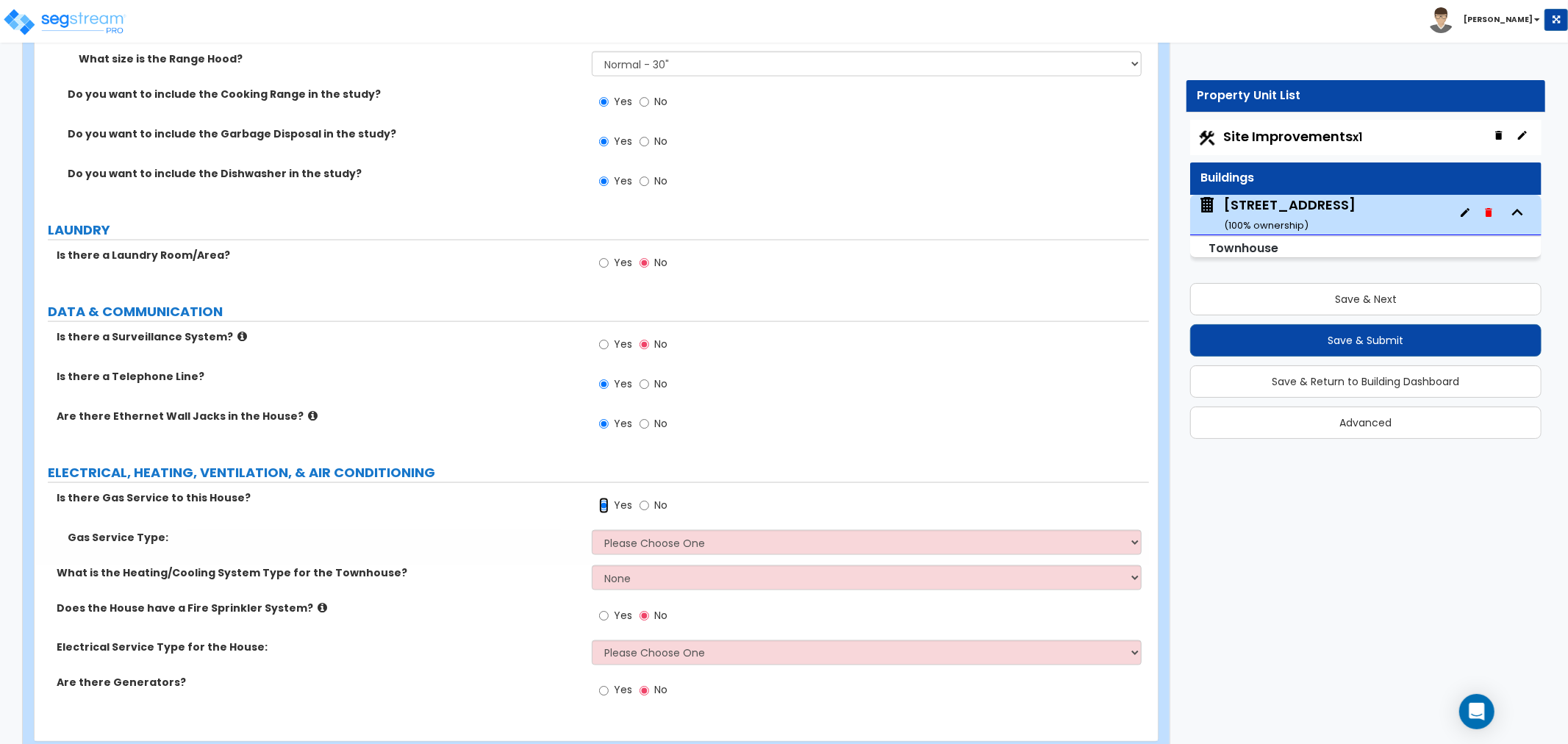
scroll to position [6457, 0]
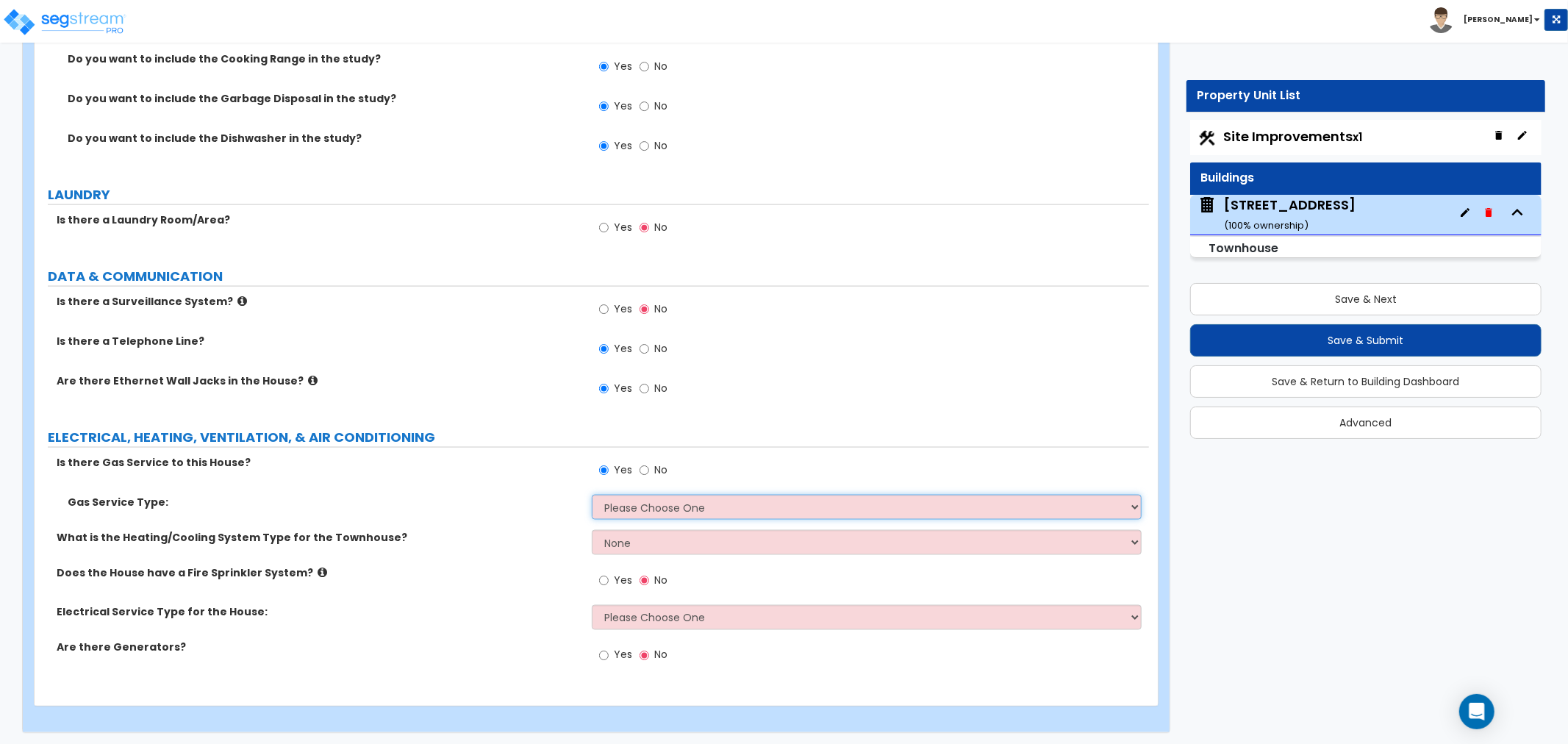
click at [667, 495] on select "Please Choose One Natural Gas Service Propane Tank On-site" at bounding box center [867, 507] width 550 height 25
select select "1"
click at [592, 494] on select "Please Choose One Natural Gas Service Propane Tank On-site" at bounding box center [867, 507] width 550 height 25
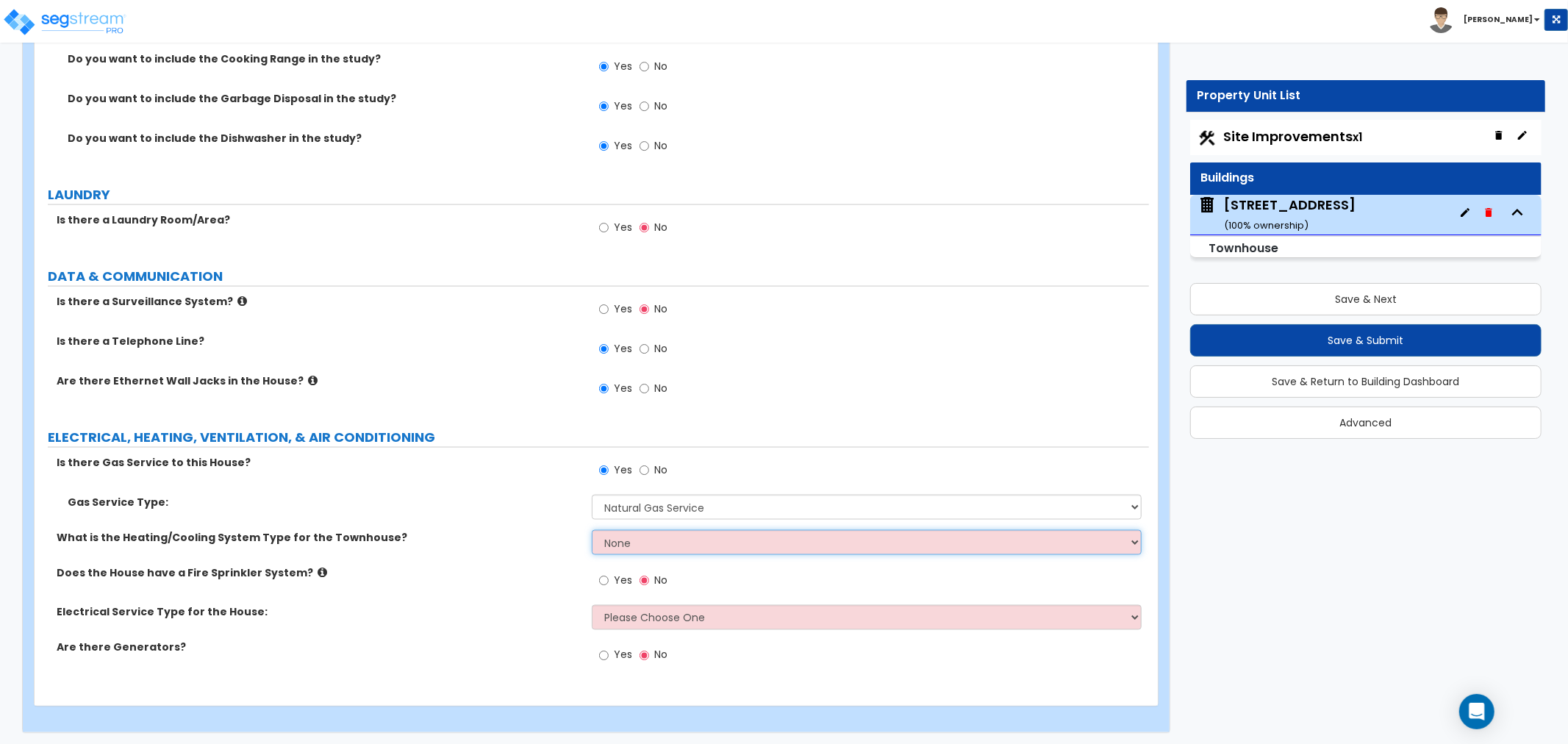
click at [622, 533] on select "None Heat Only Centralized Heating & Cooling Thru Wall Air Conditioners Mini Sp…" at bounding box center [867, 543] width 550 height 25
select select "1"
click at [592, 530] on select "None Heat Only Centralized Heating & Cooling Thru Wall Air Conditioners Mini Sp…" at bounding box center [867, 543] width 550 height 25
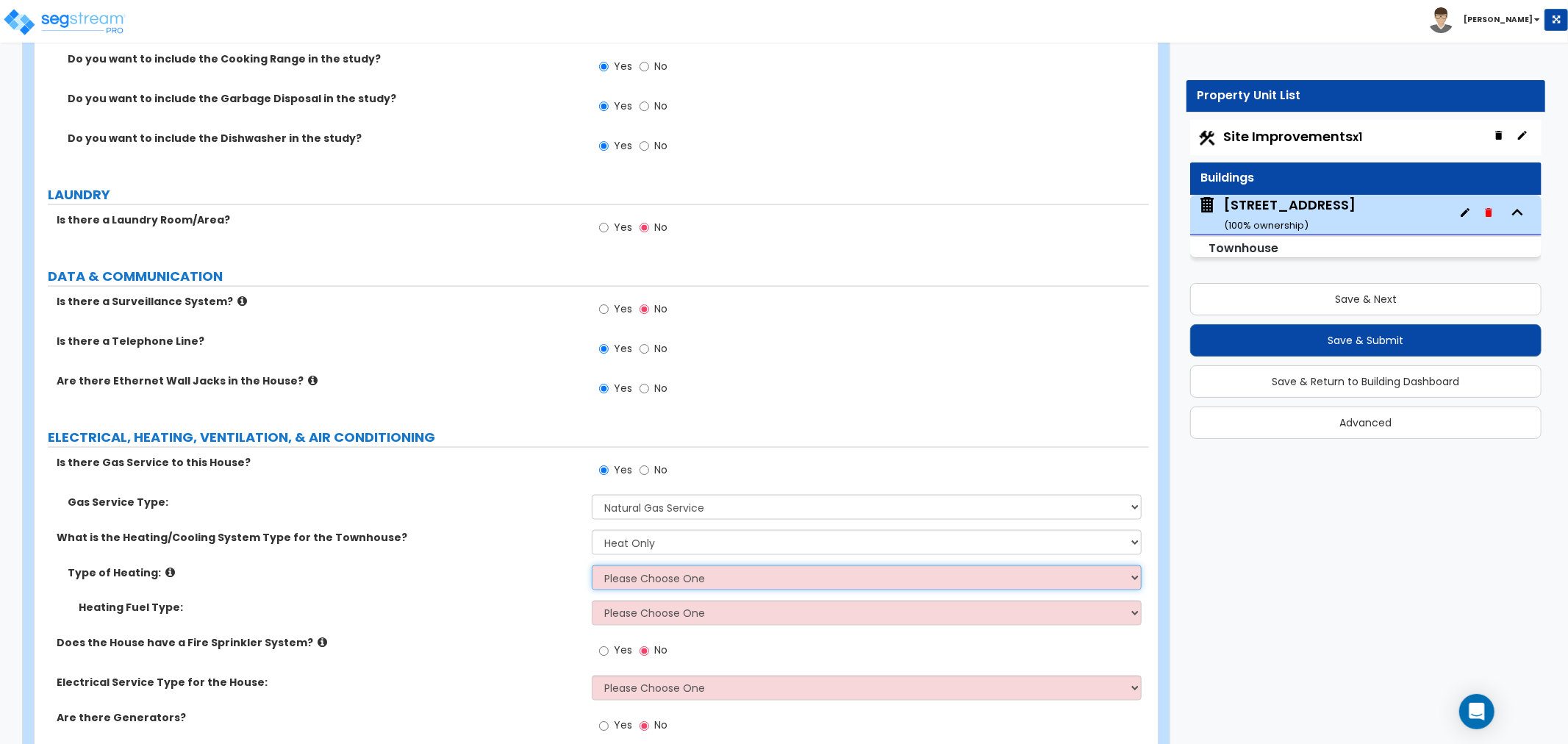
click at [629, 574] on select "Please Choose One Wall Heater Electric Baseboard Heater Hydronic Heating Radian…" at bounding box center [867, 578] width 550 height 25
select select "3"
click at [592, 566] on select "Please Choose One Wall Heater Electric Baseboard Heater Hydronic Heating Radian…" at bounding box center [867, 578] width 550 height 25
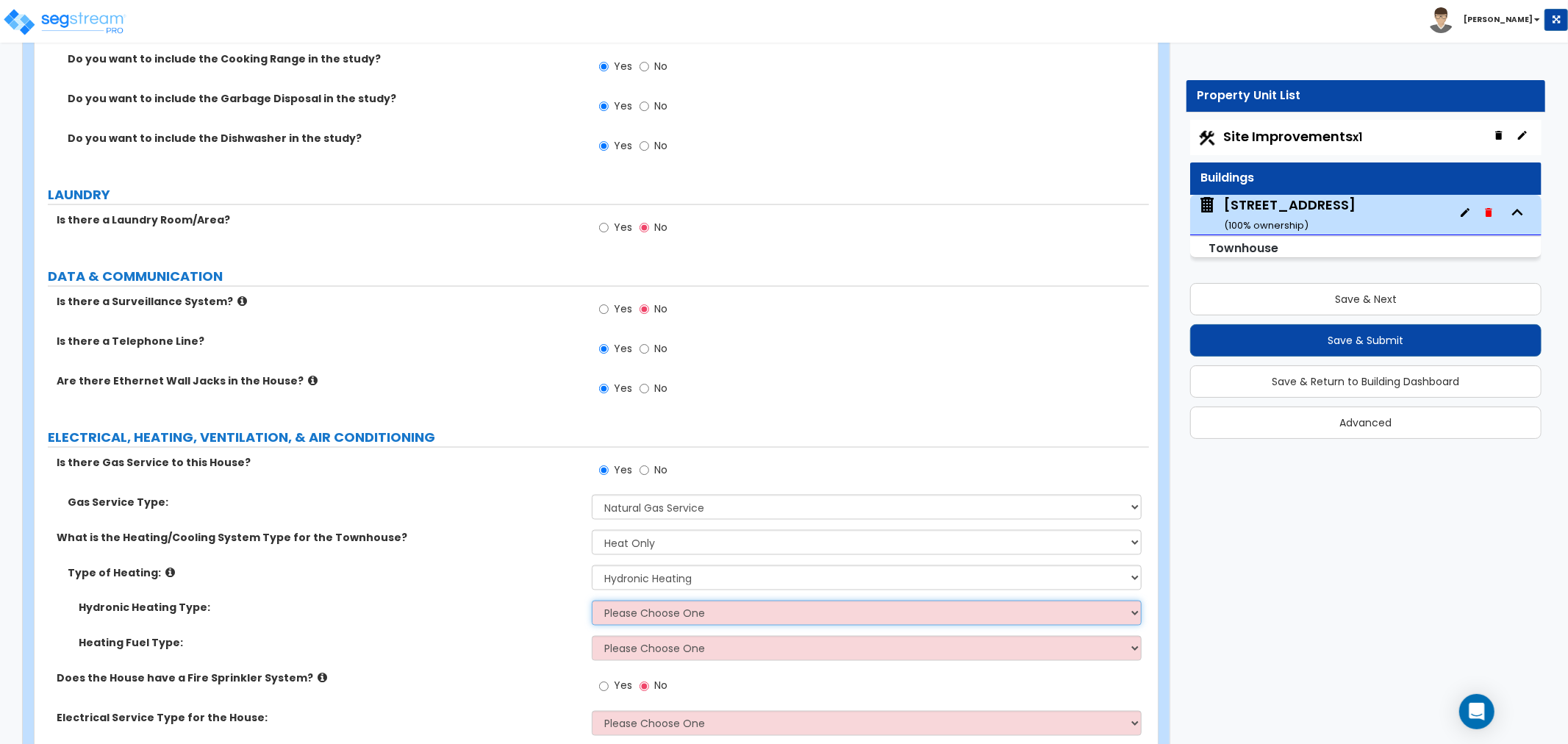
click at [687, 612] on select "Please Choose One Hydronic Radiator Hydronic Baseboard Hydronic Fin Tube Radiat…" at bounding box center [867, 613] width 550 height 25
click at [545, 607] on label "Hydronic Heating Type:" at bounding box center [329, 607] width 502 height 14
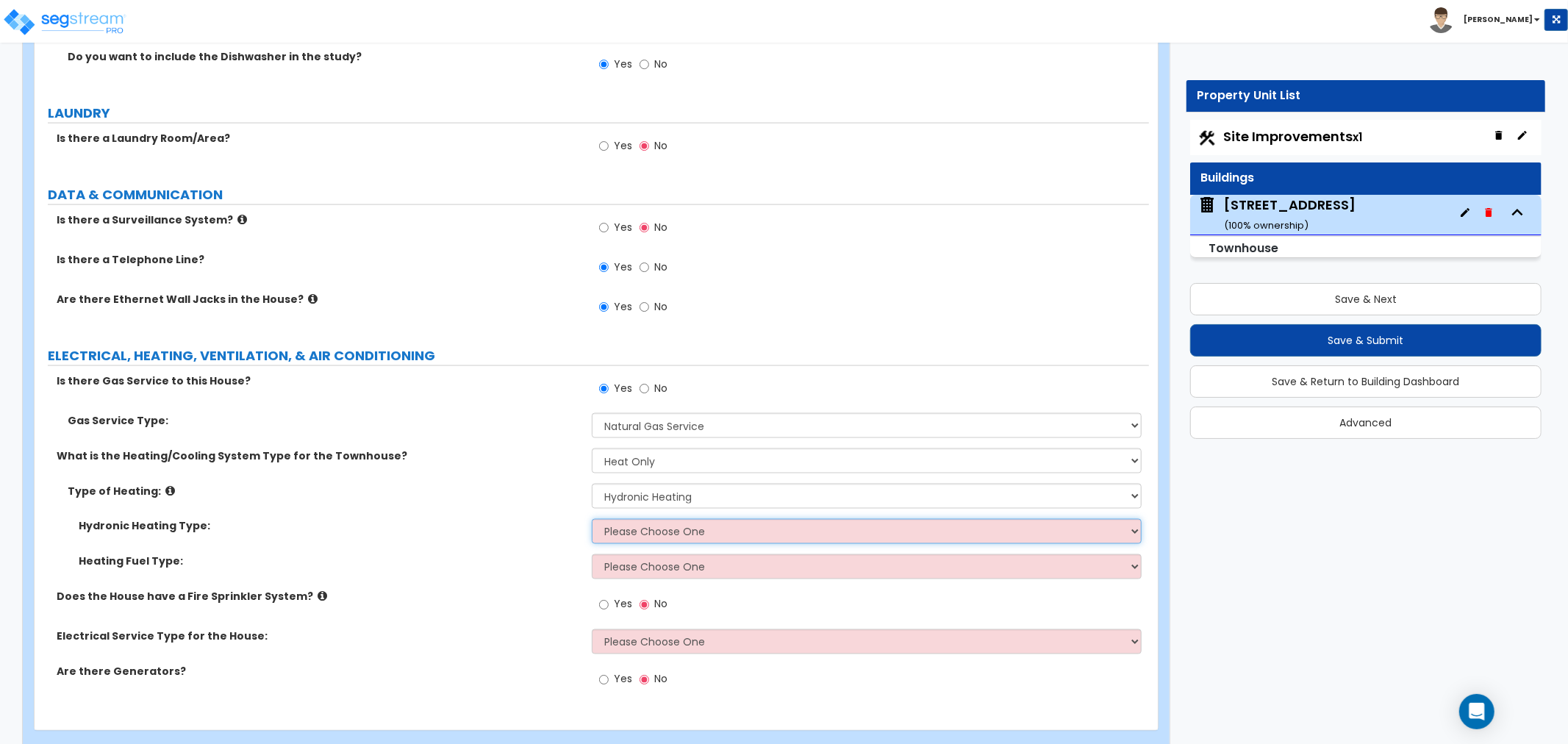
click at [674, 527] on select "Please Choose One Hydronic Radiator Hydronic Baseboard Hydronic Fin Tube Radiat…" at bounding box center [867, 531] width 550 height 25
select select "5"
click at [592, 519] on select "Please Choose One Hydronic Radiator Hydronic Baseboard Hydronic Fin Tube Radiat…" at bounding box center [867, 531] width 550 height 25
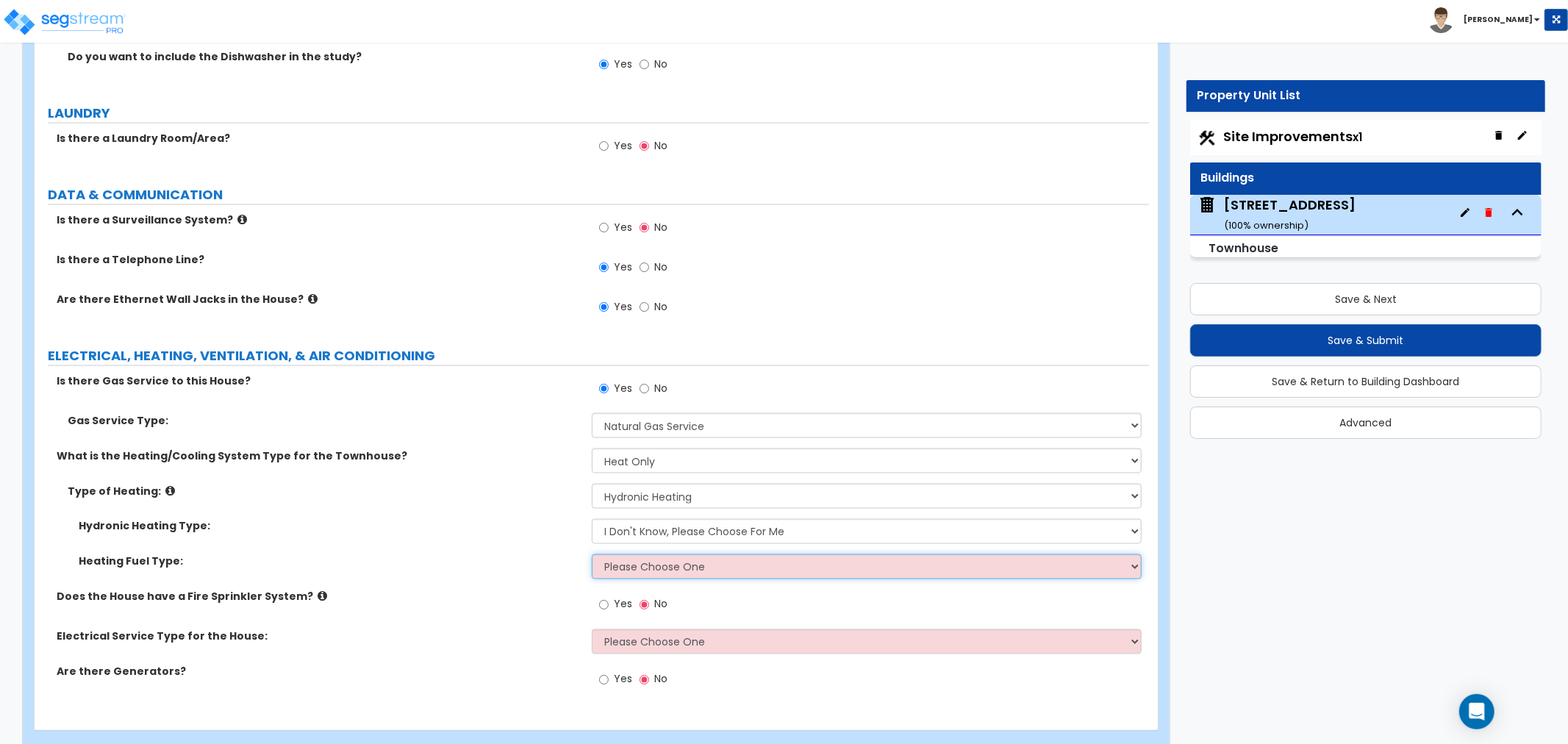
click at [619, 567] on select "Please Choose One Gas Electric" at bounding box center [867, 567] width 550 height 25
select select "1"
click at [592, 554] on select "Please Choose One Gas Electric" at bounding box center [867, 567] width 550 height 25
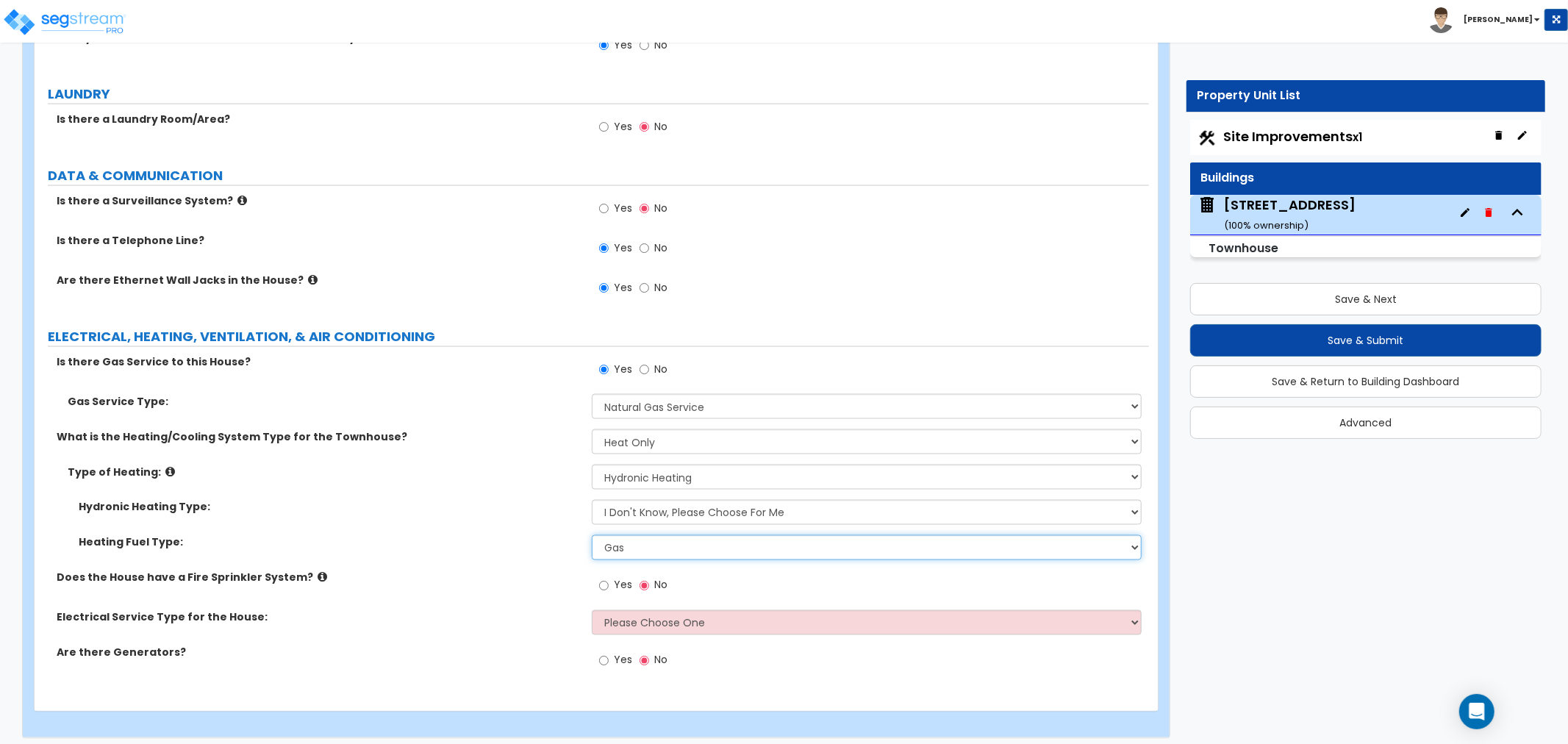
scroll to position [6563, 0]
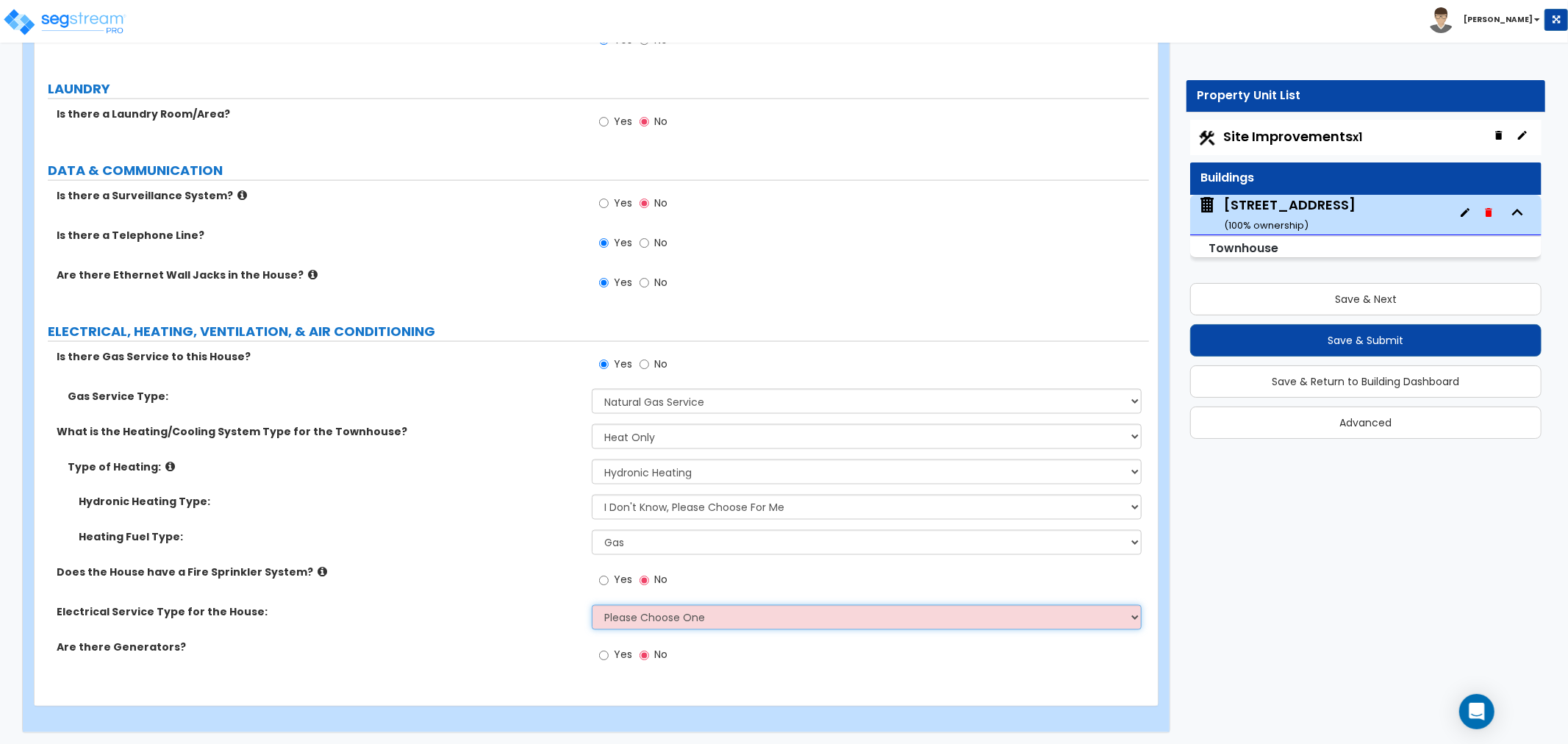
click at [626, 618] on select "Please Choose One Overhead Underground" at bounding box center [867, 618] width 550 height 25
click at [637, 615] on select "Please Choose One Overhead Underground" at bounding box center [867, 618] width 550 height 25
select select "1"
click at [592, 605] on select "Please Choose One Overhead Underground" at bounding box center [867, 618] width 550 height 25
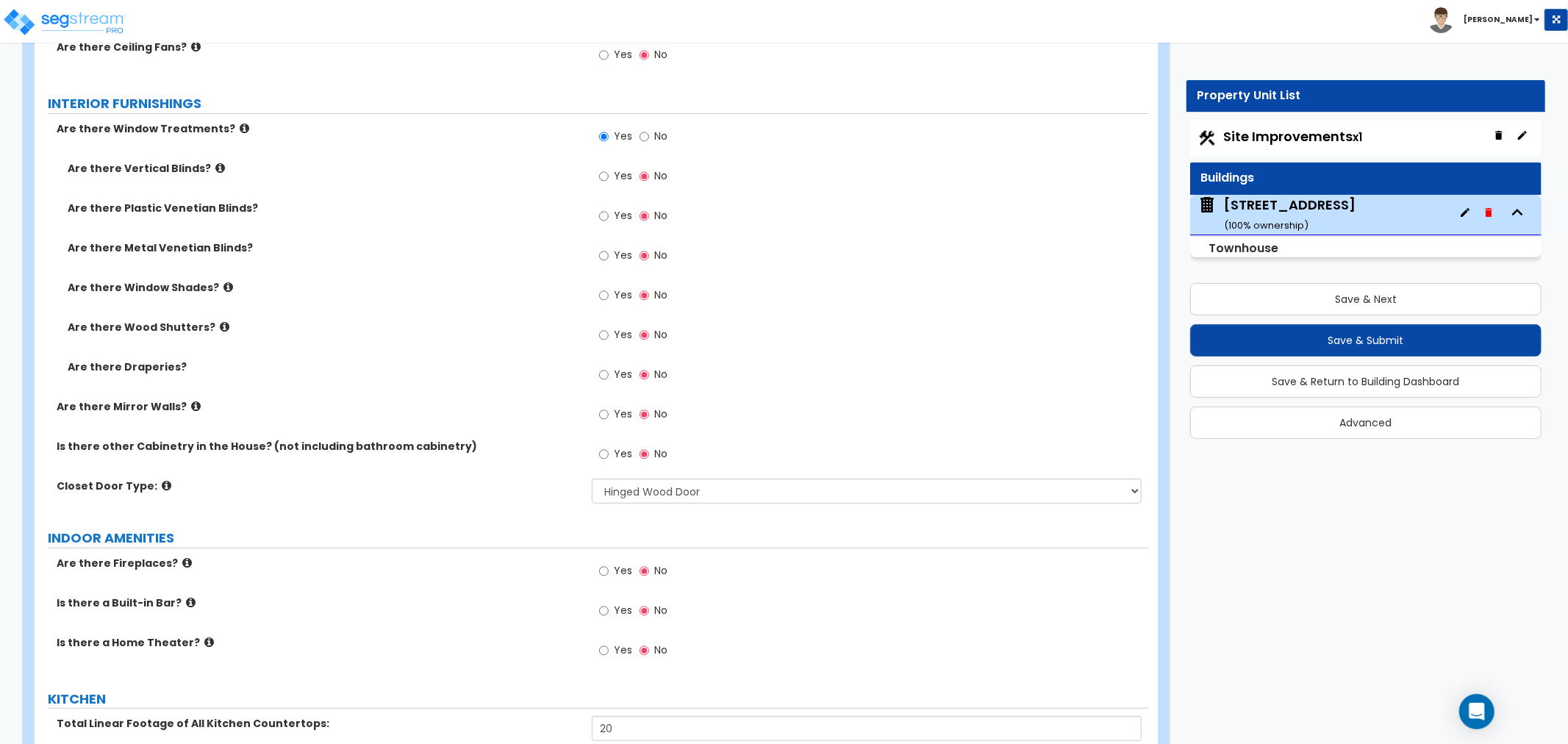
scroll to position [5011, 0]
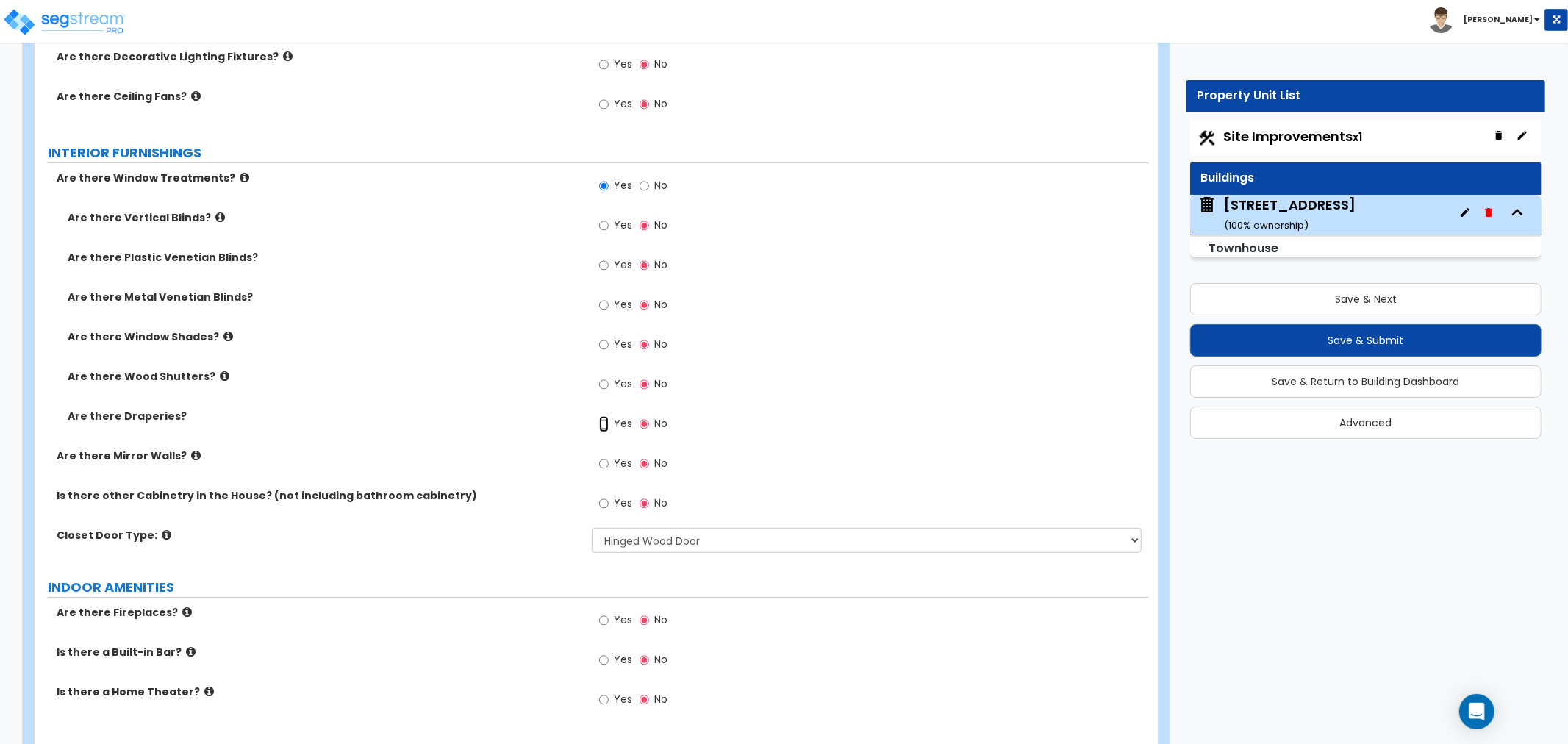
click at [604, 422] on input "Yes" at bounding box center [604, 423] width 9 height 16
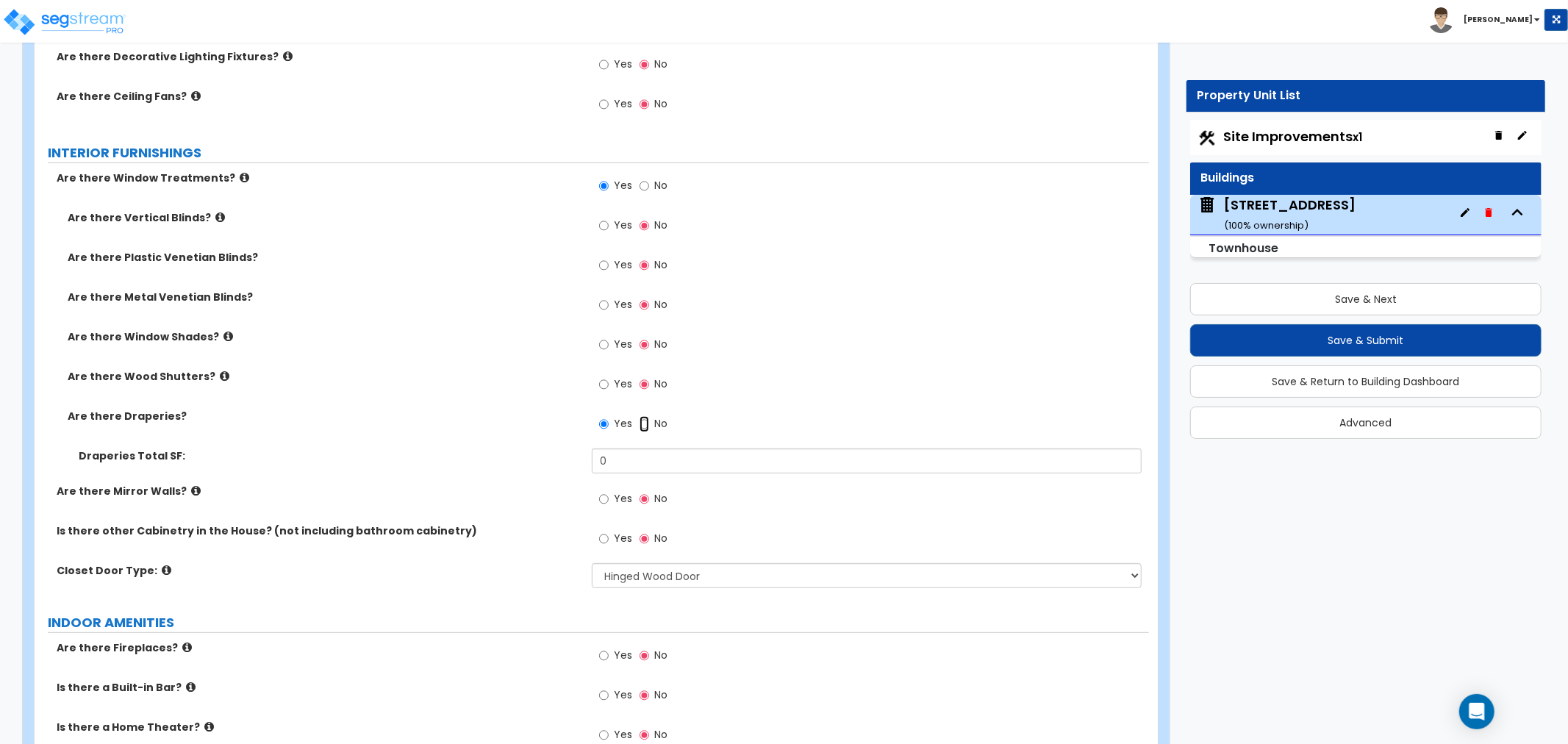
click at [643, 420] on input "No" at bounding box center [644, 423] width 9 height 16
radio input "false"
radio input "true"
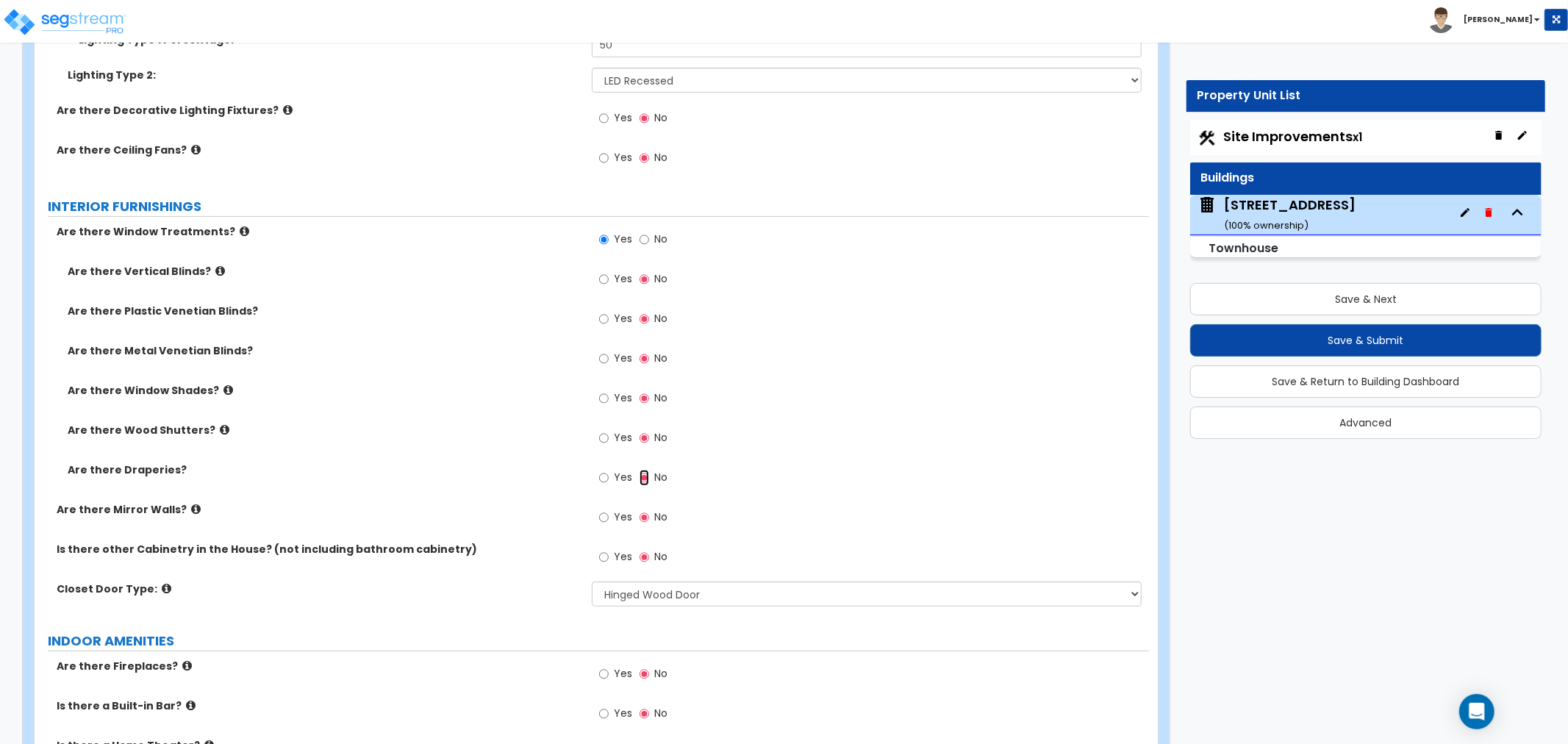
scroll to position [4929, 0]
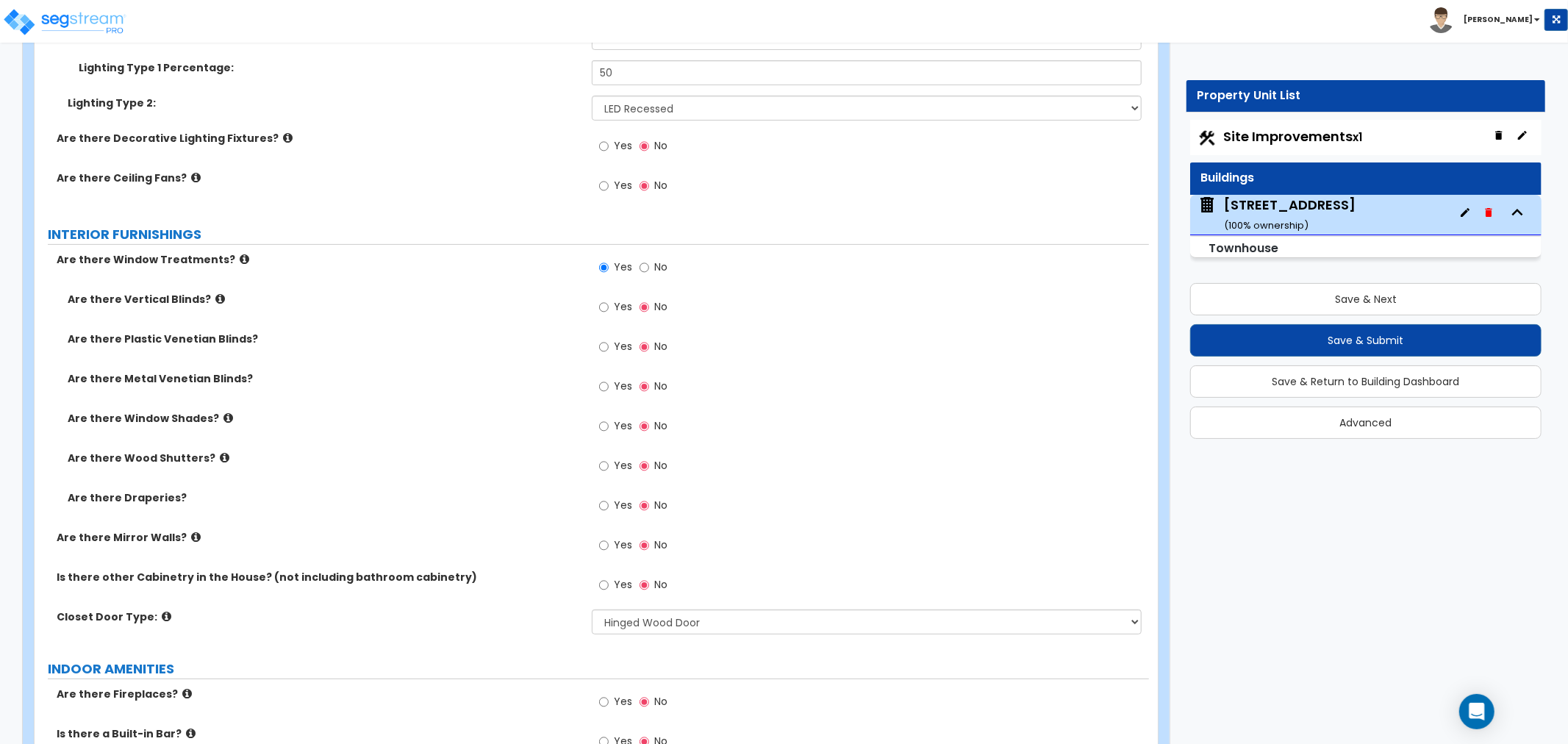
click at [240, 257] on icon at bounding box center [245, 259] width 9 height 11
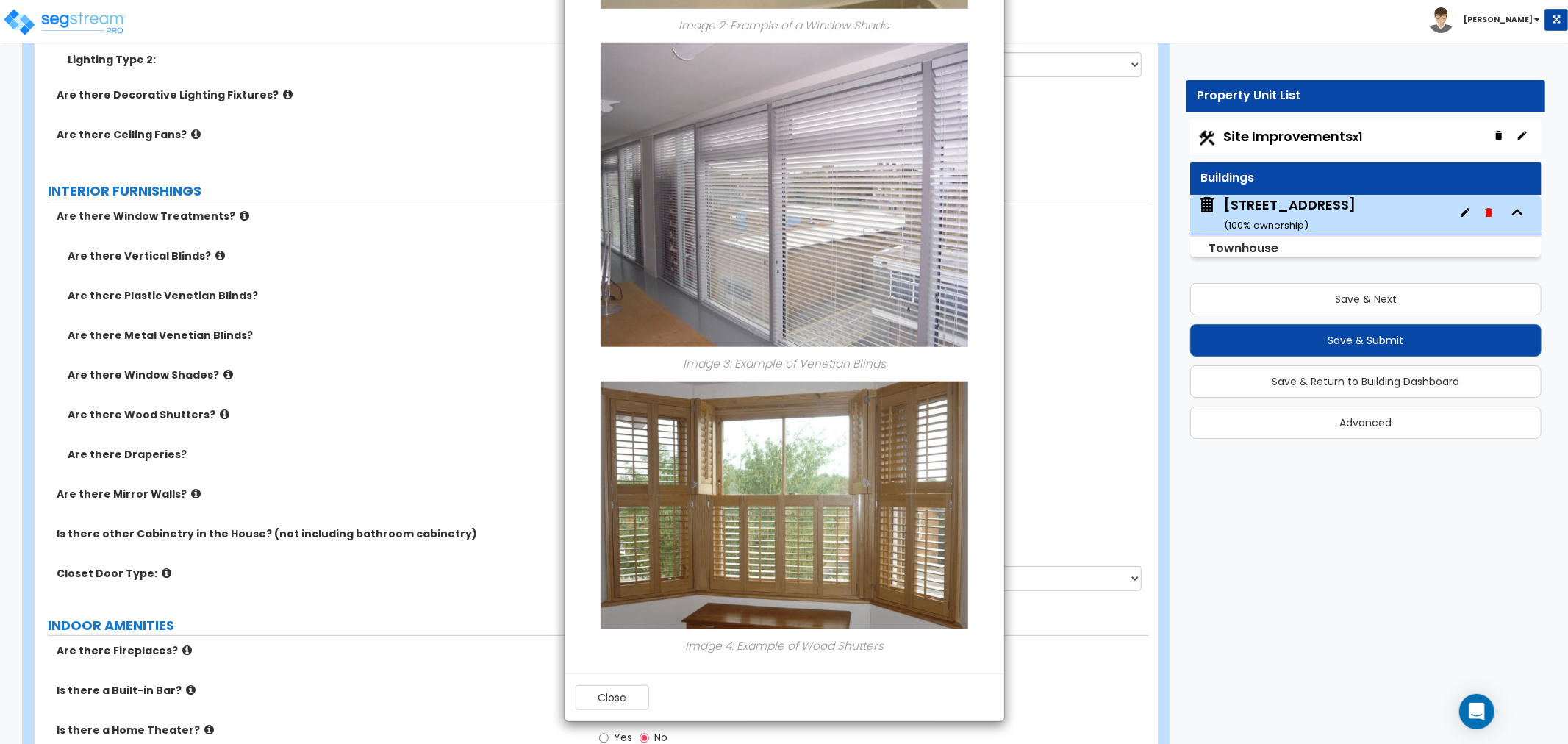
scroll to position [5011, 0]
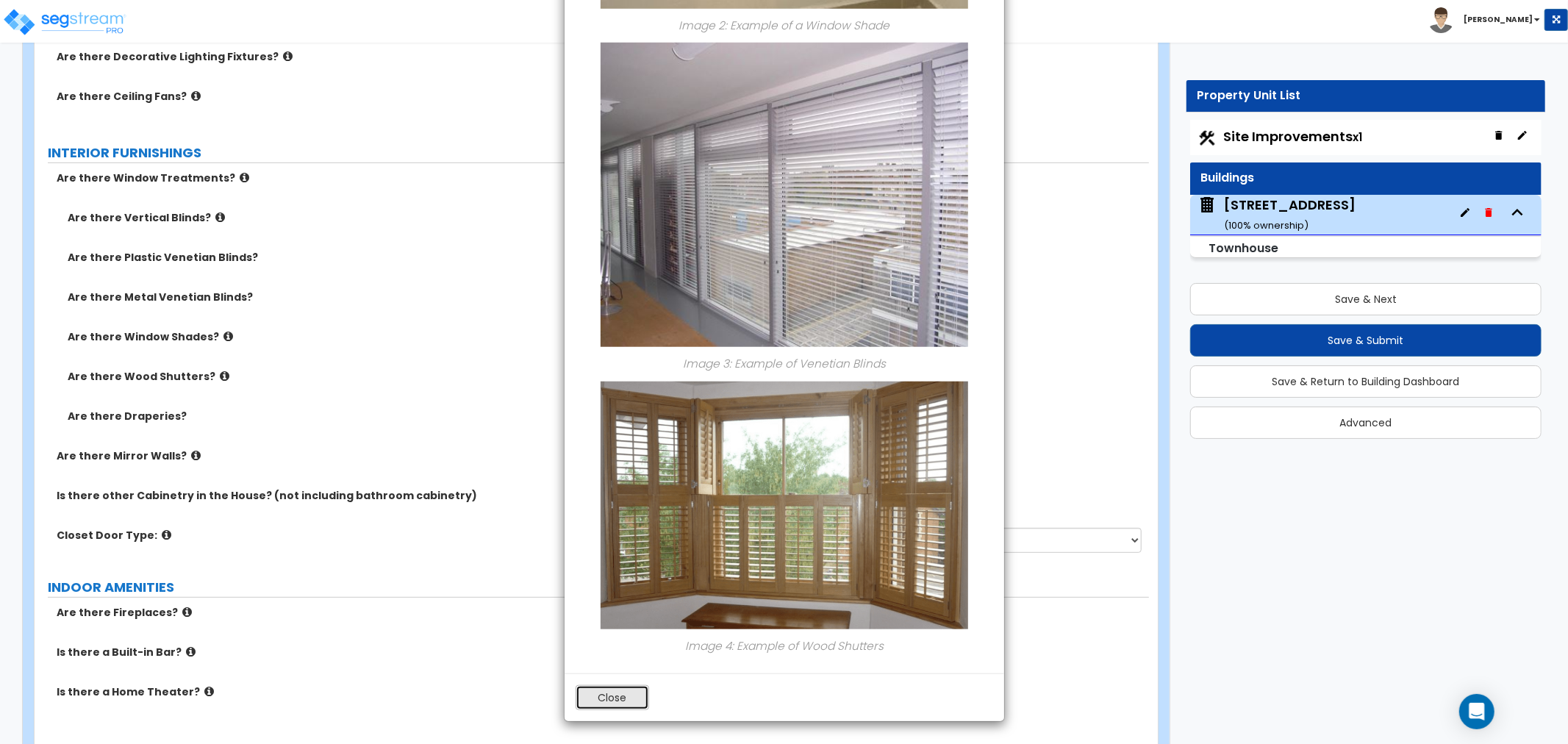
click at [607, 698] on button "Close" at bounding box center [612, 698] width 73 height 25
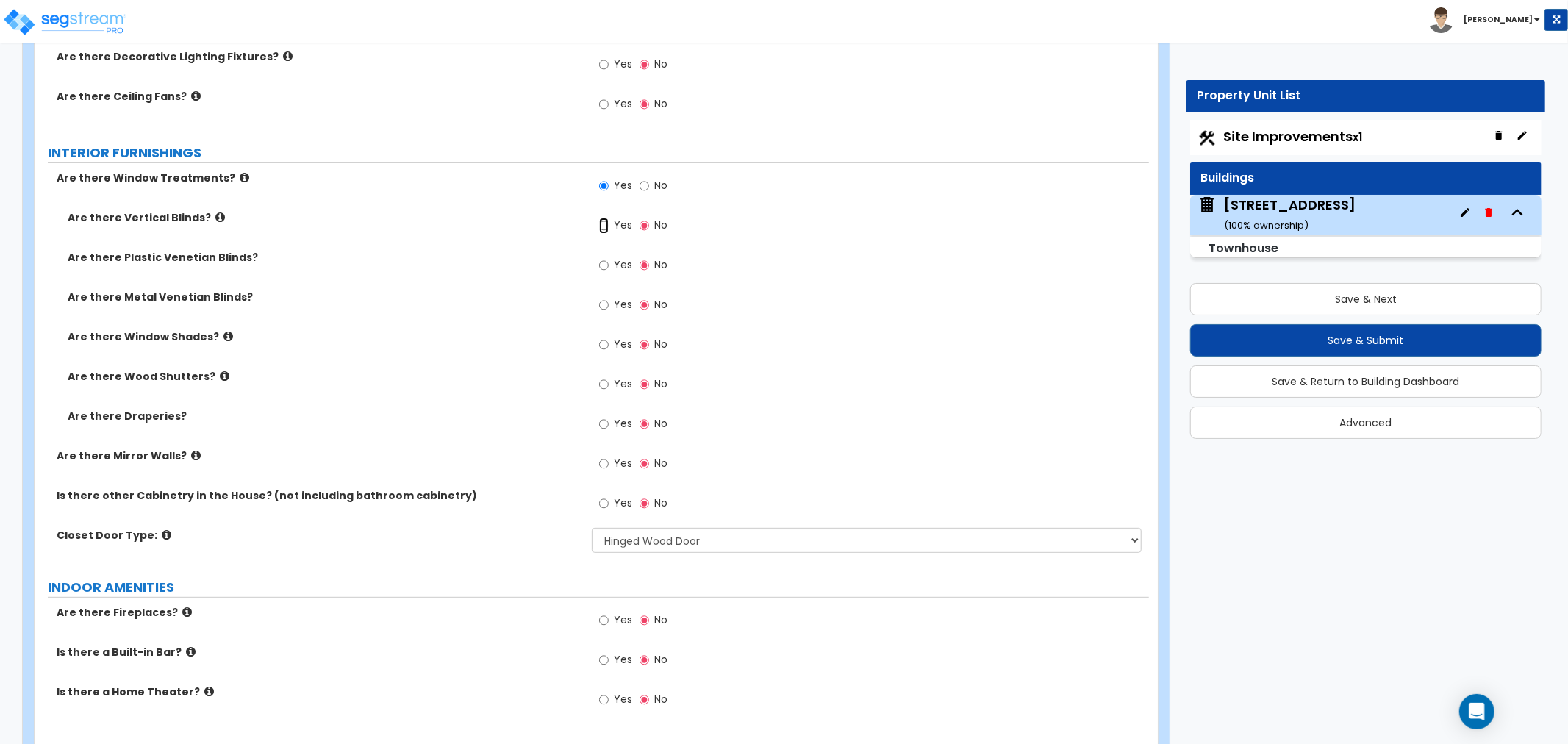
click at [602, 221] on input "Yes" at bounding box center [604, 225] width 9 height 16
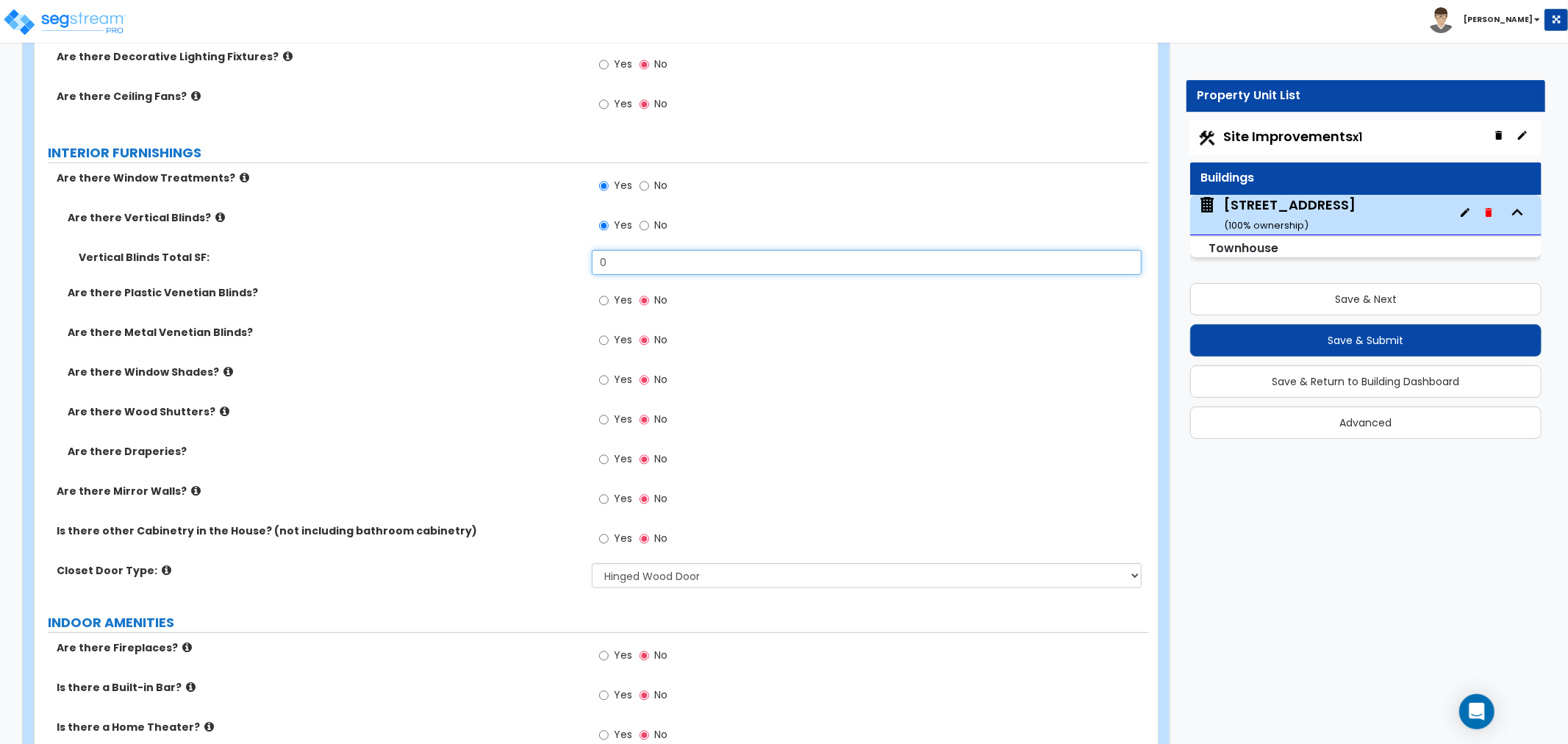
click at [626, 258] on input "0" at bounding box center [867, 262] width 550 height 25
click at [642, 224] on input "No" at bounding box center [644, 225] width 9 height 16
radio input "false"
radio input "true"
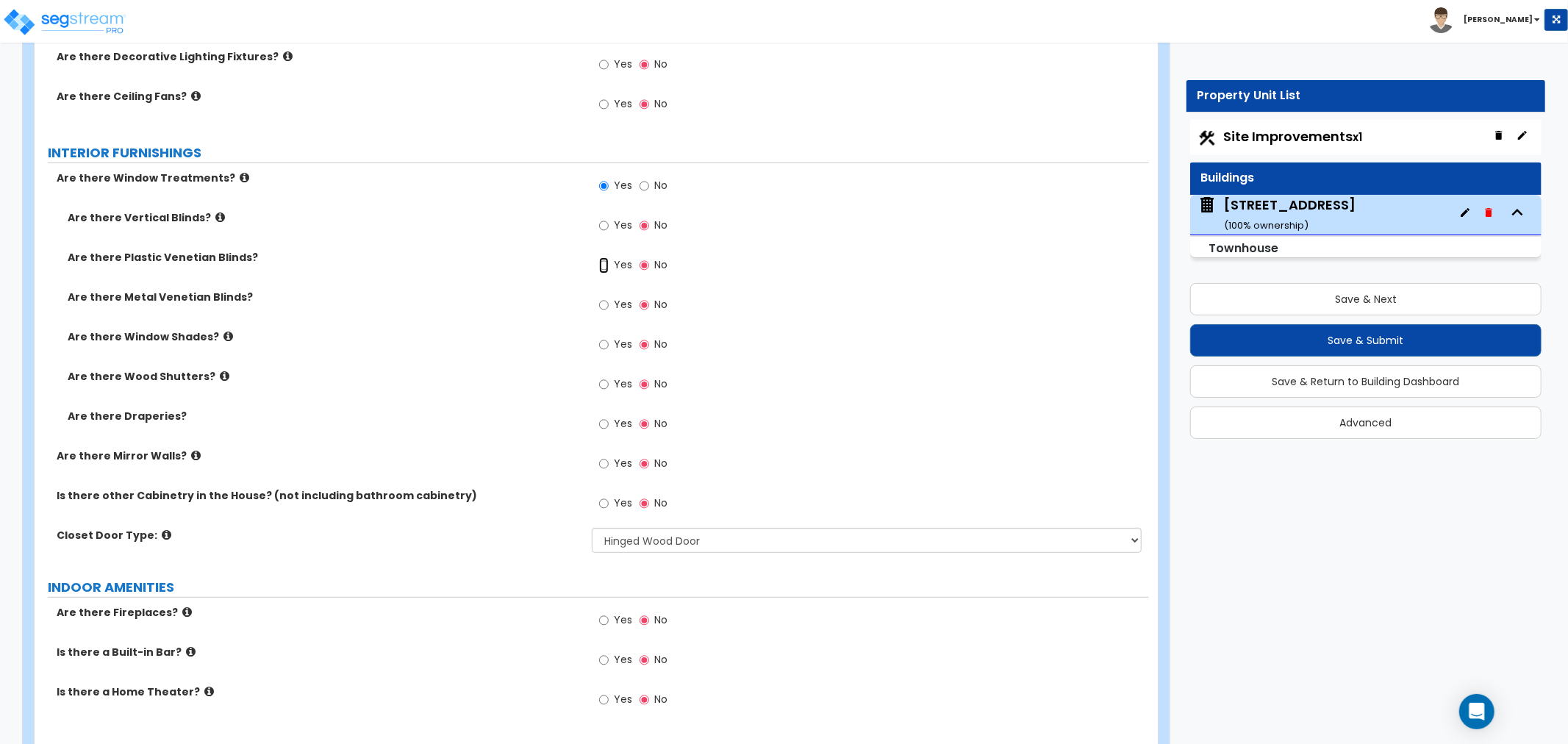
click at [605, 262] on input "Yes" at bounding box center [604, 265] width 9 height 16
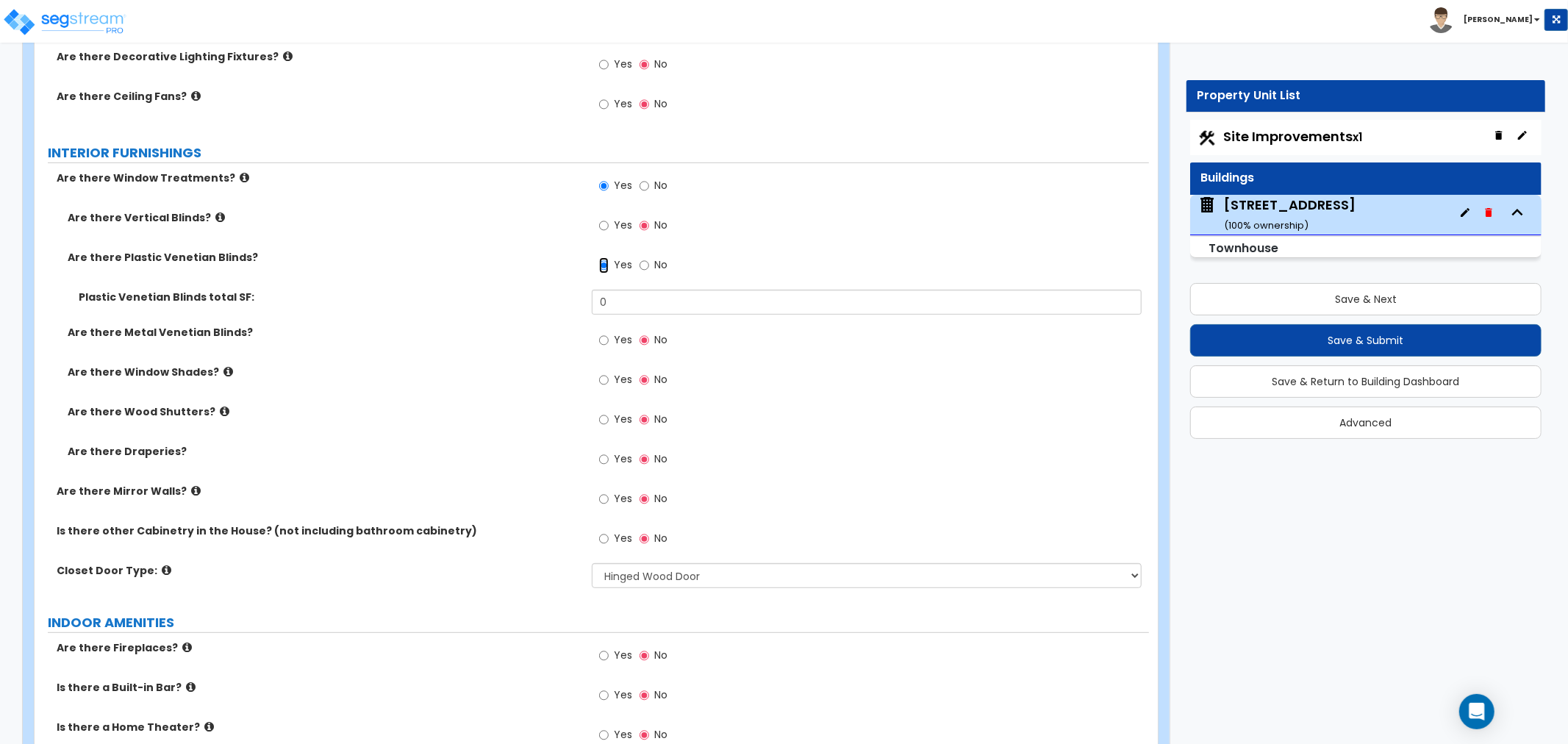
click at [604, 259] on input "Yes" at bounding box center [604, 265] width 9 height 16
click at [644, 262] on input "No" at bounding box center [644, 265] width 9 height 16
radio input "false"
radio input "true"
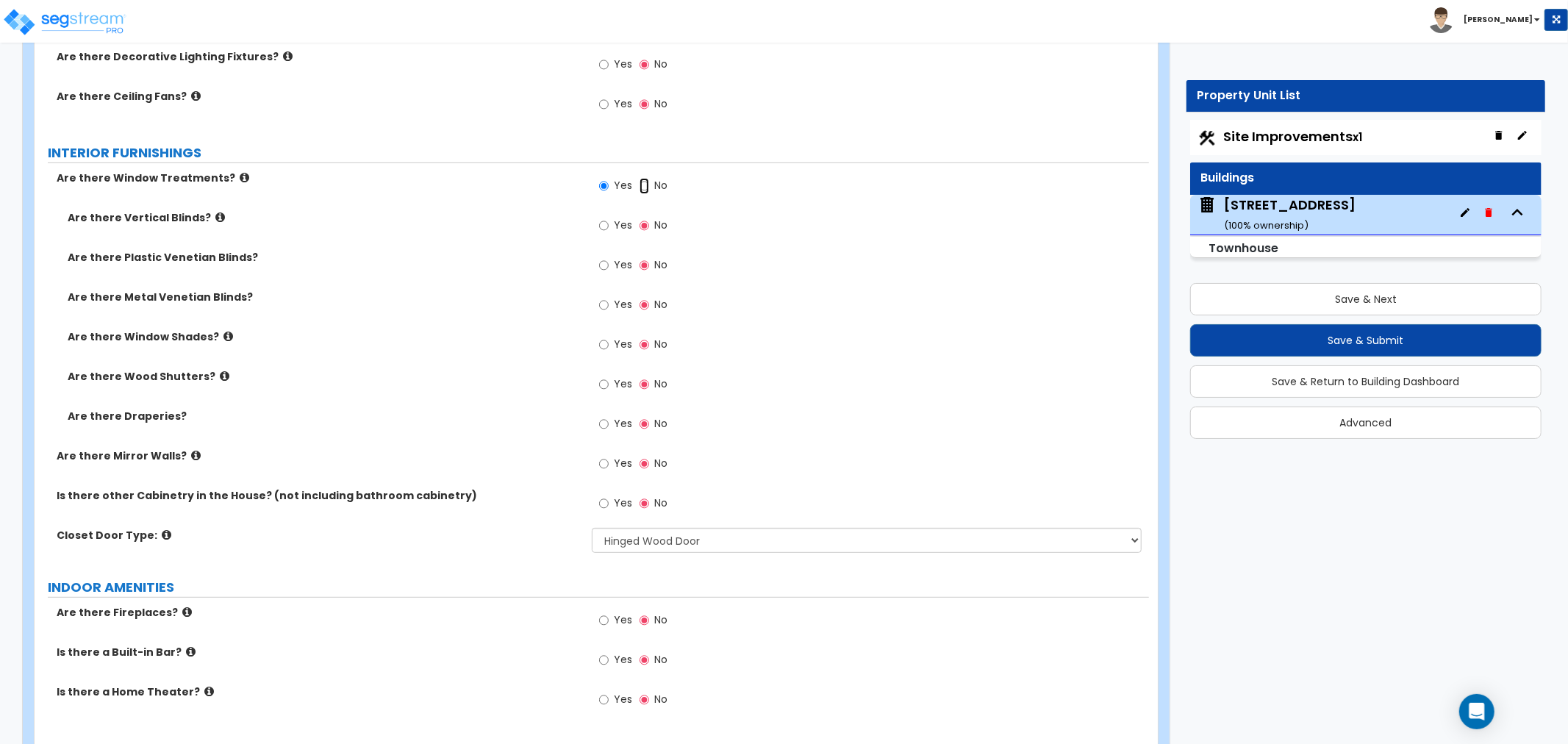
click at [642, 184] on input "No" at bounding box center [644, 185] width 9 height 16
radio input "false"
radio input "true"
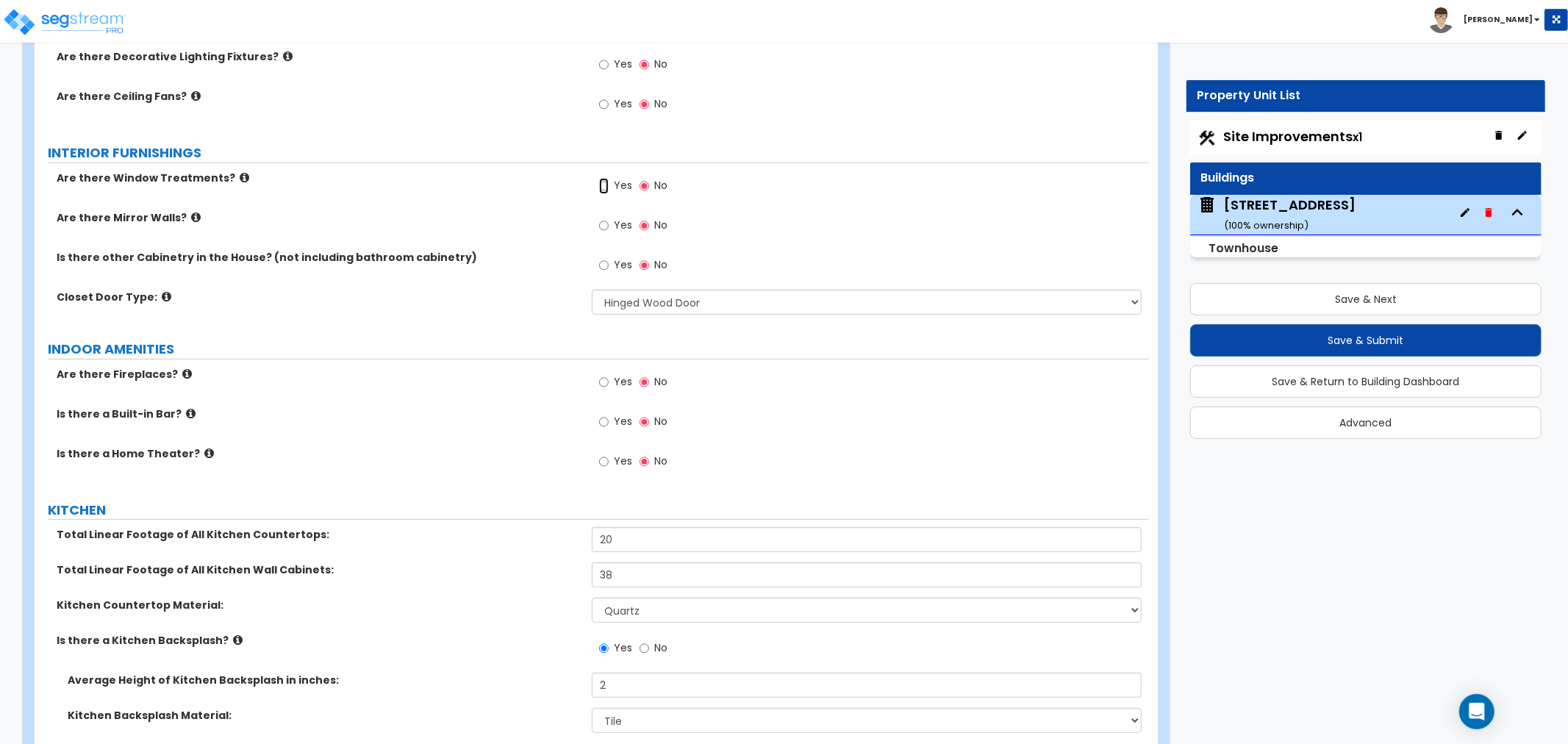
click at [605, 184] on input "Yes" at bounding box center [604, 185] width 9 height 16
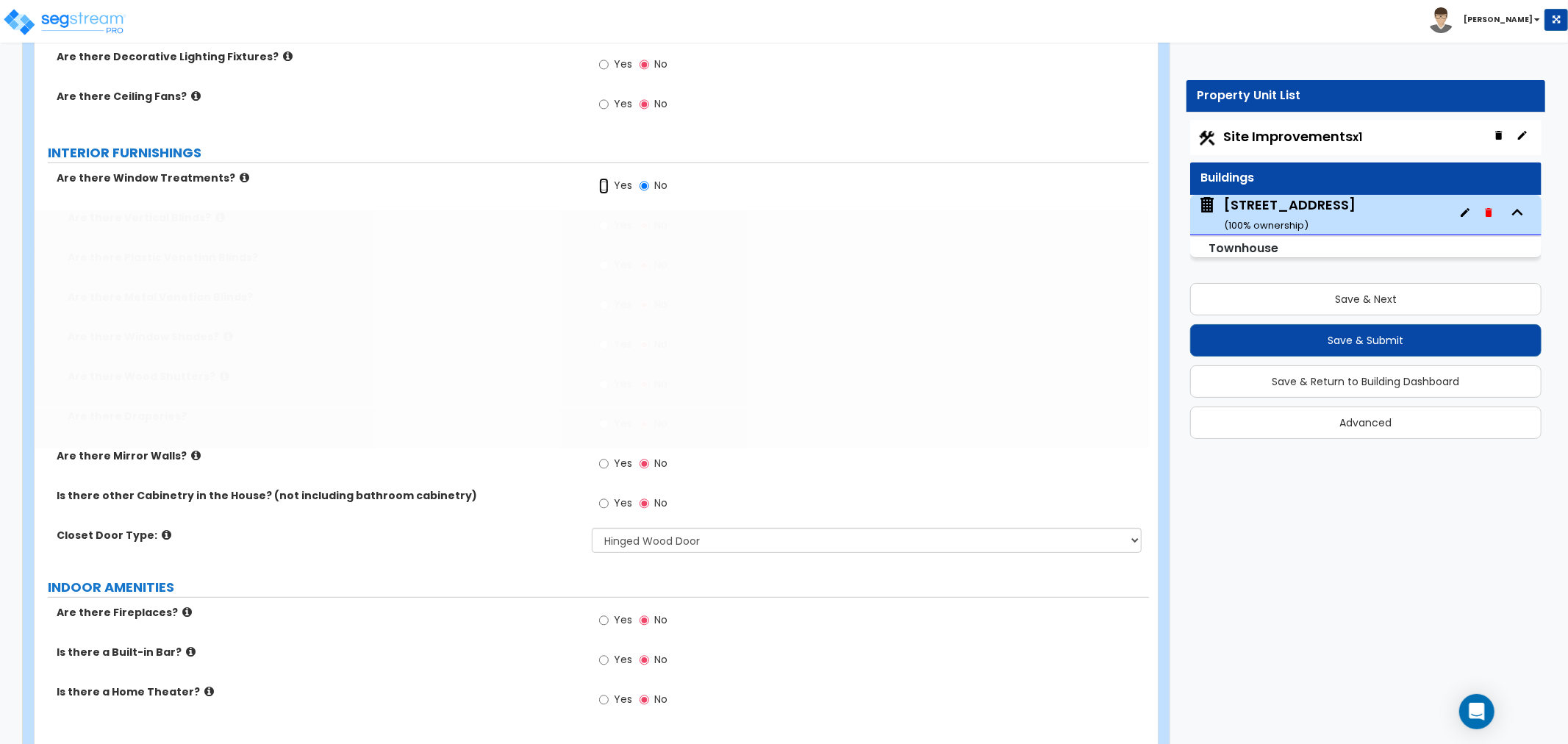
radio input "true"
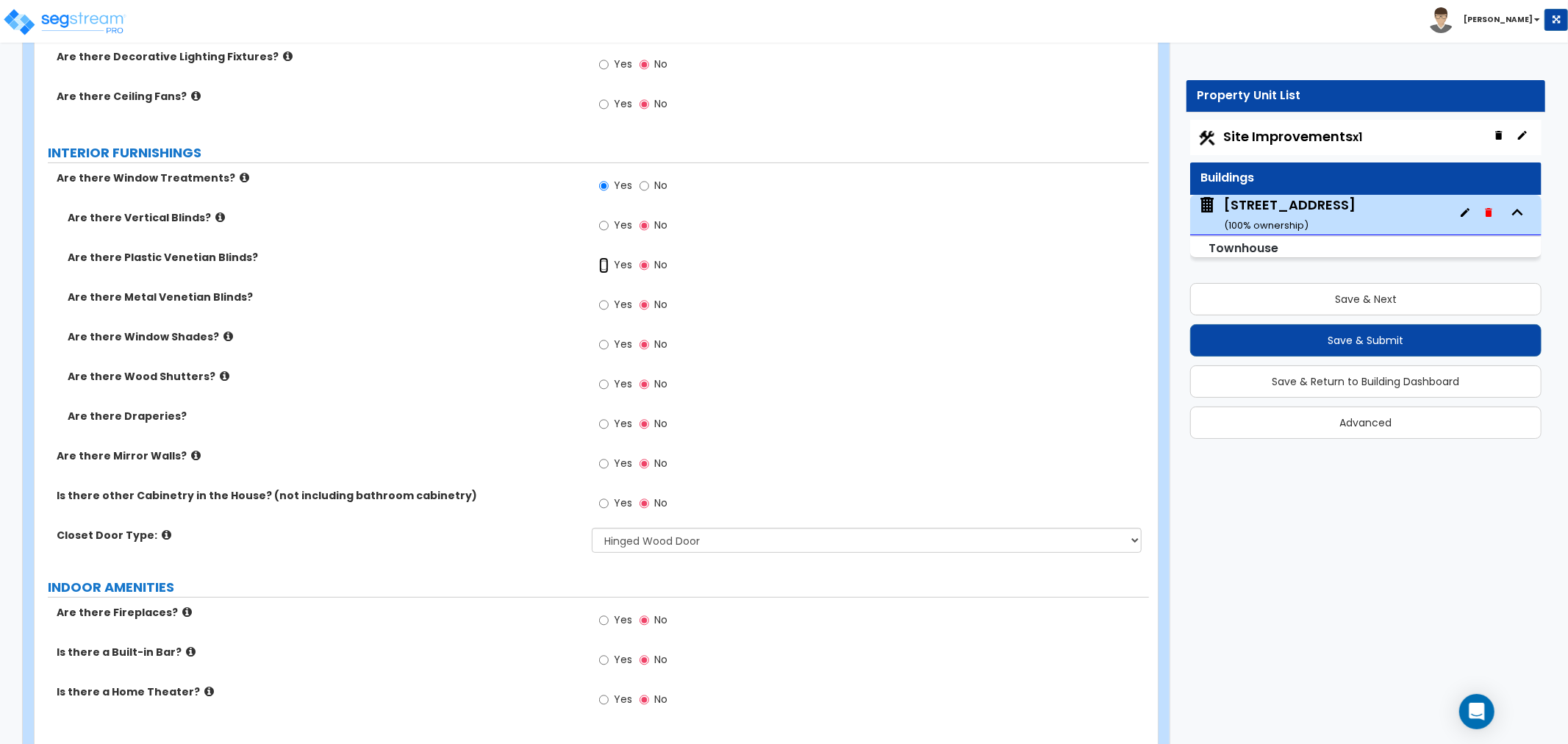
click at [604, 260] on input "Yes" at bounding box center [604, 265] width 9 height 16
radio input "true"
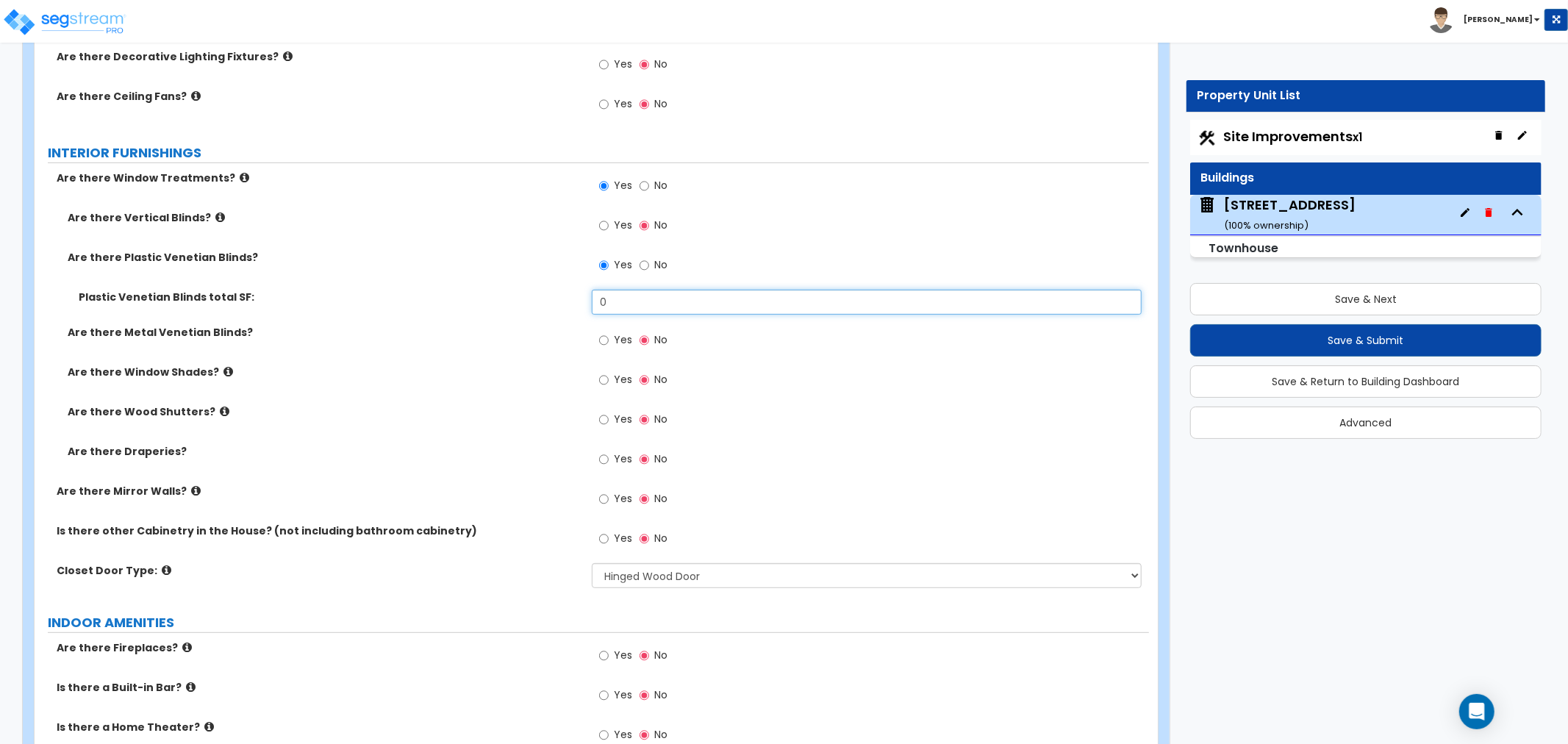
drag, startPoint x: 623, startPoint y: 303, endPoint x: 556, endPoint y: 285, distance: 69.4
click at [556, 285] on div "Are there Vertical Blinds? Yes No Are there Plastic Venetian Blinds? Yes No Pla…" at bounding box center [591, 347] width 1092 height 273
type input "188"
click at [395, 299] on label "Plastic Venetian Blinds total SF:" at bounding box center [329, 296] width 502 height 14
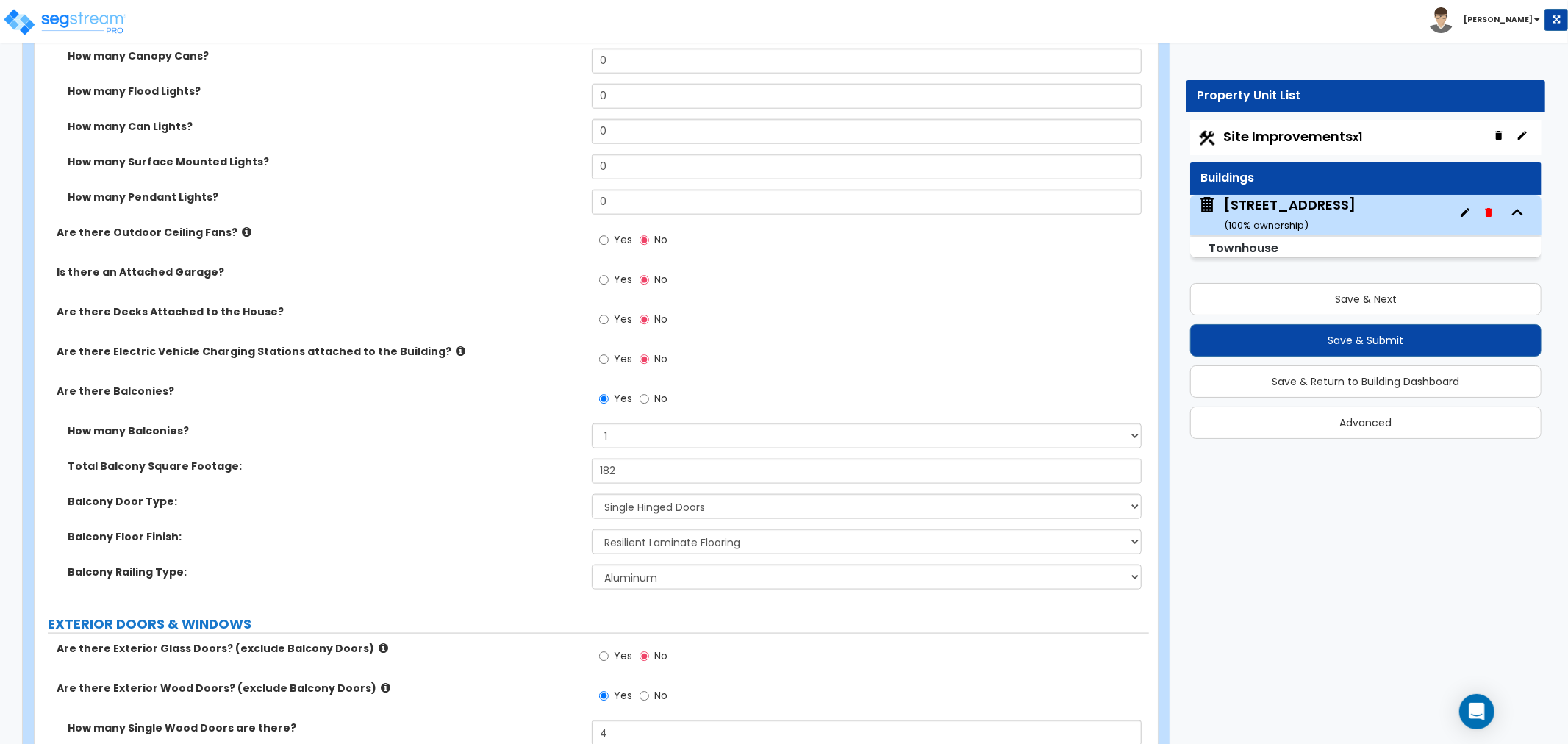
scroll to position [1388, 0]
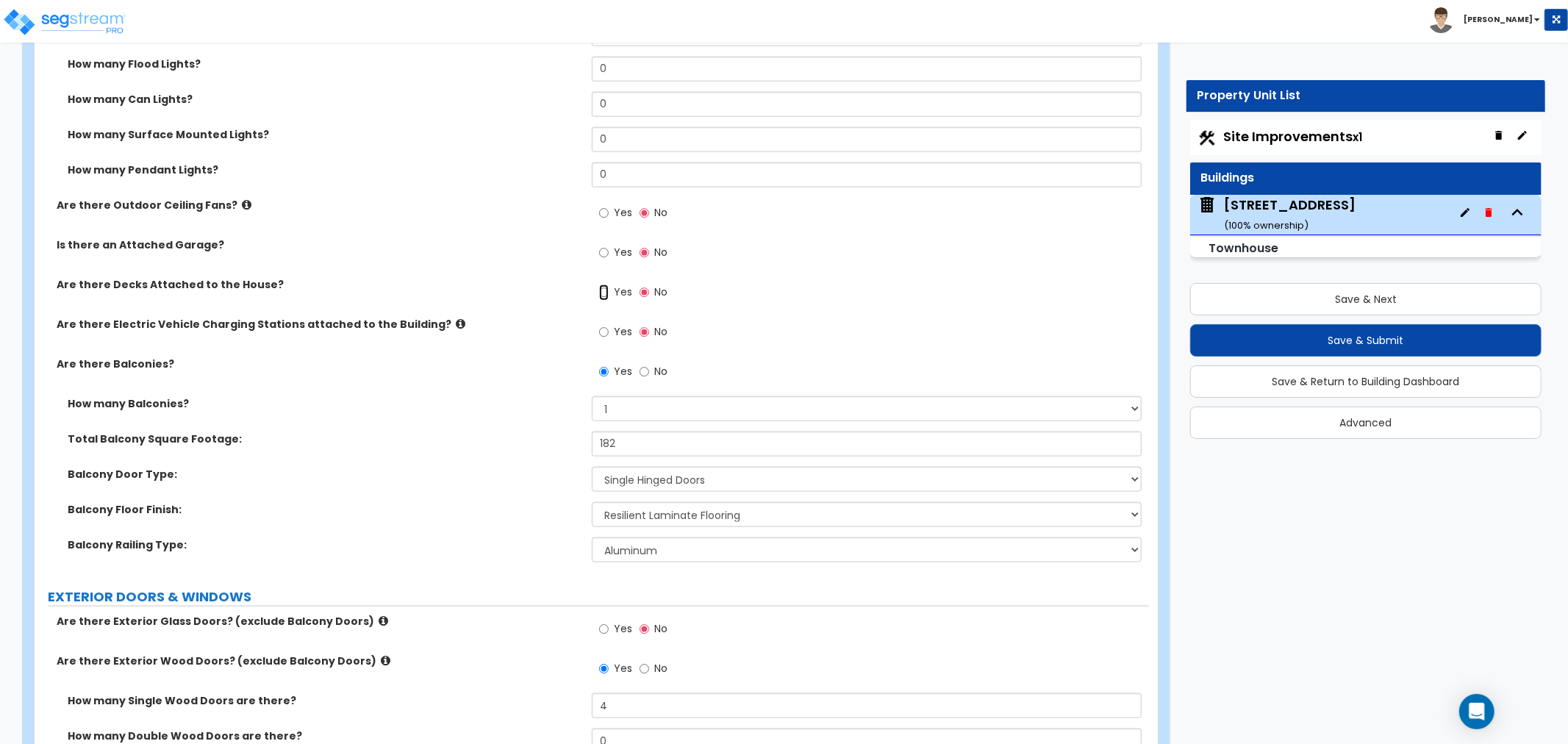
click at [599, 292] on input "Yes" at bounding box center [604, 292] width 9 height 16
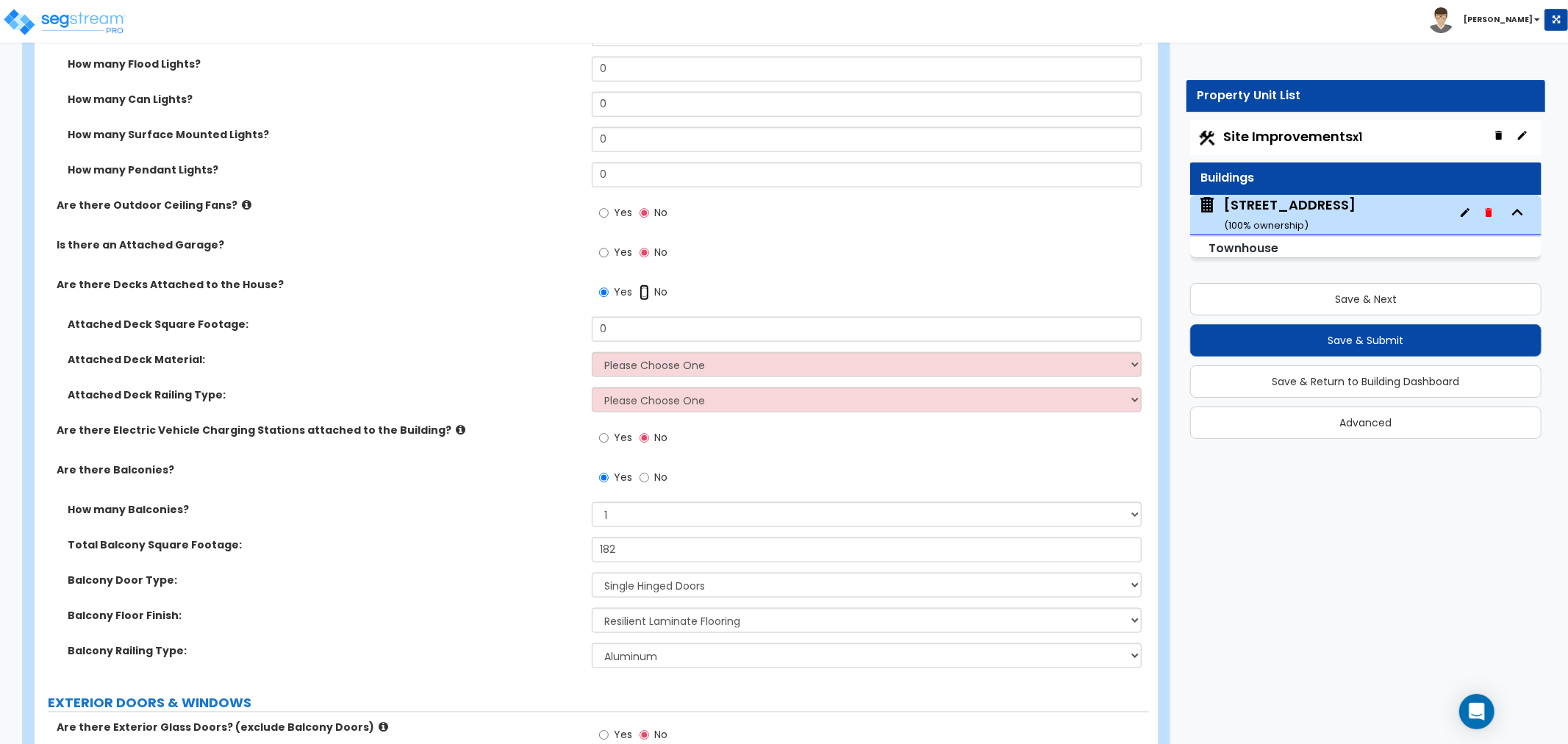
click at [642, 289] on input "No" at bounding box center [644, 292] width 9 height 16
radio input "false"
radio input "true"
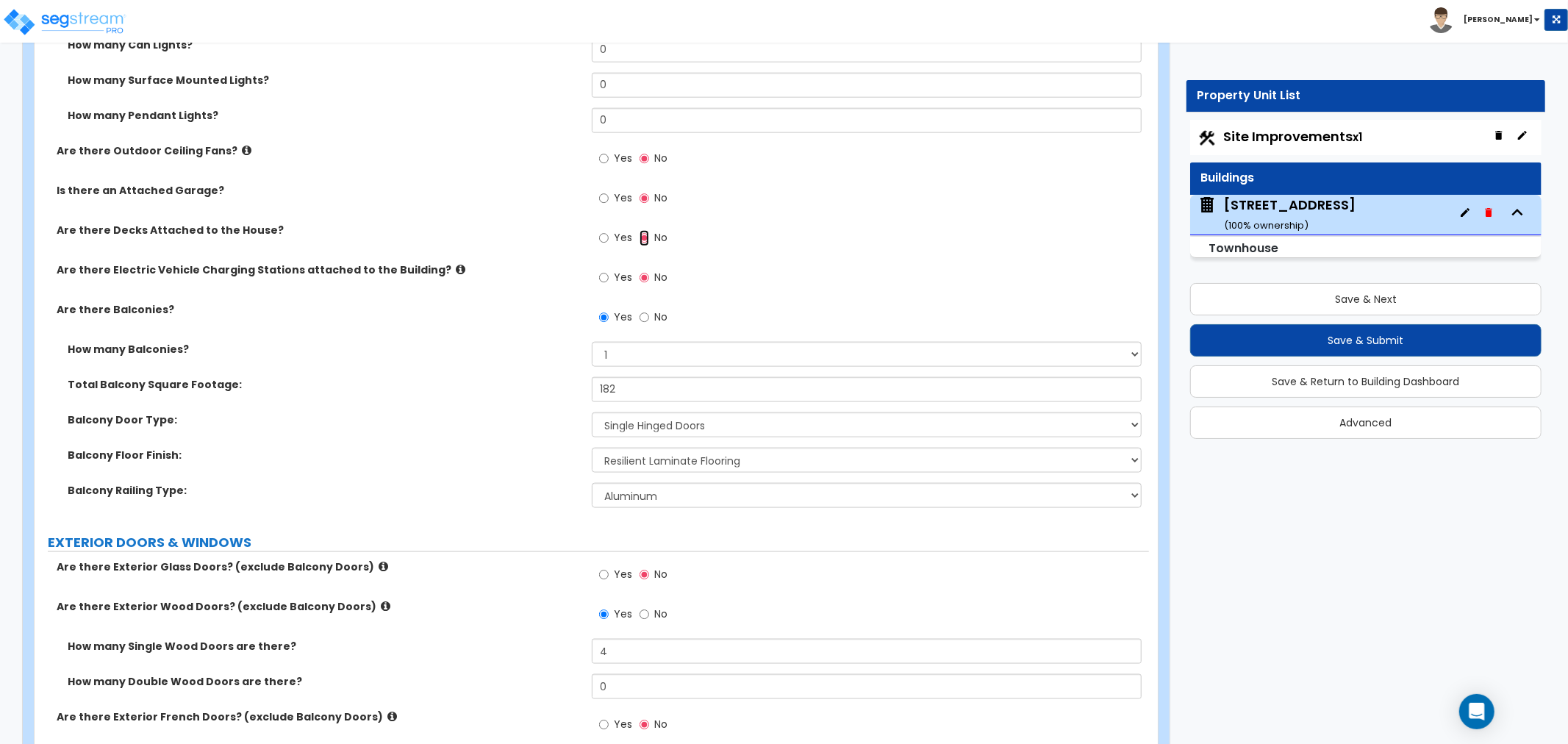
scroll to position [1470, 0]
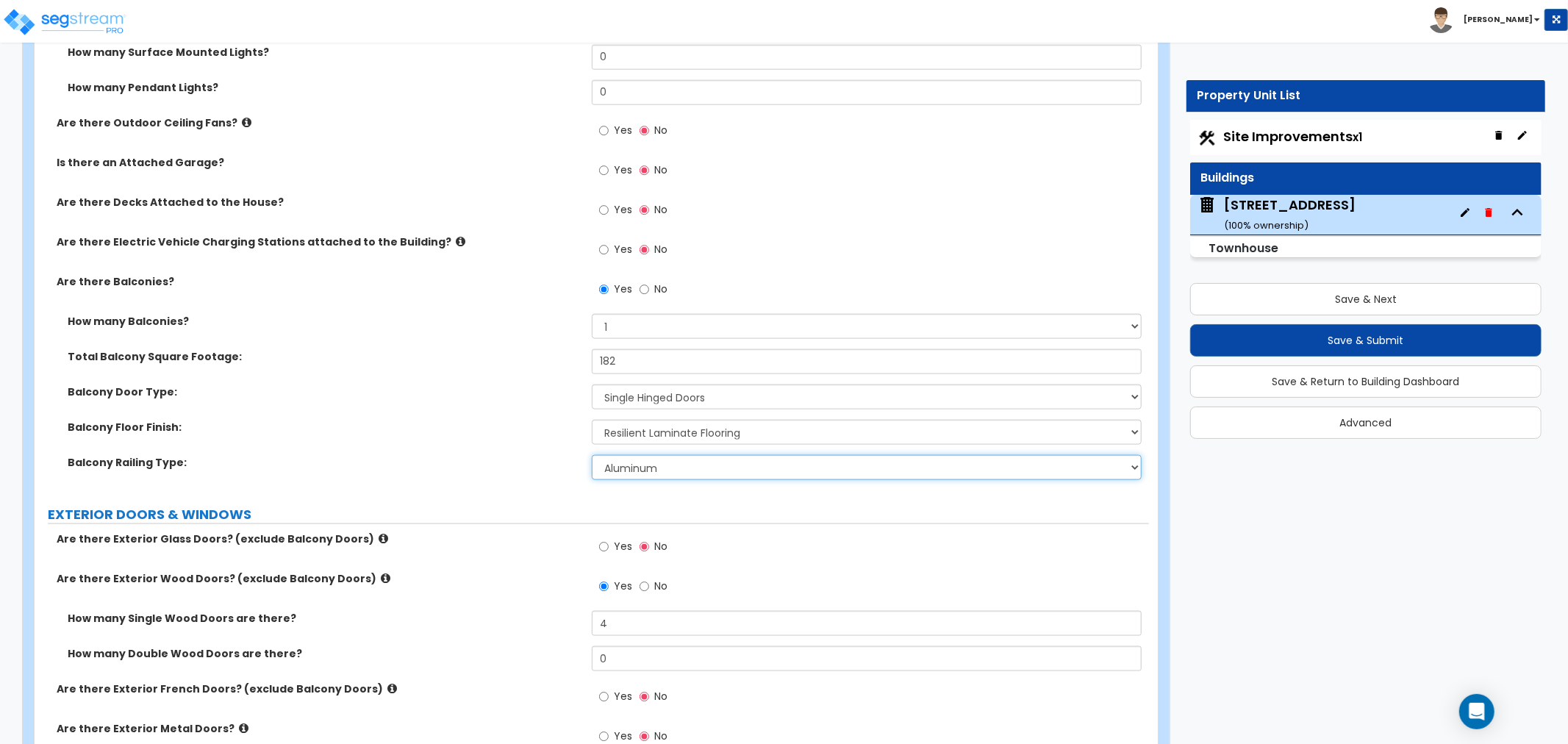
click at [638, 464] on select "Please Choose One Steel Aluminum Wood Glass and Metal Wrought Iron" at bounding box center [867, 468] width 550 height 25
select select "5"
click at [592, 456] on select "Please Choose One Steel Aluminum Wood Glass and Metal Wrought Iron" at bounding box center [867, 468] width 550 height 25
click at [642, 463] on select "Please Choose One Steel Aluminum Wood Glass and Metal Wrought Iron" at bounding box center [867, 468] width 550 height 25
click at [592, 456] on select "Please Choose One Steel Aluminum Wood Glass and Metal Wrought Iron" at bounding box center [867, 468] width 550 height 25
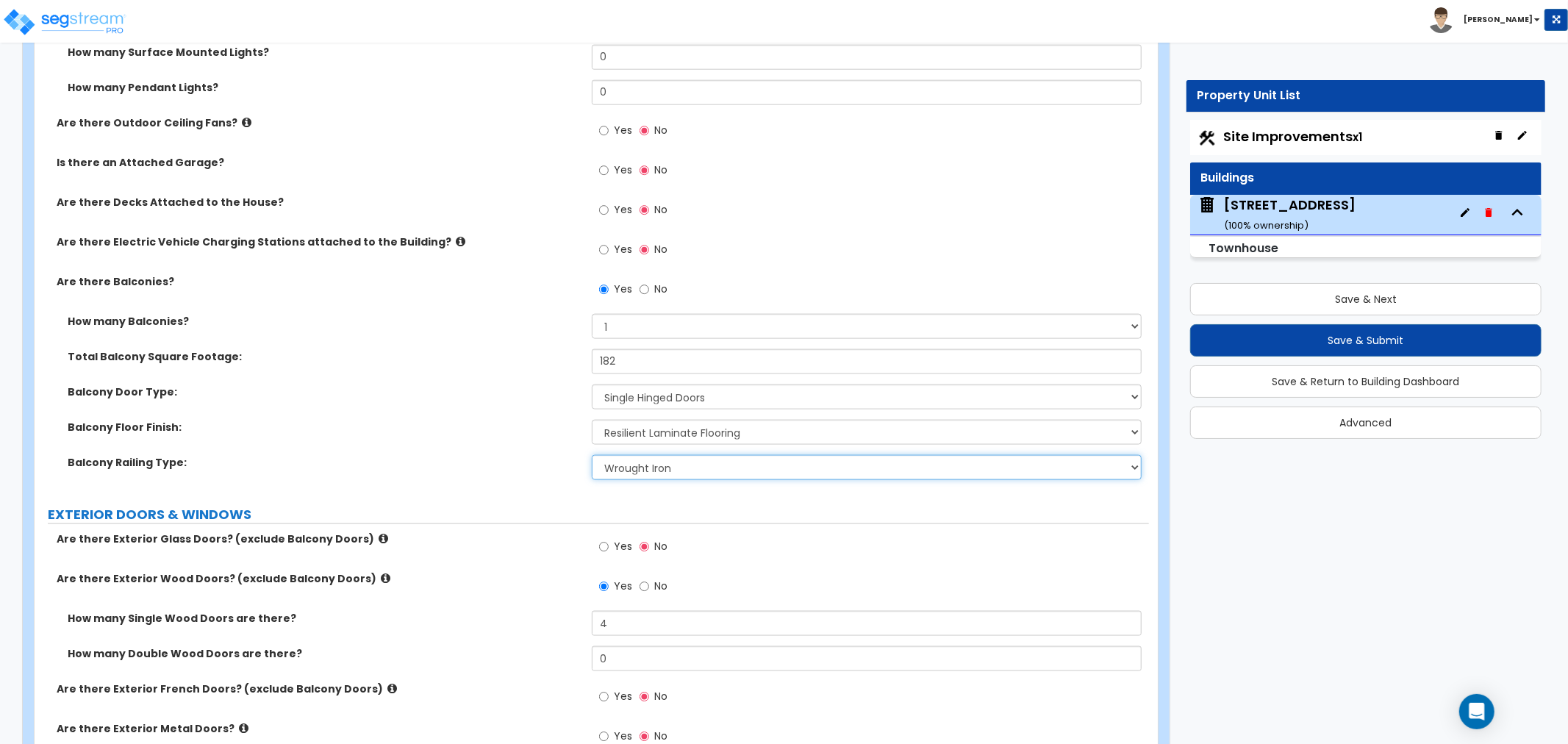
click at [632, 472] on select "Please Choose One Steel Aluminum Wood Glass and Metal Wrought Iron" at bounding box center [867, 468] width 550 height 25
click at [531, 464] on label "Balcony Railing Type:" at bounding box center [324, 462] width 513 height 14
drag, startPoint x: 642, startPoint y: 468, endPoint x: 642, endPoint y: 475, distance: 7.0
click at [642, 468] on select "Please Choose One Steel Aluminum Wood Glass and Metal Wrought Iron" at bounding box center [867, 468] width 550 height 25
click at [592, 456] on select "Please Choose One Steel Aluminum Wood Glass and Metal Wrought Iron" at bounding box center [867, 468] width 550 height 25
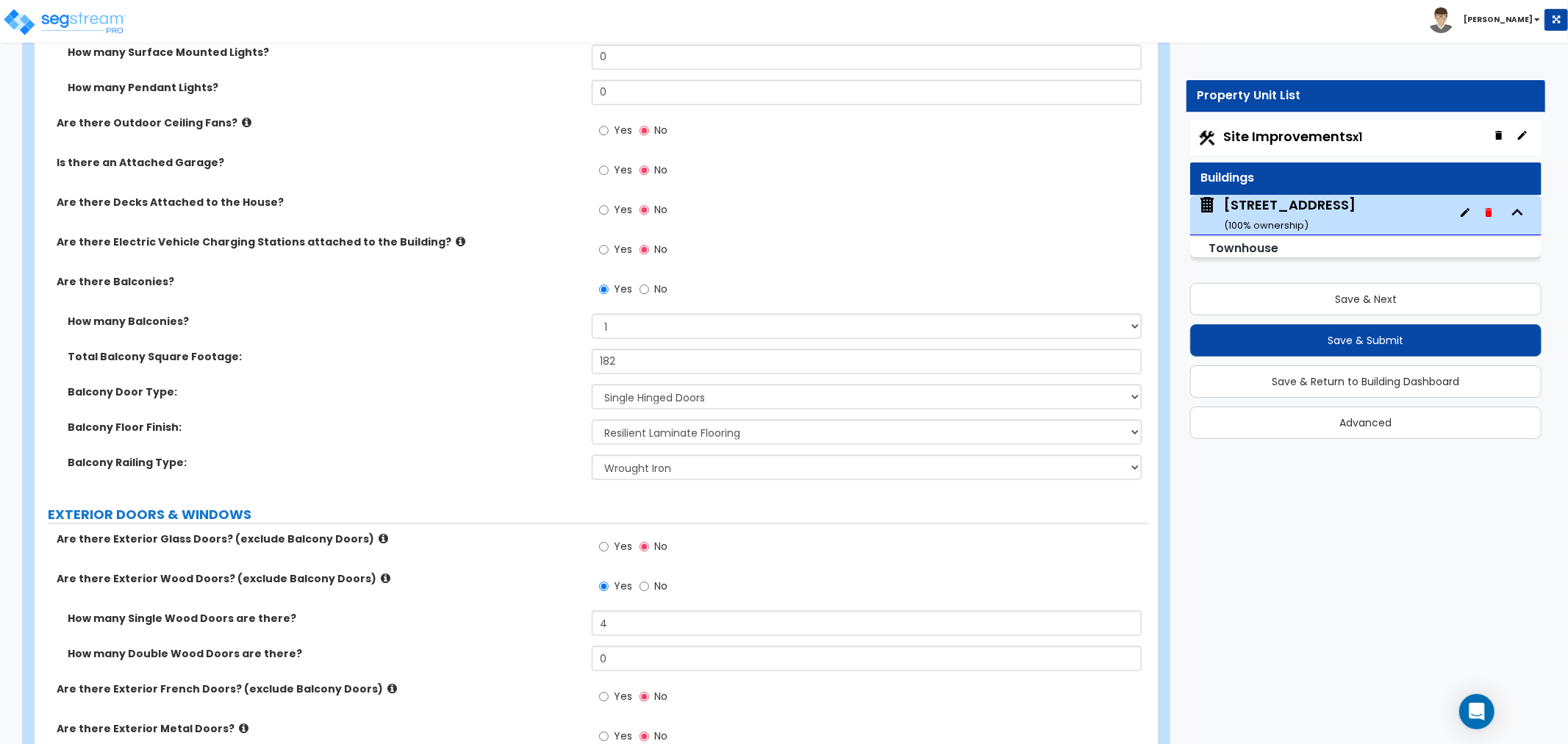
click at [465, 398] on div "Balcony Door Type: Please Choose One Single Hinged Doors Double Hinged Doors Sl…" at bounding box center [591, 401] width 1114 height 35
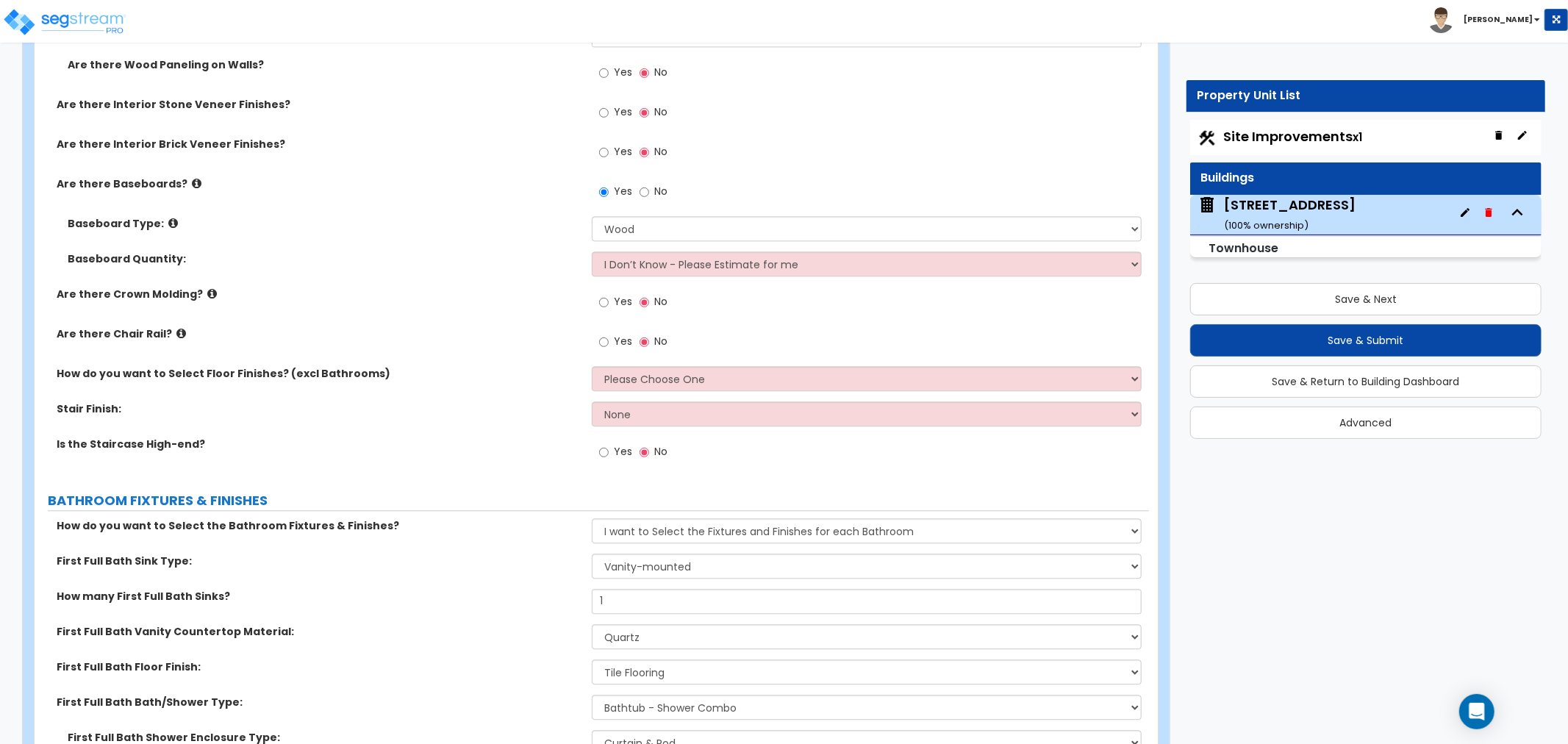
scroll to position [2858, 0]
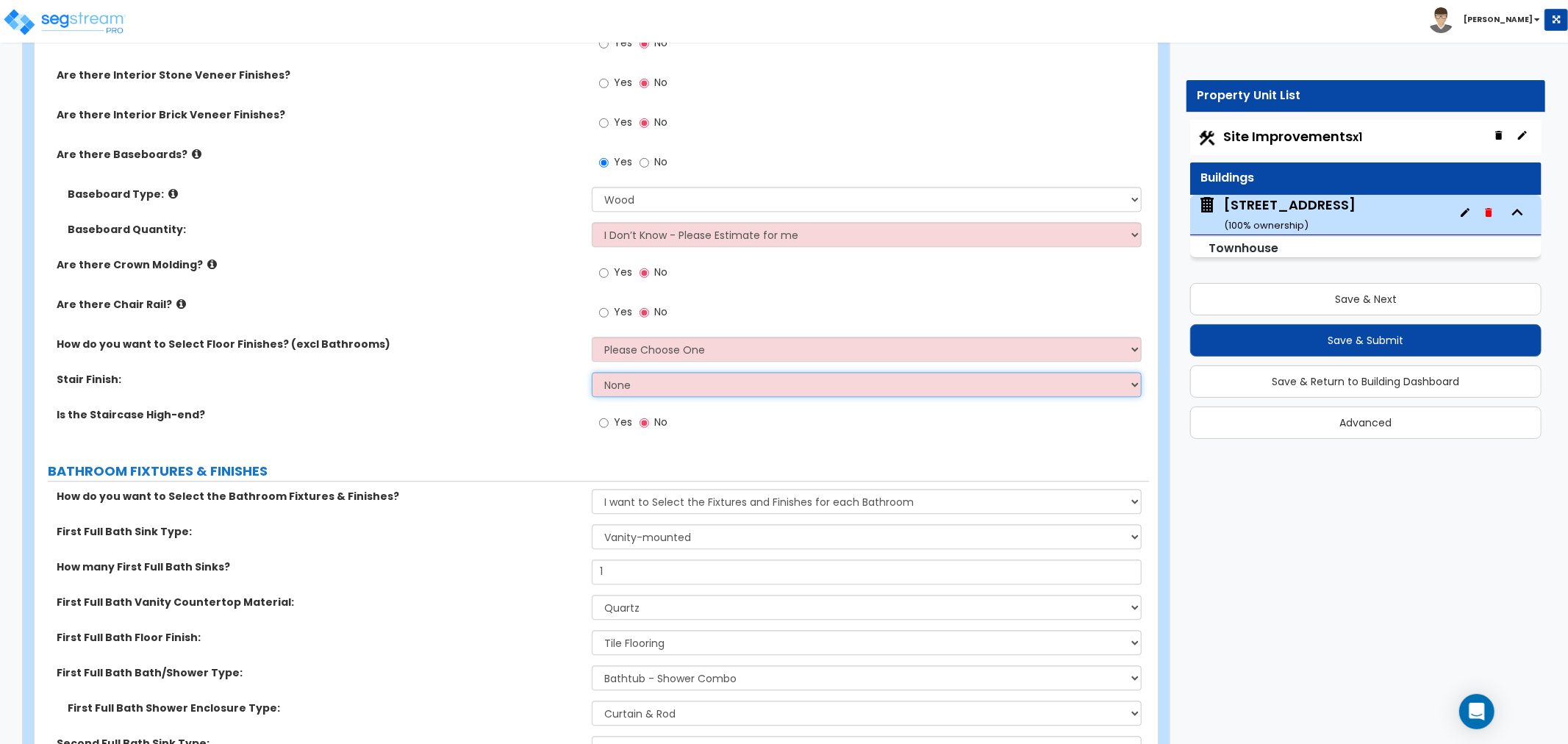
click at [647, 386] on select "None Tile Wood Laminate VCT Sheet Carpet Sheet Vinyl Carpet Tile" at bounding box center [867, 384] width 550 height 25
select select "2"
click at [592, 372] on select "None Tile Wood Laminate VCT Sheet Carpet Sheet Vinyl Carpet Tile" at bounding box center [867, 384] width 550 height 25
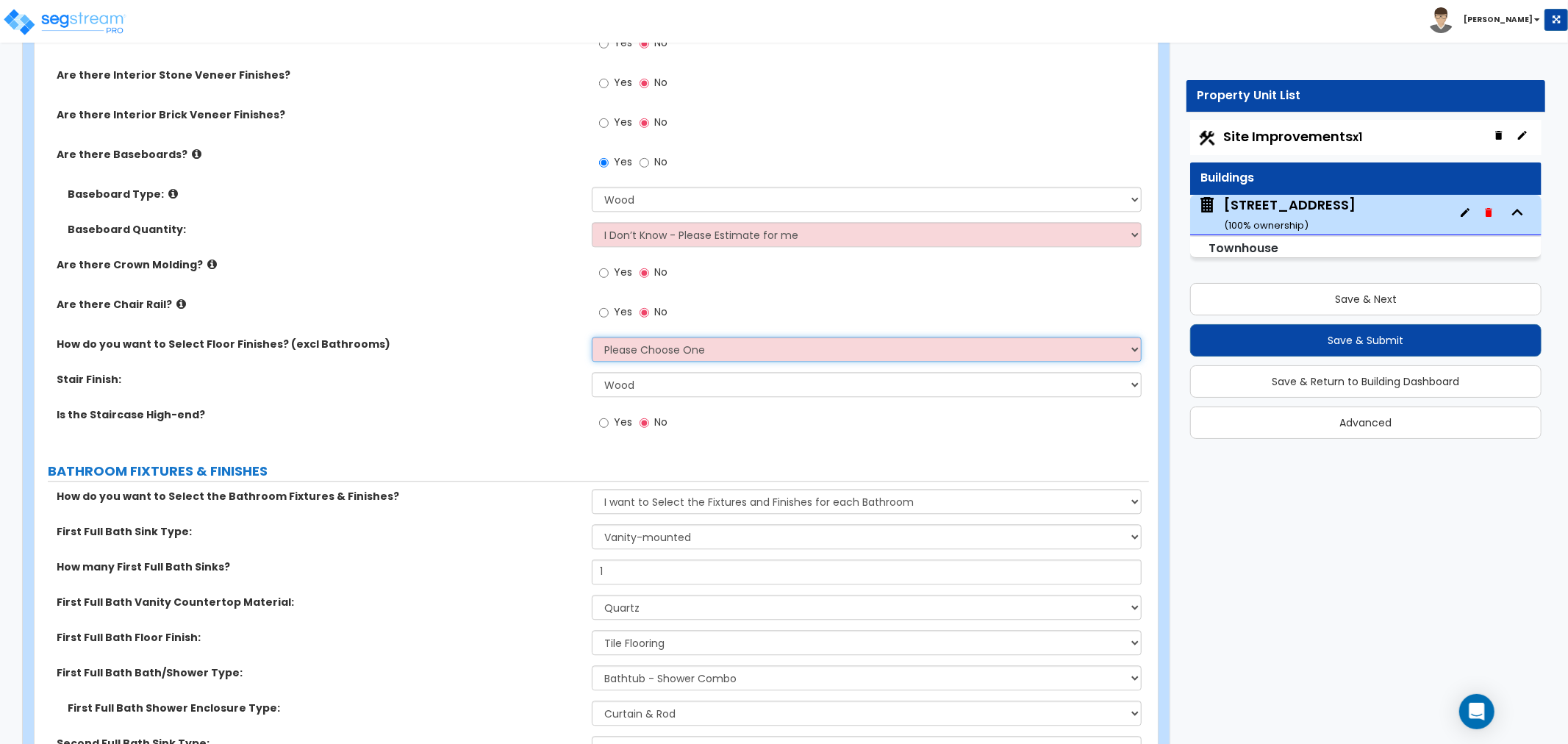
click at [615, 347] on select "Please Choose One I want to Select Floor Finishes for the Areas of the House I …" at bounding box center [867, 349] width 550 height 25
select select "1"
click at [592, 337] on select "Please Choose One I want to Select Floor Finishes for the Areas of the House I …" at bounding box center [867, 349] width 550 height 25
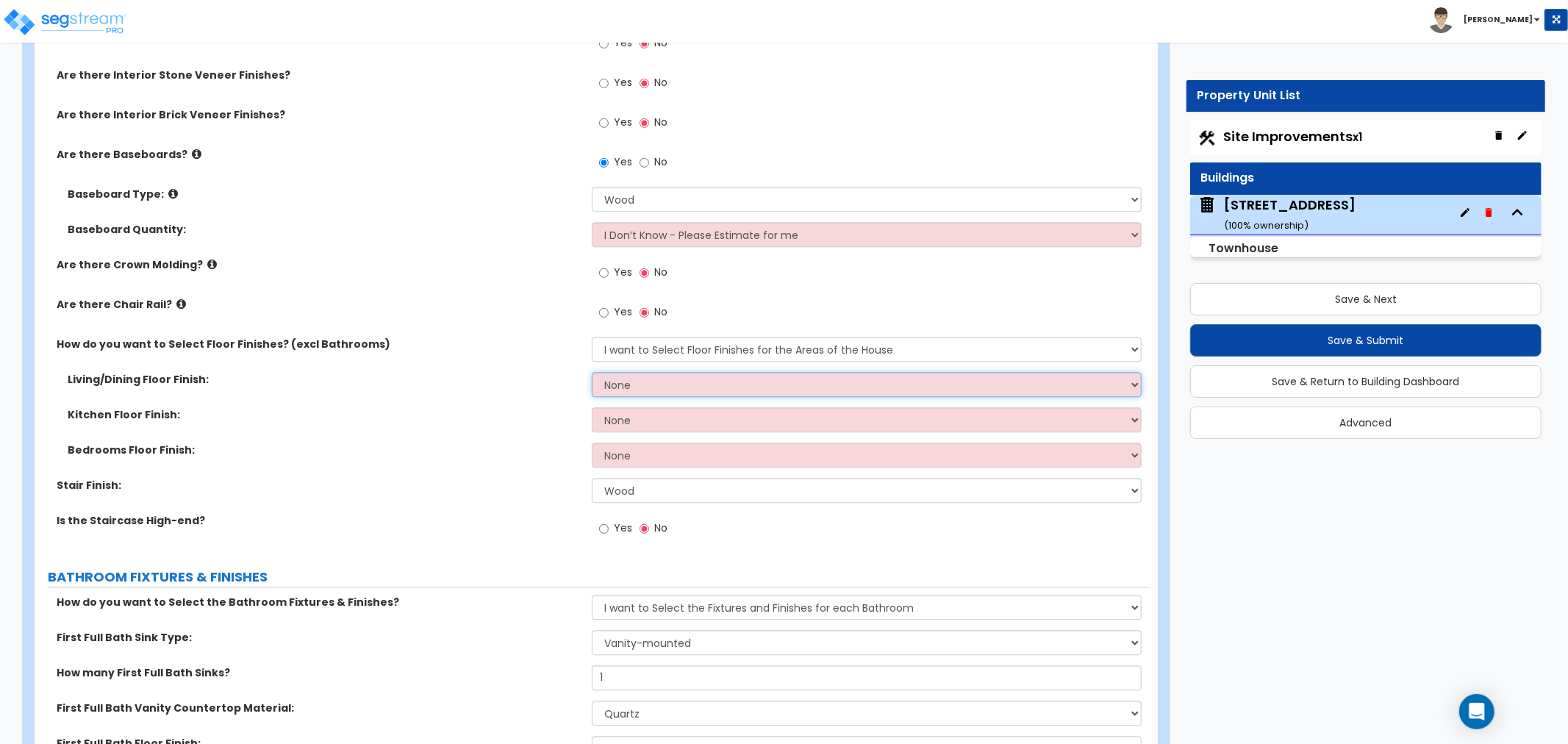
click at [612, 381] on select "None Tile Flooring Hardwood Flooring Resilient Laminate Flooring VCT Flooring S…" at bounding box center [867, 384] width 550 height 25
select select "2"
click at [592, 372] on select "None Tile Flooring Hardwood Flooring Resilient Laminate Flooring VCT Flooring S…" at bounding box center [867, 384] width 550 height 25
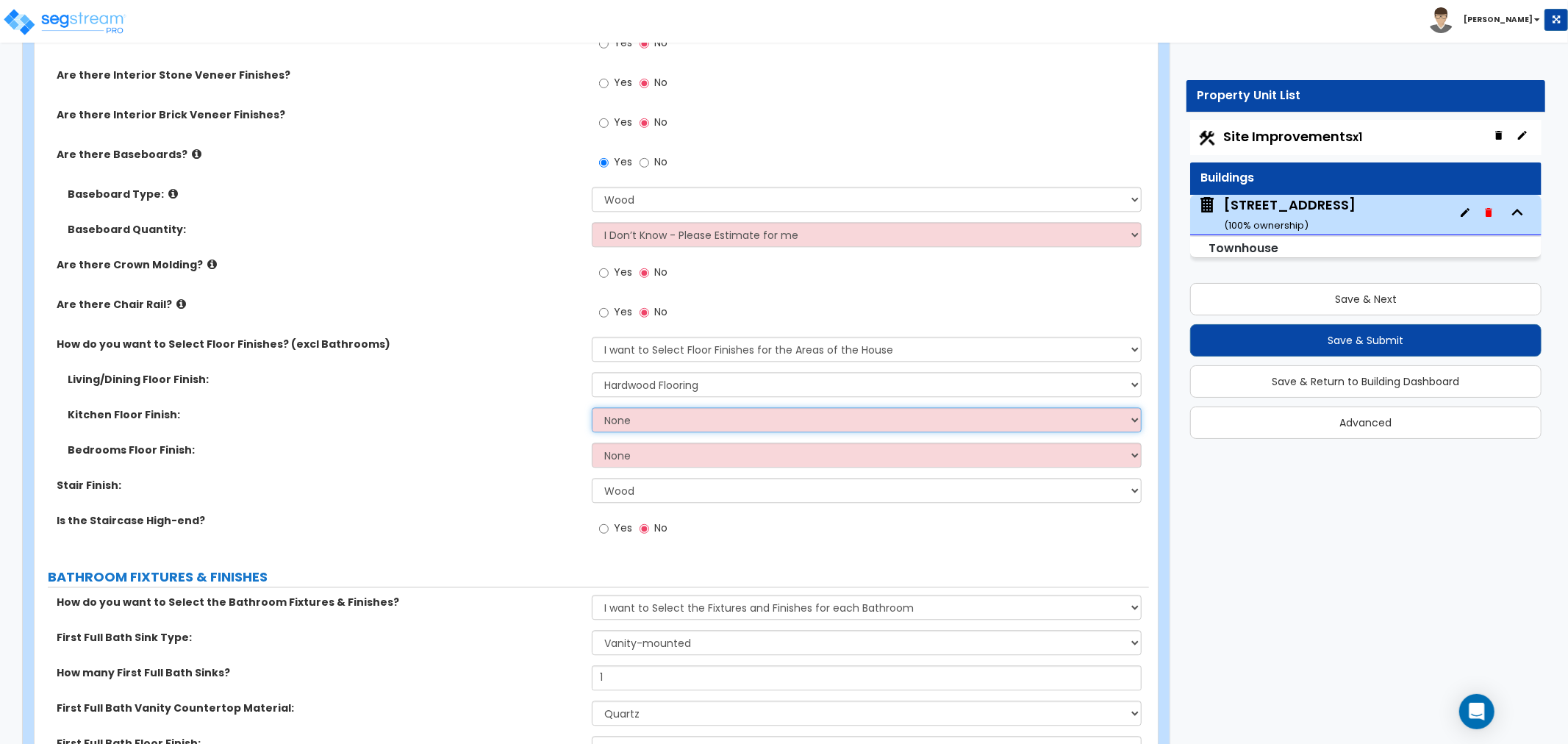
click at [624, 420] on select "None Tile Flooring Hardwood Flooring Resilient Laminate Flooring VCT Flooring S…" at bounding box center [867, 419] width 550 height 25
select select "2"
click at [592, 407] on select "None Tile Flooring Hardwood Flooring Resilient Laminate Flooring VCT Flooring S…" at bounding box center [867, 419] width 550 height 25
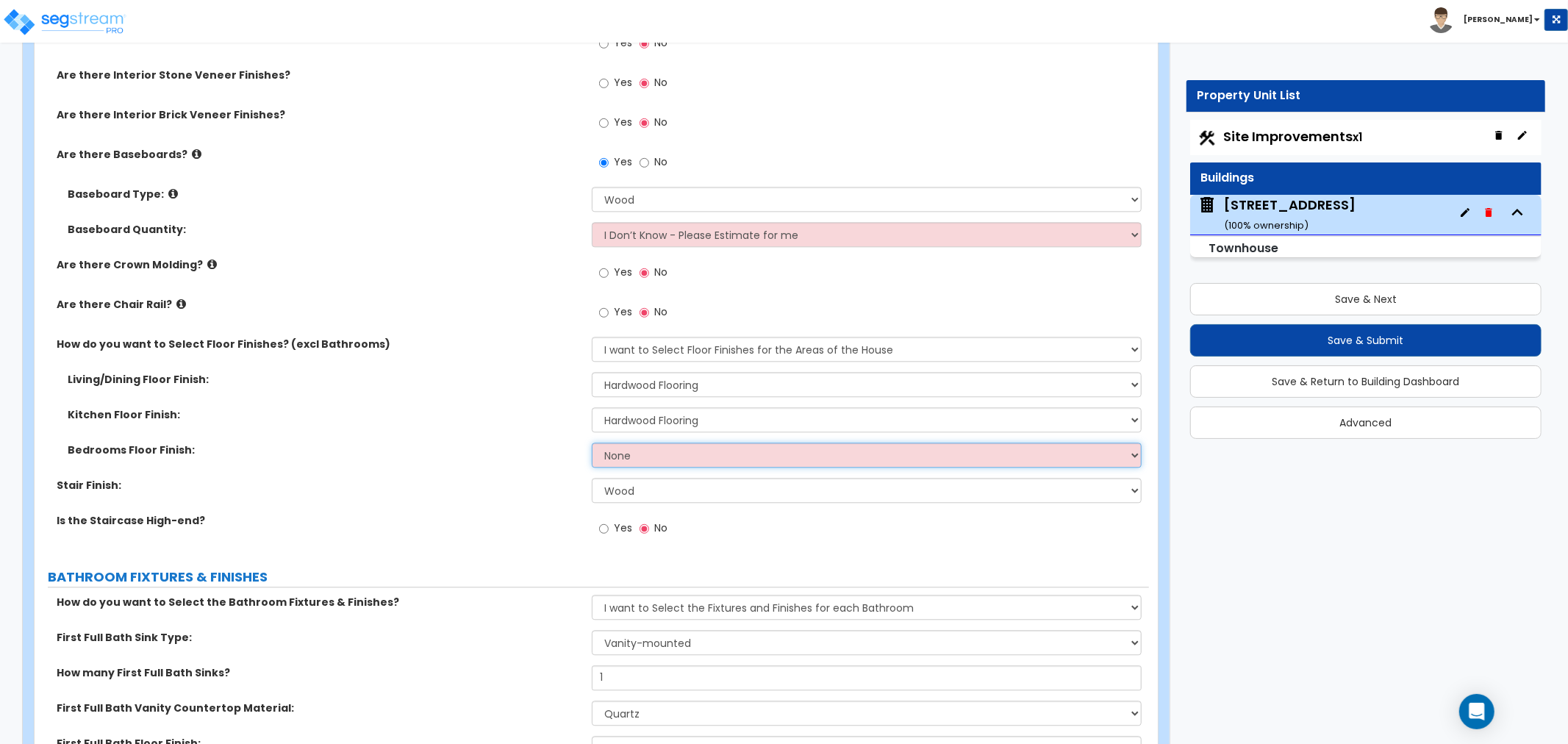
click at [618, 455] on select "None Tile Flooring Hardwood Flooring Resilient Laminate Flooring VCT Flooring S…" at bounding box center [867, 455] width 550 height 25
select select "2"
click at [592, 442] on select "None Tile Flooring Hardwood Flooring Resilient Laminate Flooring VCT Flooring S…" at bounding box center [867, 455] width 550 height 25
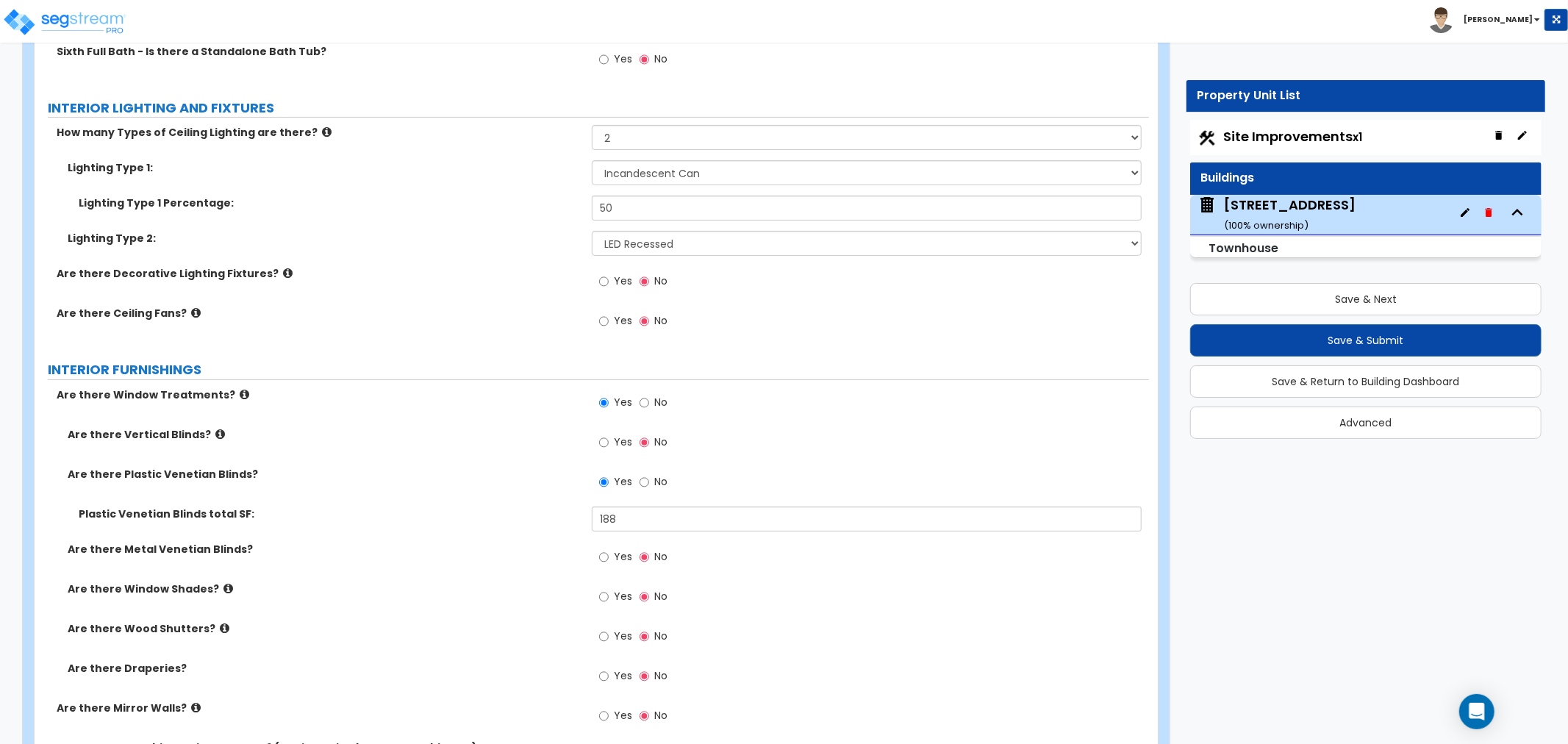
scroll to position [4901, 0]
drag, startPoint x: 628, startPoint y: 207, endPoint x: 550, endPoint y: 207, distance: 78.0
click at [550, 207] on div "Lighting Type 1 Percentage: 50" at bounding box center [591, 212] width 1114 height 35
type input "60"
click at [512, 267] on label "Are there Decorative Lighting Fixtures?" at bounding box center [319, 272] width 524 height 14
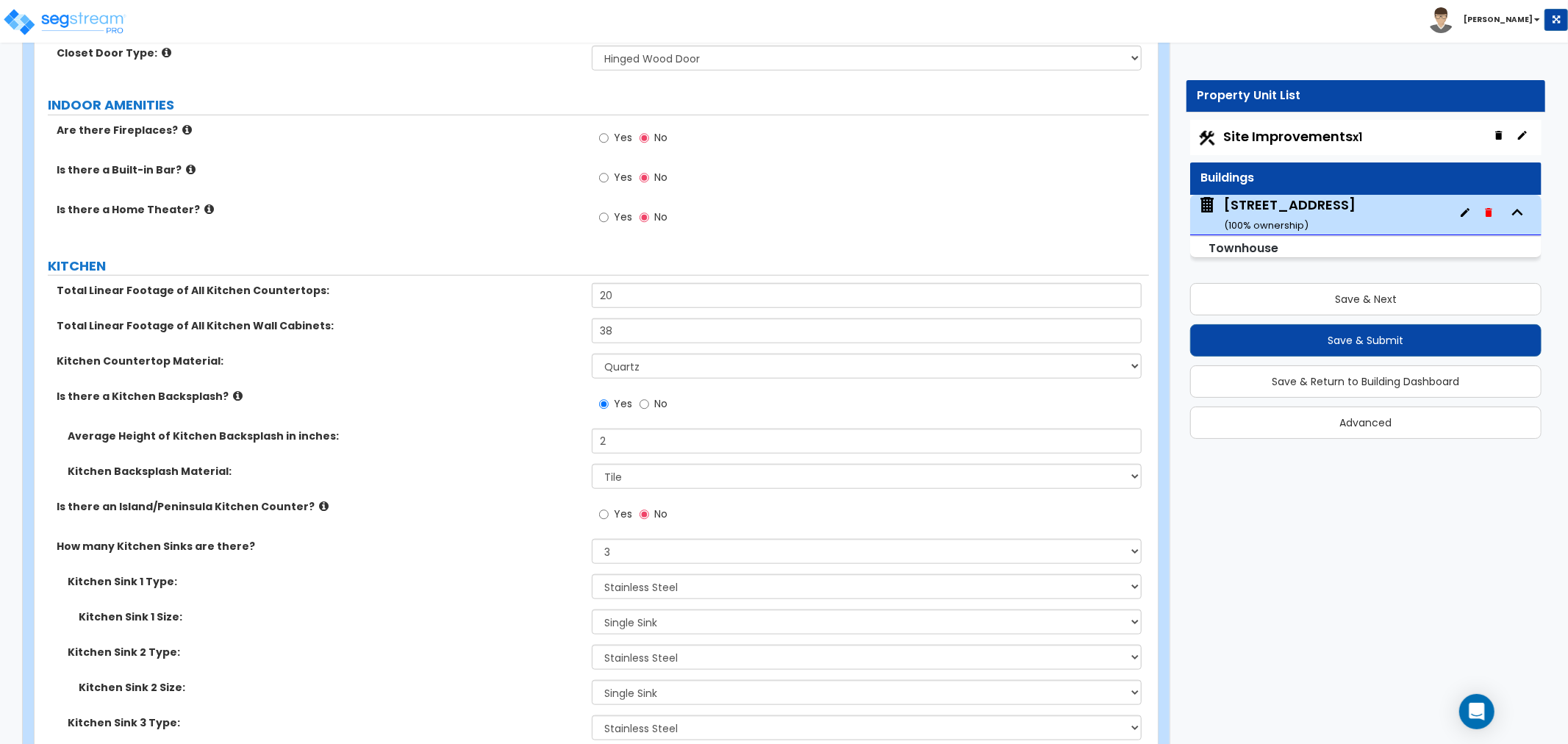
scroll to position [5636, 0]
click at [410, 352] on label "Kitchen Countertop Material:" at bounding box center [319, 359] width 524 height 14
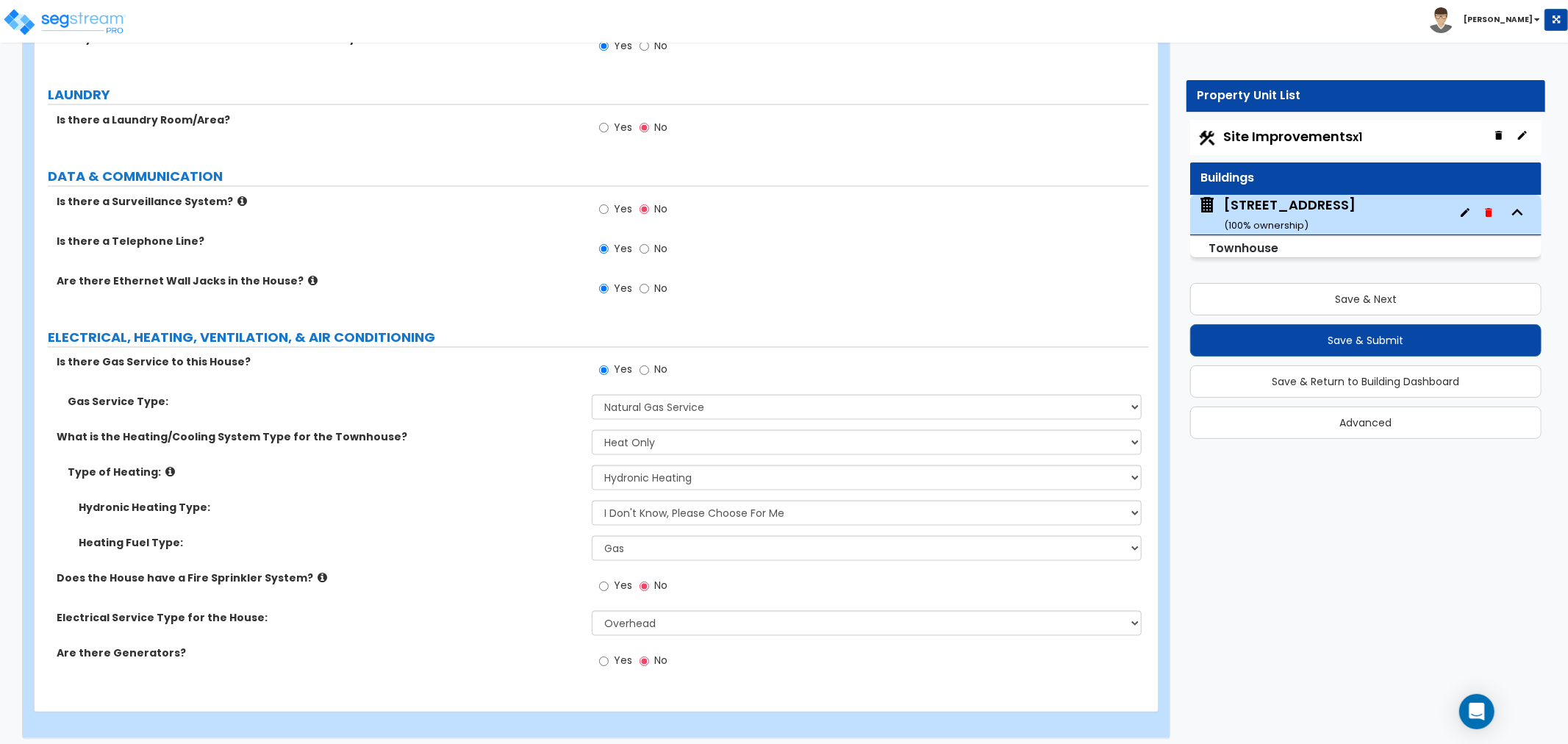
scroll to position [6705, 0]
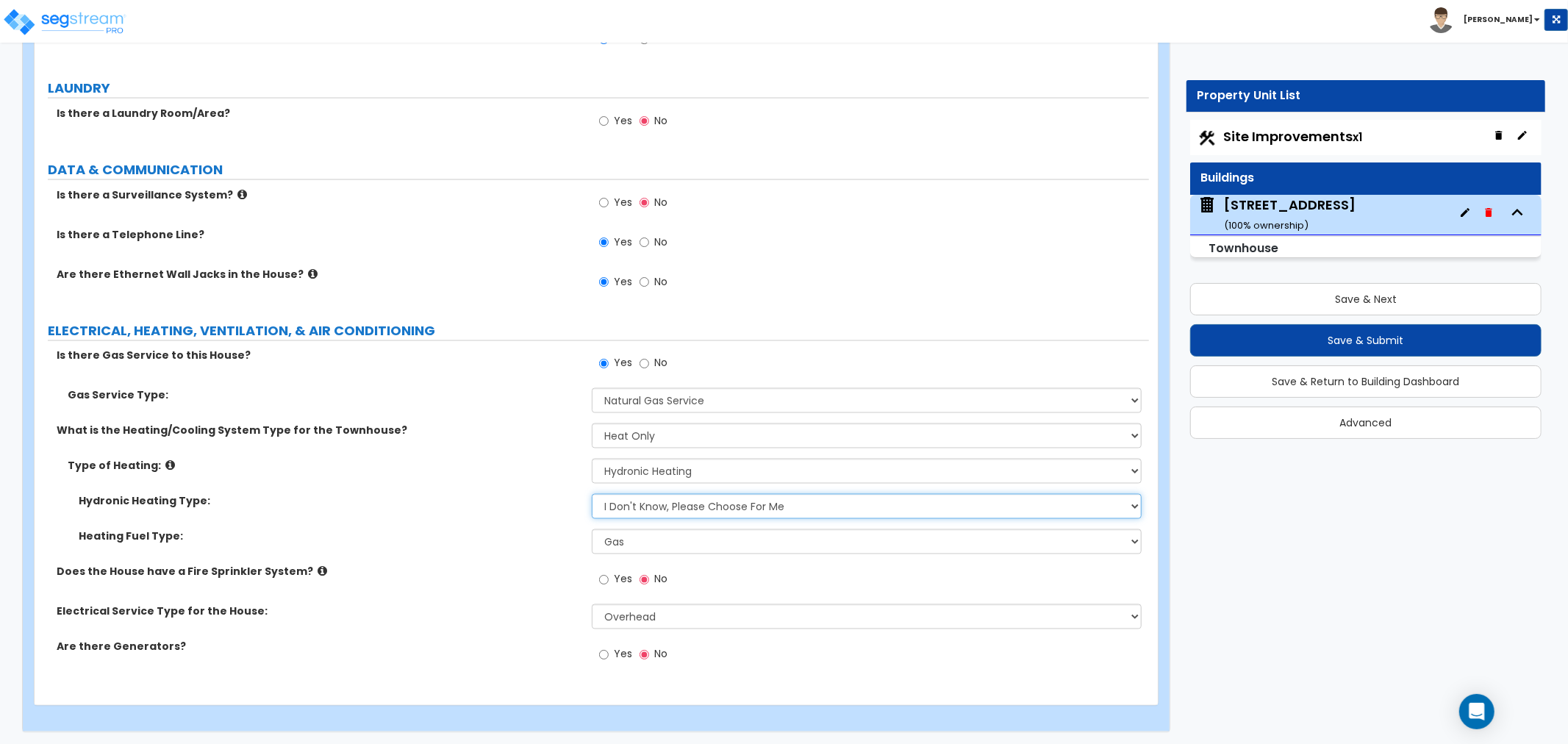
click at [638, 510] on select "Please Choose One Hydronic Radiator Hydronic Baseboard Hydronic Fin Tube Radiat…" at bounding box center [867, 507] width 550 height 25
click at [666, 438] on select "None Heat Only Centralized Heating & Cooling Thru Wall Air Conditioners Mini Sp…" at bounding box center [867, 436] width 550 height 25
select select "2"
click at [592, 423] on select "None Heat Only Centralized Heating & Cooling Thru Wall Air Conditioners Mini Sp…" at bounding box center [867, 436] width 550 height 25
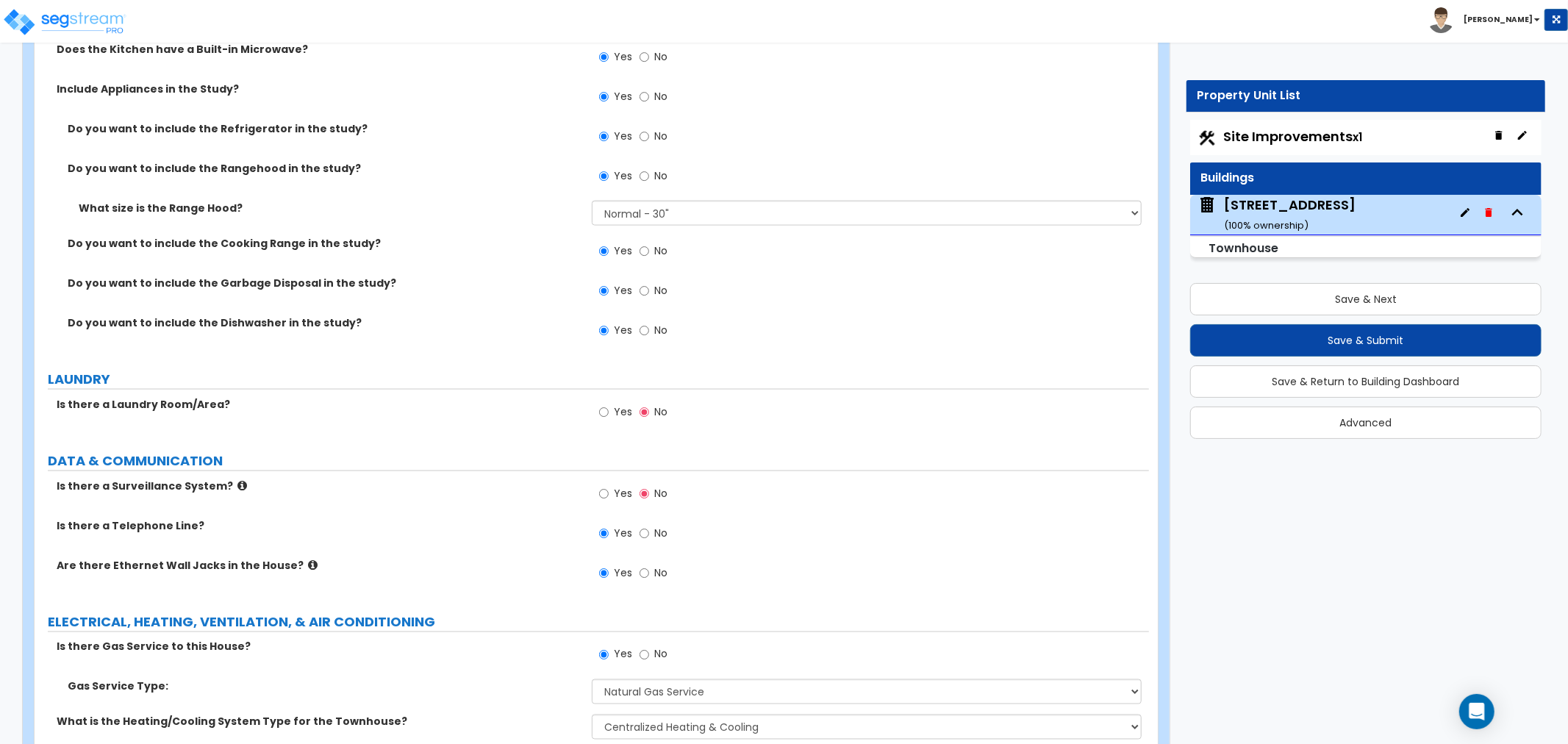
scroll to position [6353, 0]
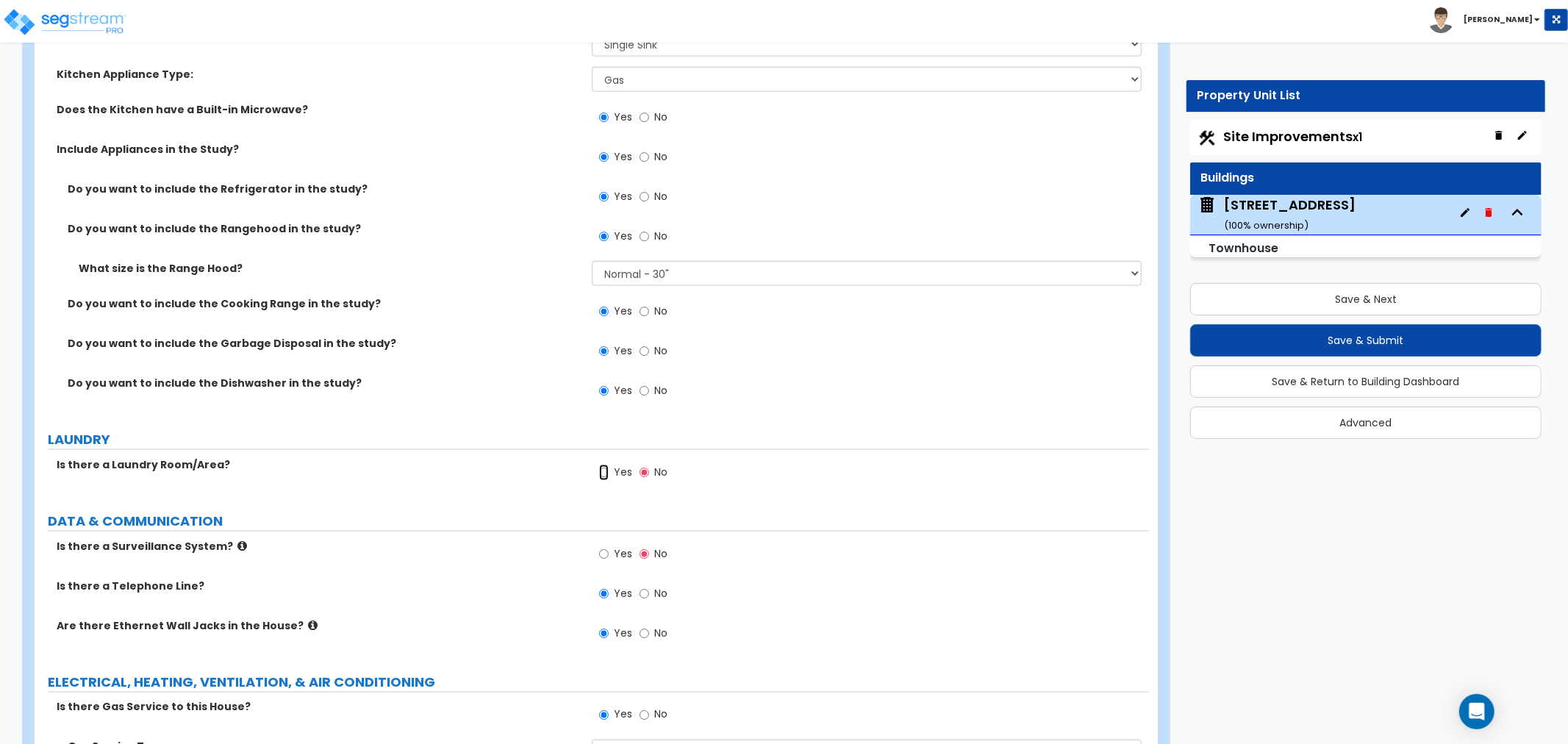
click at [599, 472] on input "Yes" at bounding box center [604, 473] width 9 height 16
radio input "true"
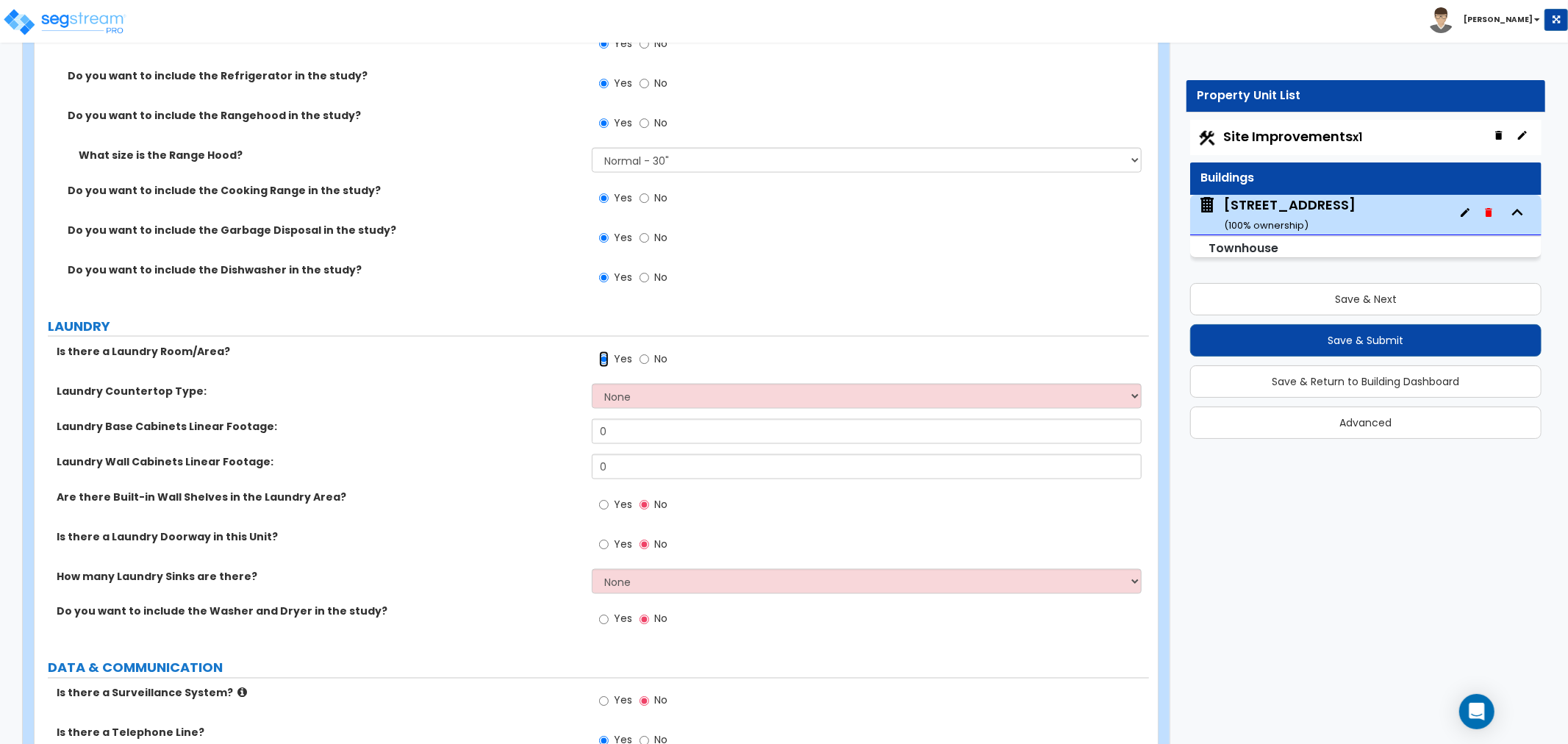
scroll to position [6517, 0]
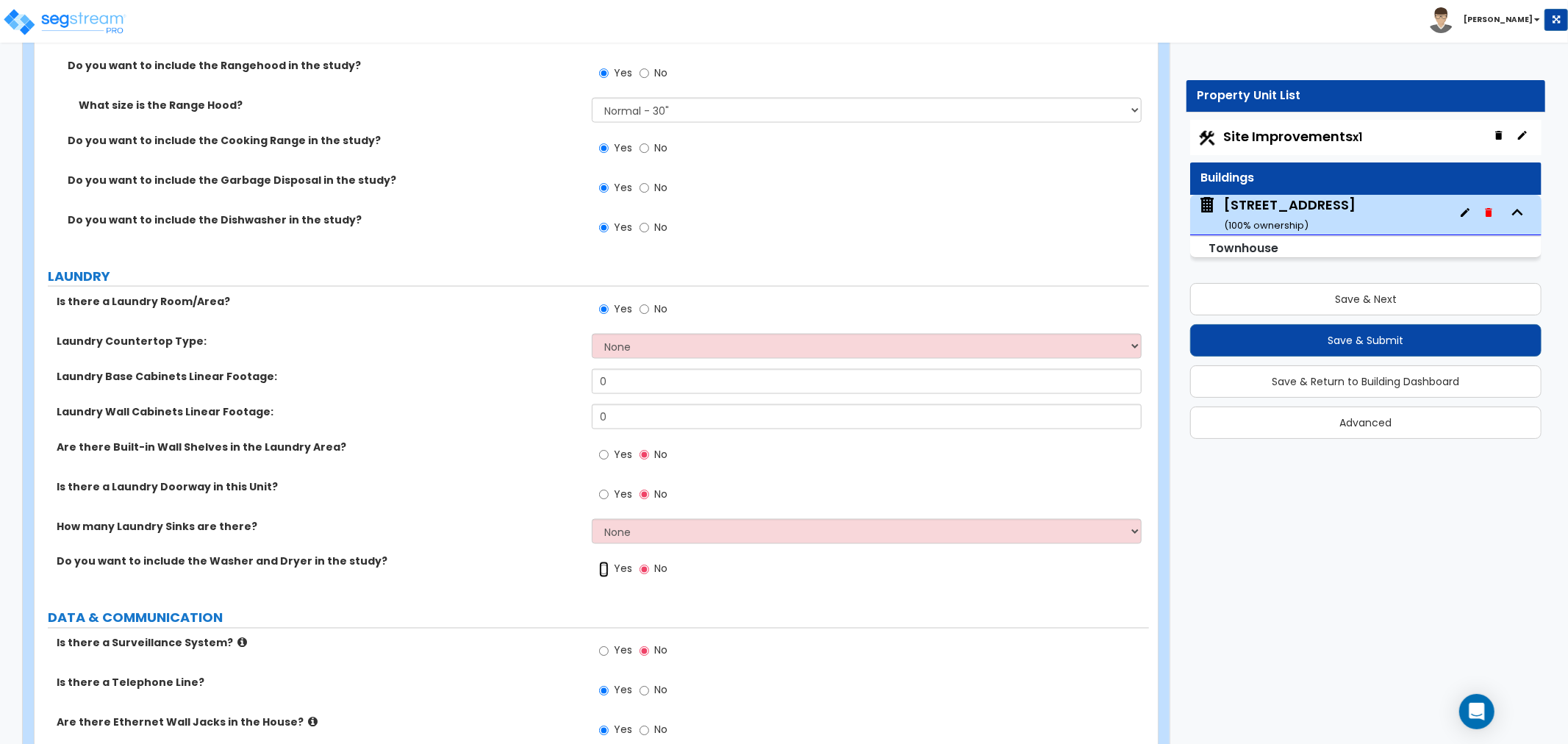
click at [600, 574] on input "Yes" at bounding box center [604, 569] width 9 height 16
radio input "true"
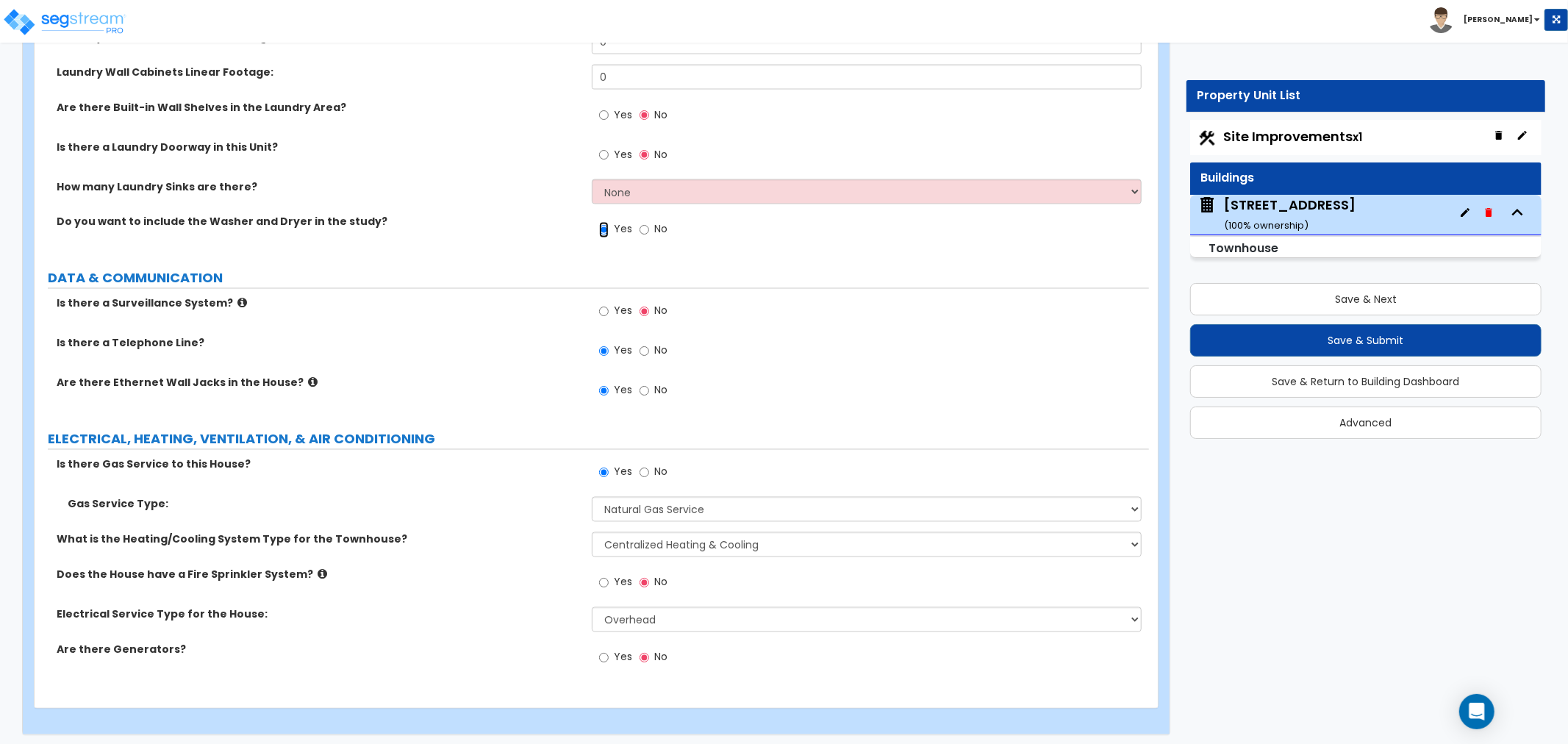
scroll to position [6857, 0]
click at [607, 537] on select "None Heat Only Centralized Heating & Cooling Thru Wall Air Conditioners Mini Sp…" at bounding box center [867, 543] width 550 height 25
click at [592, 530] on select "None Heat Only Centralized Heating & Cooling Thru Wall Air Conditioners Mini Sp…" at bounding box center [867, 543] width 550 height 25
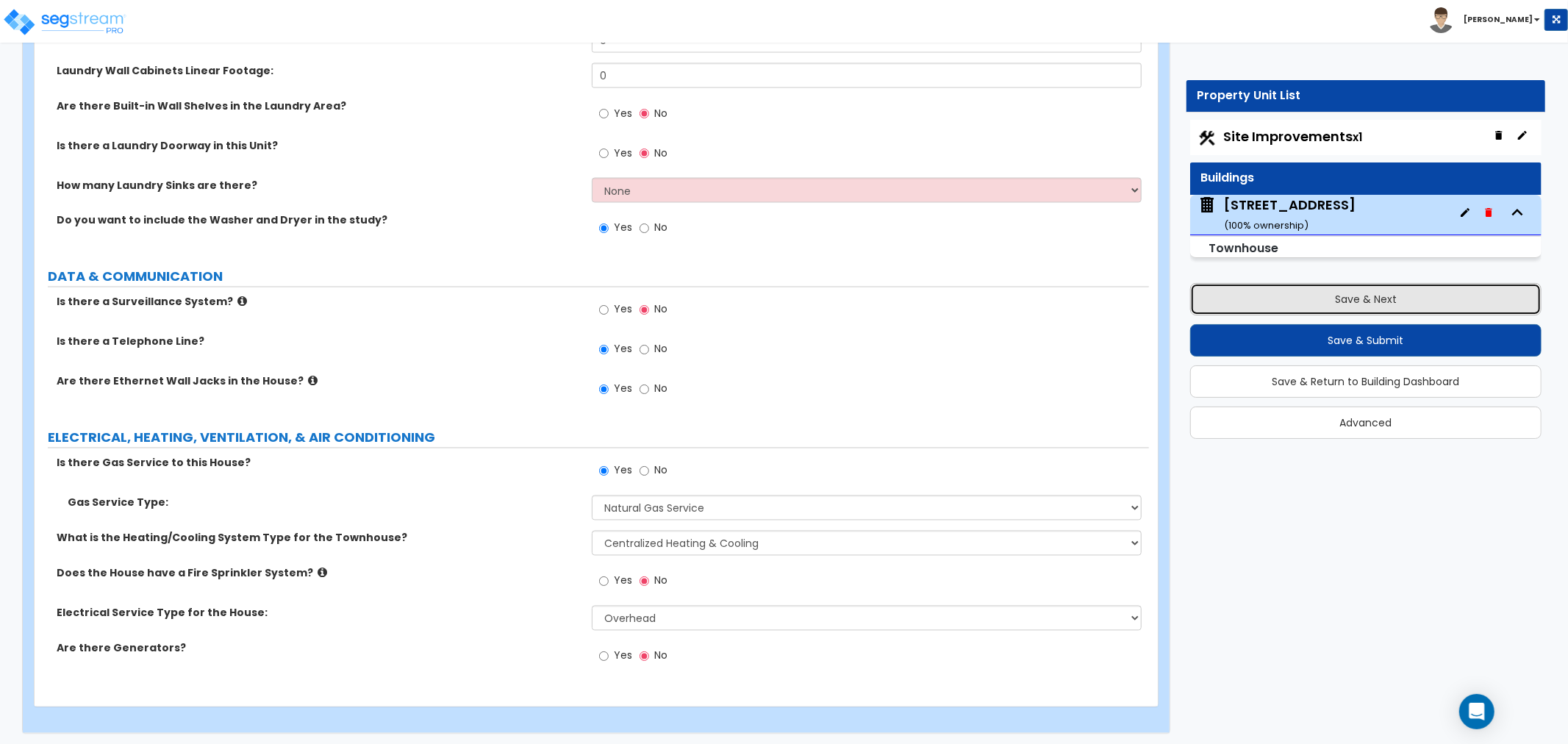
click at [1346, 300] on button "Save & Next" at bounding box center [1366, 299] width 351 height 32
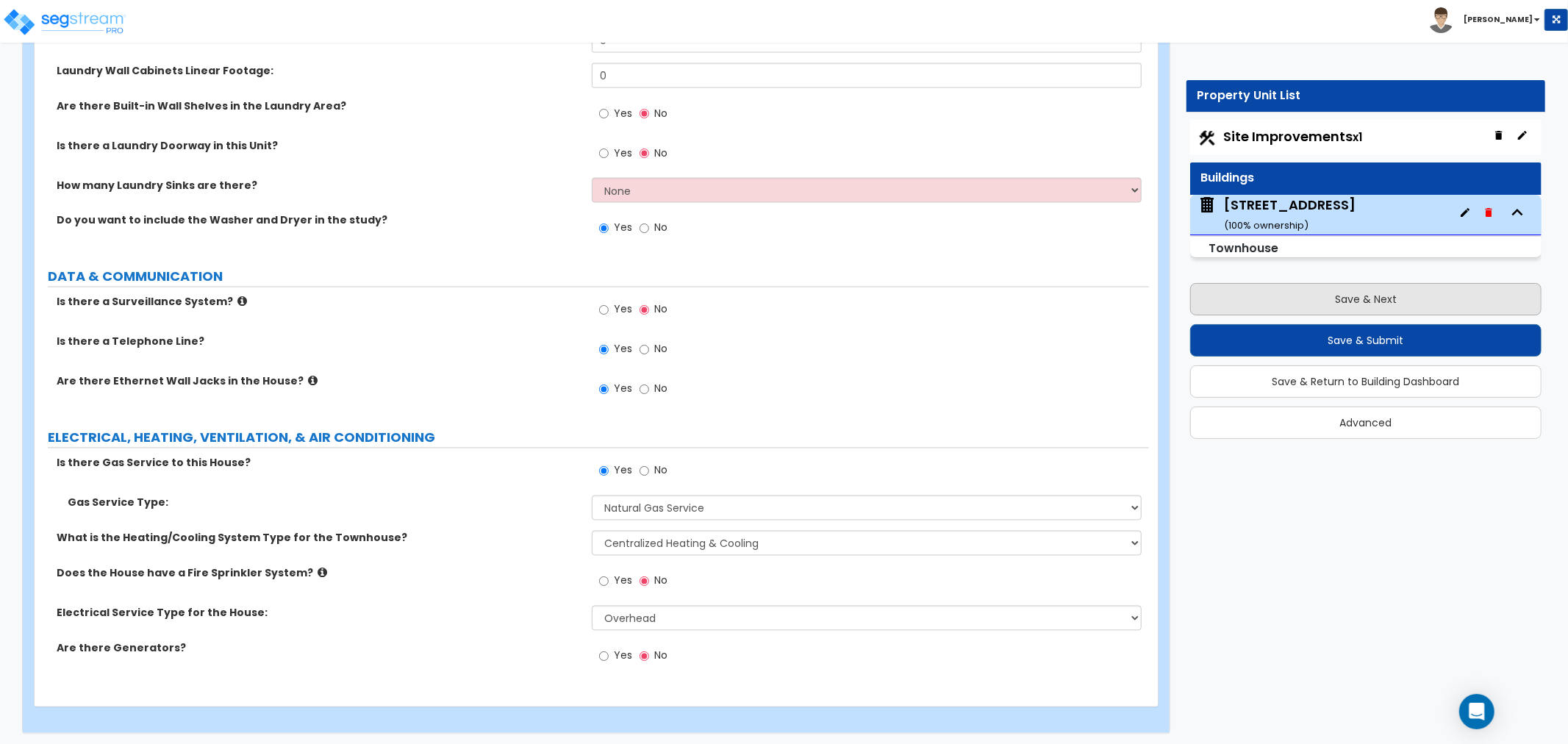
scroll to position [0, 0]
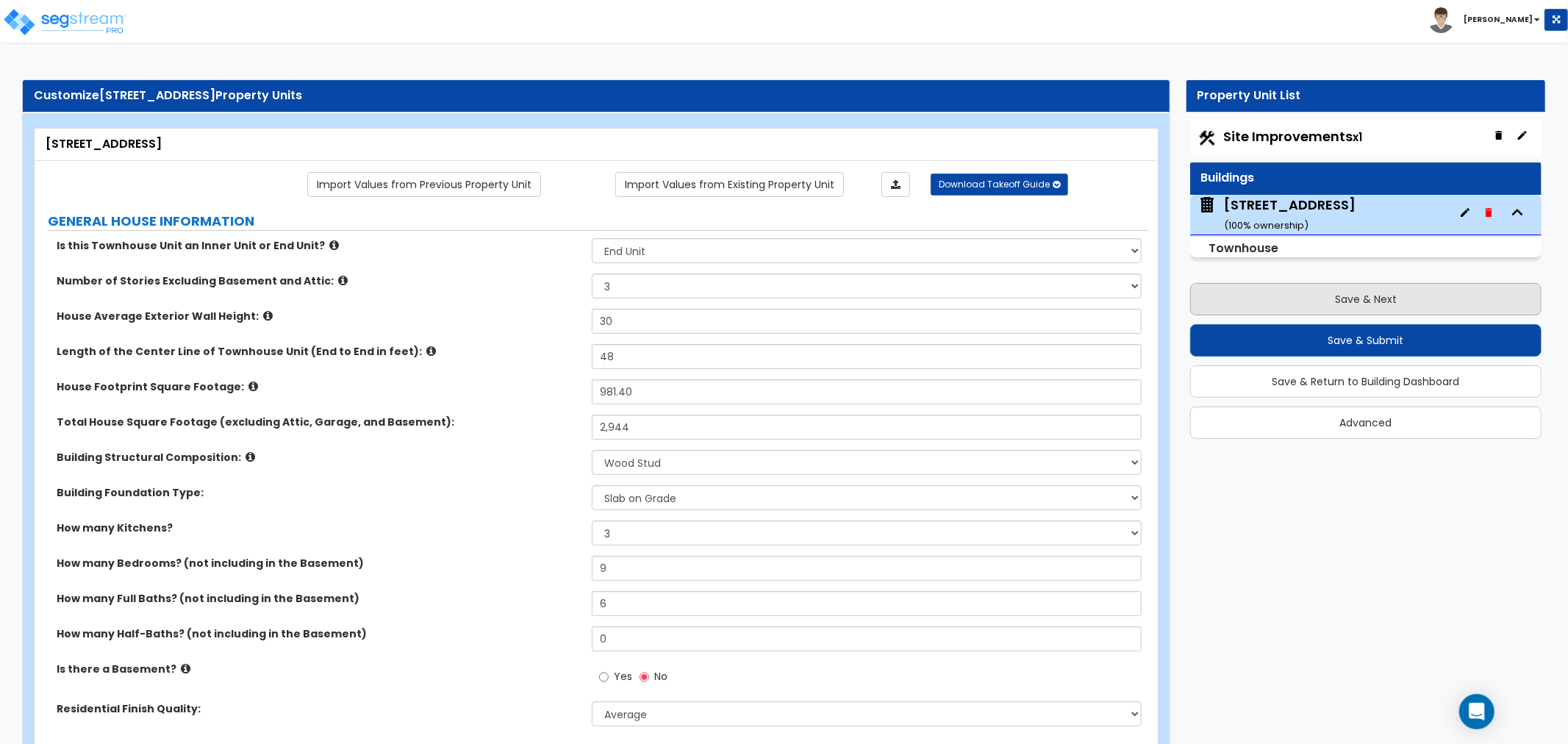
select select "2"
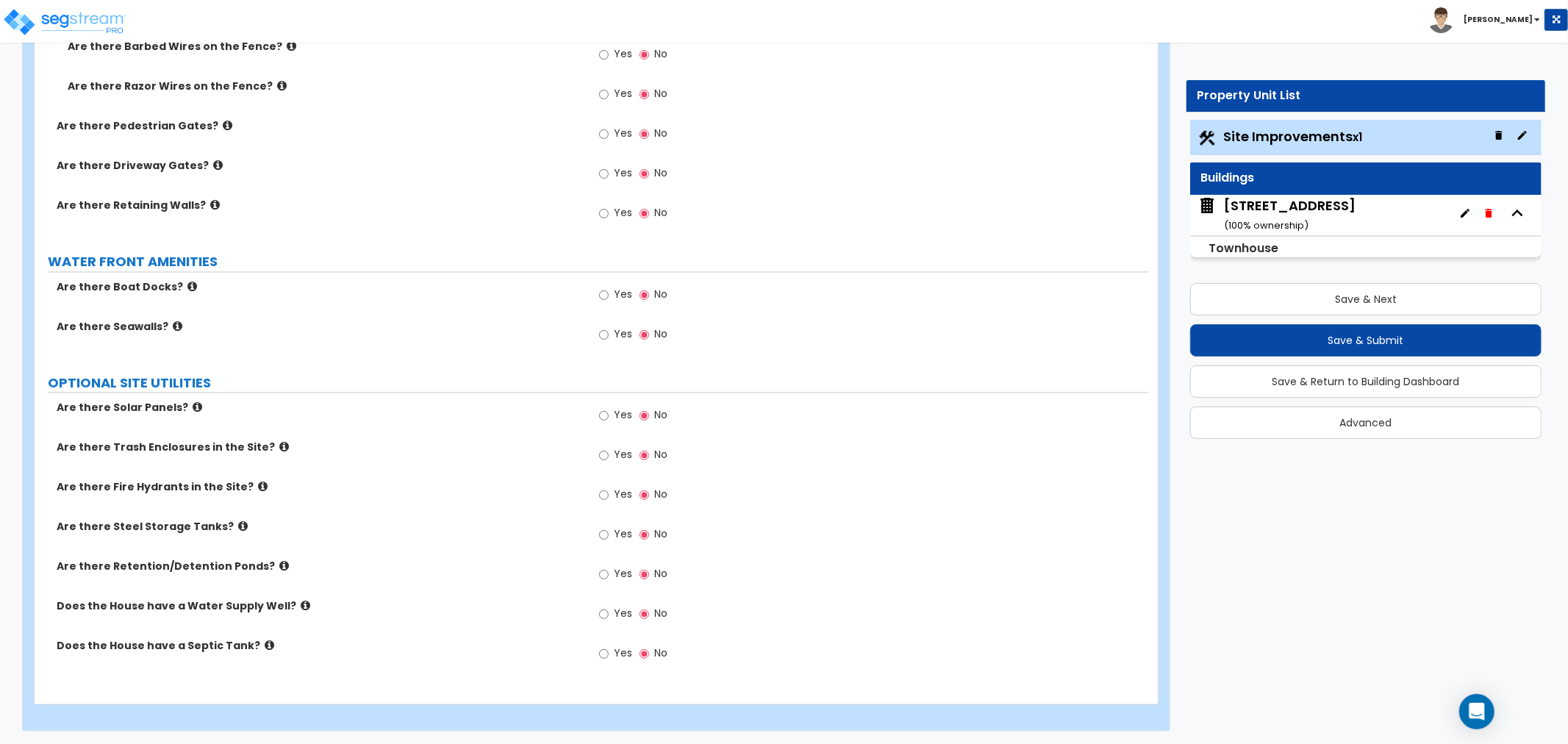
scroll to position [2348, 0]
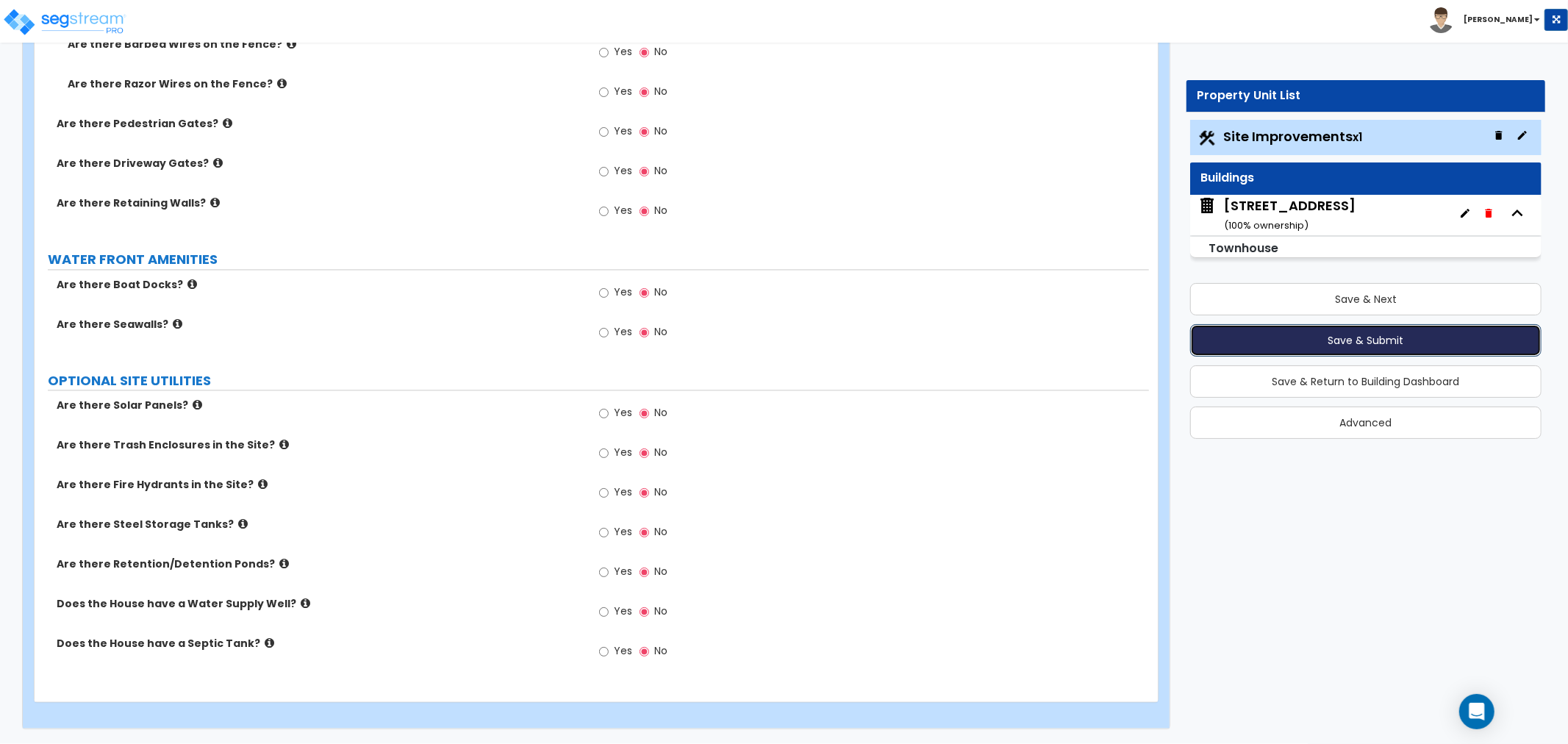
click at [1373, 344] on button "Save & Submit" at bounding box center [1366, 341] width 351 height 32
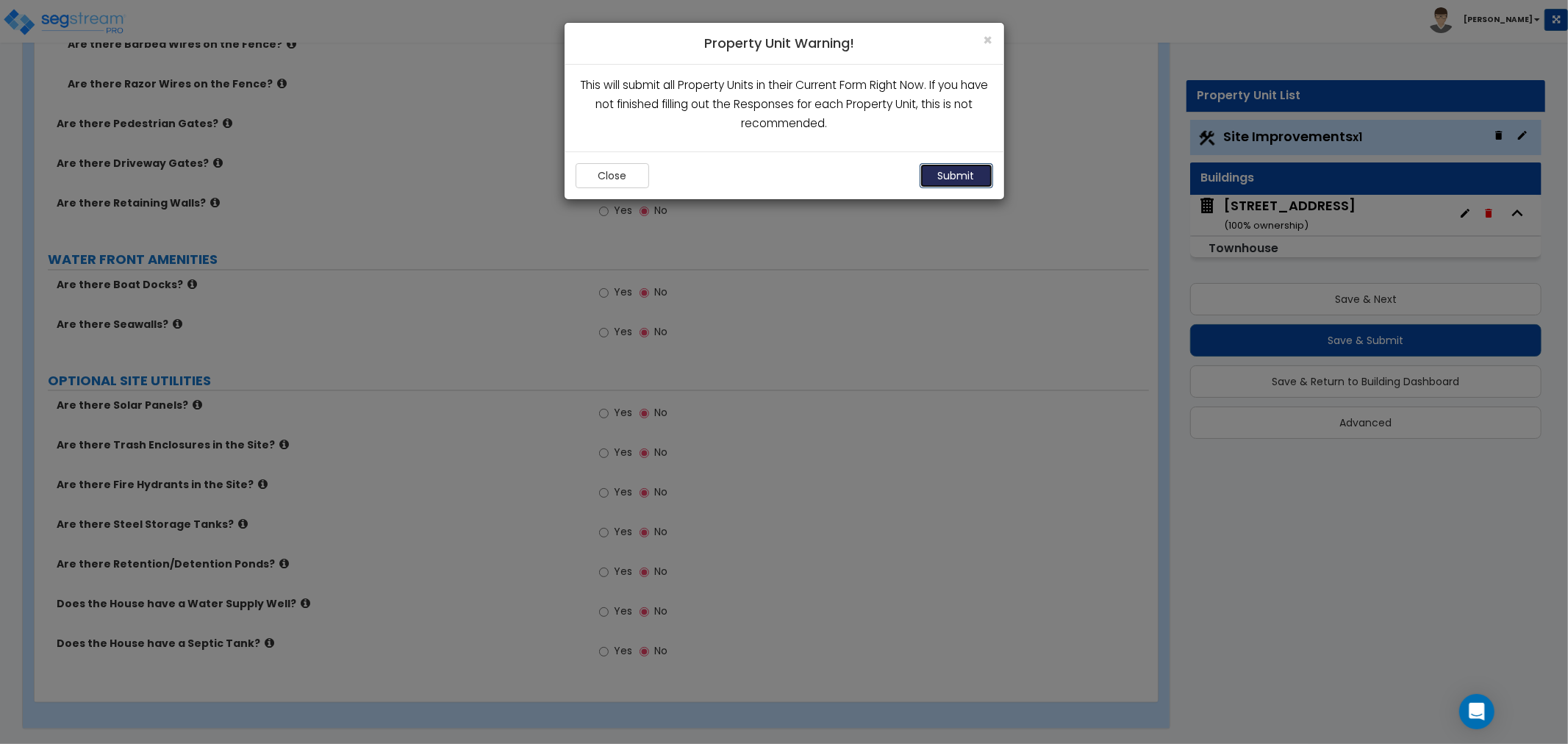
click at [963, 180] on button "Submit" at bounding box center [956, 176] width 73 height 25
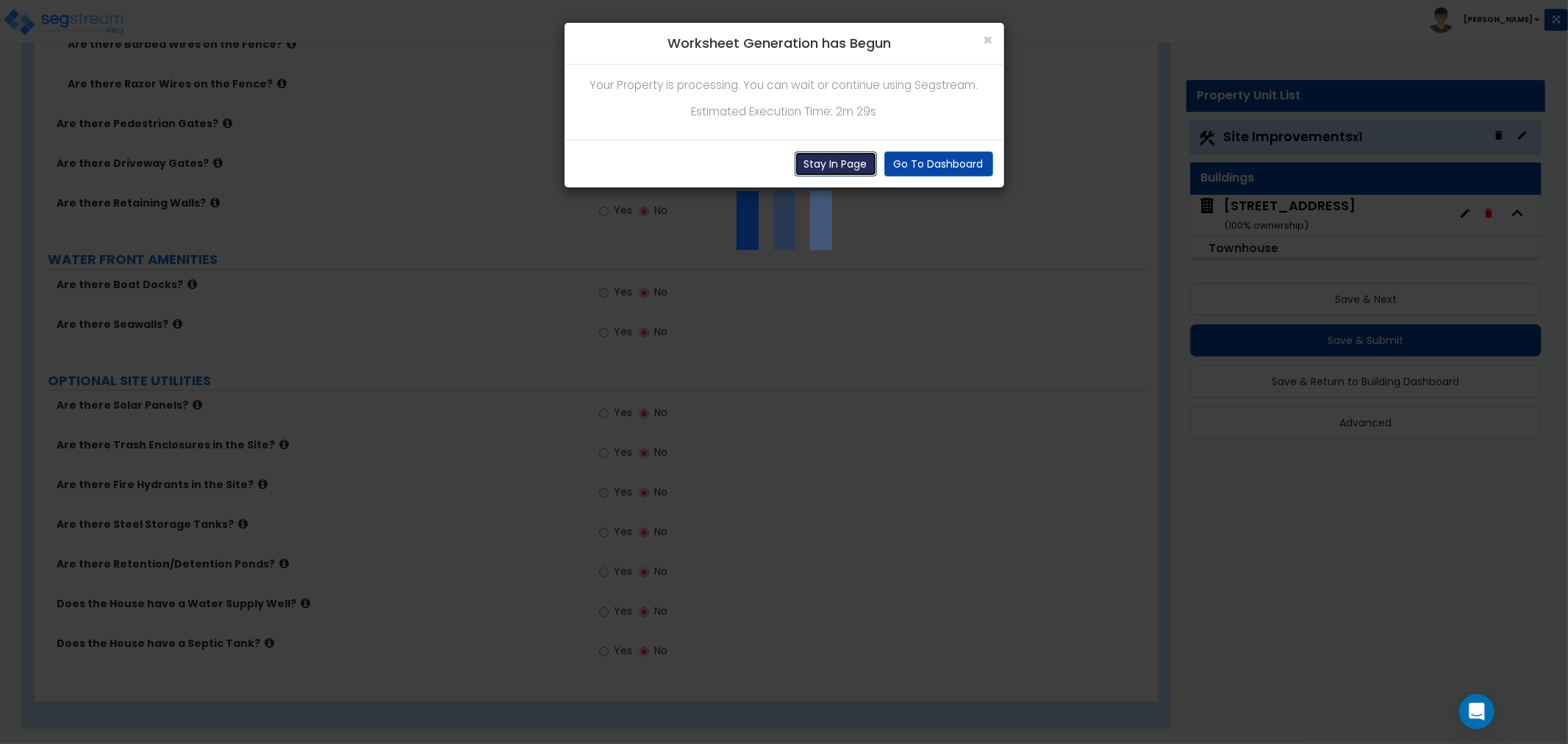
click at [849, 167] on button "Stay In Page" at bounding box center [835, 164] width 83 height 25
